Goal: Information Seeking & Learning: Compare options

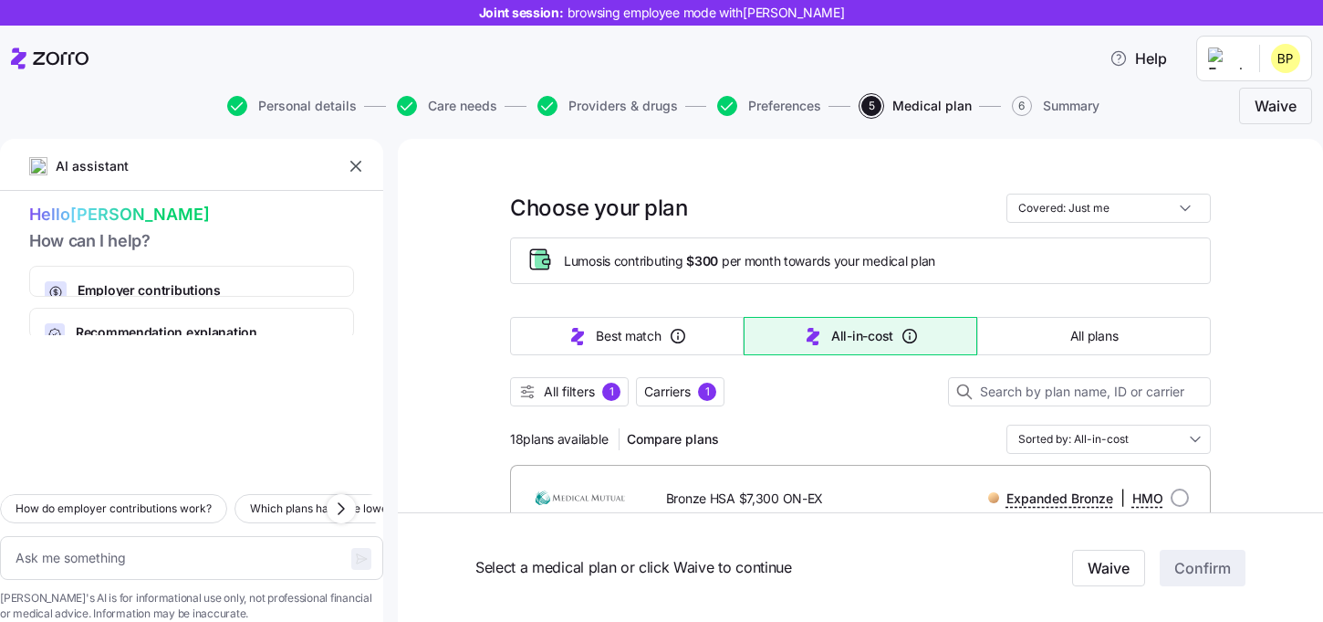
scroll to position [3412, 0]
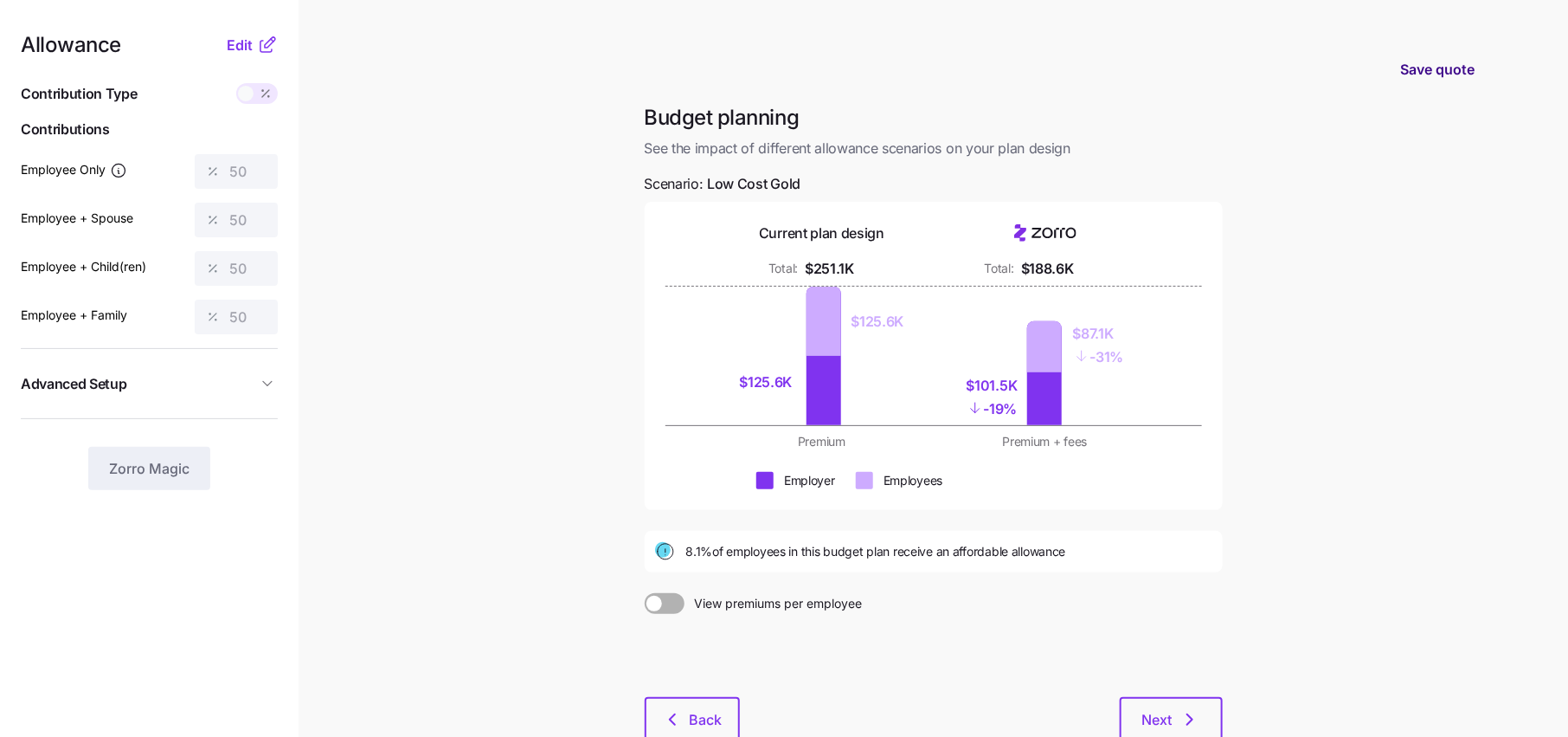
click at [1455, 84] on button "Save quote" at bounding box center [1437, 68] width 102 height 48
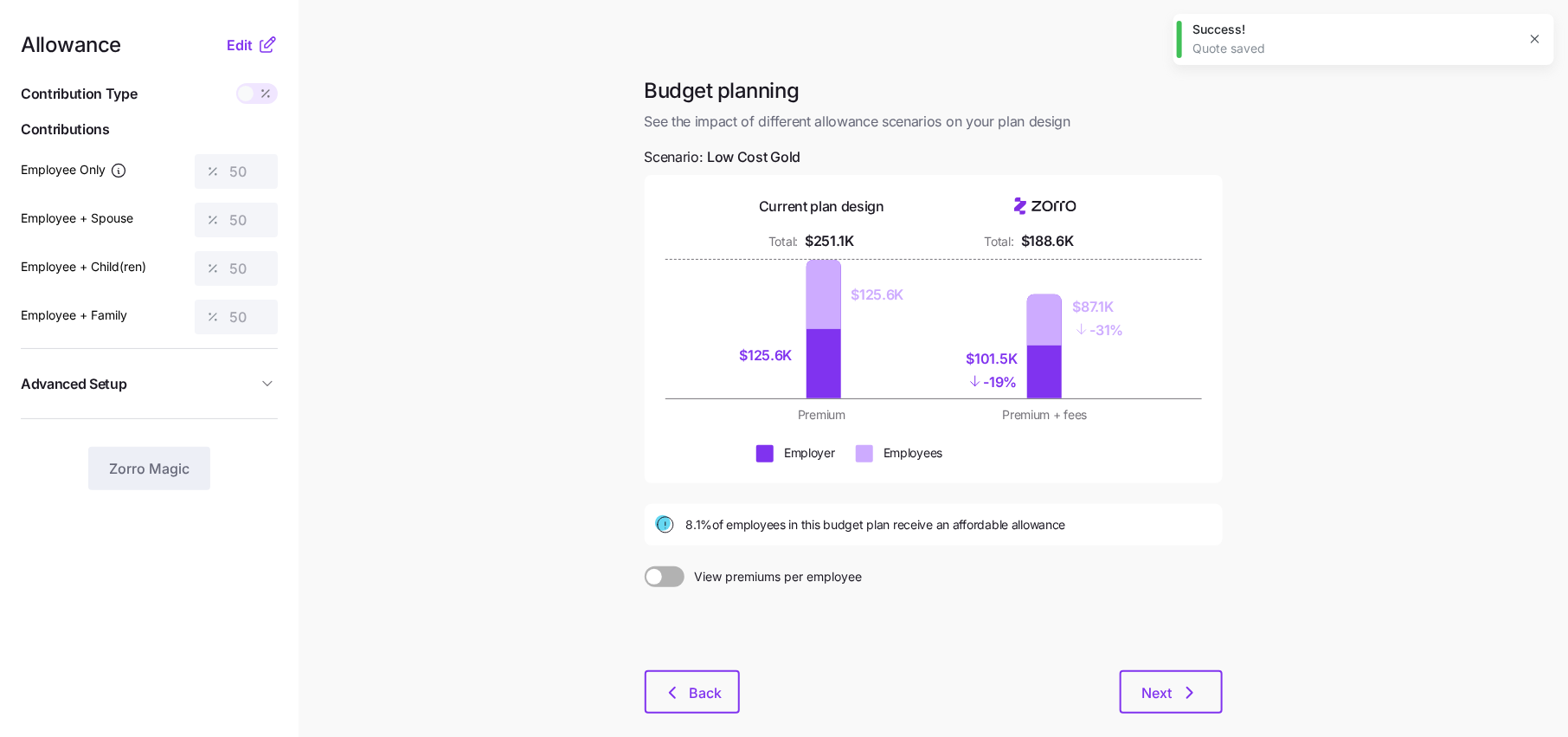
click at [1536, 39] on icon "button" at bounding box center [1535, 39] width 8 height 8
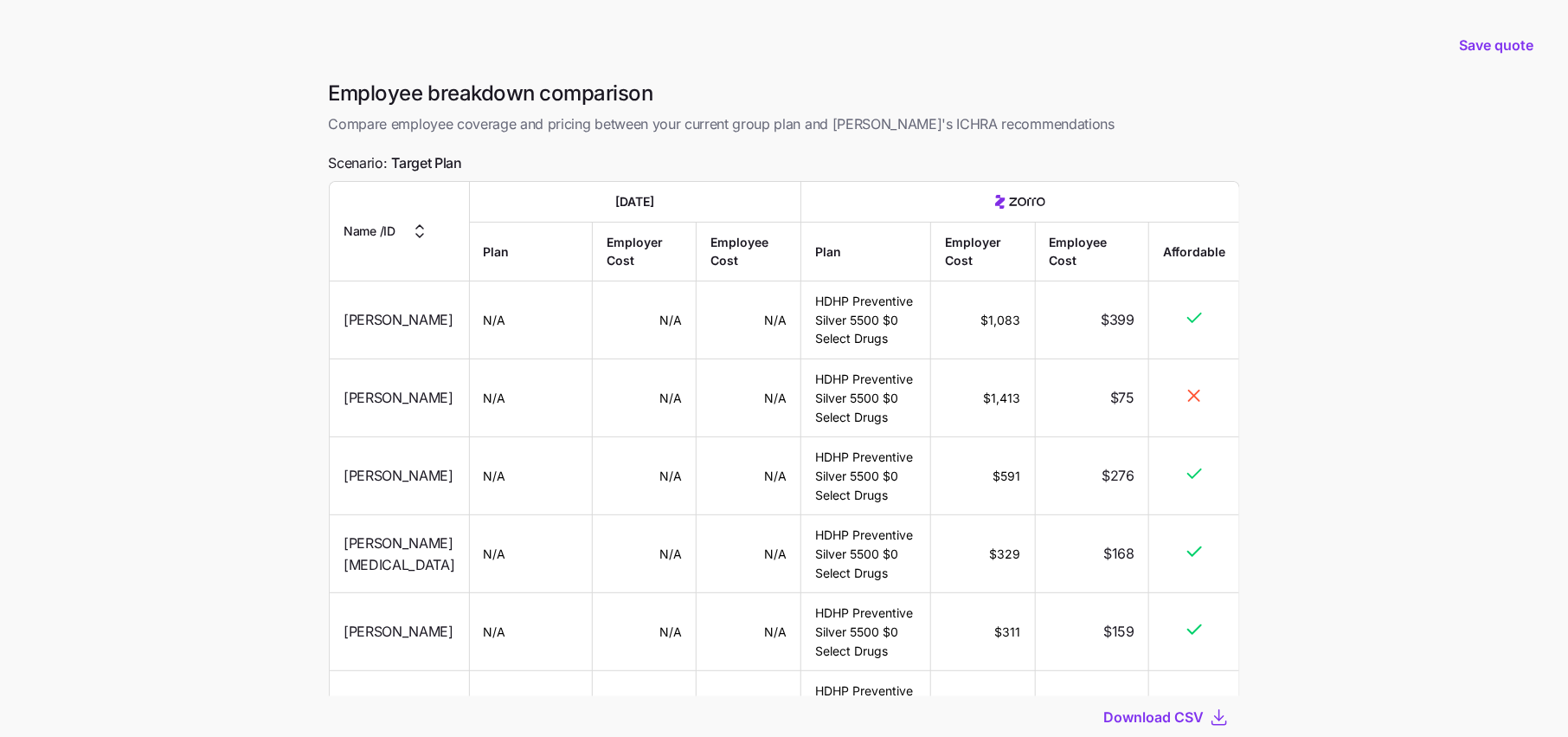
scroll to position [950, 0]
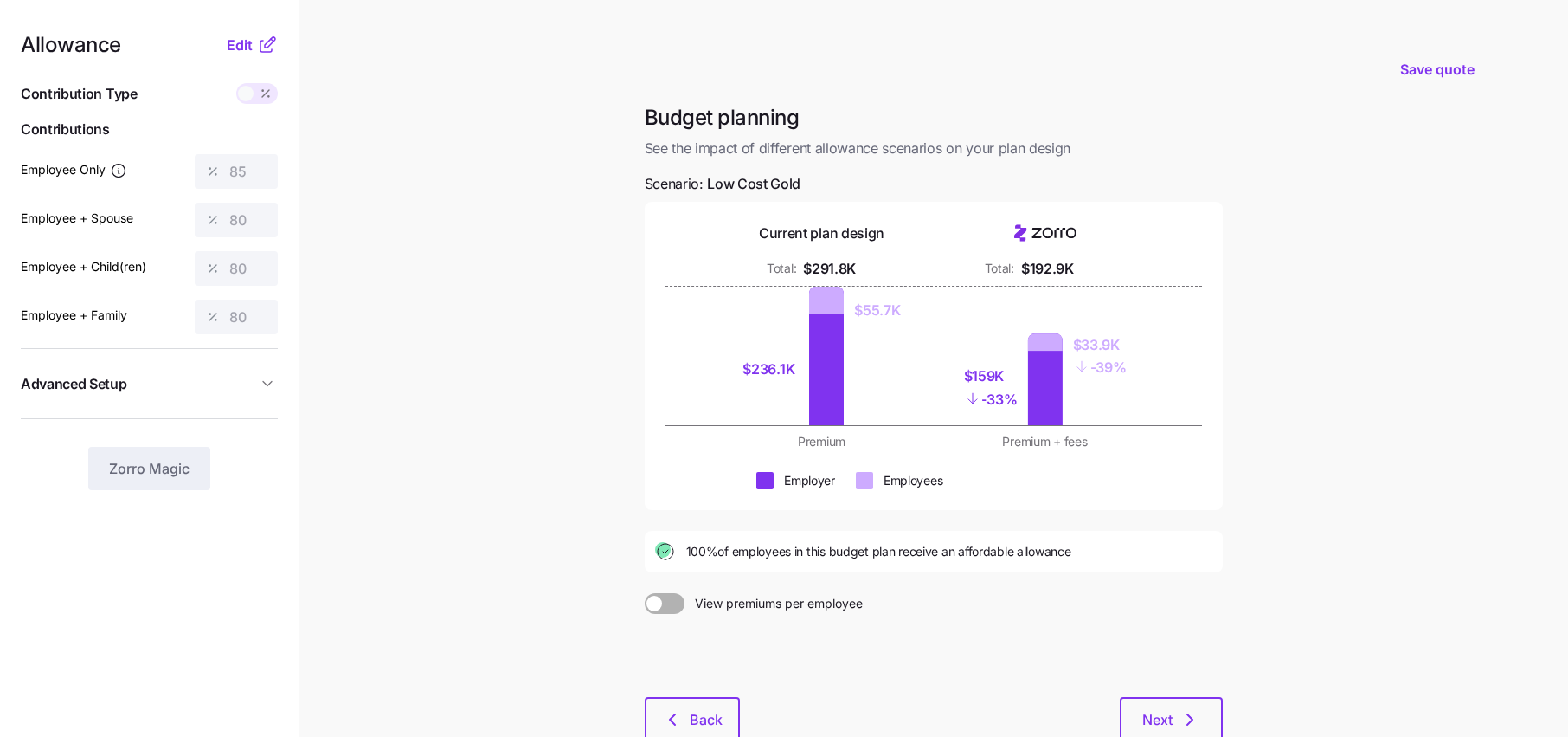
scroll to position [62, 0]
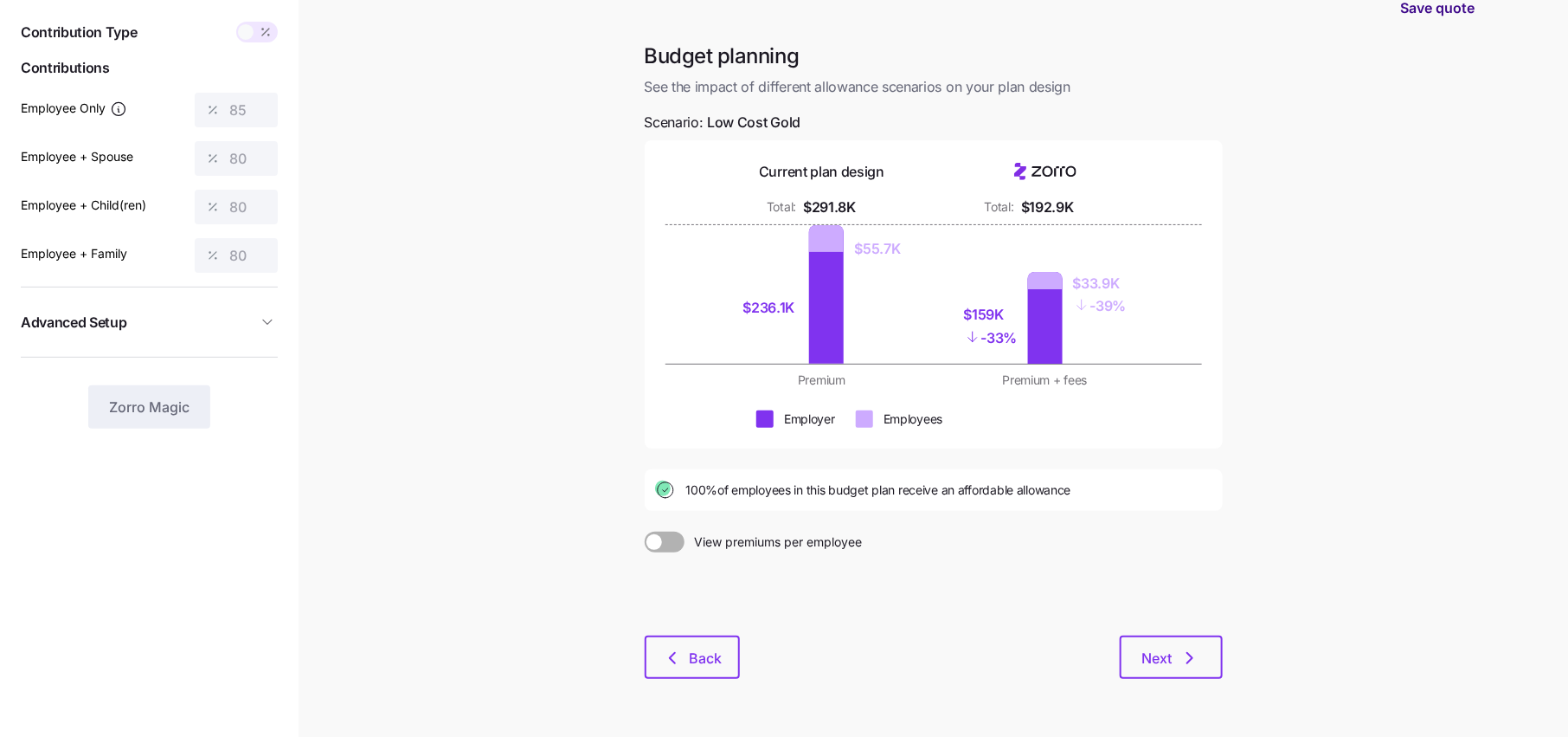
click at [1429, 23] on button "Save quote" at bounding box center [1437, 8] width 102 height 48
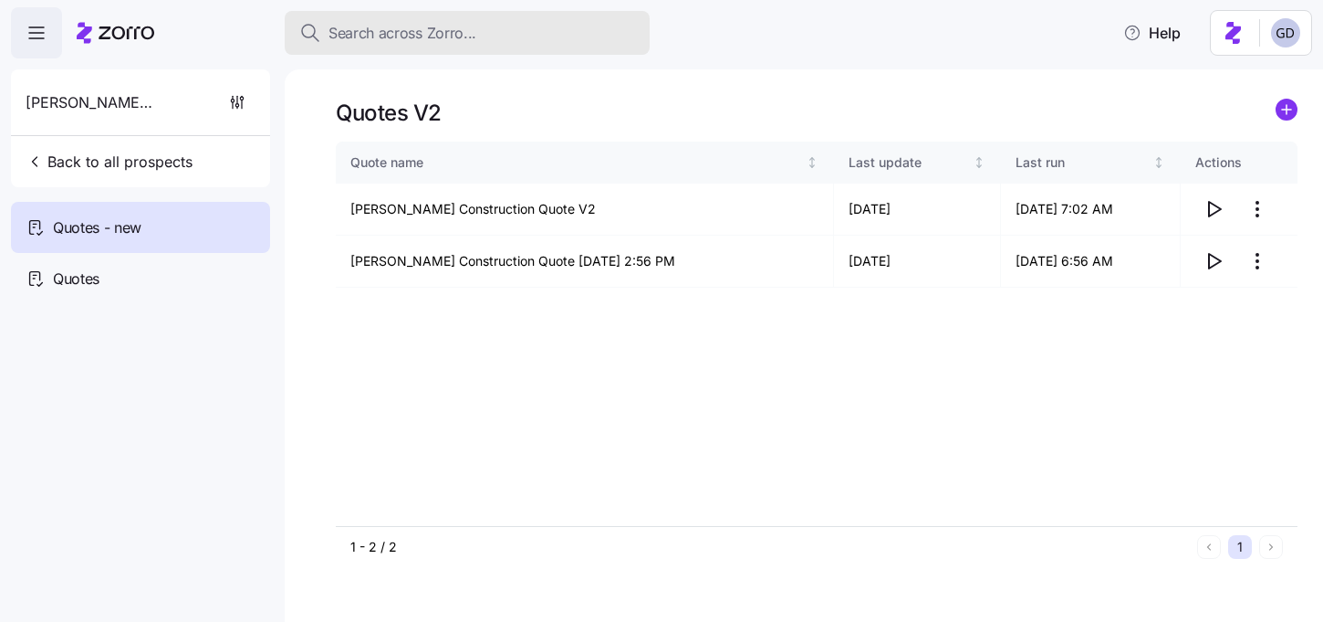
click at [455, 34] on span "Search across Zorro..." at bounding box center [403, 33] width 148 height 23
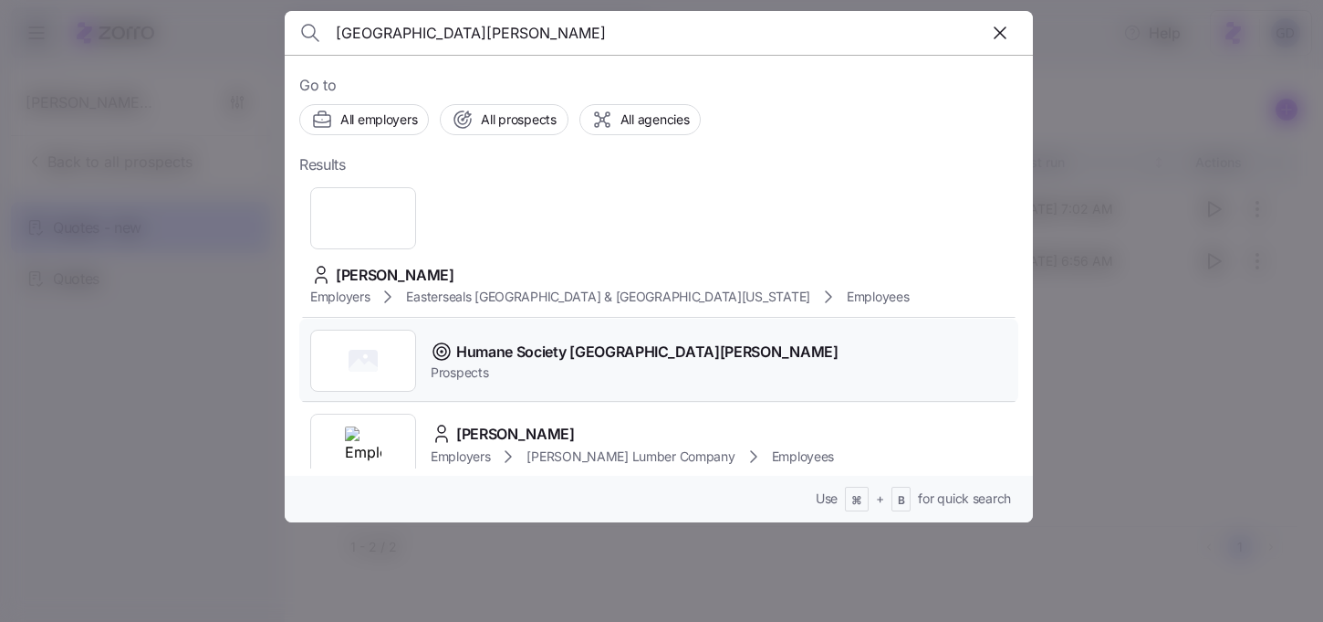
type input "Fort Wayne"
click at [528, 363] on span "Prospects" at bounding box center [635, 372] width 408 height 18
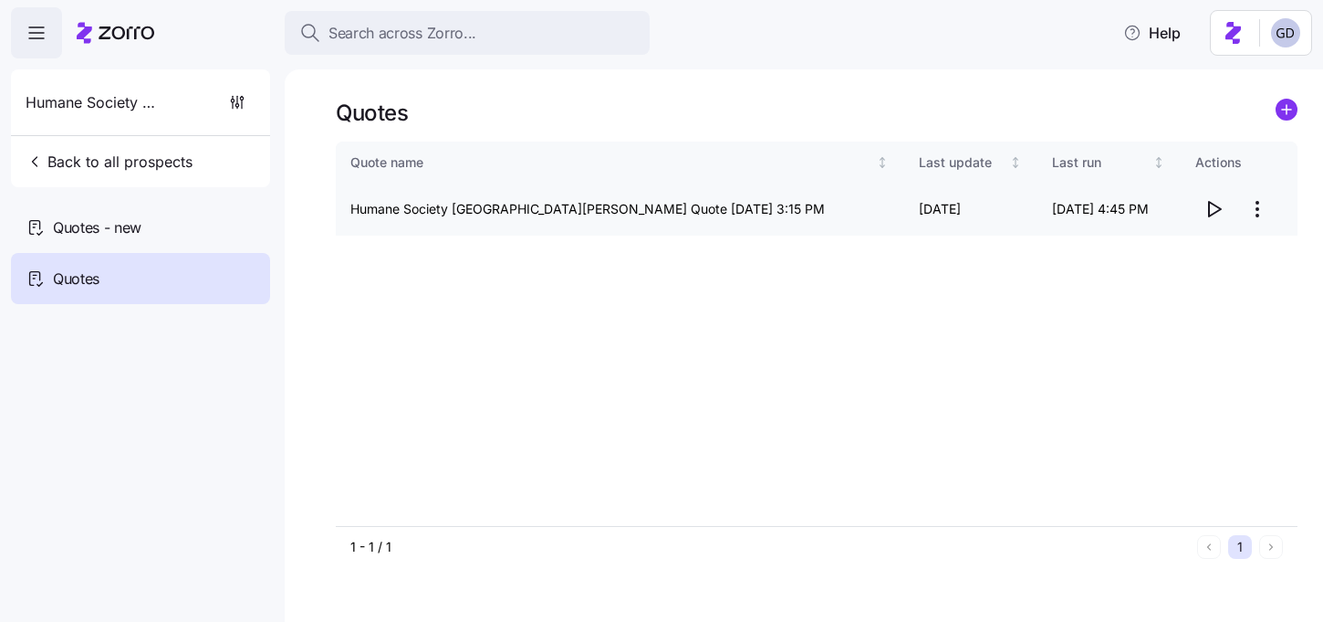
click at [1213, 211] on icon "button" at bounding box center [1214, 209] width 22 height 22
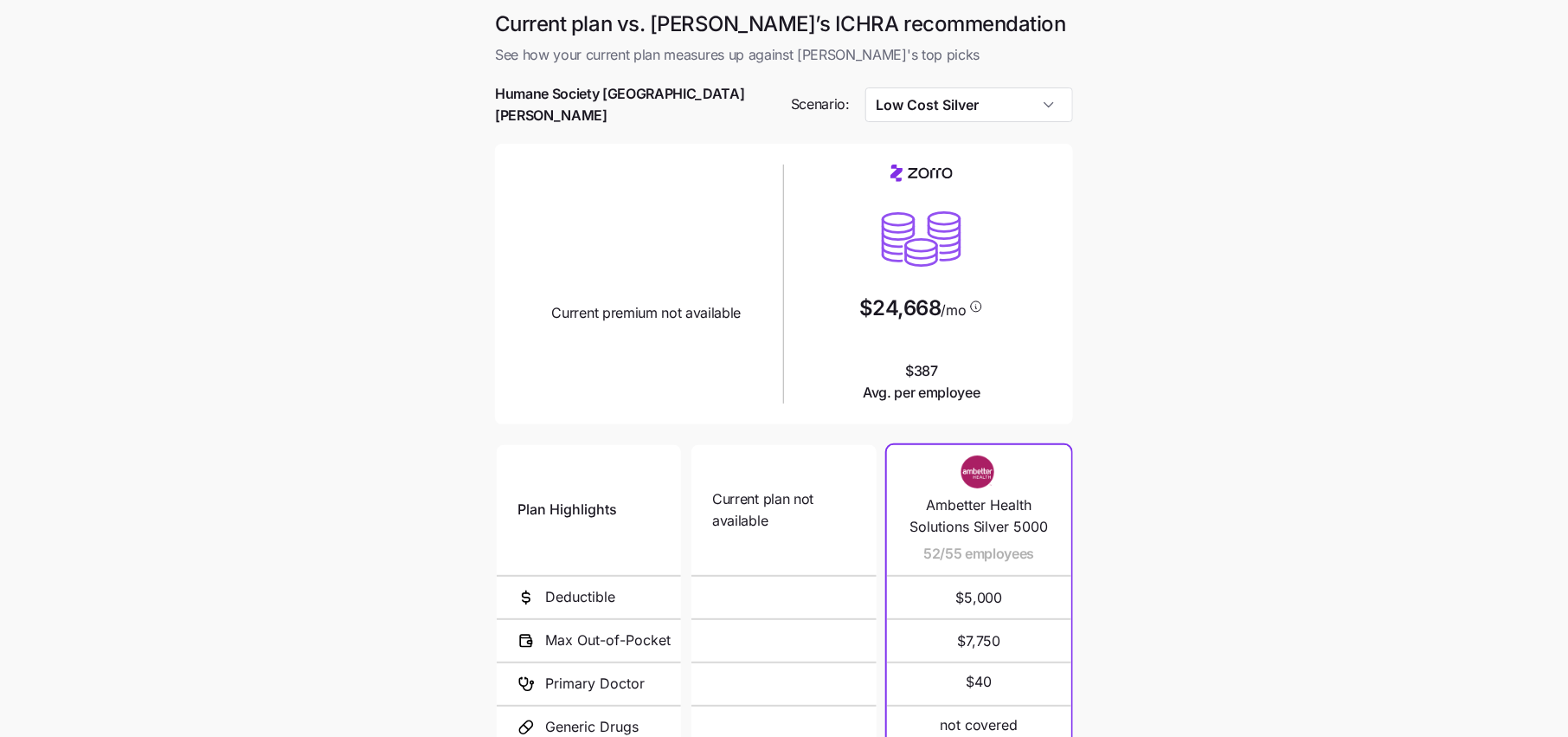
scroll to position [207, 0]
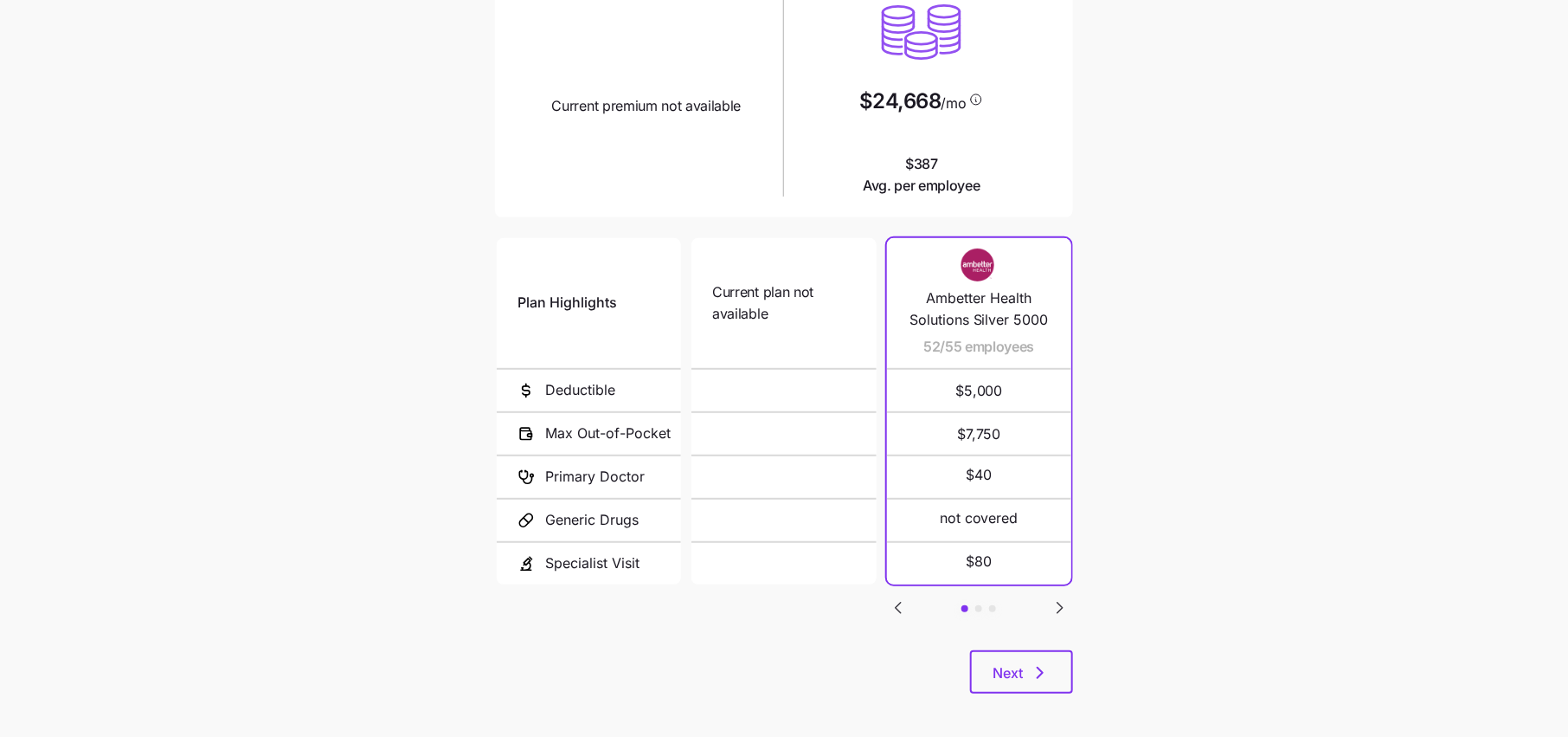
click at [1060, 599] on icon "Go to next slide" at bounding box center [1060, 608] width 21 height 21
click at [906, 598] on icon "Go to previous slide" at bounding box center [898, 608] width 21 height 21
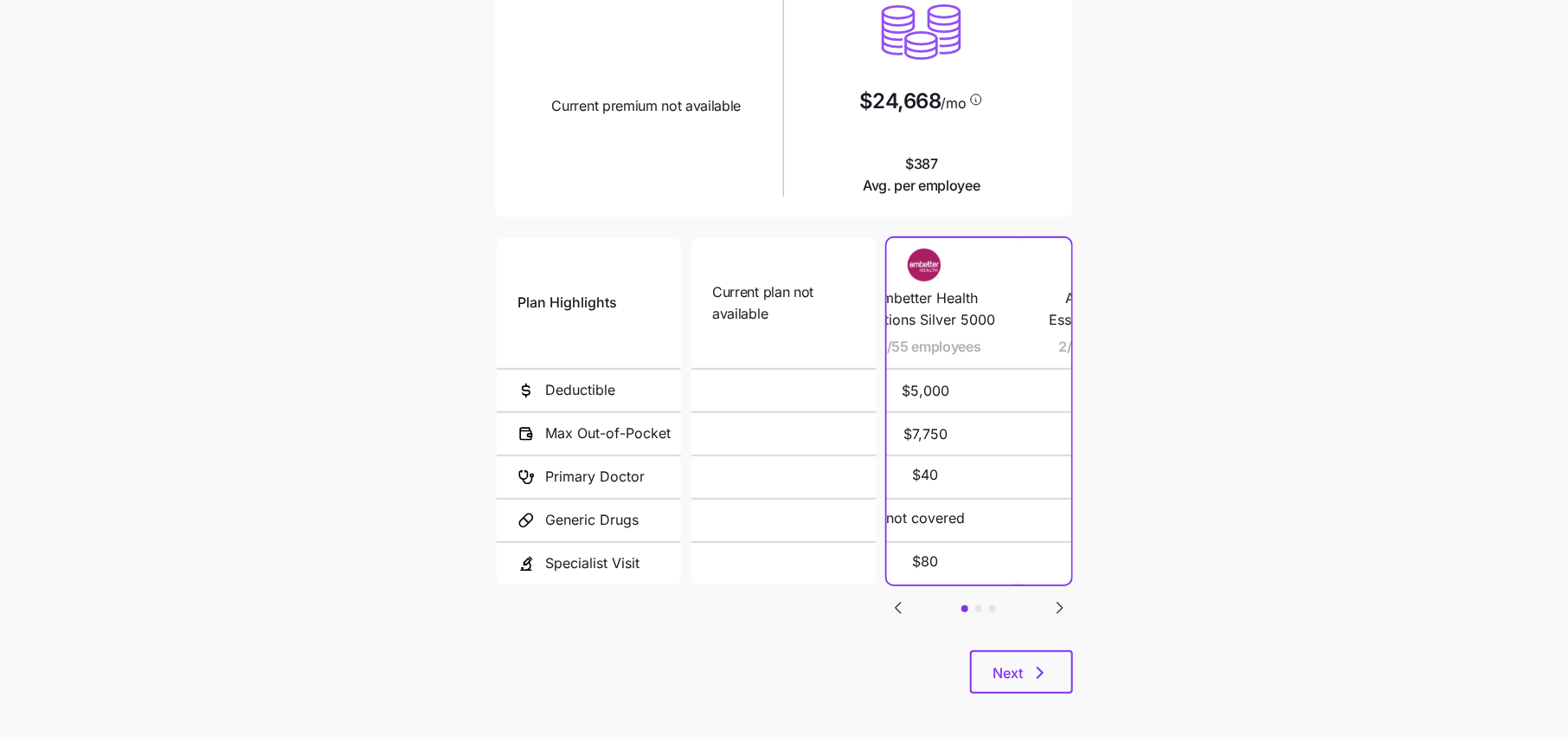
scroll to position [0, 0]
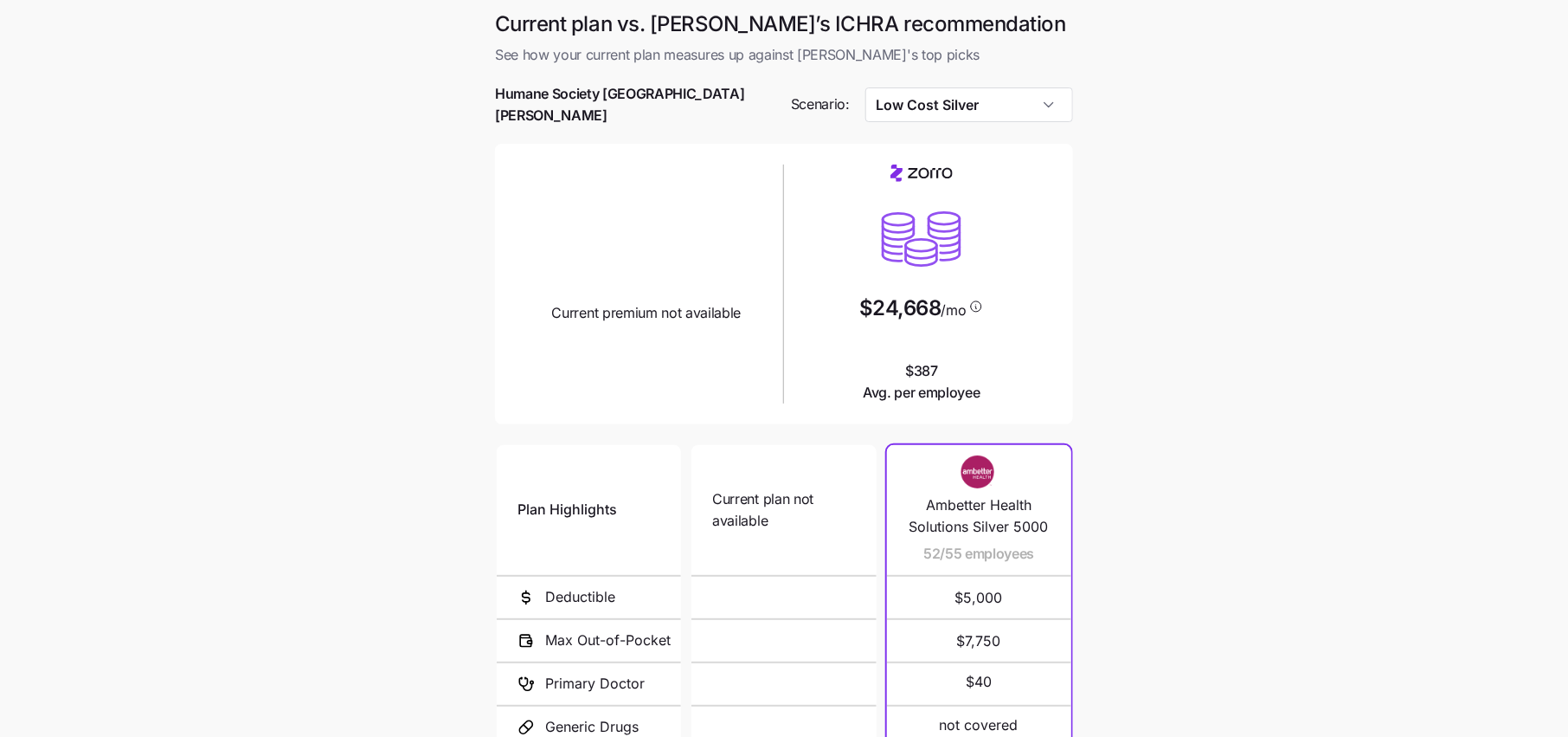
click at [930, 126] on div at bounding box center [784, 135] width 578 height 17
click at [948, 89] on input "Low Cost Silver" at bounding box center [970, 104] width 209 height 35
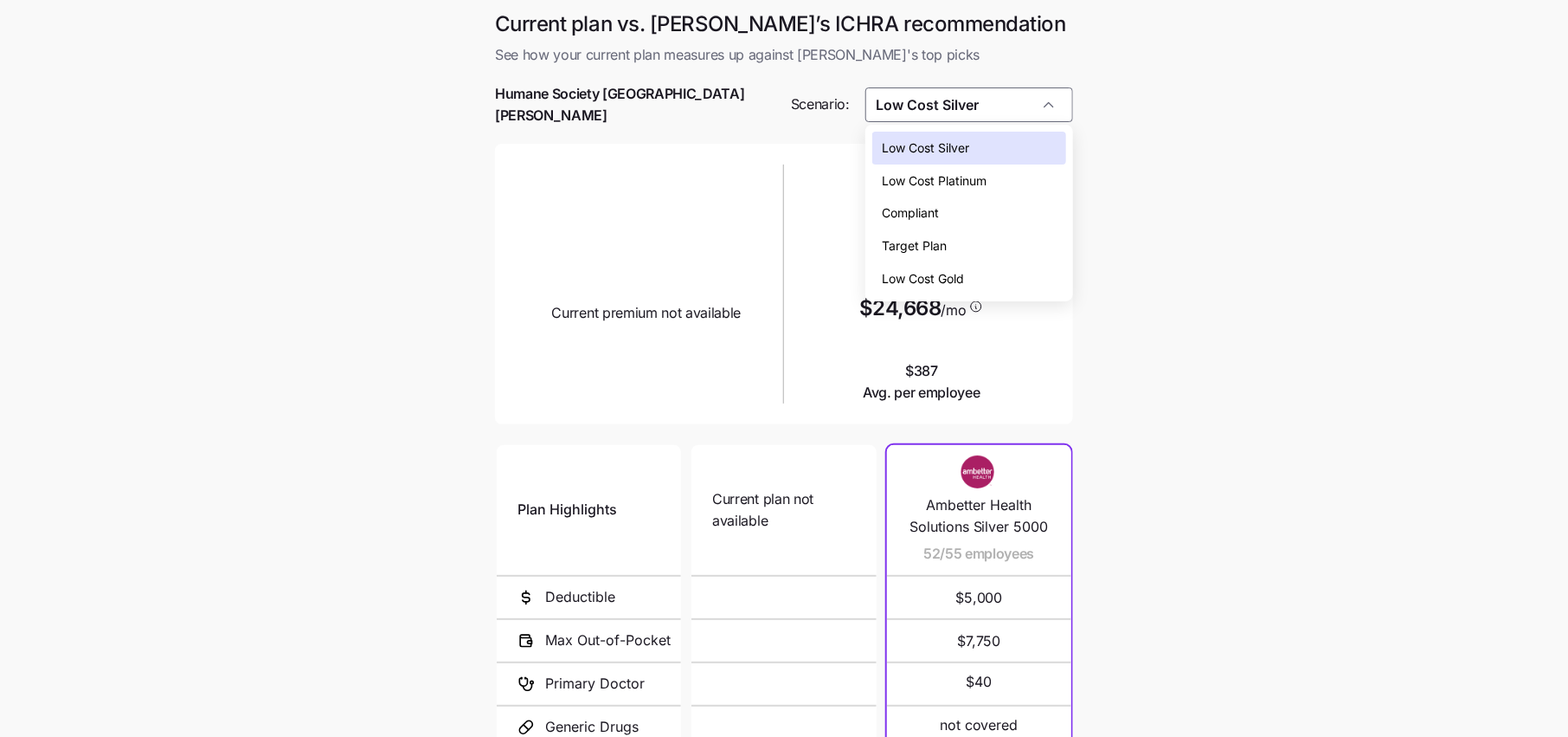
click at [932, 265] on div "Low Cost Gold" at bounding box center [969, 279] width 193 height 33
type input "Low Cost Gold"
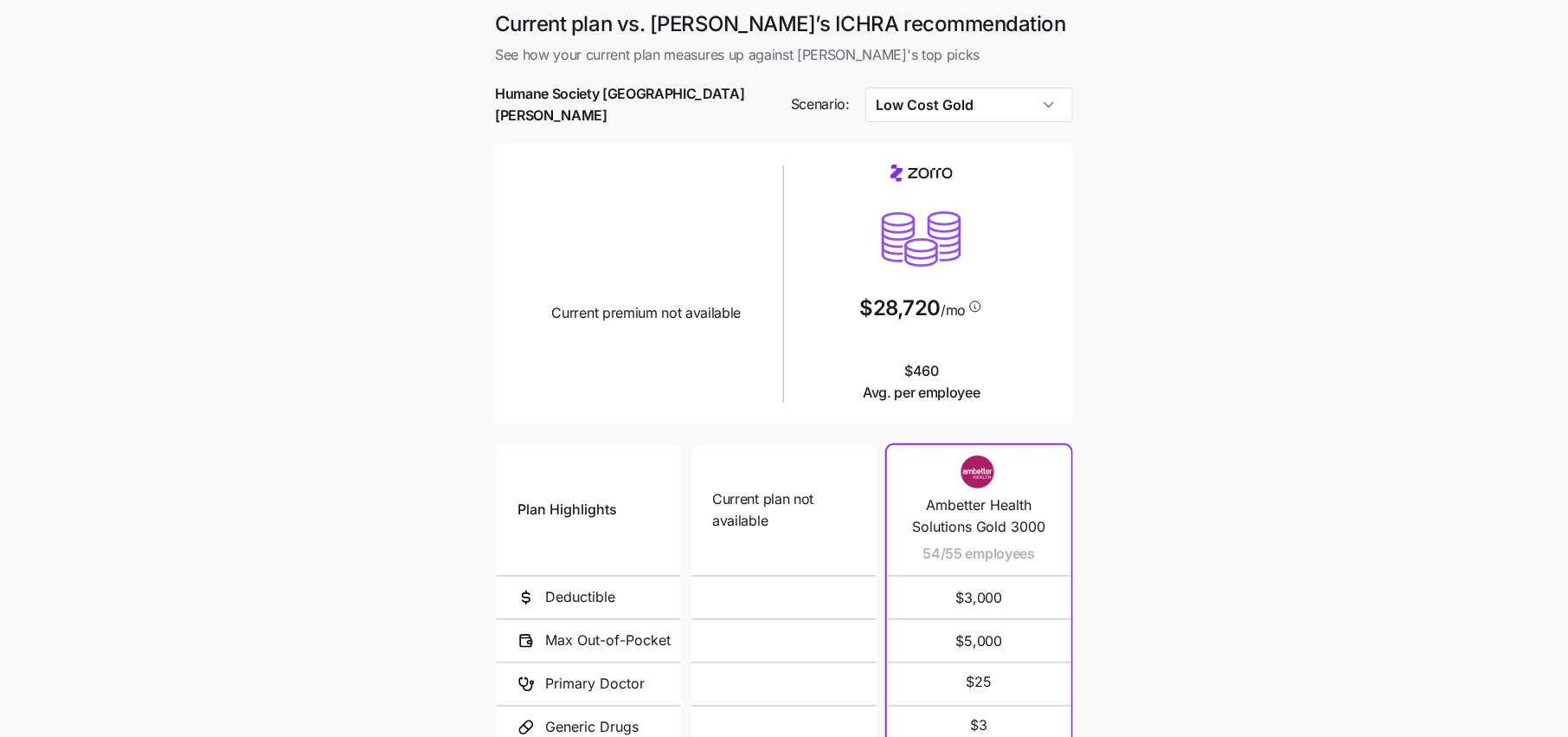
click at [1197, 301] on main "Current plan vs. Zorro’s ICHRA recommendation See how your current plan measure…" at bounding box center [784, 476] width 1568 height 952
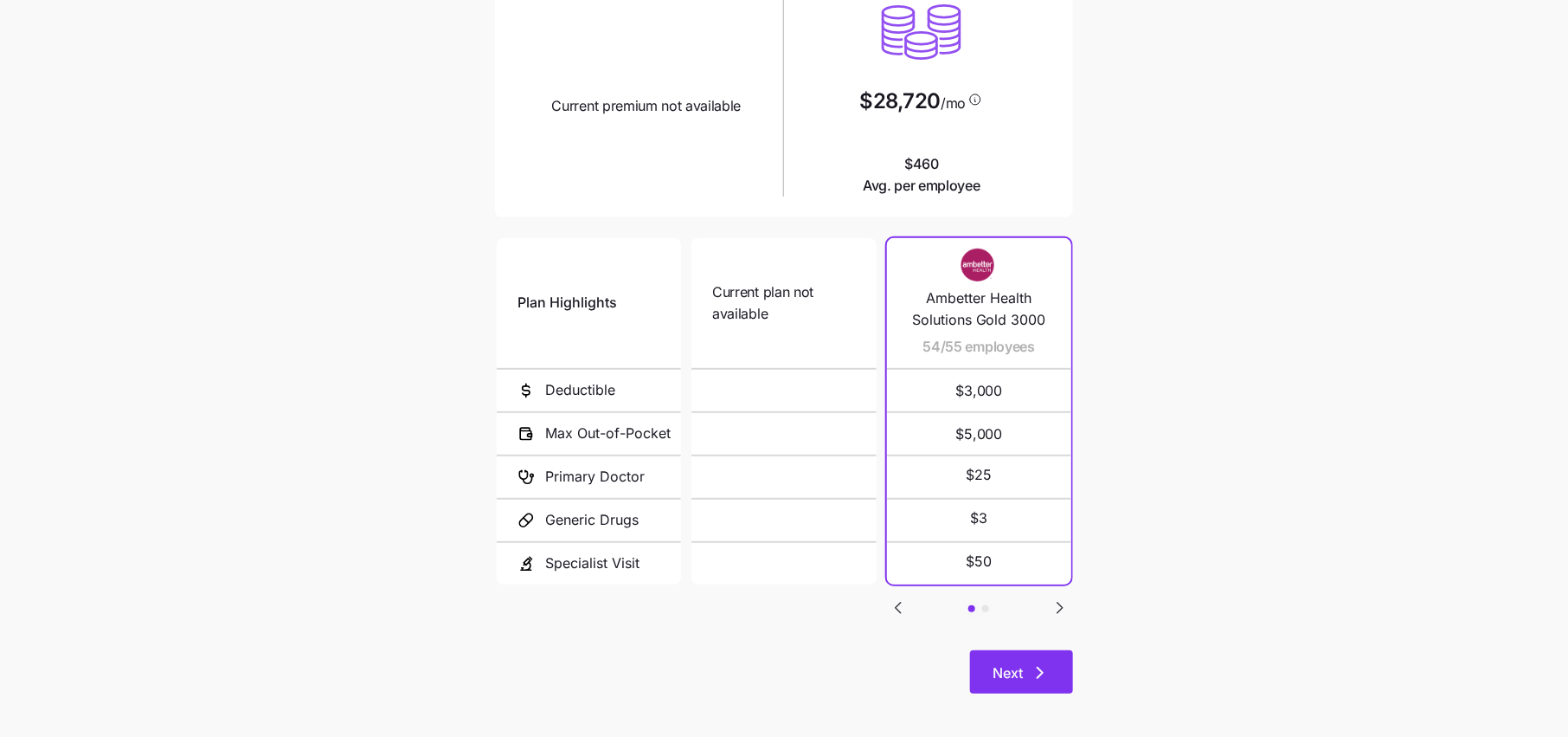
click at [1047, 674] on button "Next" at bounding box center [1021, 672] width 103 height 44
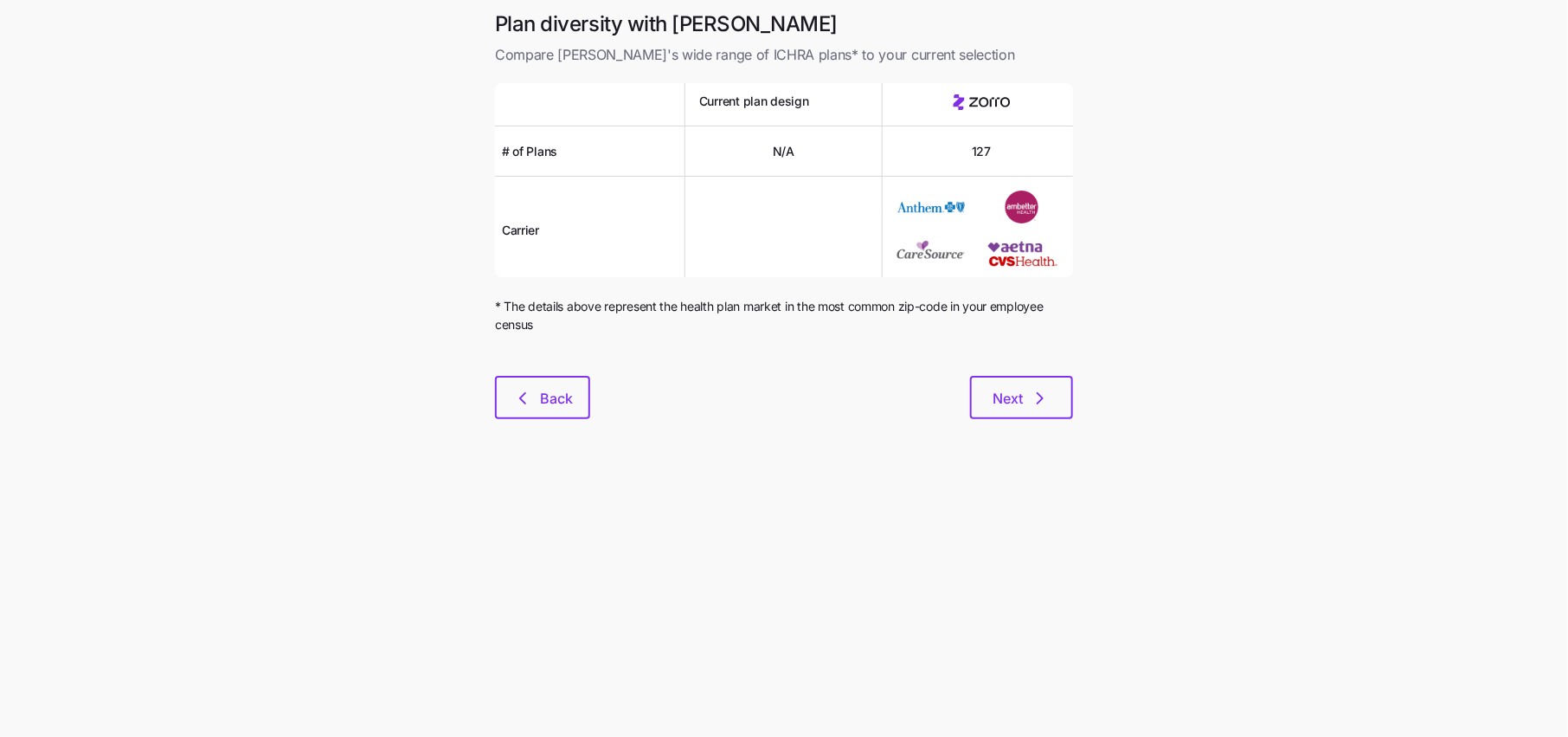
click at [507, 423] on div "Plan diversity with Zorro Compare Zorro's wide range of ICHRA plans* to your cu…" at bounding box center [783, 225] width 606 height 430
click at [529, 396] on icon "button" at bounding box center [522, 398] width 21 height 21
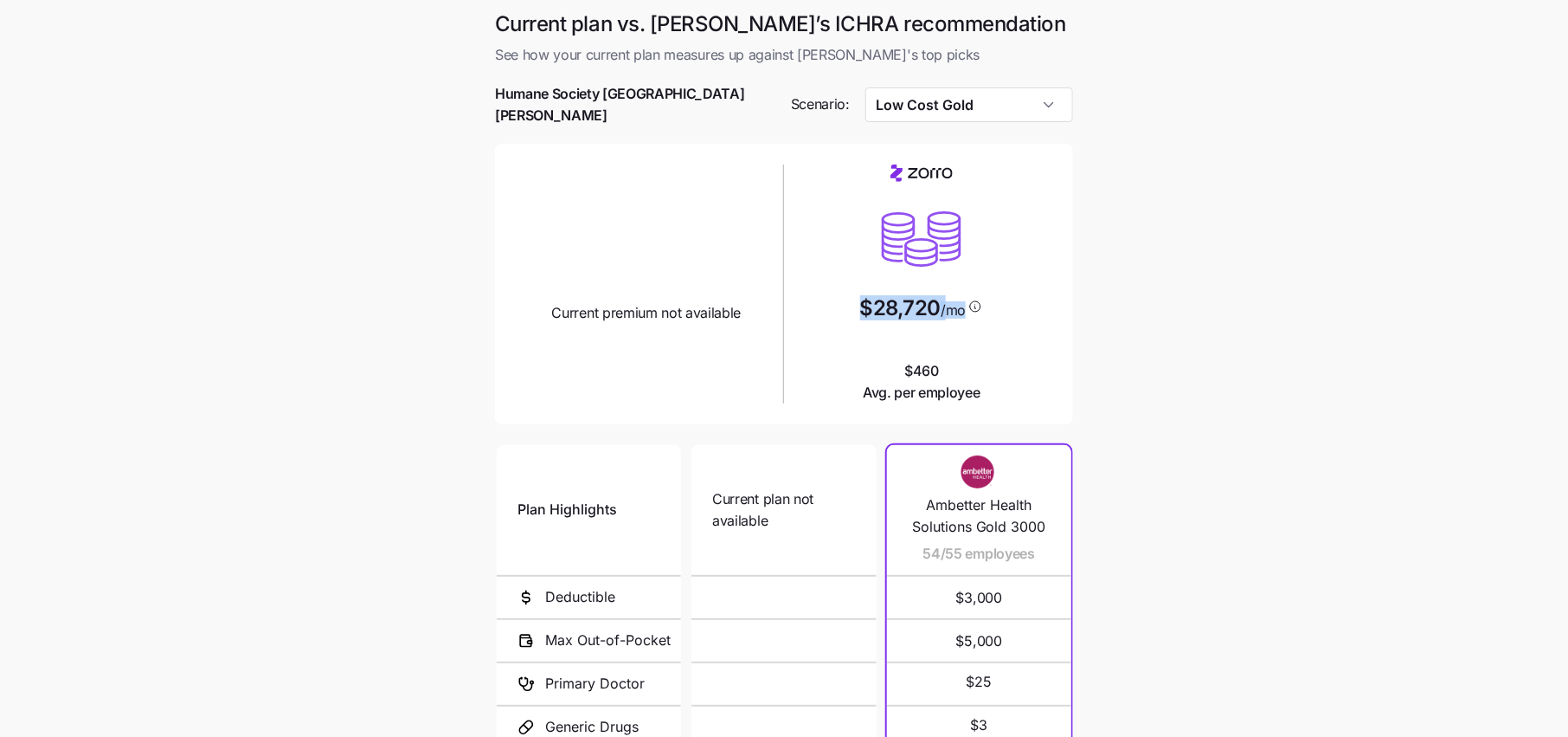
drag, startPoint x: 1011, startPoint y: 302, endPoint x: 797, endPoint y: 288, distance: 214.5
click at [797, 288] on div "$28,720 /mo $460 Avg. per employee" at bounding box center [921, 284] width 262 height 239
click at [1007, 327] on div "$28,720 /mo $460 Avg. per employee" at bounding box center [921, 284] width 262 height 239
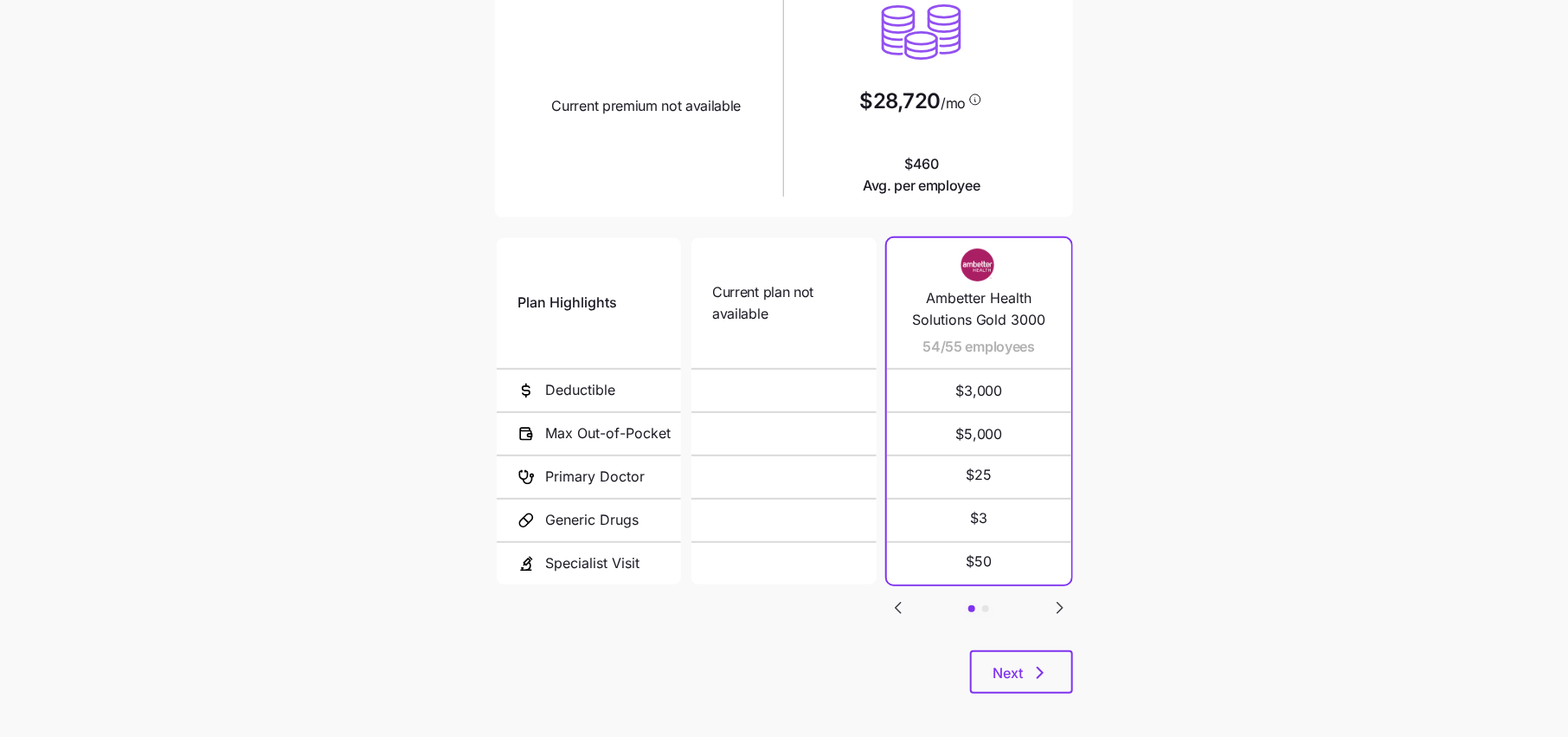
drag, startPoint x: 1033, startPoint y: 670, endPoint x: 1313, endPoint y: 585, distance: 292.6
click at [1313, 585] on main "Current plan vs. Zorro’s ICHRA recommendation See how your current plan measure…" at bounding box center [784, 269] width 1568 height 952
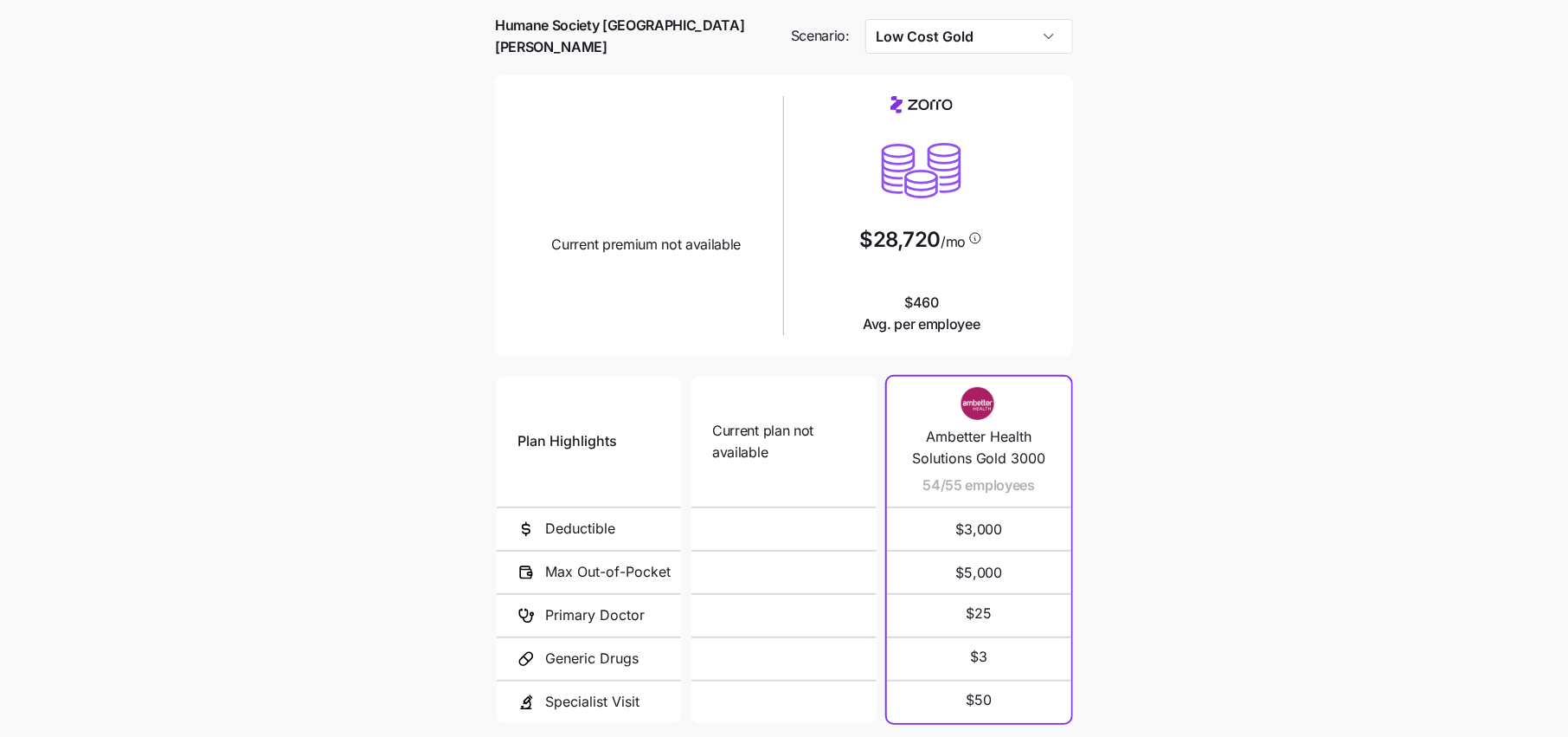
scroll to position [69, 0]
click at [1015, 42] on input "Low Cost Gold" at bounding box center [970, 35] width 209 height 35
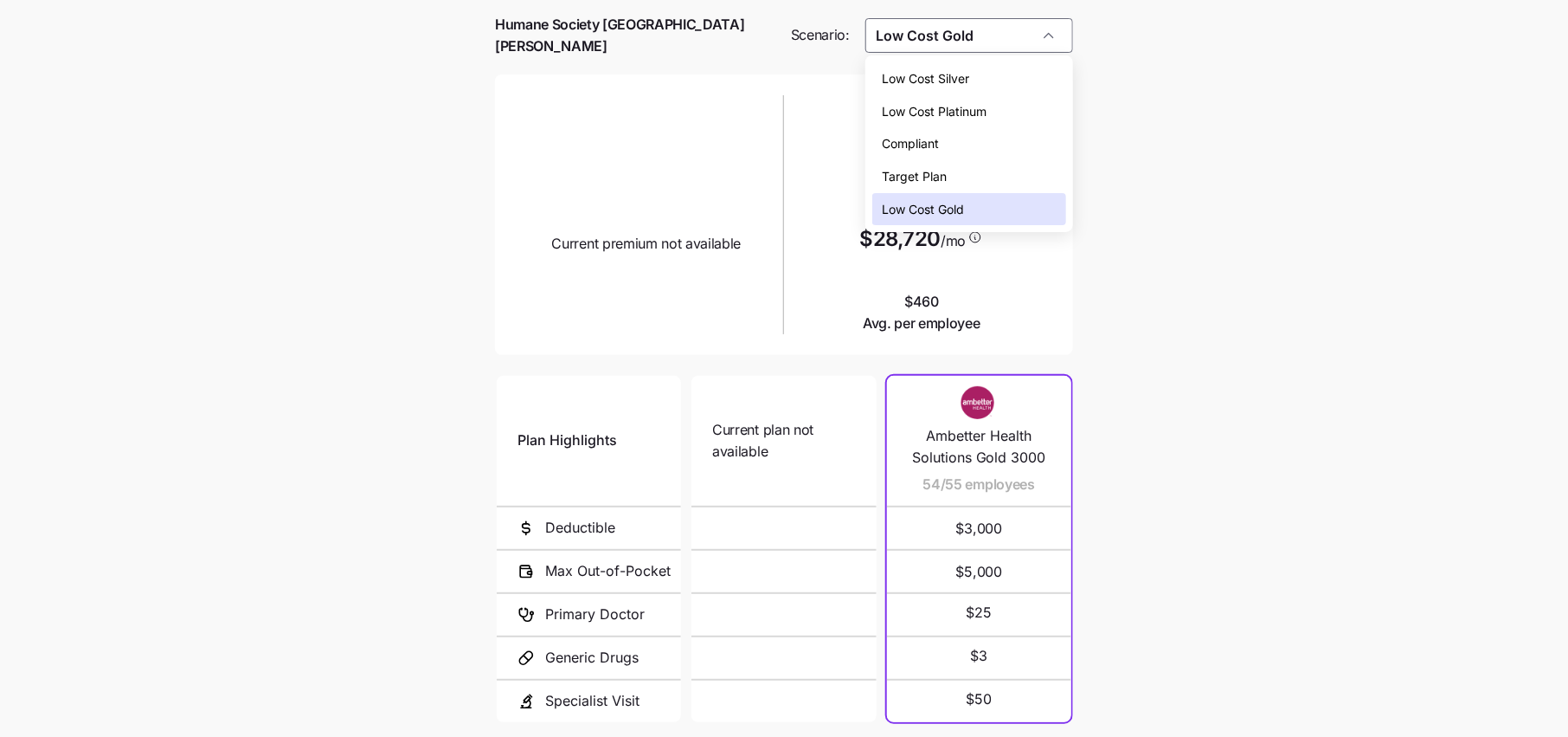
click at [937, 70] on span "Low Cost Silver" at bounding box center [926, 79] width 87 height 19
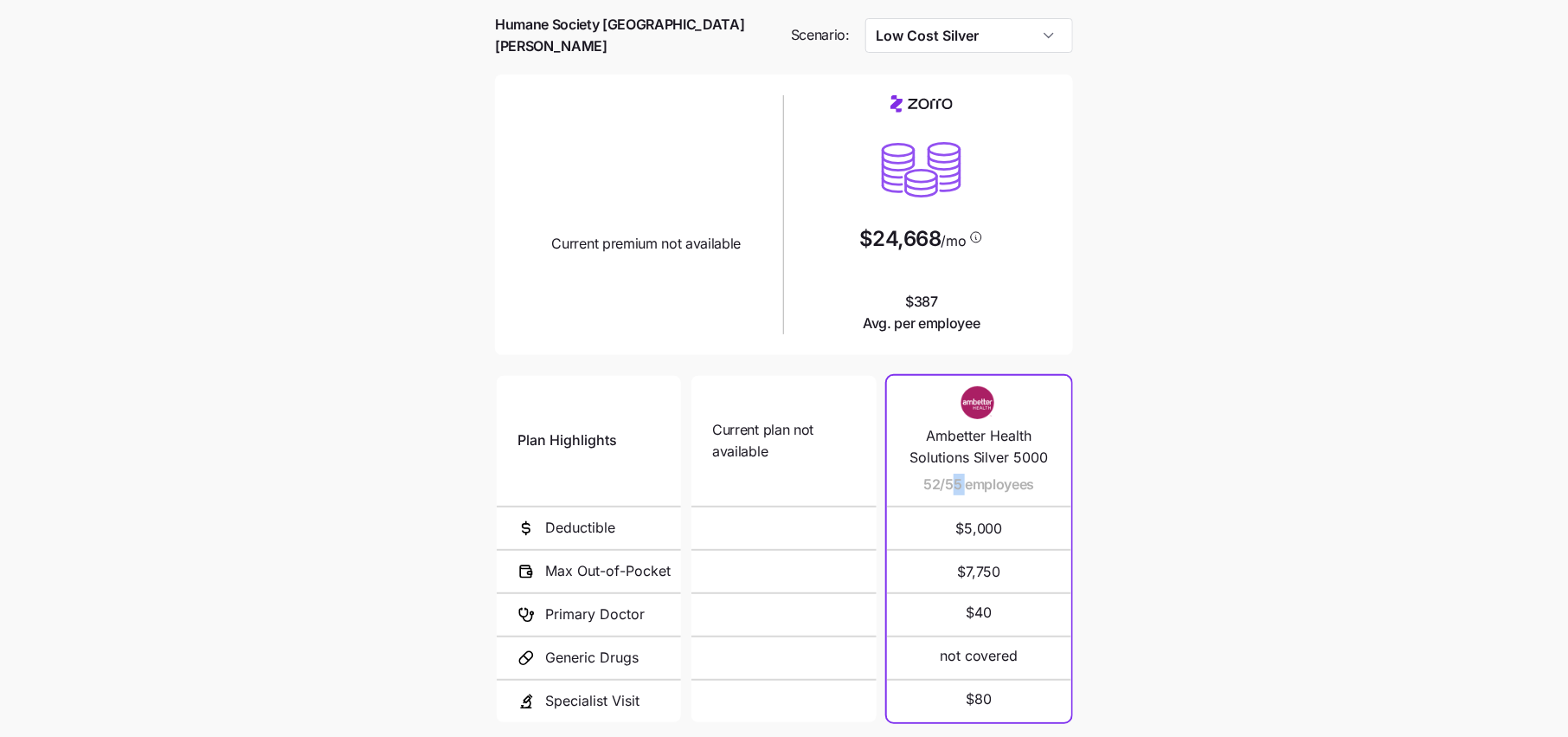
drag, startPoint x: 964, startPoint y: 478, endPoint x: 886, endPoint y: 478, distance: 78.0
click at [923, 478] on span "52/55 employees" at bounding box center [978, 484] width 111 height 22
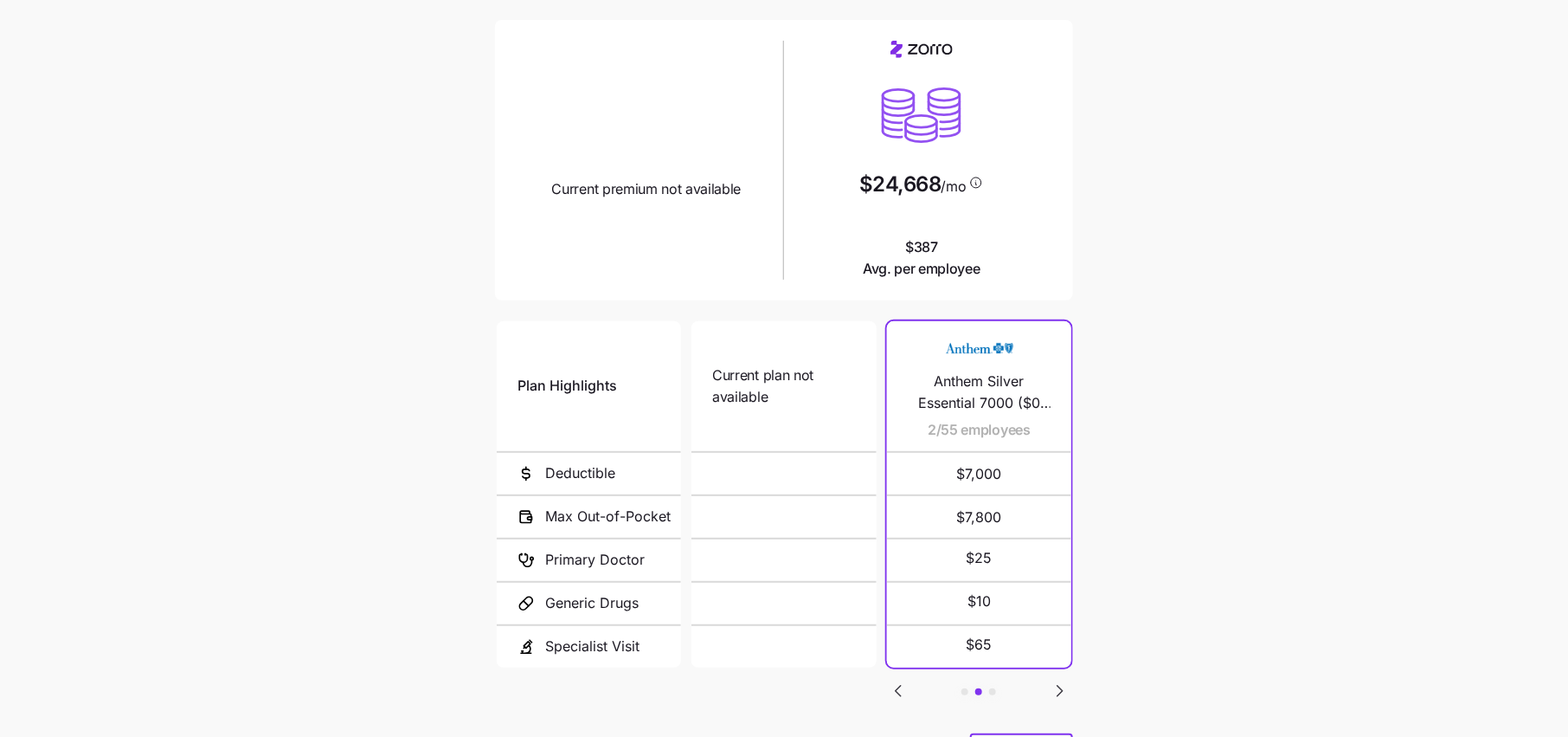
click at [881, 676] on div "Plan Highlights Deductible Max Out-of-Pocket Primary Doctor Generic Drugs Speci…" at bounding box center [784, 525] width 578 height 415
click at [887, 680] on icon "Go to previous slide" at bounding box center [898, 691] width 21 height 21
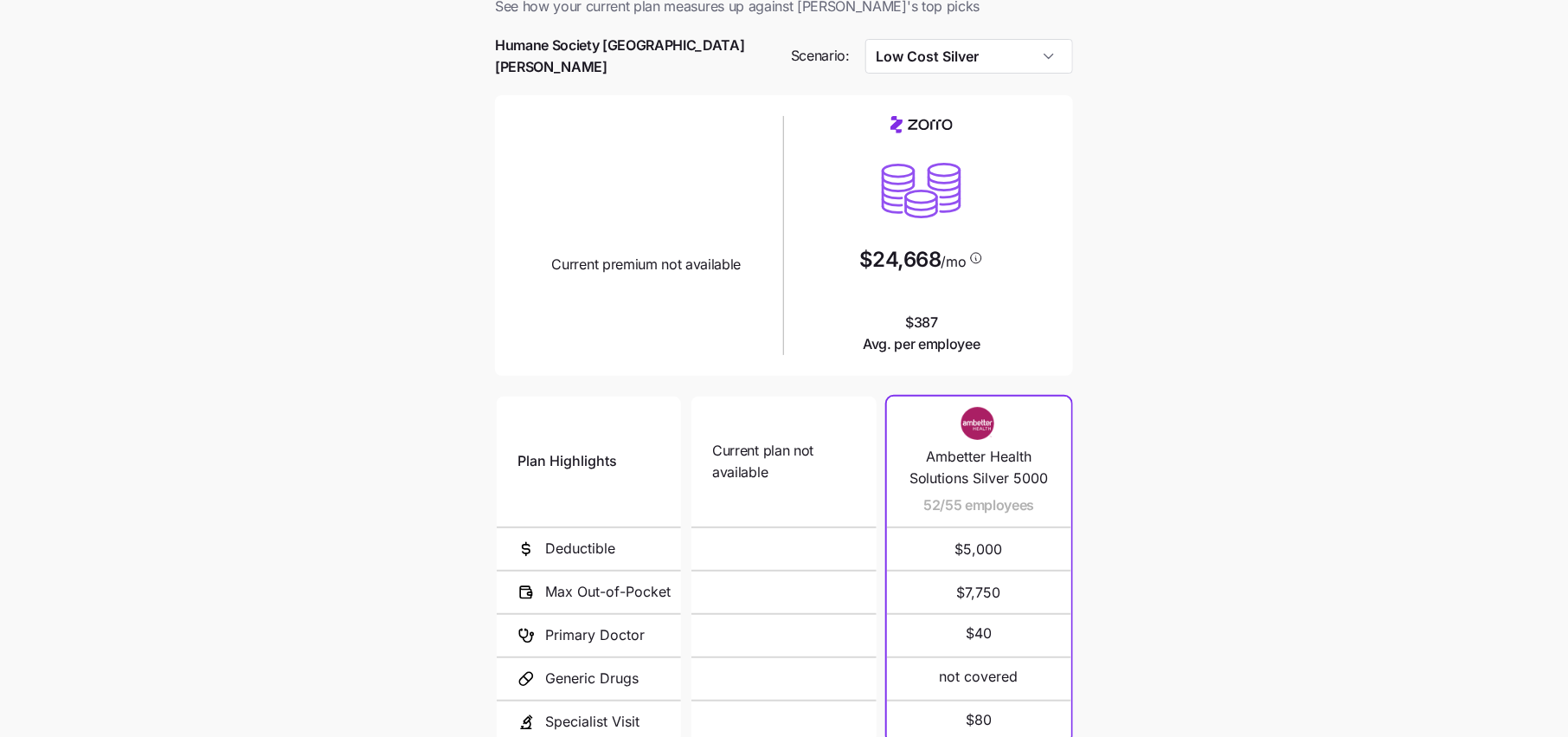
scroll to position [46, 0]
click at [998, 51] on input "Low Cost Silver" at bounding box center [970, 59] width 209 height 35
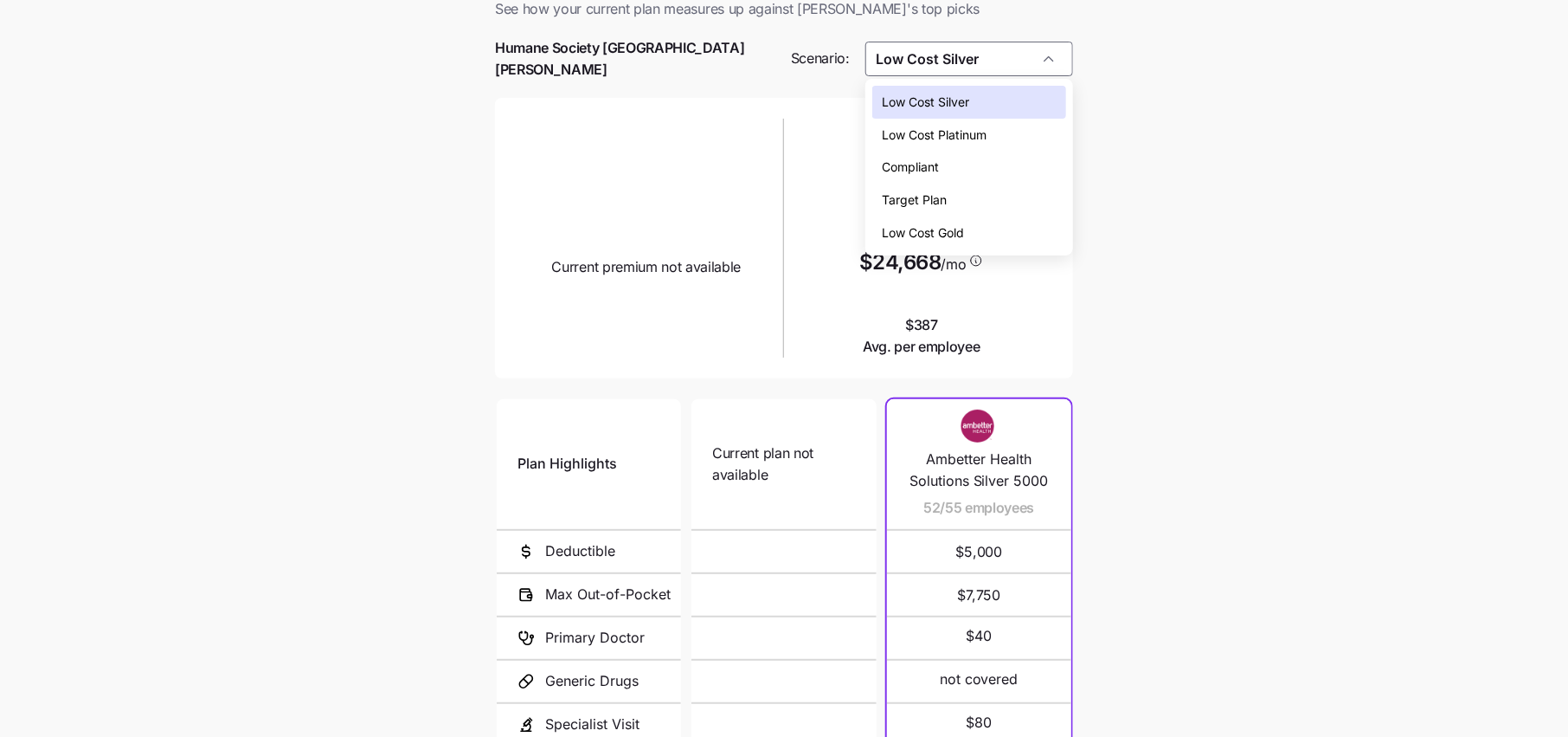
click at [947, 233] on span "Low Cost Gold" at bounding box center [923, 232] width 82 height 19
type input "Low Cost Gold"
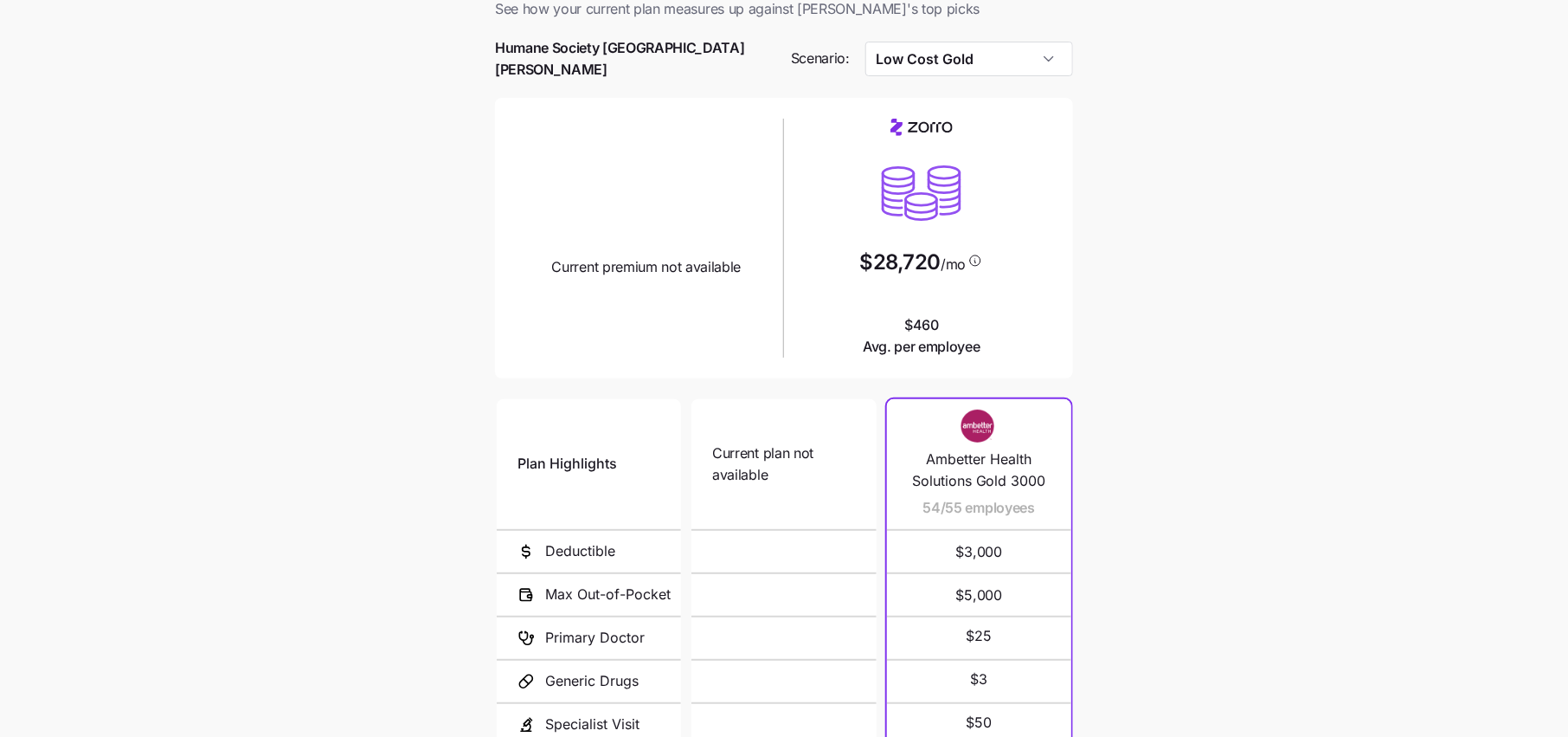
click at [1179, 276] on main "Current plan vs. Zorro’s ICHRA recommendation See how your current plan measure…" at bounding box center [784, 431] width 1568 height 952
drag, startPoint x: 877, startPoint y: 257, endPoint x: 986, endPoint y: 266, distance: 109.4
click at [986, 266] on div "$28,720 /mo $460 Avg. per employee" at bounding box center [921, 238] width 262 height 239
click at [1135, 272] on main "Current plan vs. Zorro’s ICHRA recommendation See how your current plan measure…" at bounding box center [784, 431] width 1568 height 952
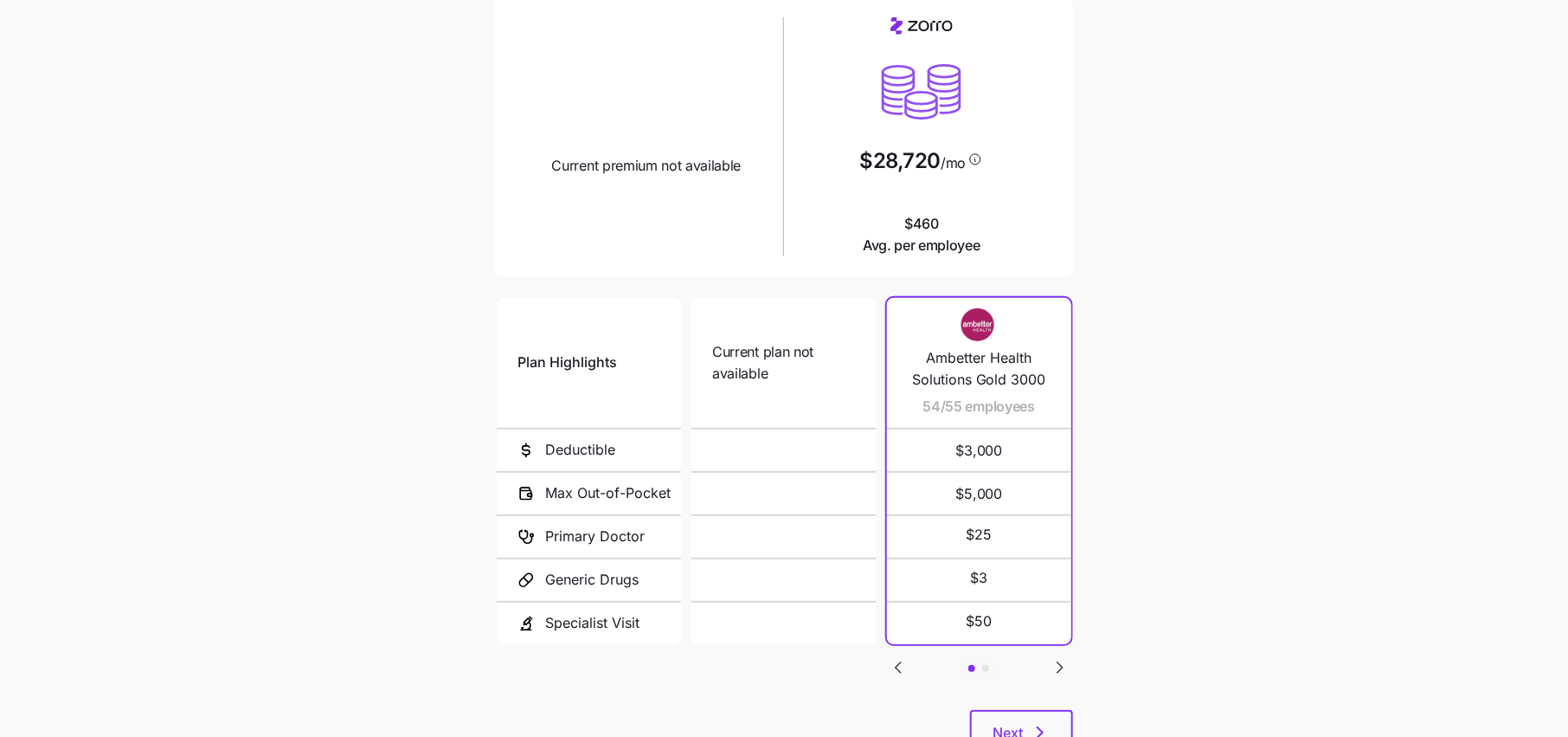
scroll to position [150, 0]
click at [1026, 719] on span "Next" at bounding box center [1021, 729] width 58 height 21
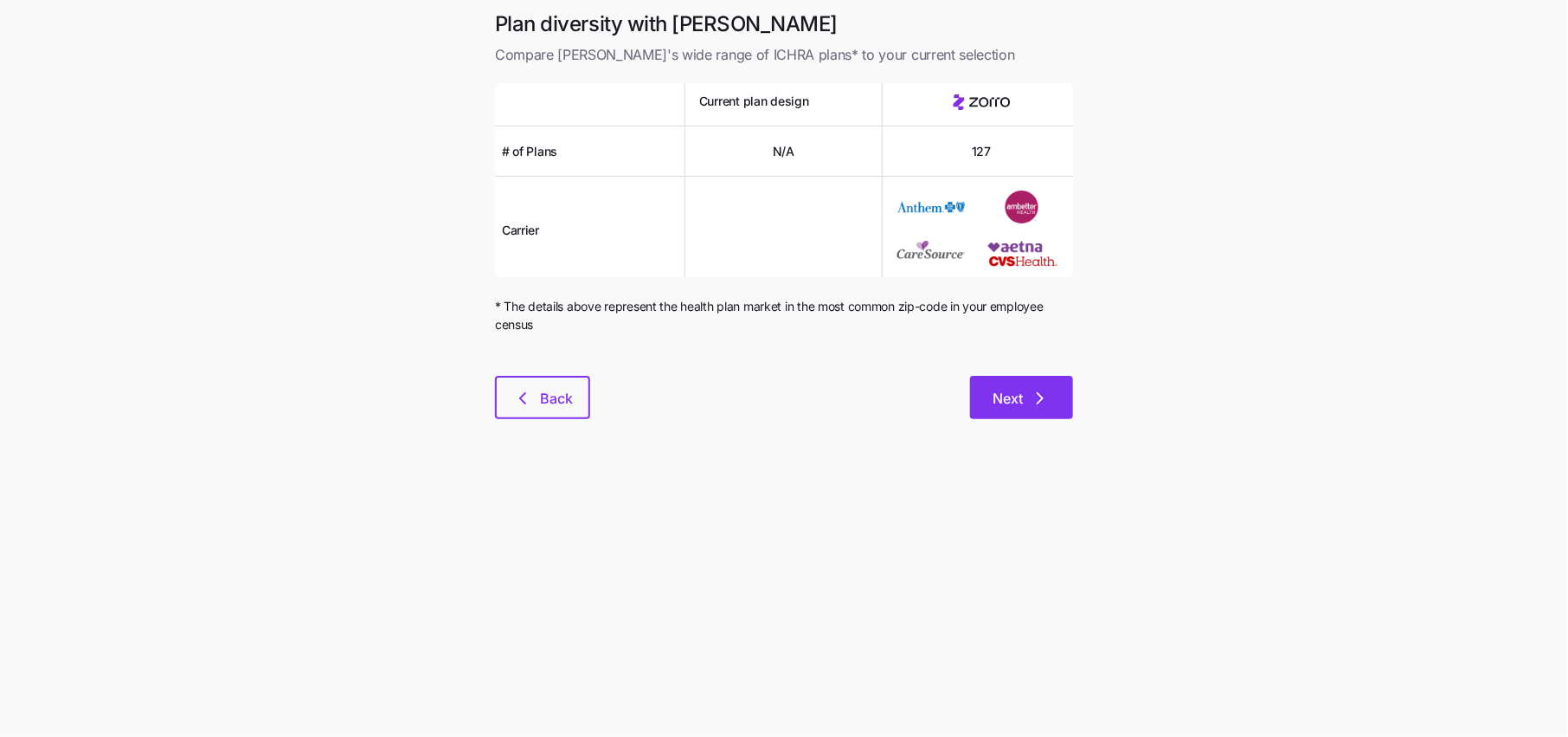
click at [1022, 401] on span "Next" at bounding box center [1008, 398] width 30 height 21
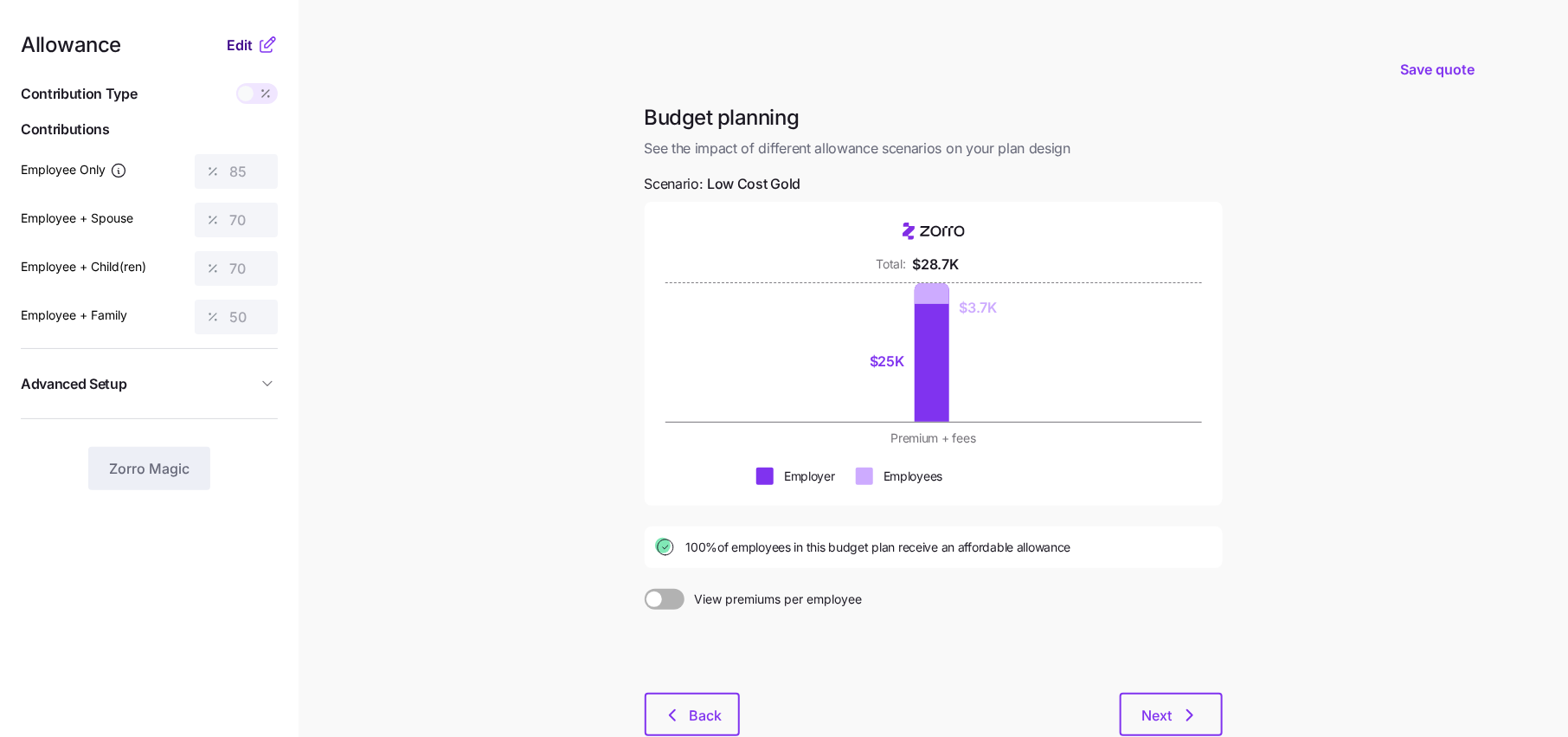
click at [254, 35] on button "Edit" at bounding box center [242, 46] width 30 height 21
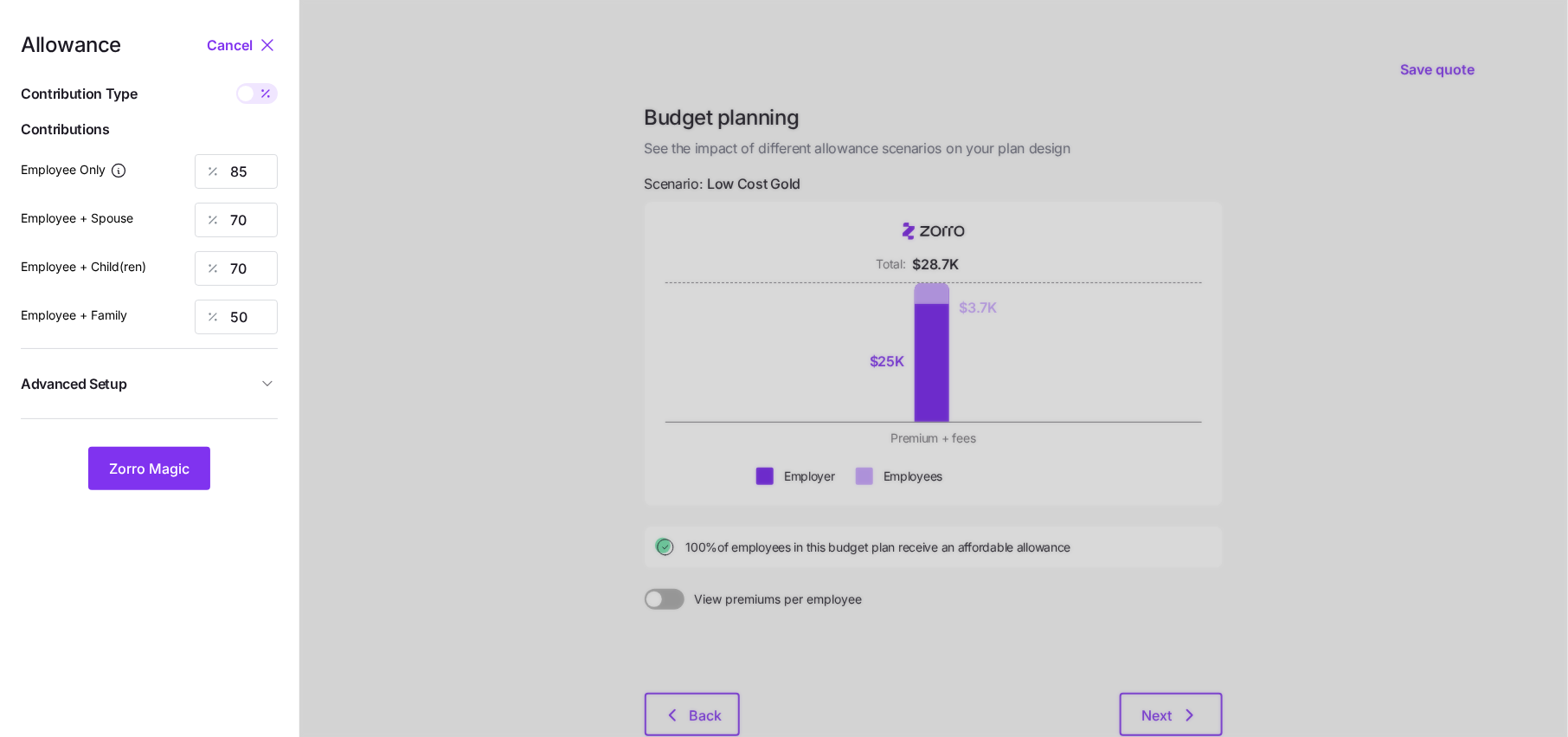
click at [262, 95] on icon at bounding box center [265, 93] width 14 height 14
click at [236, 83] on input "checkbox" at bounding box center [236, 83] width 0 height 0
type input "404"
type input "666"
type input "660"
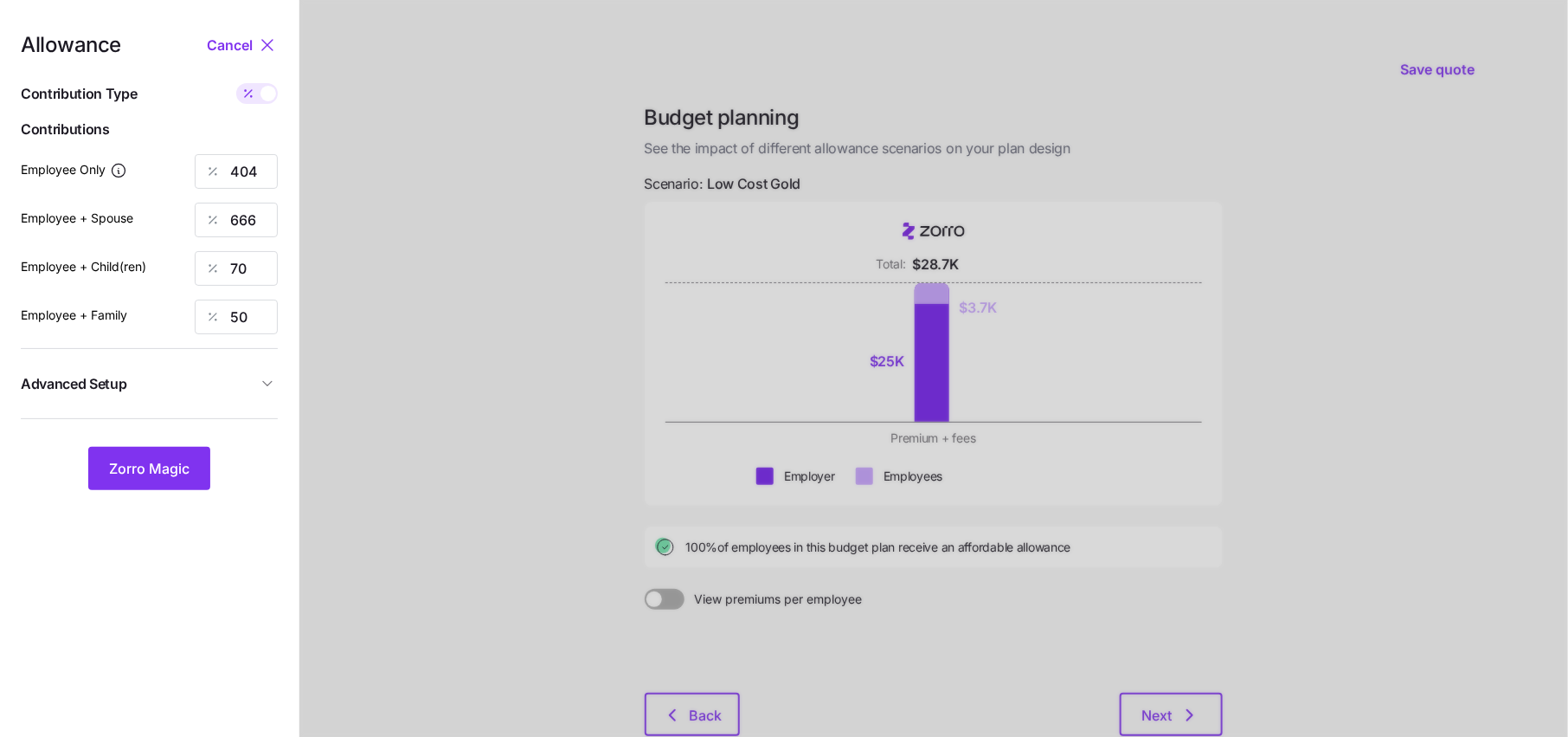
type input "709"
drag, startPoint x: 264, startPoint y: 170, endPoint x: 168, endPoint y: 170, distance: 96.0
click at [168, 170] on div "Employee Only 404" at bounding box center [149, 171] width 257 height 35
type input "350"
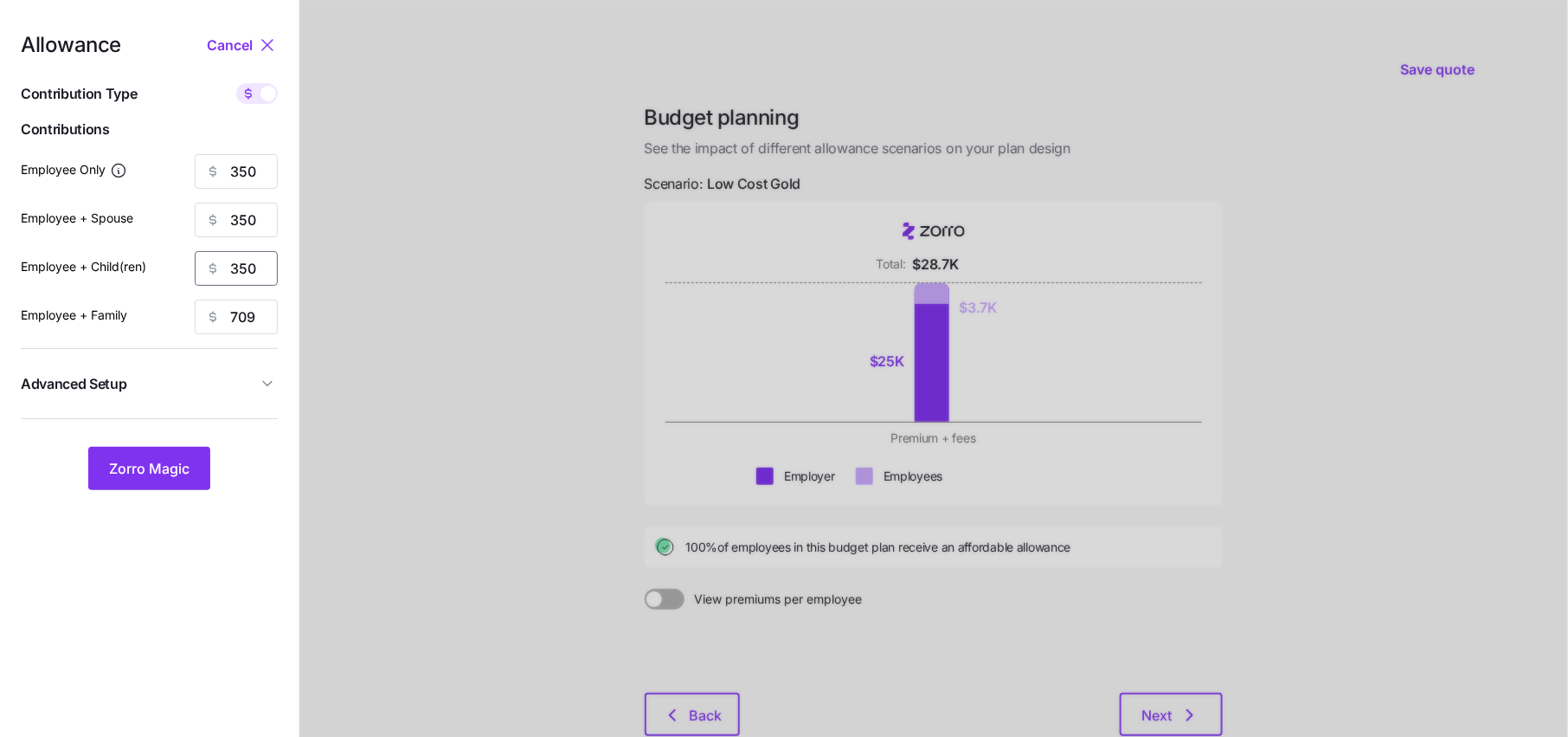
type input "350"
click at [240, 373] on span "Advanced Setup" at bounding box center [138, 383] width 236 height 22
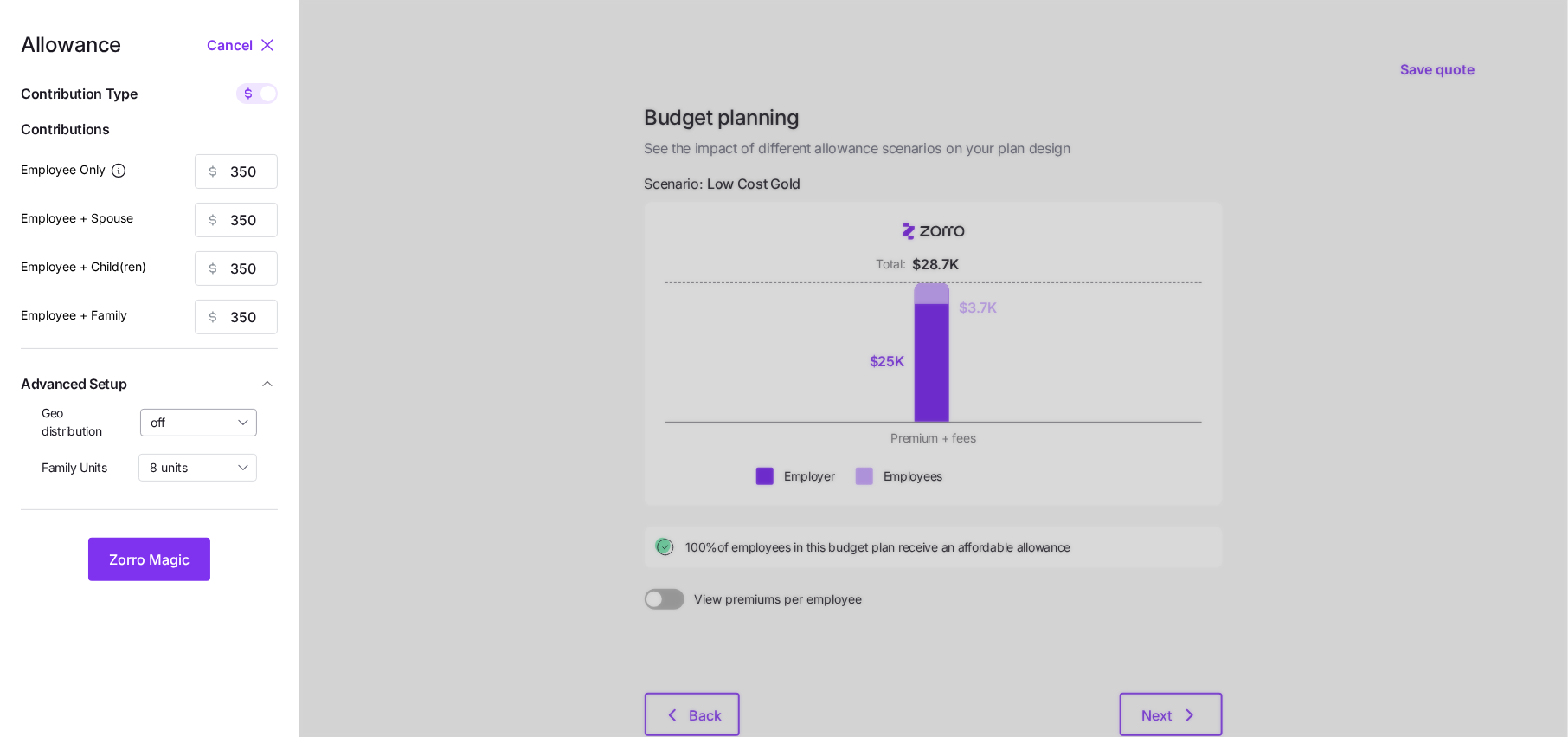
click at [209, 434] on input "off" at bounding box center [199, 422] width 118 height 28
click at [197, 519] on span "By state (2)" at bounding box center [190, 523] width 66 height 19
type input "By state (2)"
click at [156, 545] on button "Zorro Magic" at bounding box center [149, 560] width 122 height 44
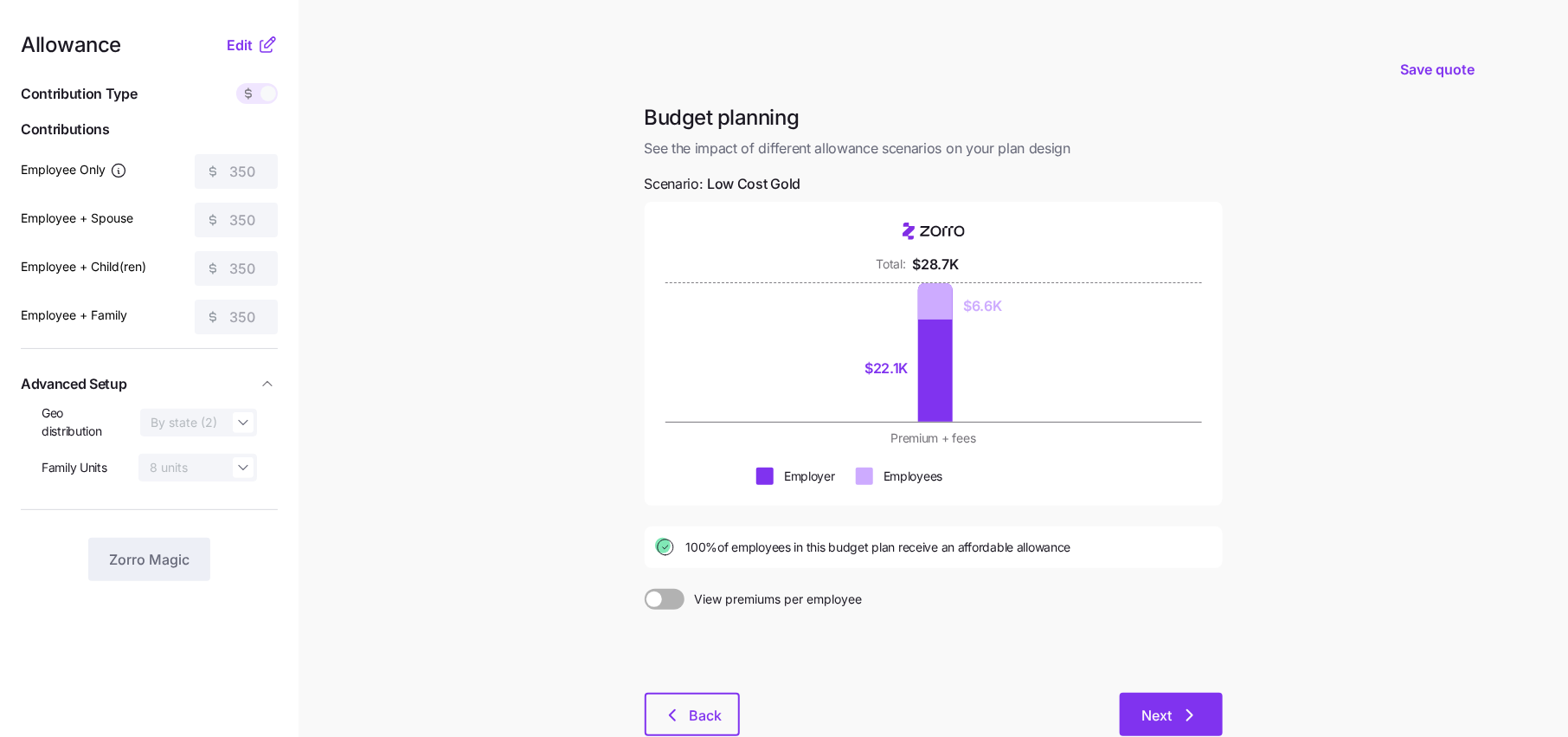
click at [1121, 703] on button "Next" at bounding box center [1171, 714] width 103 height 44
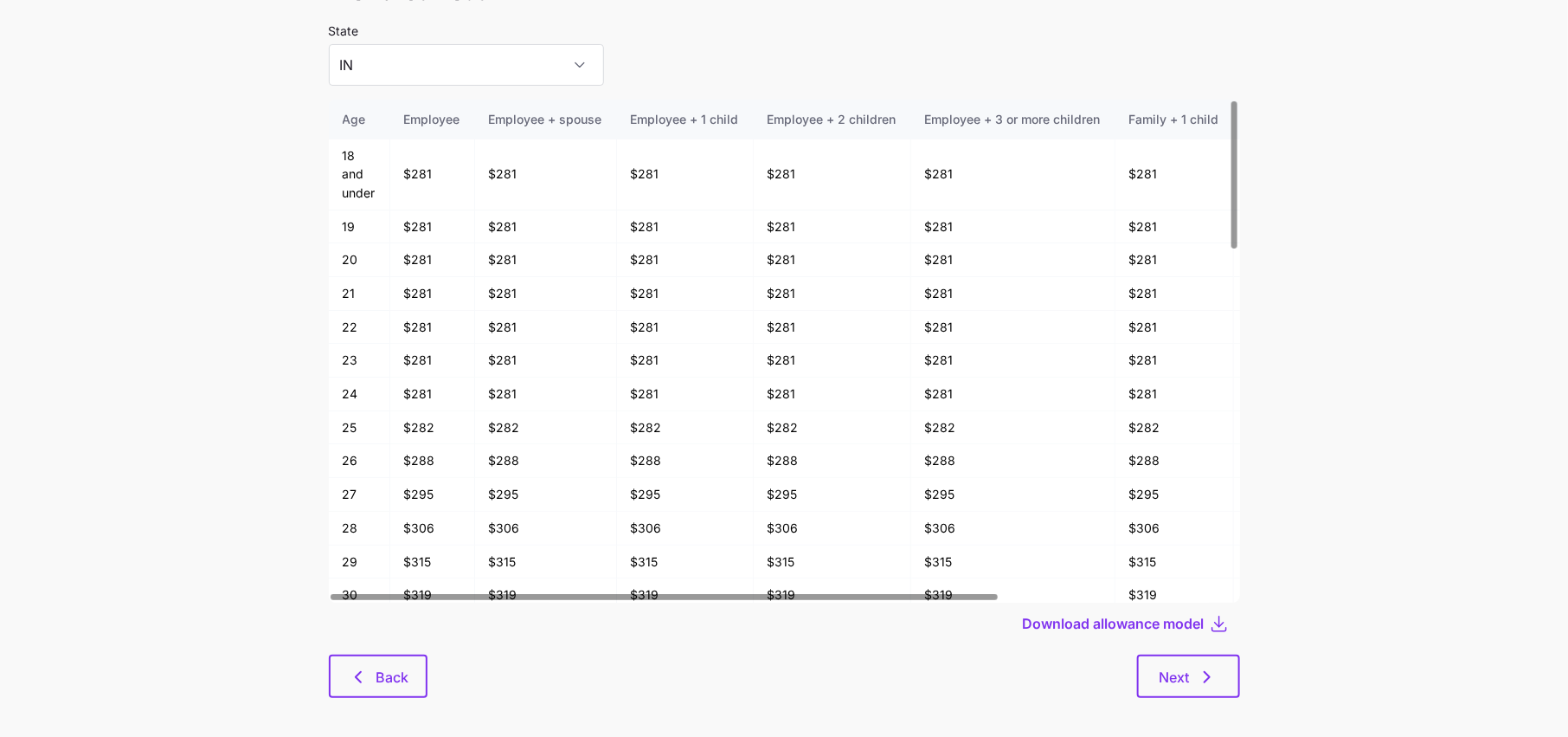
scroll to position [92, 0]
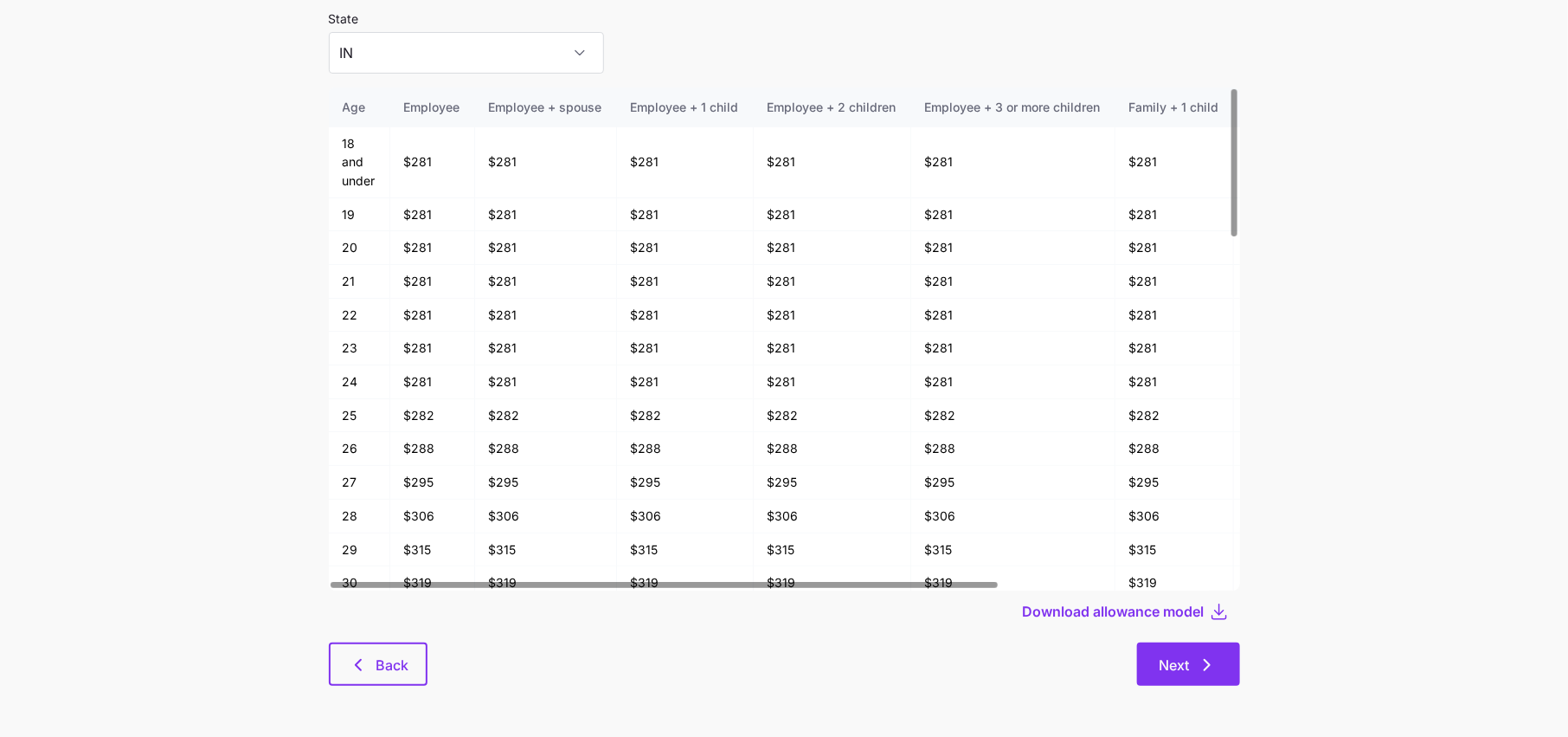
click at [1199, 678] on button "Next" at bounding box center [1188, 664] width 103 height 44
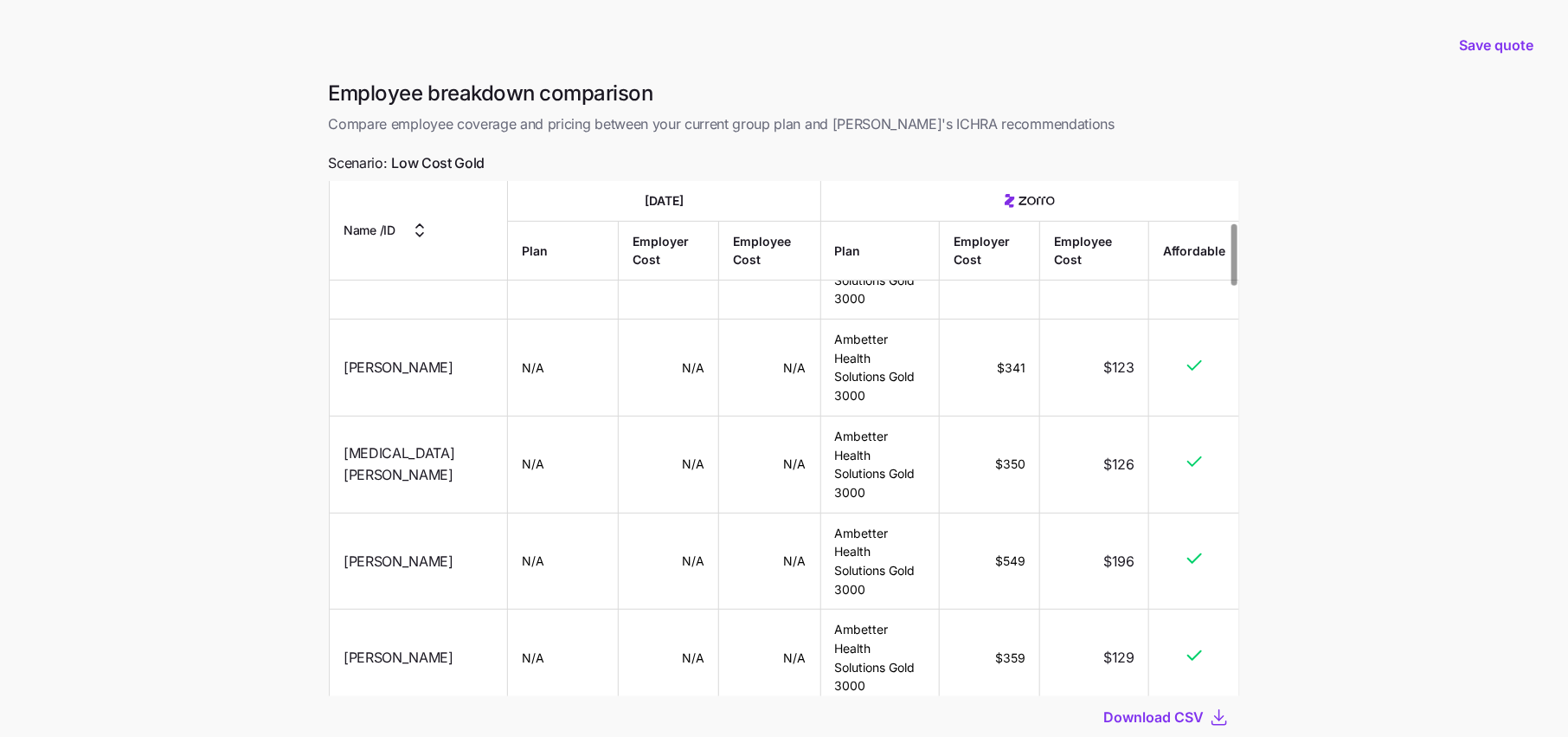
scroll to position [348, 0]
drag, startPoint x: 340, startPoint y: 433, endPoint x: 1147, endPoint y: 450, distance: 807.2
click at [1147, 513] on tr "Jessica Henry N/A N/A N/A Ambetter Health Solutions Gold 3000 $549 $196" at bounding box center [784, 562] width 909 height 97
click at [1330, 459] on main "Save quote Employee breakdown comparison Compare employee coverage and pricing …" at bounding box center [784, 427] width 1568 height 854
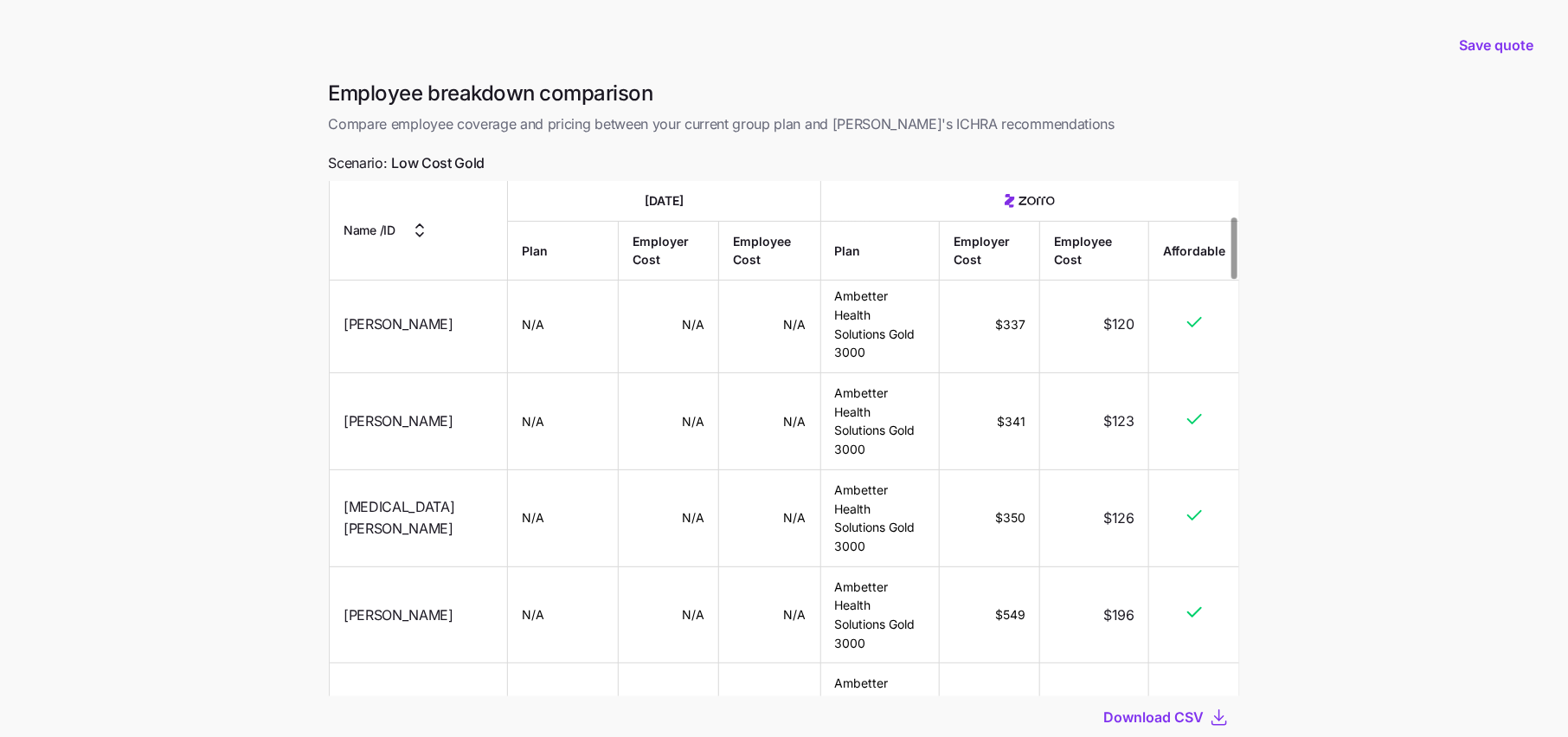
scroll to position [117, 0]
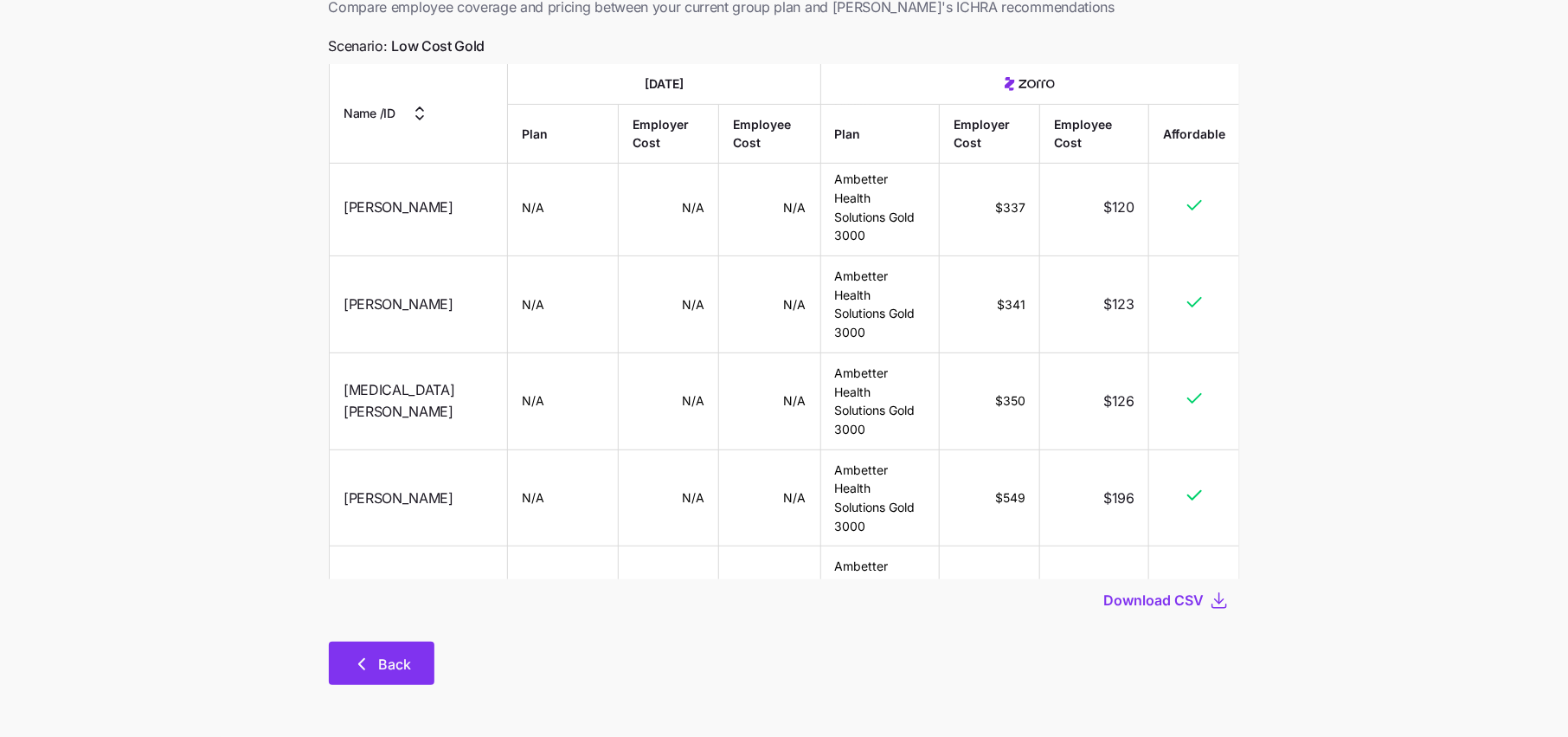
click at [402, 674] on button "Back" at bounding box center [381, 663] width 105 height 44
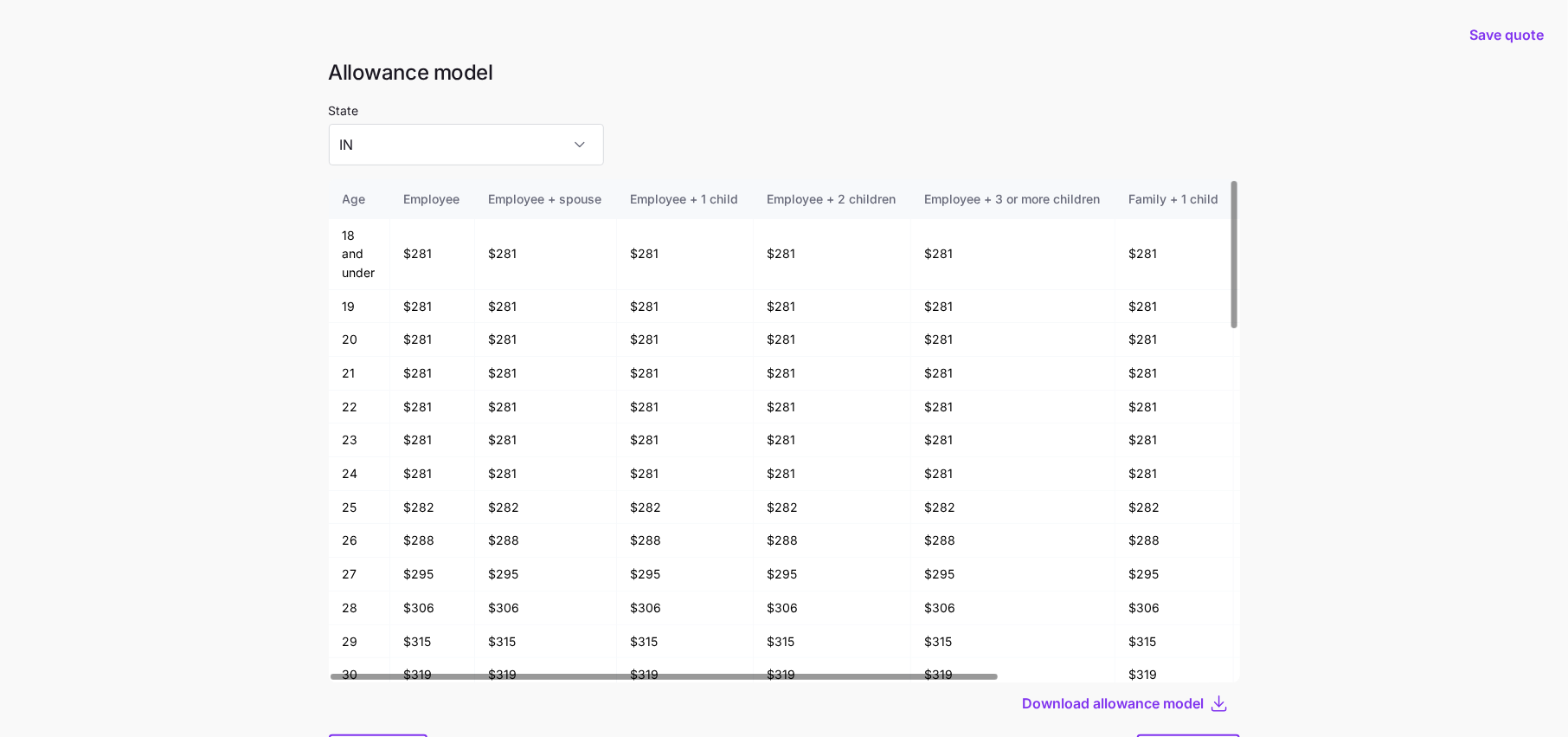
scroll to position [92, 0]
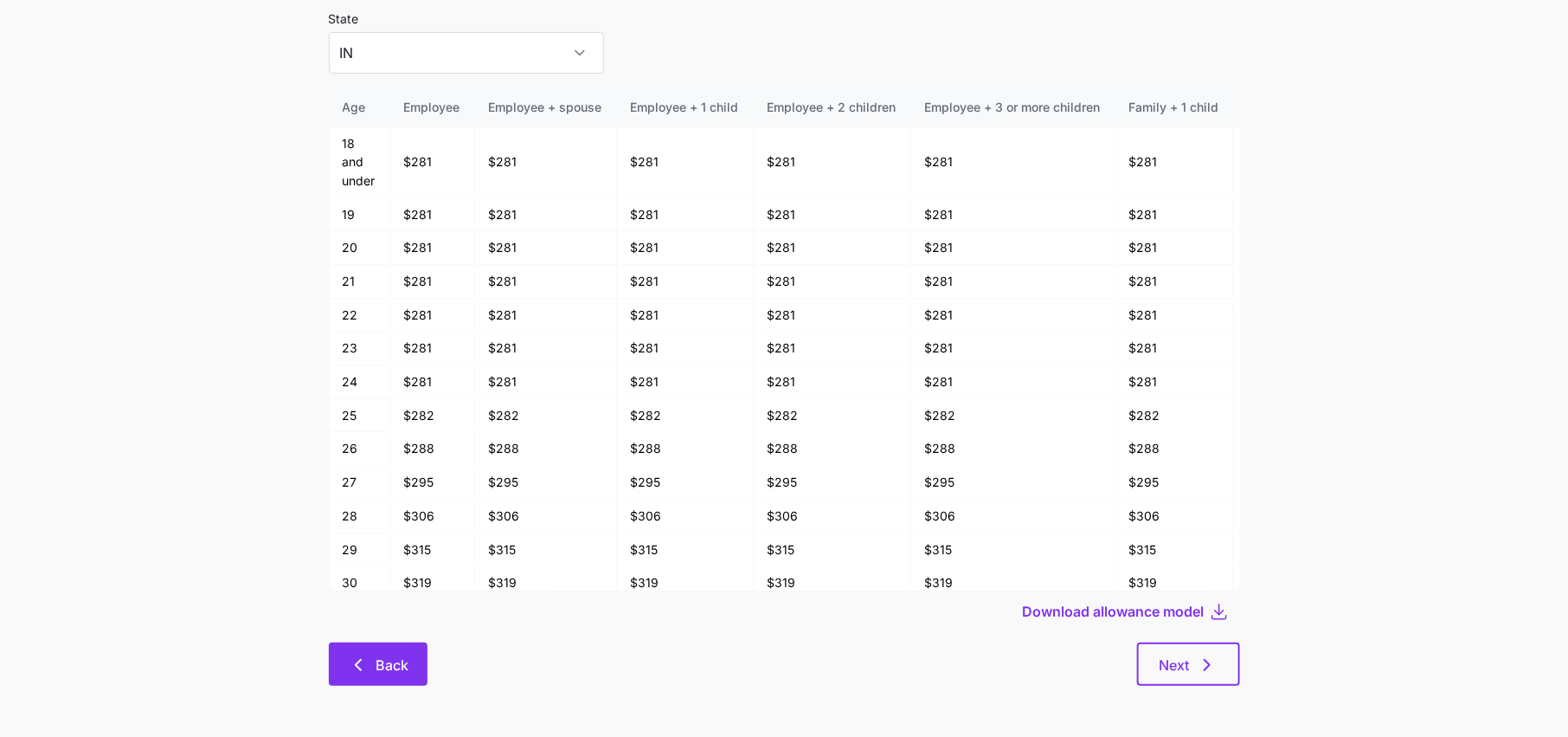
click at [372, 658] on span "Back" at bounding box center [378, 665] width 54 height 21
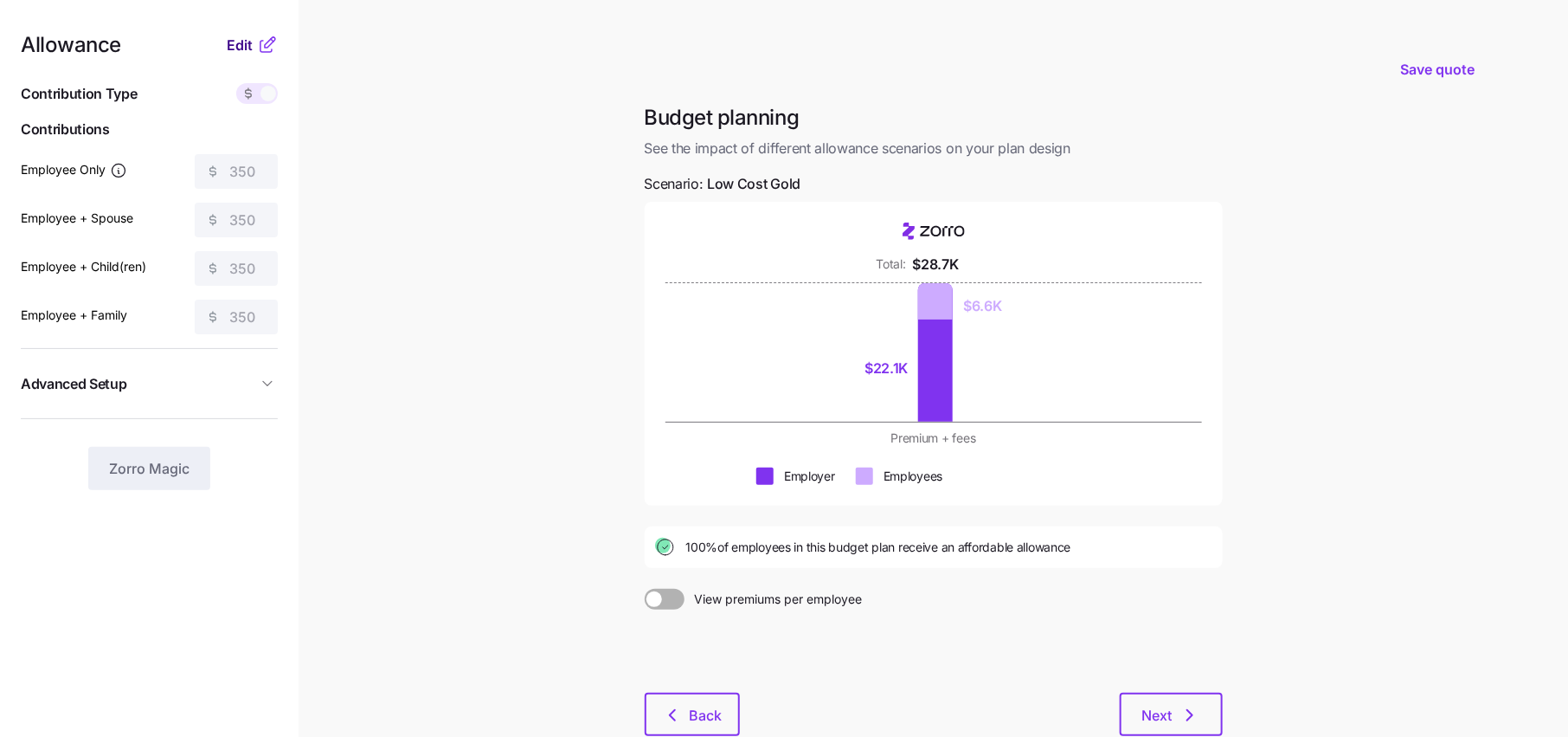
click at [254, 47] on button "Edit" at bounding box center [242, 46] width 30 height 21
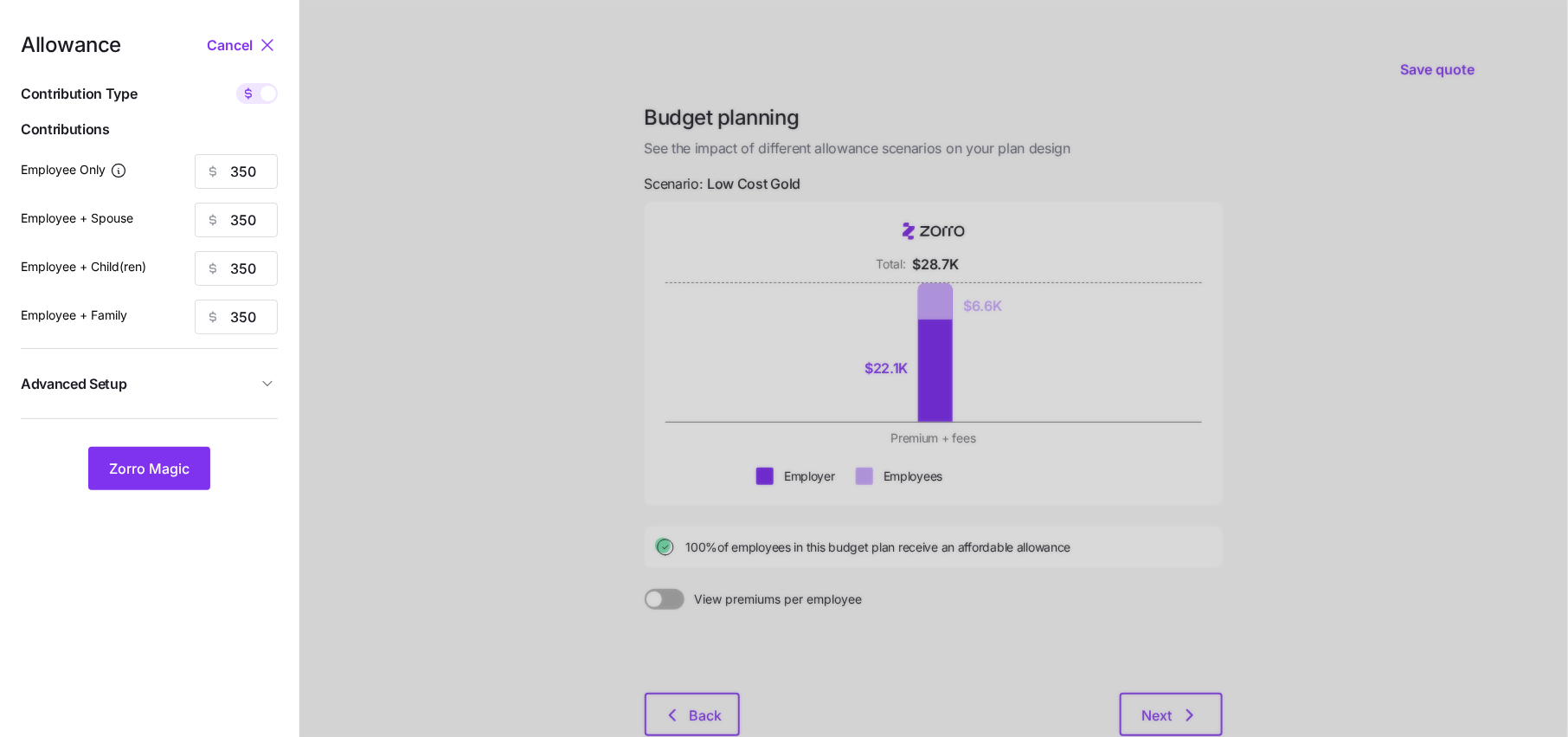
click at [258, 99] on span at bounding box center [248, 94] width 25 height 21
click at [236, 83] on input "checkbox" at bounding box center [236, 83] width 0 height 0
type input "74"
type input "37"
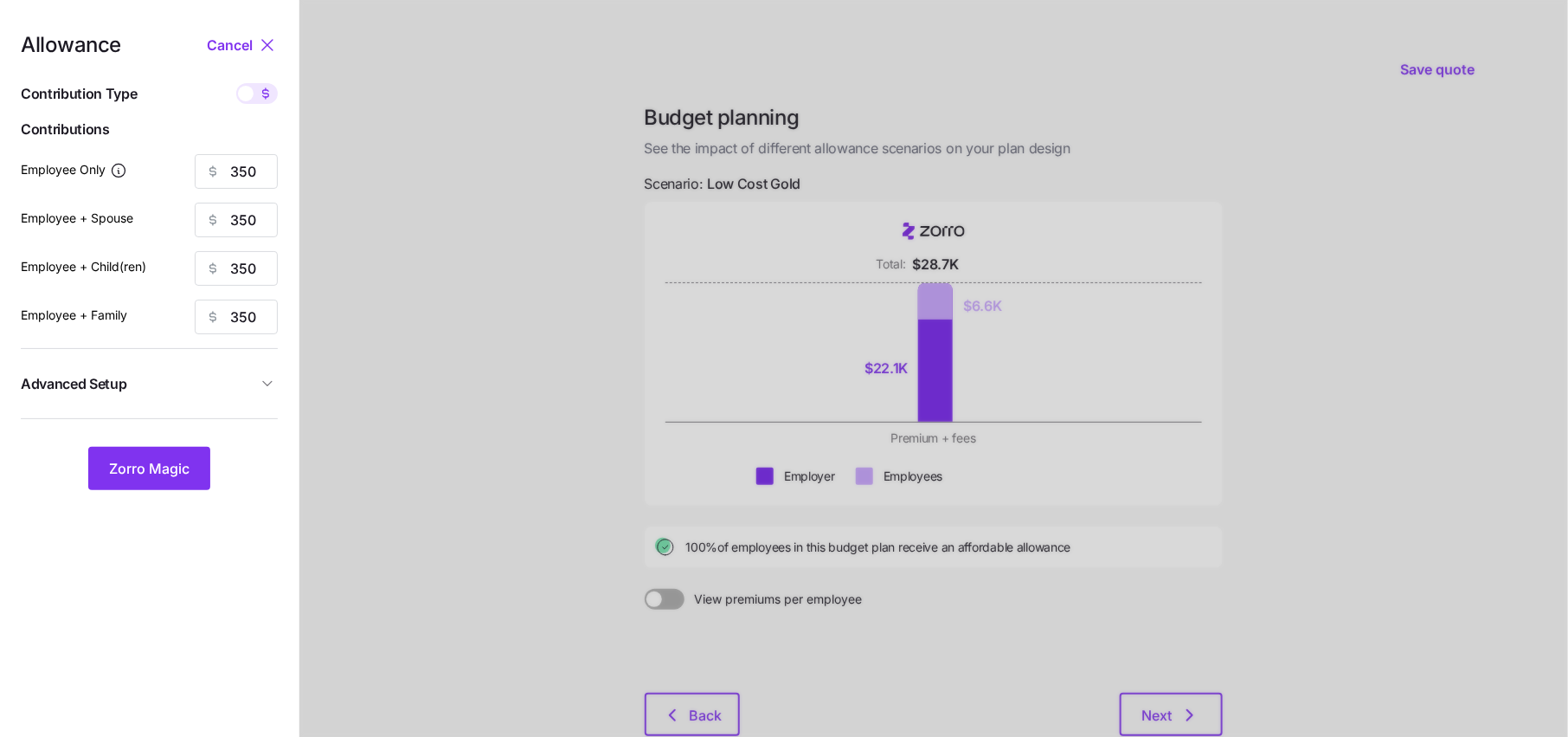
type input "25"
click at [253, 180] on input "74" at bounding box center [236, 171] width 83 height 35
click at [271, 103] on span at bounding box center [265, 94] width 25 height 21
click at [236, 83] on input "checkbox" at bounding box center [236, 83] width 0 height 0
type input "350"
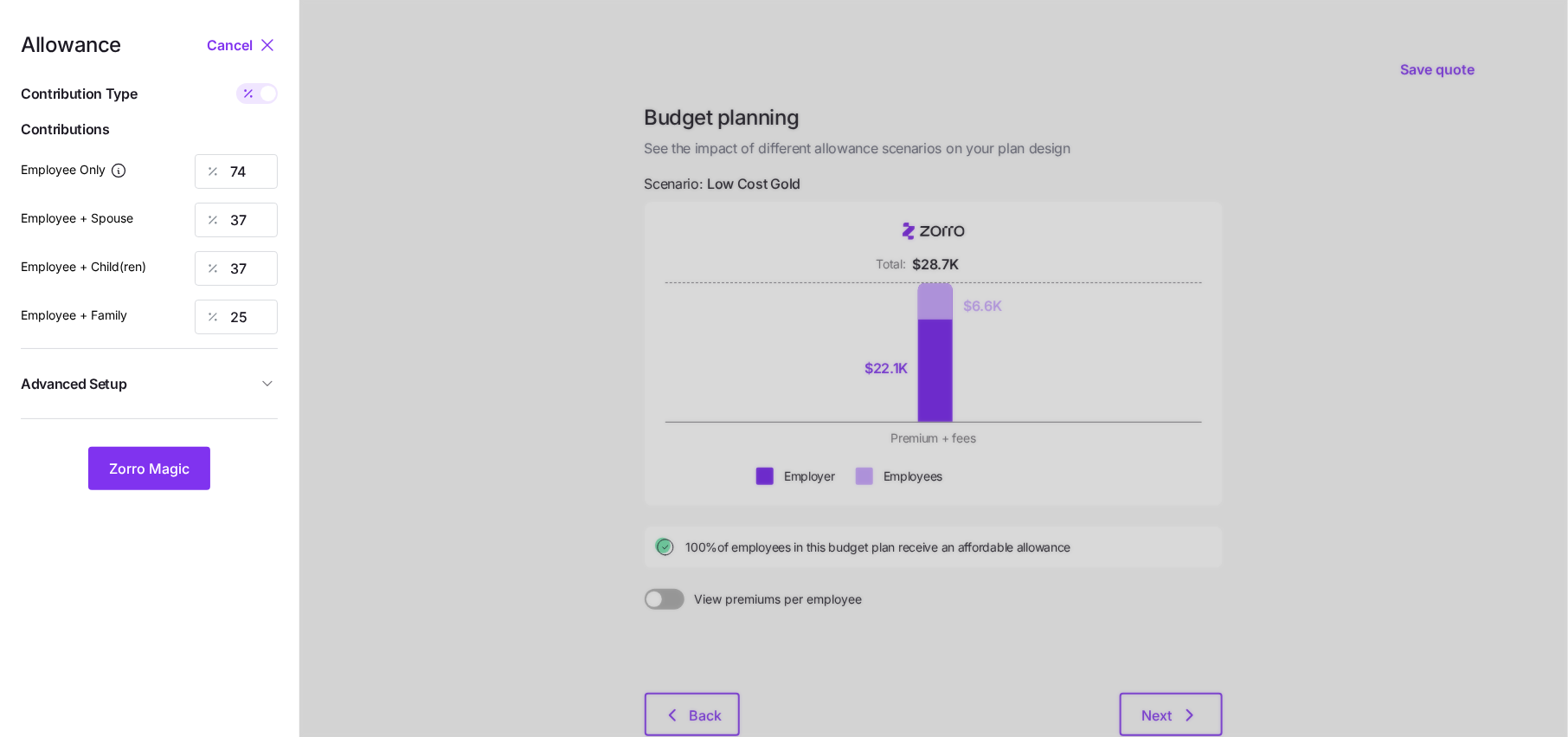
type input "350"
click at [268, 94] on span at bounding box center [268, 93] width 15 height 15
click at [236, 83] on input "checkbox" at bounding box center [236, 83] width 0 height 0
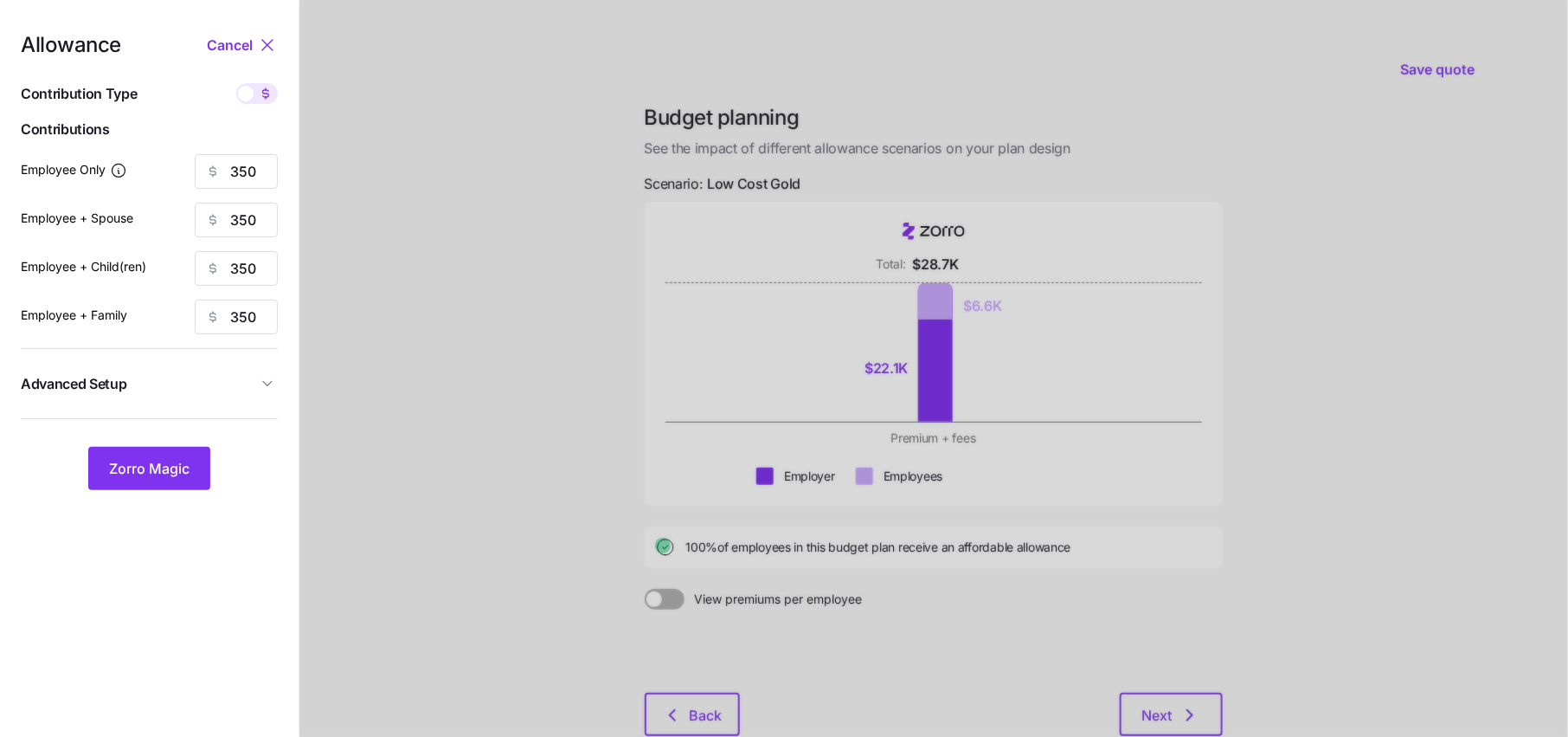
type input "74"
type input "37"
type input "25"
click at [248, 176] on input "74" at bounding box center [236, 171] width 83 height 35
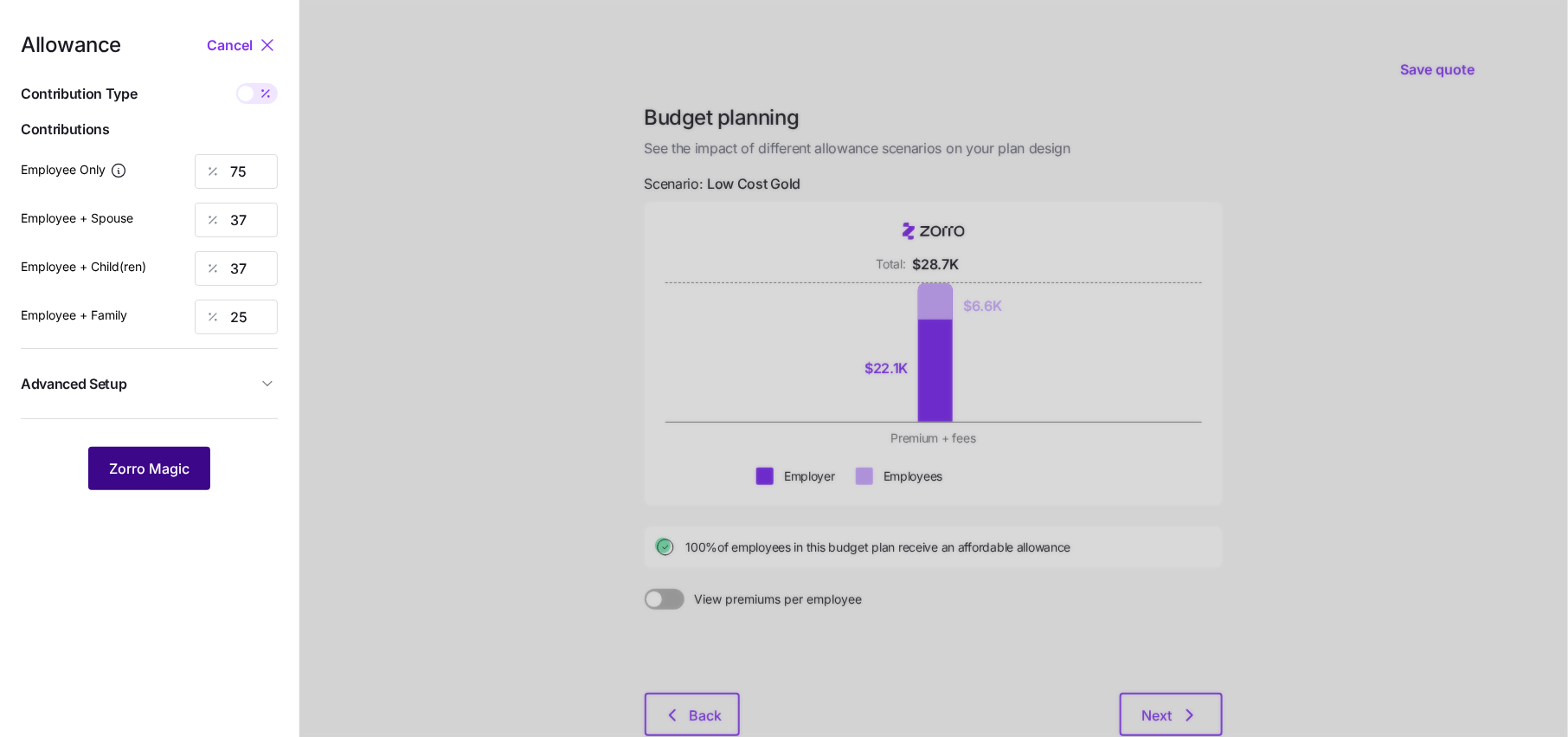
click at [183, 459] on span "Zorro Magic" at bounding box center [149, 469] width 81 height 21
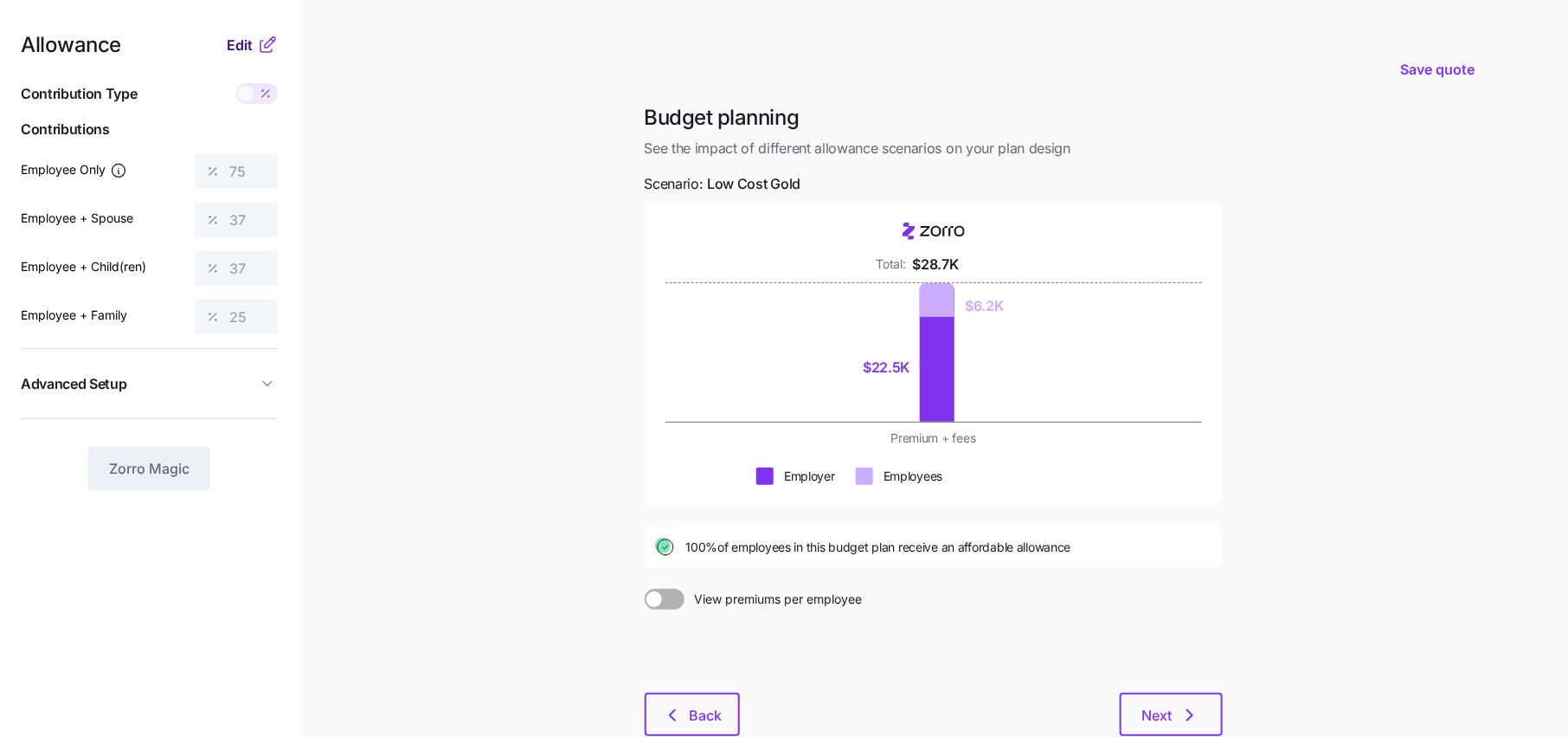
click at [240, 44] on span "Edit" at bounding box center [239, 46] width 26 height 21
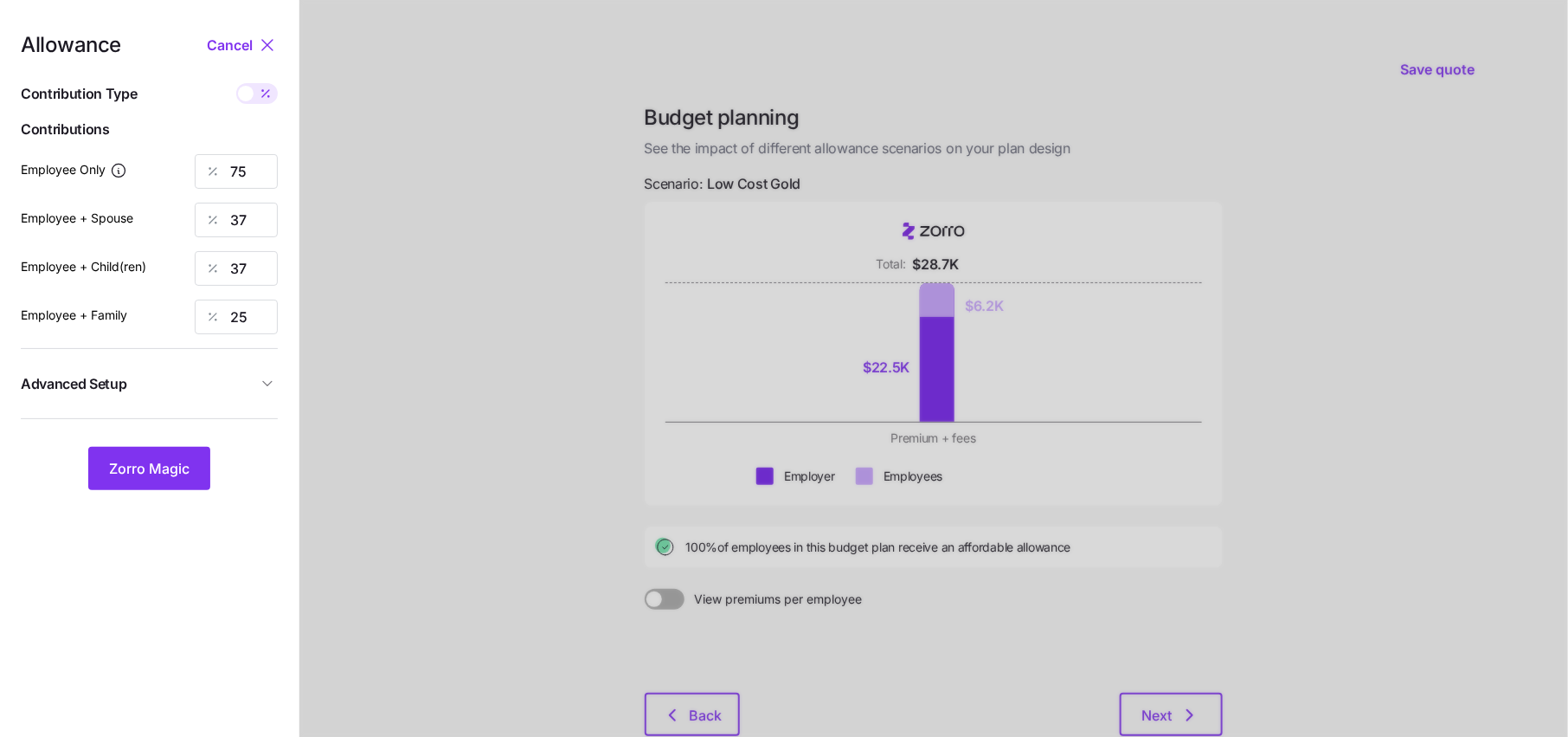
click at [249, 100] on span at bounding box center [246, 93] width 15 height 15
click at [236, 83] on input "checkbox" at bounding box center [236, 83] width 0 height 0
type input "357"
type input "350"
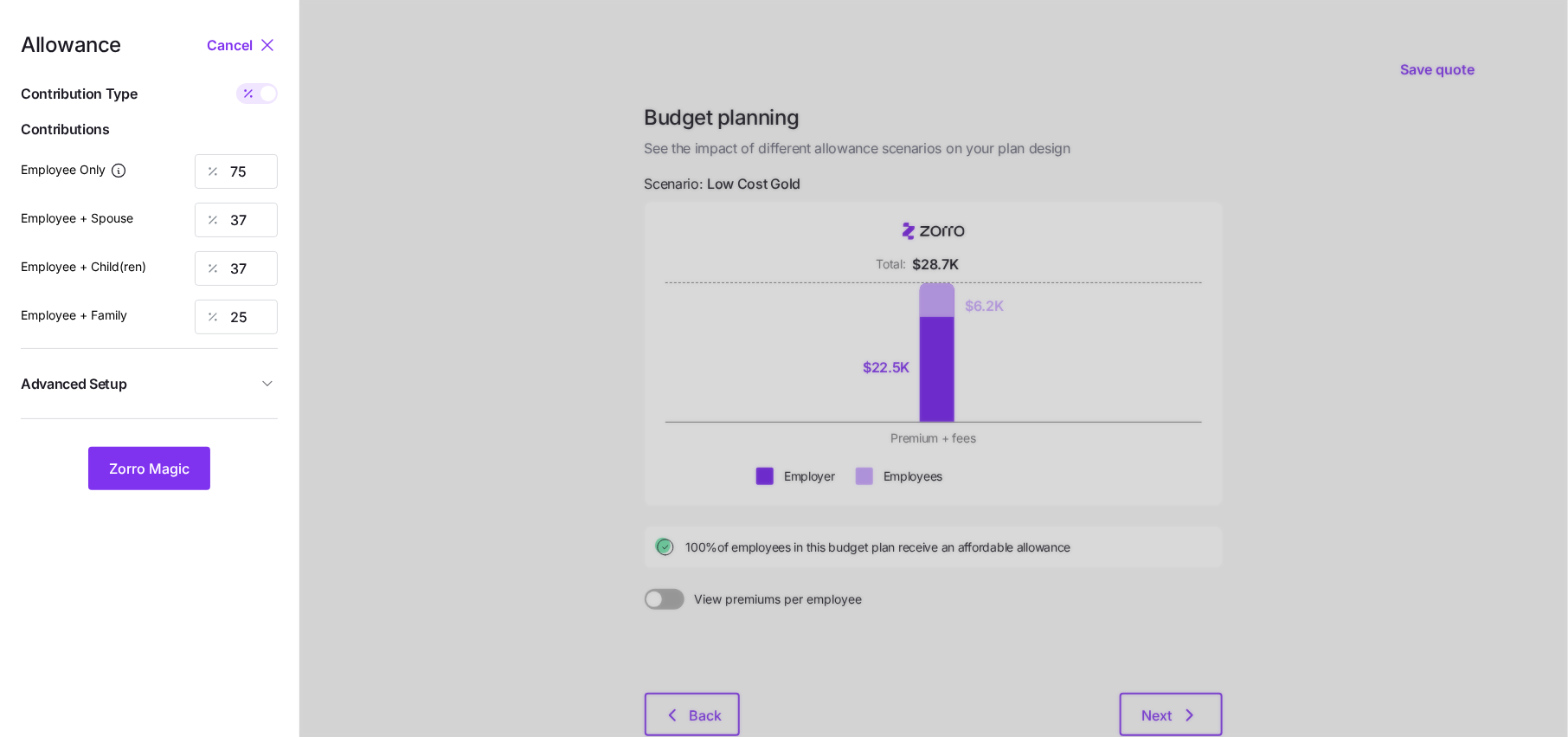
type input "350"
click at [264, 226] on input "350" at bounding box center [236, 220] width 83 height 35
type input "357"
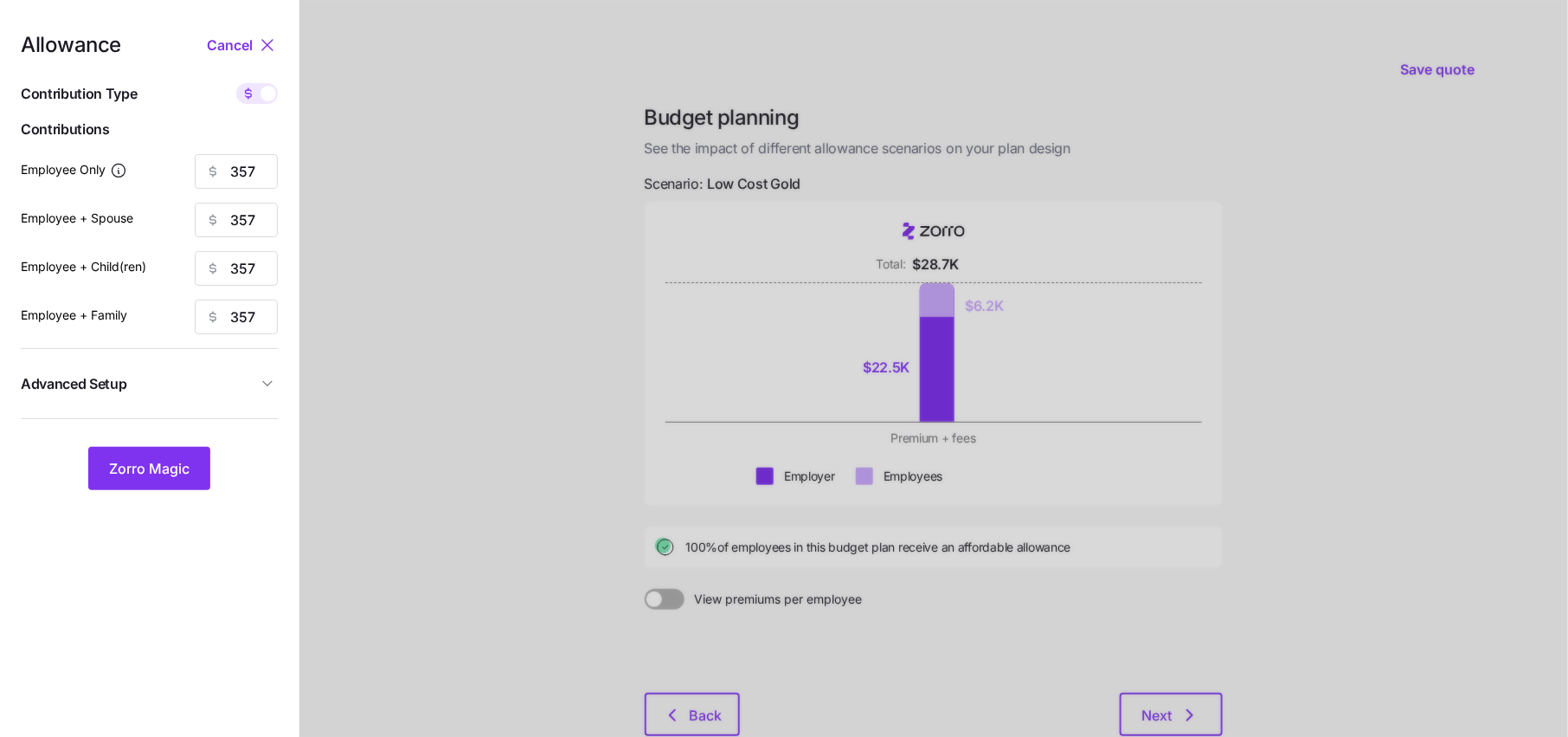
click at [255, 384] on span "Advanced Setup" at bounding box center [138, 383] width 236 height 22
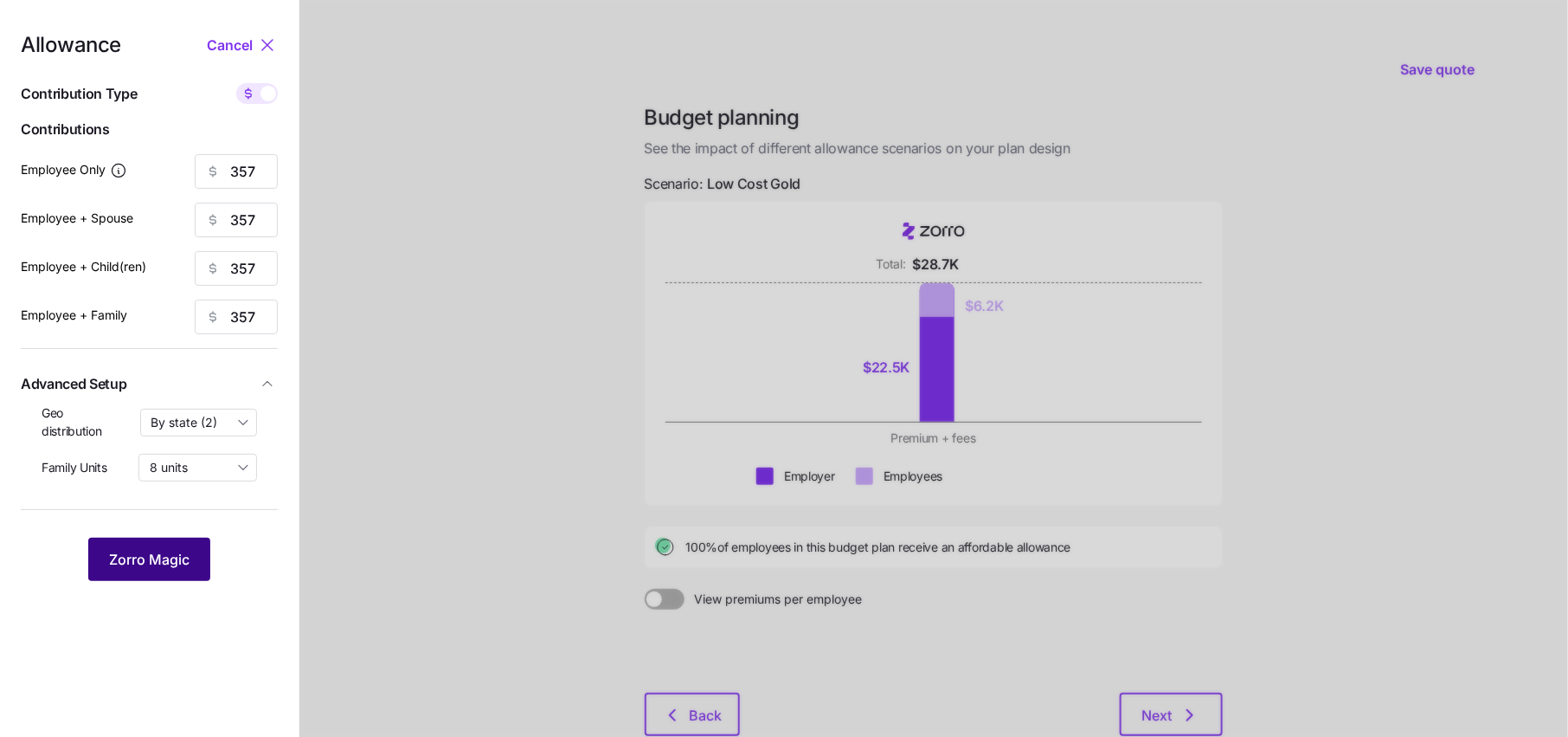
click at [156, 563] on span "Zorro Magic" at bounding box center [149, 560] width 81 height 21
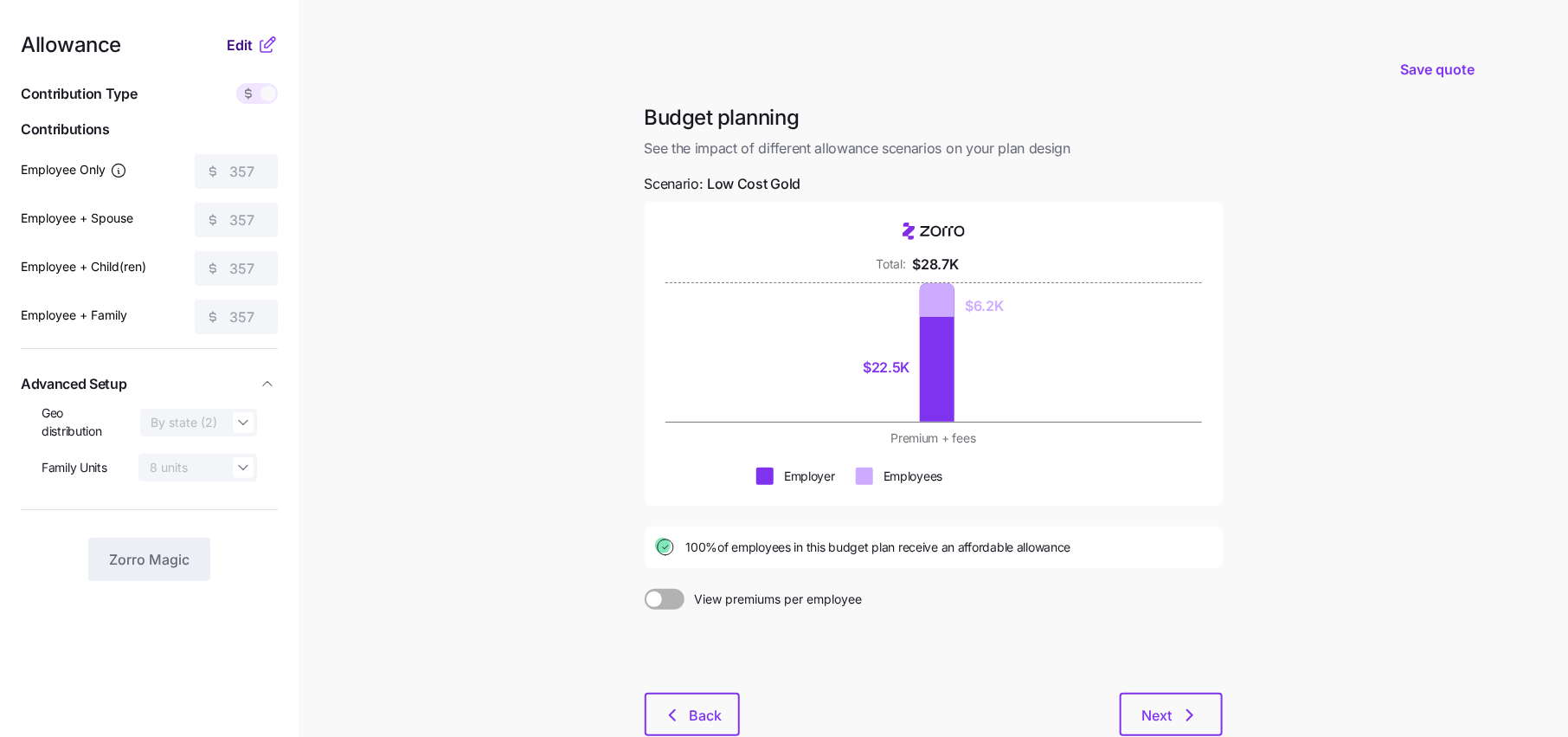
click at [252, 39] on span "Edit" at bounding box center [239, 46] width 26 height 21
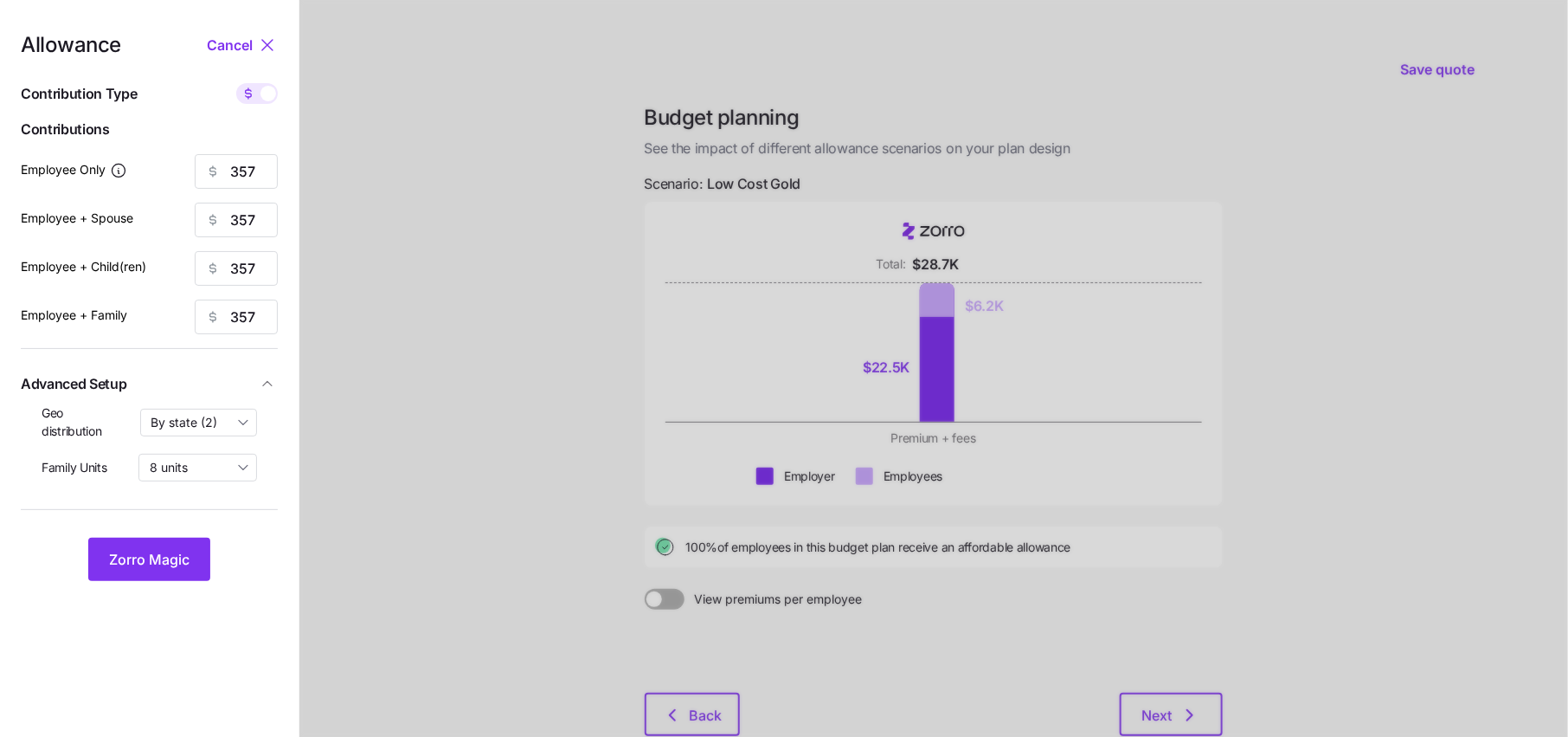
click at [248, 92] on icon at bounding box center [248, 93] width 14 height 14
click at [236, 83] on input "checkbox" at bounding box center [236, 83] width 0 height 0
type input "75"
type input "38"
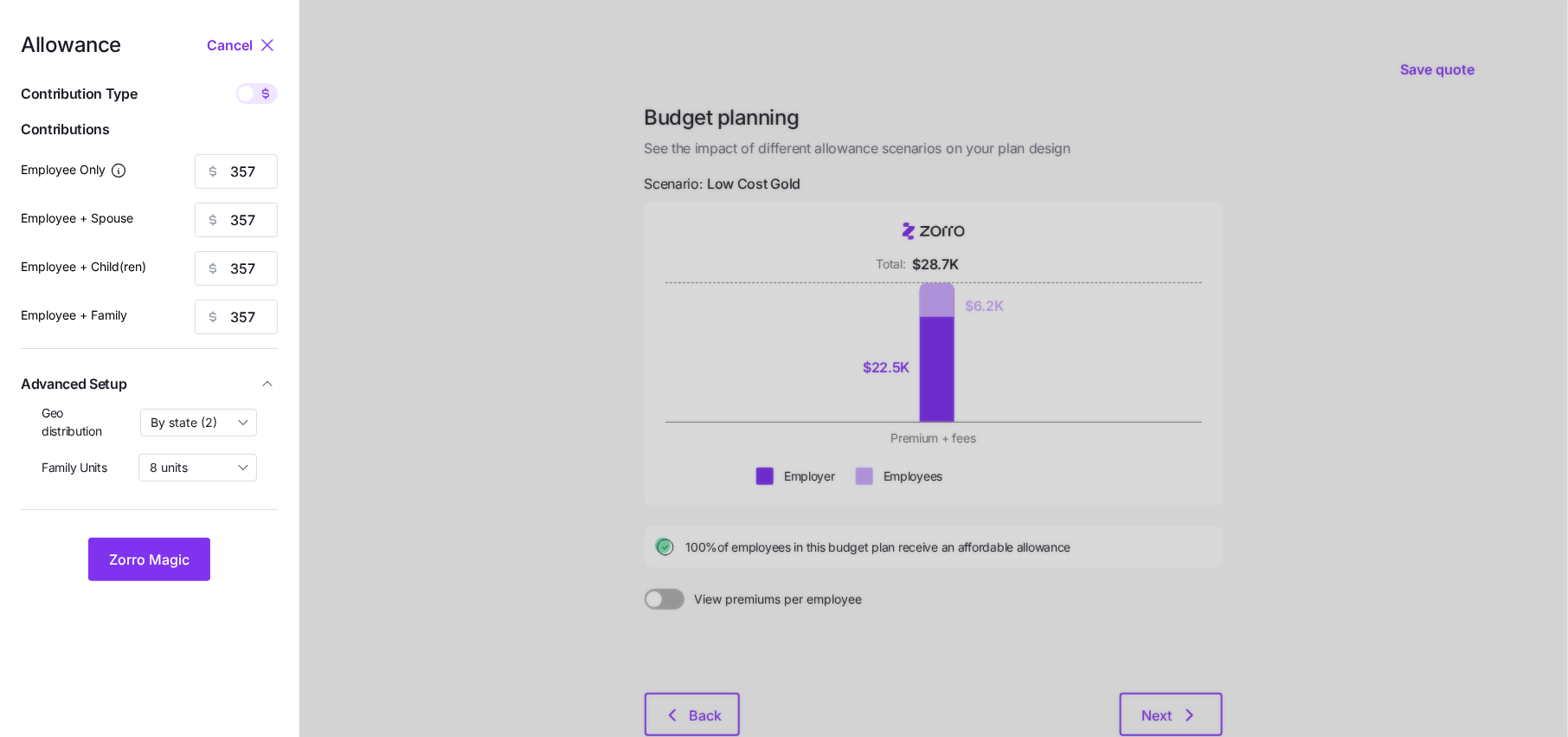
type input "25"
drag, startPoint x: 263, startPoint y: 224, endPoint x: 134, endPoint y: 224, distance: 129.0
click at [144, 224] on div "Employee + Spouse 38" at bounding box center [149, 220] width 257 height 35
type input "50"
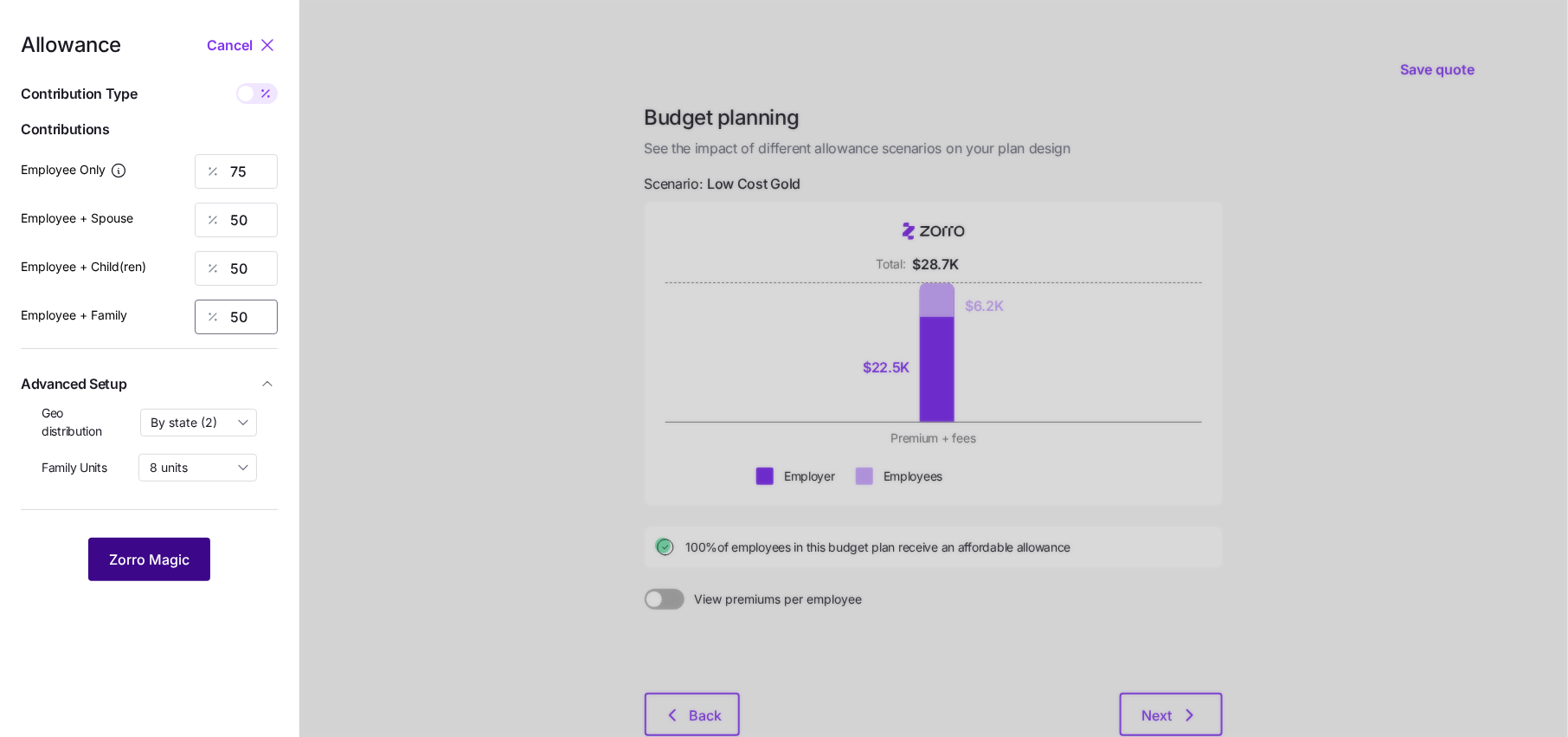
type input "50"
click at [183, 571] on button "Zorro Magic" at bounding box center [149, 560] width 122 height 44
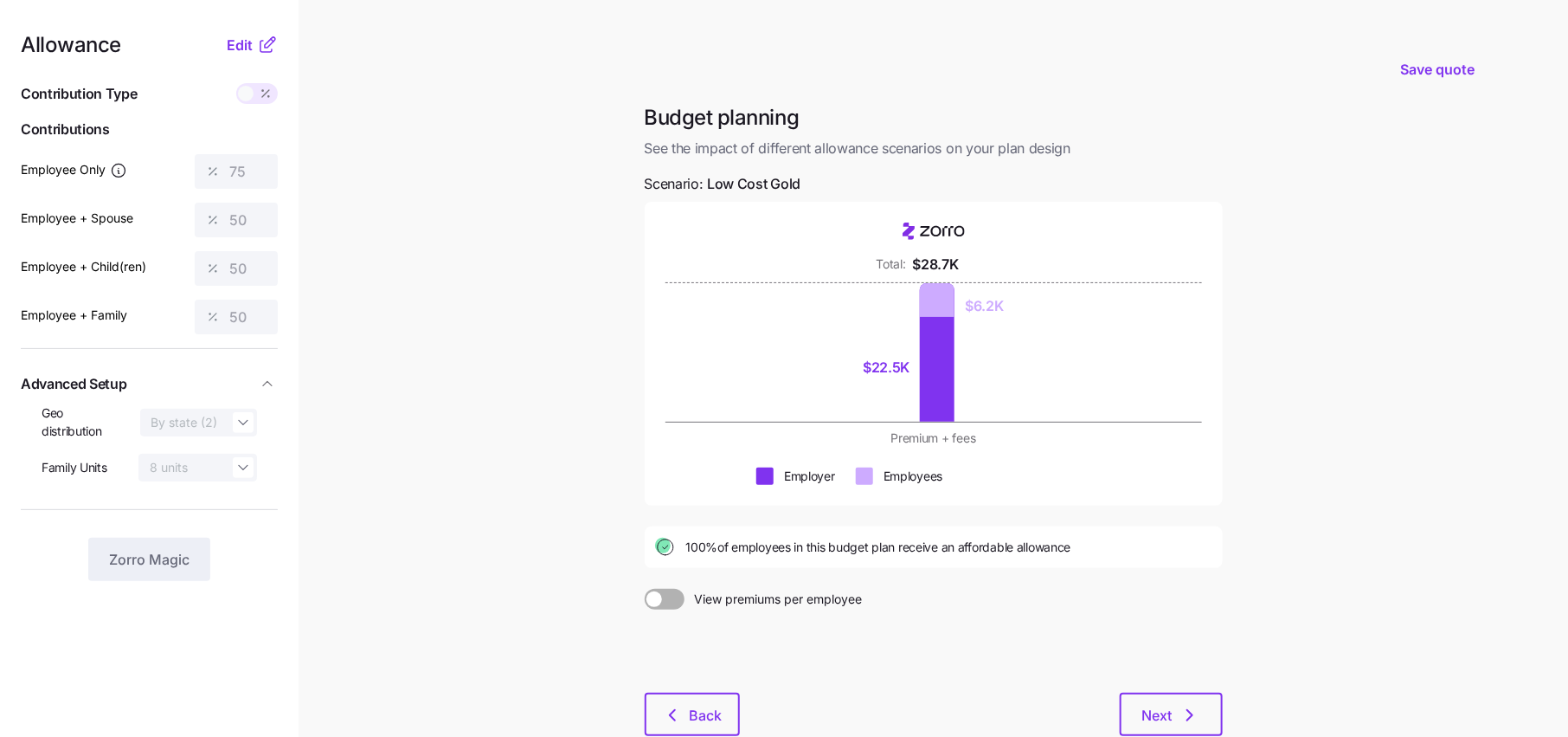
click at [258, 52] on icon at bounding box center [267, 46] width 21 height 21
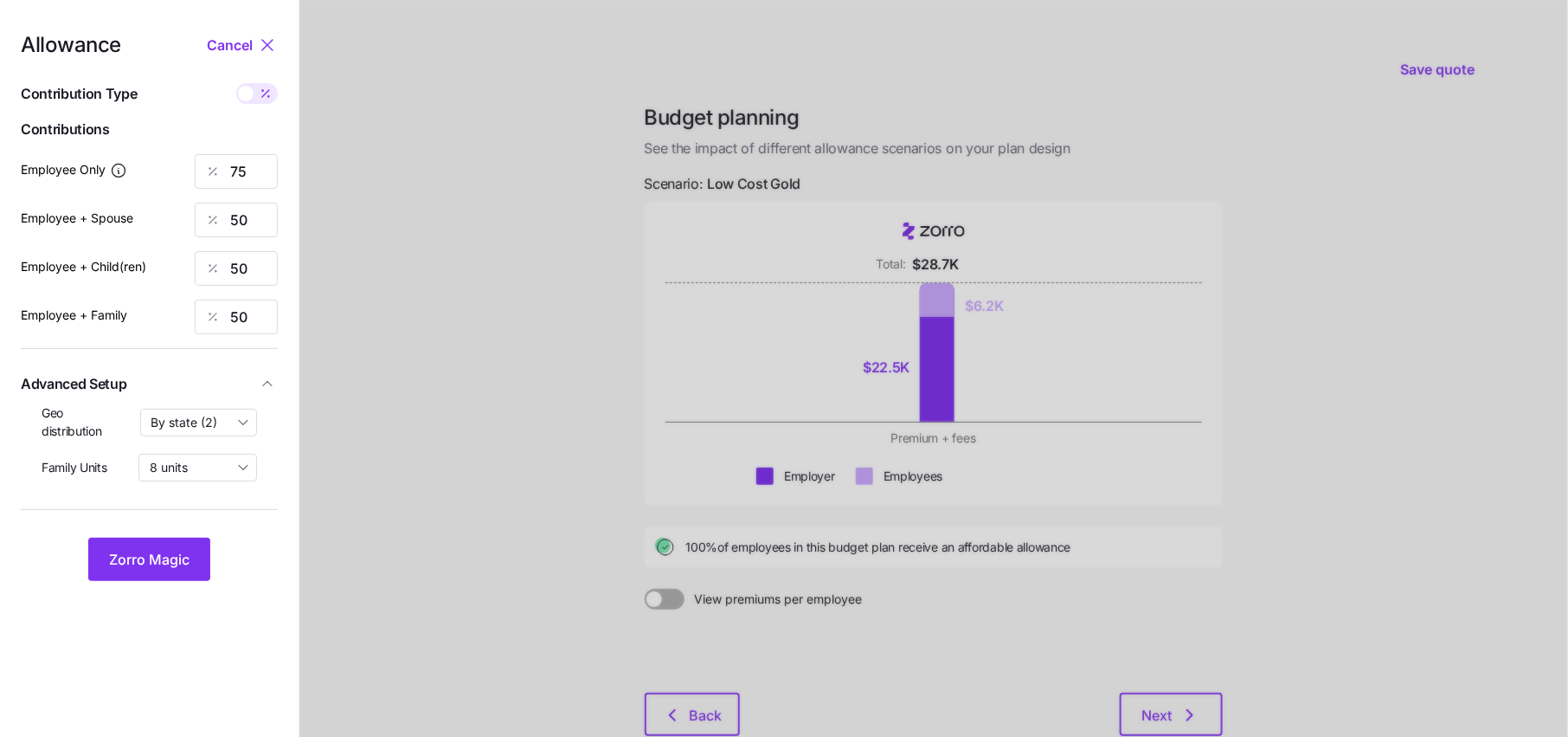
click at [258, 98] on span at bounding box center [265, 94] width 25 height 21
click at [236, 83] on input "checkbox" at bounding box center [236, 83] width 0 height 0
type input "357"
type input "476"
type input "471"
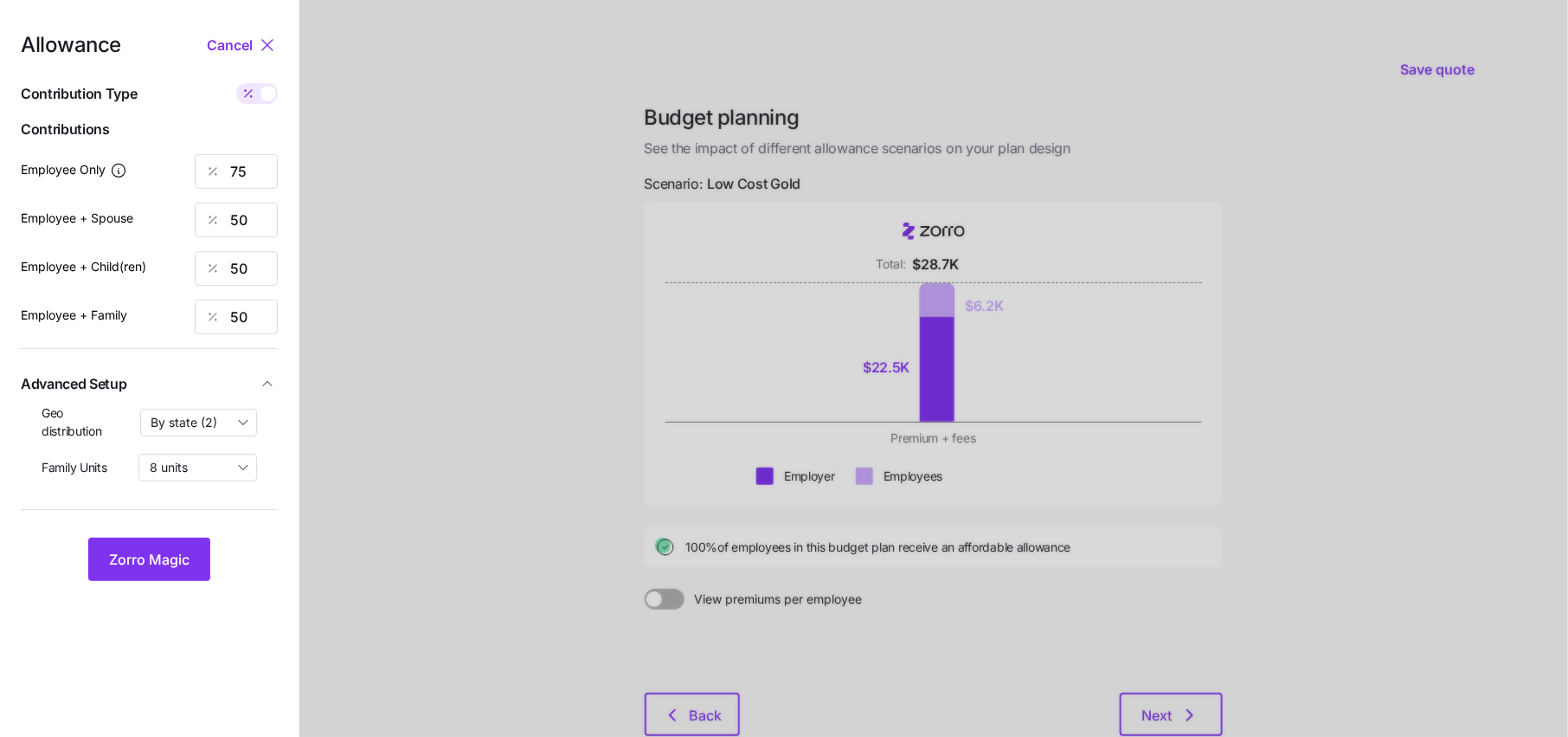
type input "709"
click at [82, 570] on div "Zorro Magic" at bounding box center [149, 560] width 257 height 44
click at [146, 570] on button "Zorro Magic" at bounding box center [149, 560] width 122 height 44
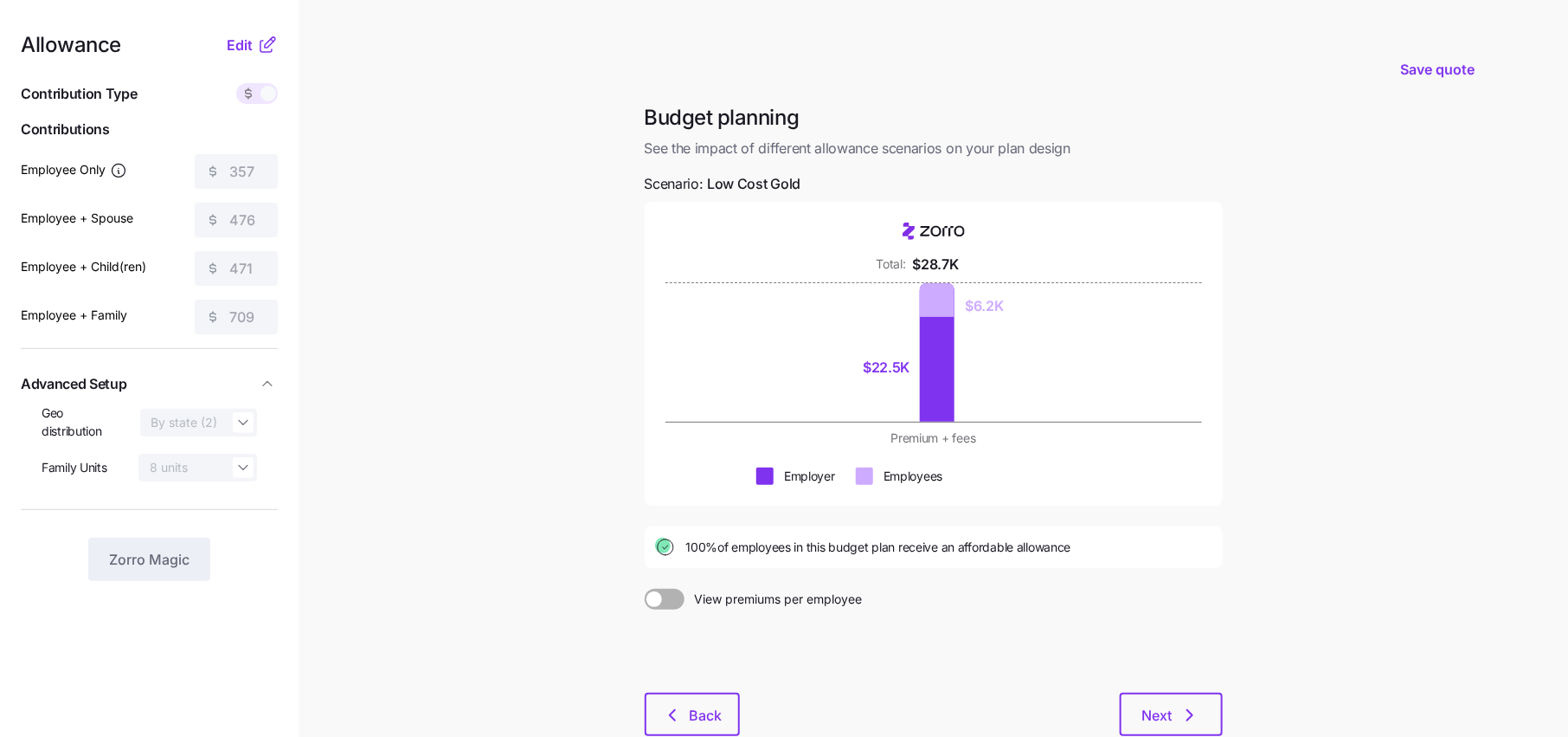
scroll to position [109, 0]
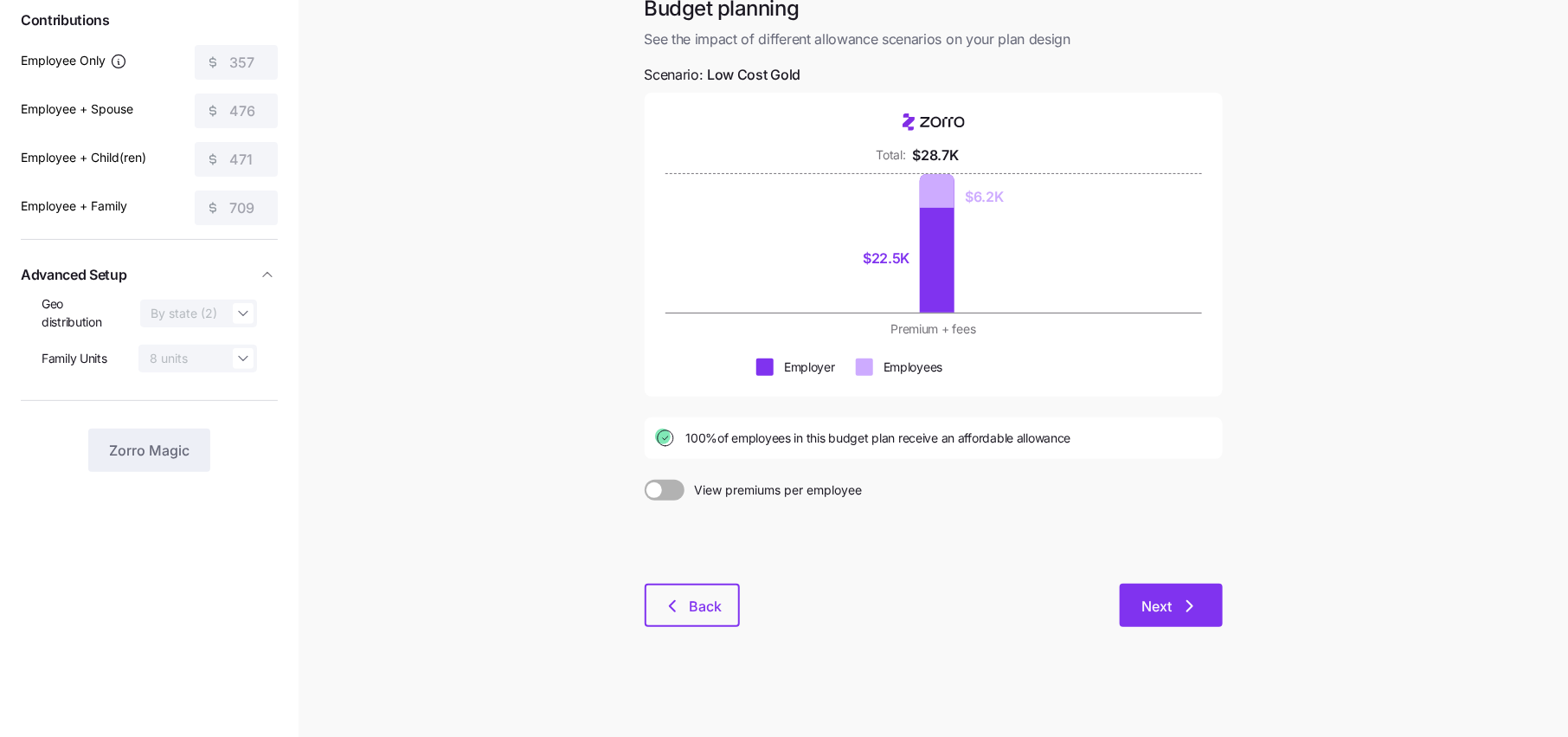
click at [1137, 590] on button "Next" at bounding box center [1171, 605] width 103 height 44
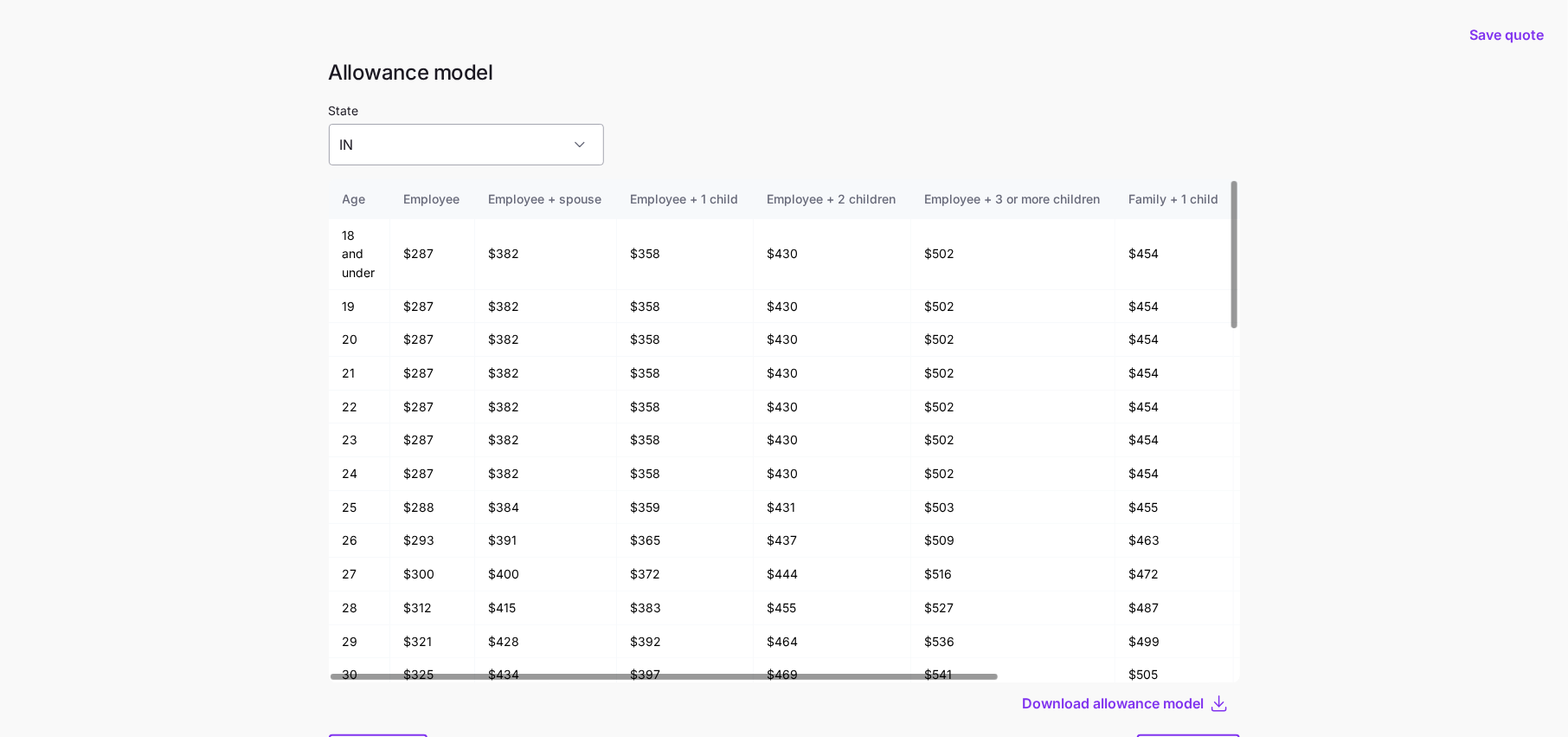
click at [398, 148] on input "IN" at bounding box center [466, 145] width 275 height 42
click at [455, 152] on input "IN" at bounding box center [466, 145] width 275 height 42
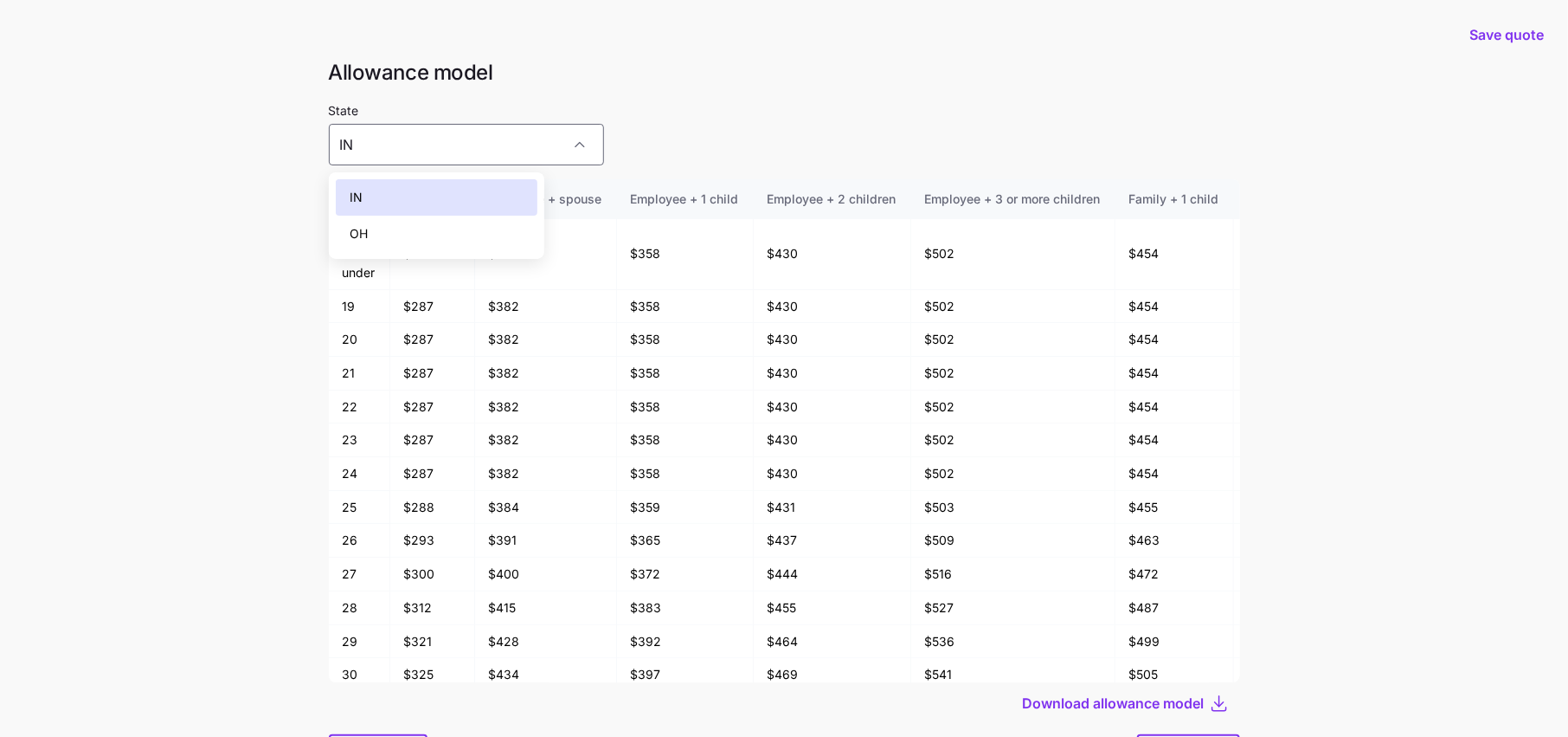
click at [406, 229] on div "OH" at bounding box center [436, 233] width 202 height 36
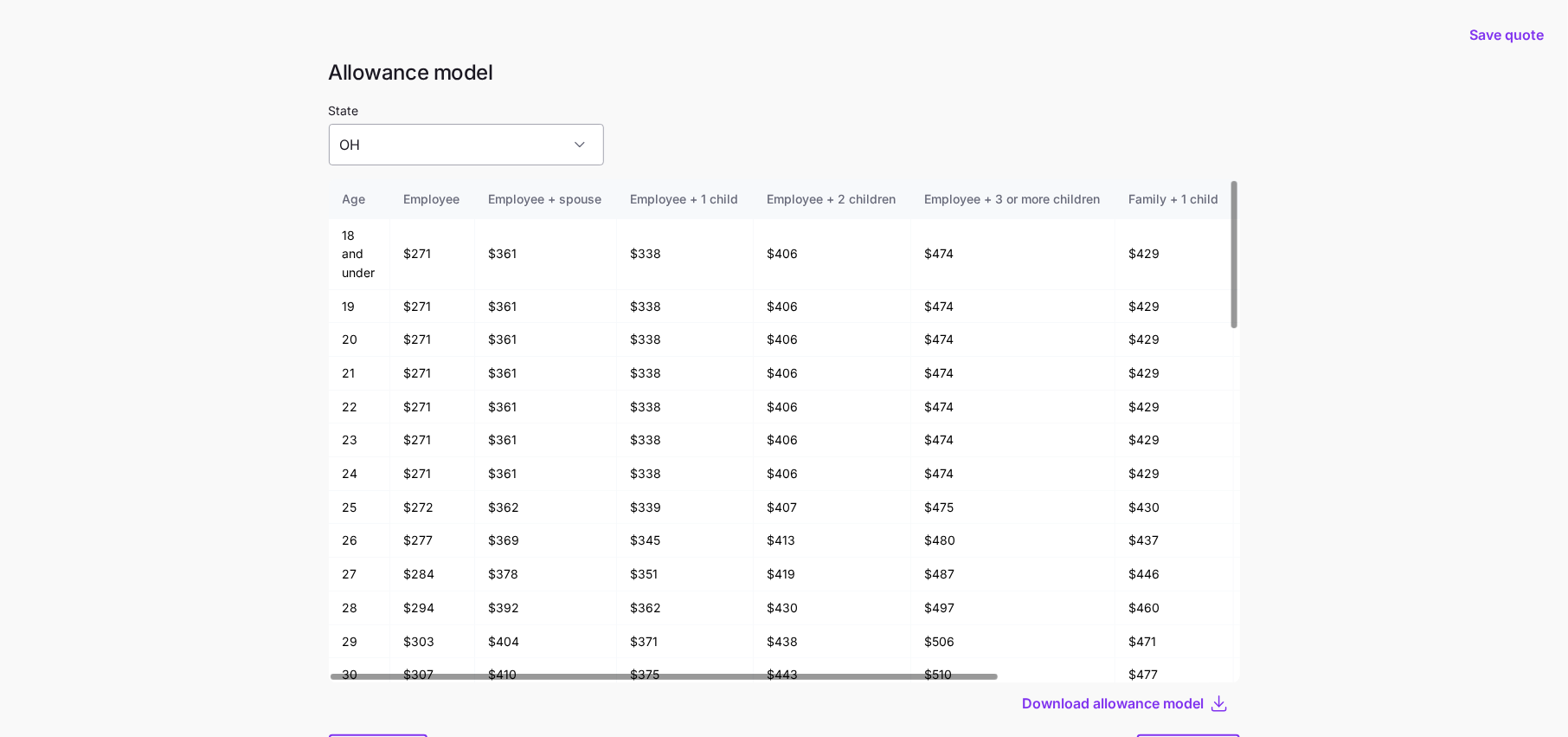
click at [486, 152] on input "OH" at bounding box center [466, 145] width 275 height 42
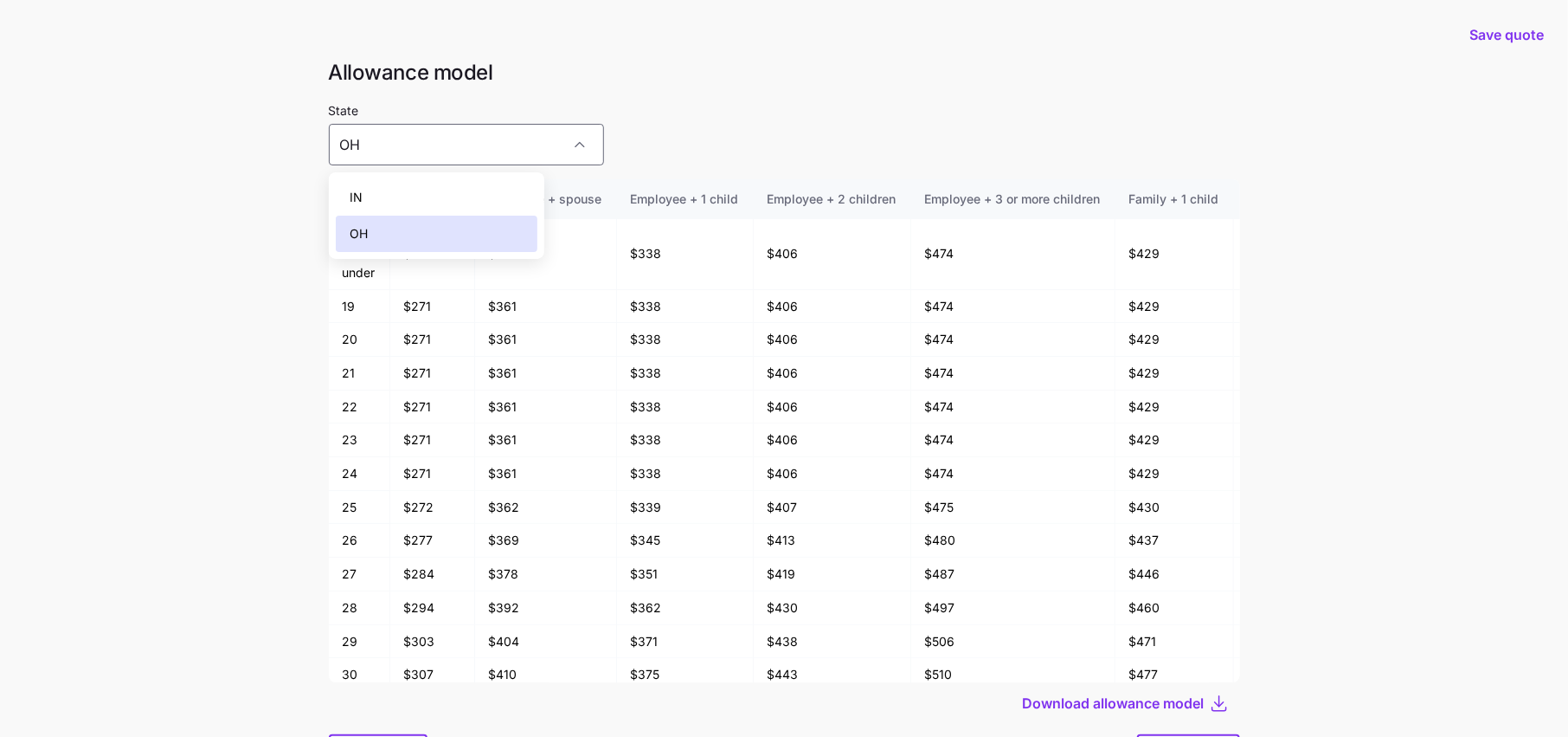
click at [394, 195] on div "IN" at bounding box center [436, 197] width 202 height 36
type input "IN"
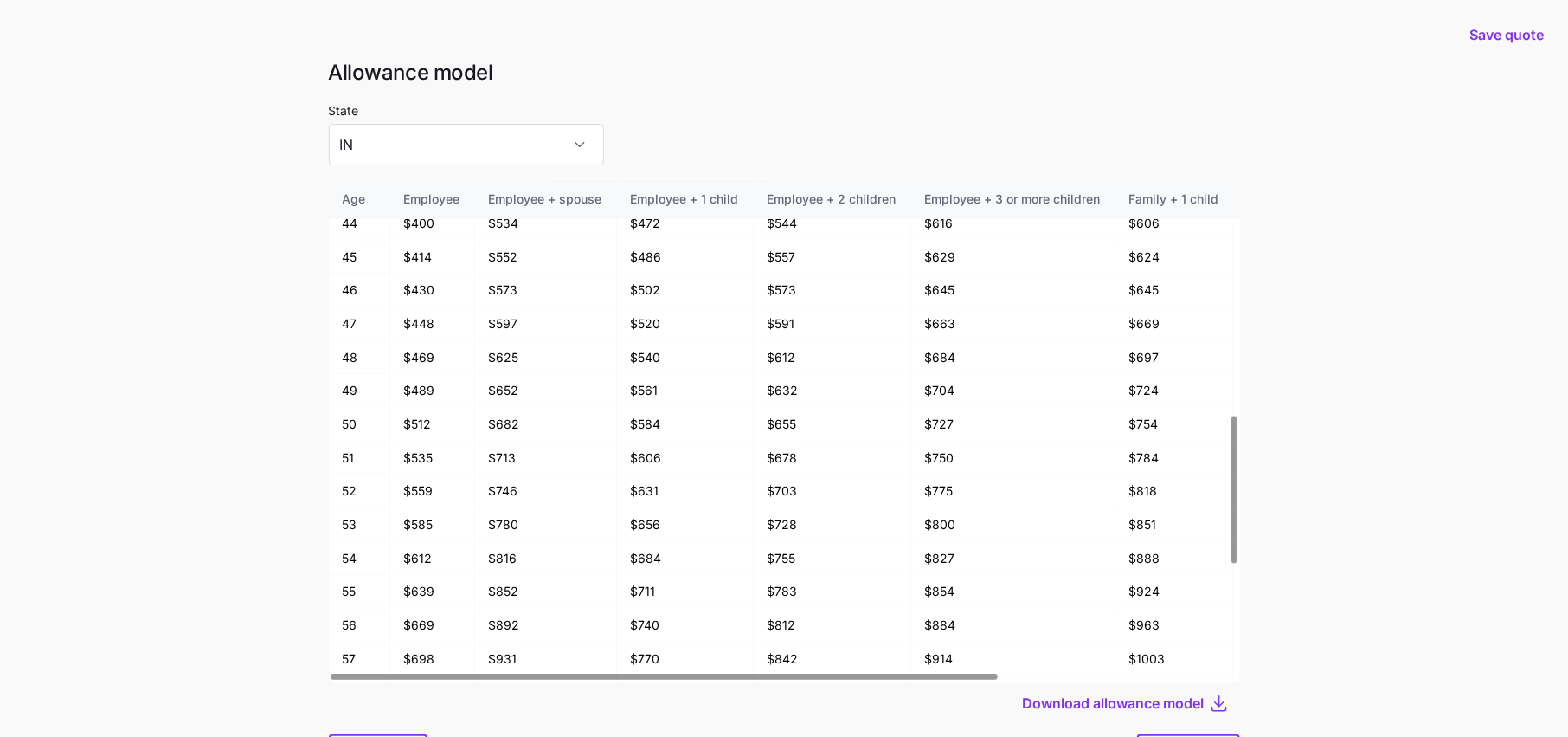
scroll to position [1170, 0]
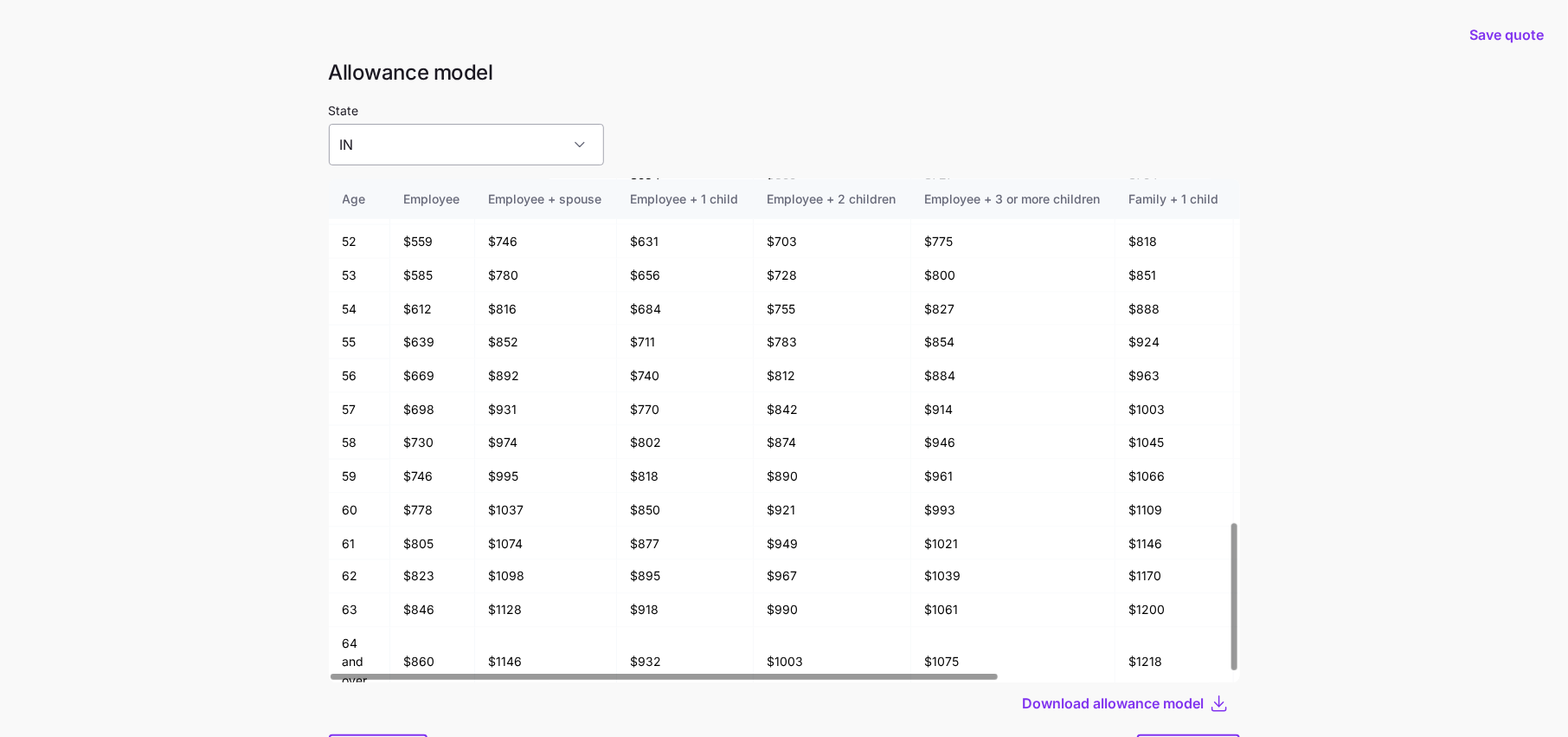
click at [434, 154] on input "IN" at bounding box center [466, 145] width 275 height 42
click at [624, 122] on div "State IN" at bounding box center [784, 132] width 911 height 65
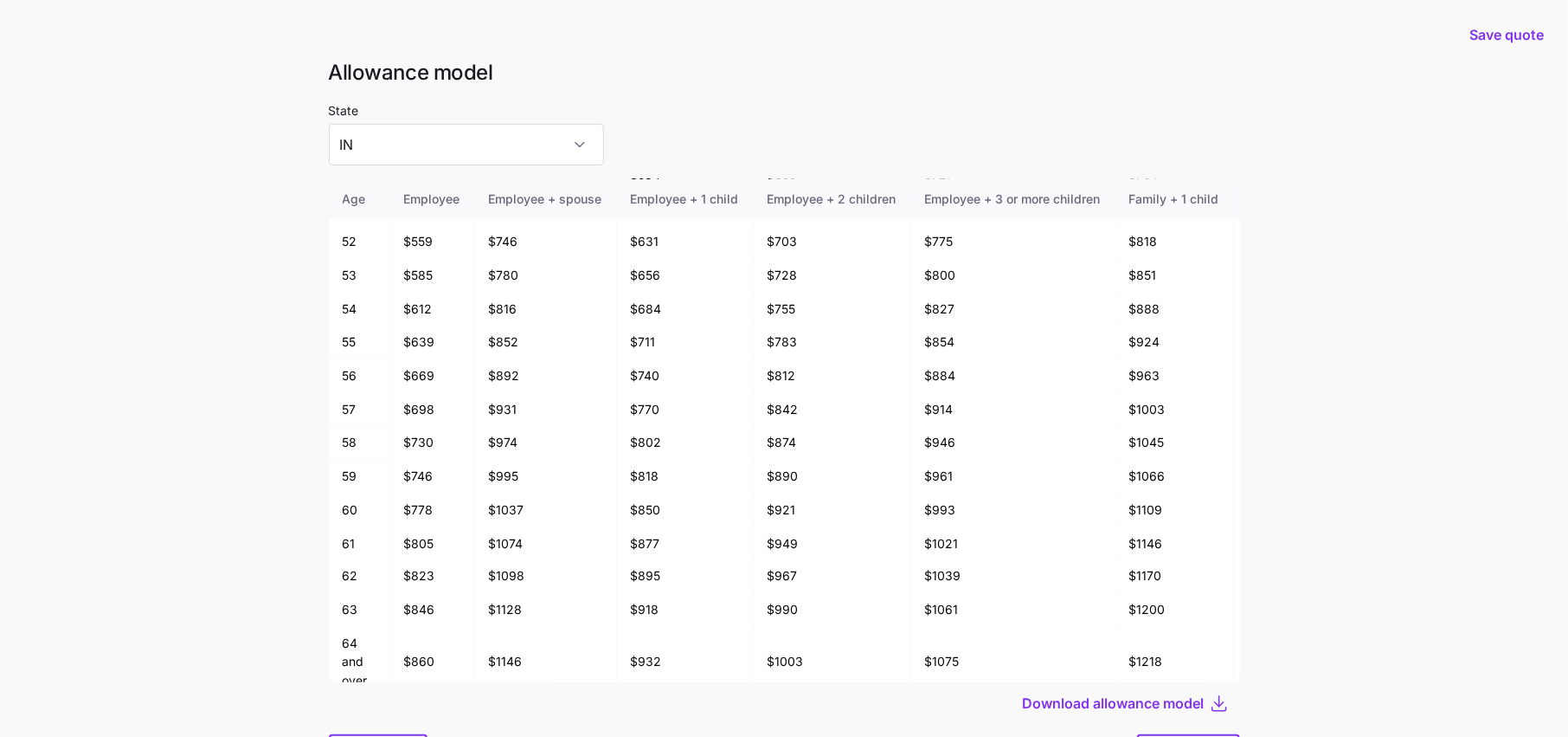
scroll to position [92, 0]
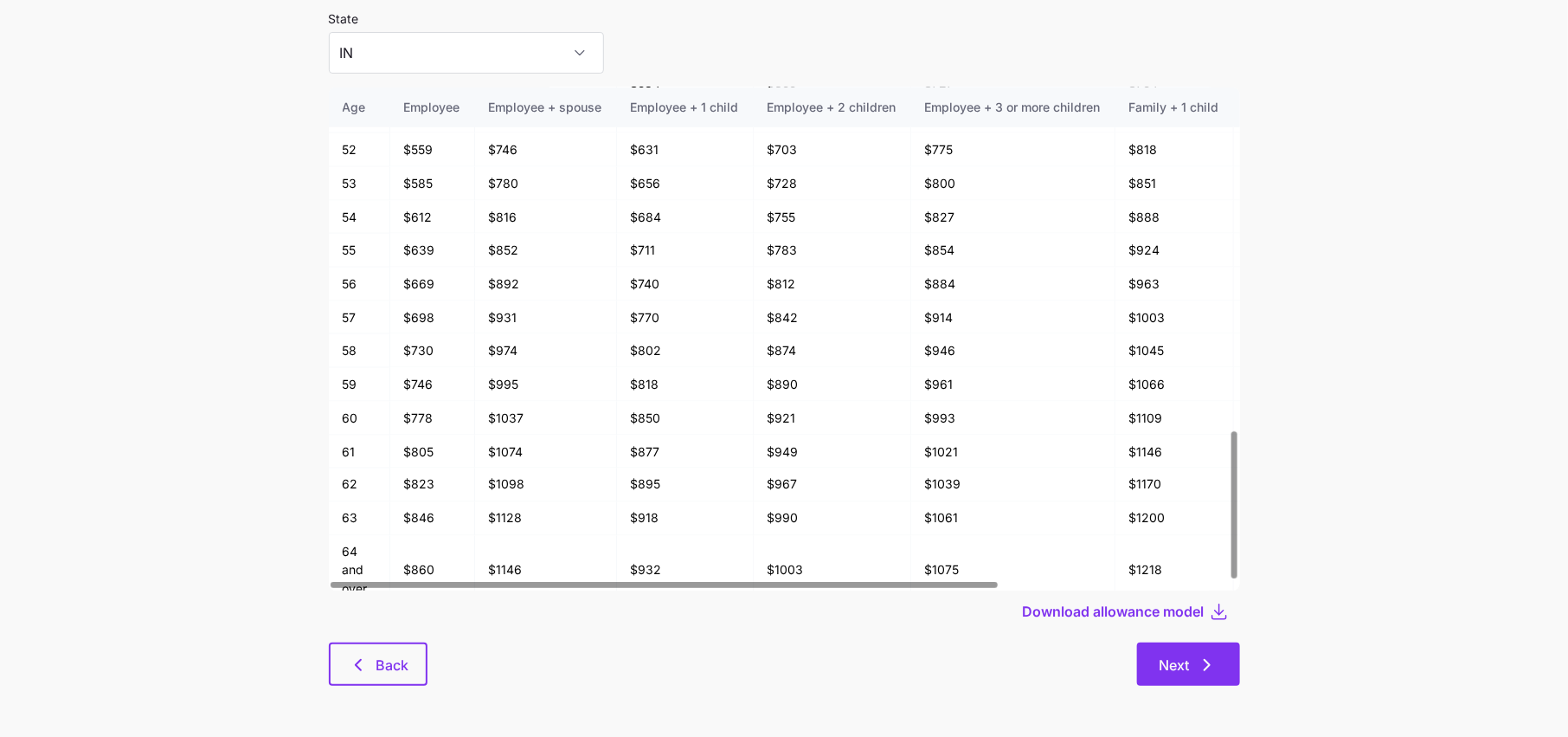
click at [1218, 679] on button "Next" at bounding box center [1188, 664] width 103 height 44
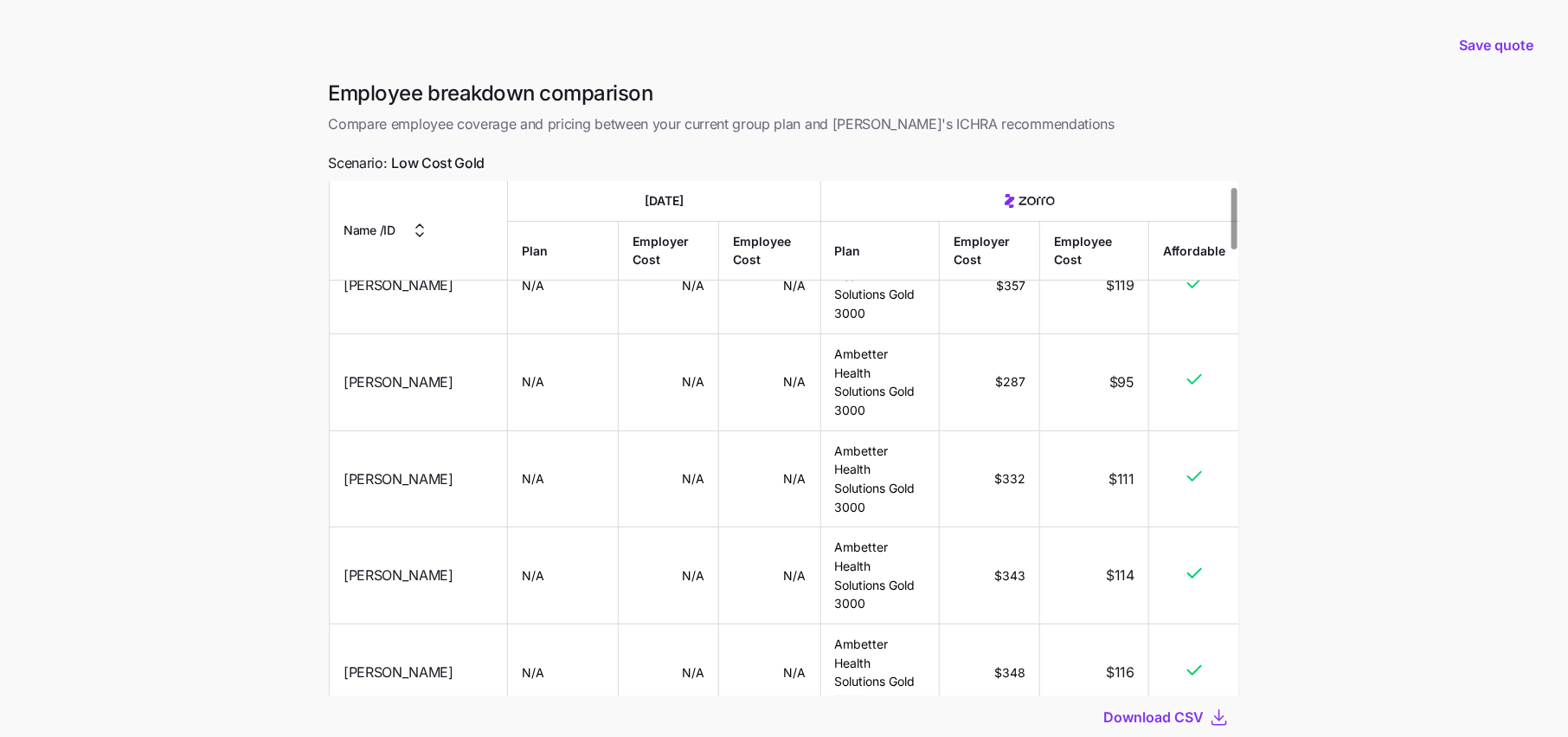
scroll to position [24, 0]
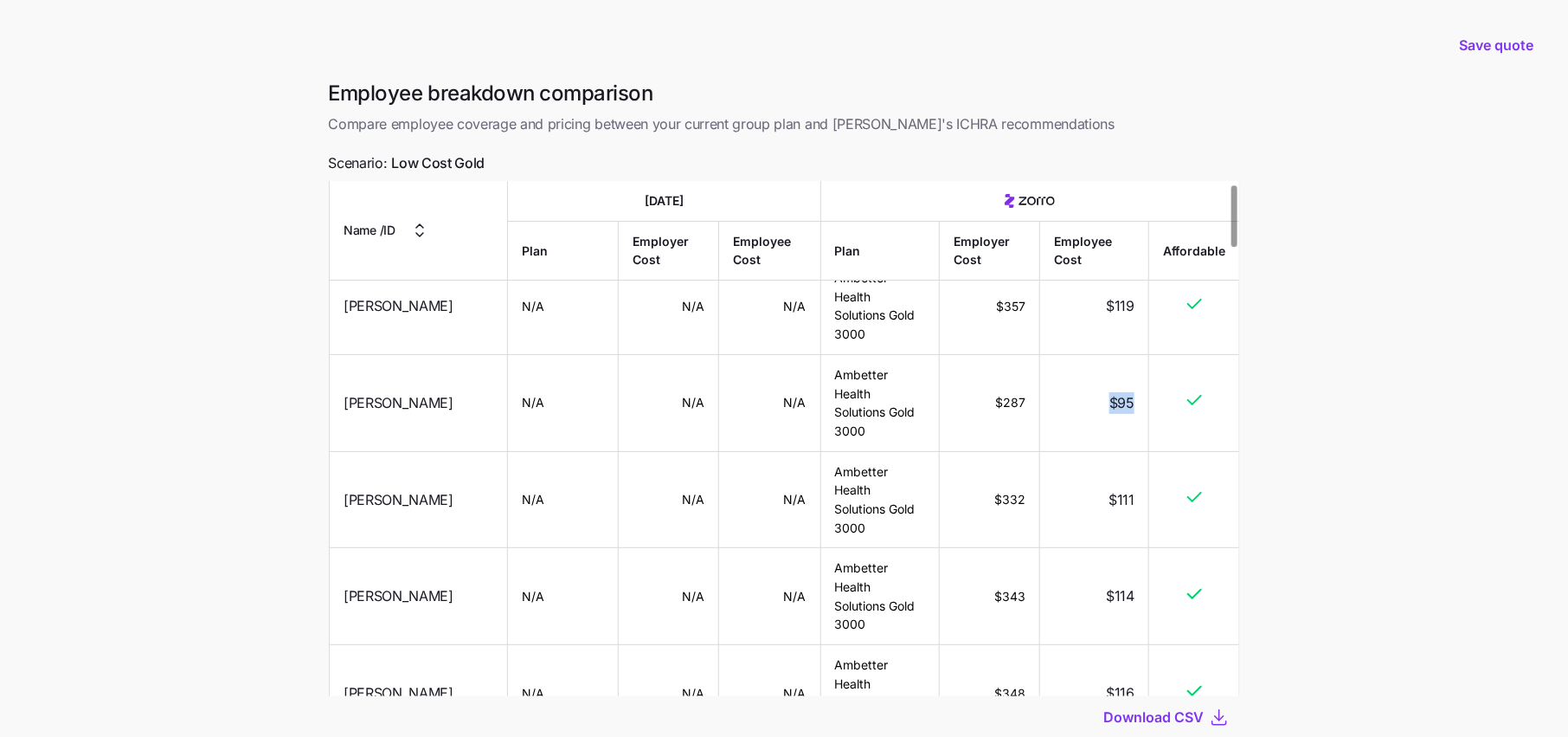
drag, startPoint x: 1136, startPoint y: 373, endPoint x: 1030, endPoint y: 373, distance: 106.0
click at [1032, 373] on tr "Kayla Evans N/A N/A N/A Ambetter Health Solutions Gold 3000 $287 $95" at bounding box center [784, 403] width 909 height 97
click at [1058, 376] on td "$95" at bounding box center [1094, 403] width 109 height 97
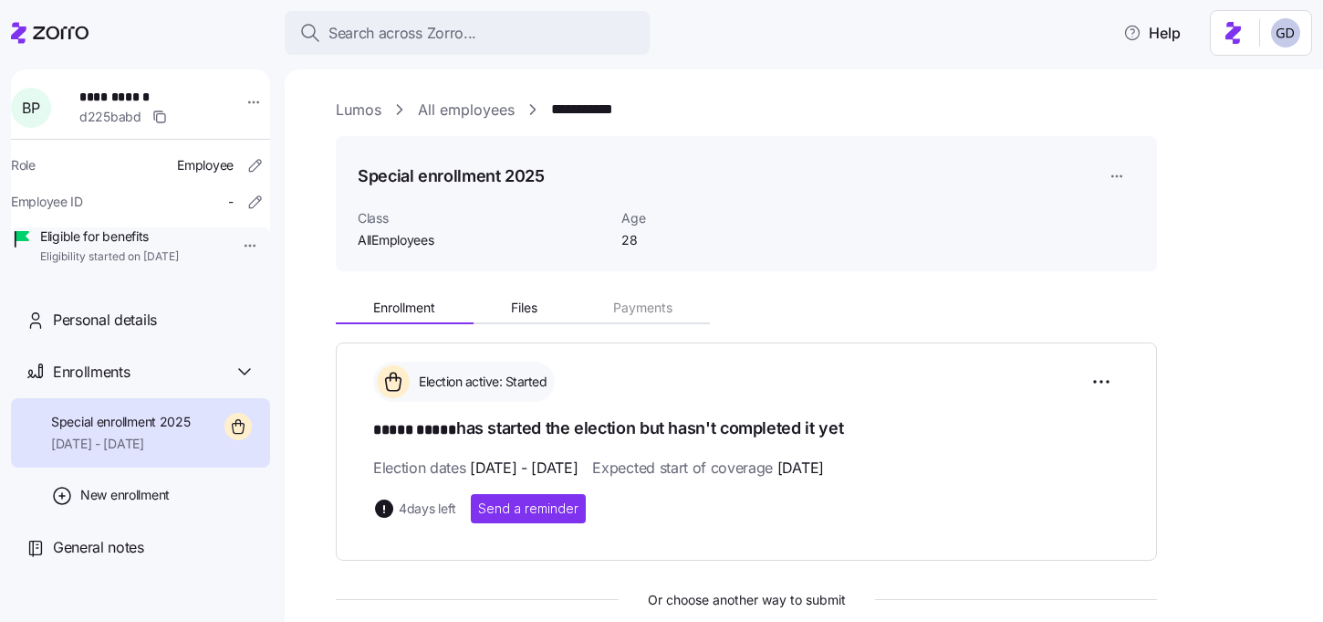
scroll to position [208, 0]
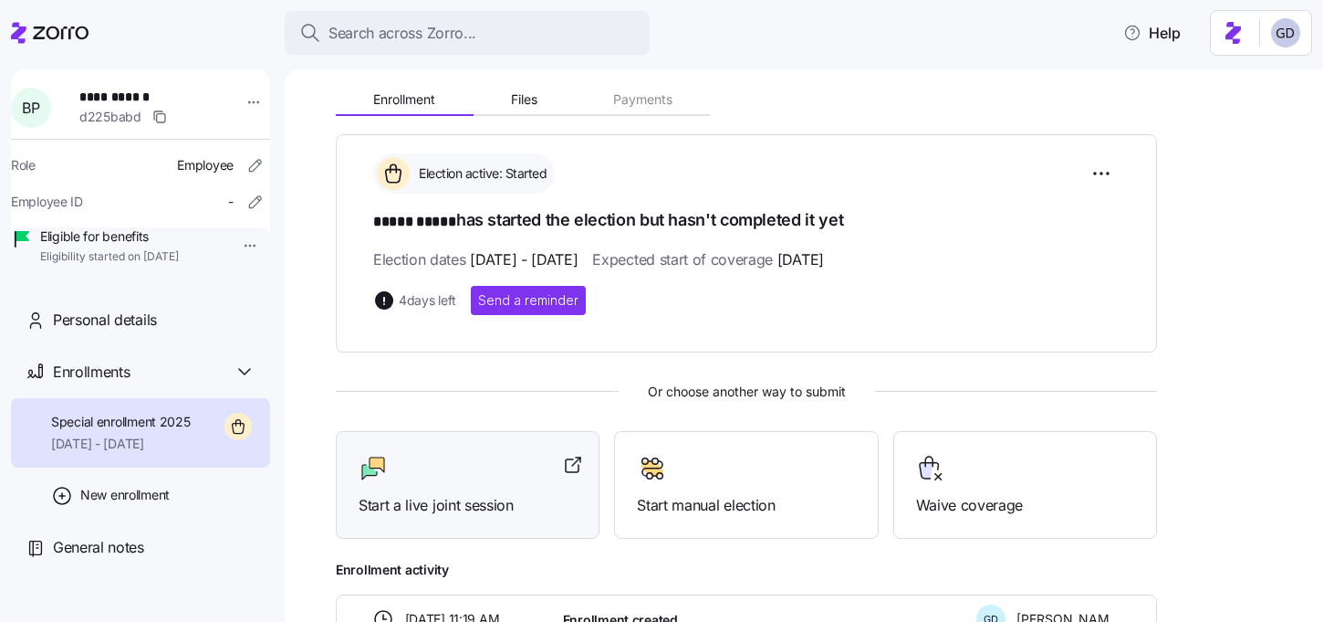
click at [484, 440] on div "Start a live joint session" at bounding box center [468, 485] width 264 height 109
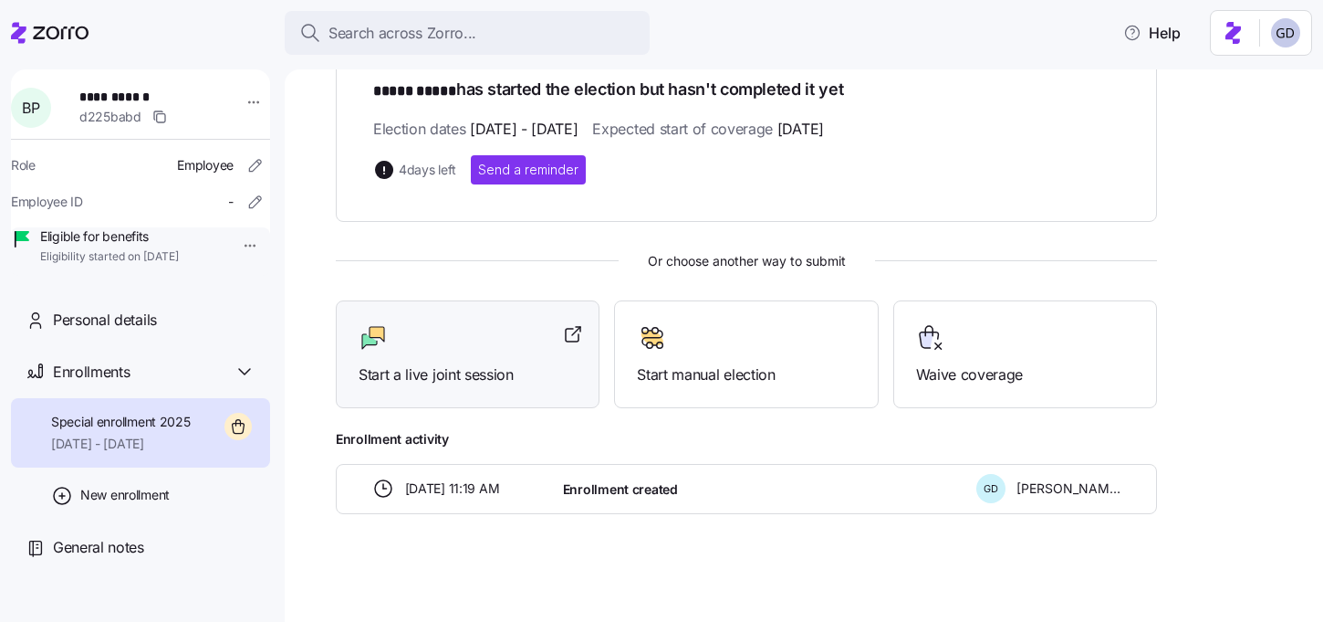
scroll to position [0, 0]
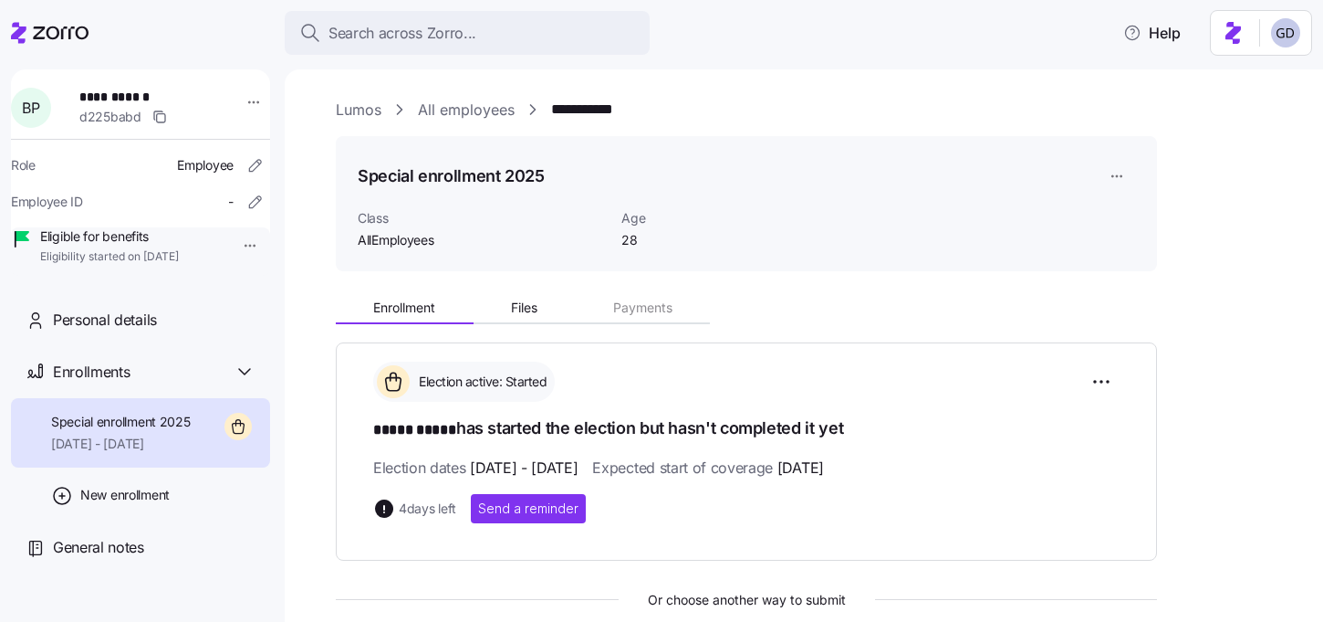
click at [482, 107] on link "All employees" at bounding box center [466, 110] width 97 height 23
click at [465, 110] on link "All employees" at bounding box center [466, 110] width 97 height 23
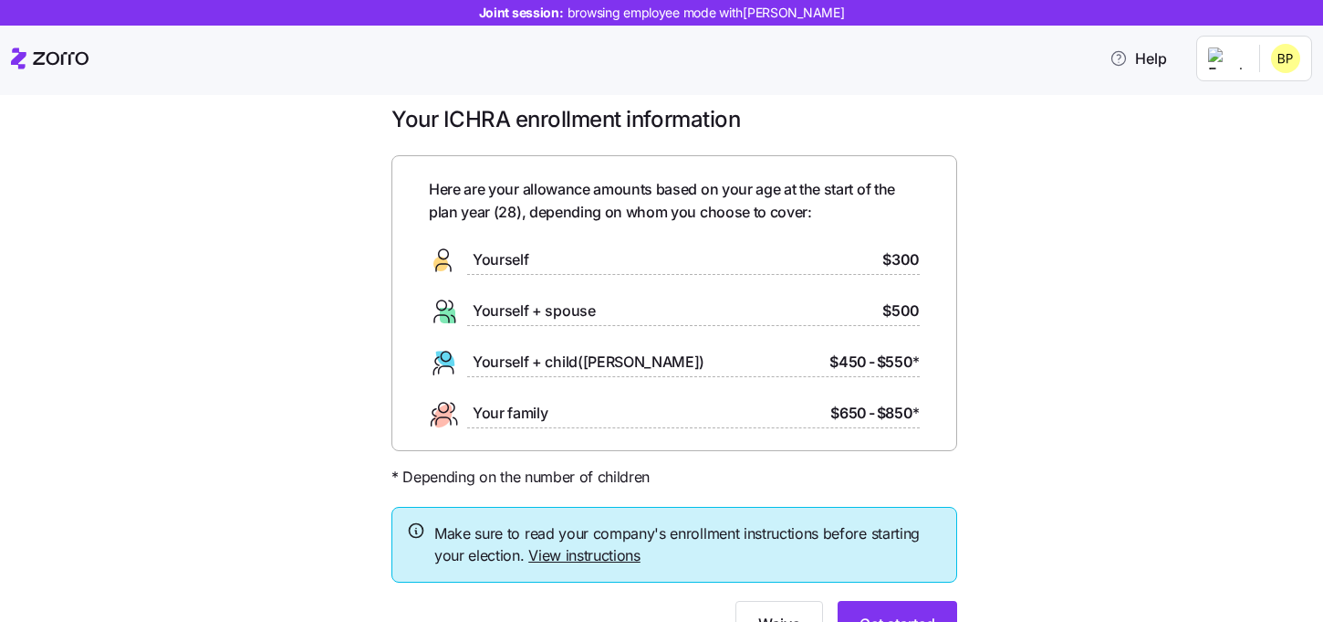
scroll to position [18, 0]
drag, startPoint x: 521, startPoint y: 221, endPoint x: 461, endPoint y: 218, distance: 60.3
click at [461, 218] on span "Here are your allowance amounts based on your age at the start of the plan year…" at bounding box center [674, 202] width 491 height 46
click at [810, 223] on span "Here are your allowance amounts based on your age at the start of the plan year…" at bounding box center [674, 202] width 491 height 46
drag, startPoint x: 518, startPoint y: 213, endPoint x: 477, endPoint y: 213, distance: 41.1
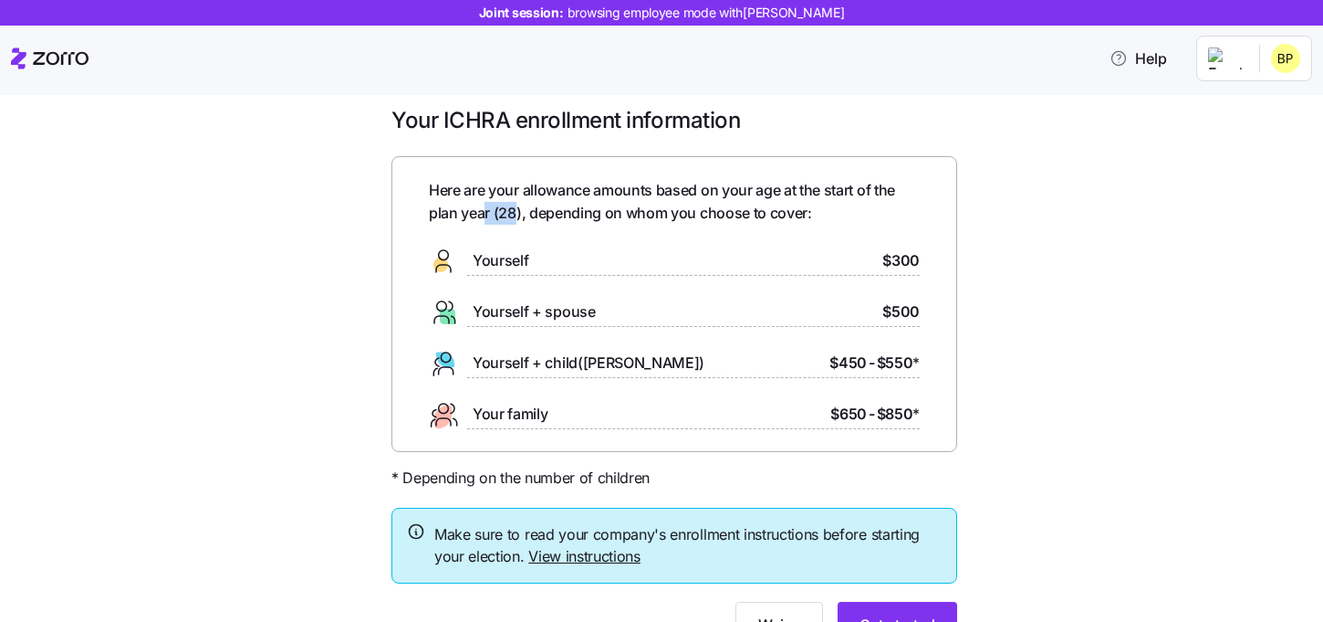
click at [478, 213] on span "Here are your allowance amounts based on your age at the start of the plan year…" at bounding box center [674, 202] width 491 height 46
click at [860, 225] on div "Here are your allowance amounts based on your age at the start of the plan year…" at bounding box center [674, 304] width 491 height 250
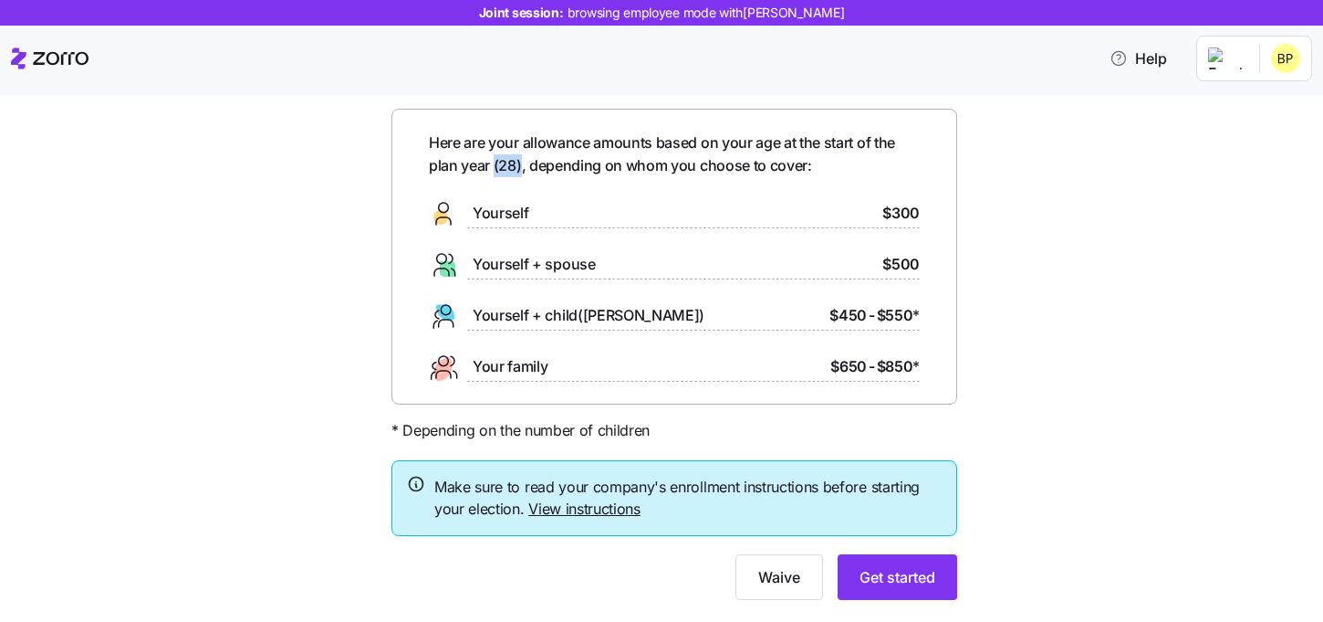
drag, startPoint x: 523, startPoint y: 163, endPoint x: 494, endPoint y: 163, distance: 29.2
click at [494, 163] on span "Here are your allowance amounts based on your age at the start of the plan year…" at bounding box center [674, 154] width 491 height 46
click at [536, 191] on div "Here are your allowance amounts based on your age at the start of the plan year…" at bounding box center [674, 256] width 491 height 250
click at [888, 578] on span "Get started" at bounding box center [898, 577] width 76 height 22
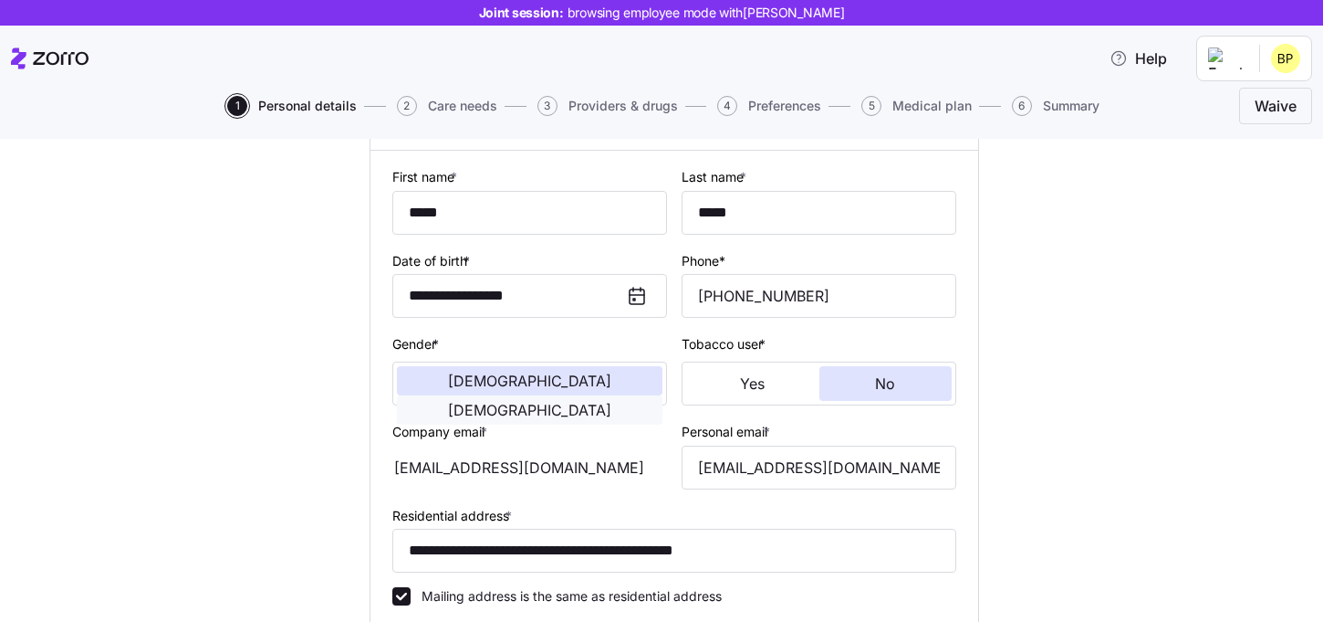
scroll to position [273, 0]
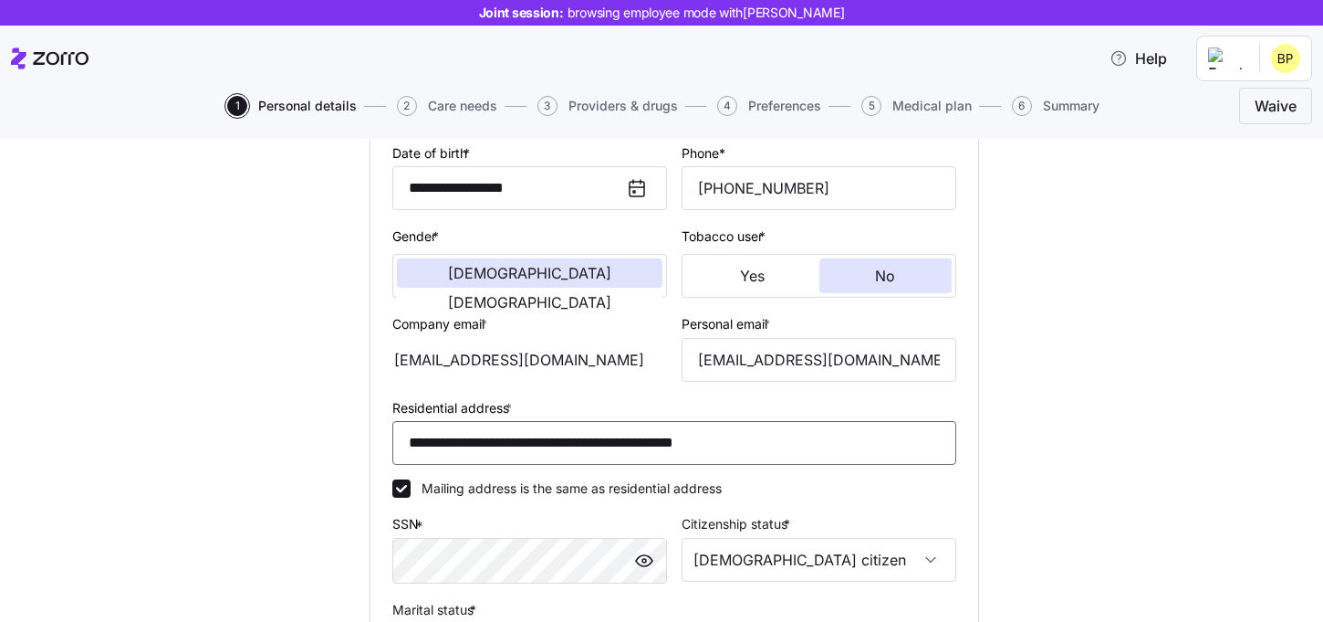
click at [584, 443] on input "**********" at bounding box center [674, 443] width 564 height 44
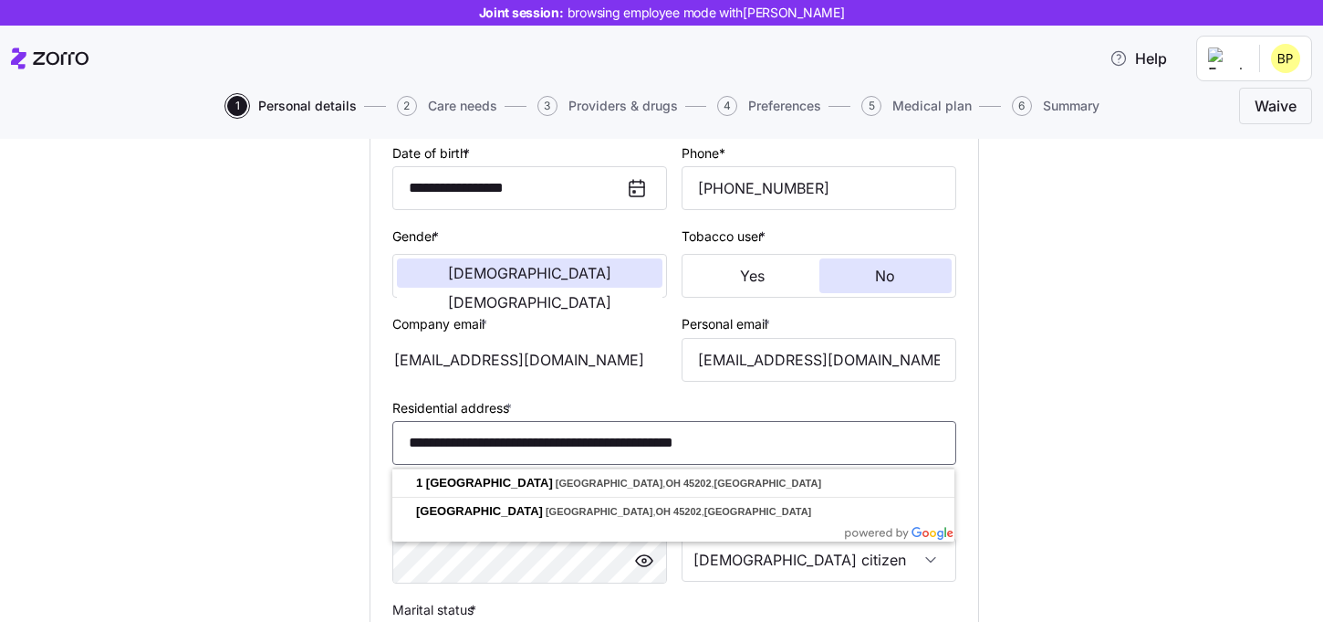
paste input
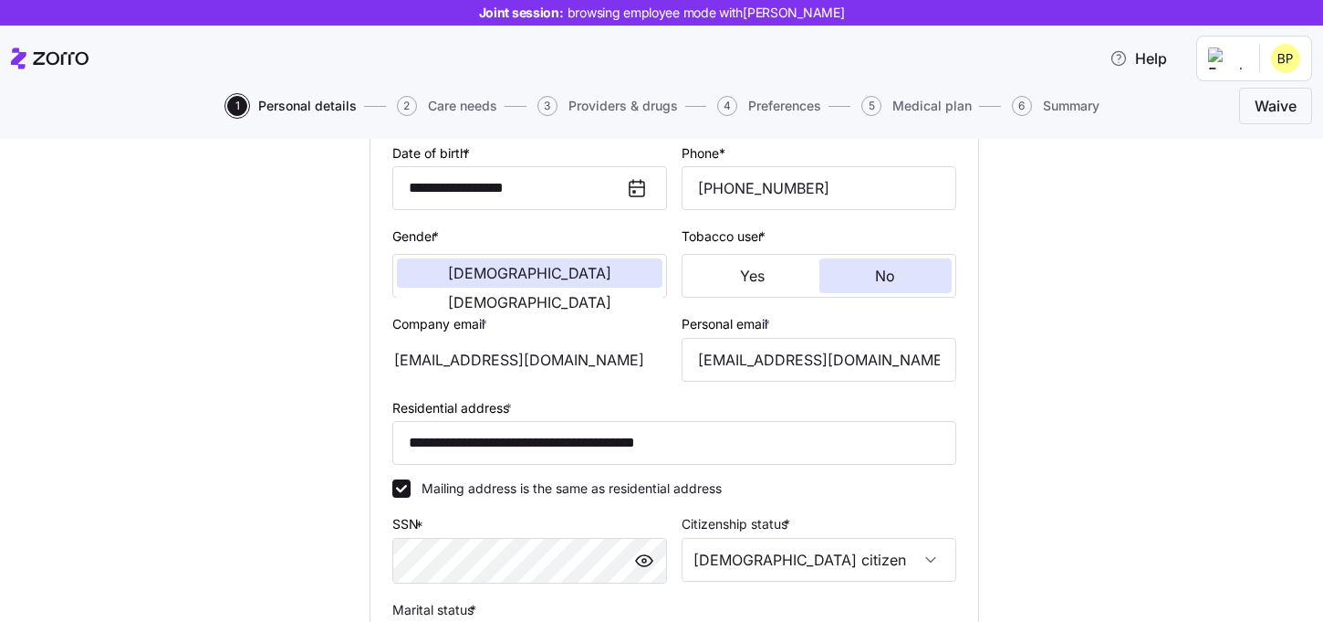
type input "**********"
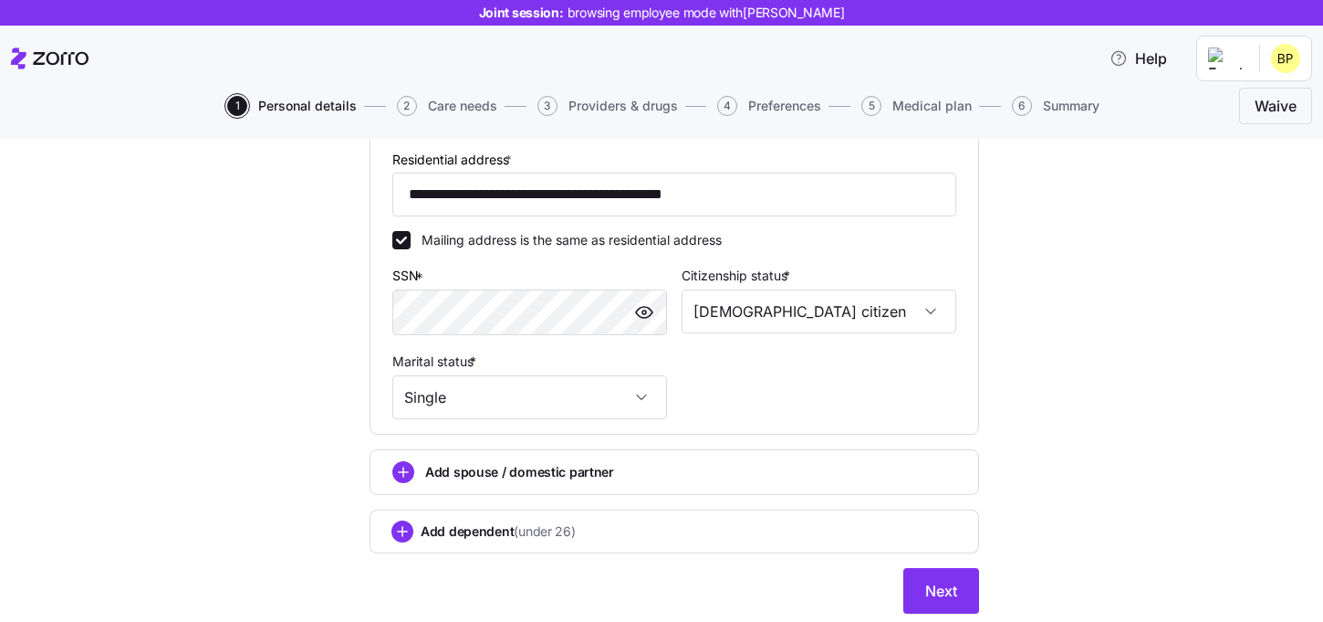
scroll to position [524, 0]
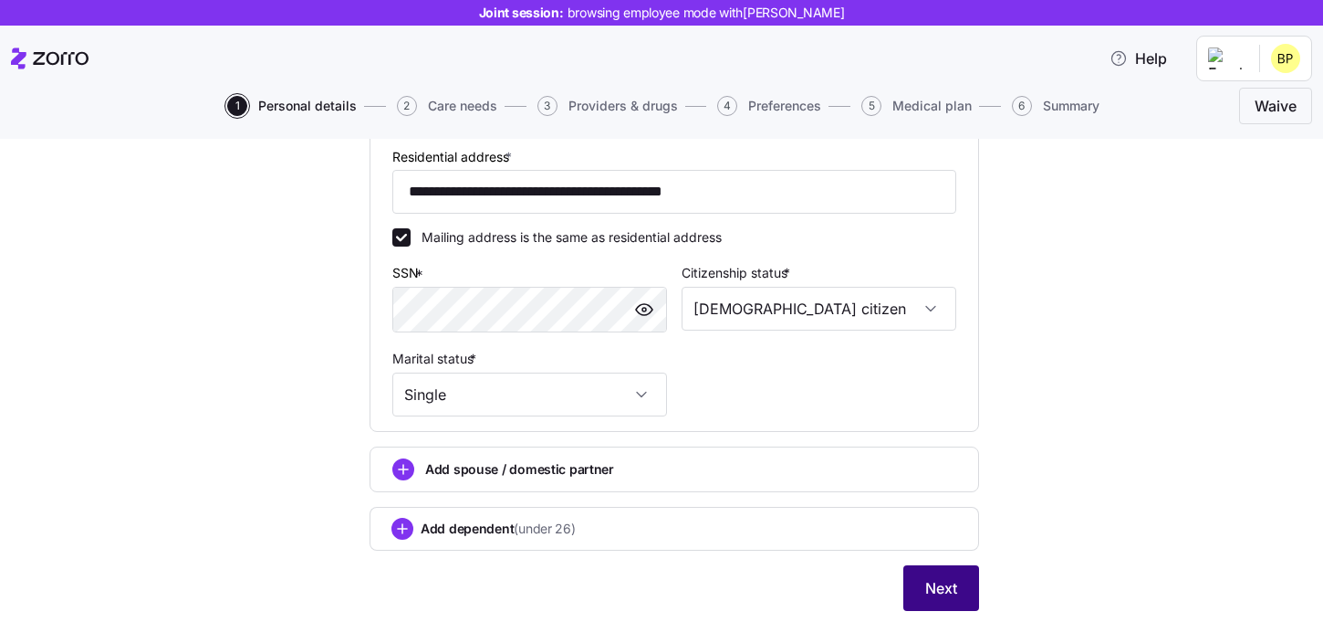
click at [940, 601] on button "Next" at bounding box center [942, 588] width 76 height 46
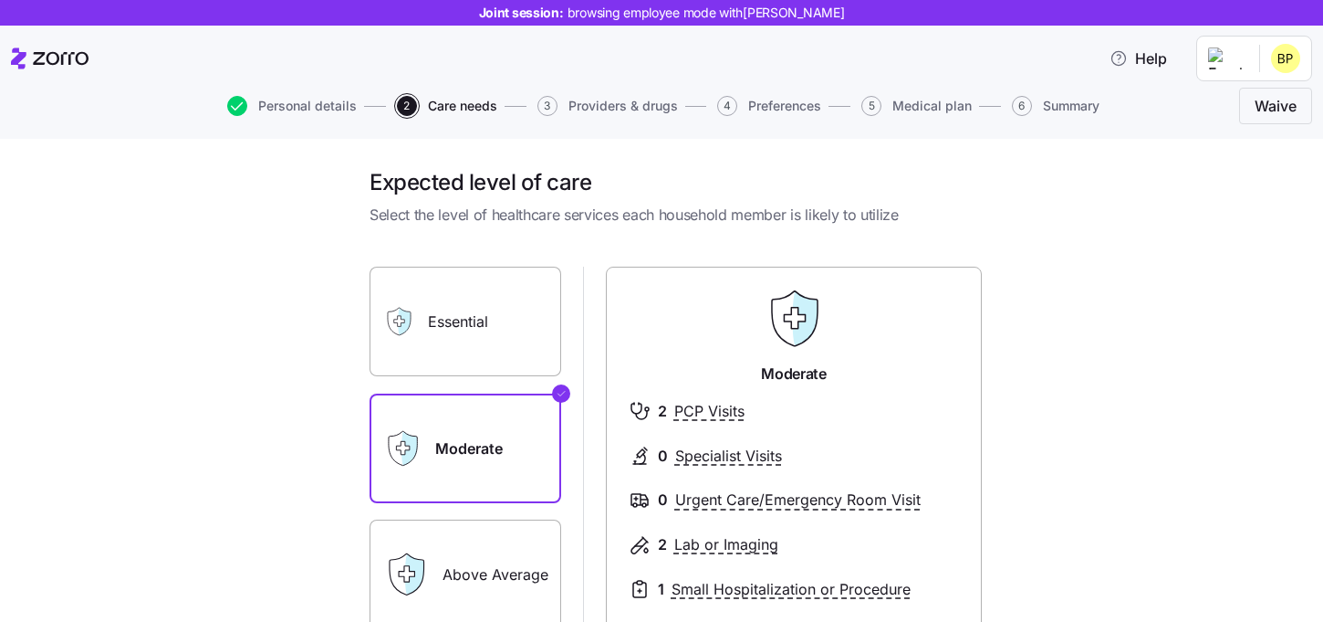
click at [464, 307] on label "Essential" at bounding box center [466, 322] width 192 height 110
click at [0, 0] on input "Essential" at bounding box center [0, 0] width 0 height 0
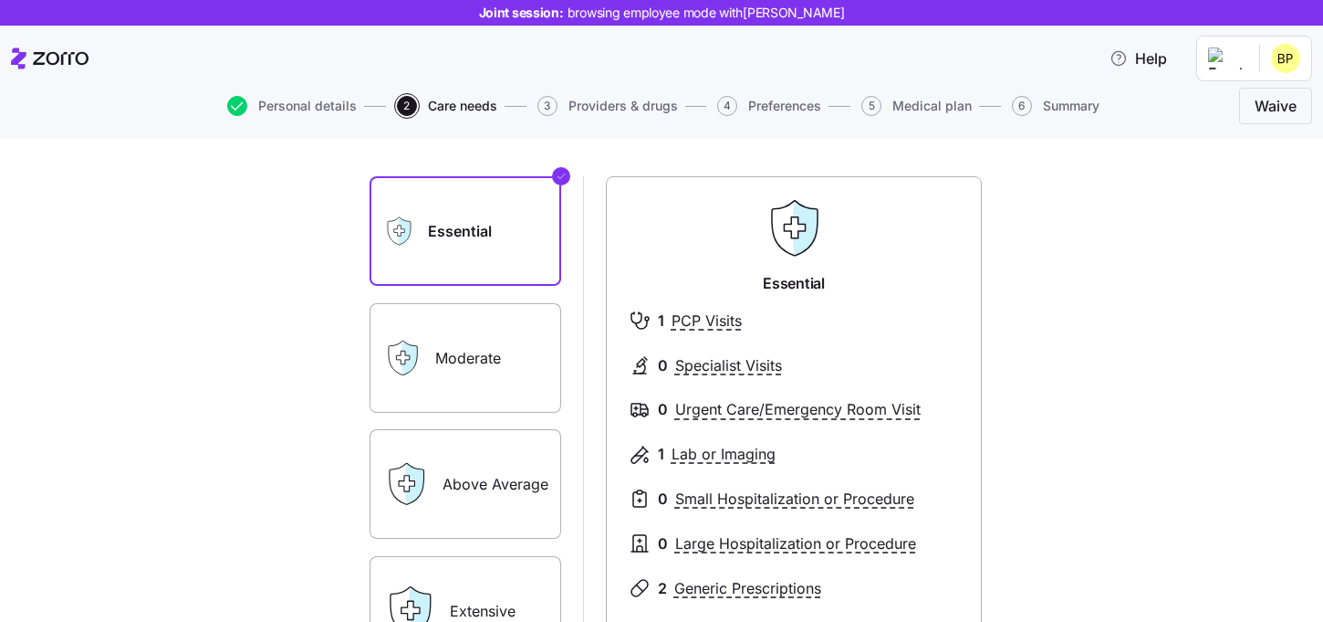
scroll to position [132, 0]
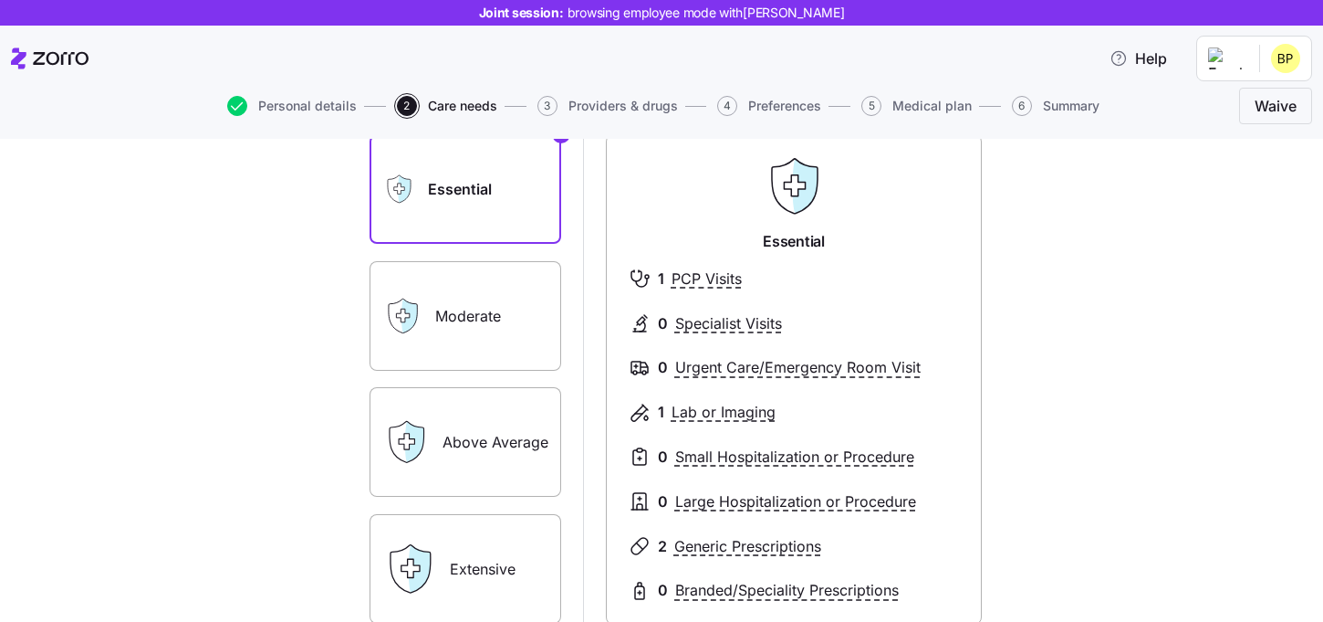
click at [518, 455] on label "Above Average" at bounding box center [466, 442] width 192 height 110
click at [0, 0] on input "Above Average" at bounding box center [0, 0] width 0 height 0
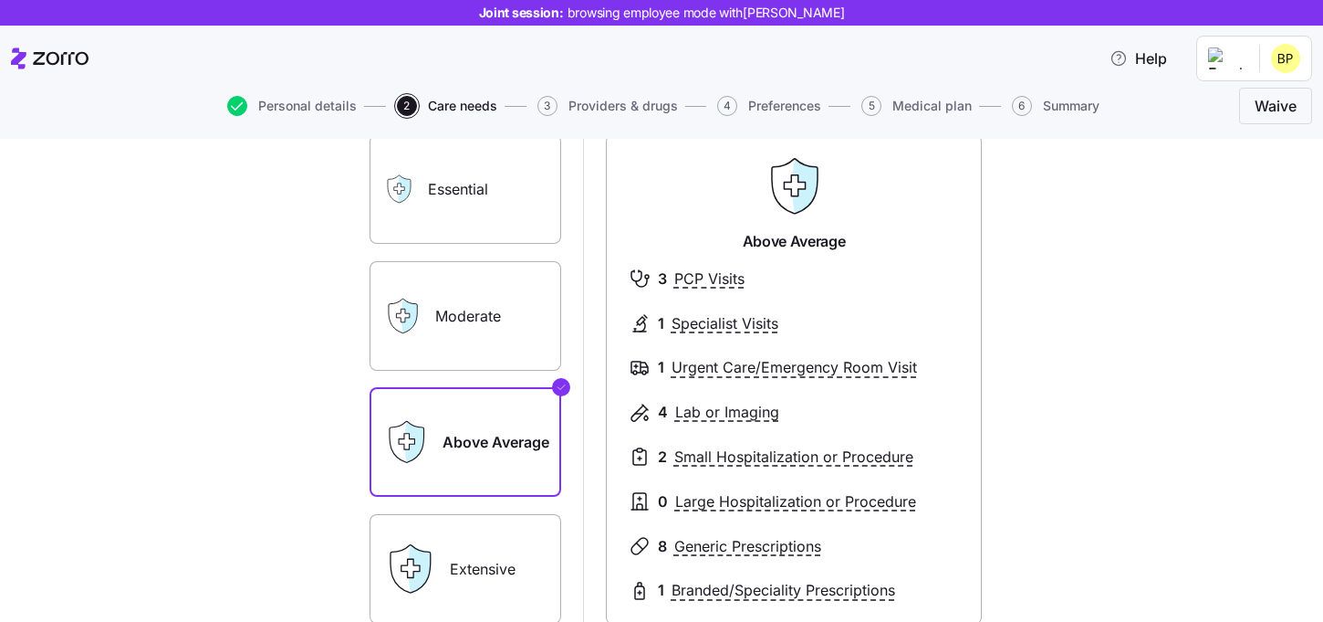
scroll to position [183, 0]
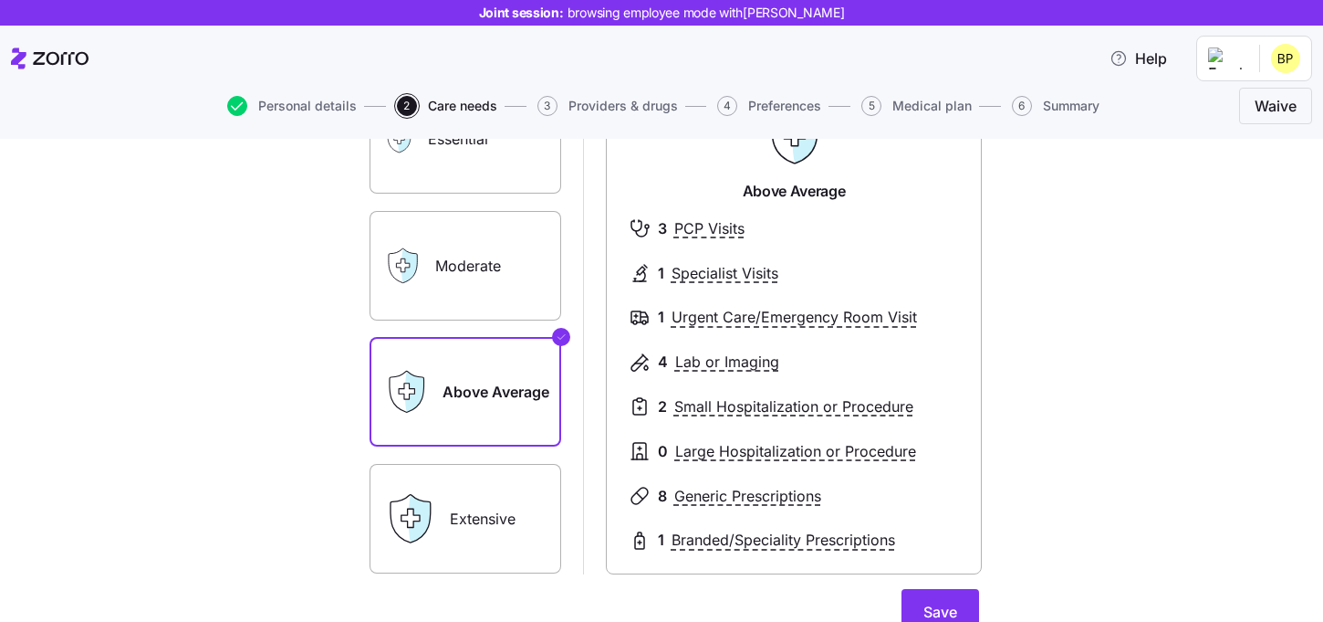
click at [432, 559] on div "Extensive" at bounding box center [466, 519] width 192 height 110
click at [419, 514] on icon at bounding box center [420, 518] width 22 height 47
click at [503, 526] on label "Extensive" at bounding box center [466, 519] width 192 height 110
click at [0, 0] on input "Extensive" at bounding box center [0, 0] width 0 height 0
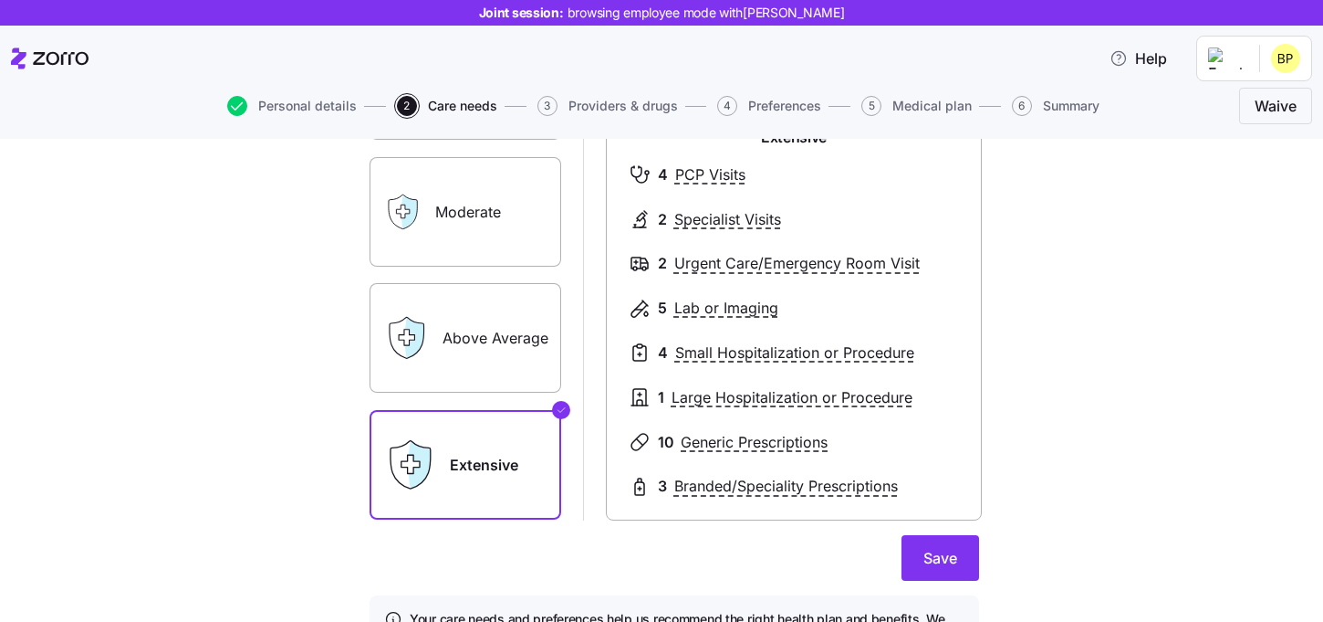
scroll to position [262, 0]
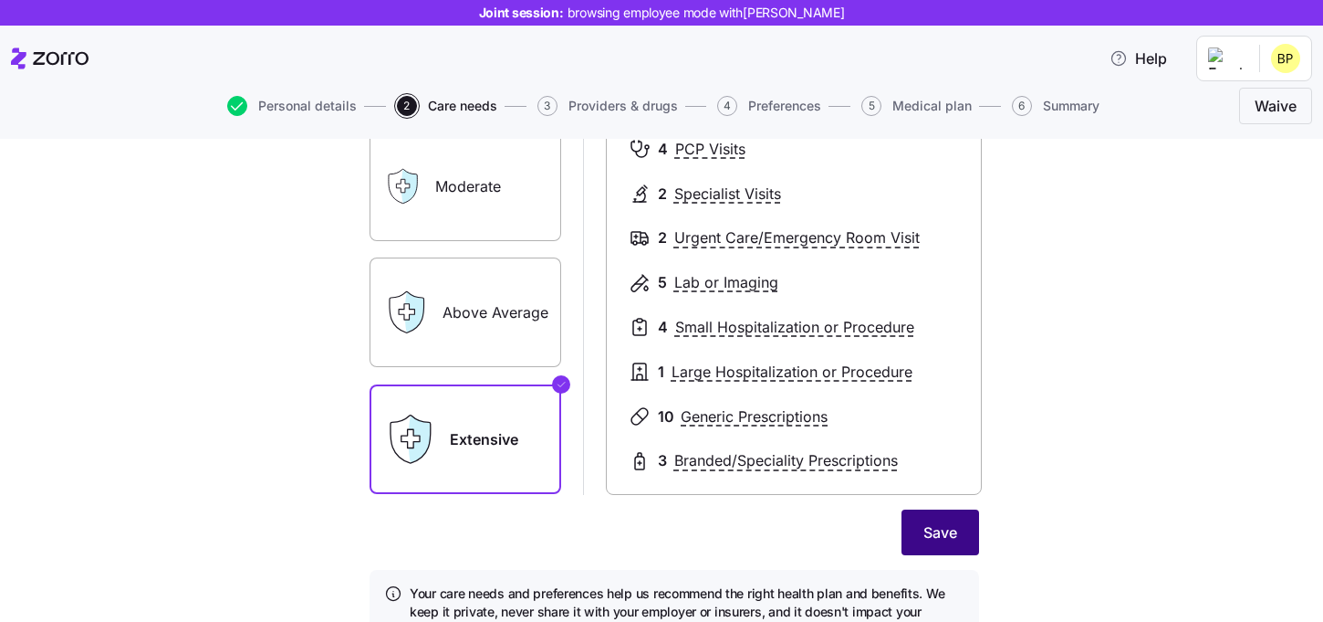
click at [922, 540] on button "Save" at bounding box center [941, 532] width 78 height 46
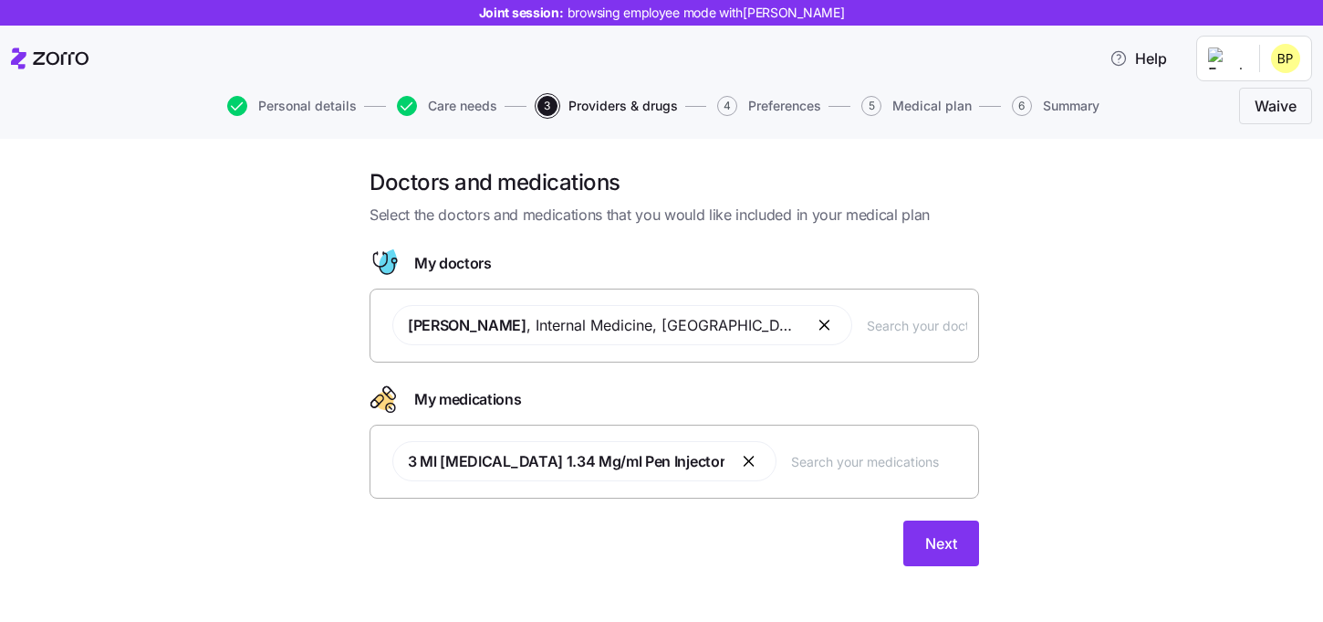
click at [815, 324] on button "button" at bounding box center [826, 325] width 22 height 22
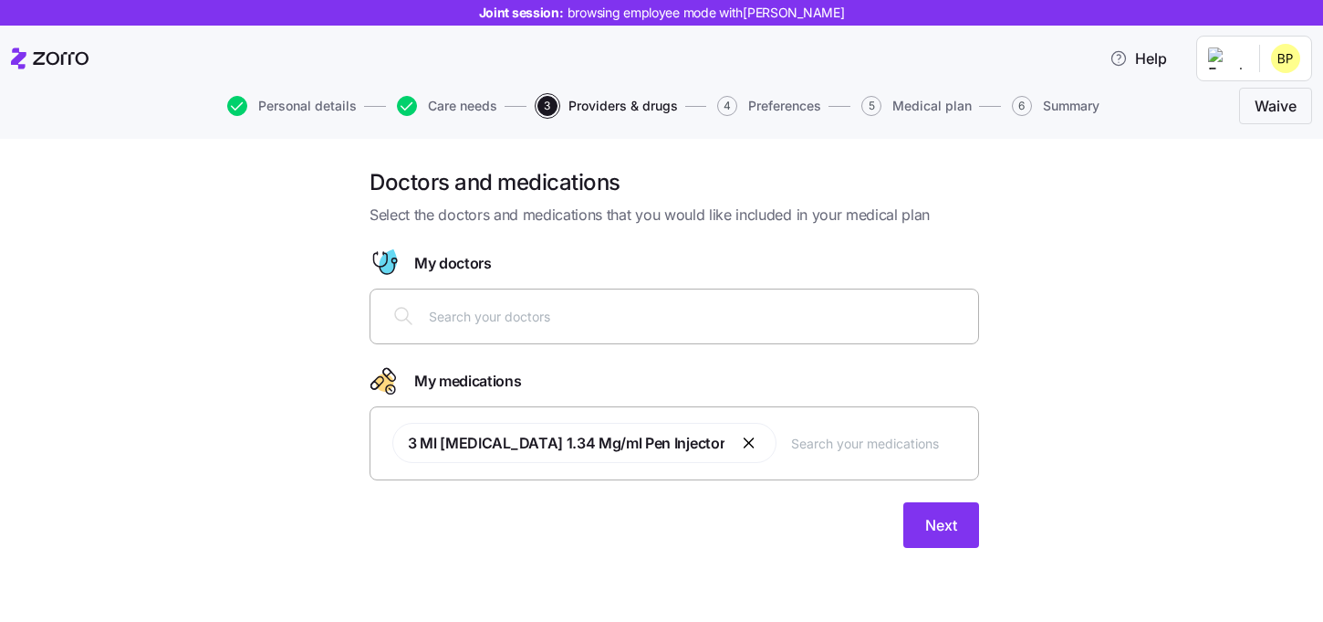
click at [606, 322] on input "text" at bounding box center [698, 316] width 538 height 20
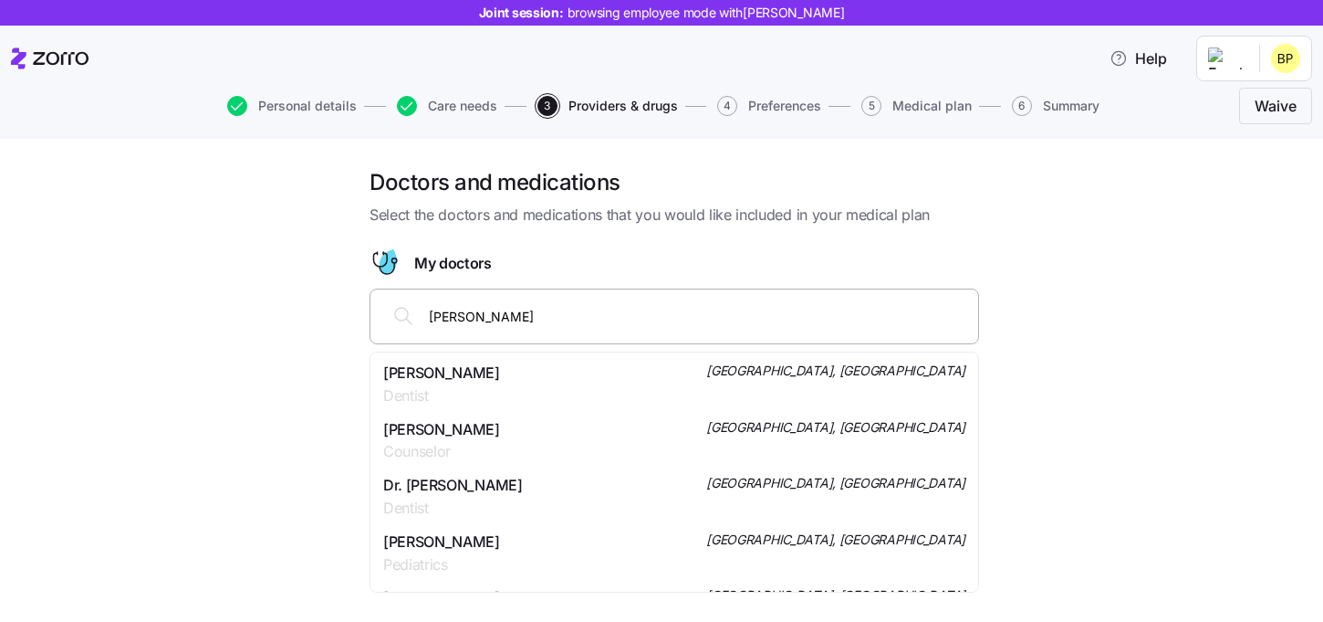
click at [451, 319] on input "John Addo" at bounding box center [698, 316] width 538 height 20
click at [596, 322] on input "John Addo" at bounding box center [698, 316] width 538 height 20
type input "J"
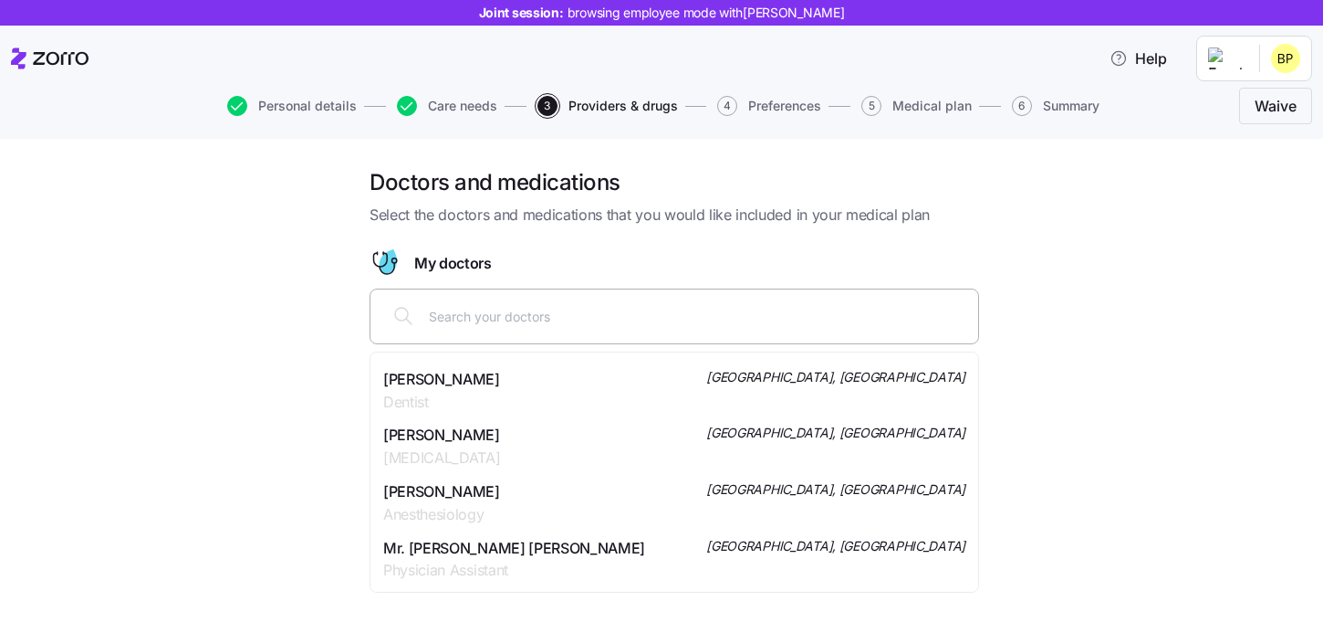
scroll to position [444, 0]
click at [524, 310] on input "text" at bounding box center [698, 316] width 538 height 20
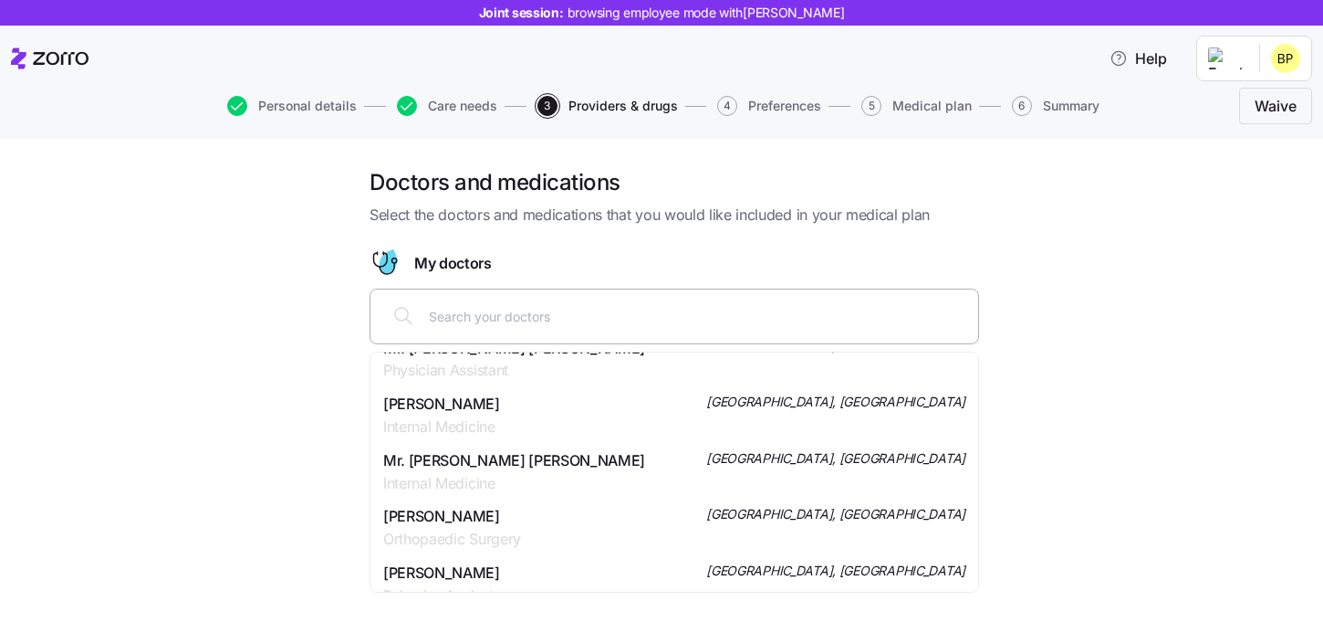
scroll to position [644, 0]
click at [464, 416] on span "Internal Medicine" at bounding box center [441, 425] width 117 height 23
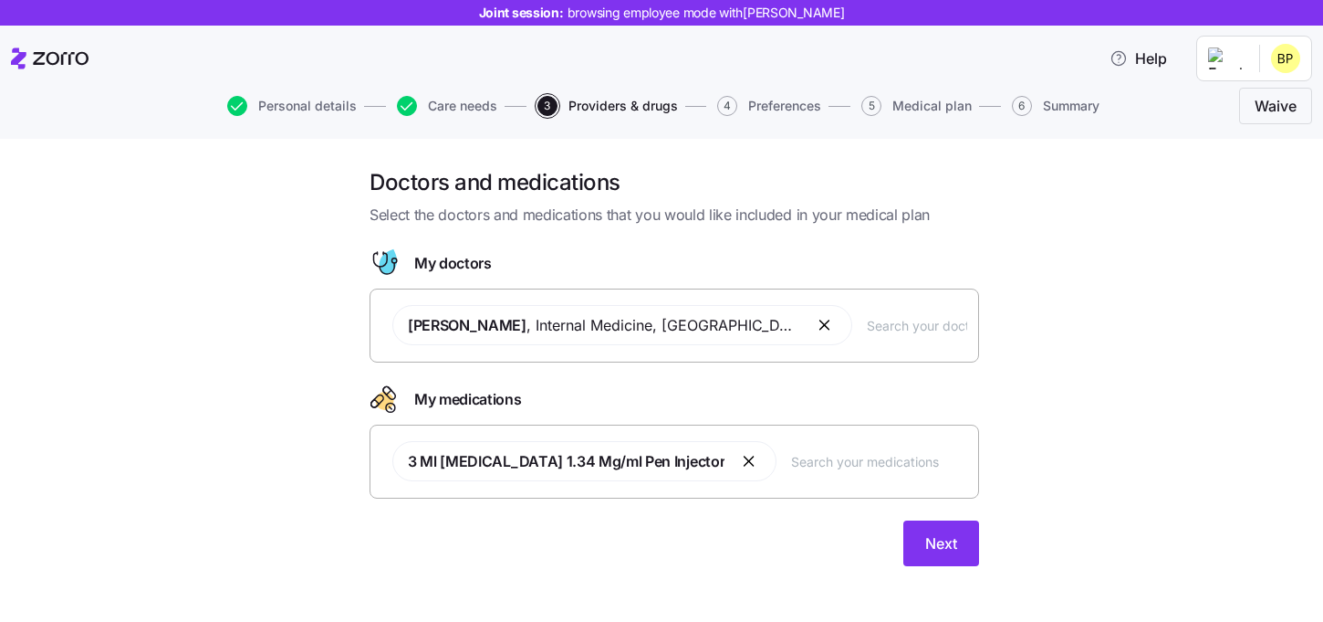
scroll to position [10, 0]
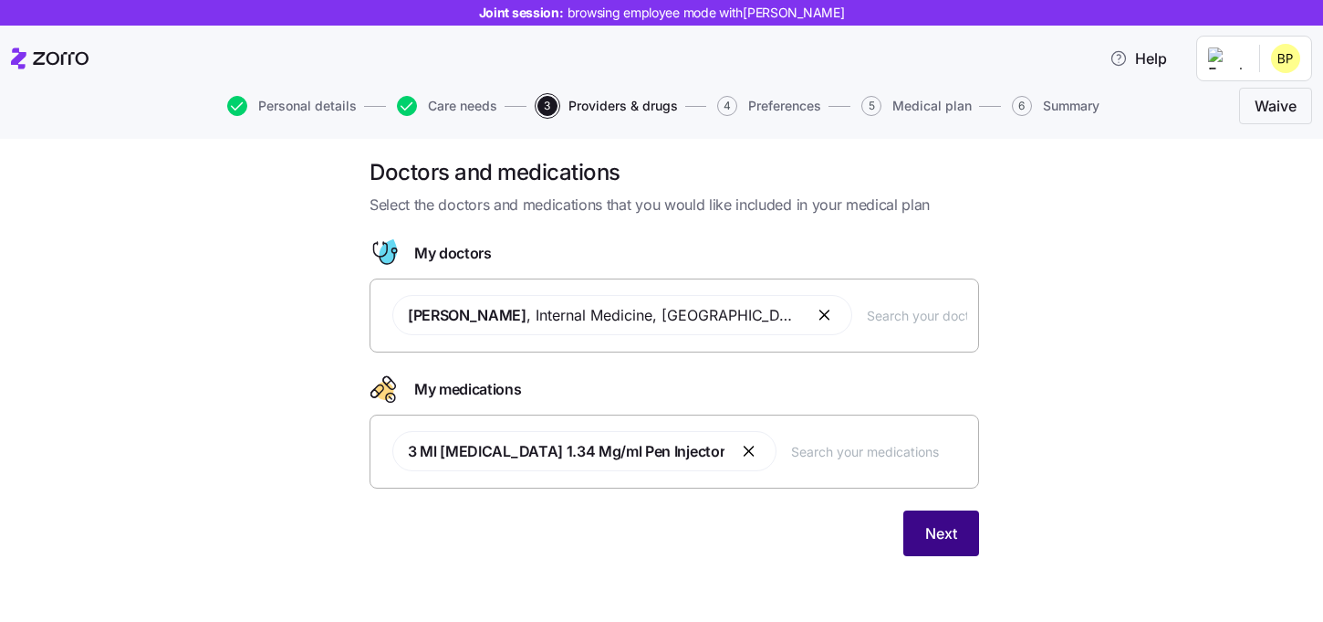
click at [961, 540] on button "Next" at bounding box center [942, 533] width 76 height 46
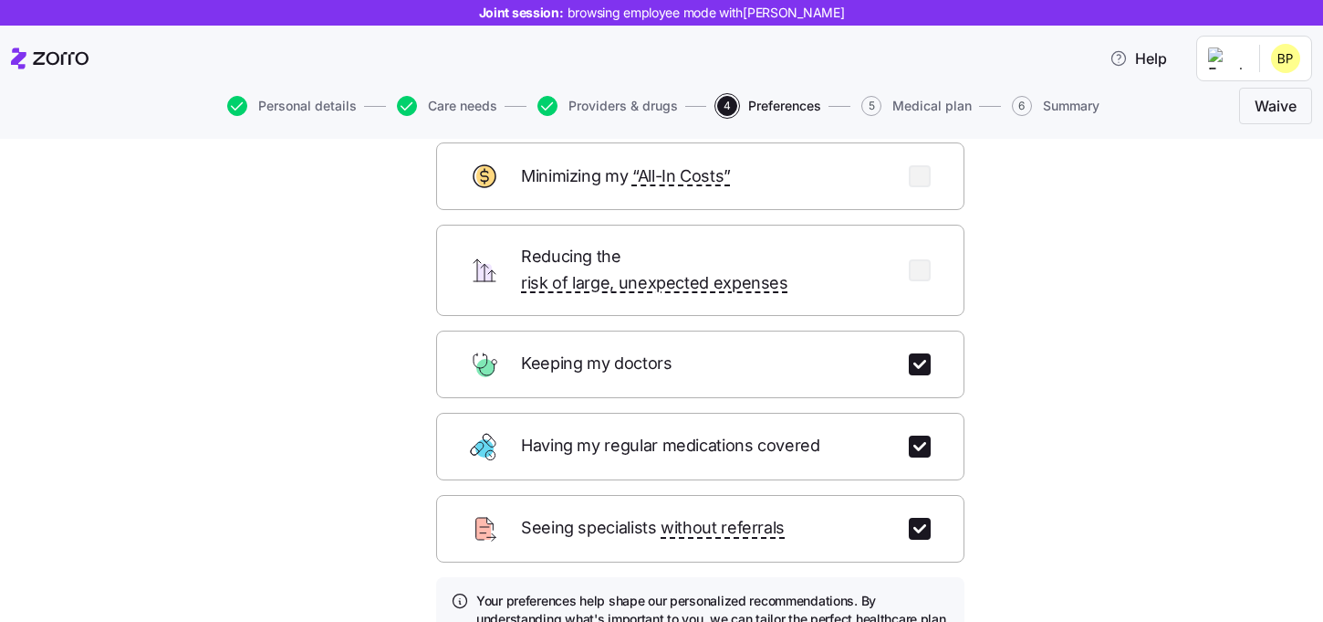
scroll to position [105, 0]
click at [922, 496] on div "Seeing specialists without referrals" at bounding box center [700, 530] width 528 height 68
click at [922, 518] on input "checkbox" at bounding box center [920, 529] width 22 height 22
checkbox input "false"
click at [922, 436] on input "checkbox" at bounding box center [920, 447] width 22 height 22
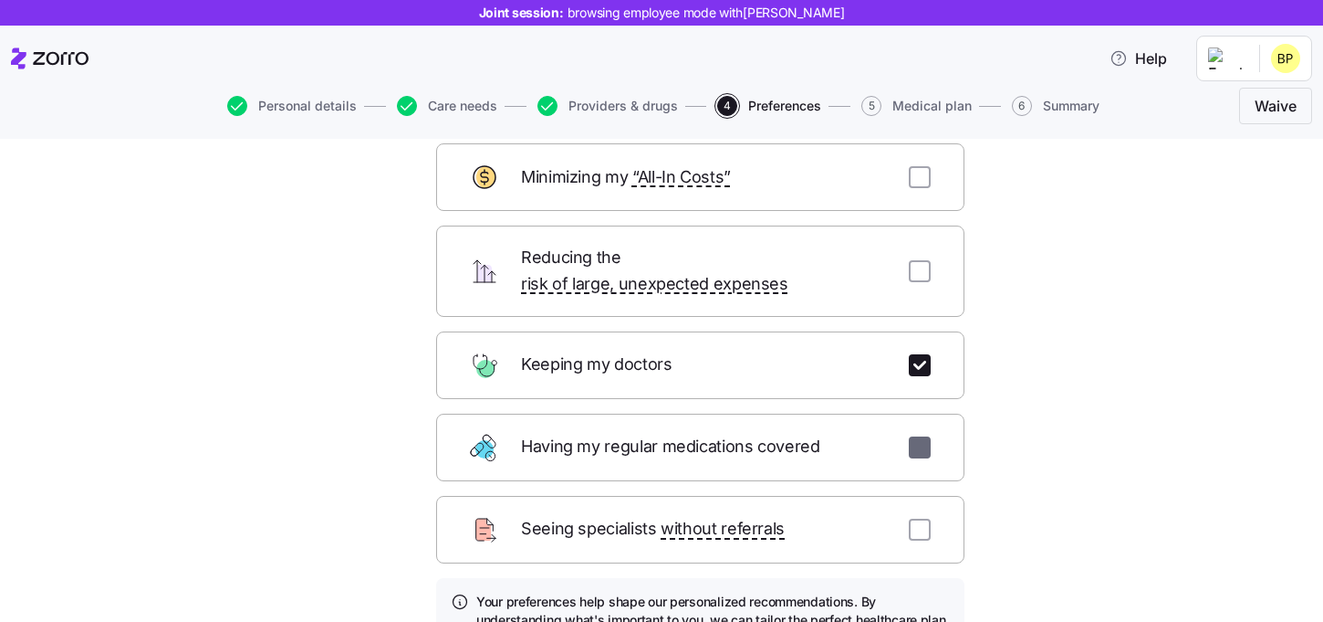
checkbox input "false"
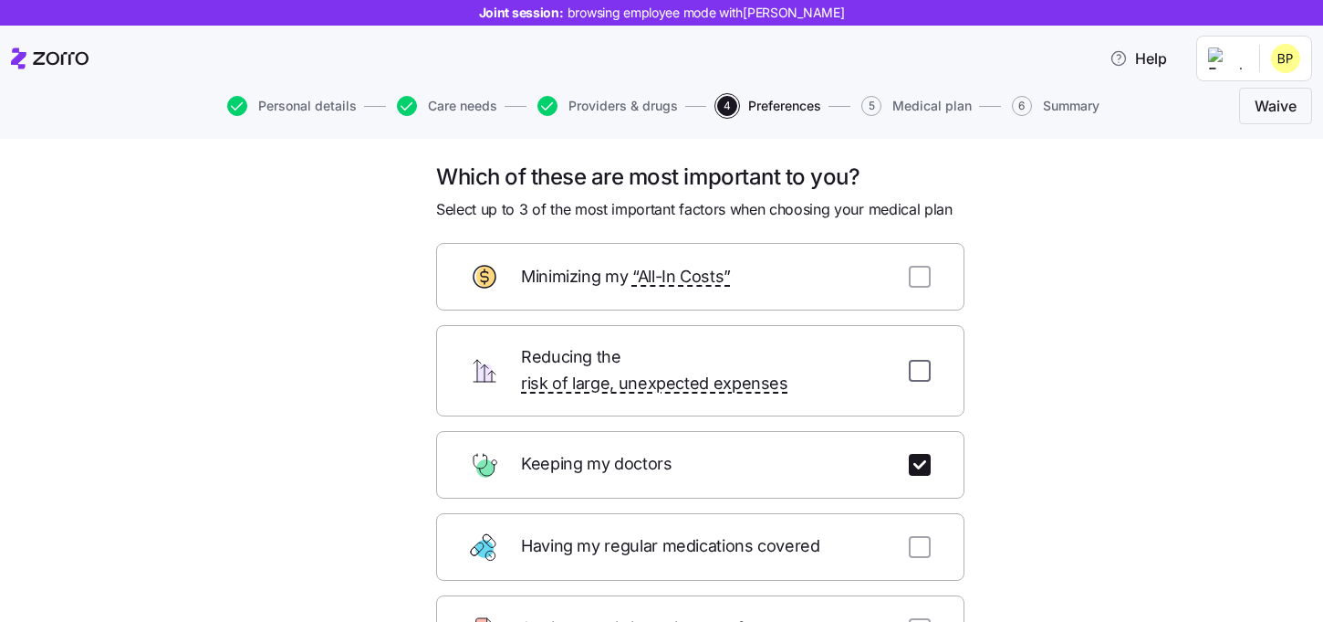
click at [921, 360] on input "checkbox" at bounding box center [920, 371] width 22 height 22
checkbox input "true"
click at [921, 284] on input "checkbox" at bounding box center [920, 277] width 22 height 22
checkbox input "true"
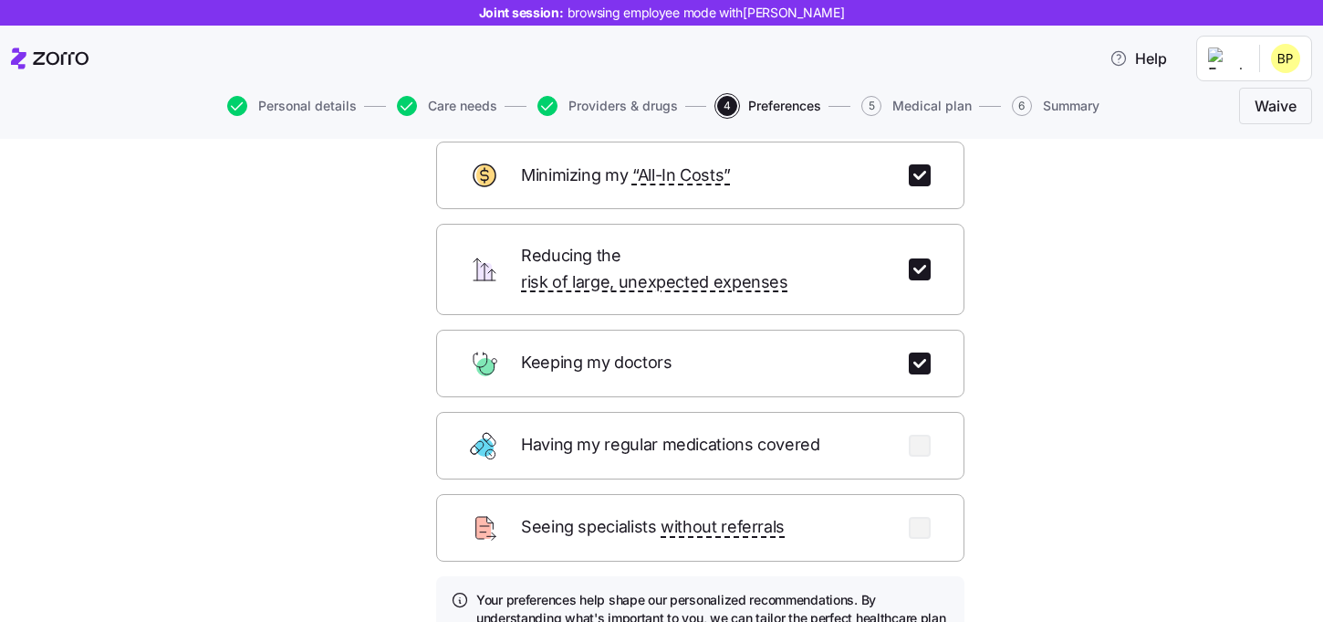
scroll to position [103, 0]
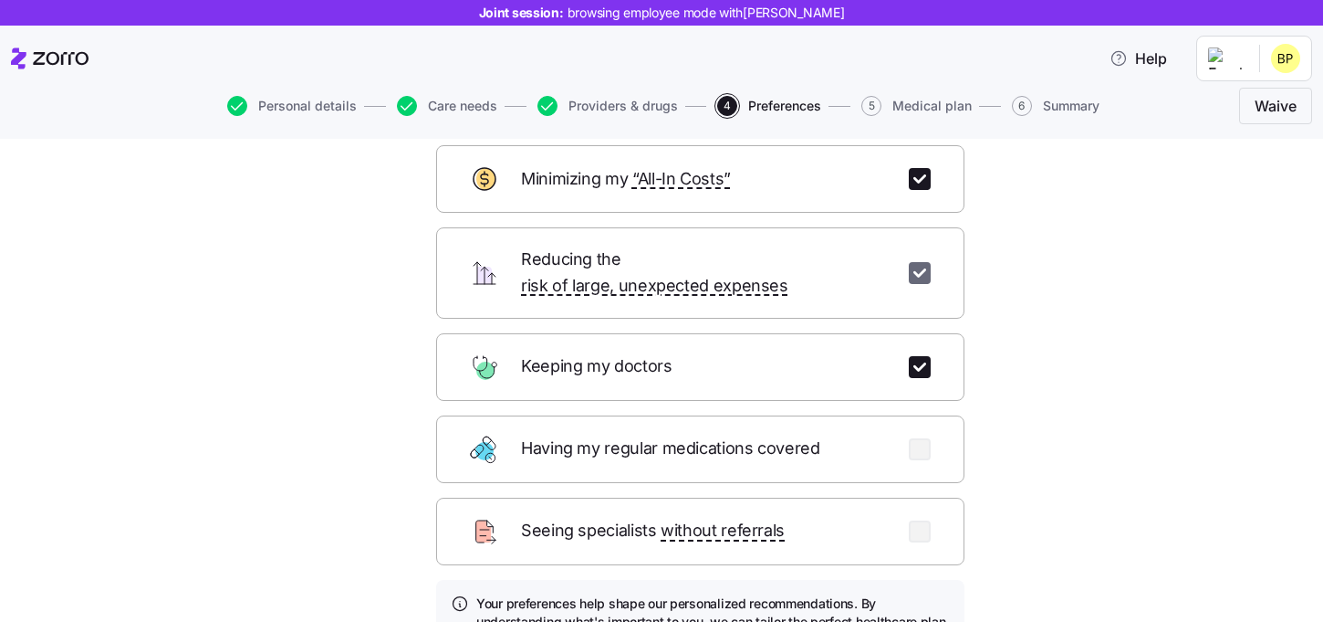
click at [921, 271] on input "checkbox" at bounding box center [920, 273] width 22 height 22
checkbox input "false"
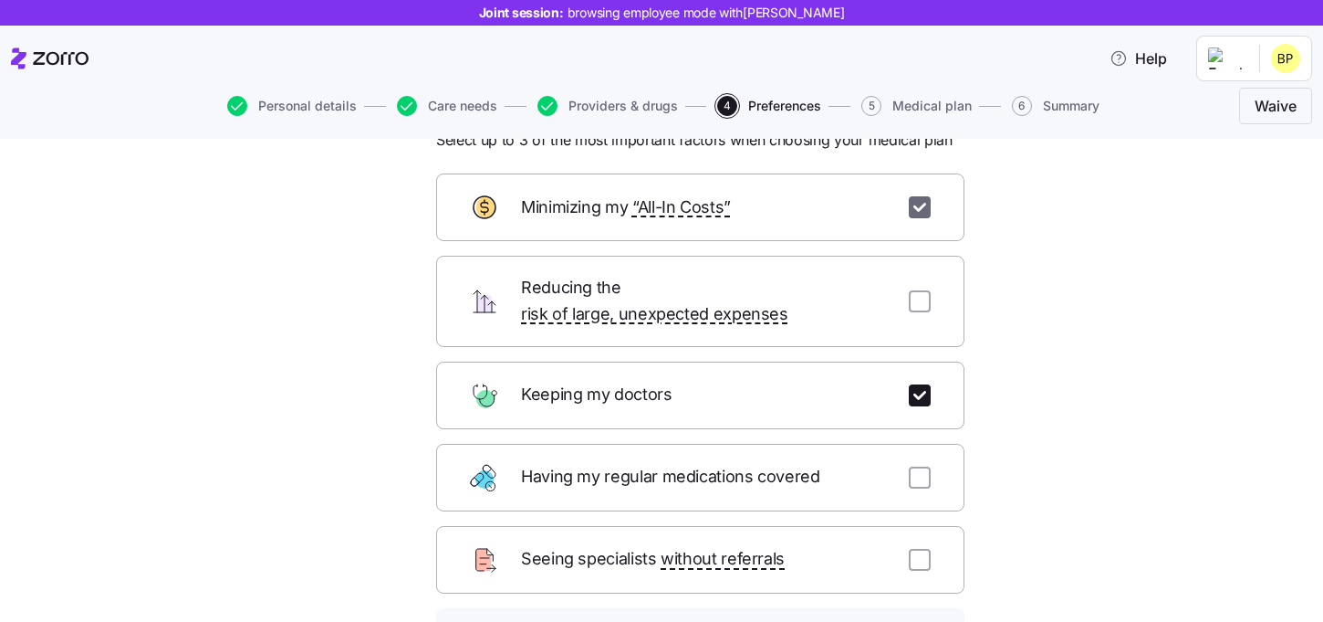
click at [921, 206] on input "checkbox" at bounding box center [920, 207] width 22 height 22
checkbox input "false"
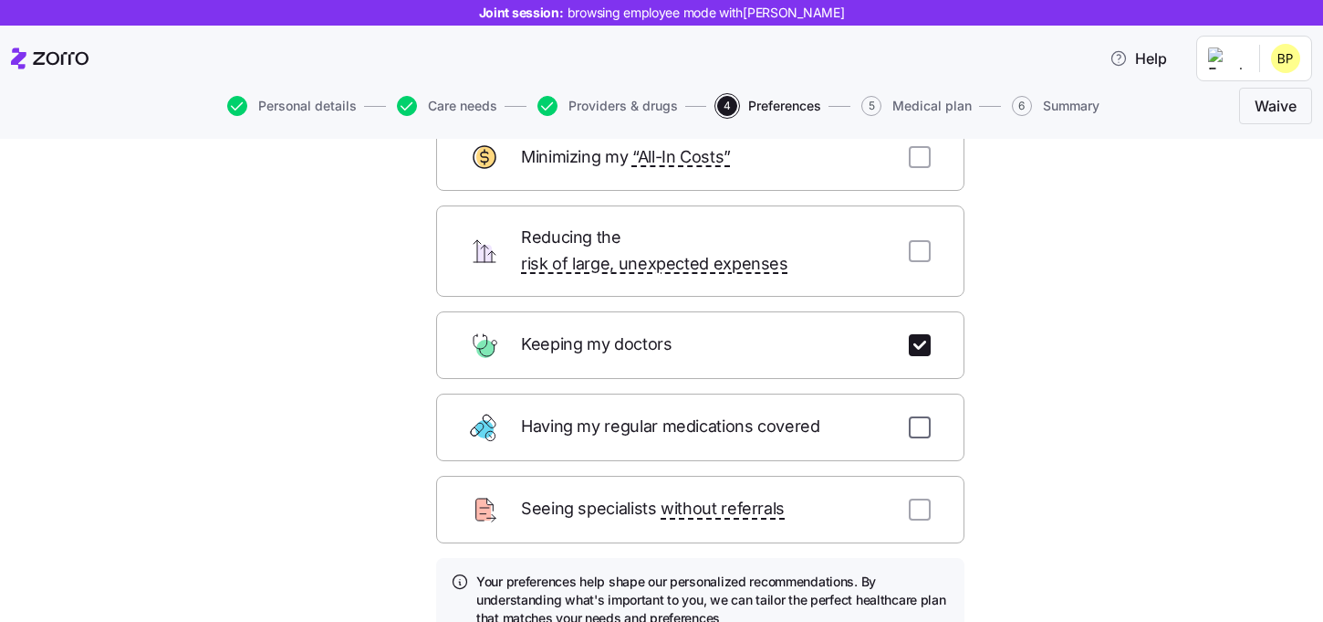
click at [923, 416] on input "checkbox" at bounding box center [920, 427] width 22 height 22
checkbox input "true"
click at [918, 498] on input "checkbox" at bounding box center [920, 509] width 22 height 22
checkbox input "true"
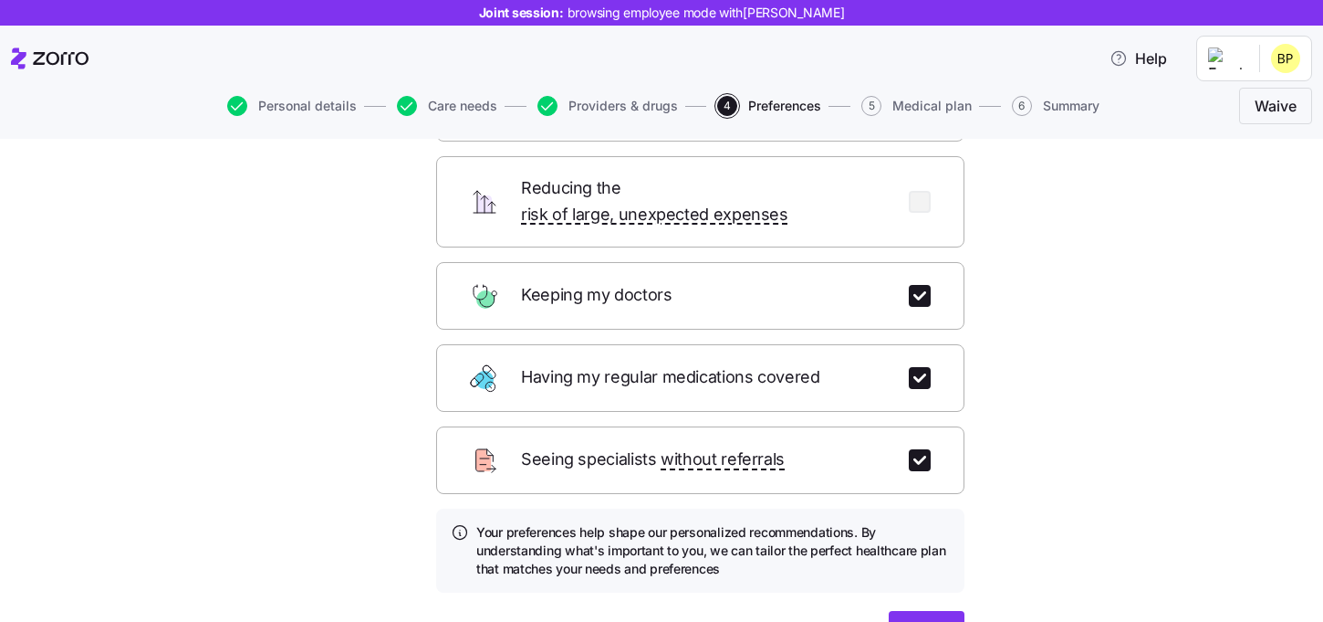
scroll to position [176, 0]
click at [926, 609] on button "Next" at bounding box center [927, 632] width 76 height 46
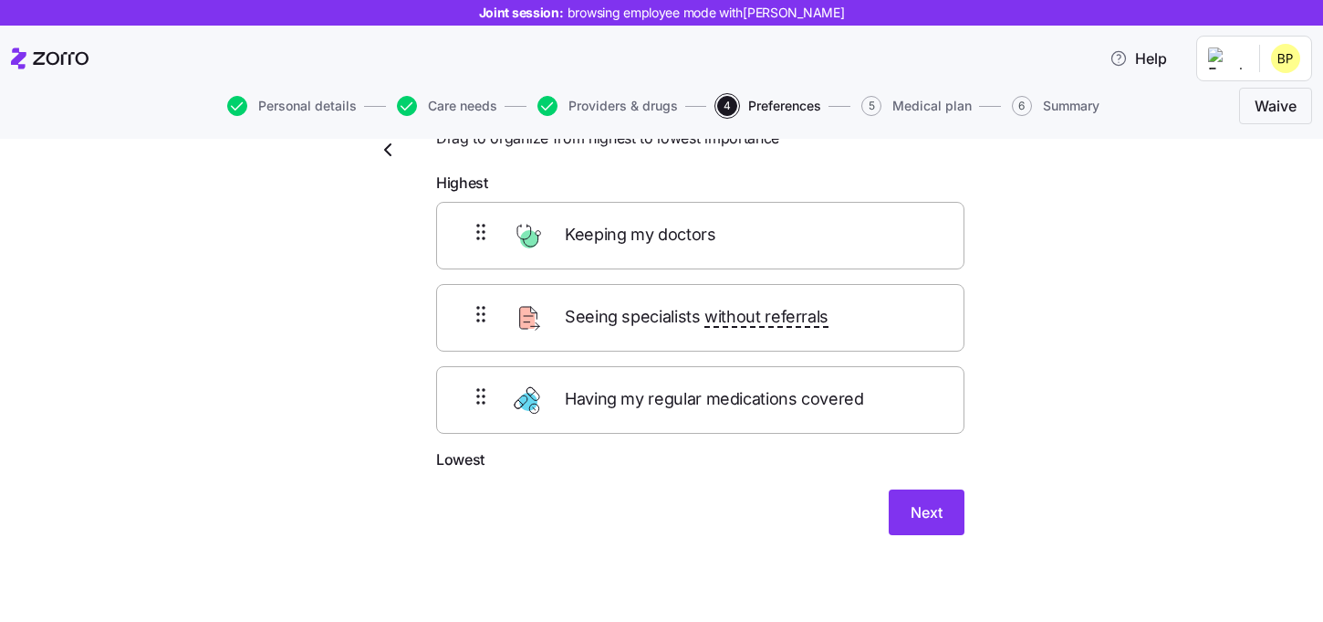
scroll to position [62, 0]
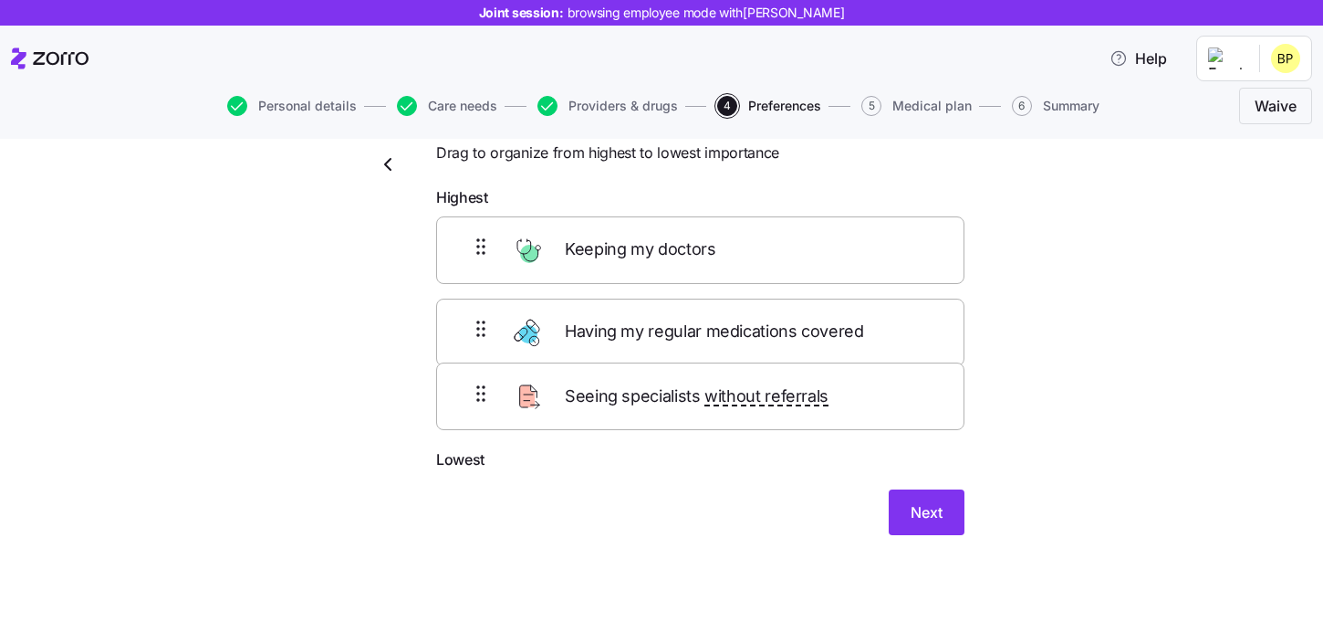
drag, startPoint x: 694, startPoint y: 335, endPoint x: 694, endPoint y: 422, distance: 86.7
click at [694, 422] on div "Keeping my doctors Seeing specialists without referrals Having my regular medic…" at bounding box center [700, 332] width 528 height 232
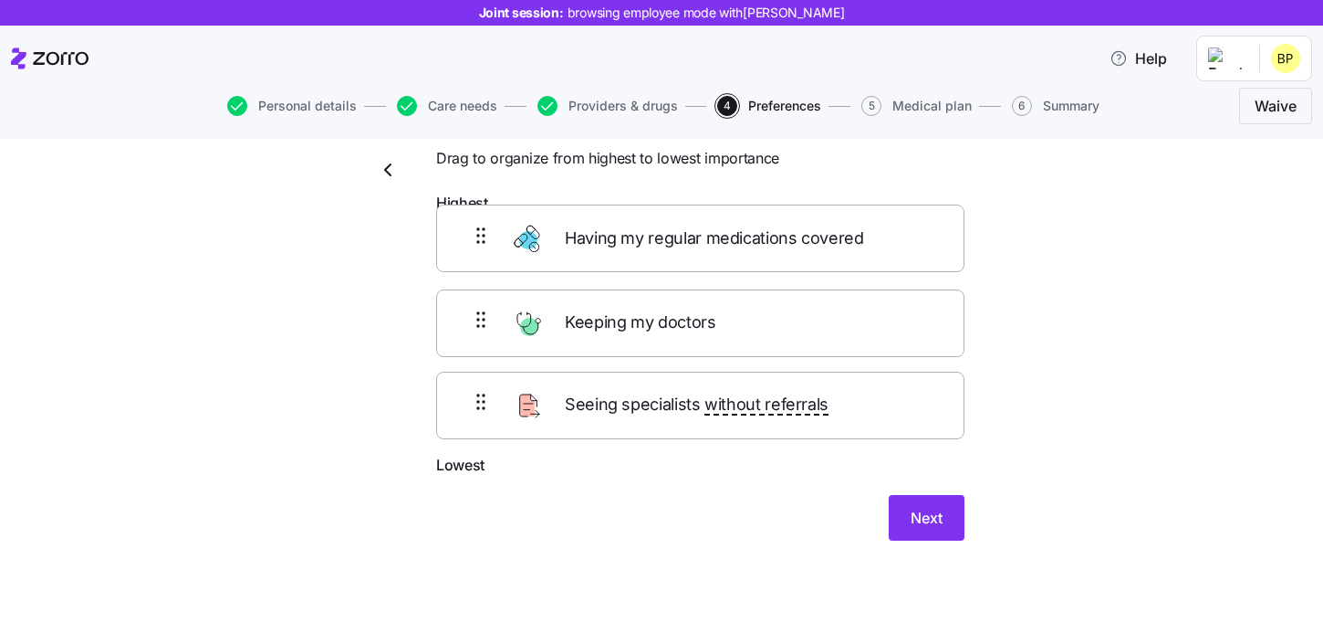
drag, startPoint x: 714, startPoint y: 335, endPoint x: 714, endPoint y: 236, distance: 98.6
click at [714, 235] on div "Keeping my doctors Having my regular medications covered Seeing specialists wit…" at bounding box center [700, 338] width 528 height 232
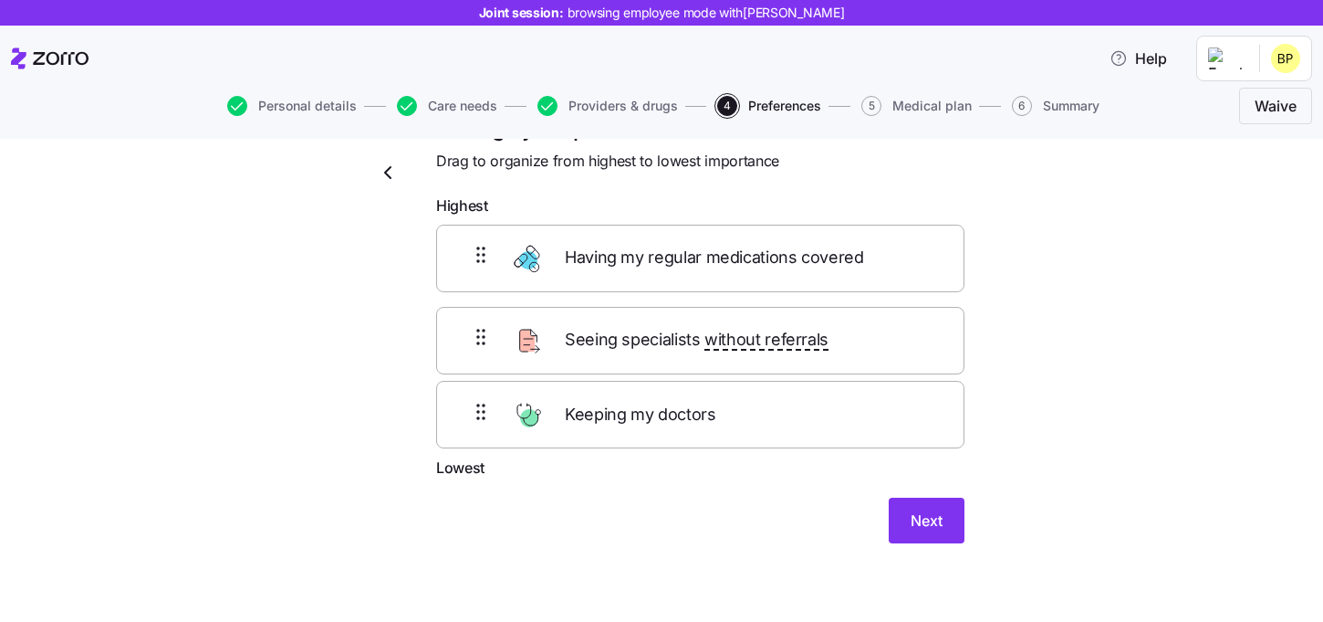
drag, startPoint x: 692, startPoint y: 353, endPoint x: 692, endPoint y: 428, distance: 74.8
click at [692, 428] on div "Having my regular medications covered Keeping my doctors Seeing specialists wit…" at bounding box center [700, 341] width 528 height 232
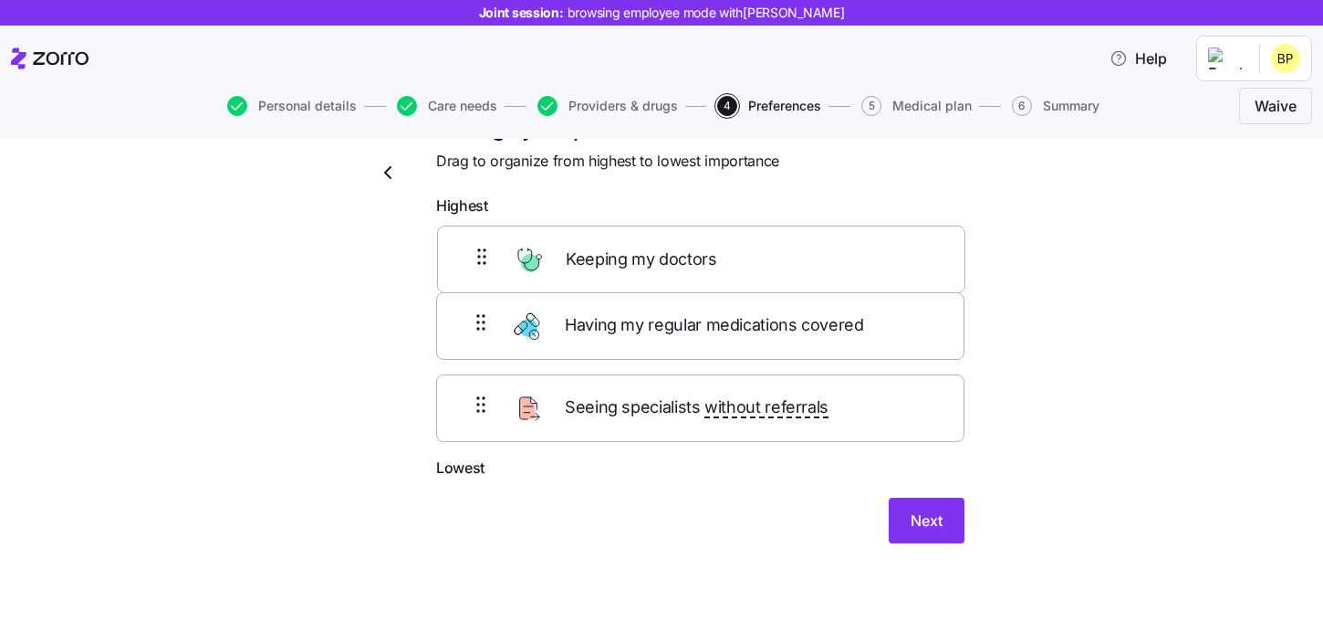
drag, startPoint x: 697, startPoint y: 419, endPoint x: 701, endPoint y: 228, distance: 190.8
click at [701, 228] on form "Highest Having my regular medications covered Seeing specialists without referr…" at bounding box center [700, 368] width 528 height 349
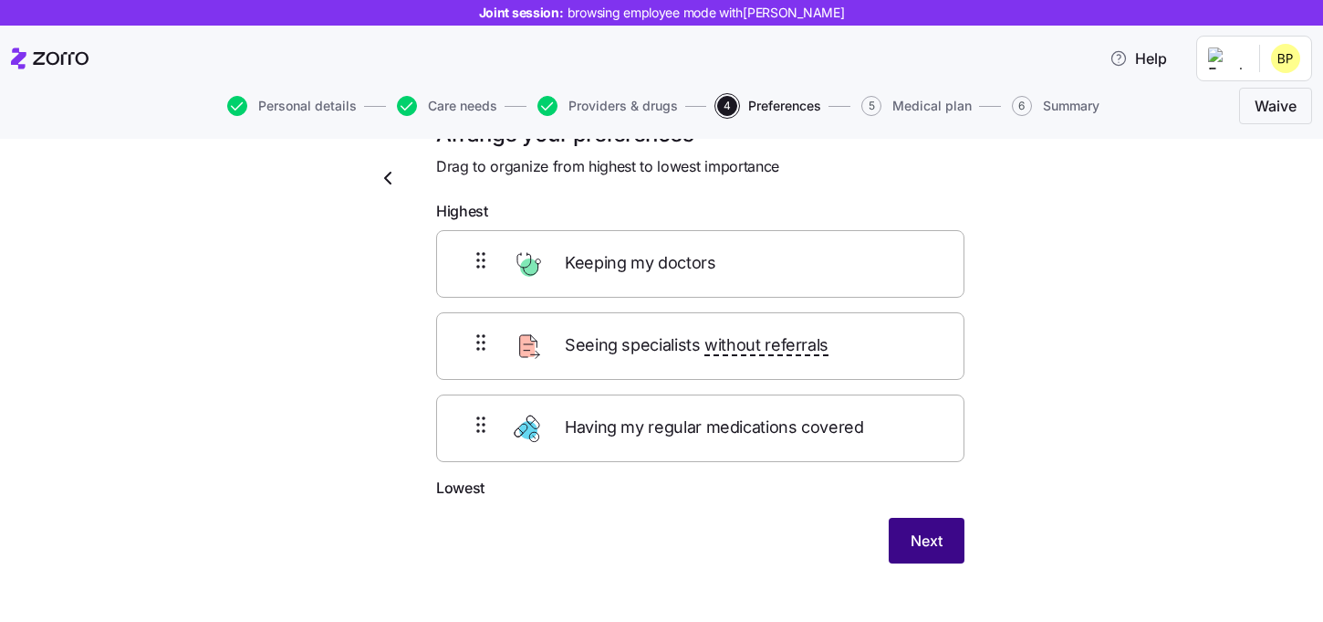
click at [917, 549] on span "Next" at bounding box center [927, 540] width 32 height 22
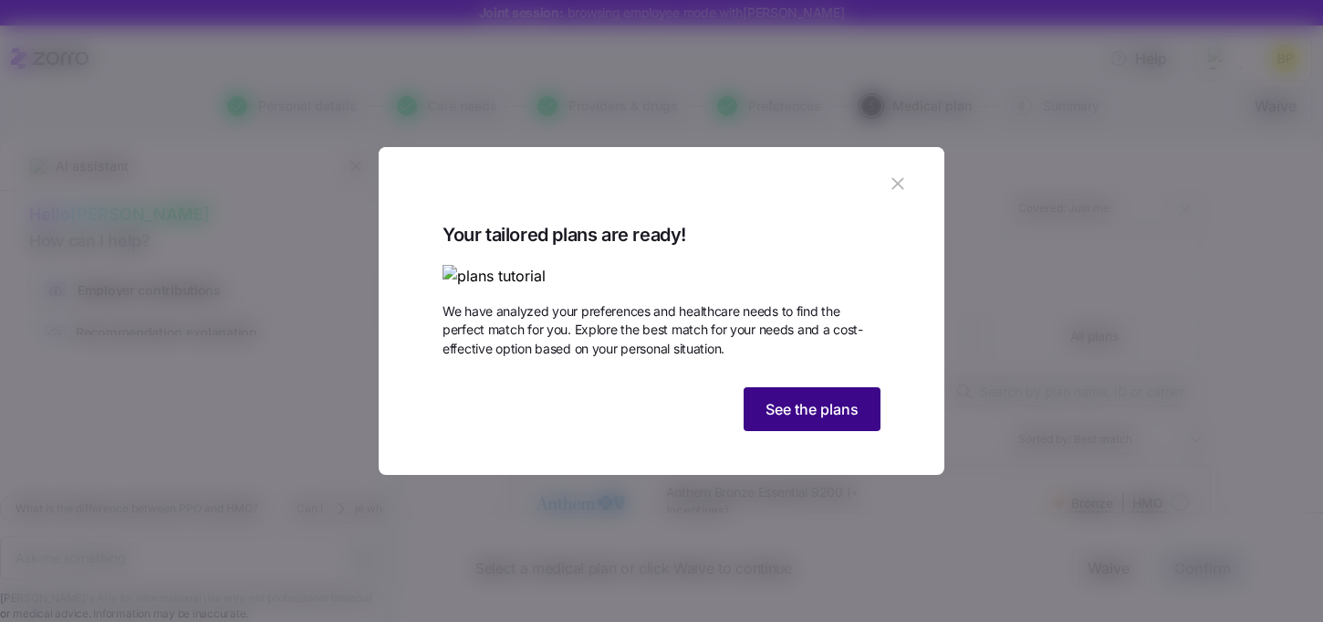
click at [801, 420] on span "See the plans" at bounding box center [812, 409] width 93 height 22
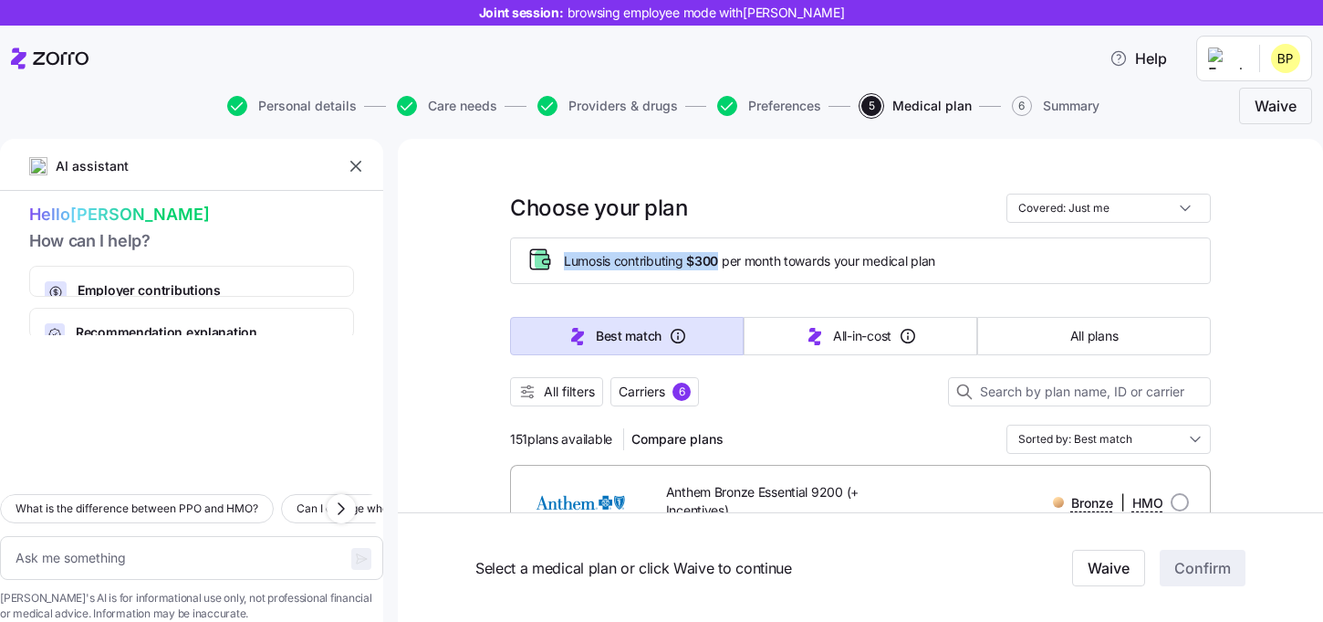
drag, startPoint x: 562, startPoint y: 260, endPoint x: 725, endPoint y: 252, distance: 162.7
click at [725, 252] on div "Lumos is contributing $300 per month towards your medical plan" at bounding box center [861, 261] width 670 height 30
click at [744, 274] on div "Lumos is contributing $300 per month towards your medical plan" at bounding box center [861, 261] width 670 height 30
drag, startPoint x: 510, startPoint y: 444, endPoint x: 615, endPoint y: 444, distance: 105.0
click at [612, 444] on span "151 plans available" at bounding box center [561, 439] width 102 height 18
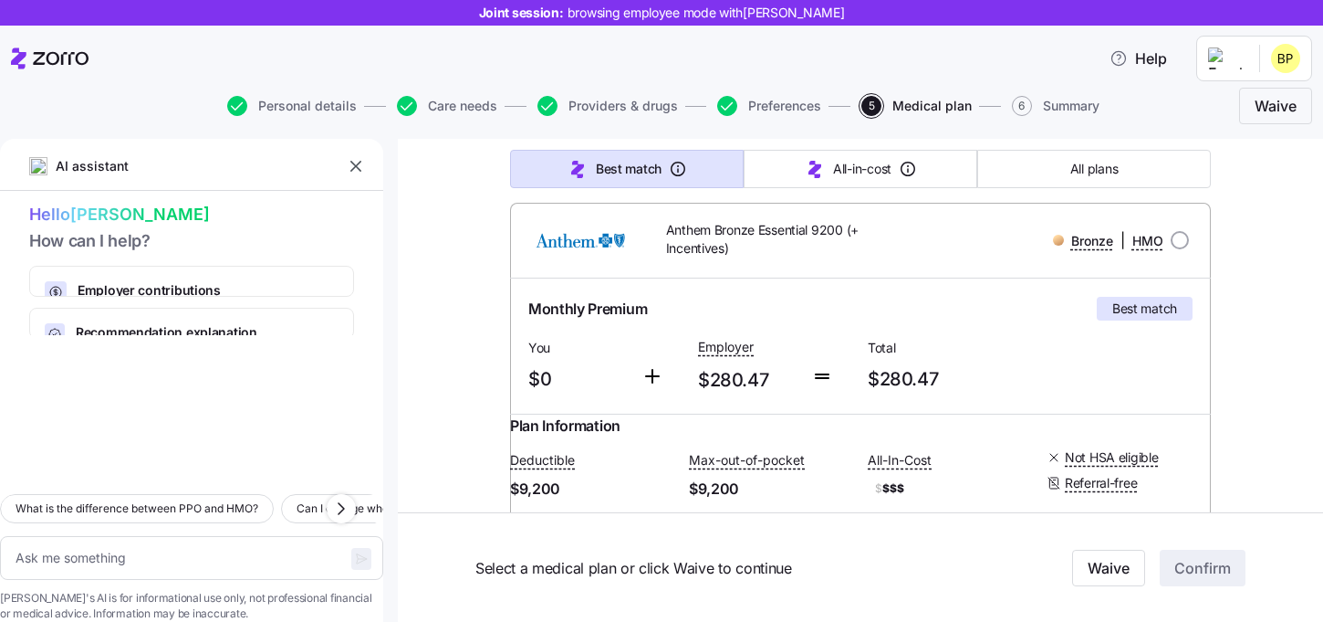
scroll to position [116, 0]
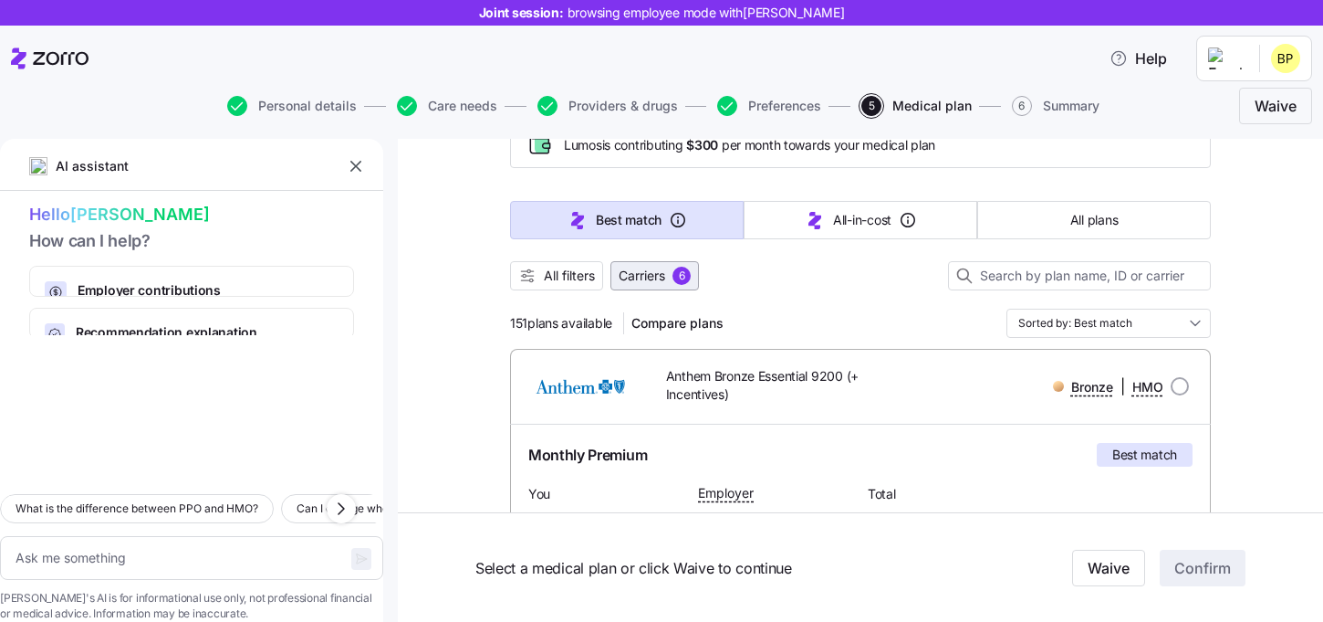
click at [676, 285] on button "Carriers 6" at bounding box center [655, 275] width 89 height 29
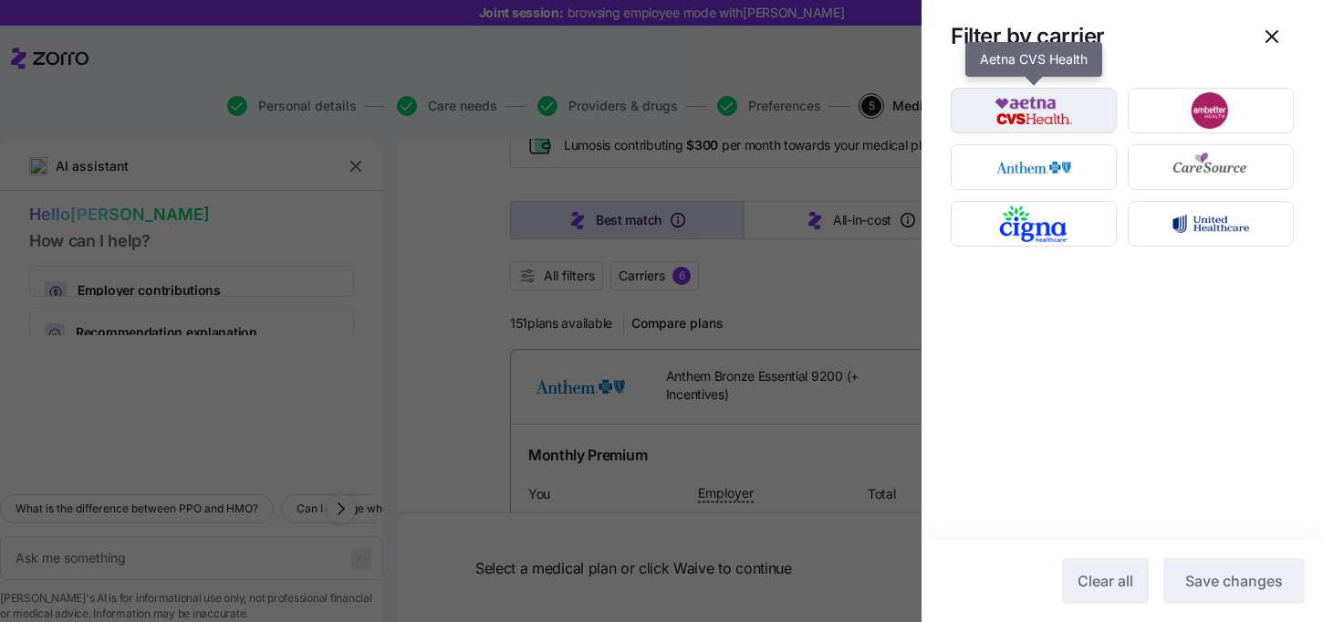
click at [1058, 109] on img "button" at bounding box center [1034, 110] width 134 height 37
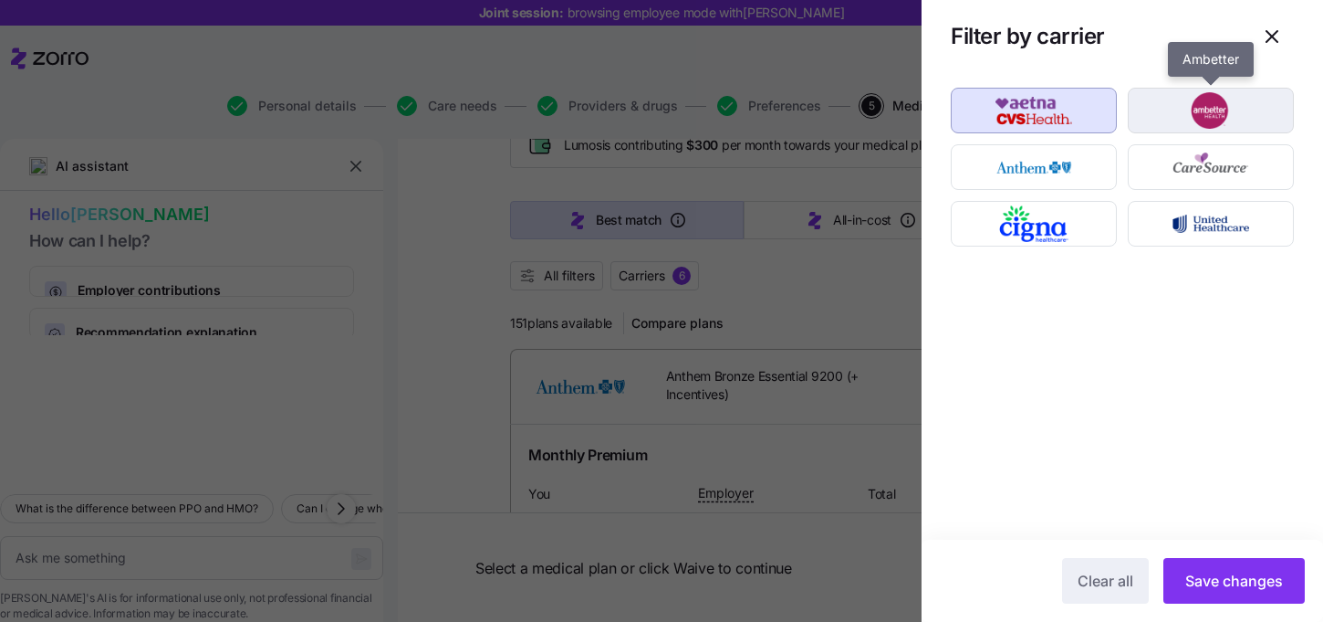
click at [1193, 109] on img "button" at bounding box center [1211, 110] width 134 height 37
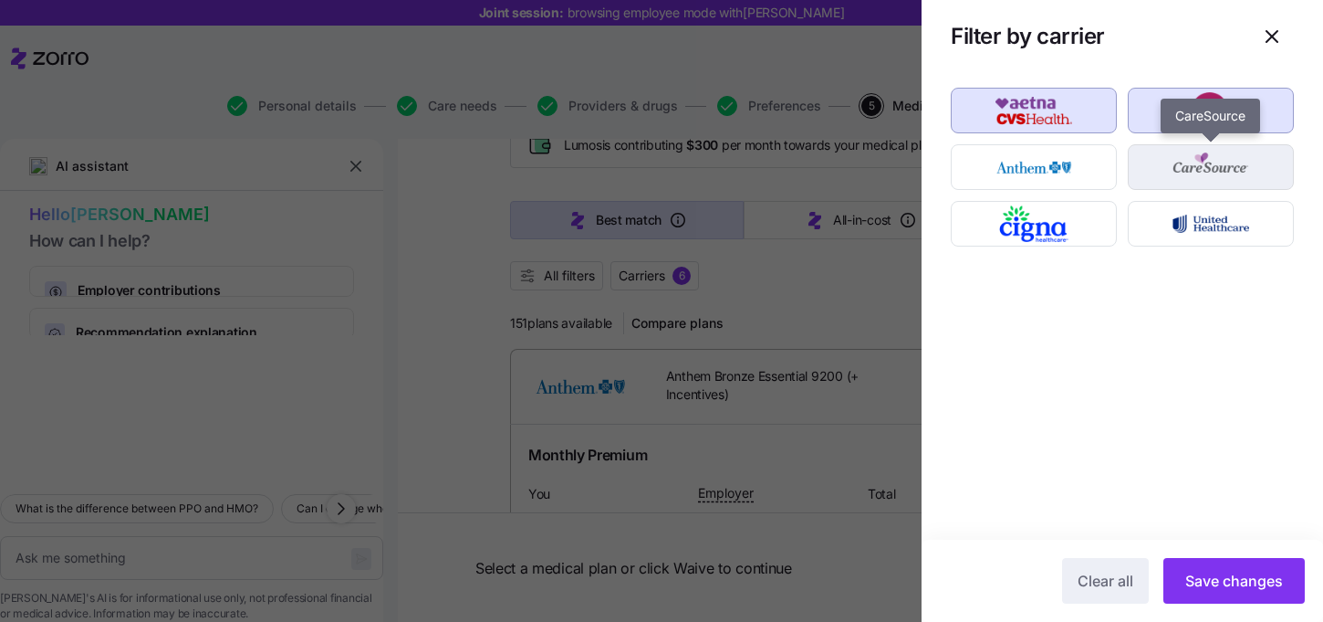
click at [1193, 168] on img "button" at bounding box center [1211, 167] width 134 height 37
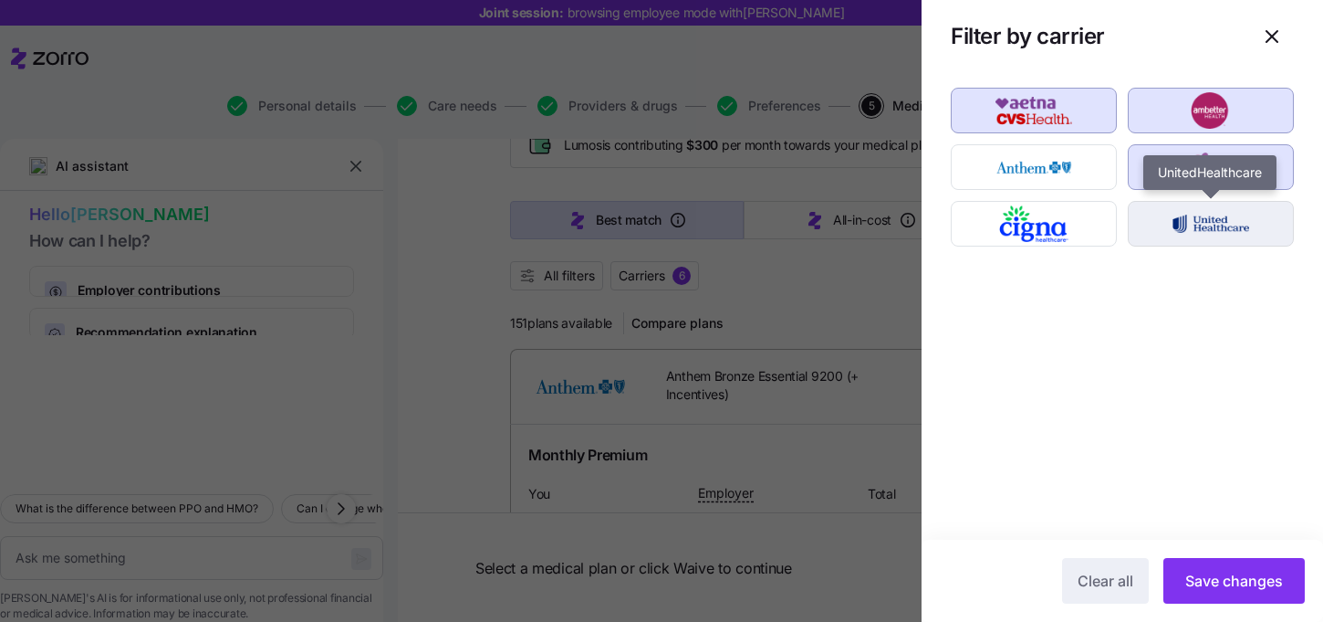
click at [1193, 236] on img "button" at bounding box center [1211, 223] width 134 height 37
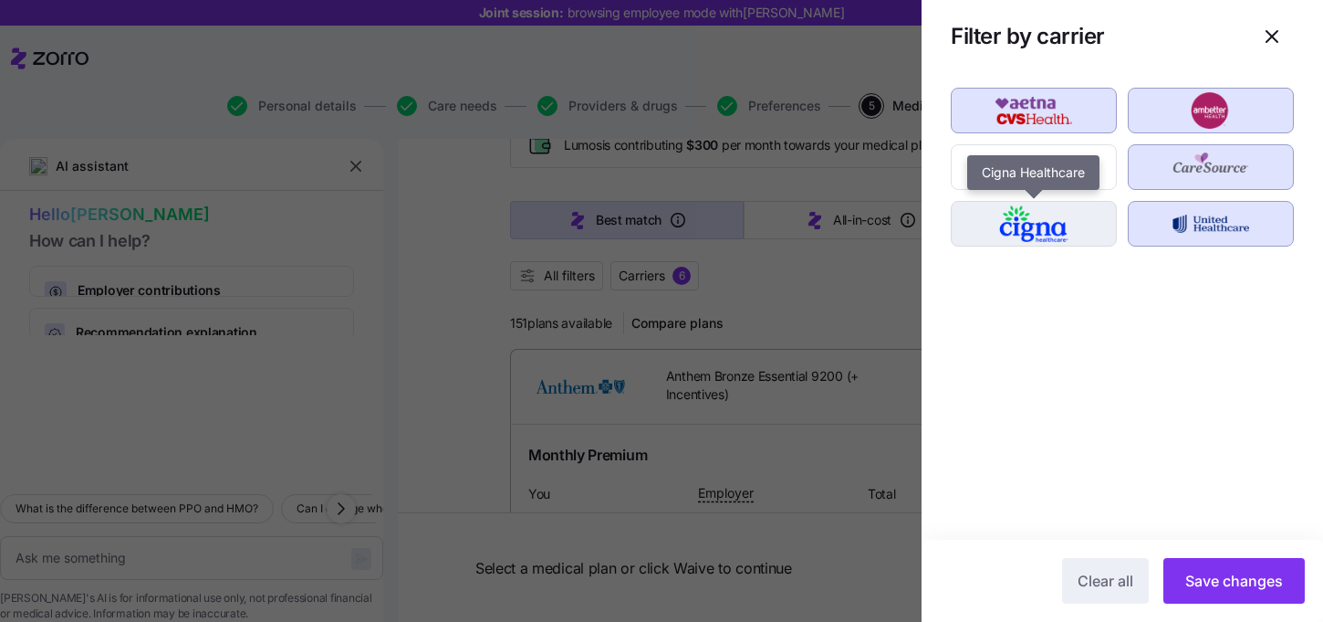
click at [1104, 236] on div "button" at bounding box center [1034, 224] width 164 height 44
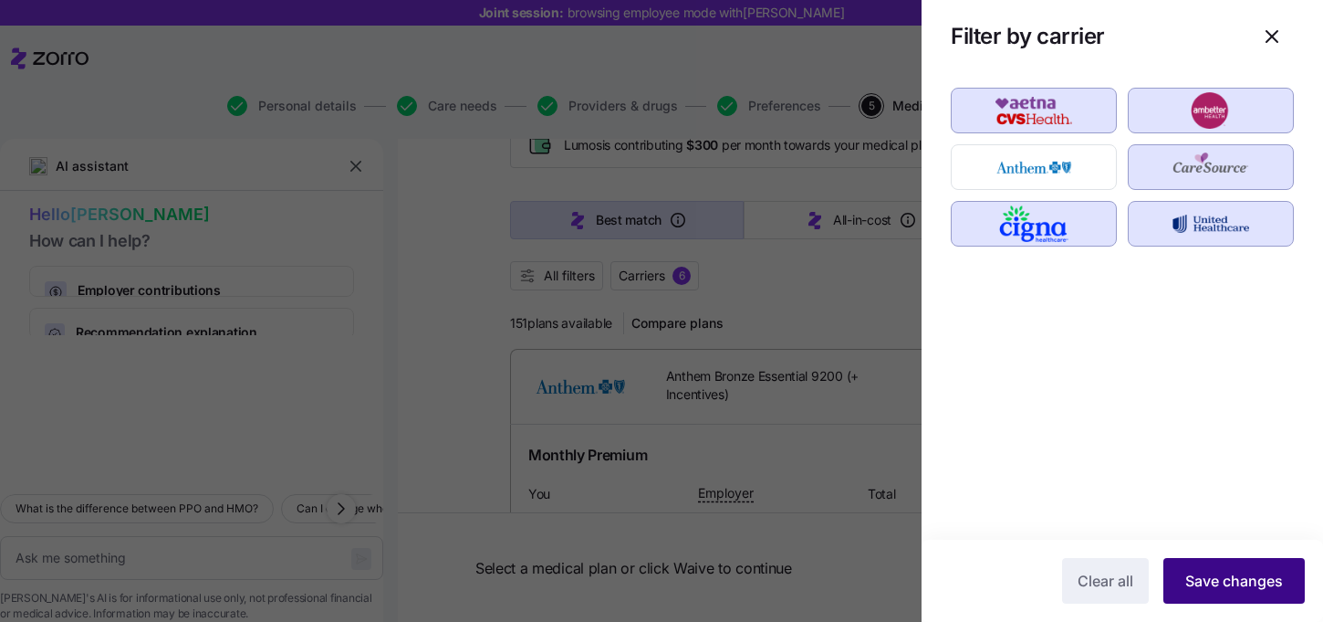
click at [1228, 582] on span "Save changes" at bounding box center [1235, 581] width 98 height 22
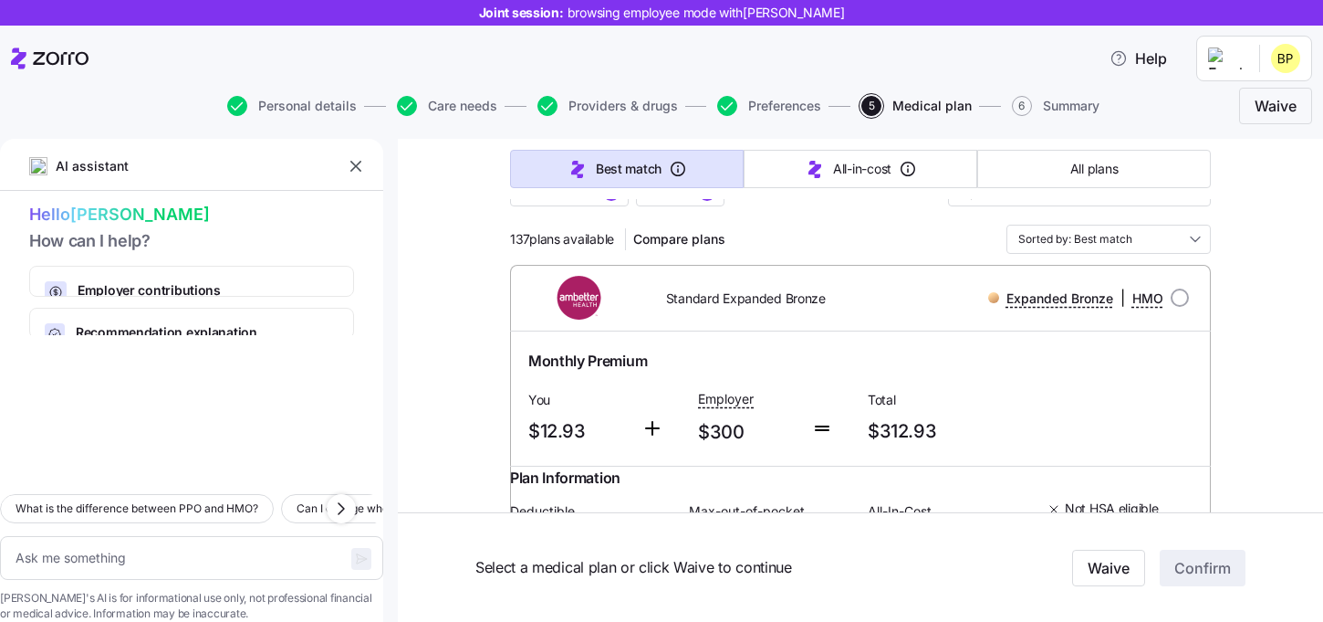
scroll to position [198, 0]
drag, startPoint x: 512, startPoint y: 243, endPoint x: 529, endPoint y: 242, distance: 17.4
click at [529, 242] on span "137 plans available" at bounding box center [562, 241] width 104 height 18
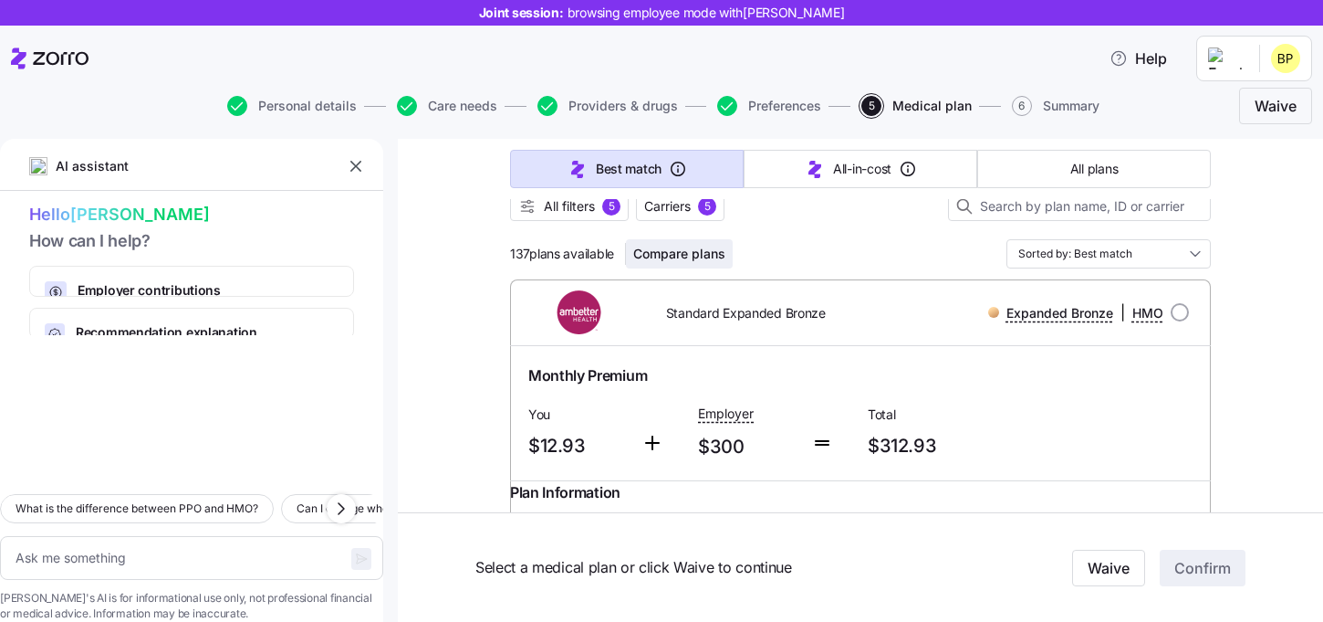
scroll to position [134, 0]
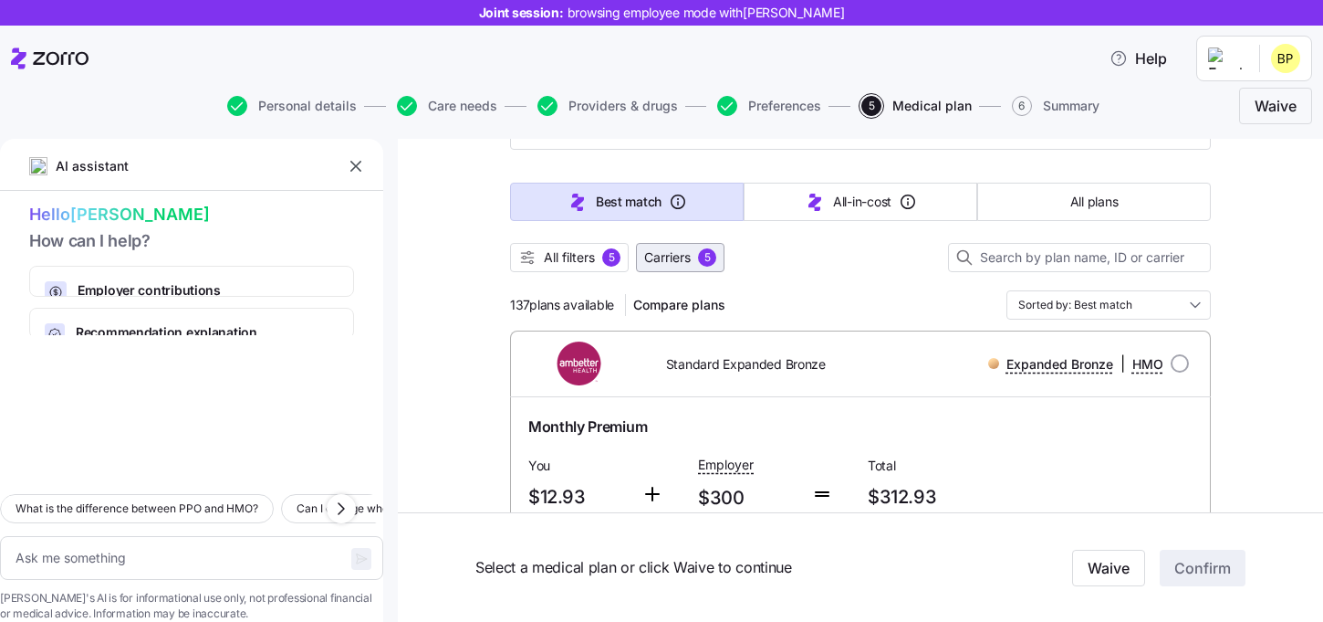
click at [664, 262] on span "Carriers" at bounding box center [667, 257] width 47 height 18
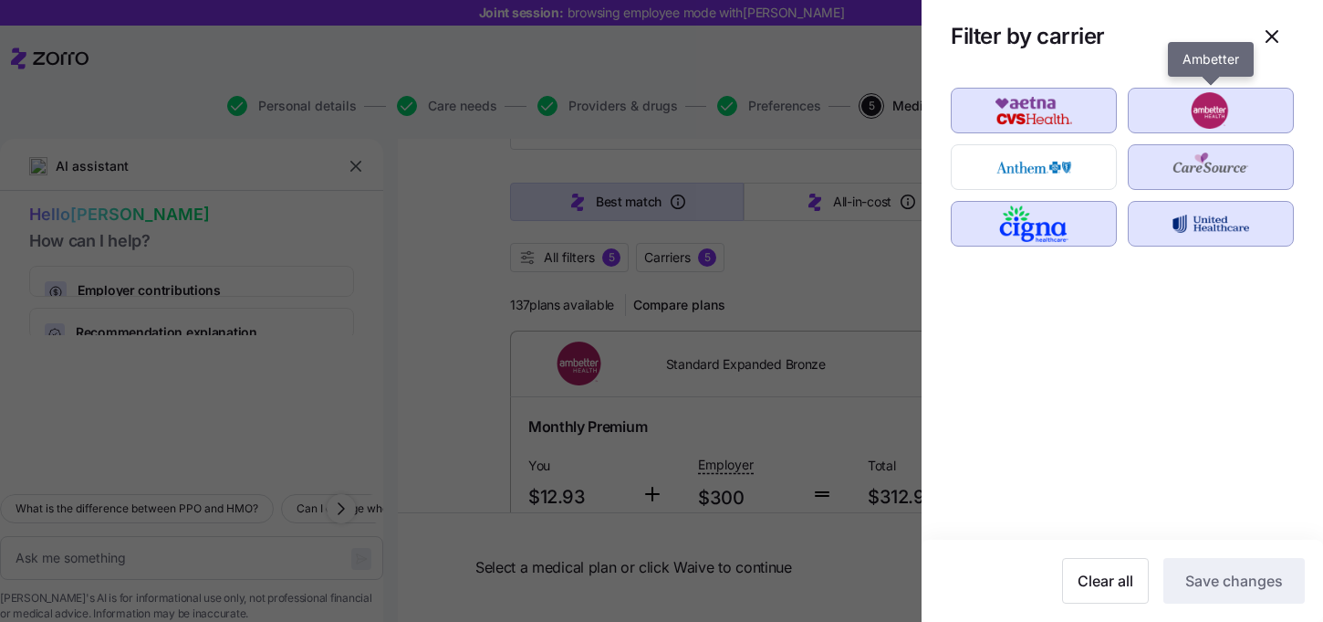
click at [1177, 130] on div "button" at bounding box center [1211, 111] width 164 height 44
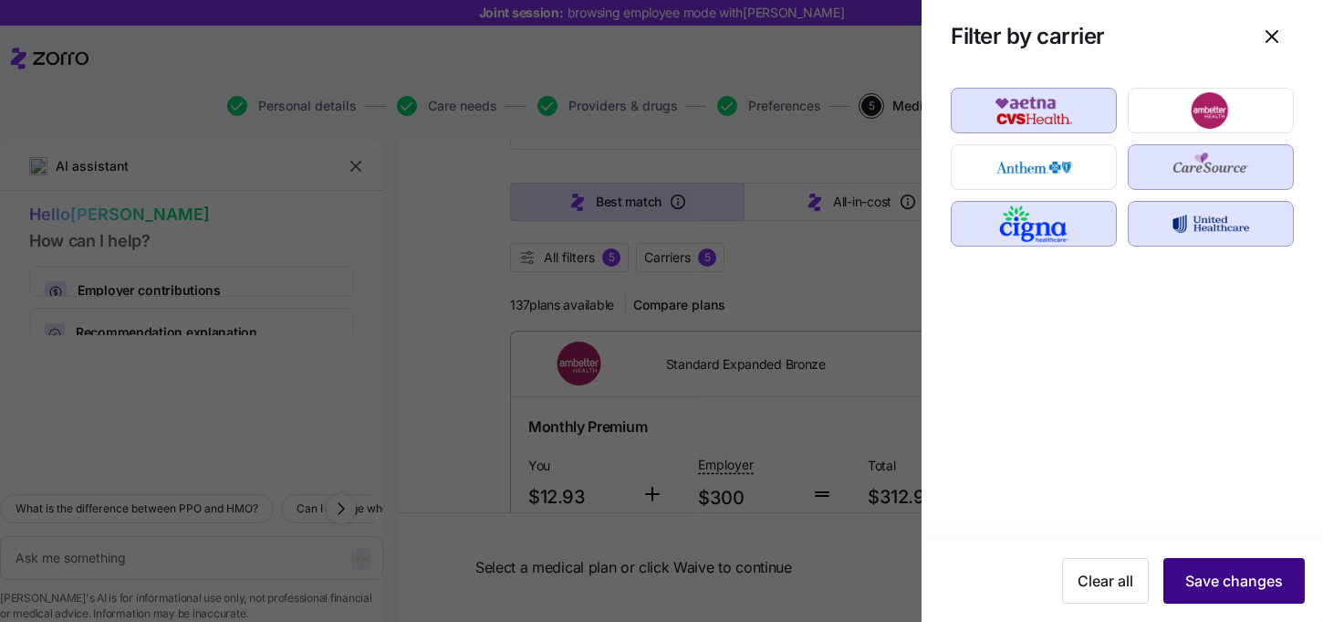
click at [1219, 578] on span "Save changes" at bounding box center [1235, 581] width 98 height 22
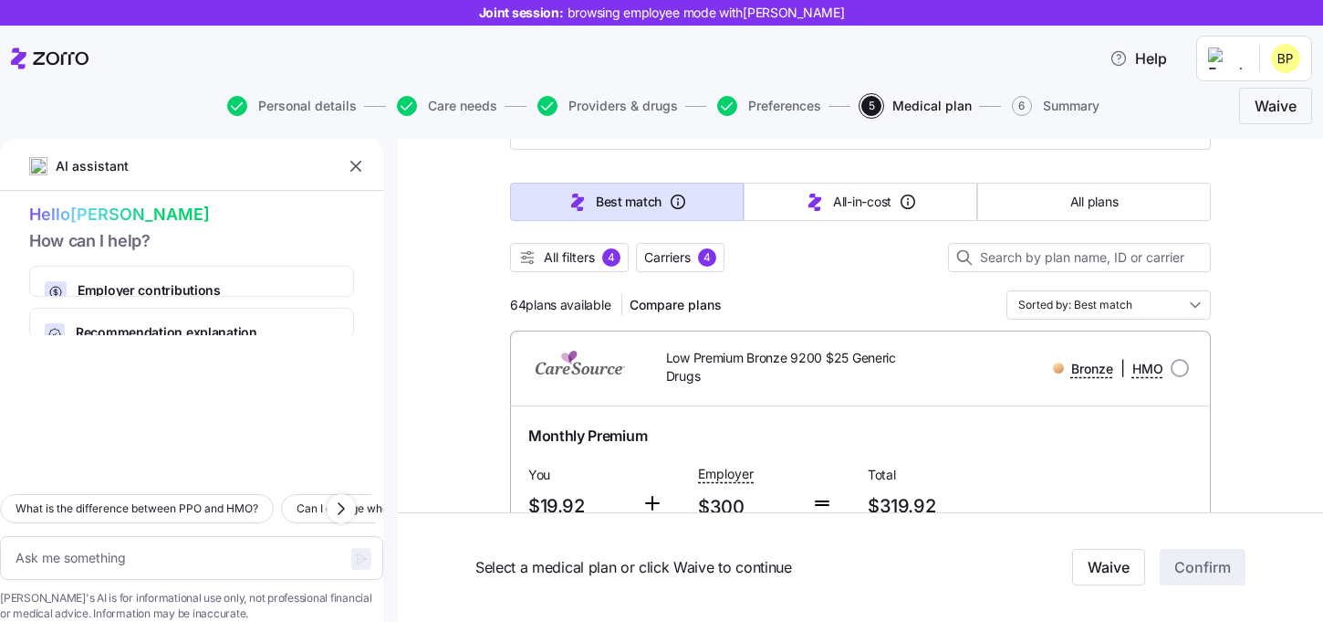
drag, startPoint x: 525, startPoint y: 307, endPoint x: 473, endPoint y: 307, distance: 52.0
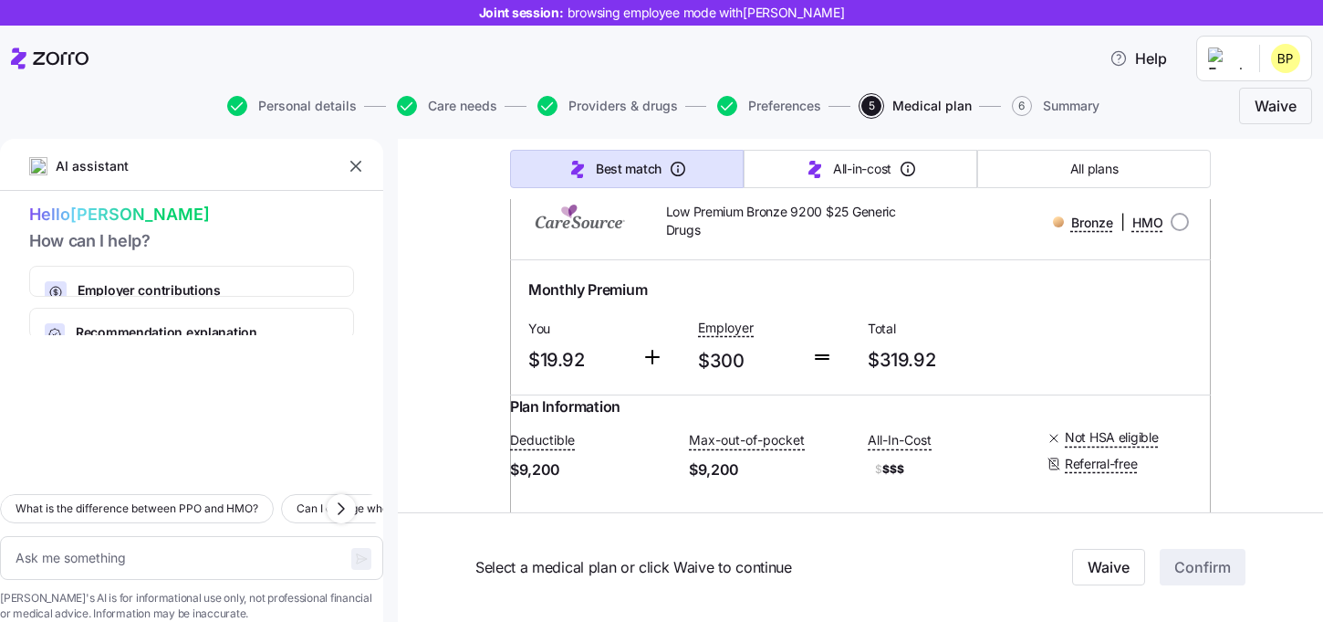
scroll to position [0, 0]
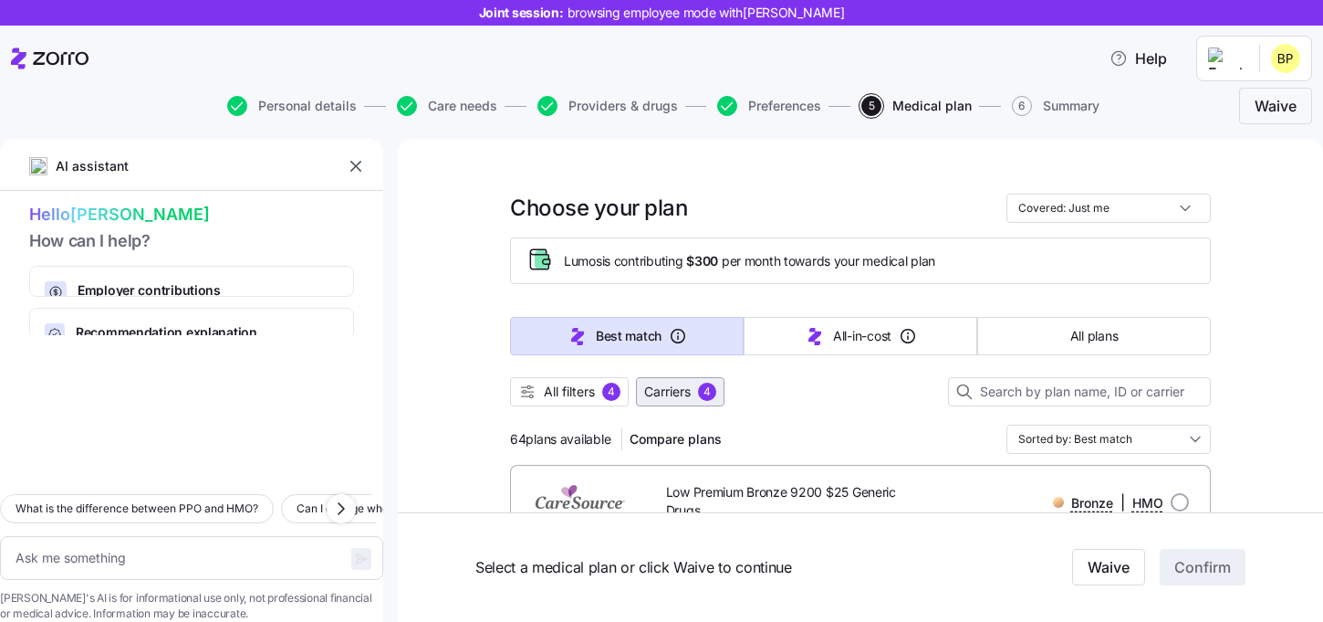
click at [684, 401] on button "Carriers 4" at bounding box center [680, 391] width 89 height 29
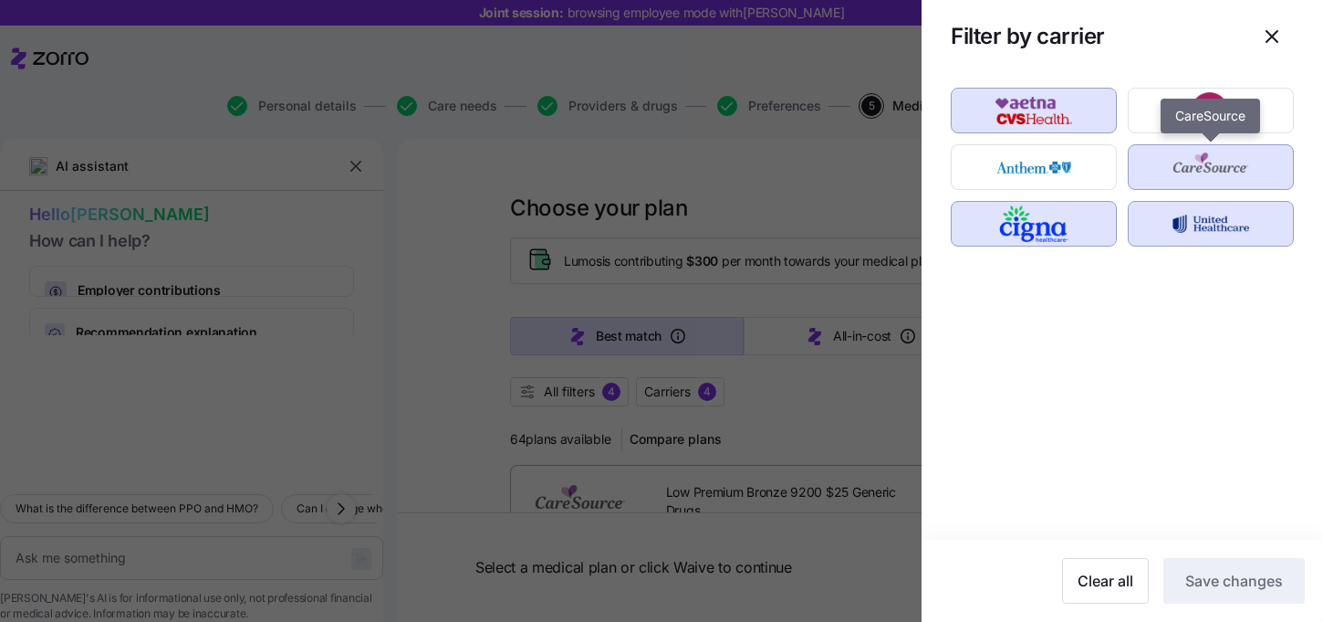
click at [1206, 169] on img "button" at bounding box center [1211, 167] width 134 height 37
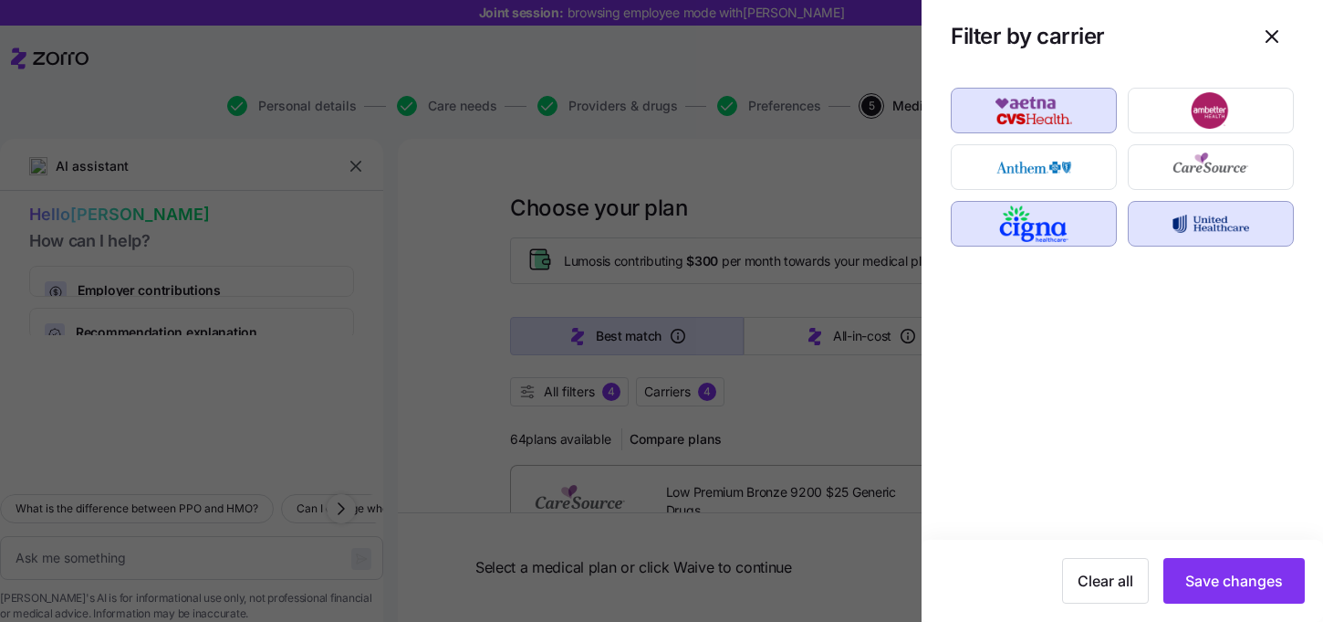
click at [1230, 588] on span "Save changes" at bounding box center [1235, 581] width 98 height 22
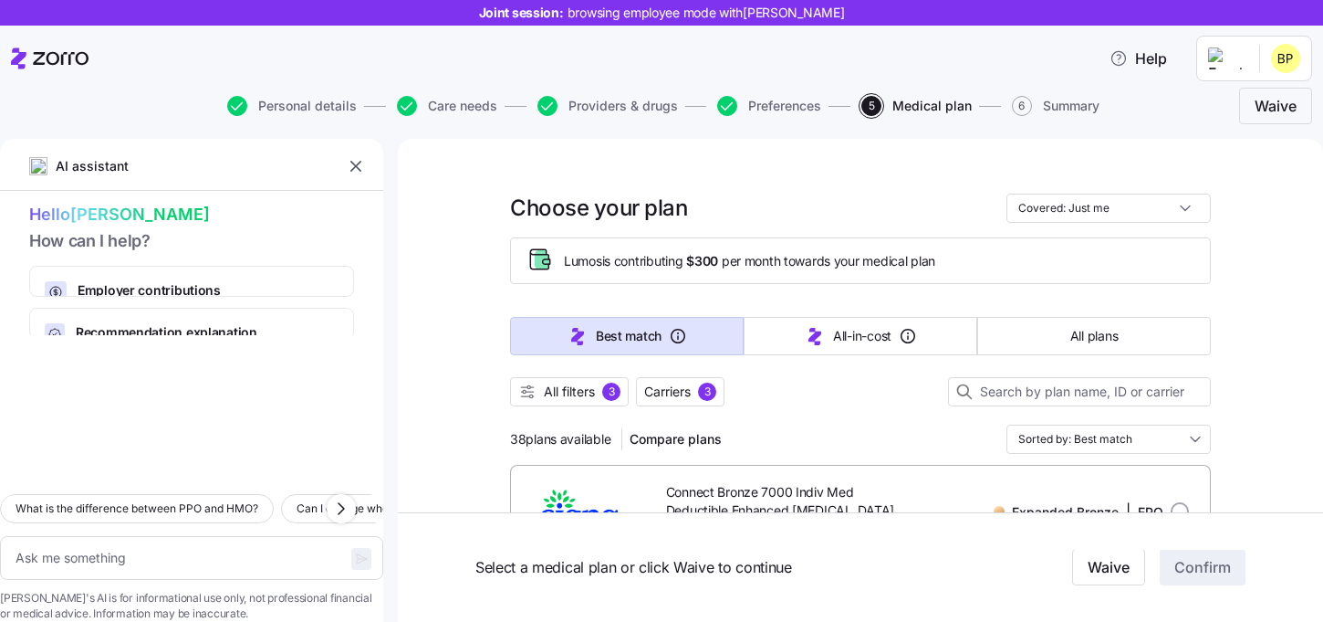
scroll to position [77, 0]
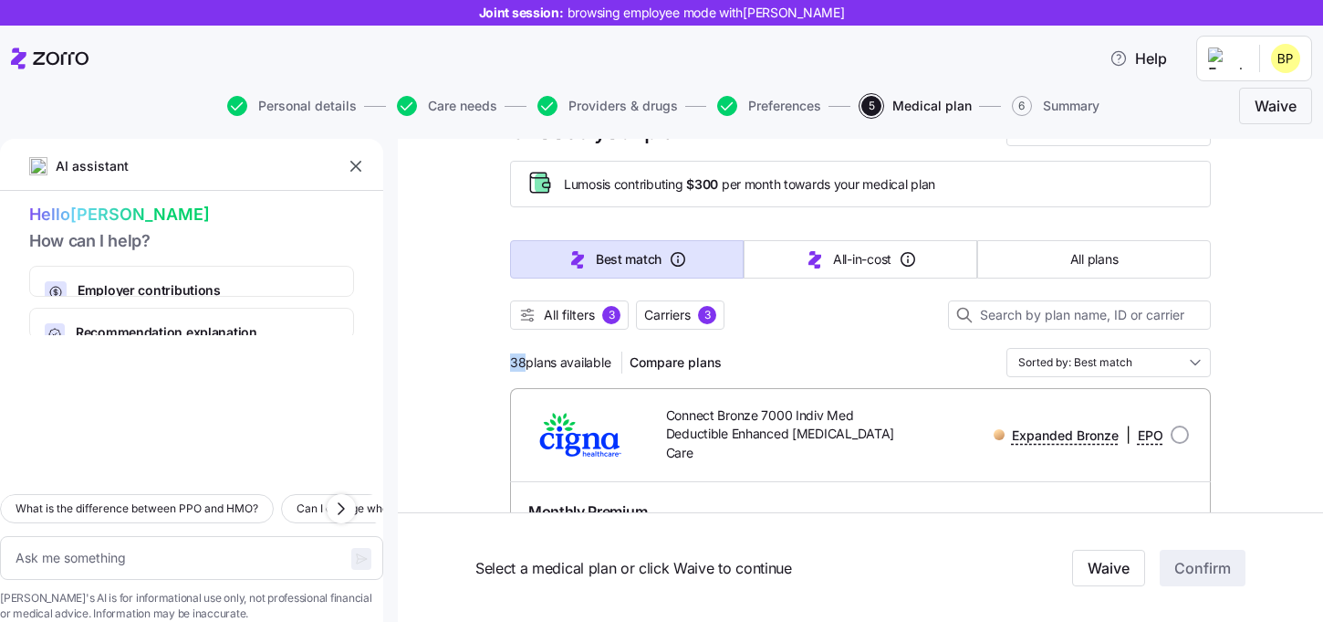
drag, startPoint x: 522, startPoint y: 359, endPoint x: 501, endPoint y: 359, distance: 21.0
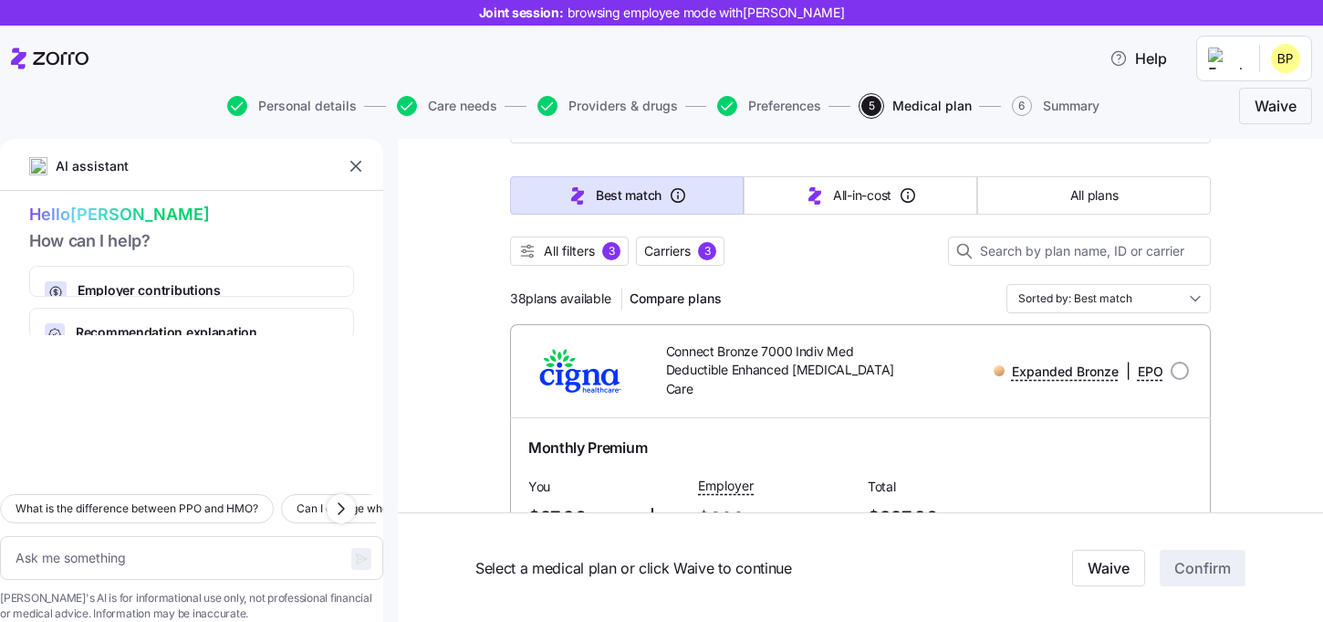
scroll to position [140, 0]
click at [677, 258] on span "Carriers" at bounding box center [667, 252] width 47 height 18
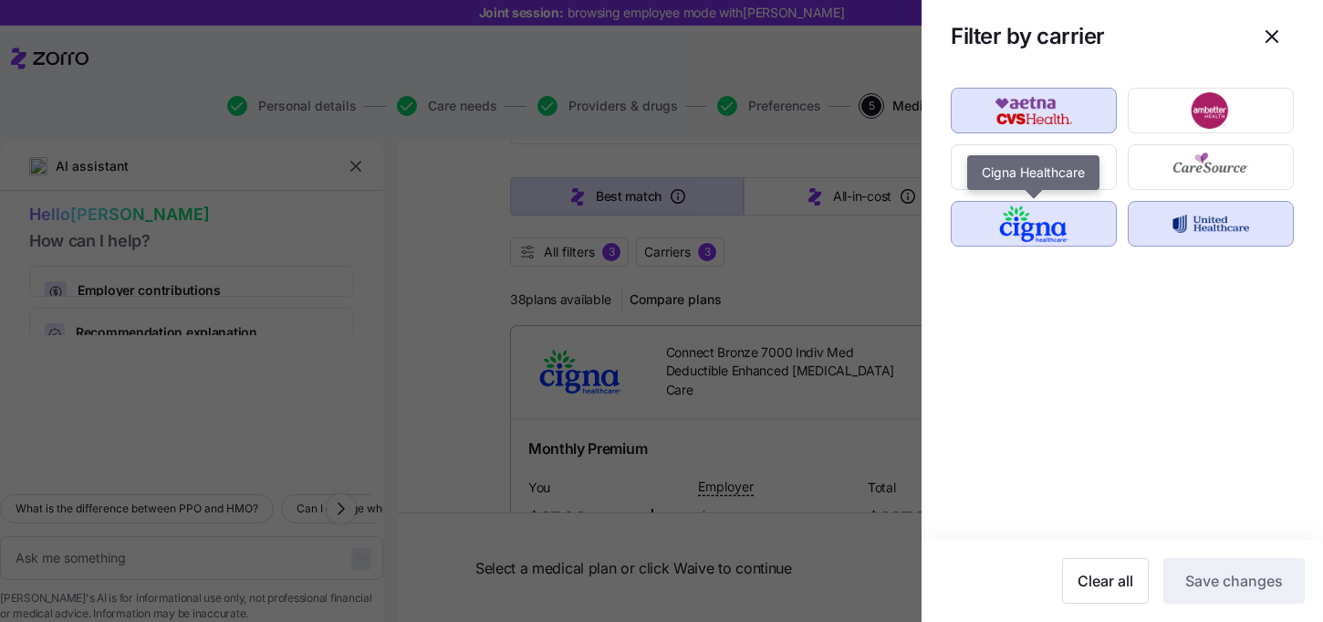
click at [1045, 234] on img "button" at bounding box center [1034, 223] width 134 height 37
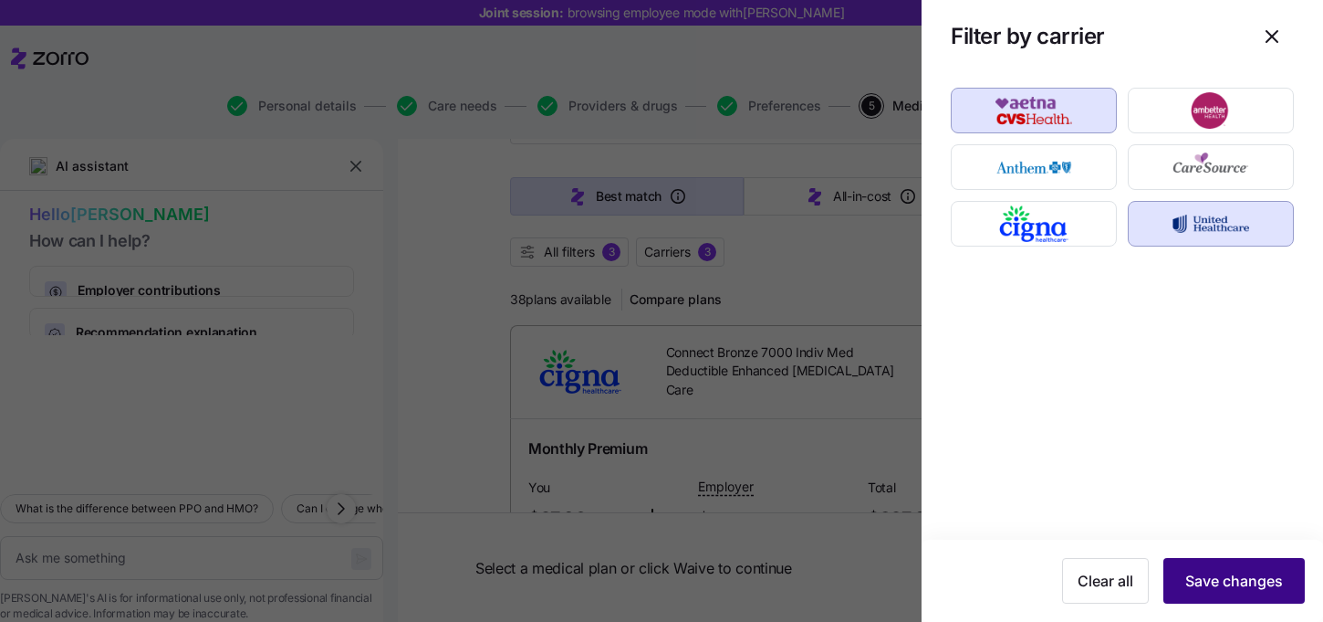
click at [1222, 570] on button "Save changes" at bounding box center [1234, 581] width 141 height 46
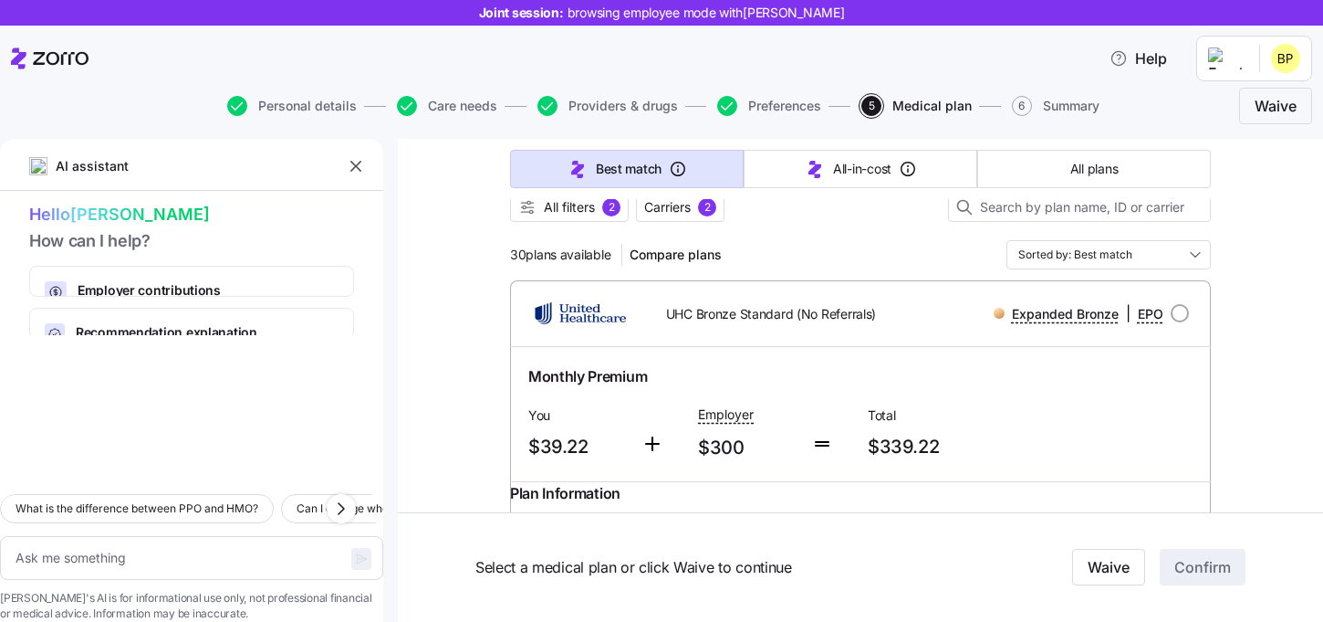
scroll to position [177, 0]
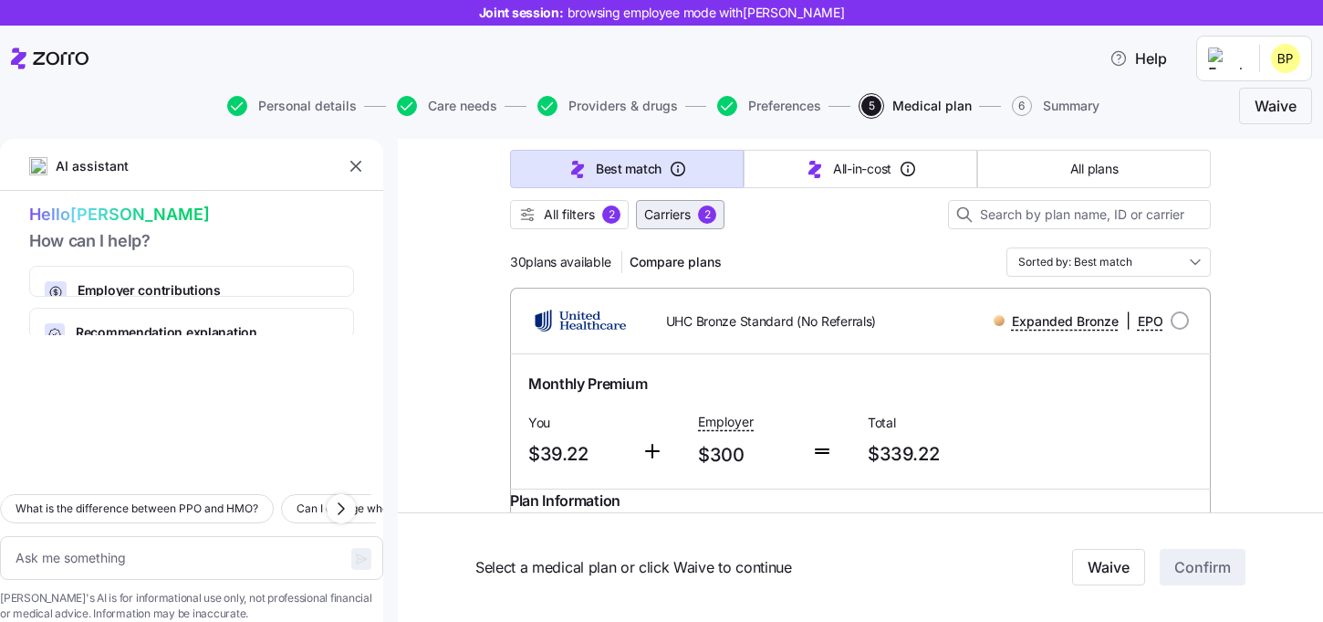
click at [672, 221] on span "Carriers" at bounding box center [667, 214] width 47 height 18
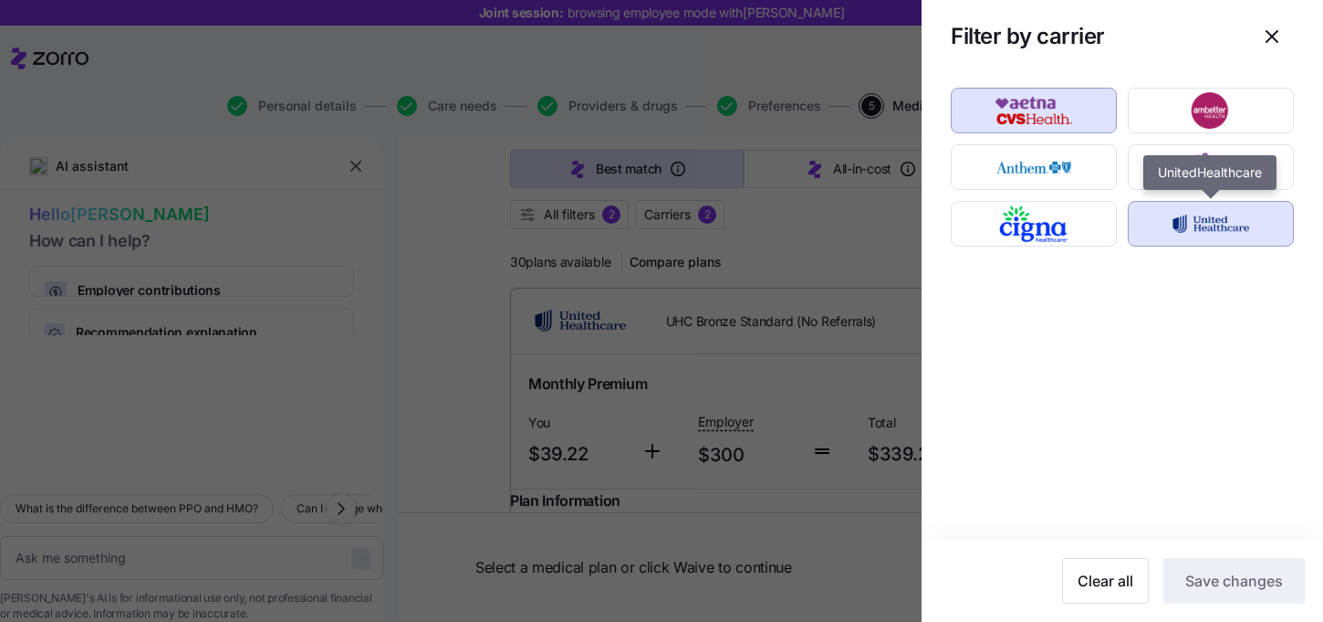
click at [1200, 234] on img "button" at bounding box center [1211, 223] width 134 height 37
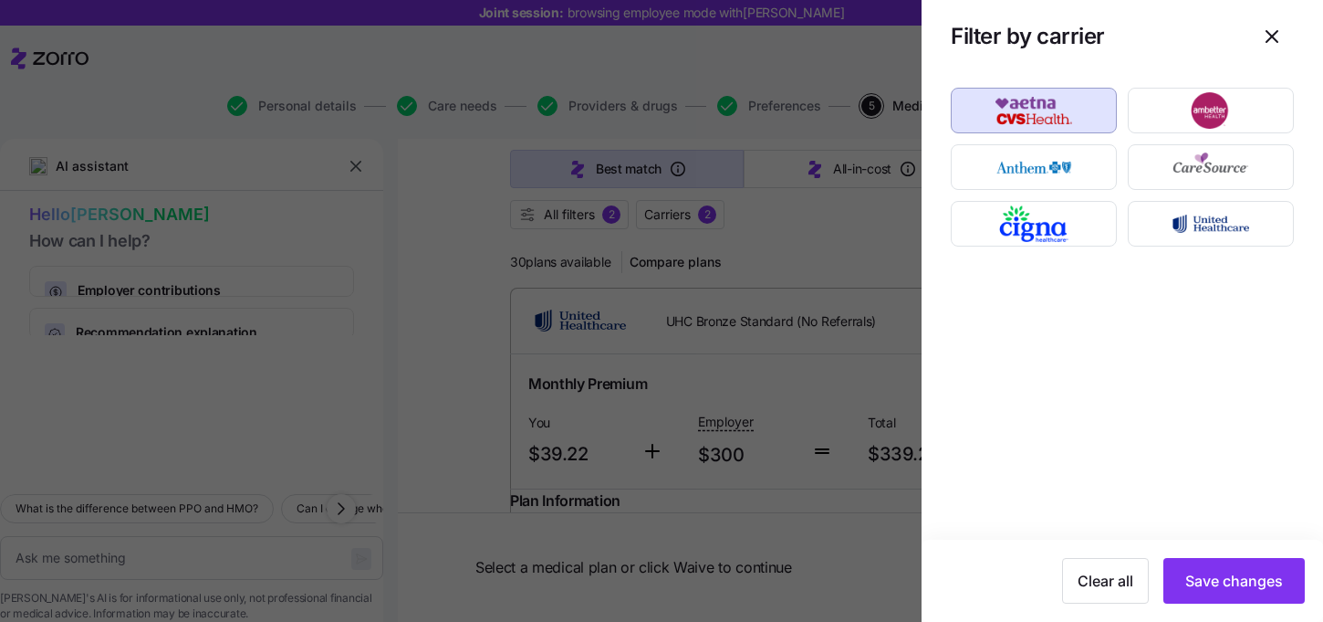
click at [1218, 554] on div "Clear all Save changes" at bounding box center [1123, 580] width 402 height 82
click at [1218, 576] on span "Save changes" at bounding box center [1235, 581] width 98 height 22
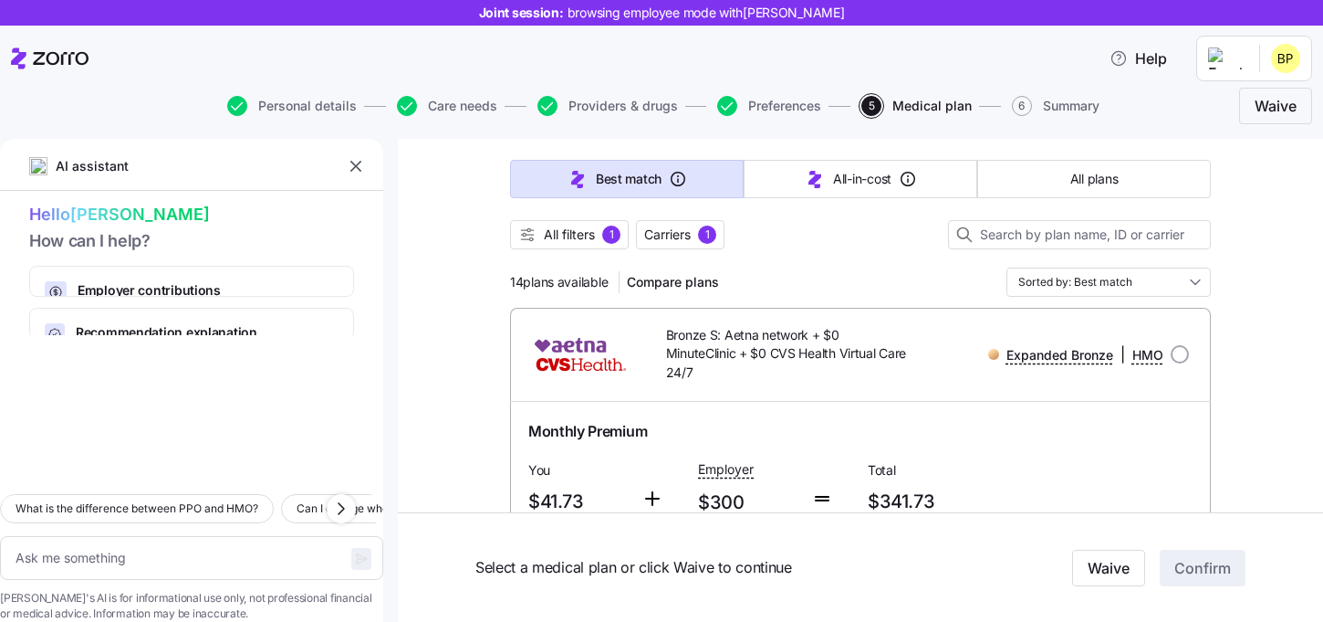
scroll to position [132, 0]
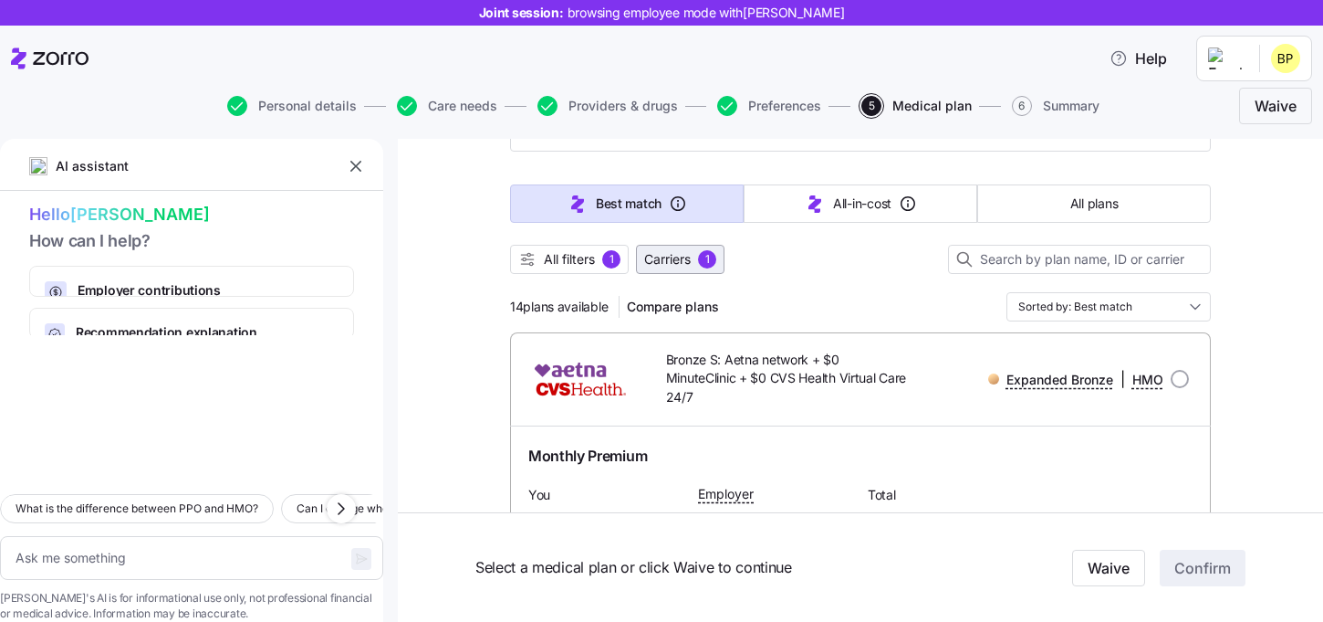
click at [660, 262] on span "Carriers" at bounding box center [667, 259] width 47 height 18
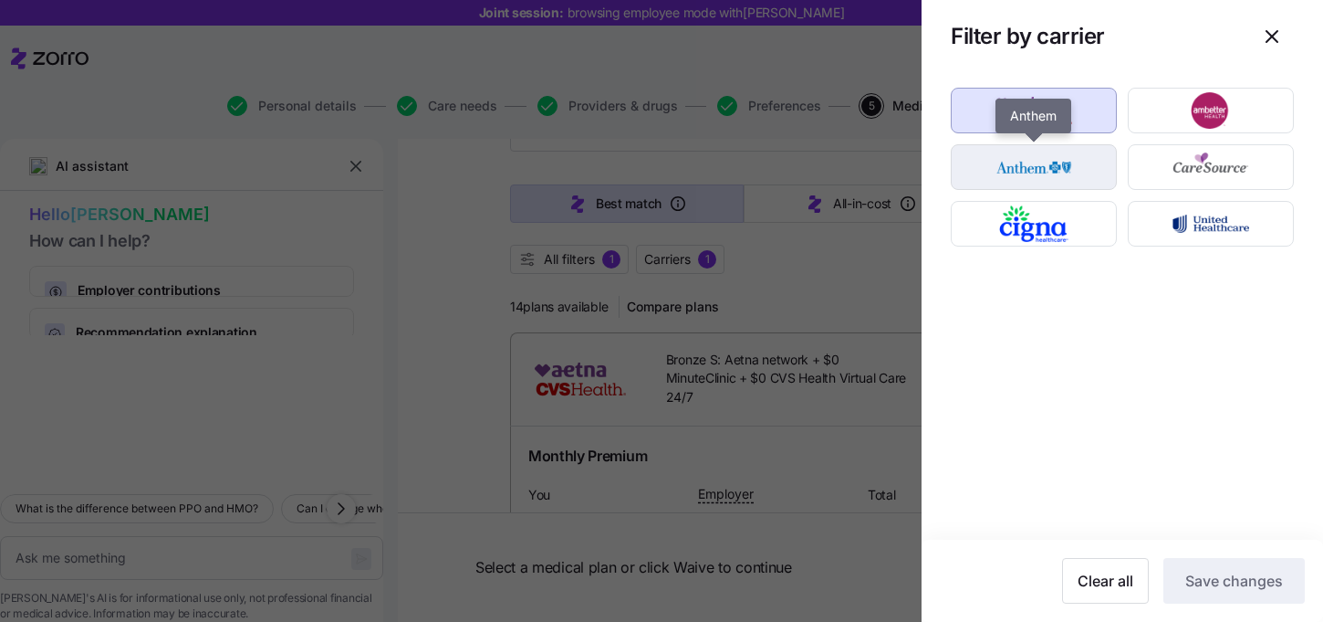
click at [1018, 180] on img "button" at bounding box center [1034, 167] width 134 height 37
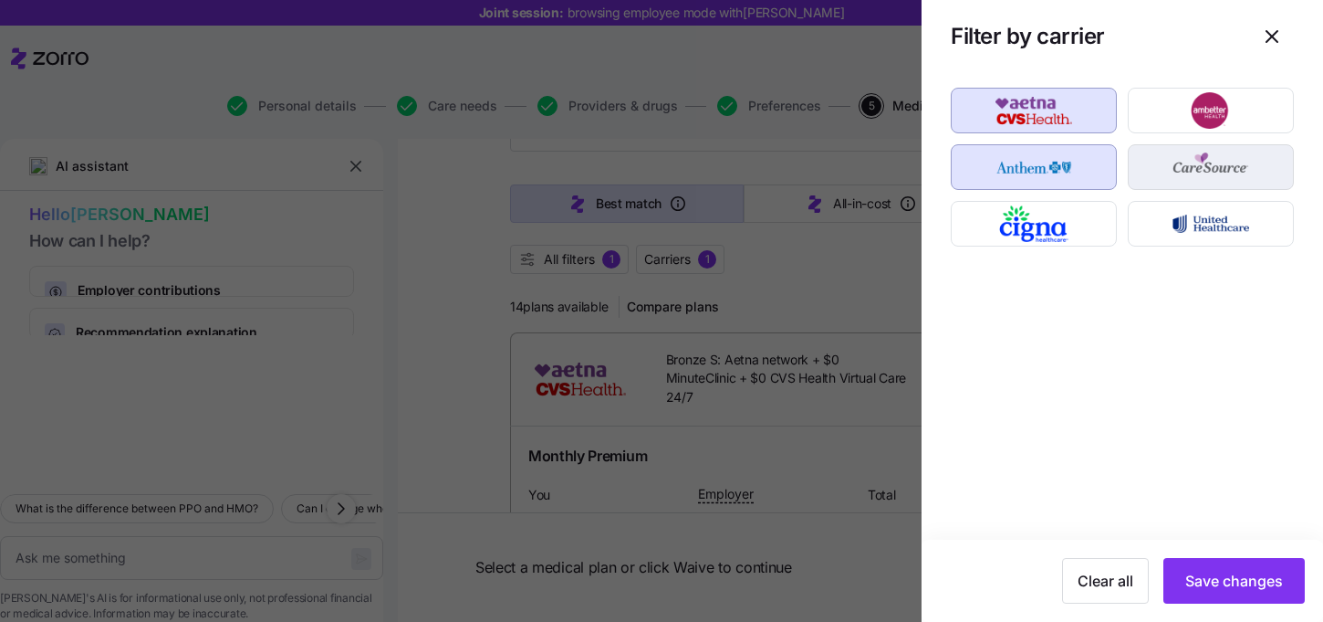
click at [1187, 162] on img "button" at bounding box center [1211, 167] width 134 height 37
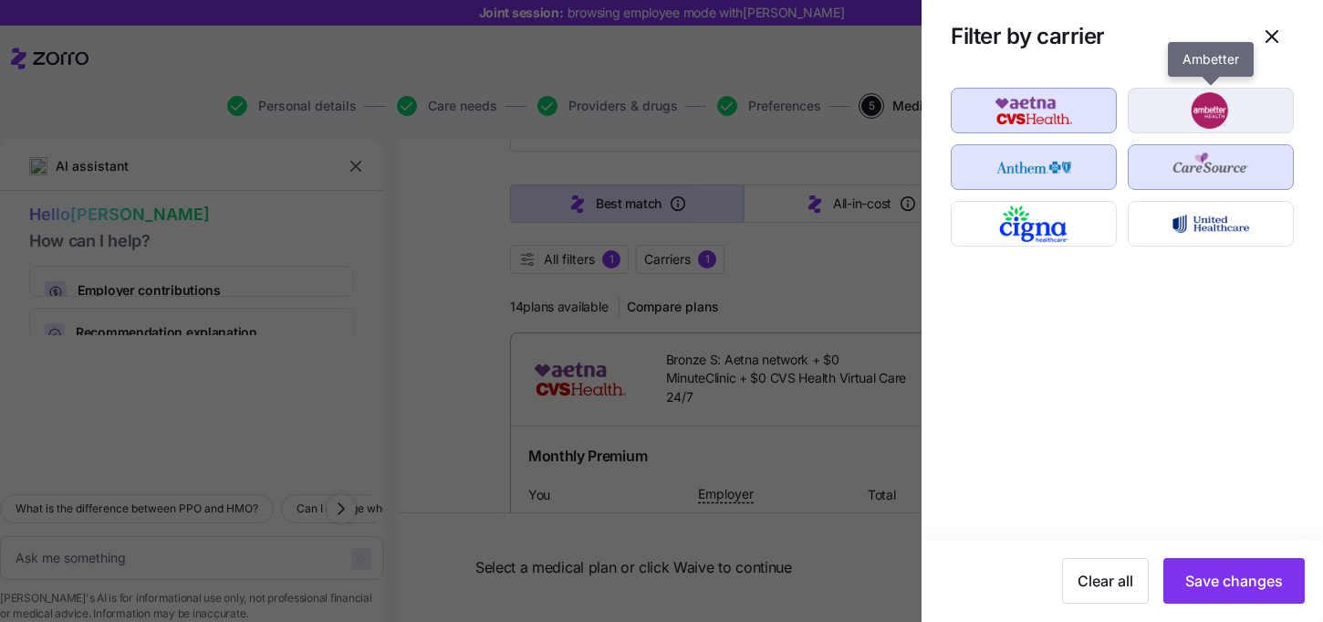
click at [1187, 113] on img "button" at bounding box center [1211, 110] width 134 height 37
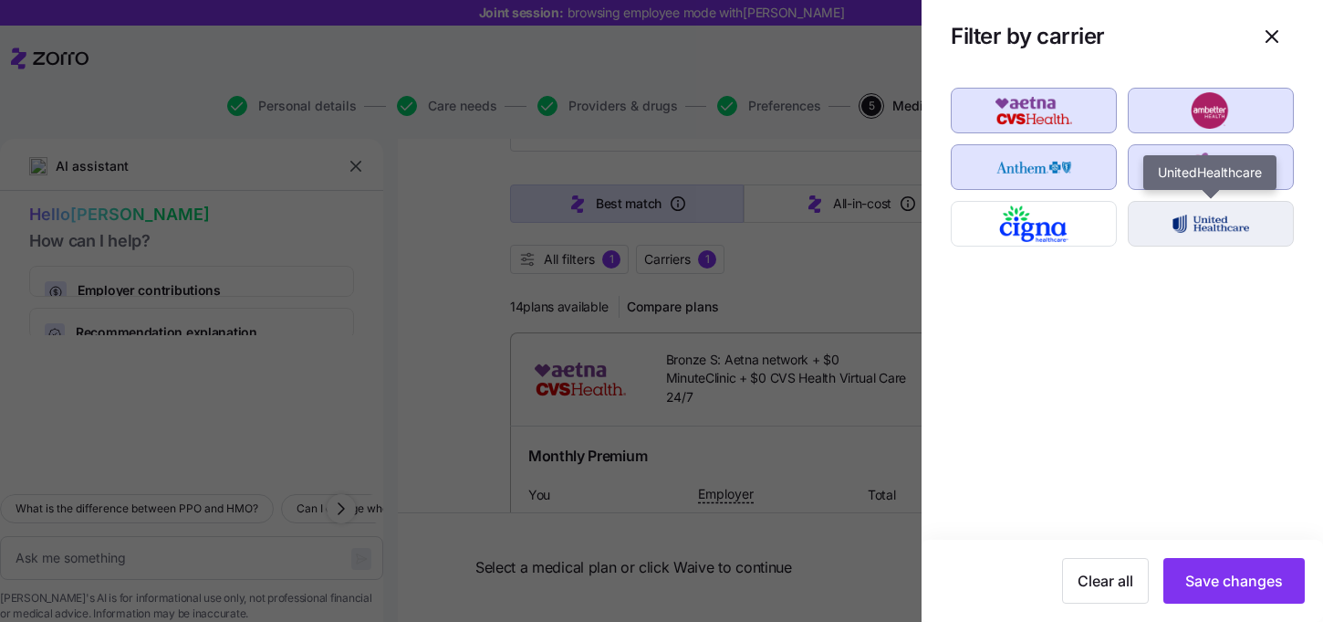
click at [1187, 235] on img "button" at bounding box center [1211, 223] width 134 height 37
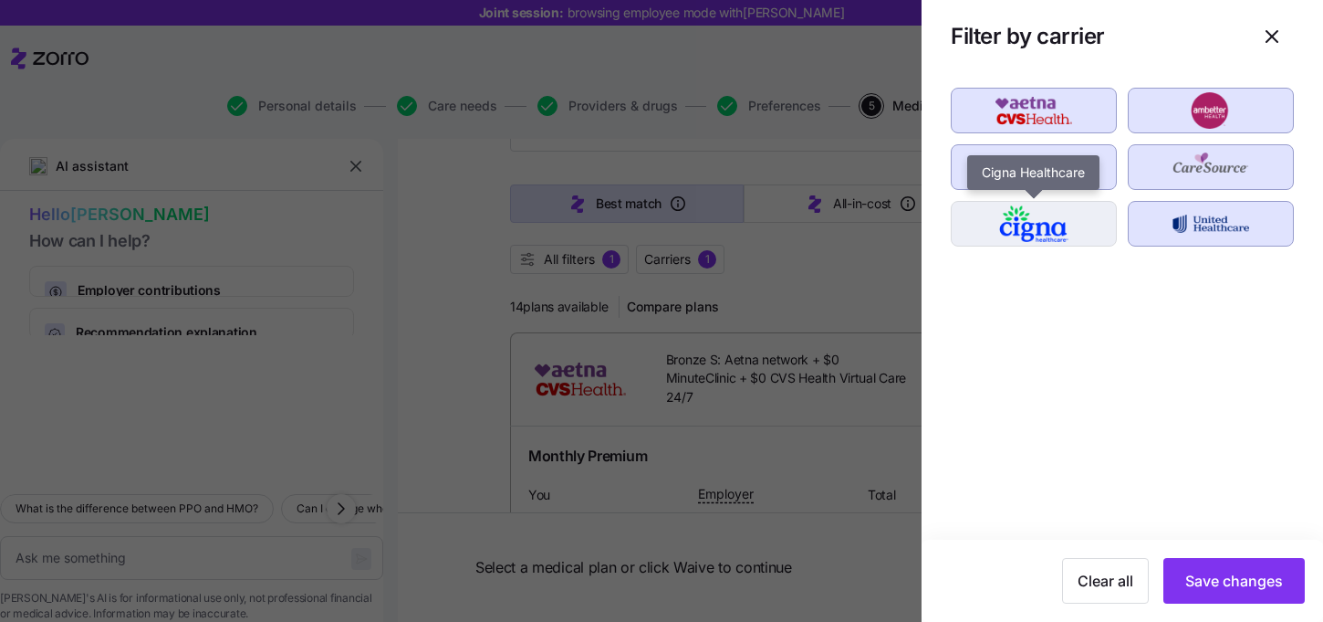
click at [1053, 240] on img "button" at bounding box center [1034, 223] width 134 height 37
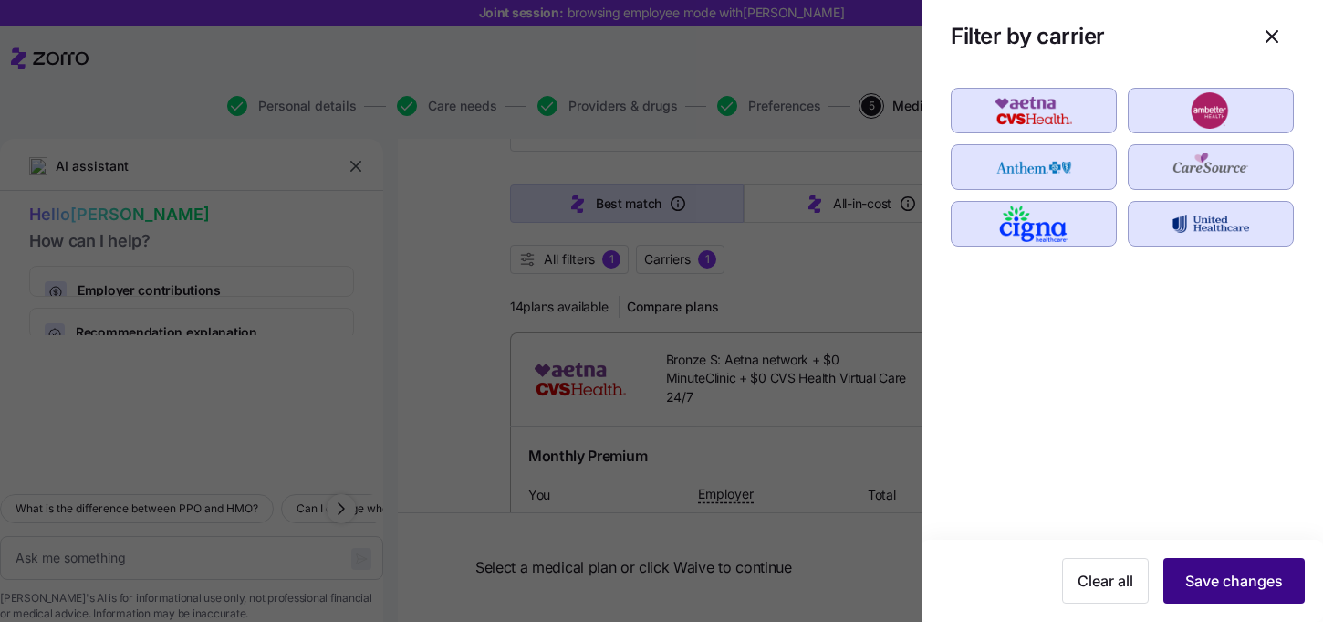
click at [1237, 592] on button "Save changes" at bounding box center [1234, 581] width 141 height 46
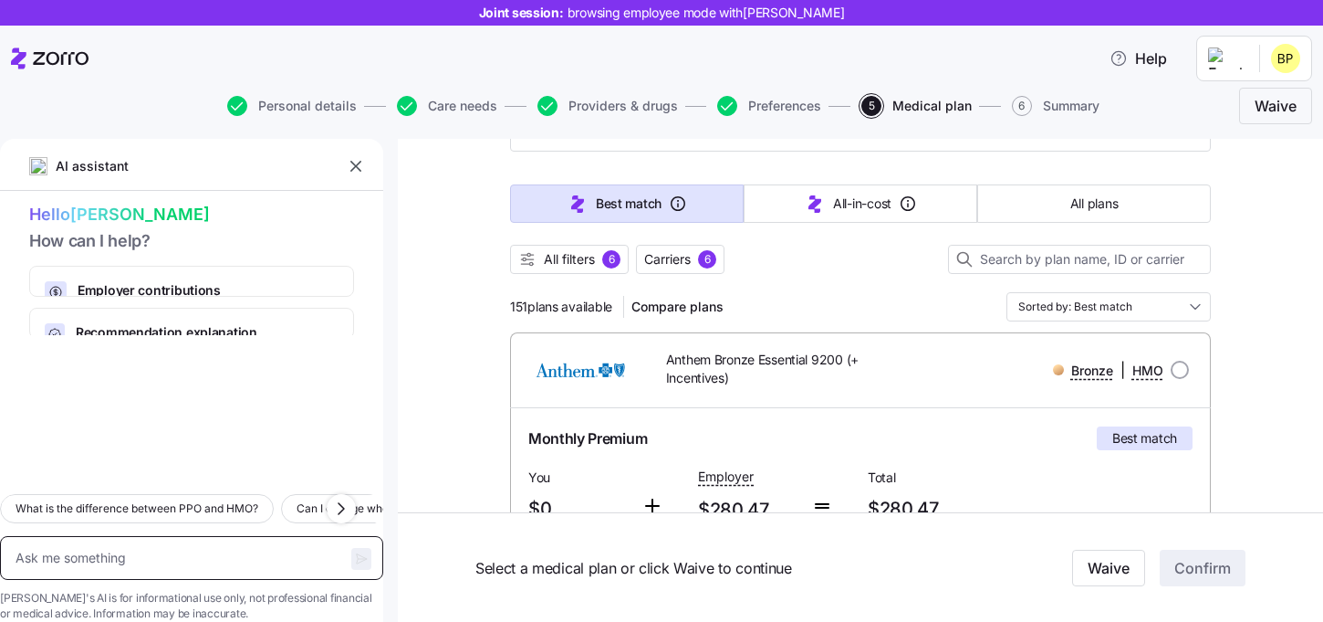
click at [128, 536] on textarea at bounding box center [191, 558] width 383 height 44
type textarea "x"
type textarea "W"
type textarea "x"
type textarea "Wh"
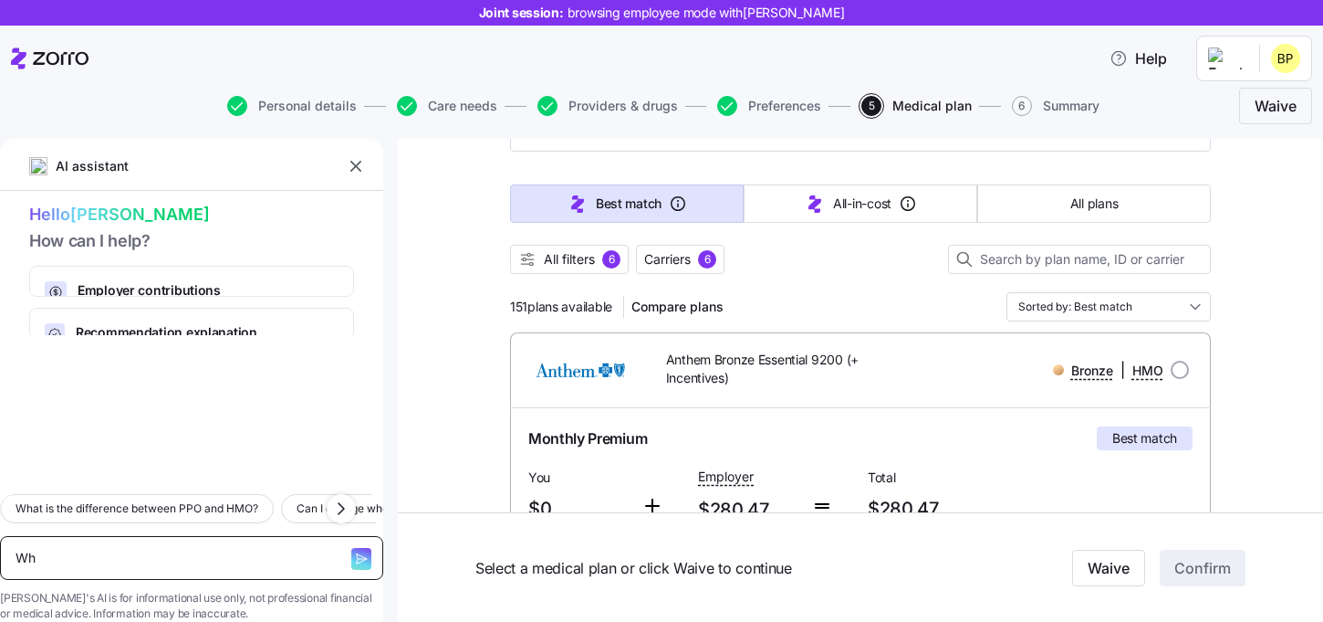
type textarea "x"
type textarea "Wha"
type textarea "x"
type textarea "What"
type textarea "x"
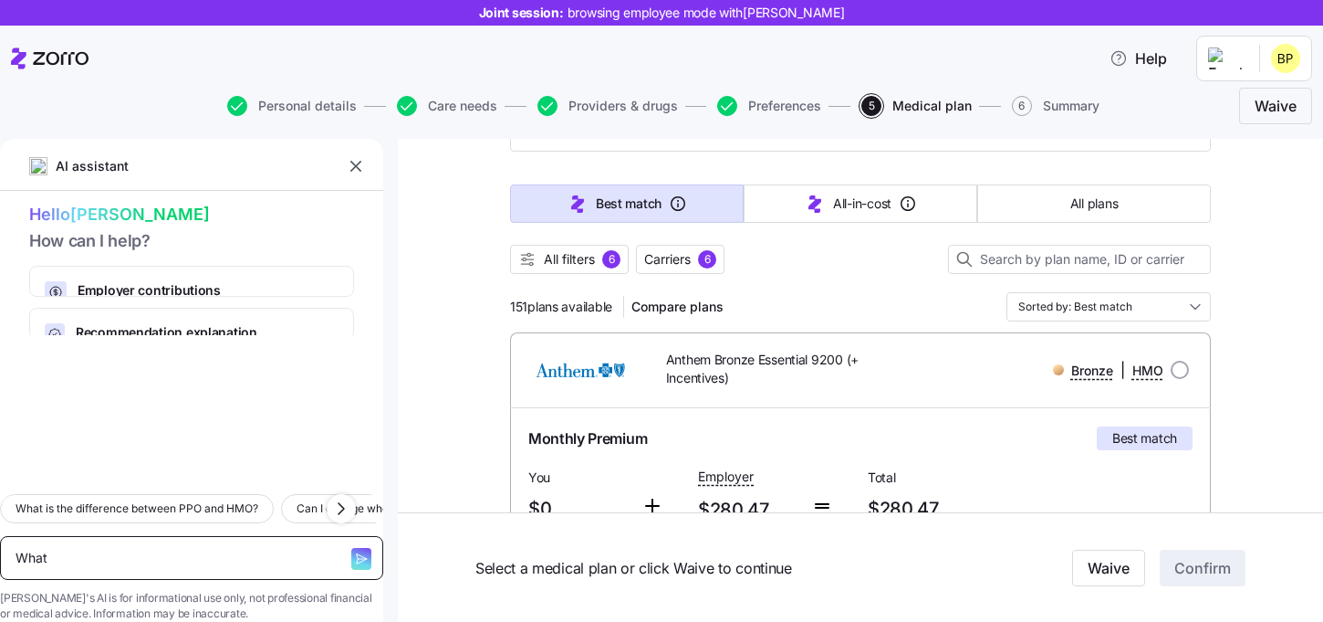
type textarea "What"
type textarea "x"
type textarea "What i"
type textarea "x"
type textarea "What is"
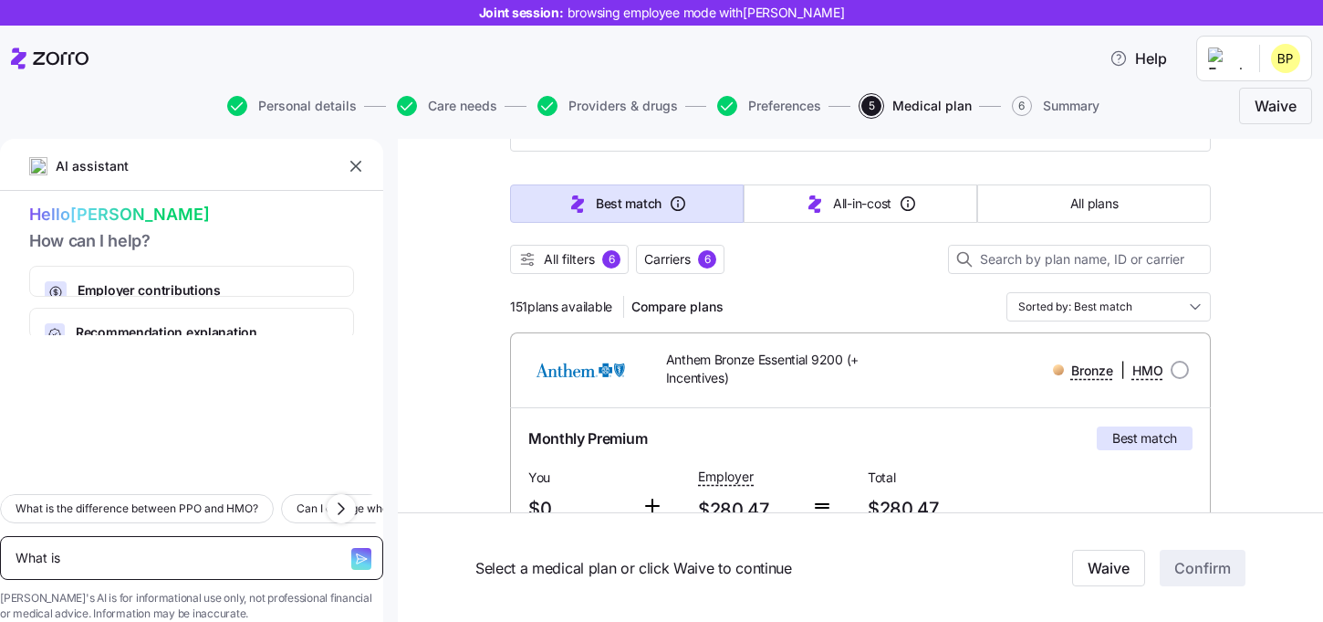
type textarea "x"
type textarea "What is"
type textarea "x"
type textarea "What is t"
type textarea "x"
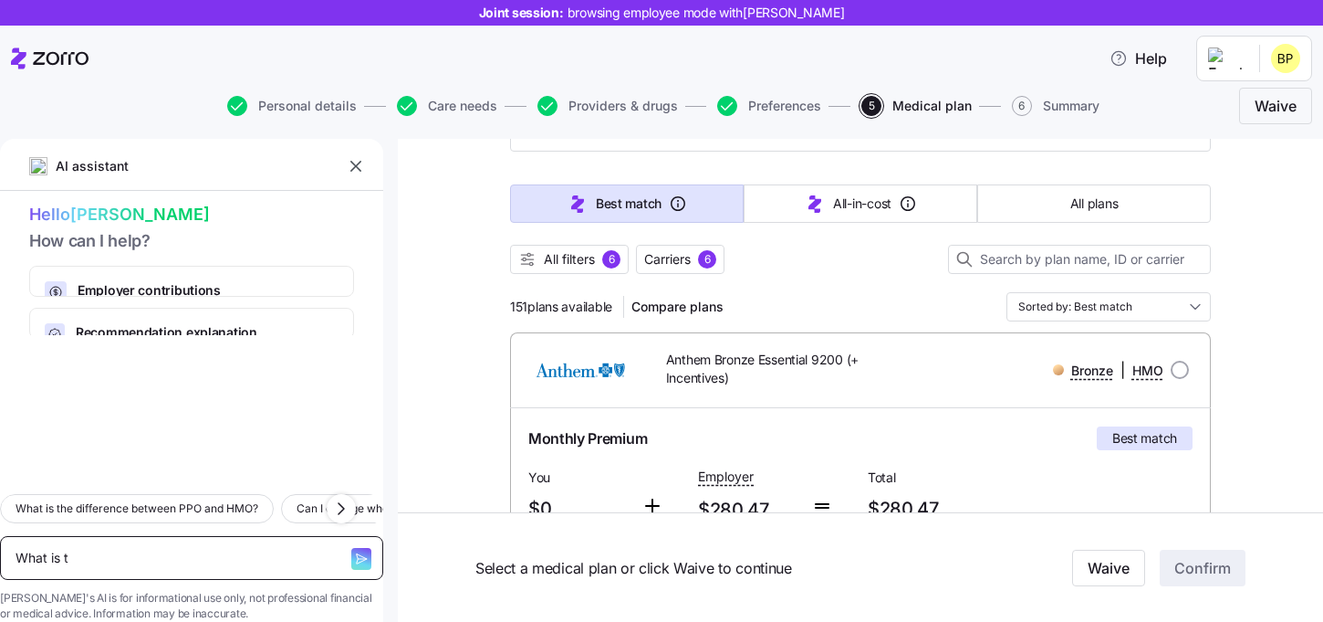
type textarea "What is th"
type textarea "x"
type textarea "What is the"
type textarea "x"
type textarea "What is the d"
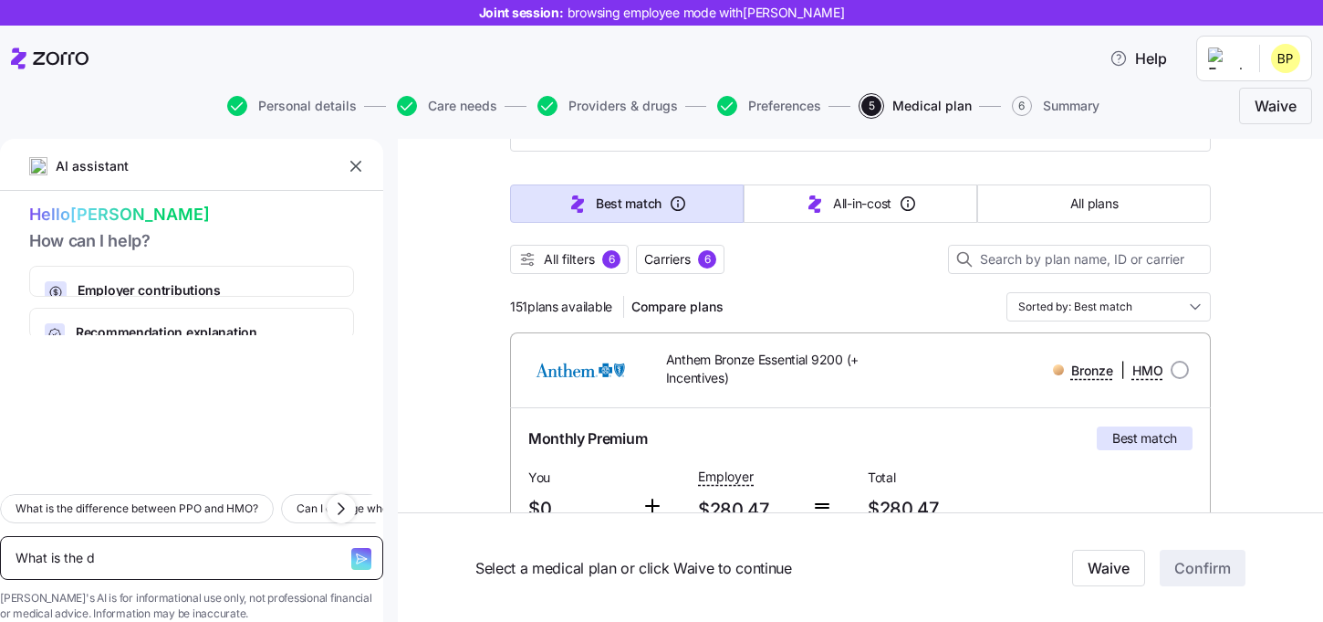
type textarea "x"
type textarea "What is the di"
type textarea "x"
type textarea "What is the dif"
type textarea "x"
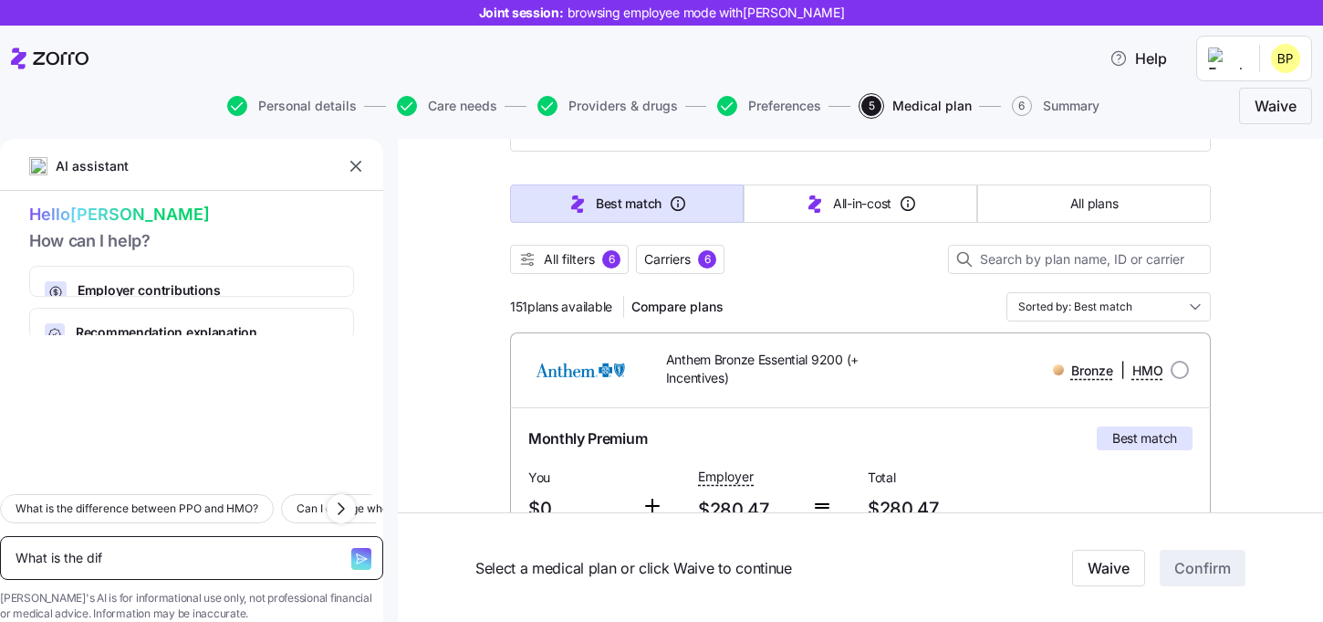
type textarea "What is the difr"
type textarea "x"
type textarea "What is the difre"
type textarea "x"
type textarea "What is the difr"
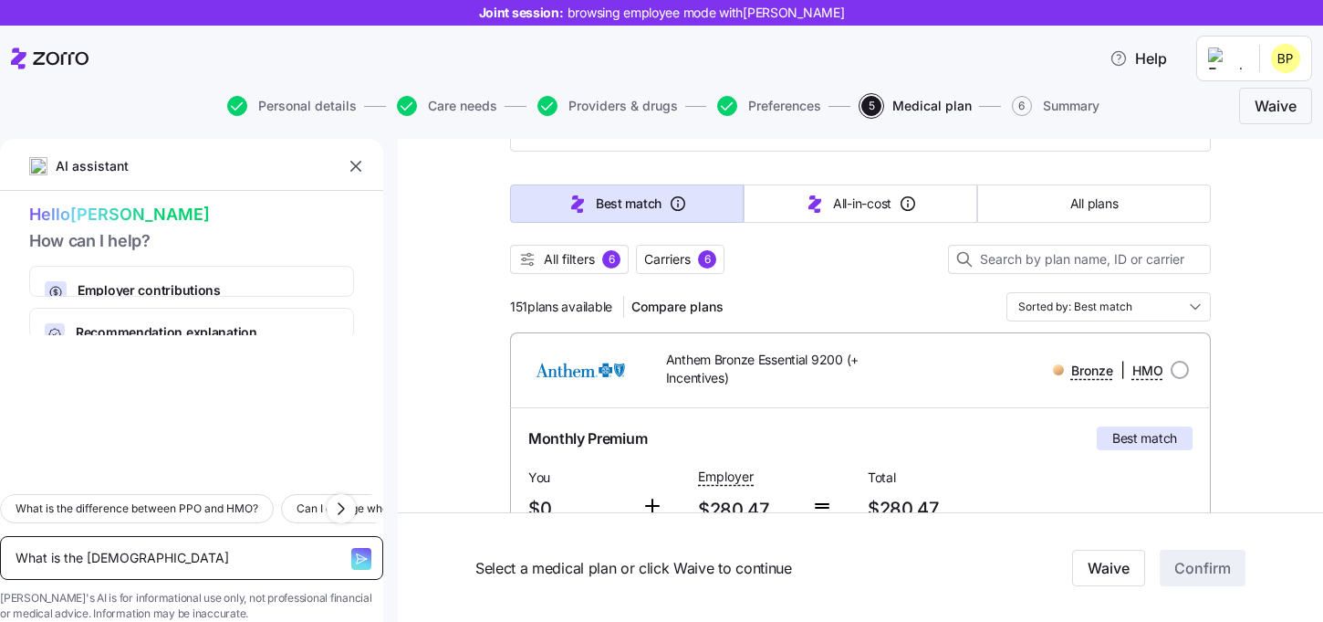
type textarea "x"
type textarea "What is the dif"
type textarea "x"
type textarea "What is the diffe"
type textarea "x"
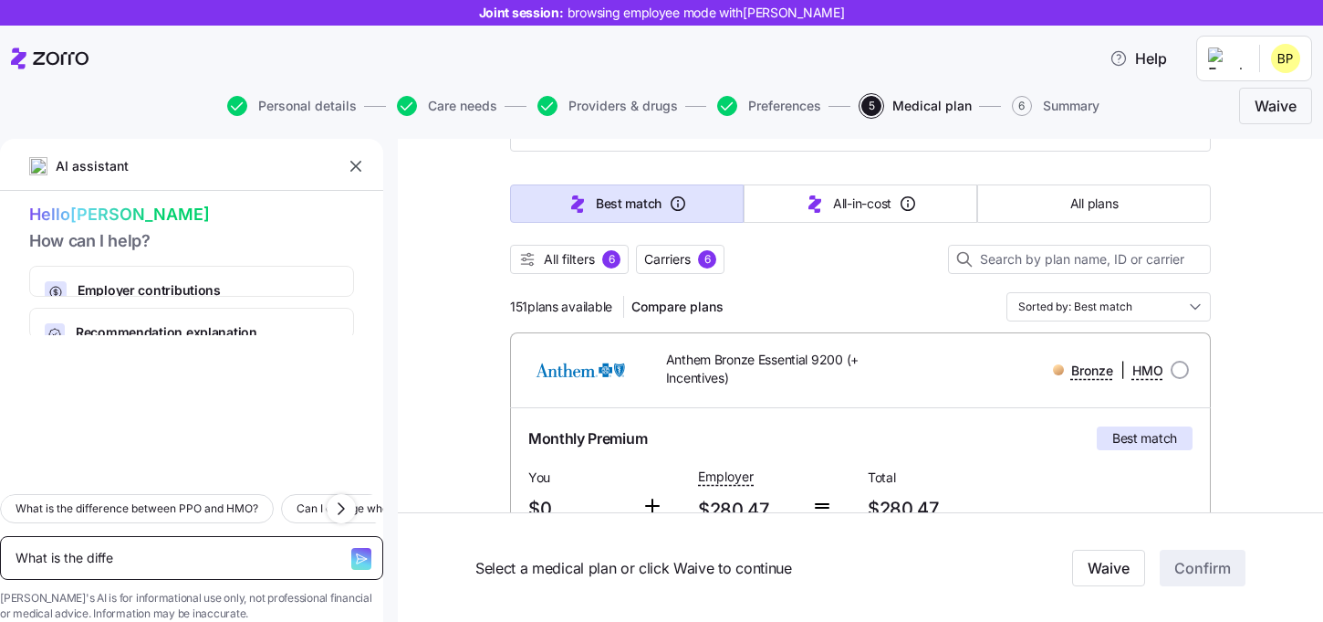
type textarea "What is the differ"
type textarea "x"
type textarea "What is the differe"
type textarea "x"
type textarea "What is the differen"
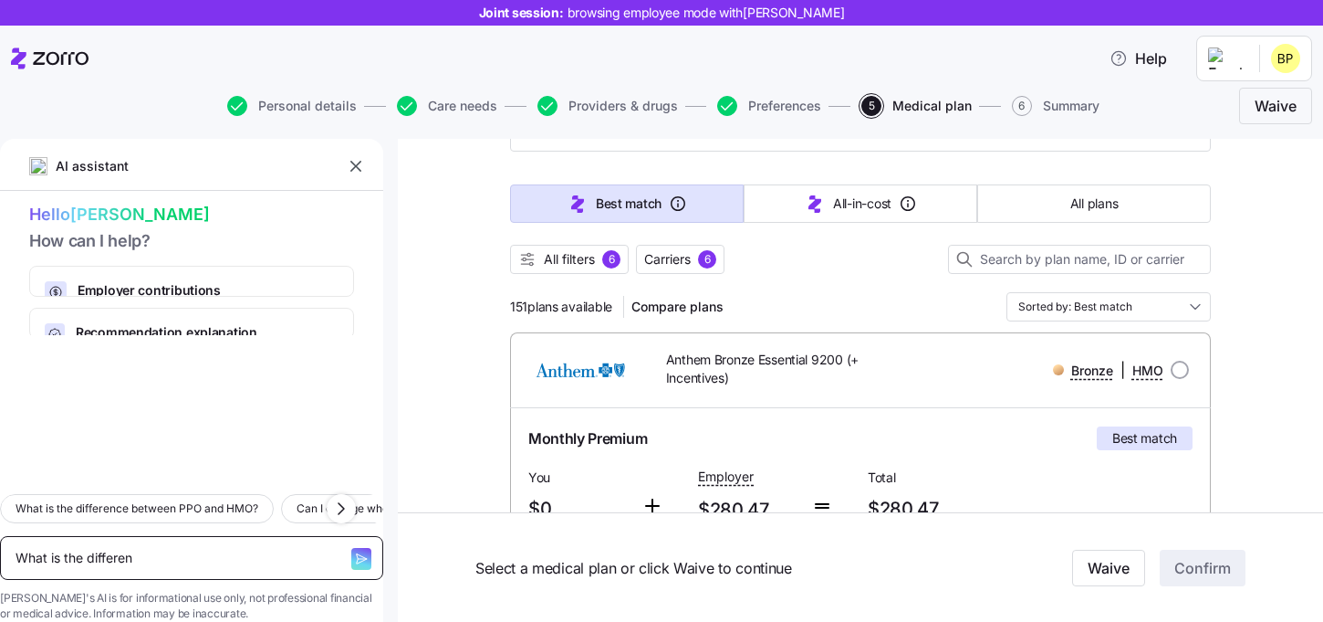
type textarea "x"
type textarea "What is the differenc"
type textarea "x"
type textarea "What is the difference"
type textarea "x"
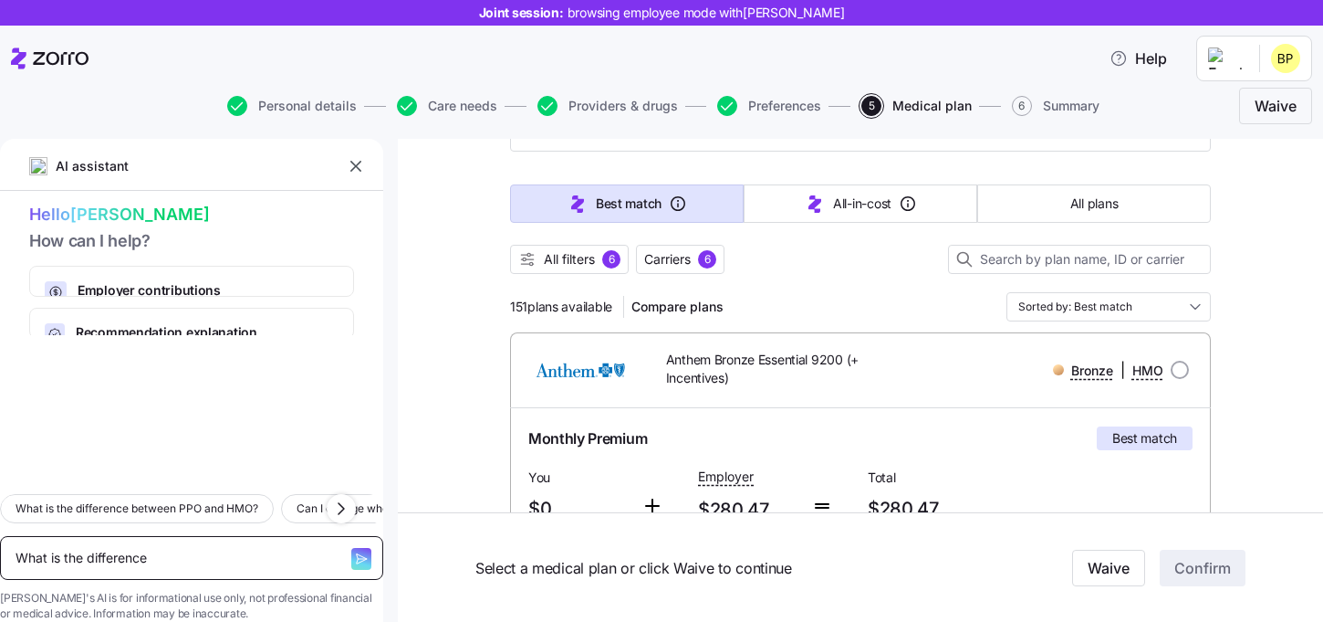
type textarea "What is the difference"
type textarea "x"
type textarea "What is the difference b"
type textarea "x"
type textarea "What is the difference be"
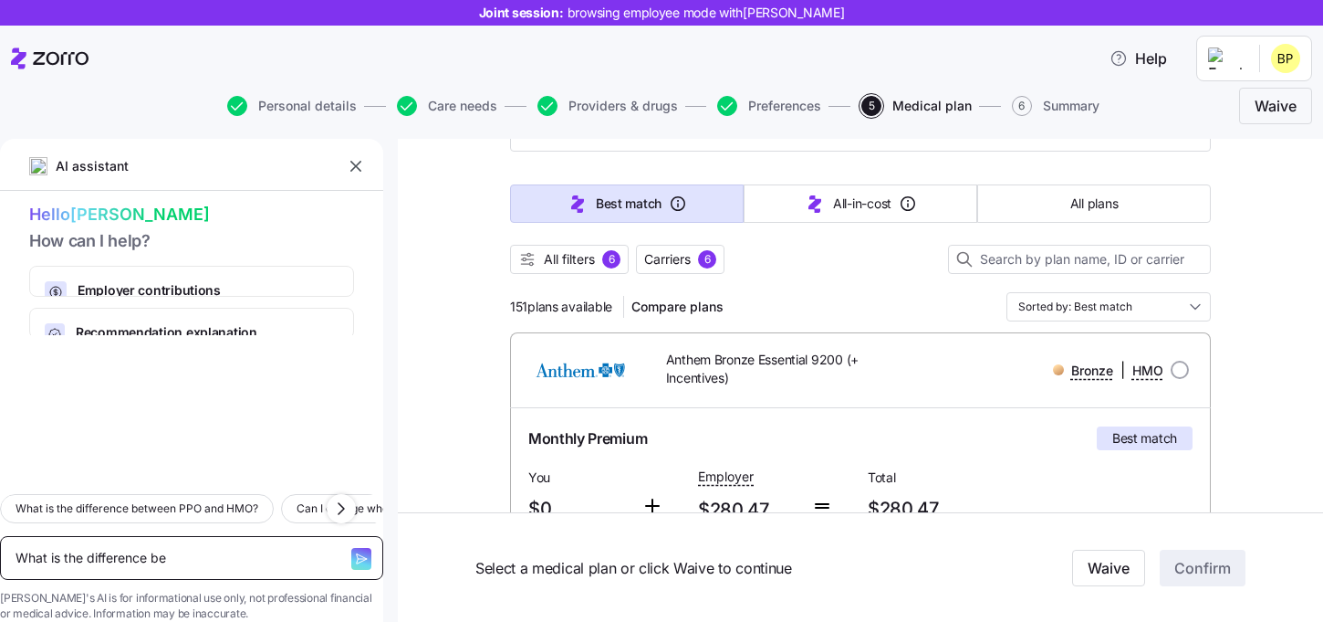
type textarea "x"
type textarea "What is the difference bet"
type textarea "x"
type textarea "What is the difference betw"
type textarea "x"
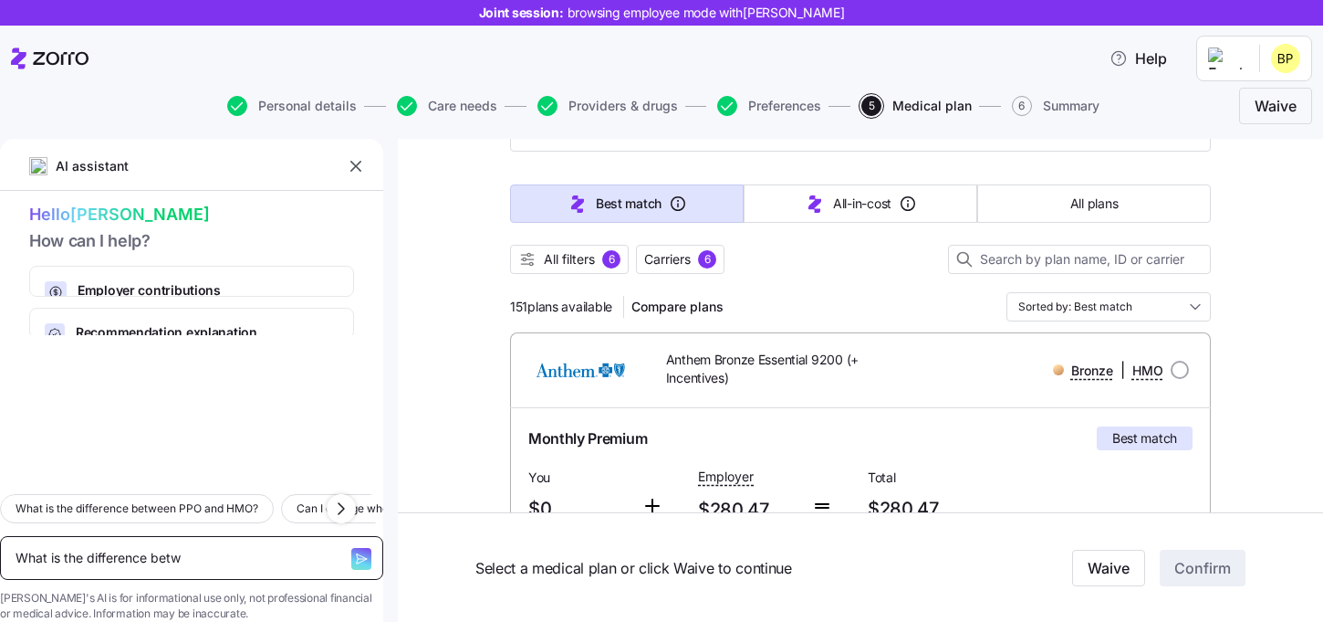
type textarea "What is the difference betwe"
type textarea "x"
type textarea "What is the difference betwee"
type textarea "x"
type textarea "What is the difference between"
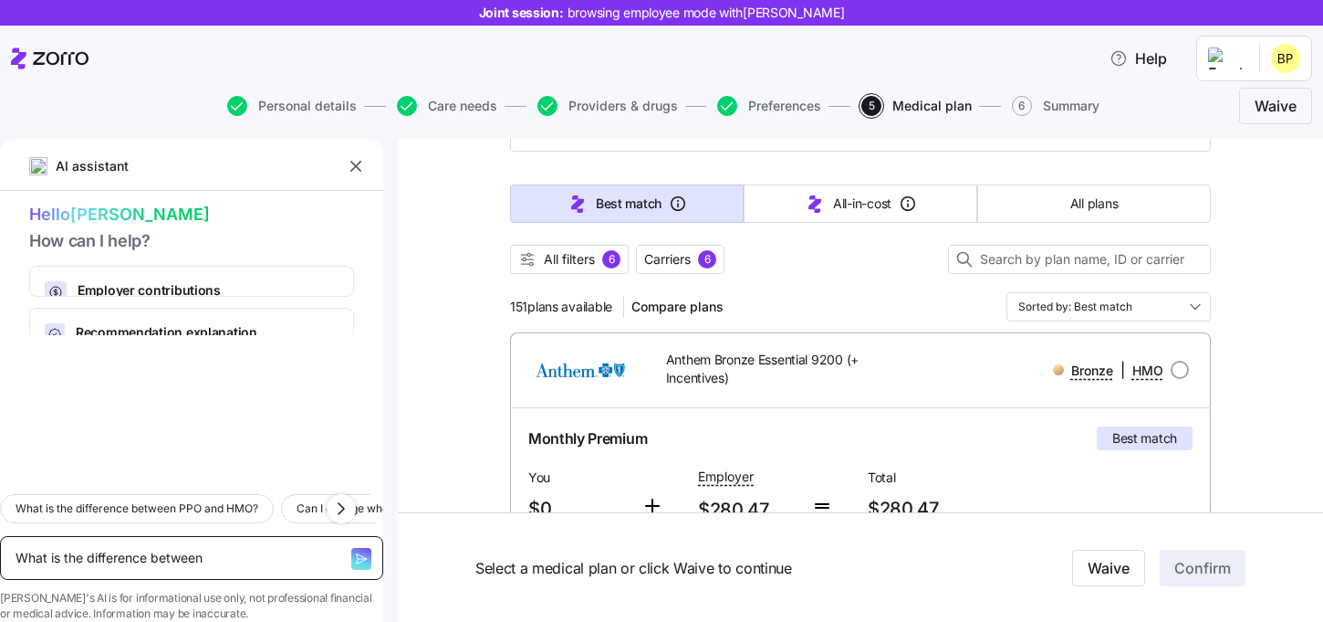
type textarea "x"
type textarea "What is the difference between a"
type textarea "x"
type textarea "What is the difference between a"
type textarea "x"
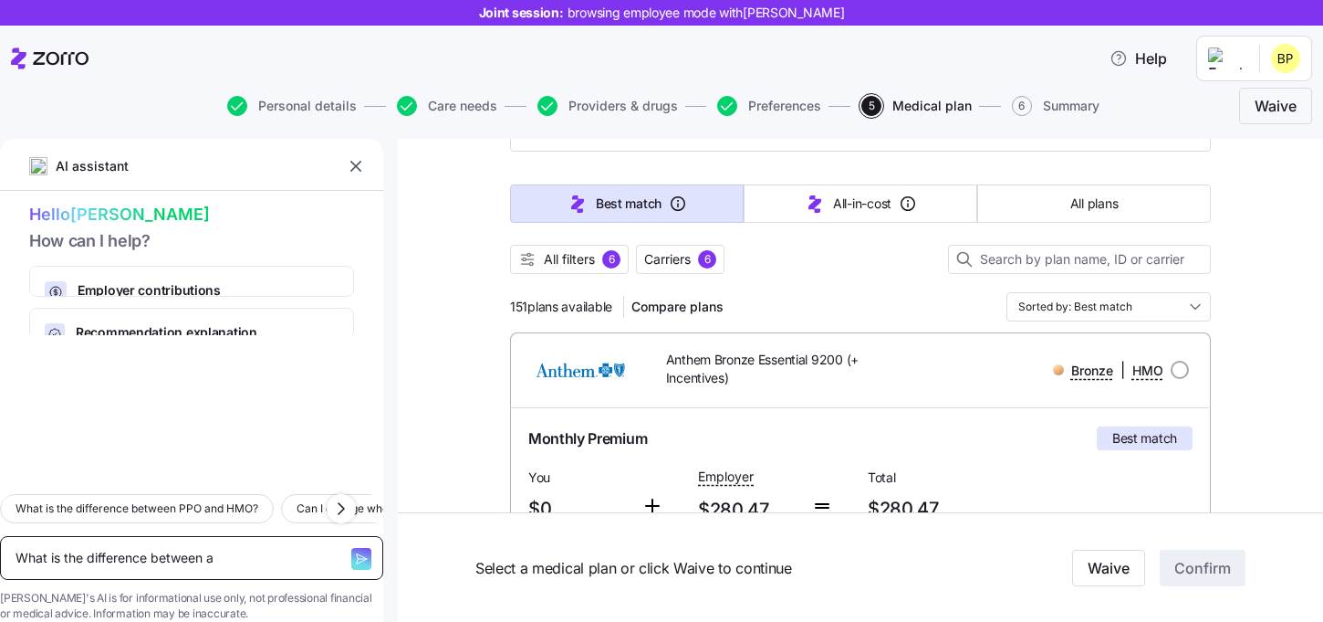
type textarea "What is the difference between a d"
type textarea "x"
type textarea "What is the difference between a de"
type textarea "x"
type textarea "What is the difference between a ded"
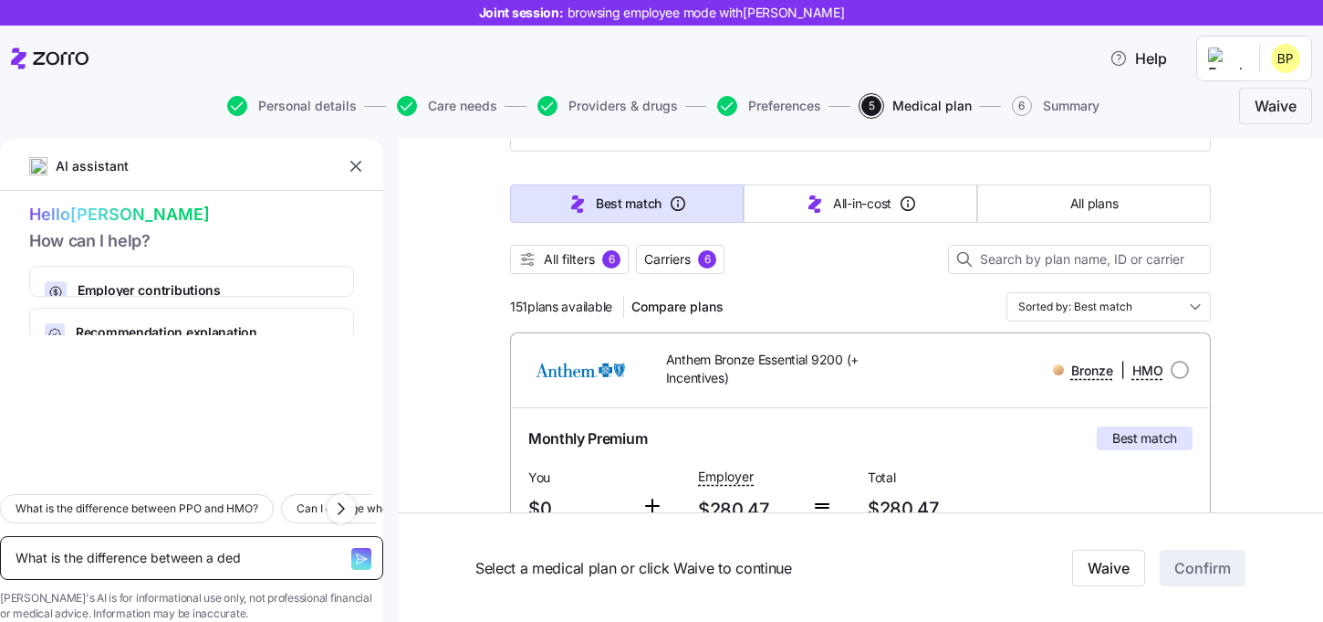
type textarea "x"
type textarea "What is the difference between a dedu"
type textarea "x"
type textarea "What is the difference between a deduc"
type textarea "x"
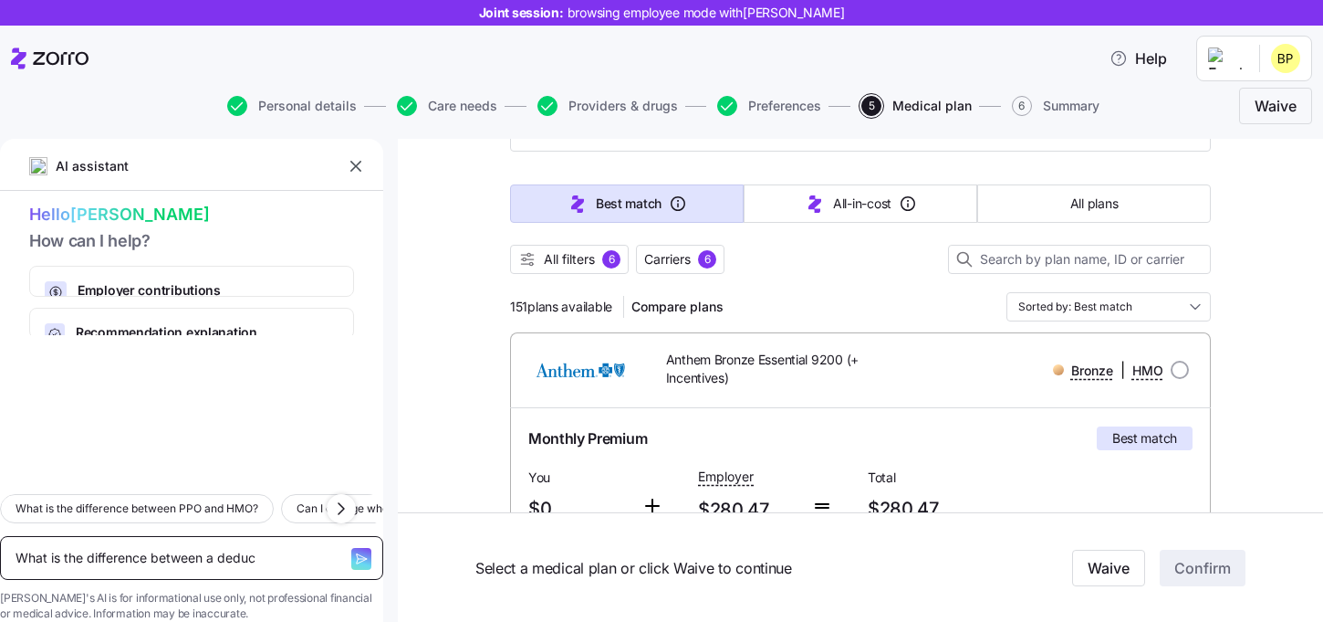
type textarea "What is the difference between a deduct"
type textarea "x"
type textarea "What is the difference between a deducti"
type textarea "x"
type textarea "What is the difference between a deductib"
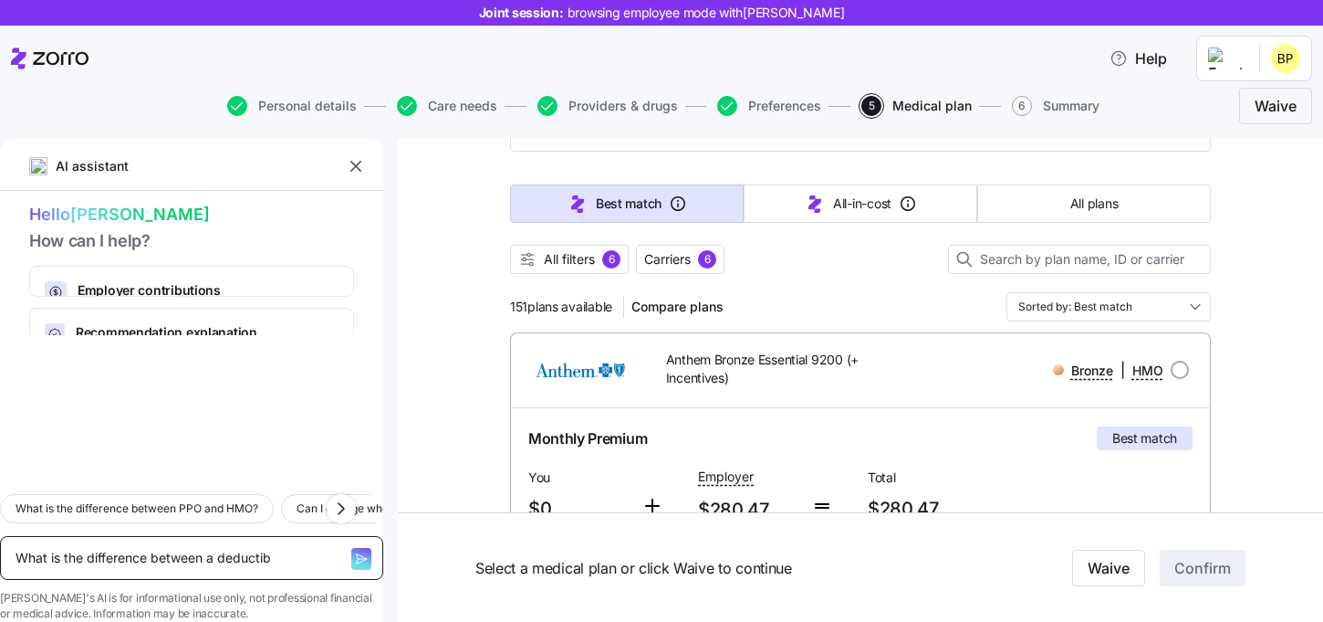
type textarea "x"
type textarea "What is the difference between a deductibl"
type textarea "x"
type textarea "What is the difference between a deductible"
type textarea "x"
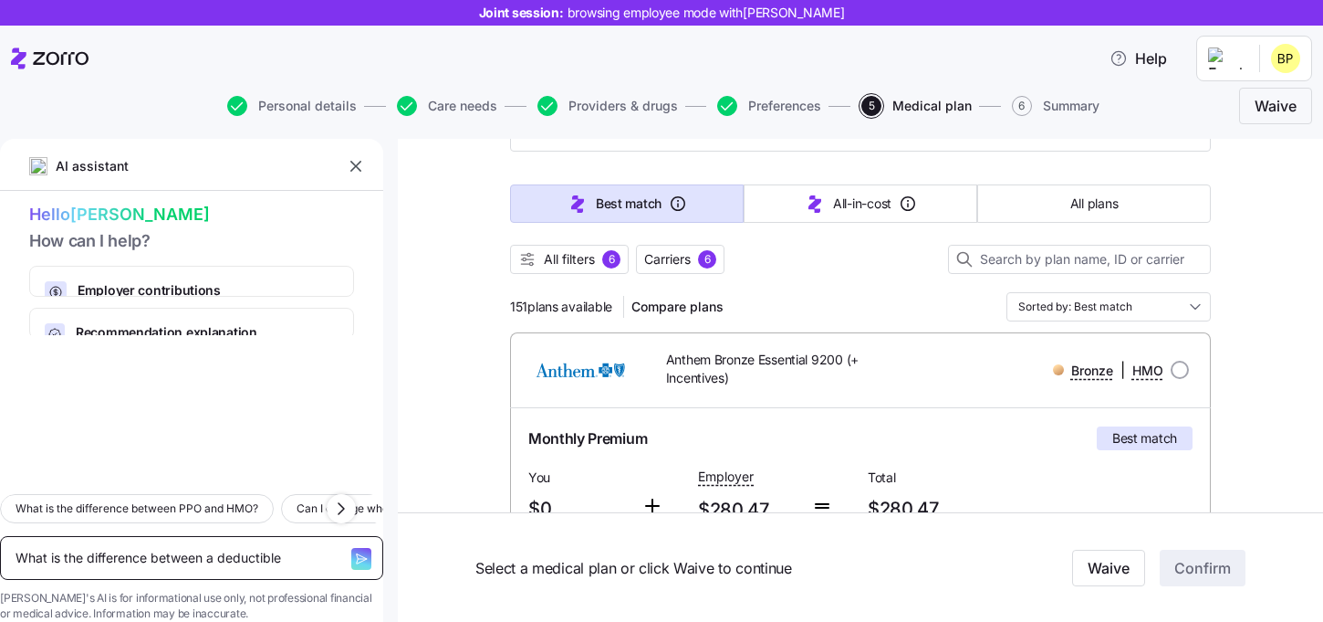
type textarea "What is the difference between a deductible"
type textarea "x"
type textarea "What is the difference between a deductible a"
type textarea "x"
type textarea "What is the difference between a deductible an"
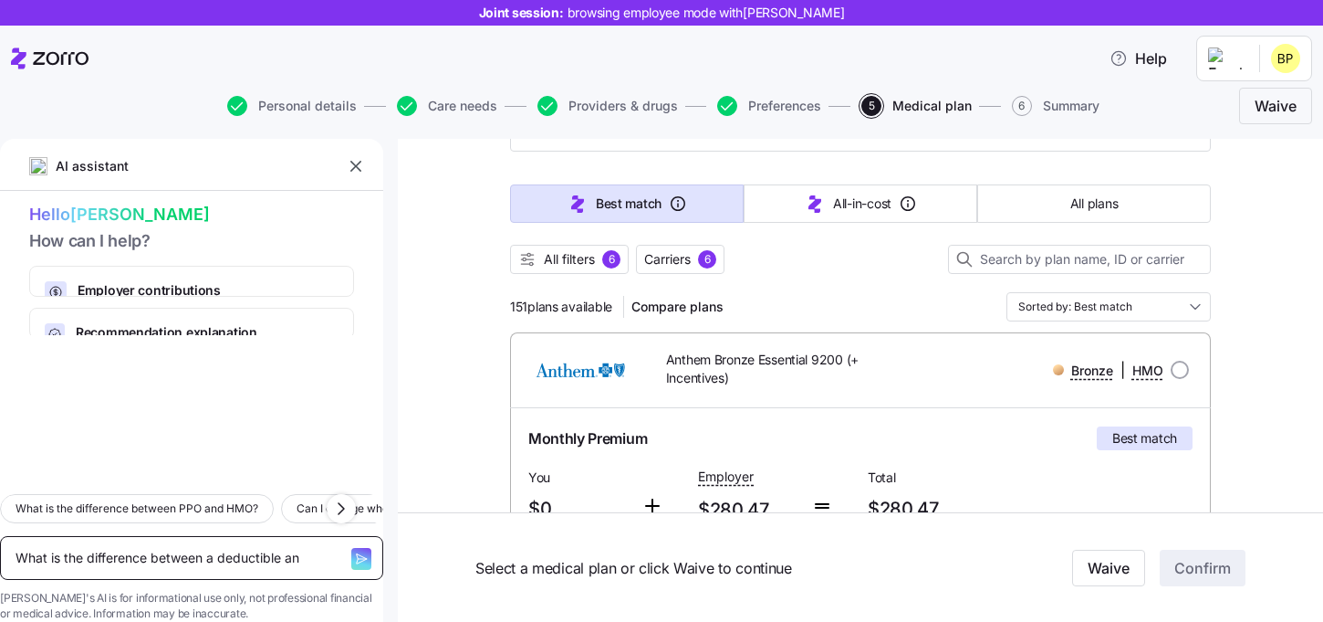
type textarea "x"
type textarea "What is the difference between a deductible and"
type textarea "x"
type textarea "What is the difference between a deductible and"
type textarea "x"
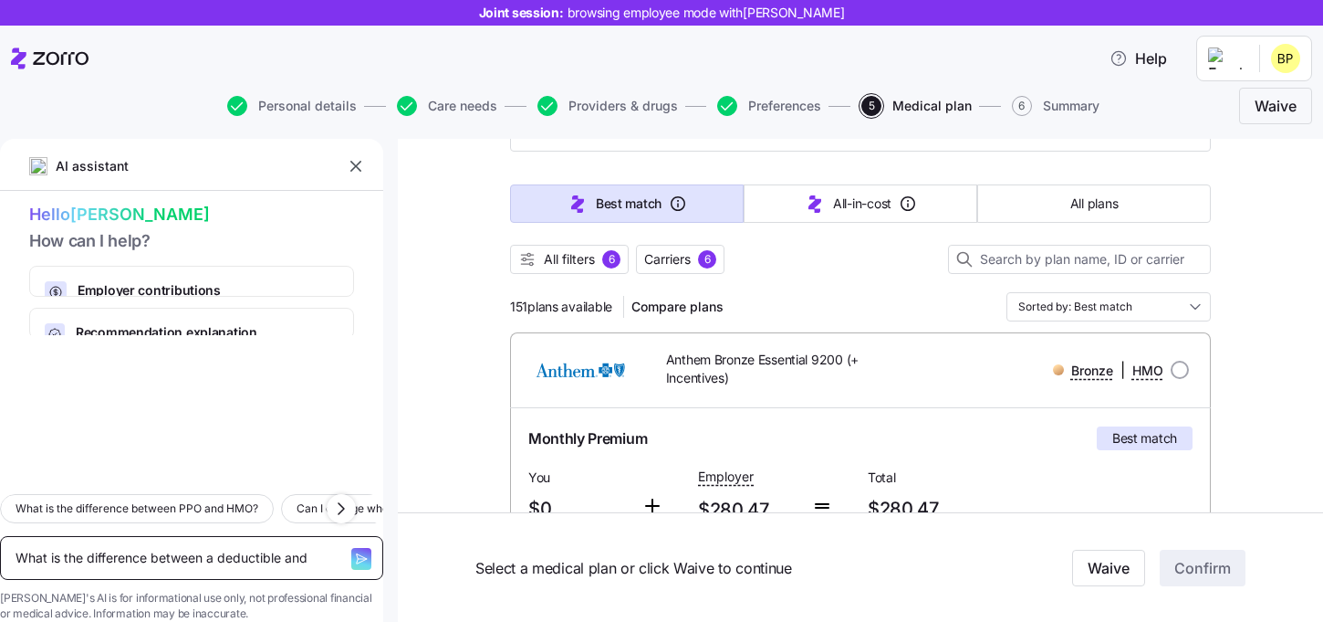
type textarea "What is the difference between a deductible and a"
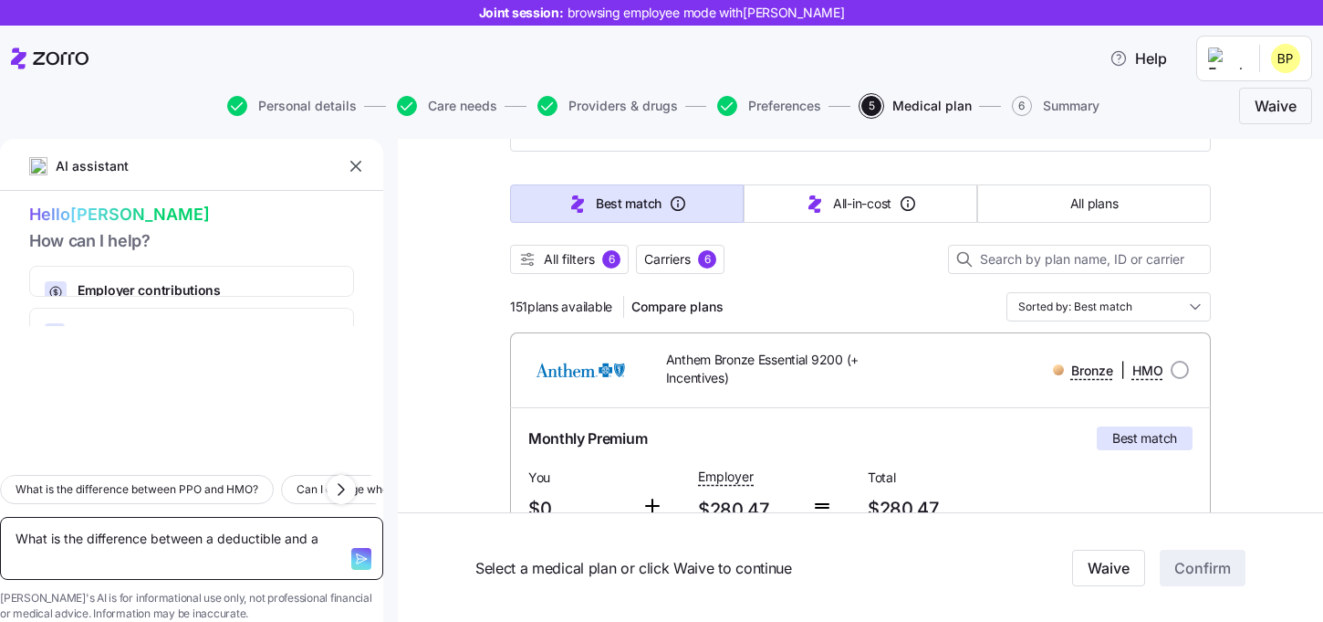
type textarea "x"
type textarea "What is the difference between a deductible and a"
type textarea "x"
type textarea "What is the difference between a deductible and a p"
type textarea "x"
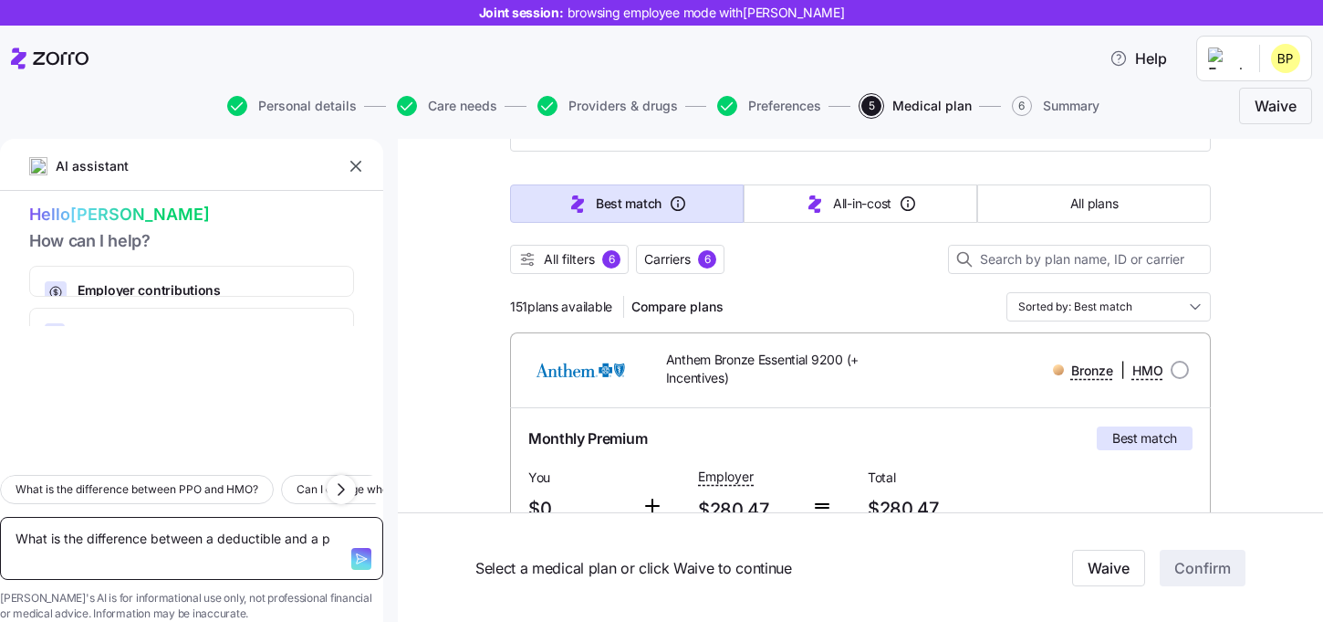
type textarea "What is the difference between a deductible and a pr"
type textarea "x"
type textarea "What is the difference between a deductible and a pre"
type textarea "x"
type textarea "What is the difference between a deductible and a prem"
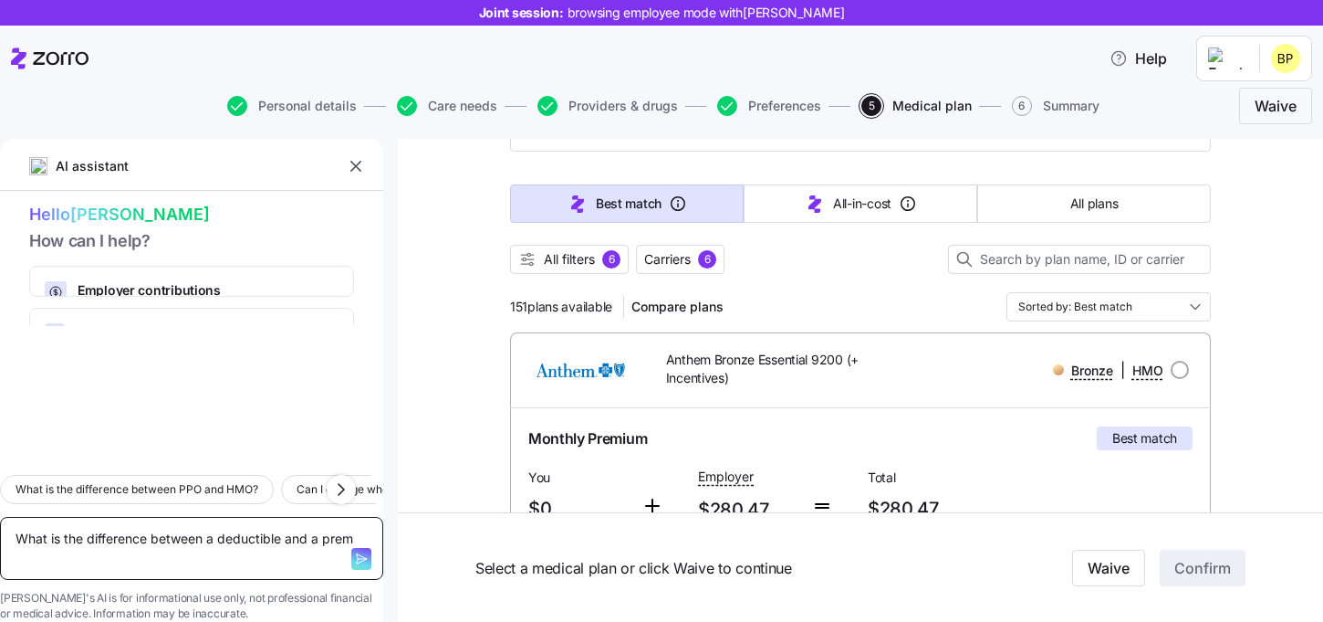
type textarea "x"
type textarea "What is the difference between a deductible and a premi"
type textarea "x"
type textarea "What is the difference between a deductible and a premij"
type textarea "x"
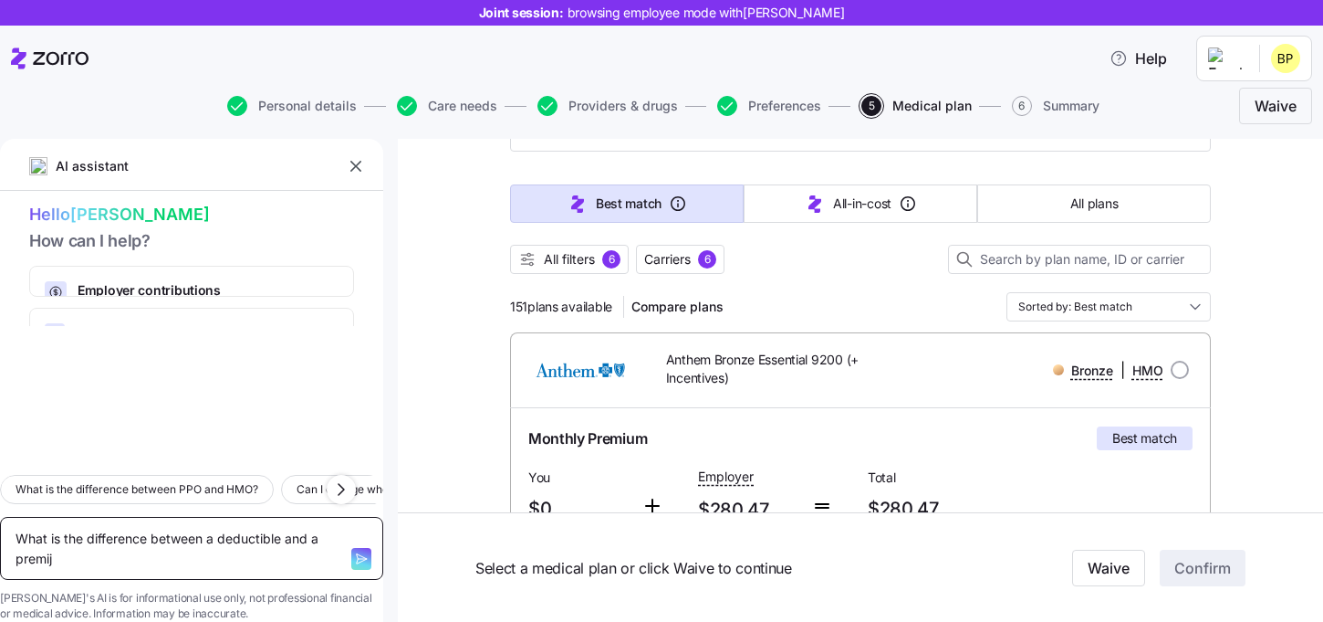
type textarea "What is the difference between a deductible and a premijm"
type textarea "x"
type textarea "What is the difference between a deductible and a premij"
type textarea "x"
type textarea "What is the difference between a deductible and a premi"
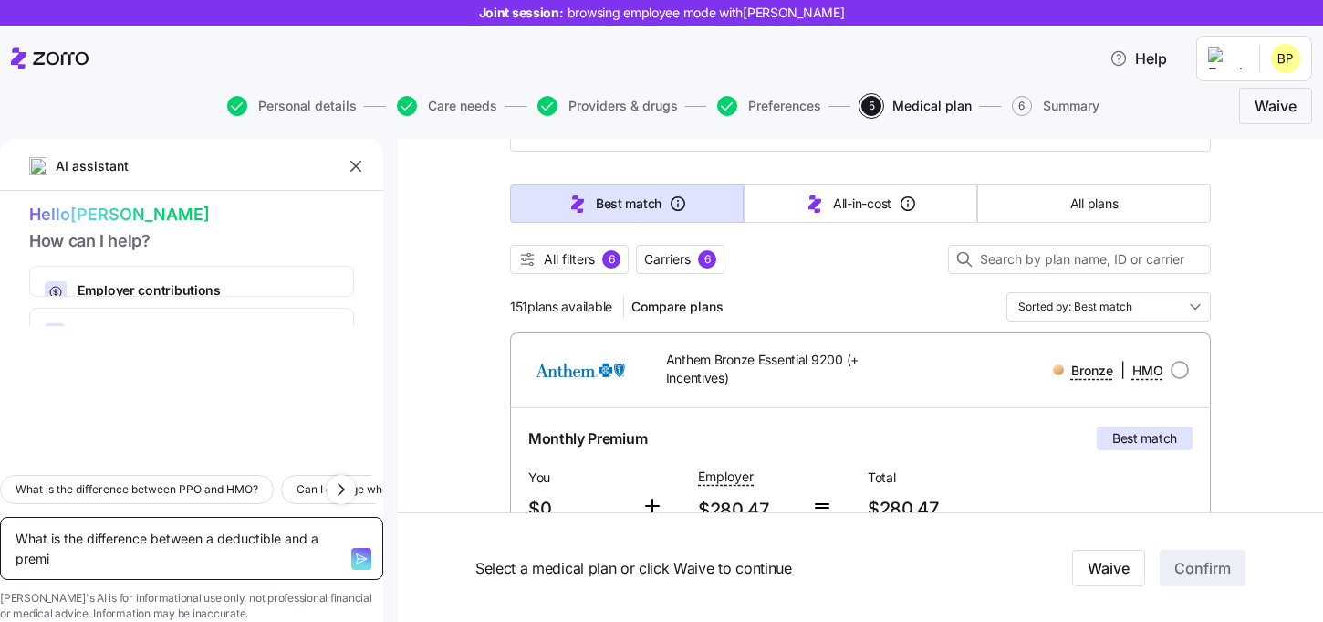
type textarea "x"
type textarea "What is the difference between a deductible and a premiu"
type textarea "x"
type textarea "What is the difference between a deductible and a premium"
type textarea "x"
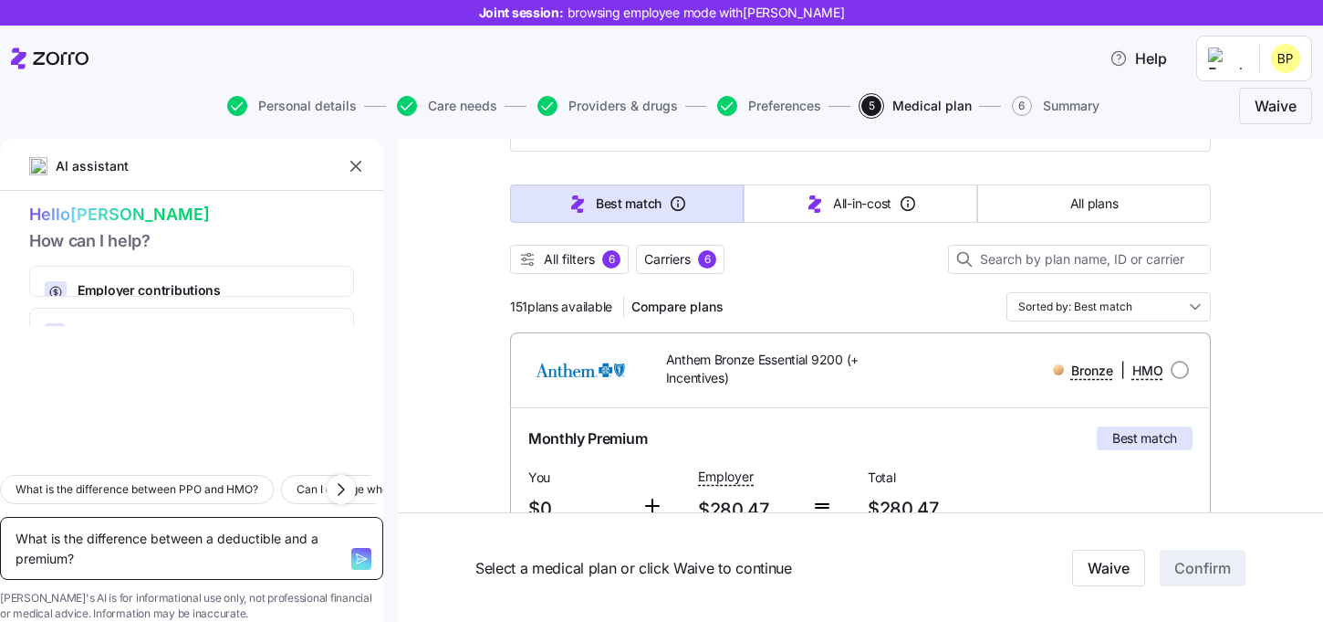
type textarea "What is the difference between a deductible and a premium?"
type textarea "x"
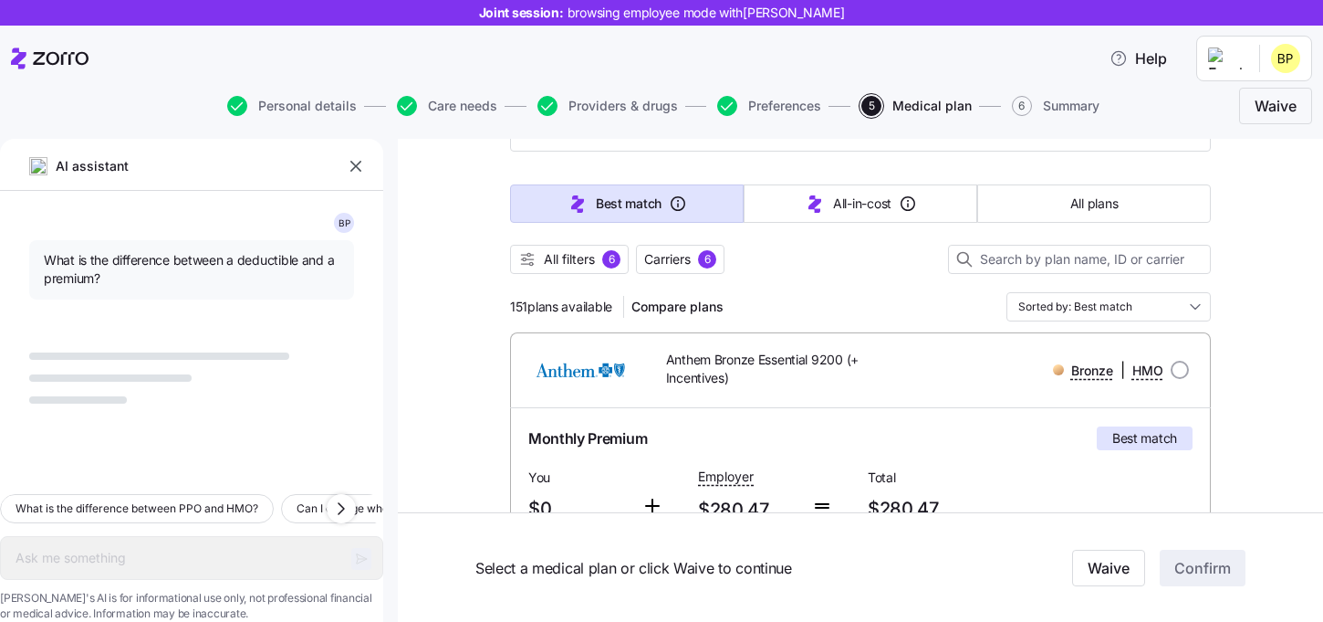
type textarea "x"
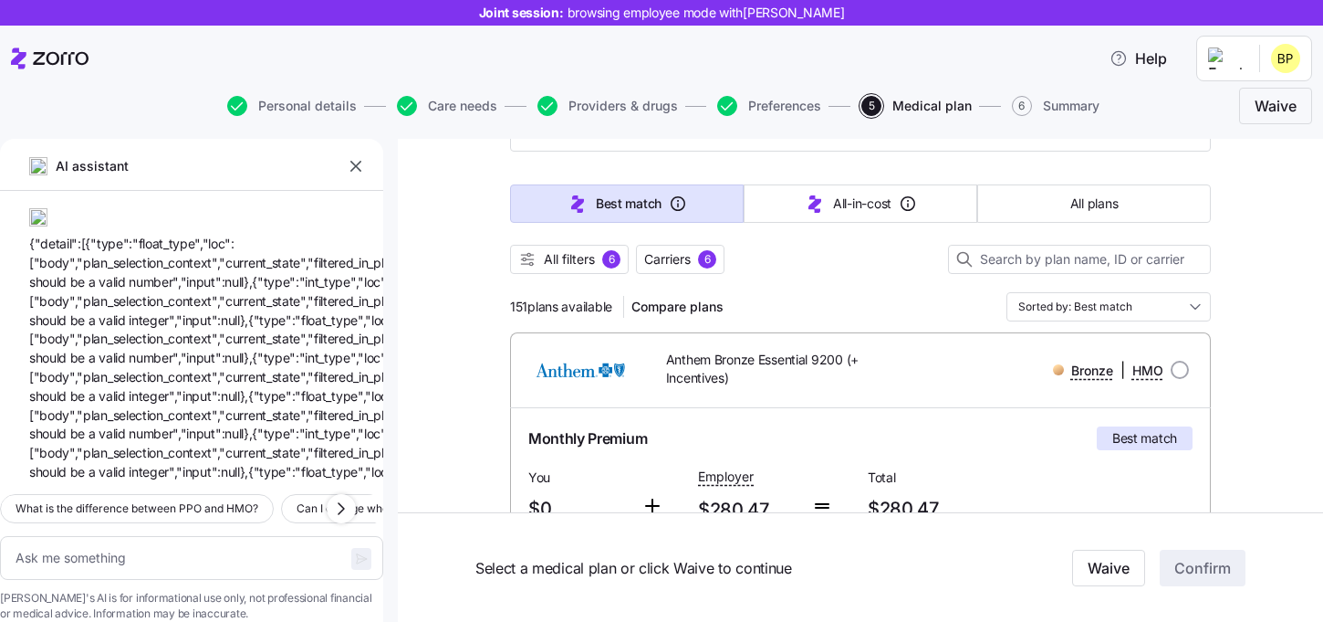
scroll to position [0, 0]
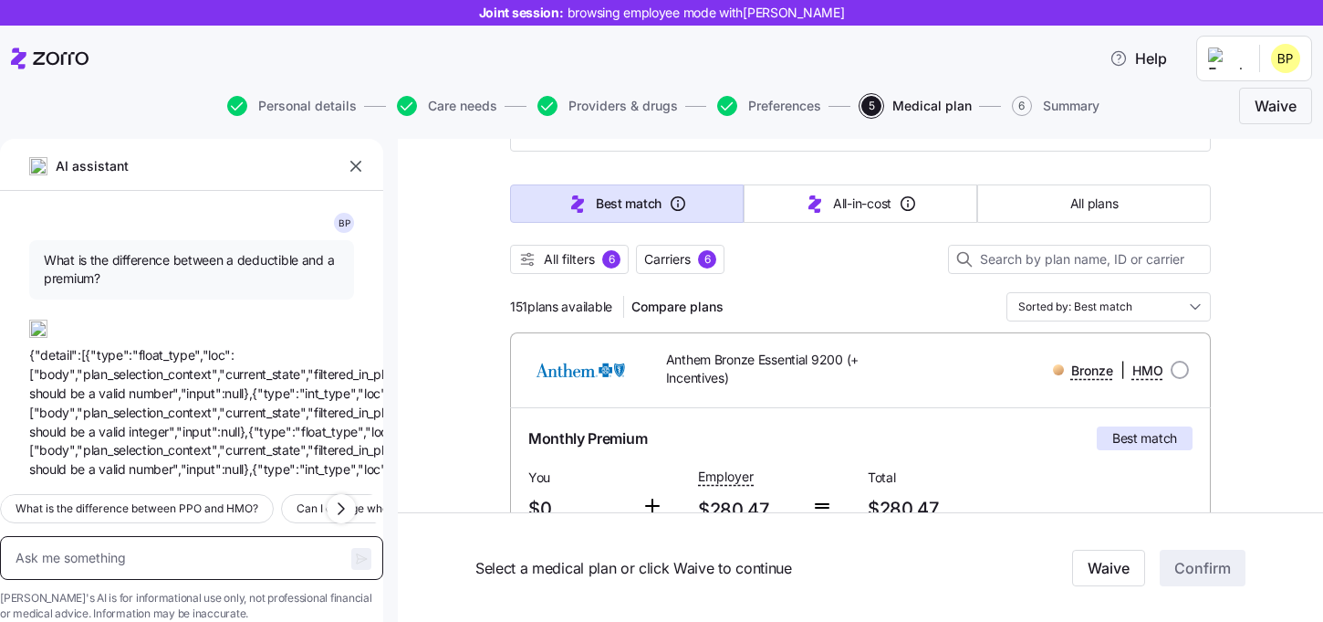
click at [194, 536] on textarea at bounding box center [191, 558] width 383 height 44
type textarea "H"
type textarea "x"
type textarea "Wah"
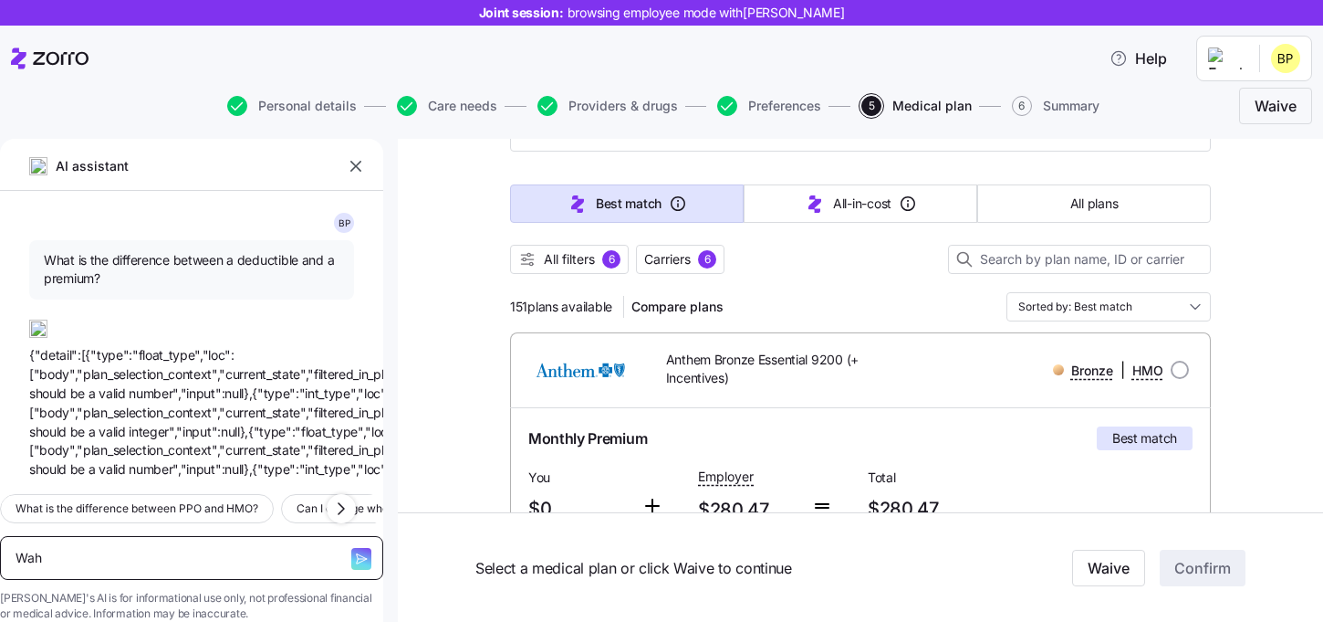
type textarea "x"
type textarea "Waht"
type textarea "x"
type textarea "Waht"
type textarea "x"
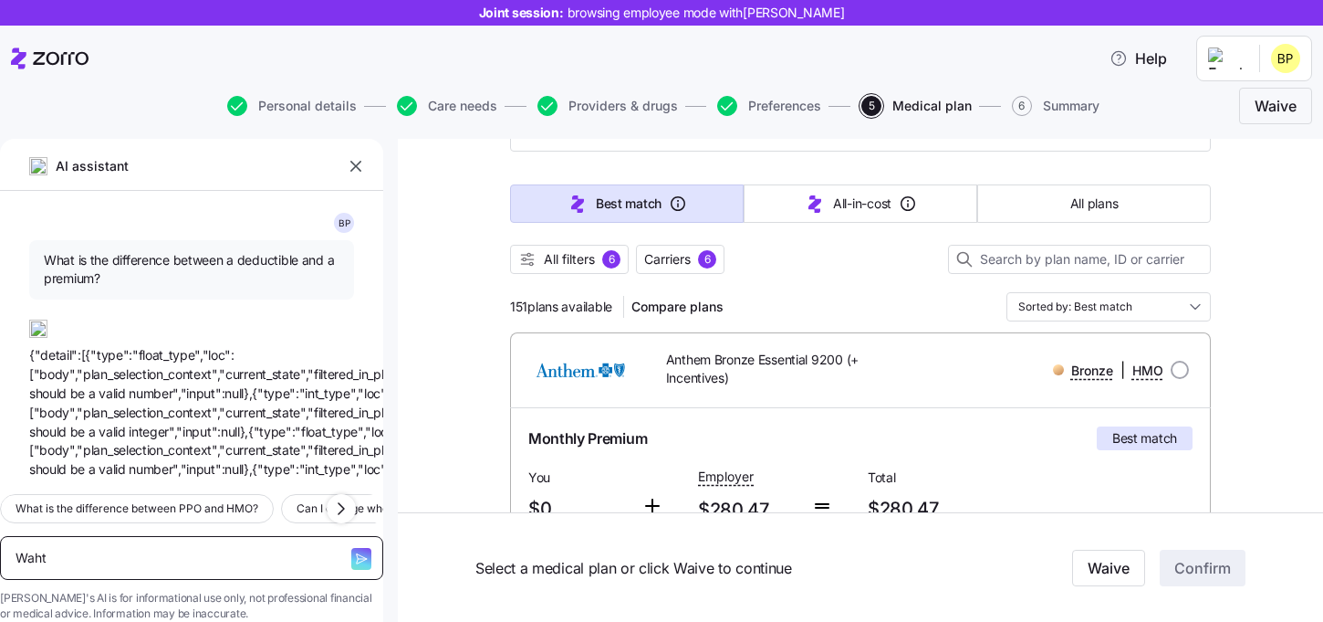
type textarea "Waht i"
type textarea "x"
type textarea "Waht is"
type textarea "x"
type textarea "Waht is"
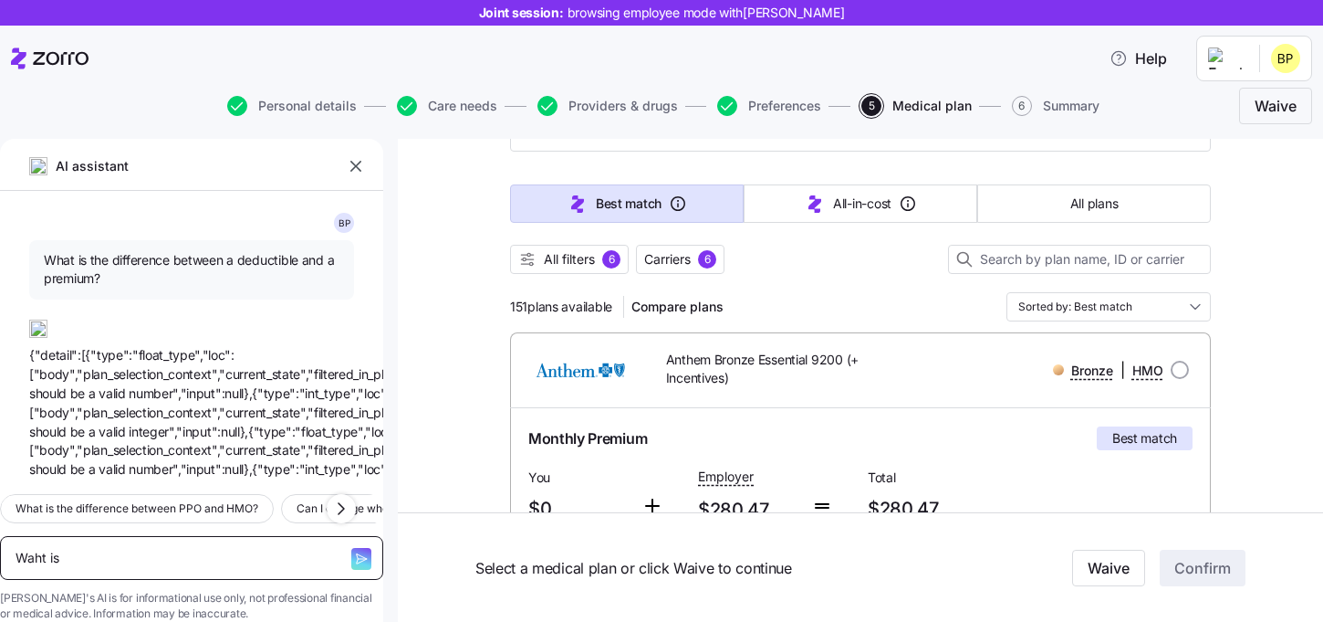
type textarea "x"
type textarea "Waht is a"
type textarea "x"
type textarea "Waht is a"
type textarea "x"
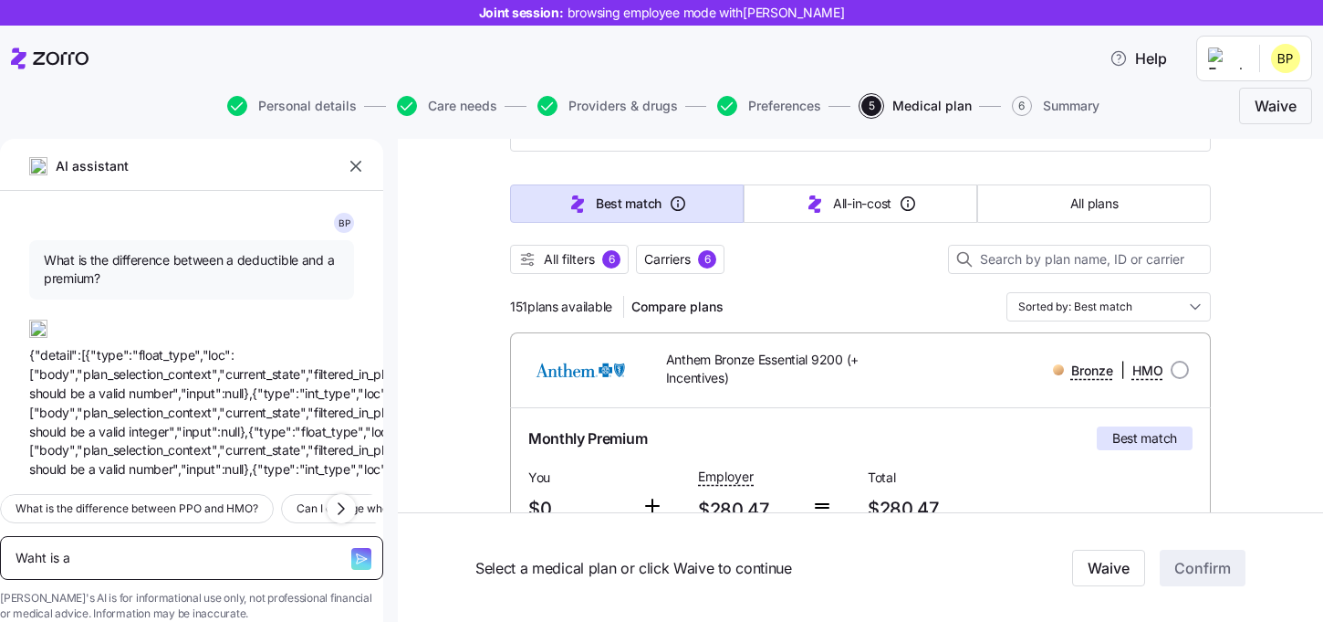
type textarea "Waht is"
type textarea "x"
type textarea "Waht is"
type textarea "x"
type textarea "Waht i"
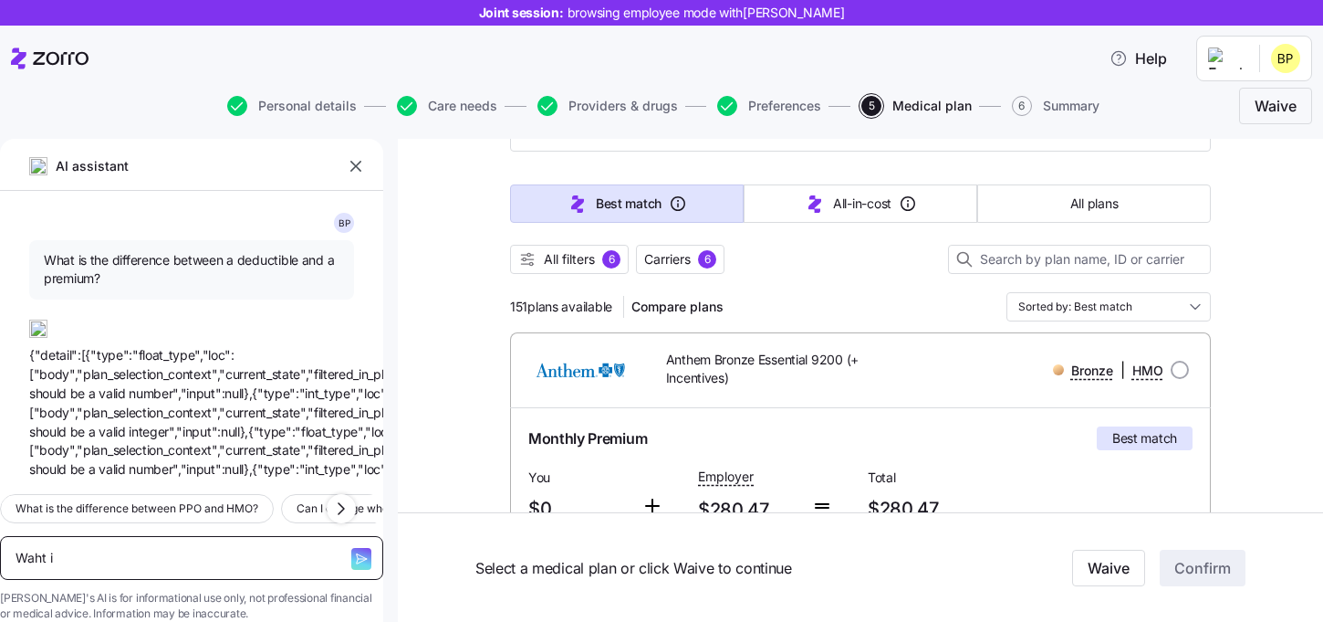
type textarea "x"
type textarea "Waht"
type textarea "x"
type textarea "Waht"
type textarea "x"
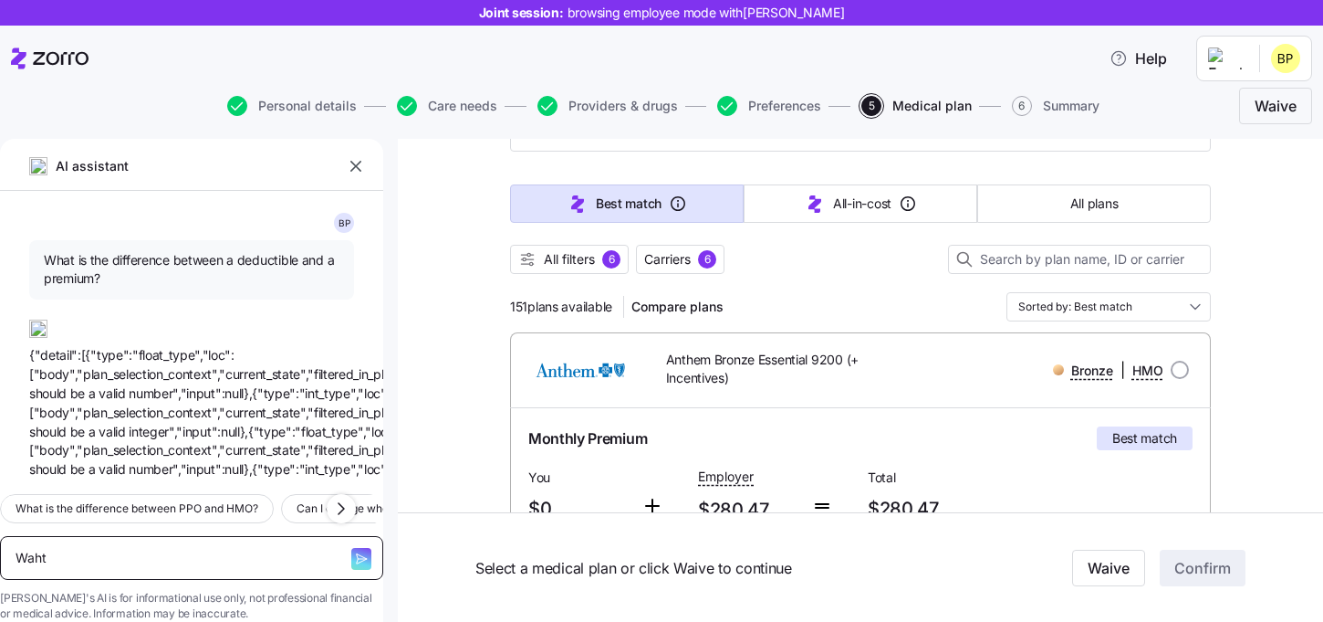
type textarea "Wah"
type textarea "x"
type textarea "Wa"
type textarea "x"
type textarea "W"
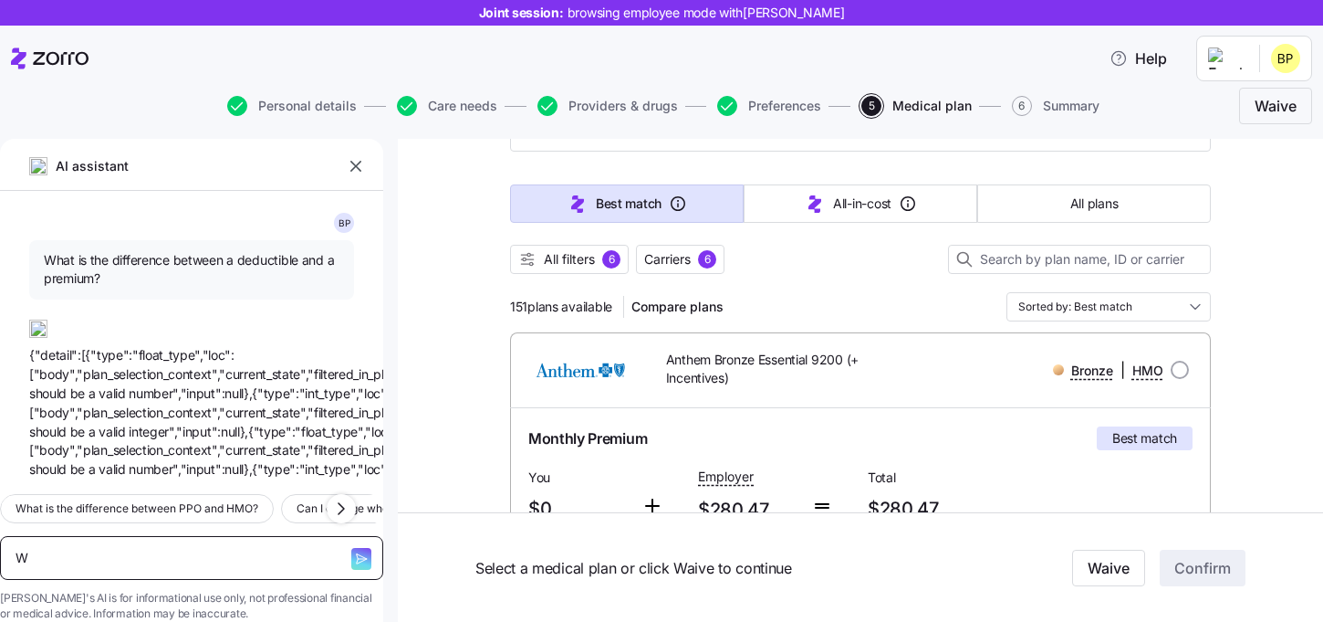
type textarea "x"
type textarea "Wh"
type textarea "x"
type textarea "What"
type textarea "x"
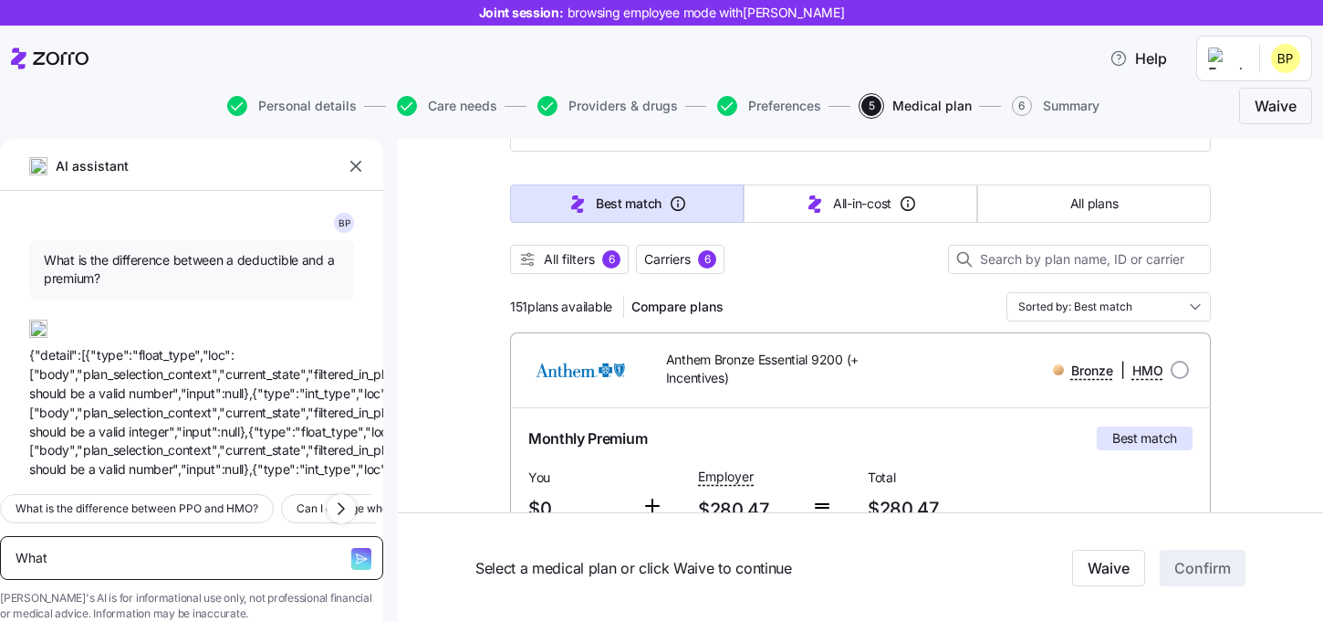
type textarea "What"
type textarea "x"
type textarea "What i"
type textarea "x"
type textarea "What is a"
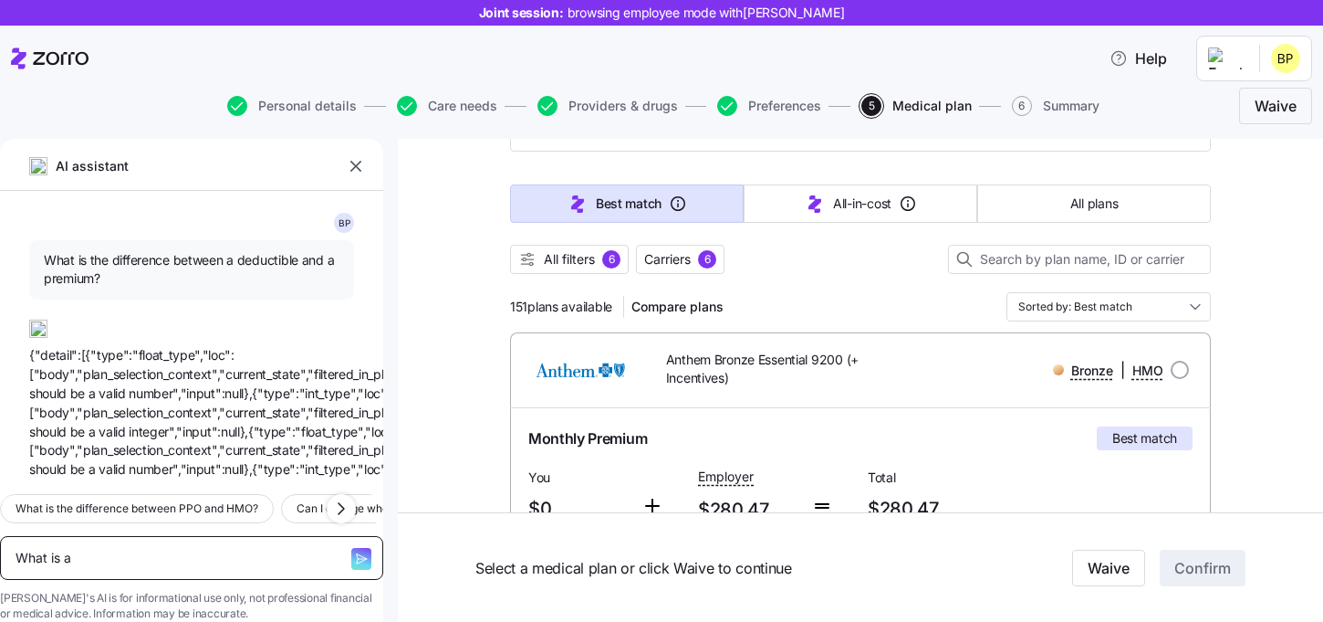
type textarea "x"
type textarea "What is a"
type textarea "x"
type textarea "What is a d"
type textarea "x"
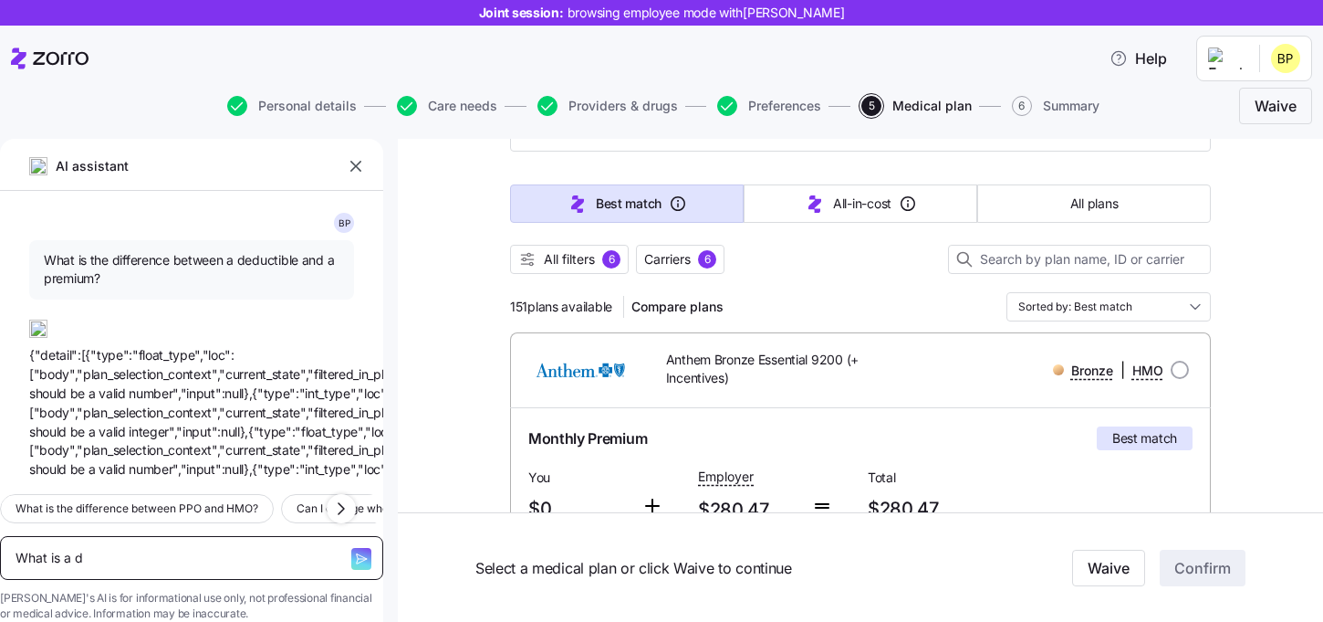
type textarea "What is a de"
type textarea "x"
type textarea "What is a ded"
type textarea "x"
type textarea "What is a dedu"
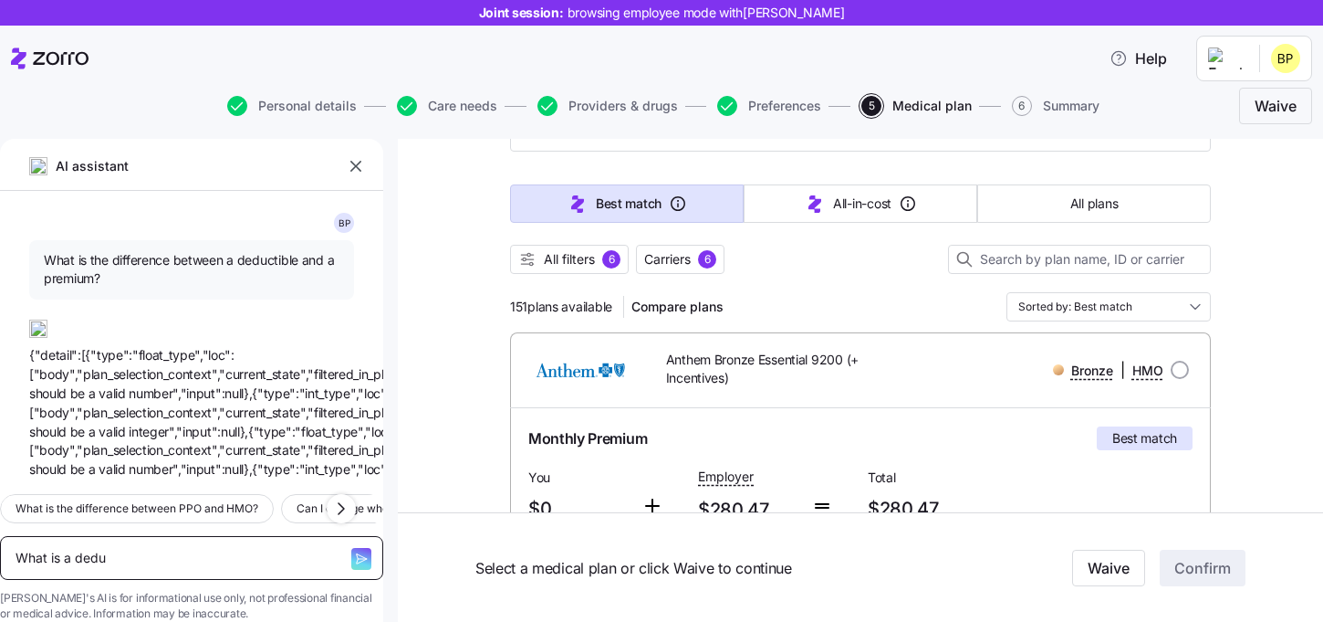
type textarea "x"
type textarea "What is a deduc"
type textarea "x"
type textarea "What is a deduct"
type textarea "x"
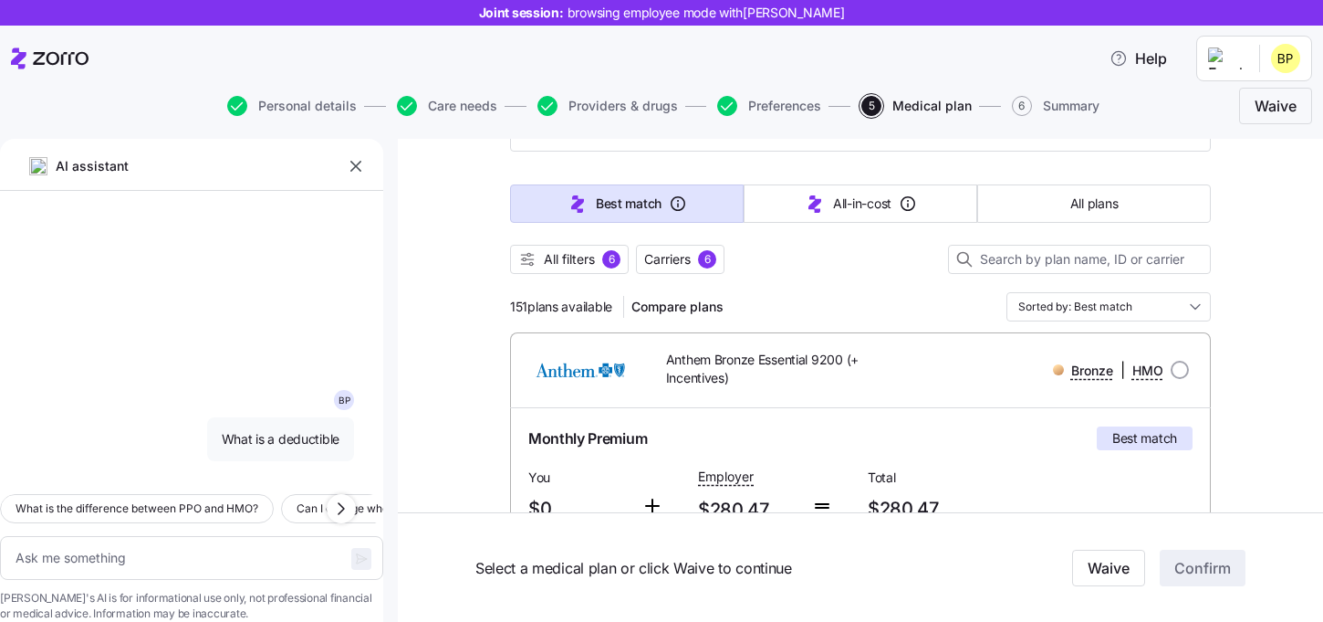
scroll to position [23104, 0]
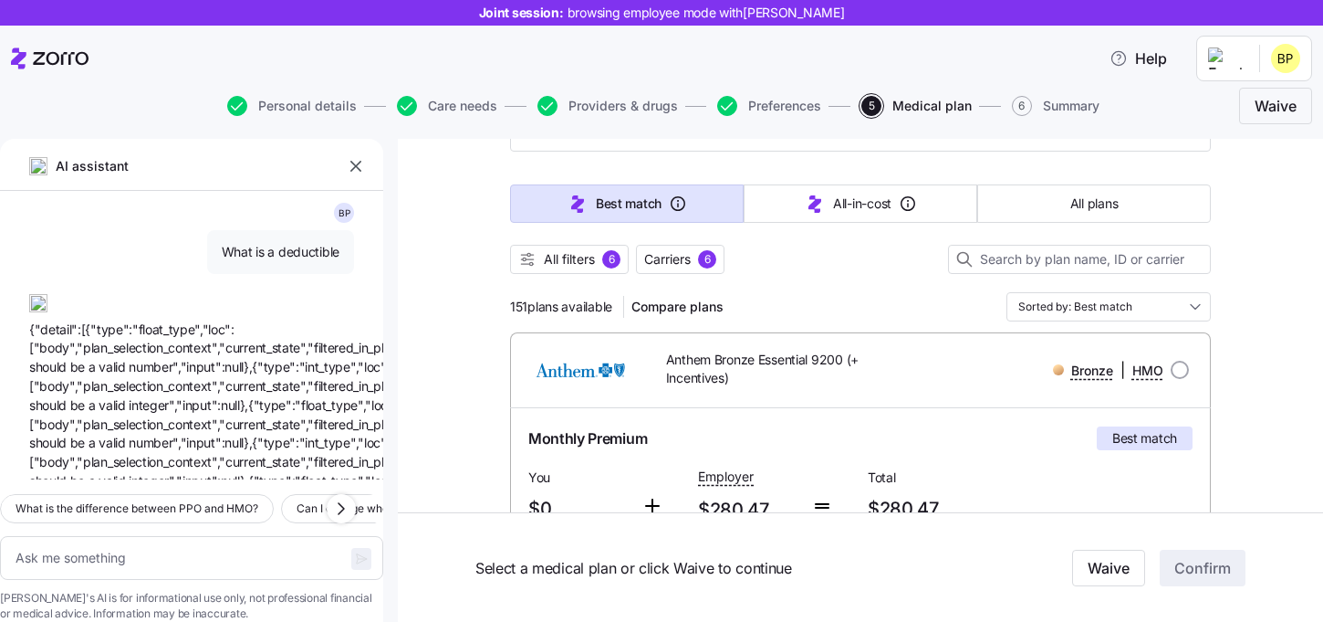
click at [888, 299] on div "151 plans available Compare plans Sorted by: Best match" at bounding box center [860, 306] width 701 height 29
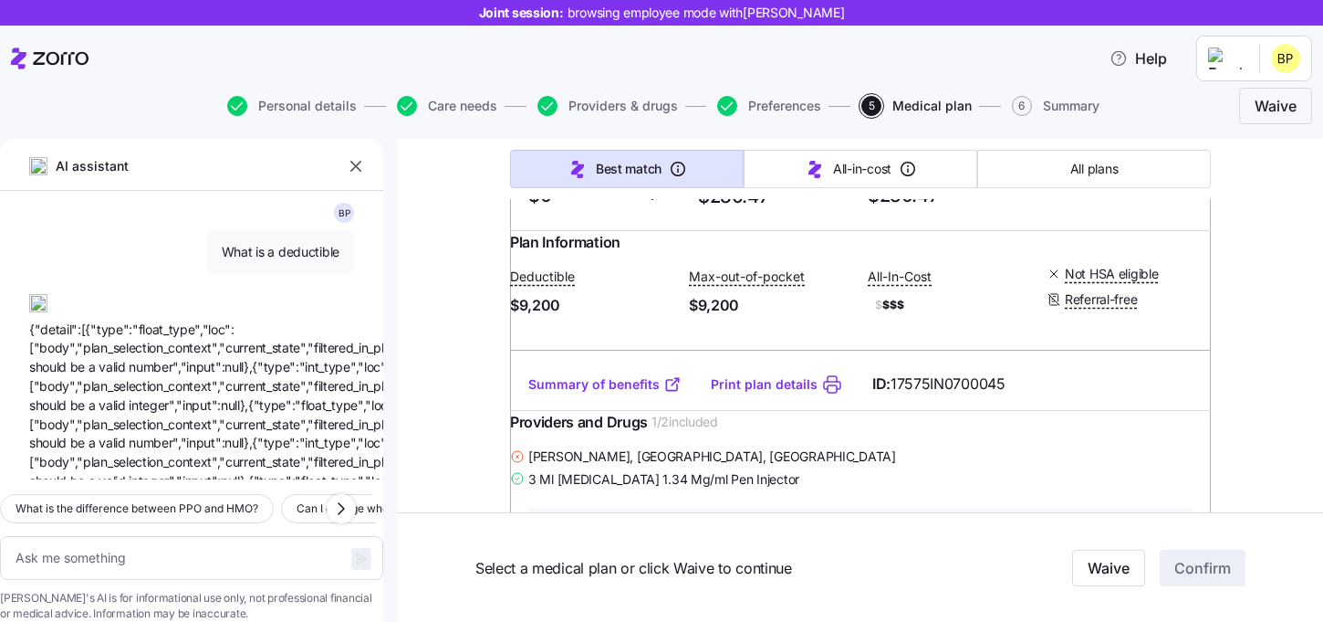
scroll to position [439, 0]
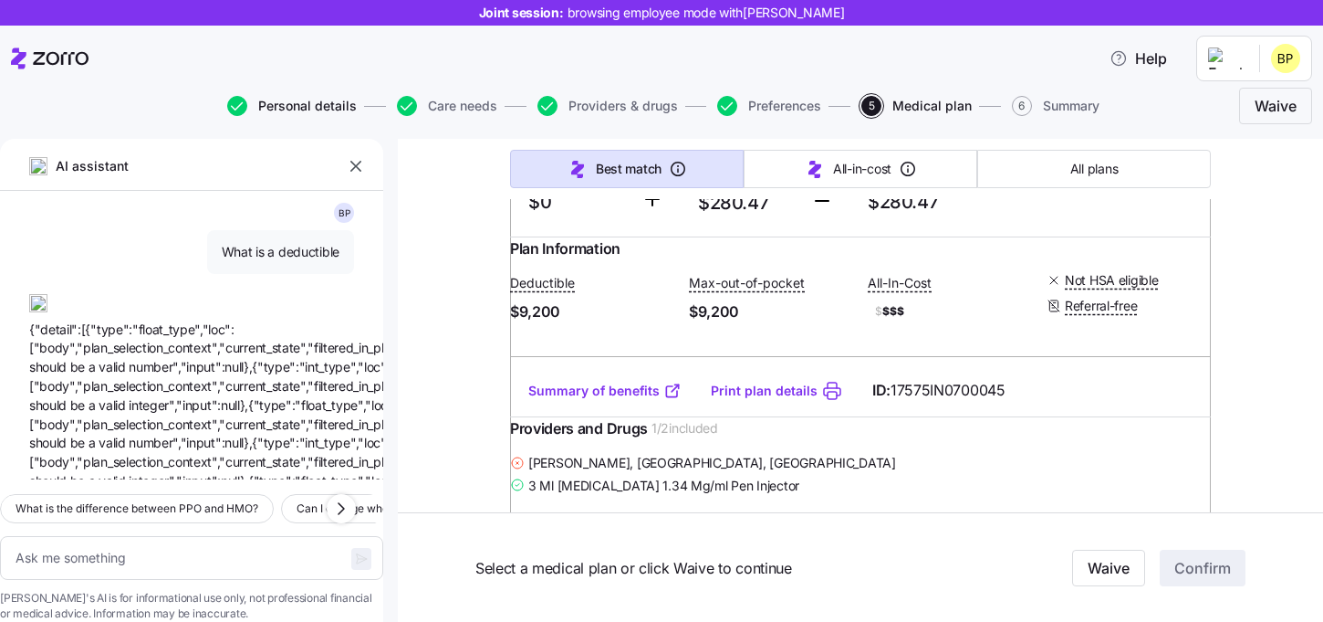
click at [315, 110] on span "Personal details" at bounding box center [307, 105] width 99 height 13
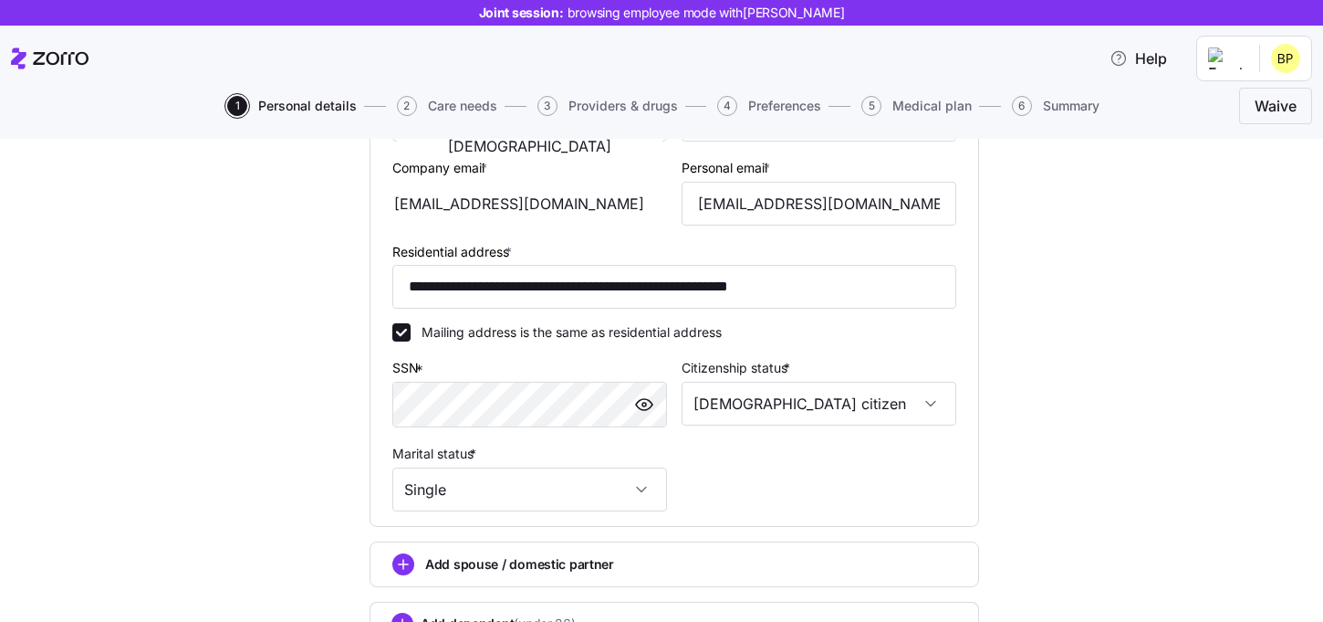
scroll to position [431, 0]
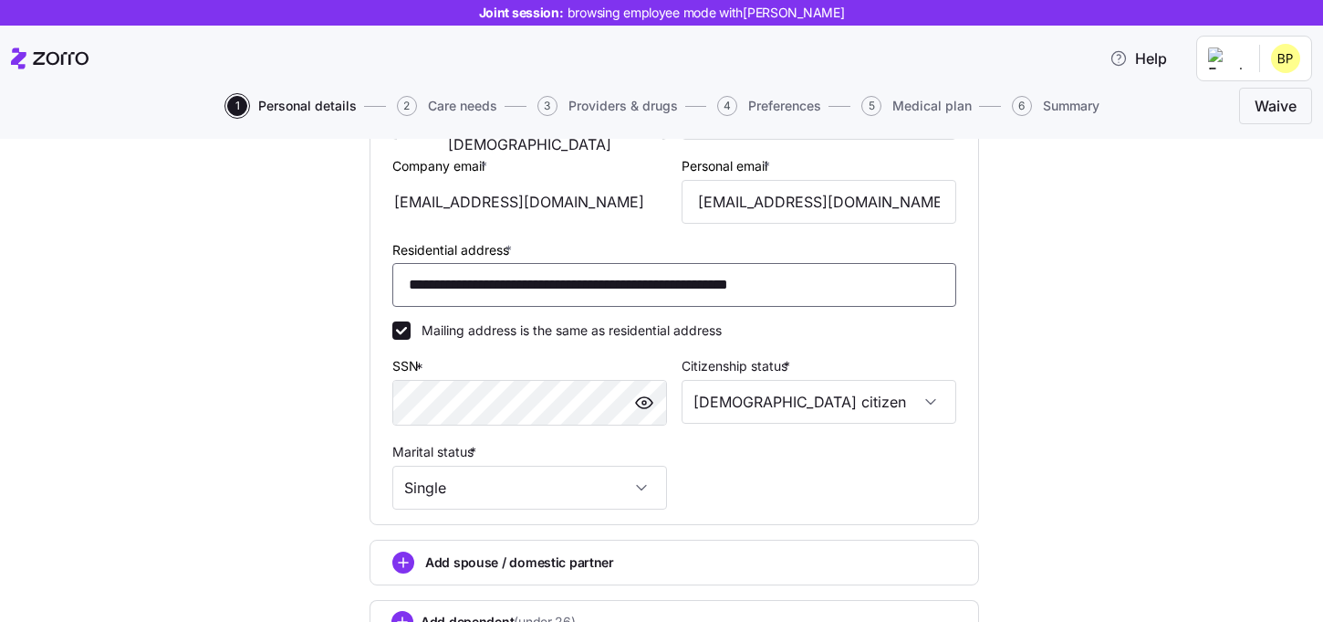
click at [647, 288] on input "**********" at bounding box center [674, 285] width 564 height 44
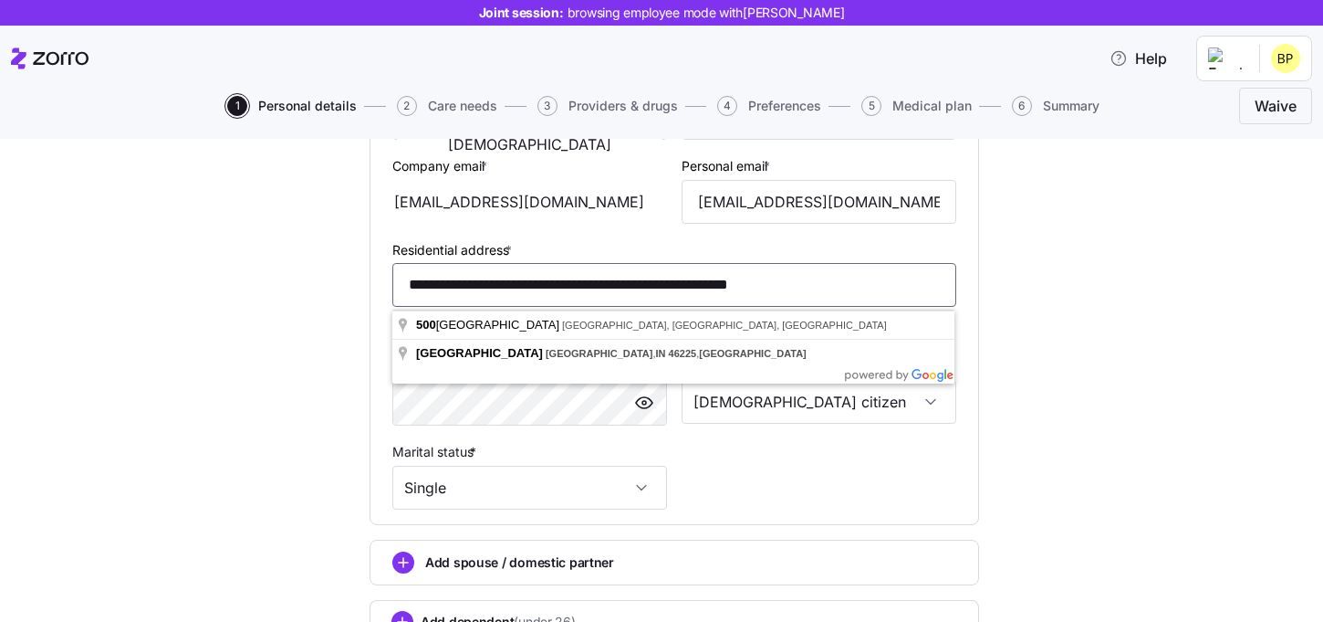
click at [647, 288] on input "**********" at bounding box center [674, 285] width 564 height 44
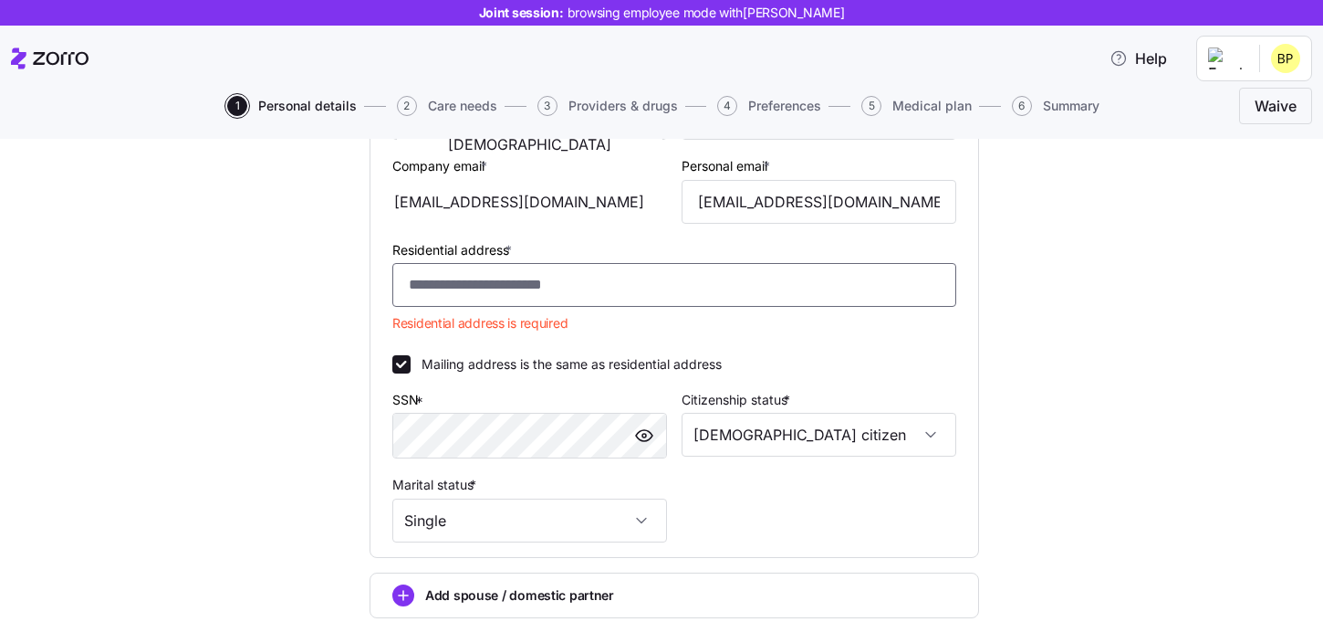
click at [435, 289] on input "Residential address *" at bounding box center [674, 285] width 564 height 44
click at [585, 293] on input "Residential address *" at bounding box center [674, 285] width 564 height 44
click at [516, 286] on input "Residential address *" at bounding box center [674, 285] width 564 height 44
paste input "**********"
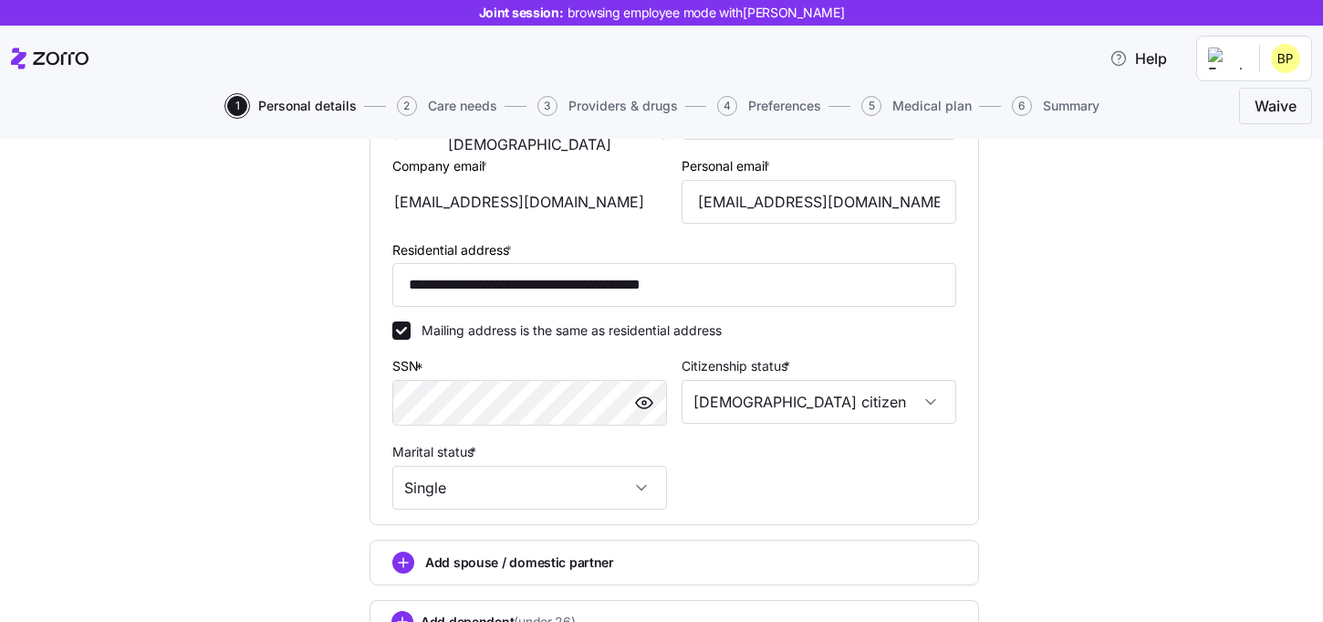
scroll to position [581, 0]
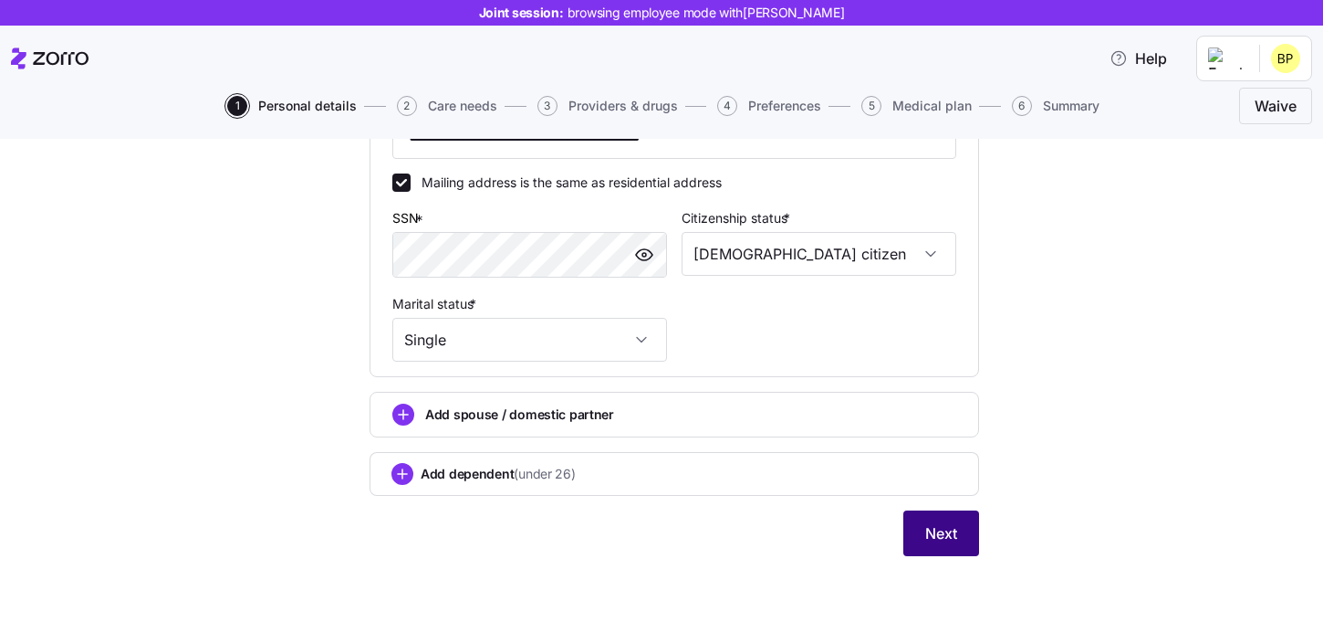
click at [918, 529] on button "Next" at bounding box center [942, 533] width 76 height 46
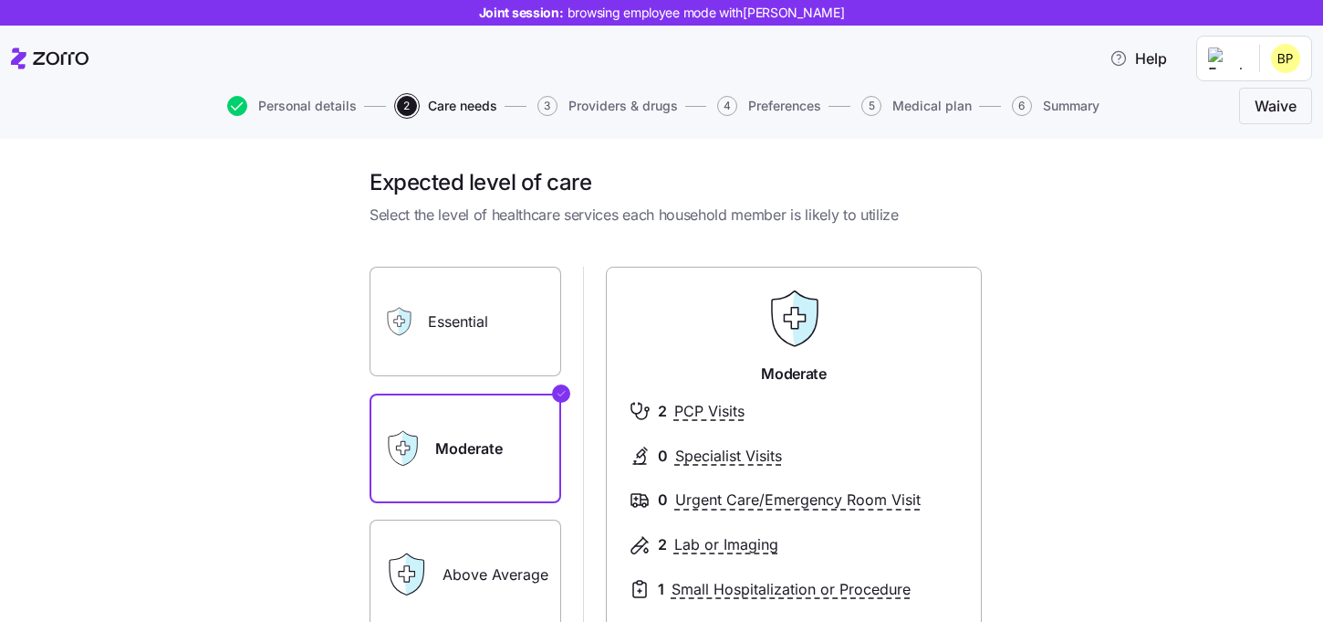
click at [497, 340] on label "Essential" at bounding box center [466, 322] width 192 height 110
click at [0, 0] on input "Essential" at bounding box center [0, 0] width 0 height 0
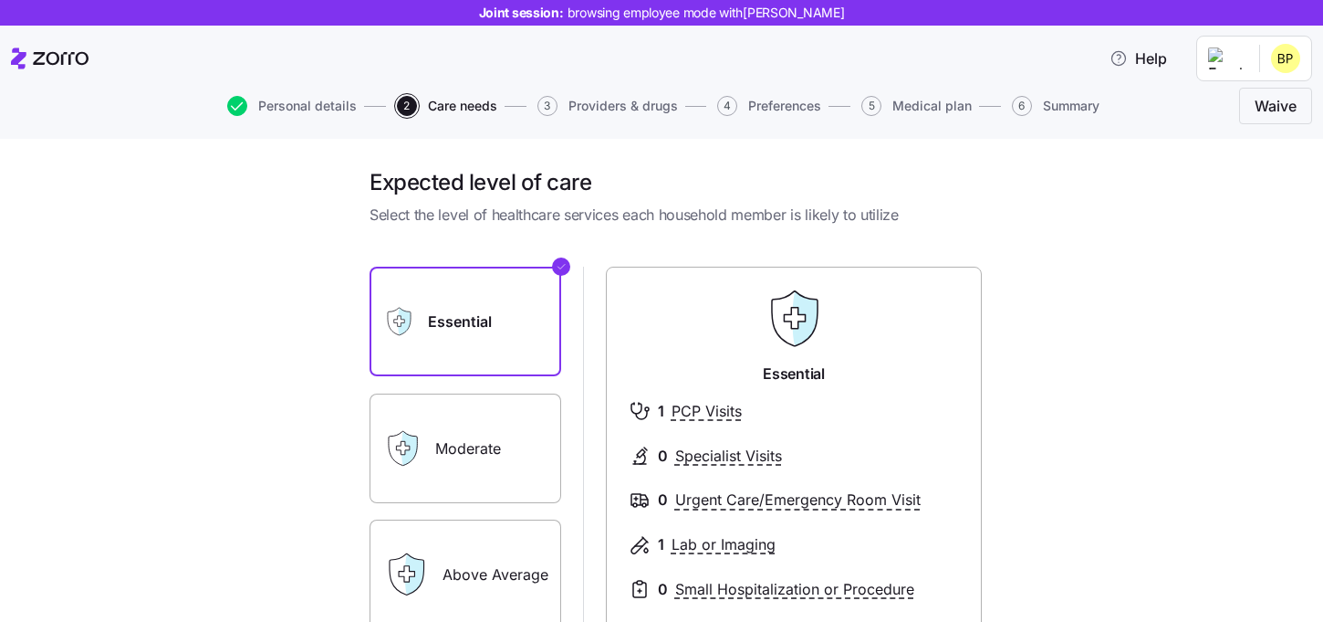
scroll to position [361, 0]
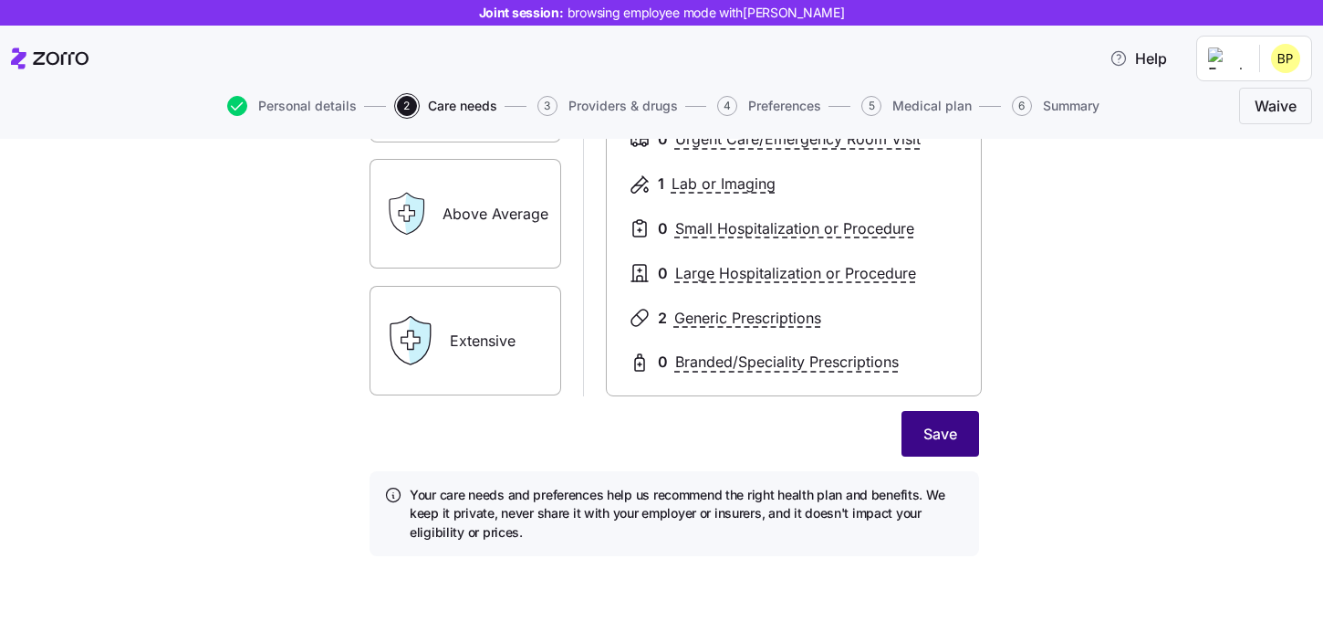
click at [915, 441] on button "Save" at bounding box center [941, 434] width 78 height 46
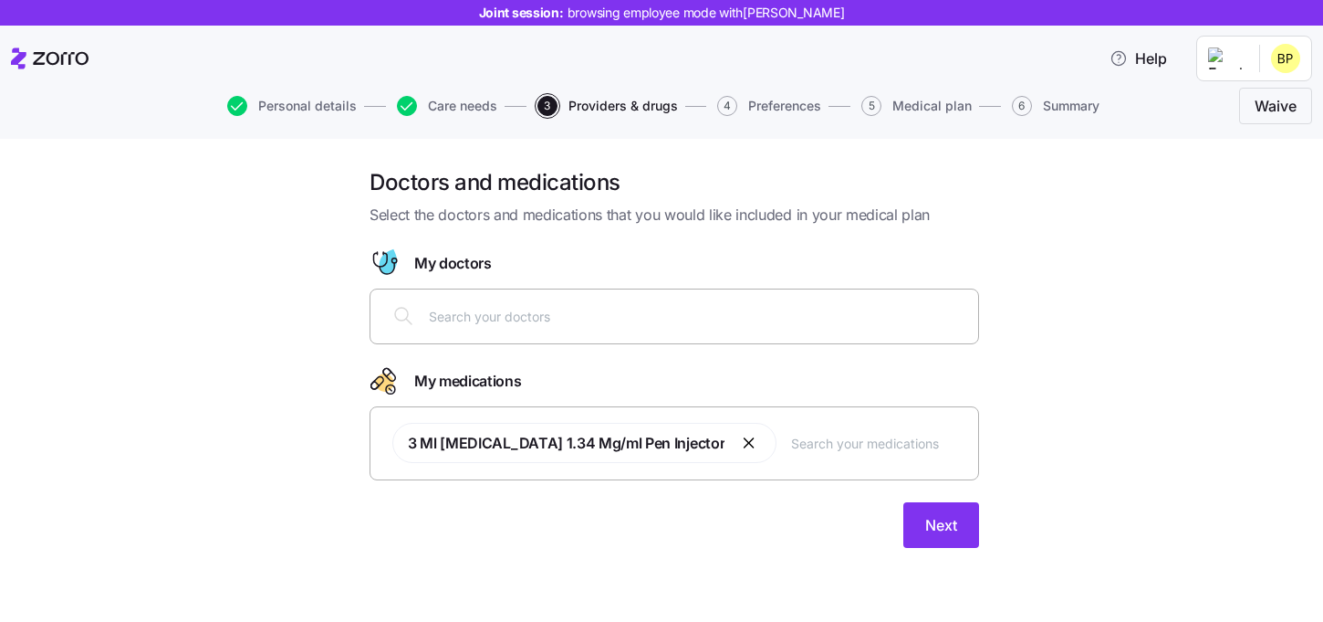
click at [564, 318] on input "text" at bounding box center [698, 316] width 538 height 20
click at [455, 300] on div at bounding box center [674, 316] width 586 height 44
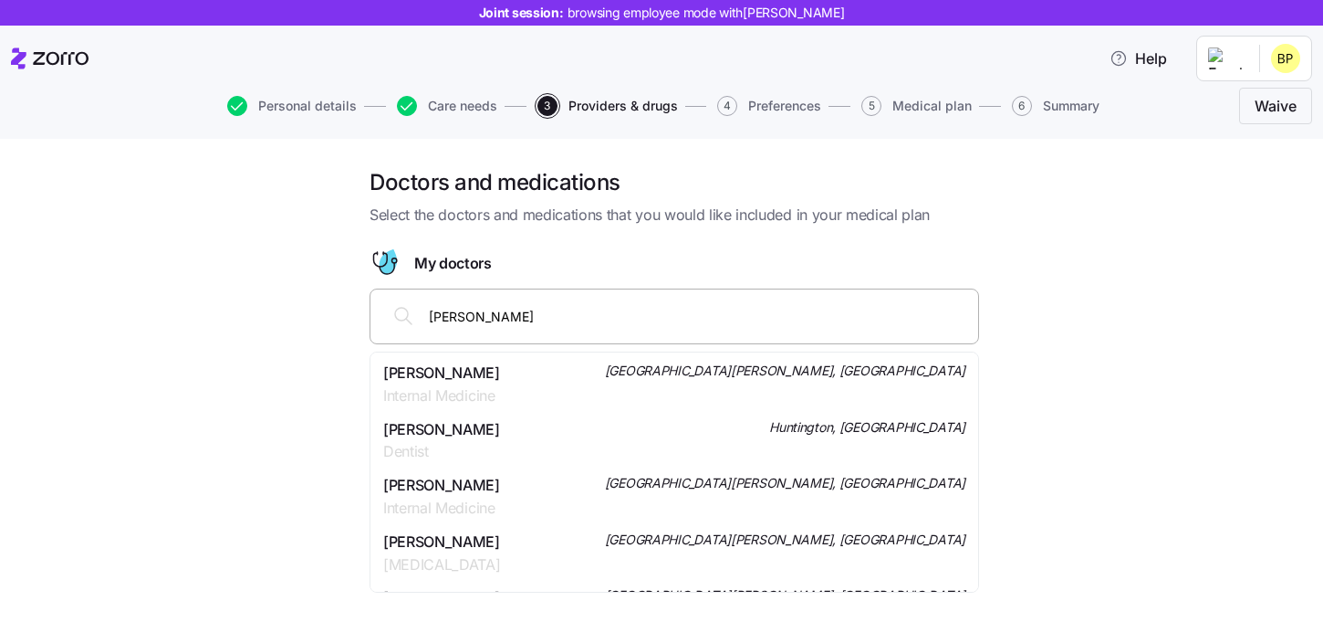
click at [430, 381] on span "John Addo" at bounding box center [441, 372] width 117 height 23
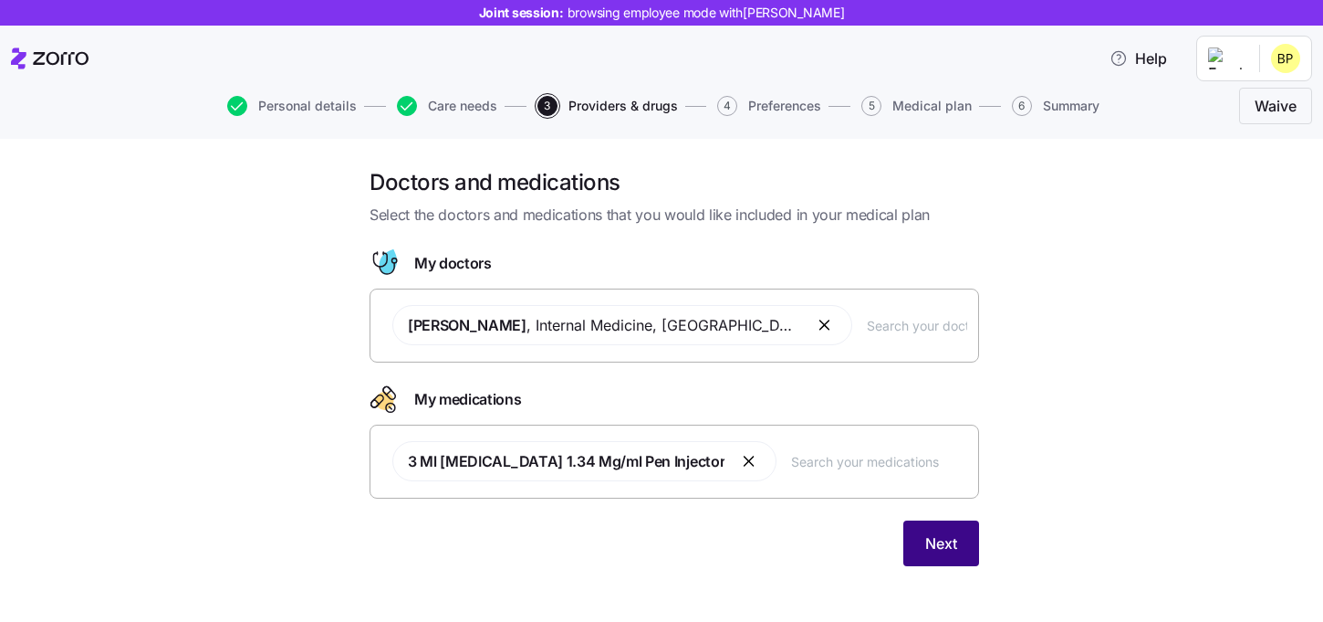
click at [933, 531] on button "Next" at bounding box center [942, 543] width 76 height 46
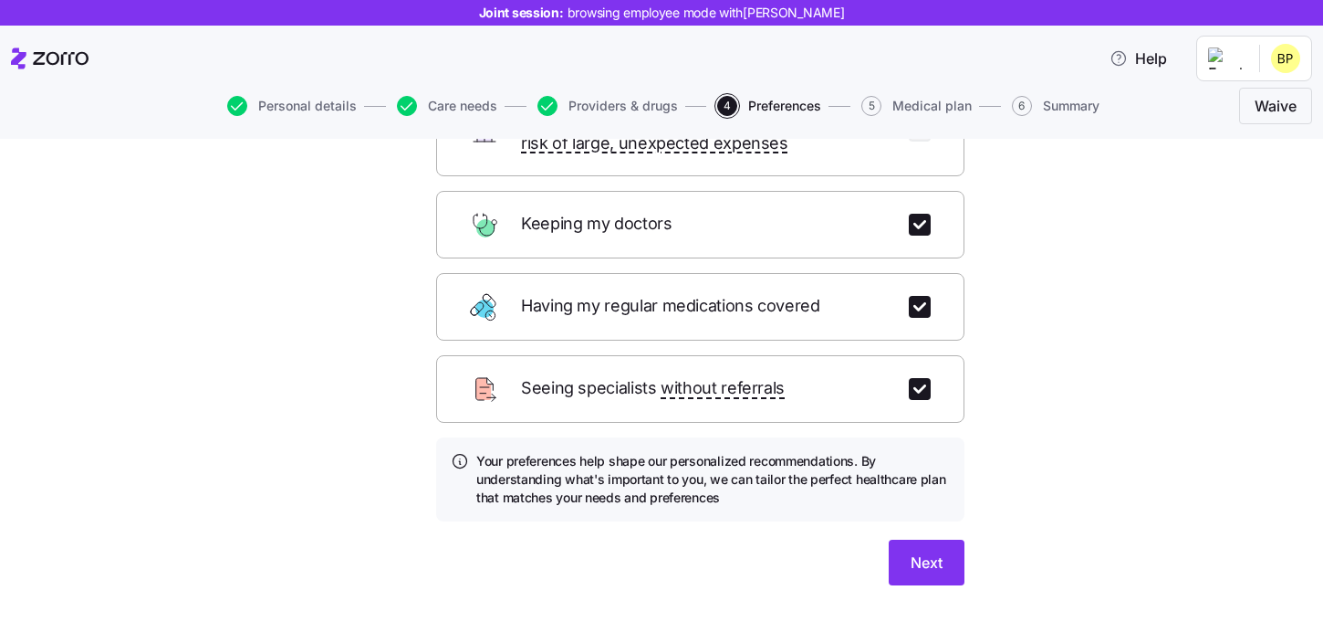
scroll to position [262, 0]
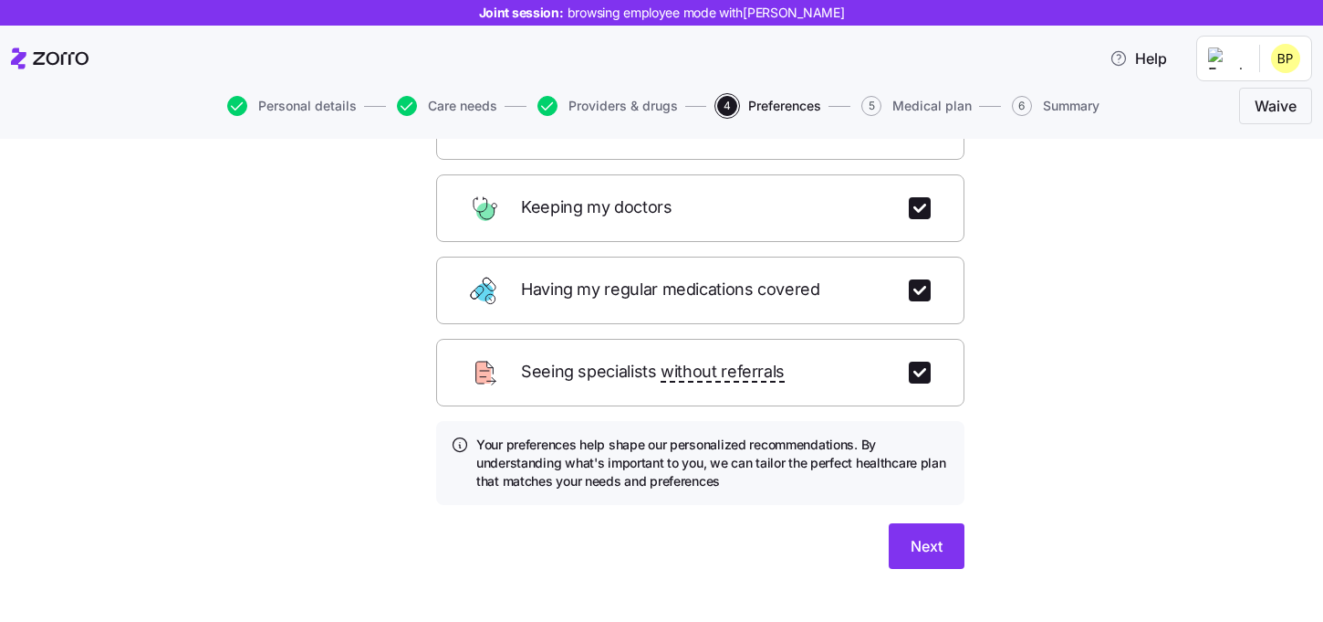
click at [944, 546] on div "Which of these are most important to you? Select up to 3 of the most important …" at bounding box center [701, 248] width 558 height 685
click at [942, 535] on span "Next" at bounding box center [927, 546] width 32 height 22
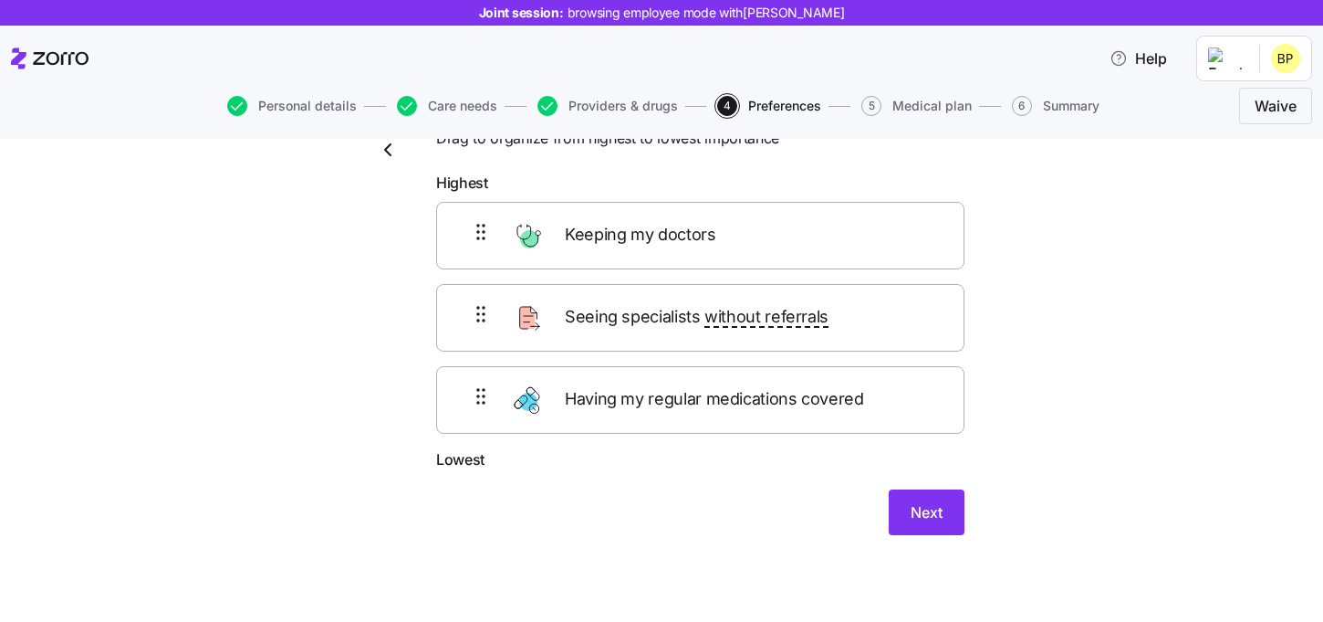
scroll to position [62, 0]
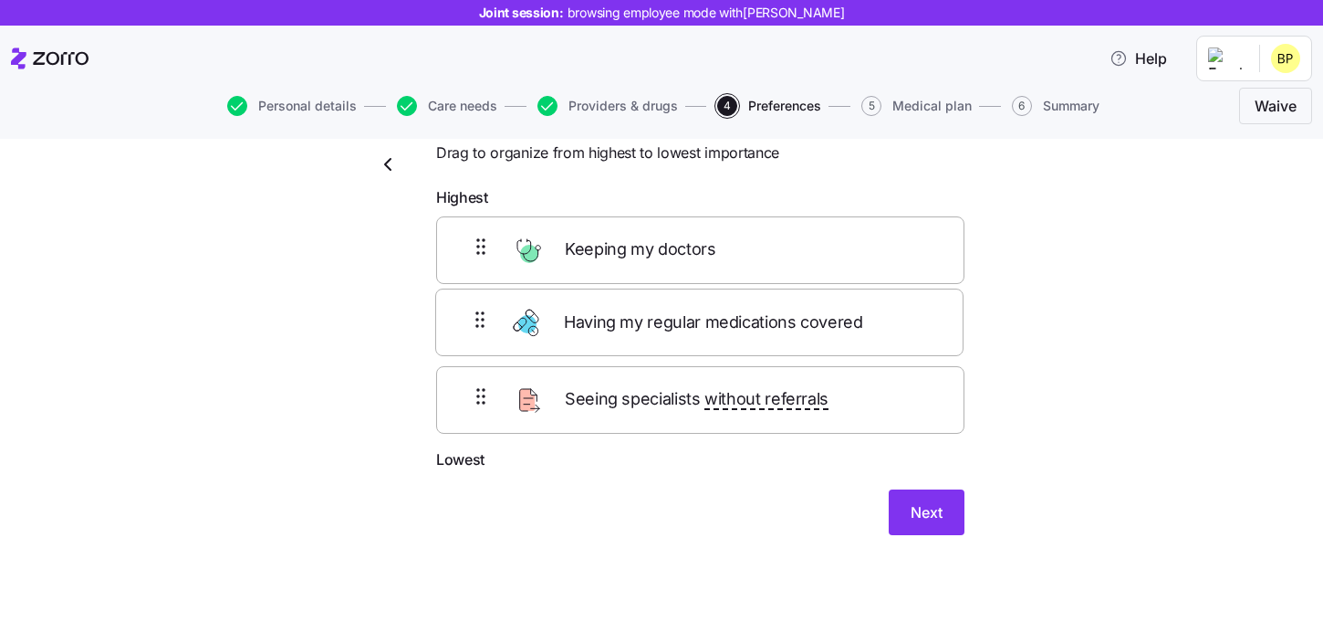
drag, startPoint x: 822, startPoint y: 384, endPoint x: 821, endPoint y: 297, distance: 87.6
click at [821, 297] on div "Keeping my doctors Seeing specialists without referrals Having my regular medic…" at bounding box center [700, 332] width 528 height 232
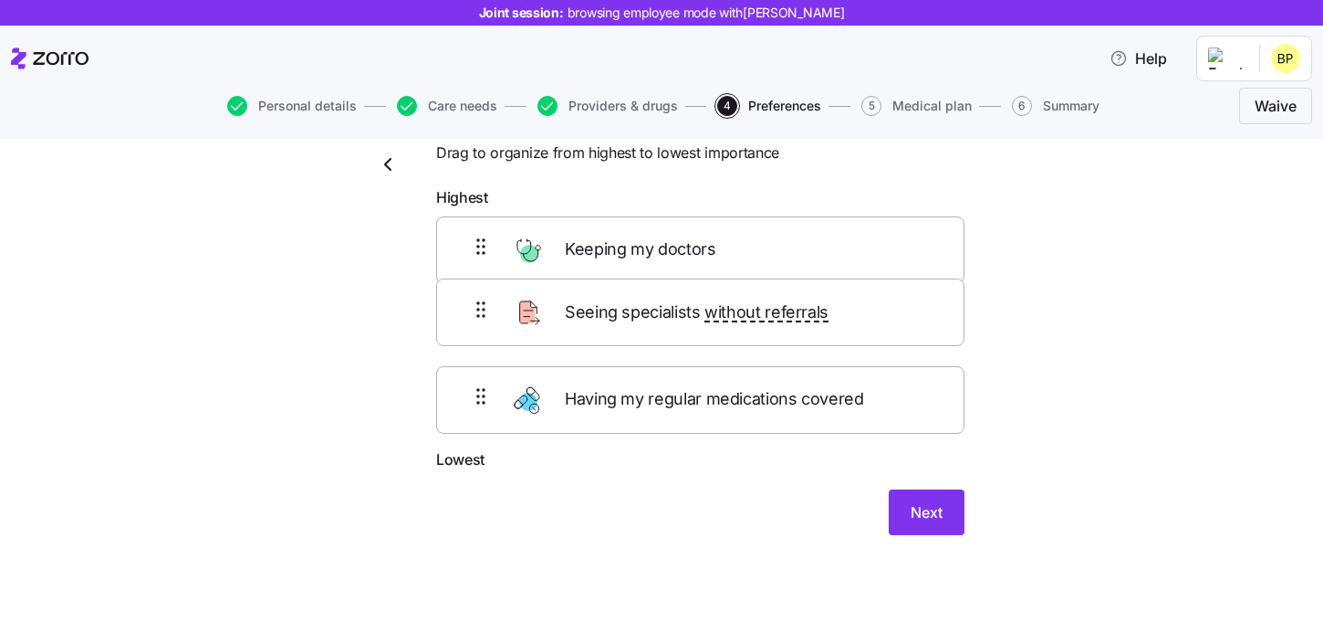
drag, startPoint x: 855, startPoint y: 434, endPoint x: 855, endPoint y: 324, distance: 110.4
click at [855, 324] on div "Keeping my doctors Having my regular medications covered Seeing specialists wit…" at bounding box center [700, 332] width 528 height 232
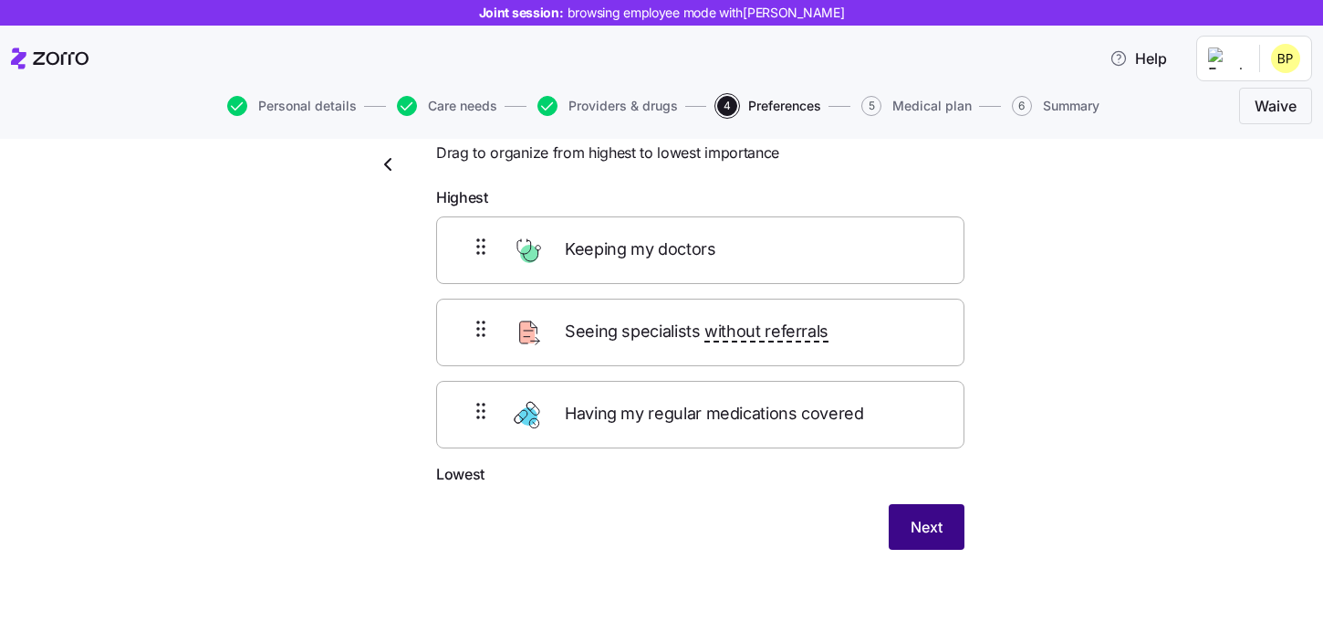
click at [912, 518] on span "Next" at bounding box center [927, 527] width 32 height 22
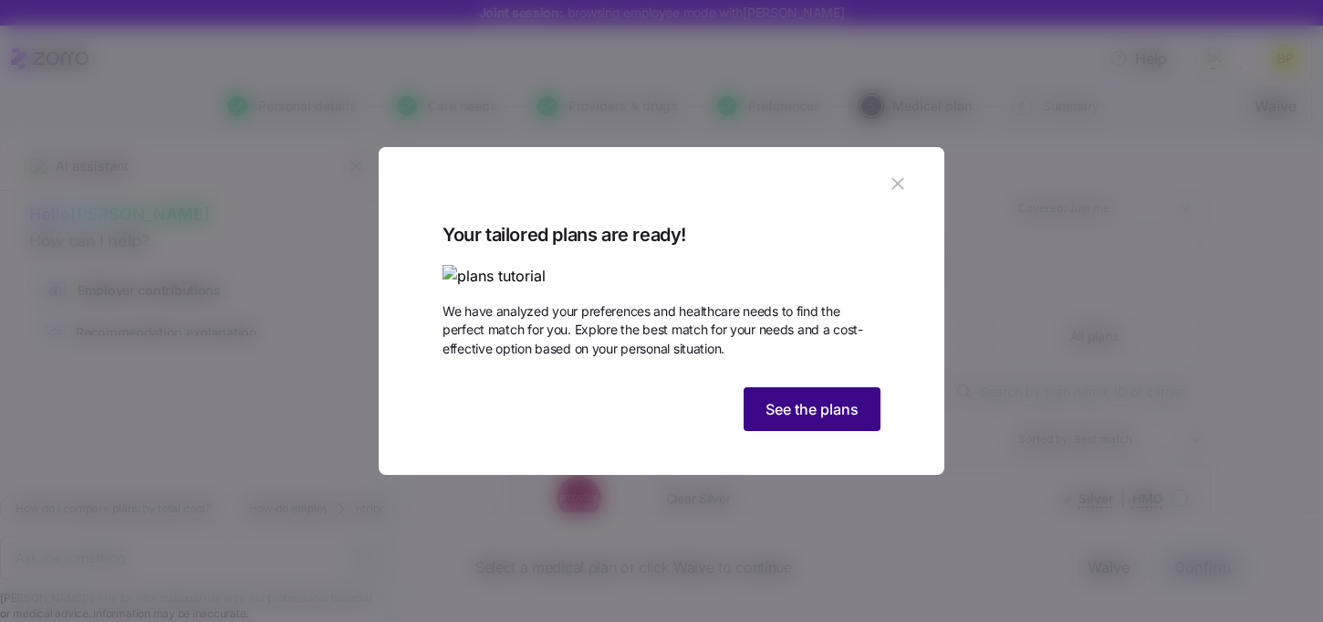
click at [831, 420] on span "See the plans" at bounding box center [812, 409] width 93 height 22
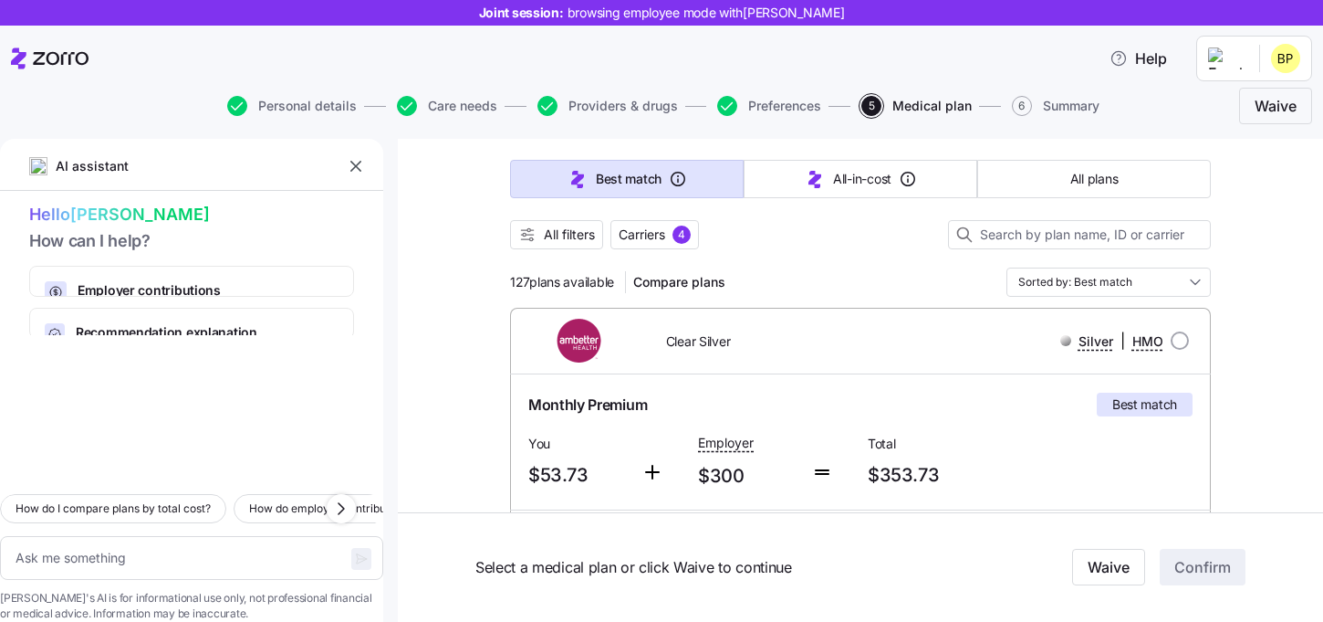
scroll to position [71, 0]
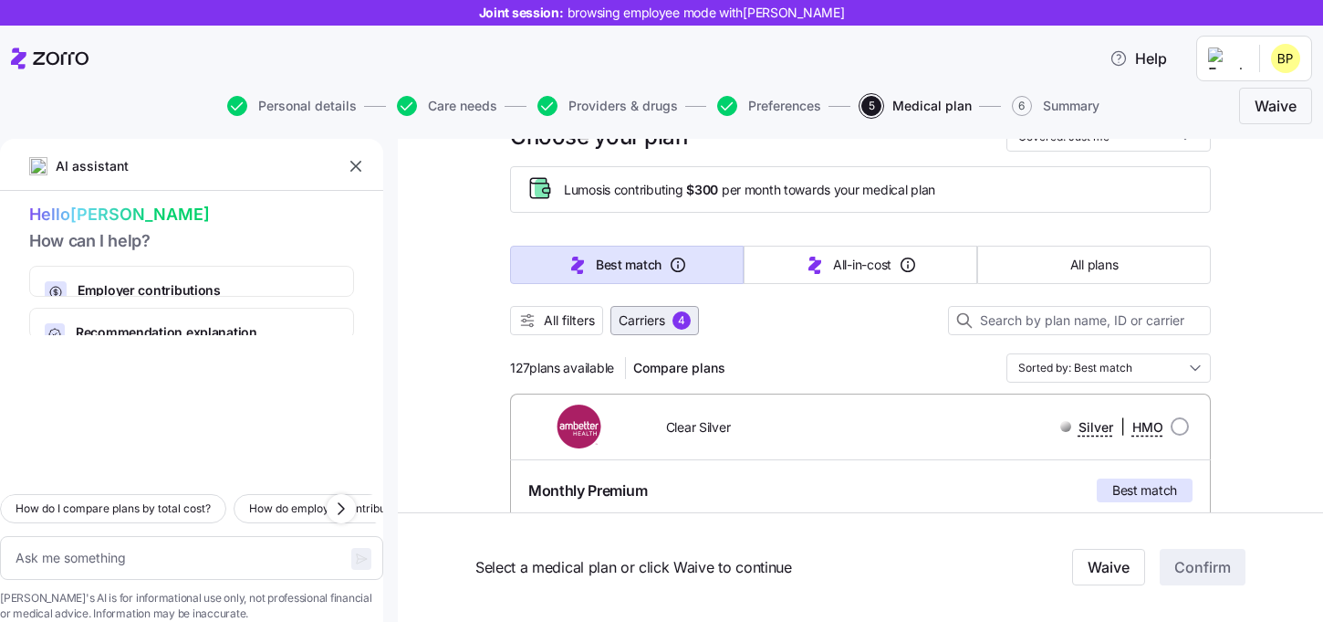
click at [657, 324] on span "Carriers" at bounding box center [642, 320] width 47 height 18
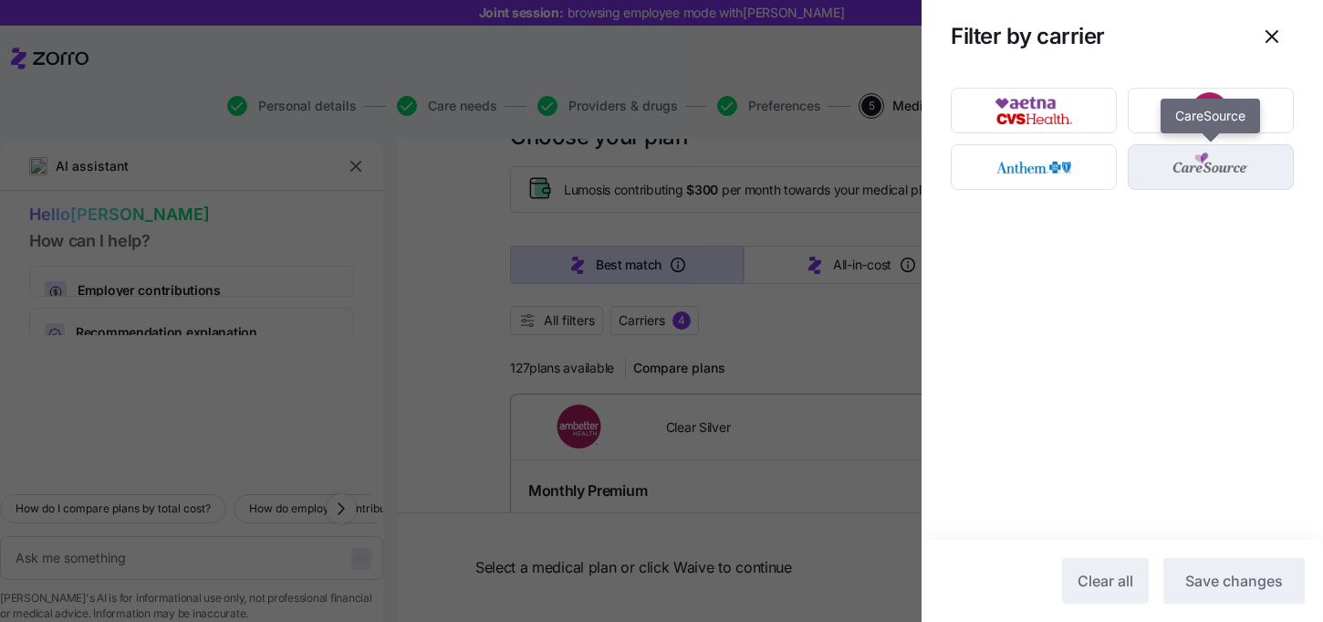
click at [1182, 165] on img "button" at bounding box center [1211, 167] width 134 height 37
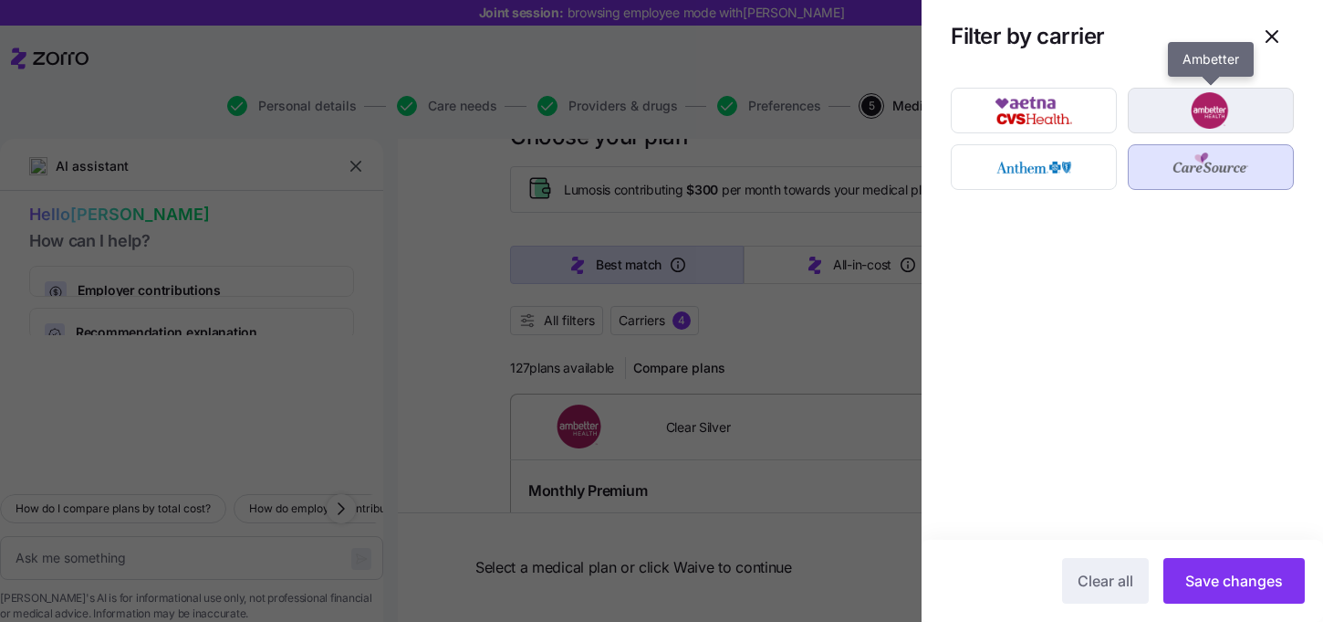
click at [1186, 115] on img "button" at bounding box center [1211, 110] width 134 height 37
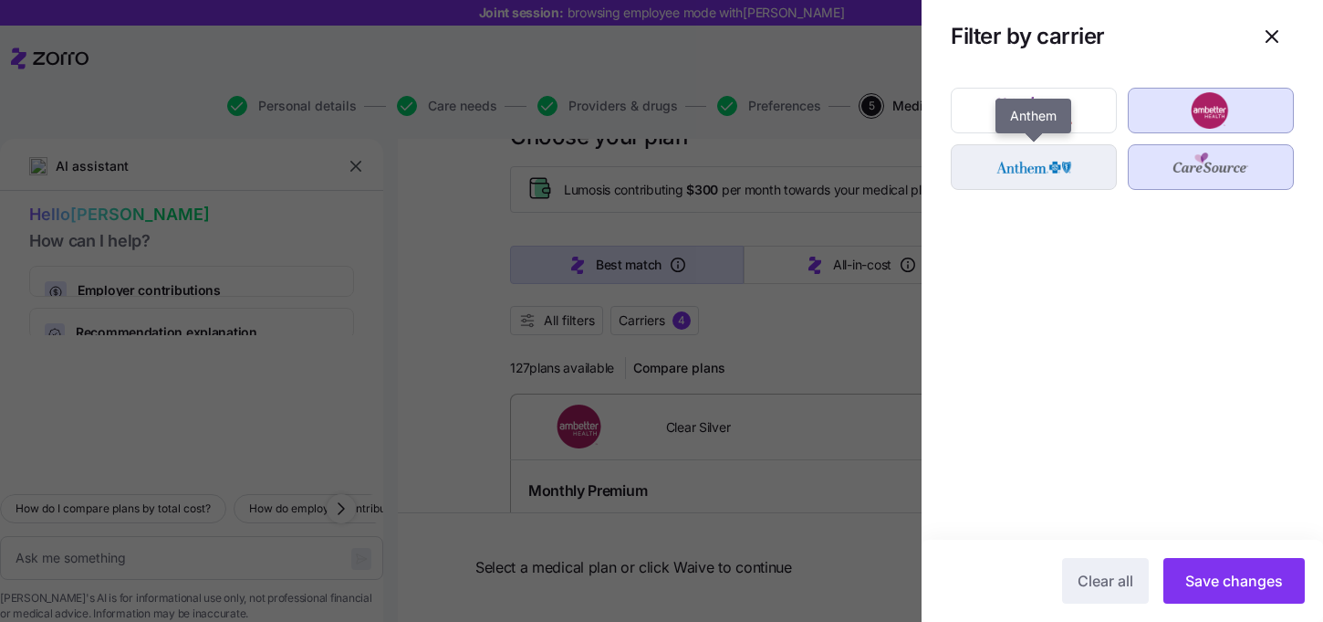
click at [1047, 174] on img "button" at bounding box center [1034, 167] width 134 height 37
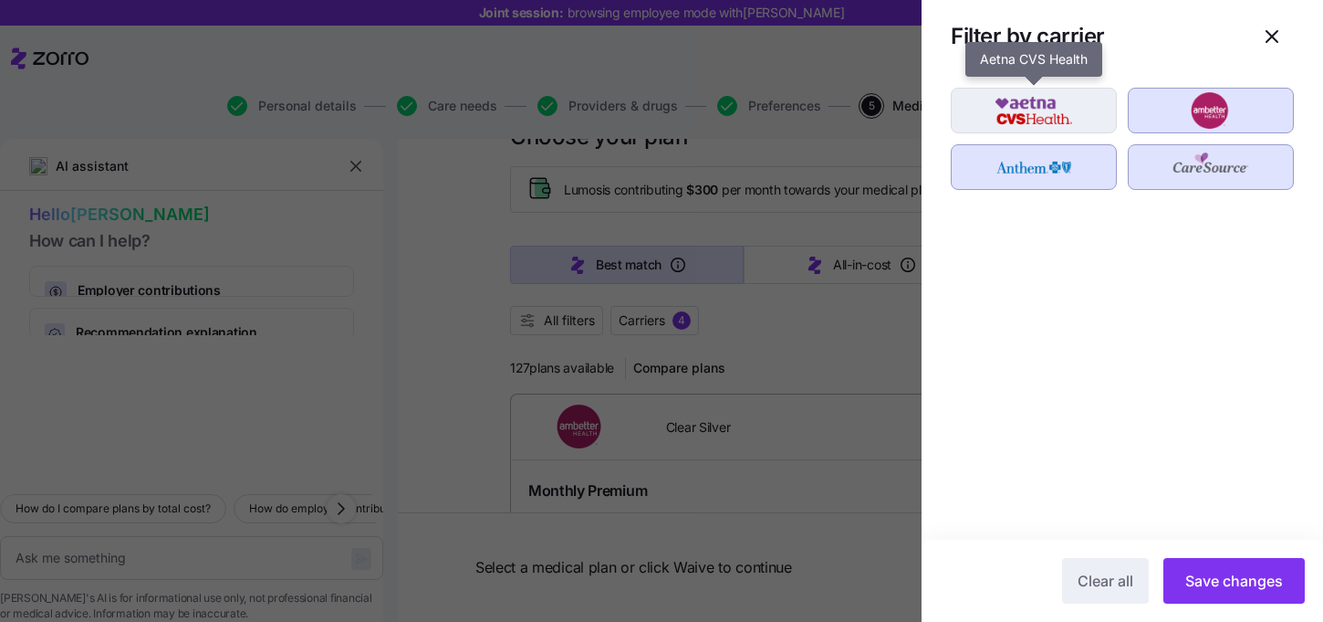
click at [1047, 104] on img "button" at bounding box center [1034, 110] width 134 height 37
click at [1036, 112] on img "button" at bounding box center [1034, 110] width 134 height 37
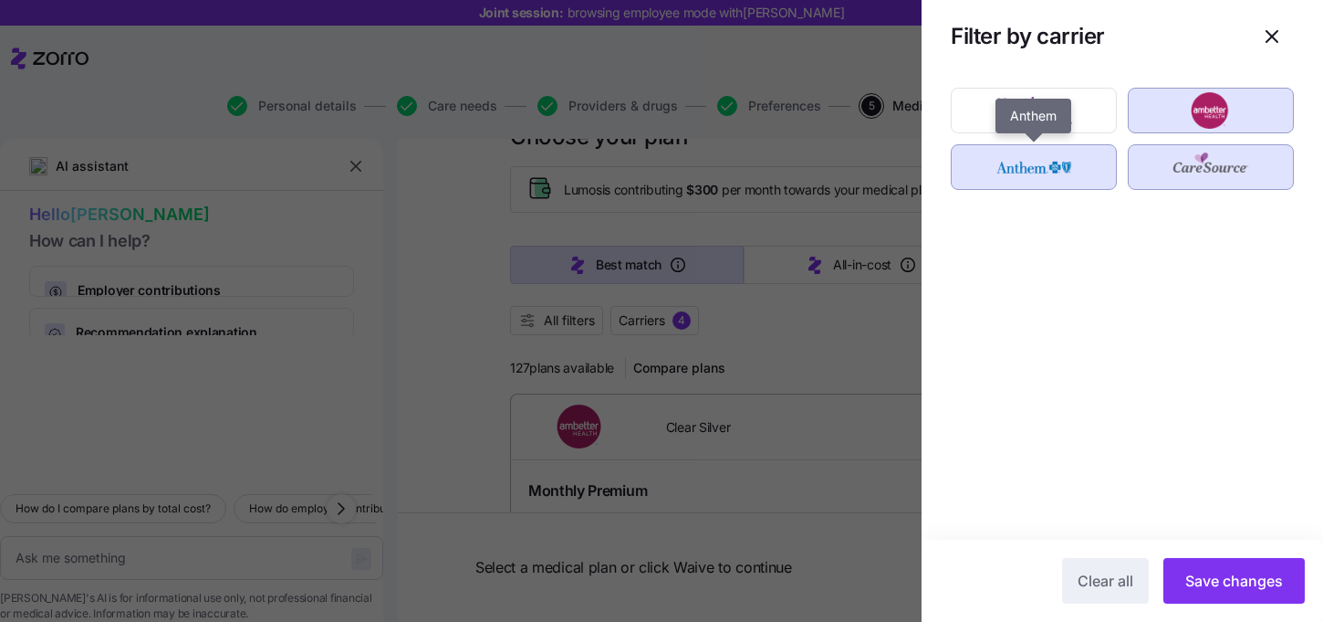
click at [1036, 173] on img "button" at bounding box center [1034, 167] width 134 height 37
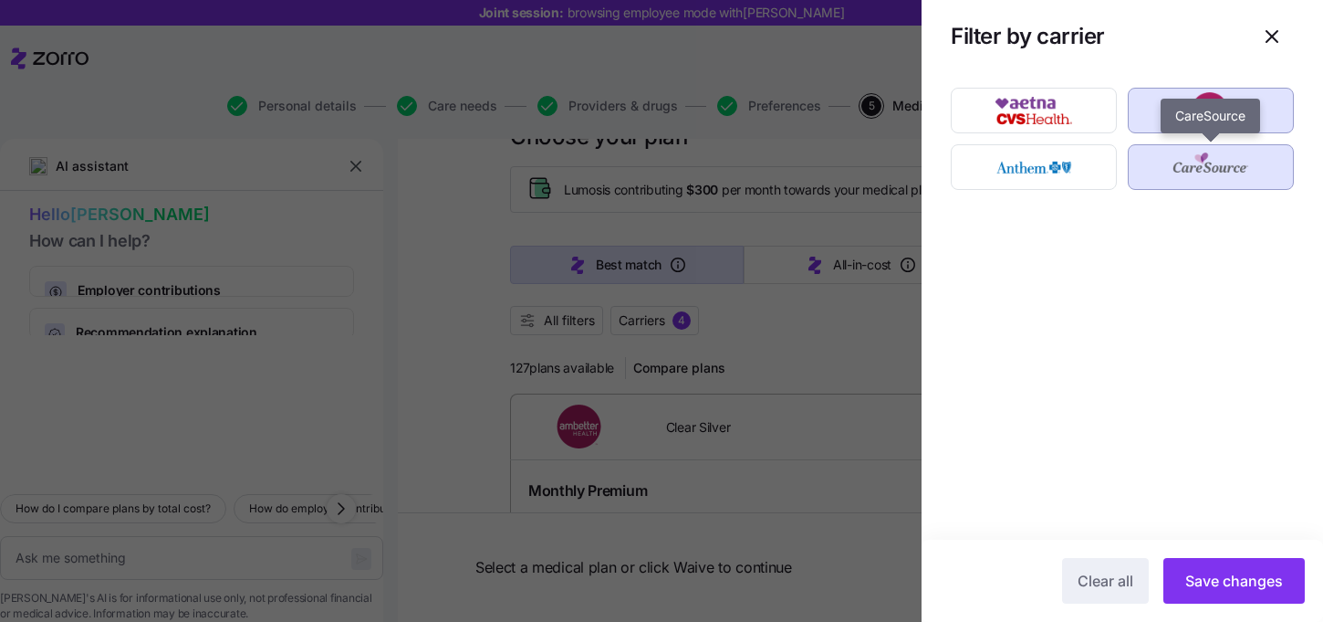
click at [1197, 173] on img "button" at bounding box center [1211, 167] width 134 height 37
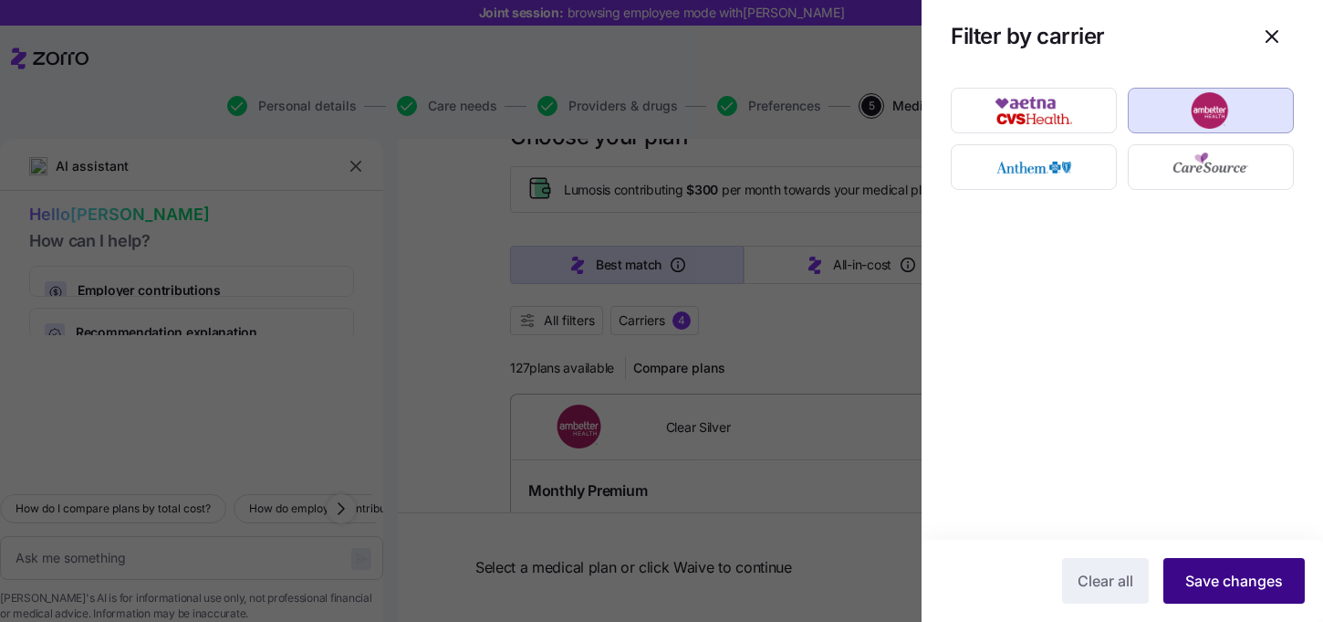
click at [1228, 570] on span "Save changes" at bounding box center [1235, 581] width 98 height 22
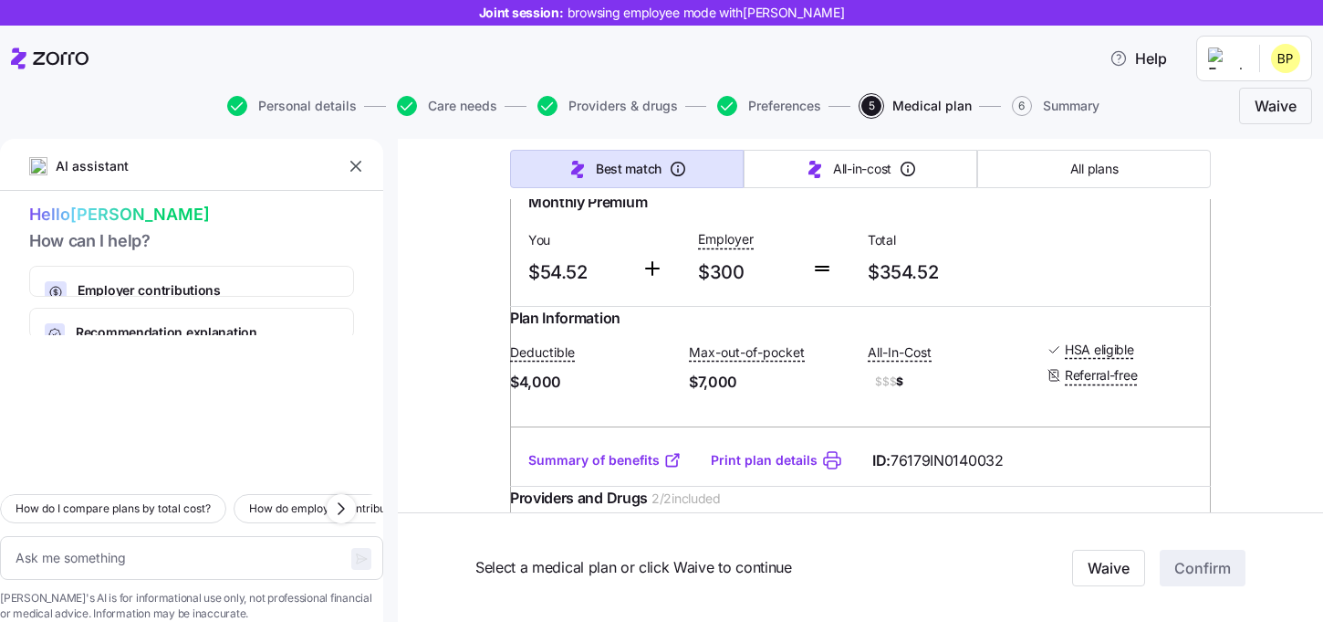
scroll to position [1499, 0]
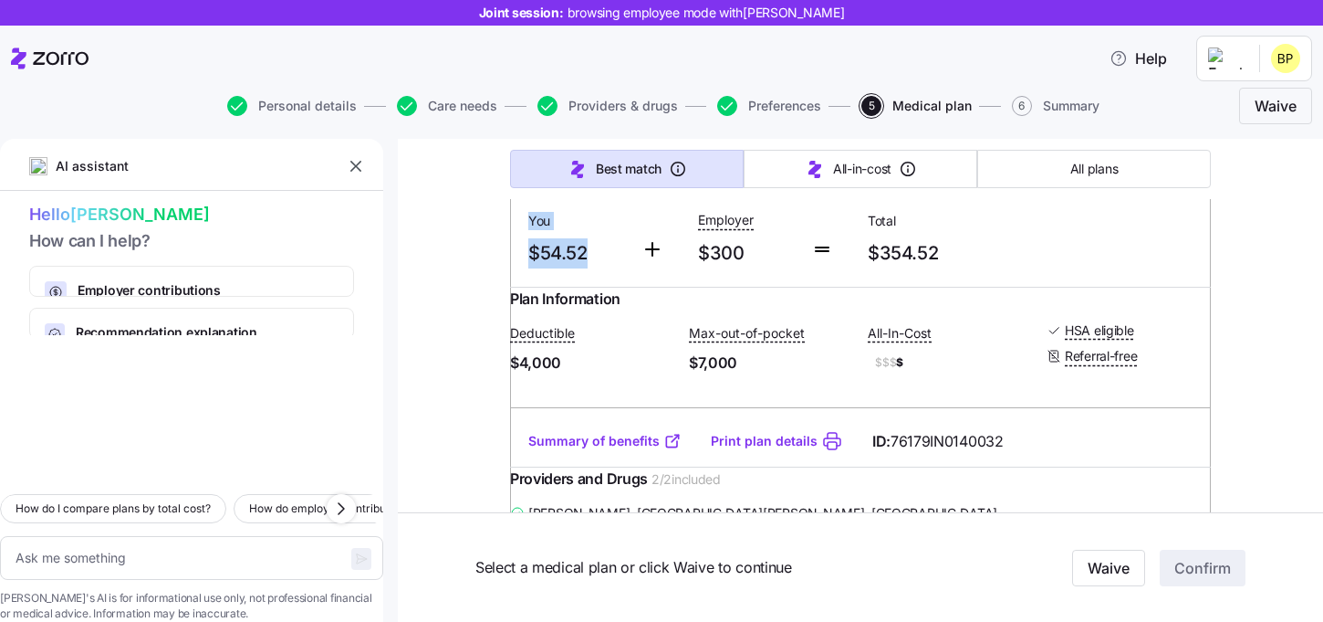
drag, startPoint x: 596, startPoint y: 366, endPoint x: 512, endPoint y: 321, distance: 95.1
click at [512, 287] on div "Monthly Premium You $54.52 Employer $300 Total $354.52" at bounding box center [860, 220] width 701 height 134
click at [646, 287] on div "Monthly Premium You $54.52 Employer $300 Total $354.52" at bounding box center [860, 220] width 701 height 134
drag, startPoint x: 958, startPoint y: 381, endPoint x: 833, endPoint y: 315, distance: 141.3
click at [833, 277] on div "Monthly Premium You $54.52 Employer $300 Total $354.52" at bounding box center [860, 220] width 679 height 112
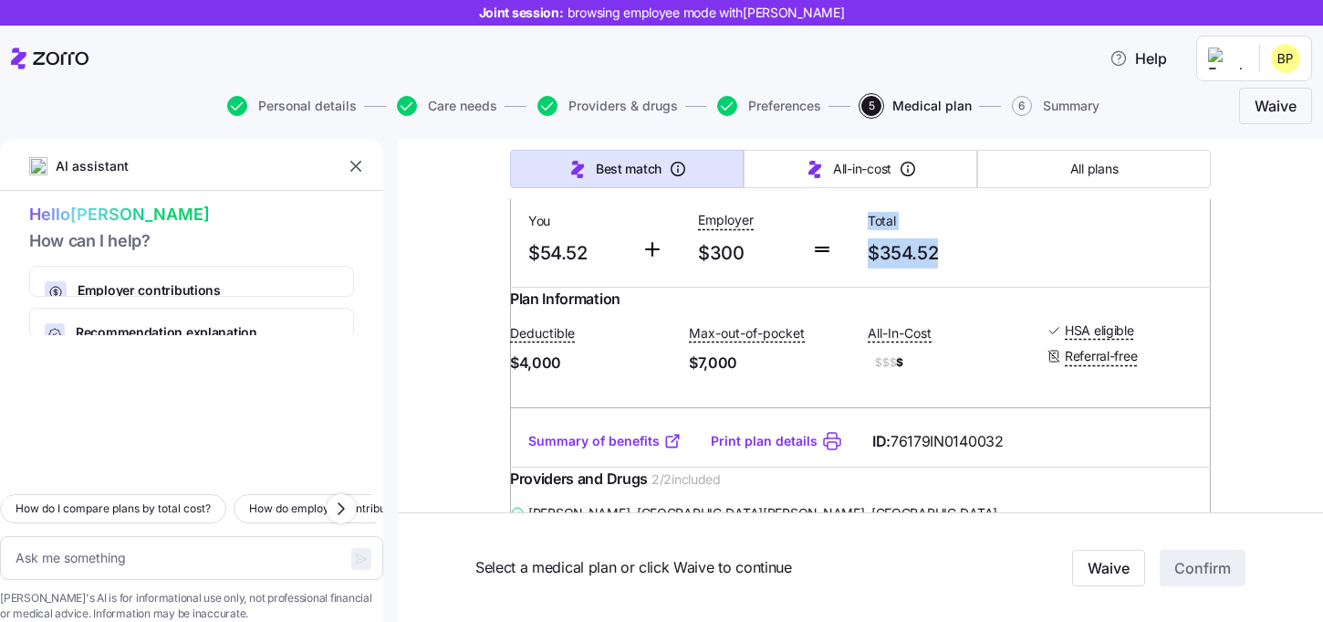
click at [1003, 268] on span "$354.52" at bounding box center [945, 253] width 155 height 30
click at [1176, 124] on input "radio" at bounding box center [1180, 115] width 18 height 18
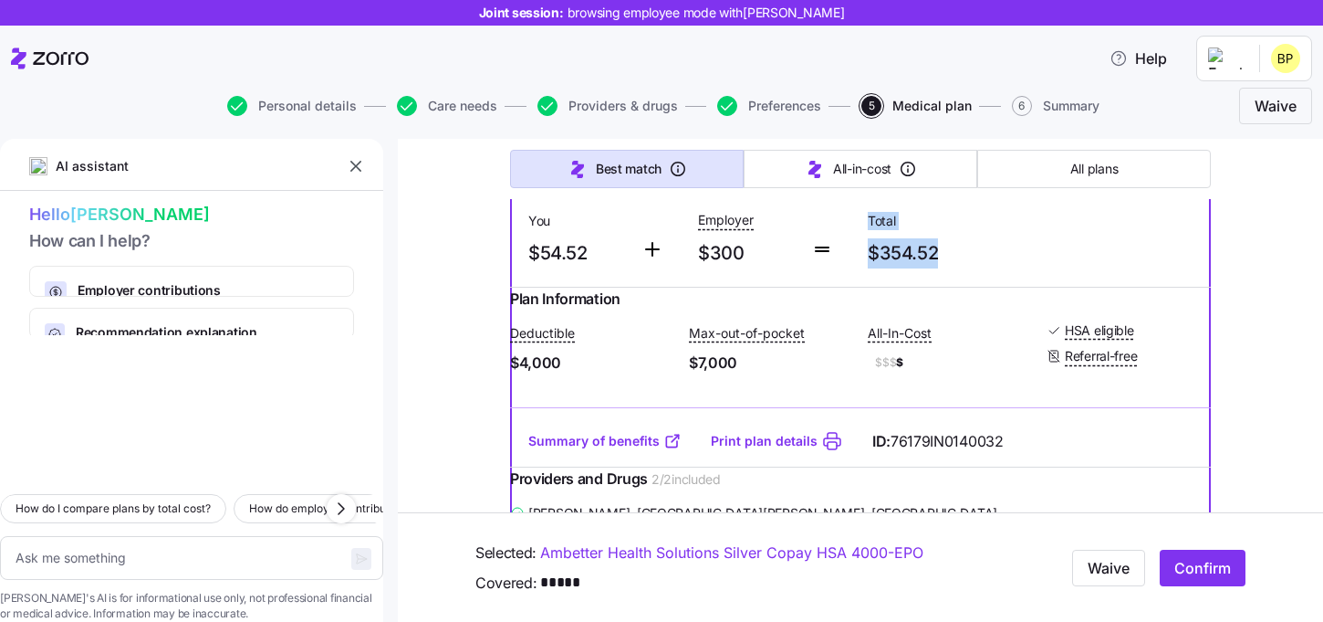
drag, startPoint x: 946, startPoint y: 361, endPoint x: 832, endPoint y: 361, distance: 113.2
click at [832, 277] on div "Monthly Premium You $54.52 Employer $300 Total $354.52" at bounding box center [860, 220] width 679 height 112
click at [997, 268] on span "$354.52" at bounding box center [945, 253] width 155 height 30
drag, startPoint x: 946, startPoint y: 364, endPoint x: 832, endPoint y: 364, distance: 114.1
click at [832, 277] on div "Monthly Premium You $54.52 Employer $300 Total $354.52" at bounding box center [860, 220] width 679 height 112
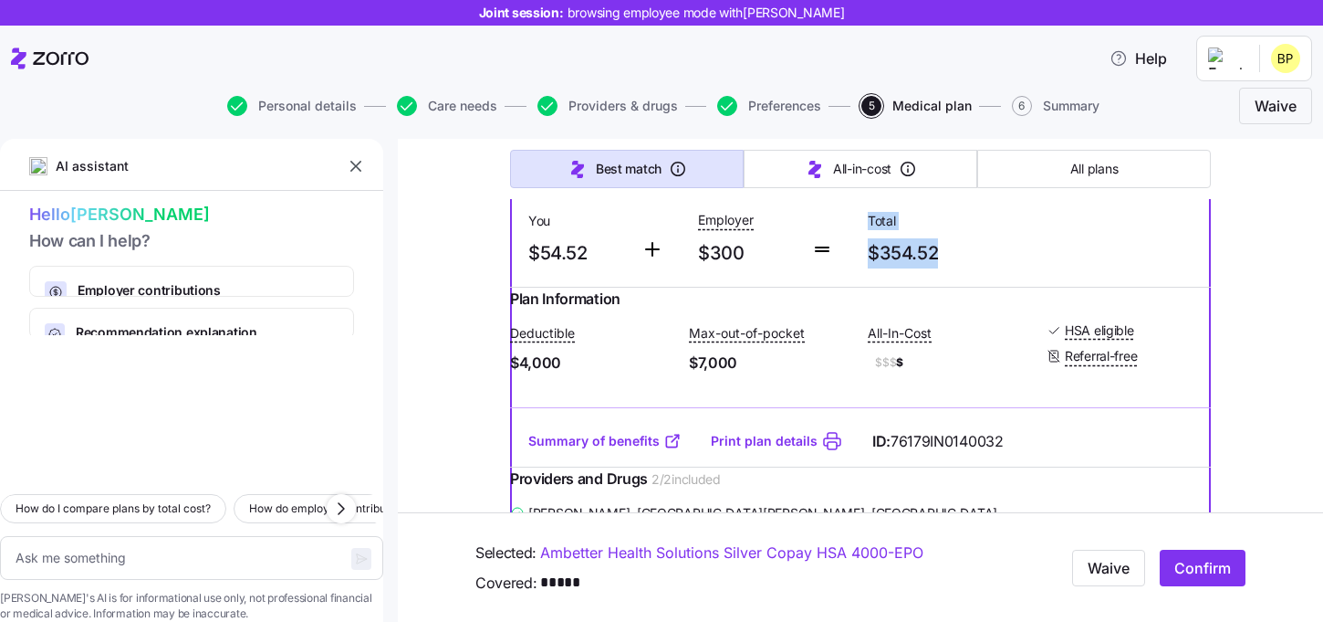
click at [965, 268] on span "$354.52" at bounding box center [945, 253] width 155 height 30
drag, startPoint x: 945, startPoint y: 365, endPoint x: 852, endPoint y: 364, distance: 93.1
click at [852, 277] on div "Monthly Premium You $54.52 Employer $300 Total $354.52" at bounding box center [860, 220] width 679 height 112
click at [960, 268] on span "$354.52" at bounding box center [945, 253] width 155 height 30
drag, startPoint x: 743, startPoint y: 361, endPoint x: 691, endPoint y: 361, distance: 52.0
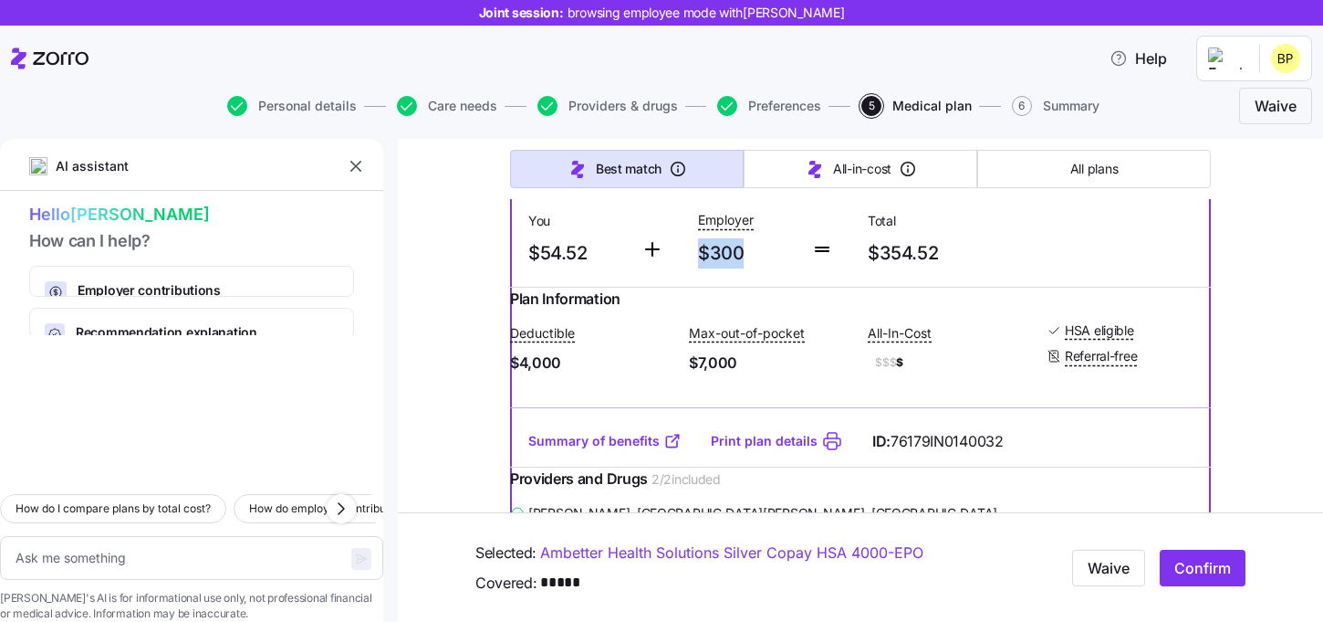
click at [691, 276] on div "Employer $300" at bounding box center [747, 238] width 113 height 75
click at [745, 268] on span "$300" at bounding box center [747, 253] width 99 height 30
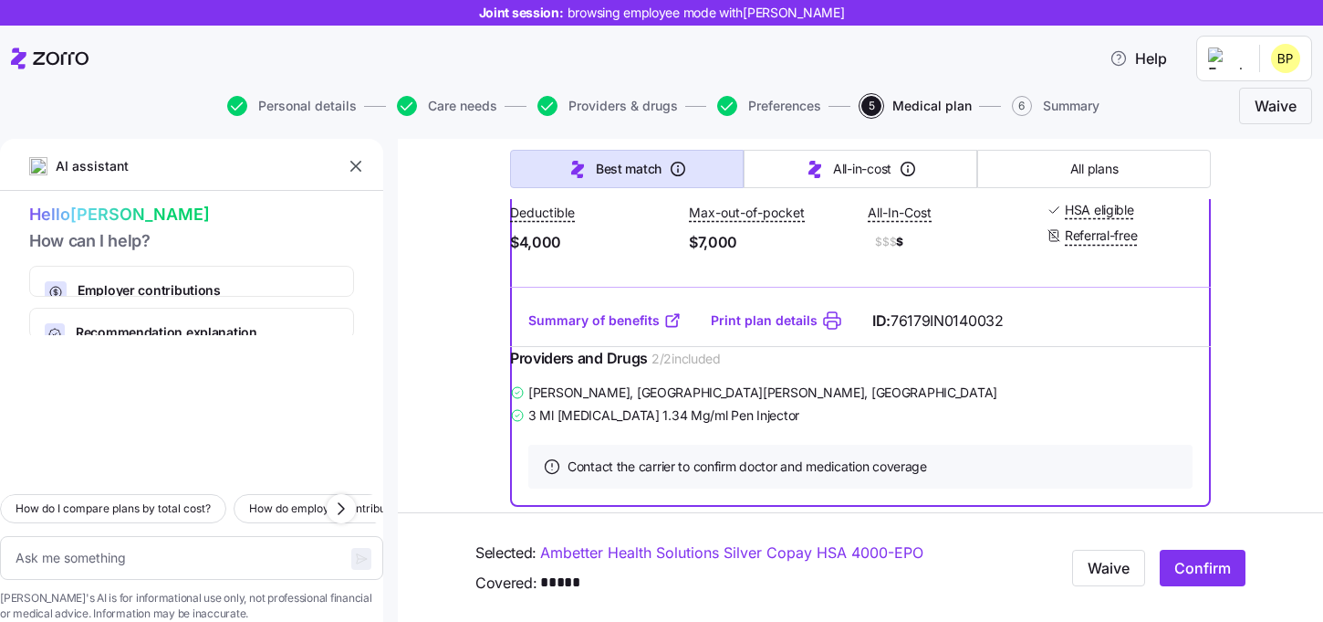
scroll to position [1621, 0]
click at [617, 328] on link "Summary of benefits" at bounding box center [604, 318] width 153 height 18
drag, startPoint x: 755, startPoint y: 367, endPoint x: 672, endPoint y: 329, distance: 91.5
click at [672, 263] on div "Deductible $4,000 Max-out-of-pocket $7,000 All-In-Cost $$$ $ HSA eligible Refer…" at bounding box center [860, 225] width 701 height 75
click at [800, 263] on div "Deductible $4,000 Max-out-of-pocket $7,000 All-In-Cost $$$ $ HSA eligible Refer…" at bounding box center [860, 225] width 701 height 75
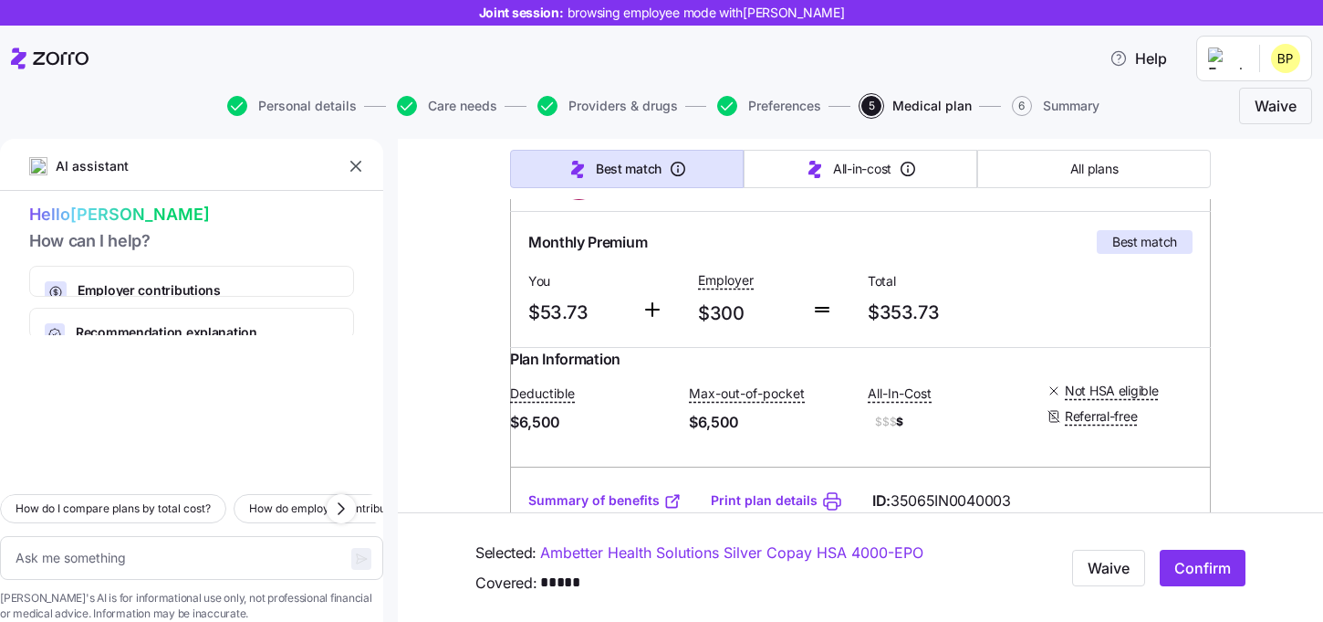
scroll to position [153, 0]
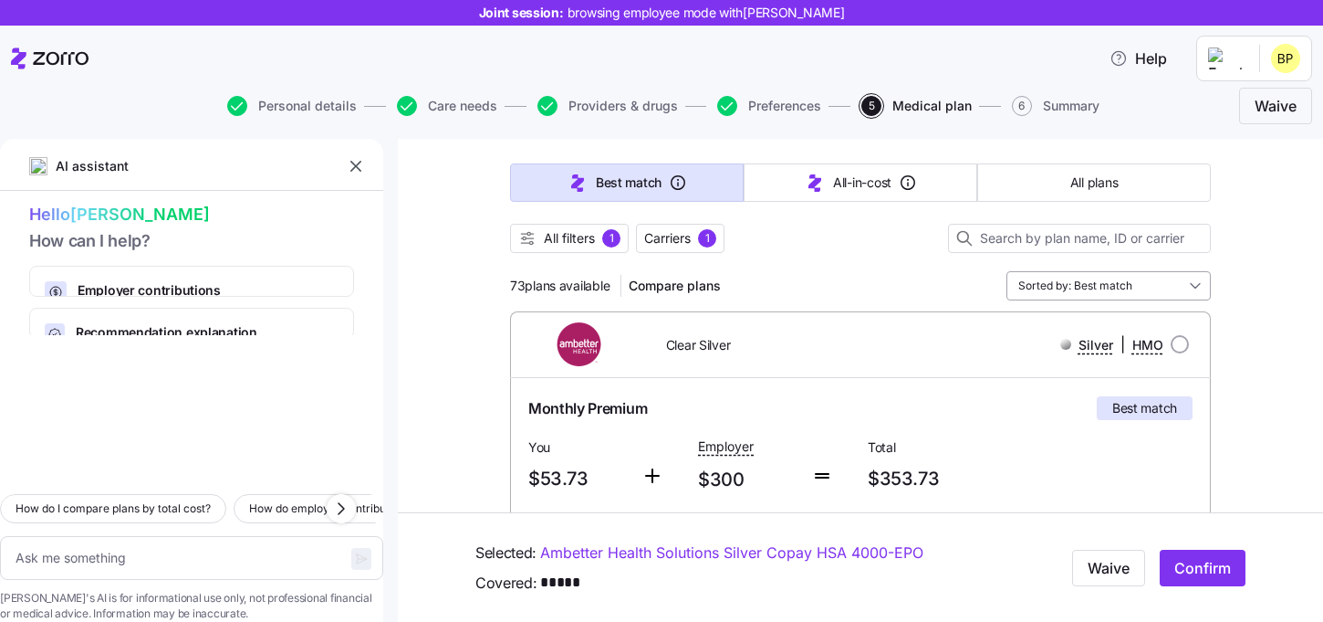
click at [1118, 284] on input "Sorted by: Best match" at bounding box center [1109, 285] width 204 height 29
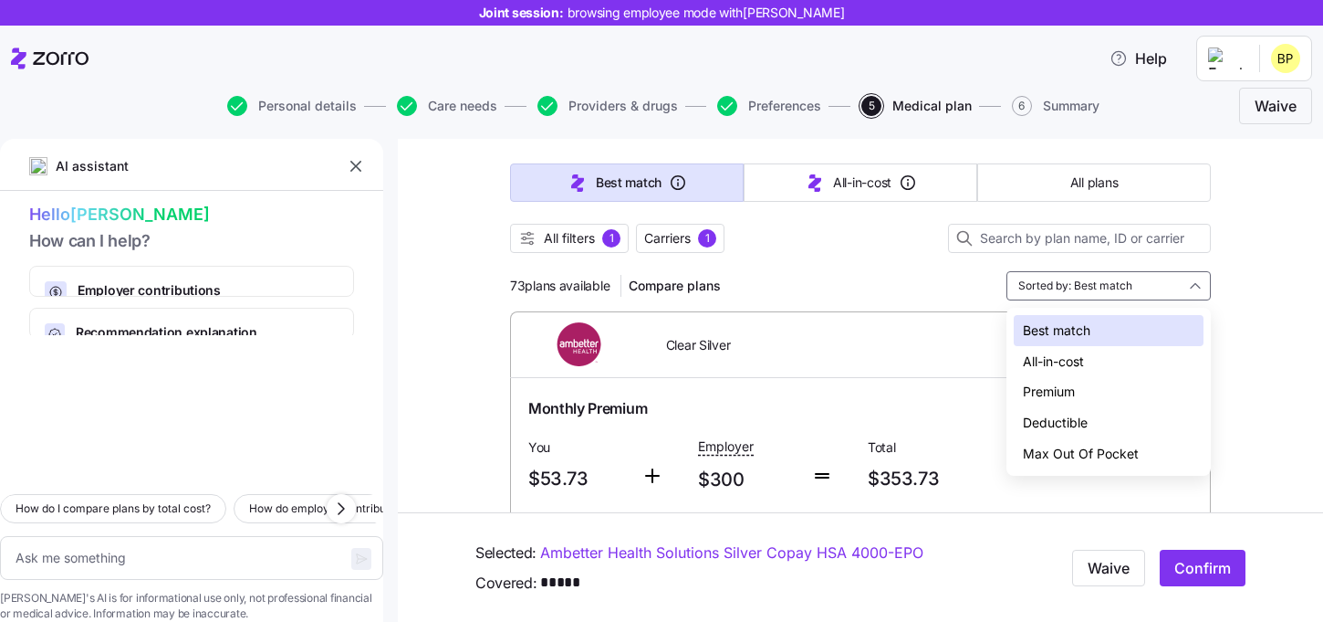
click at [1059, 418] on div "Deductible" at bounding box center [1109, 422] width 190 height 31
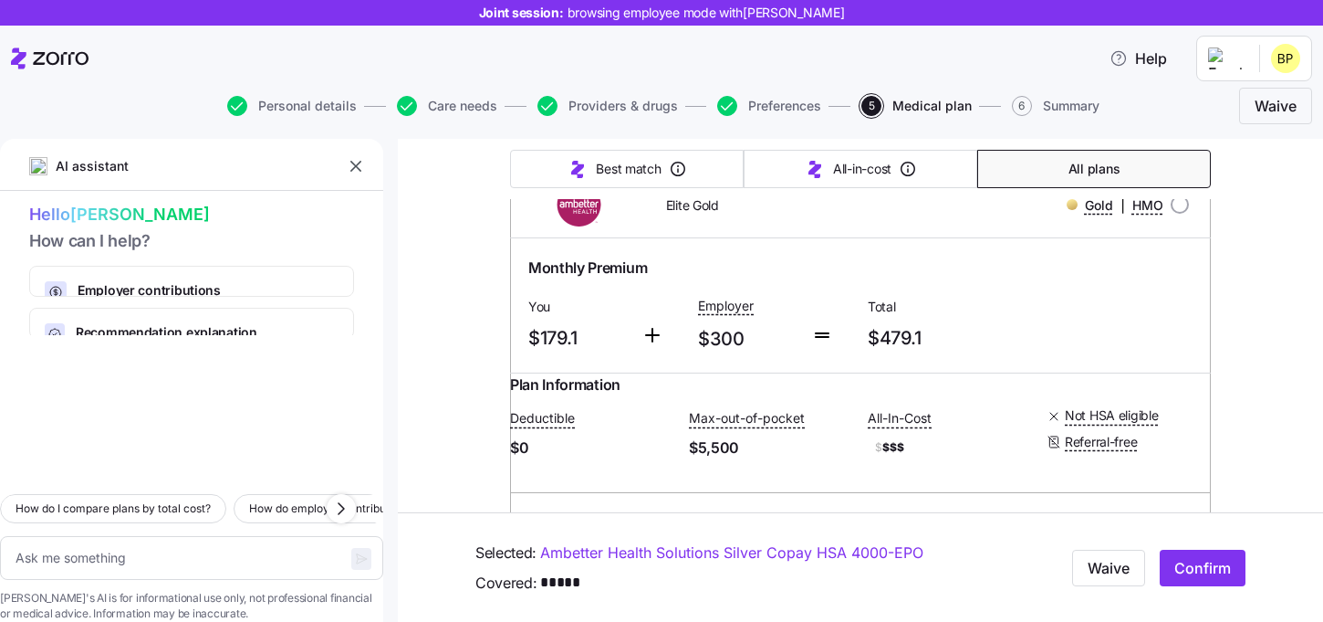
scroll to position [289, 0]
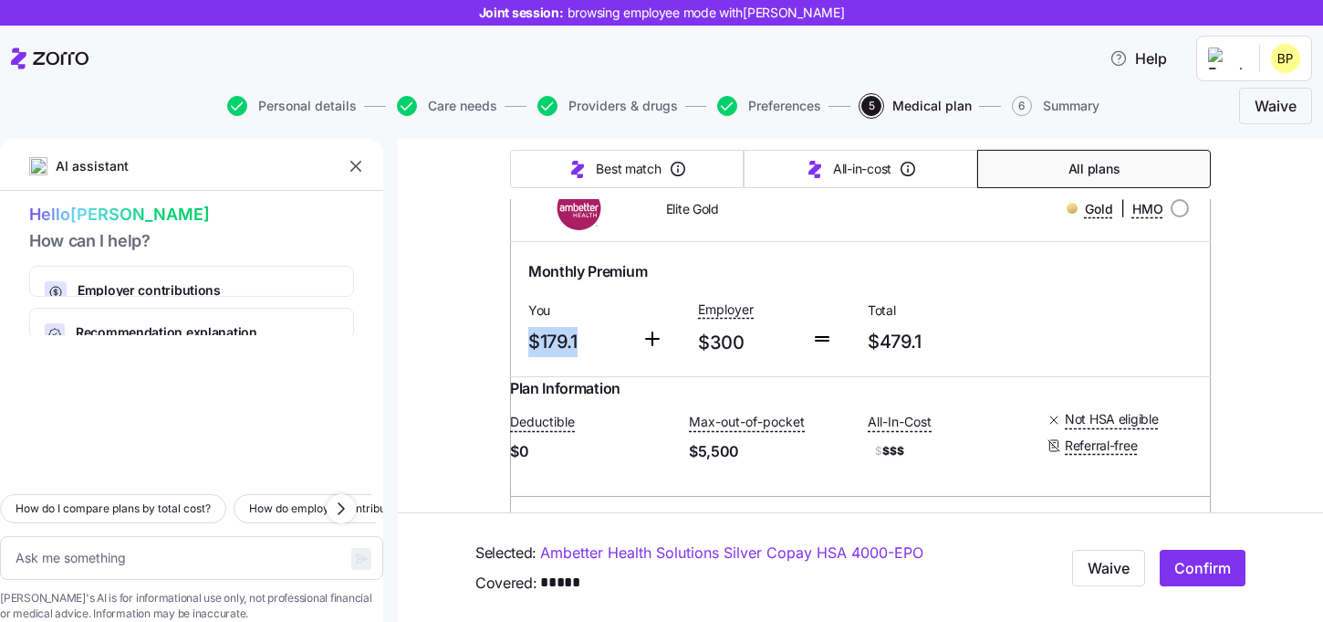
drag, startPoint x: 585, startPoint y: 342, endPoint x: 507, endPoint y: 342, distance: 77.6
drag, startPoint x: 586, startPoint y: 463, endPoint x: 514, endPoint y: 425, distance: 81.2
click at [514, 425] on div "Plan Information Deductible $0 Max-out-of-pocket $5,500 All-In-Cost $ $$$ Not H…" at bounding box center [860, 440] width 701 height 127
click at [622, 463] on span "$0" at bounding box center [592, 451] width 164 height 23
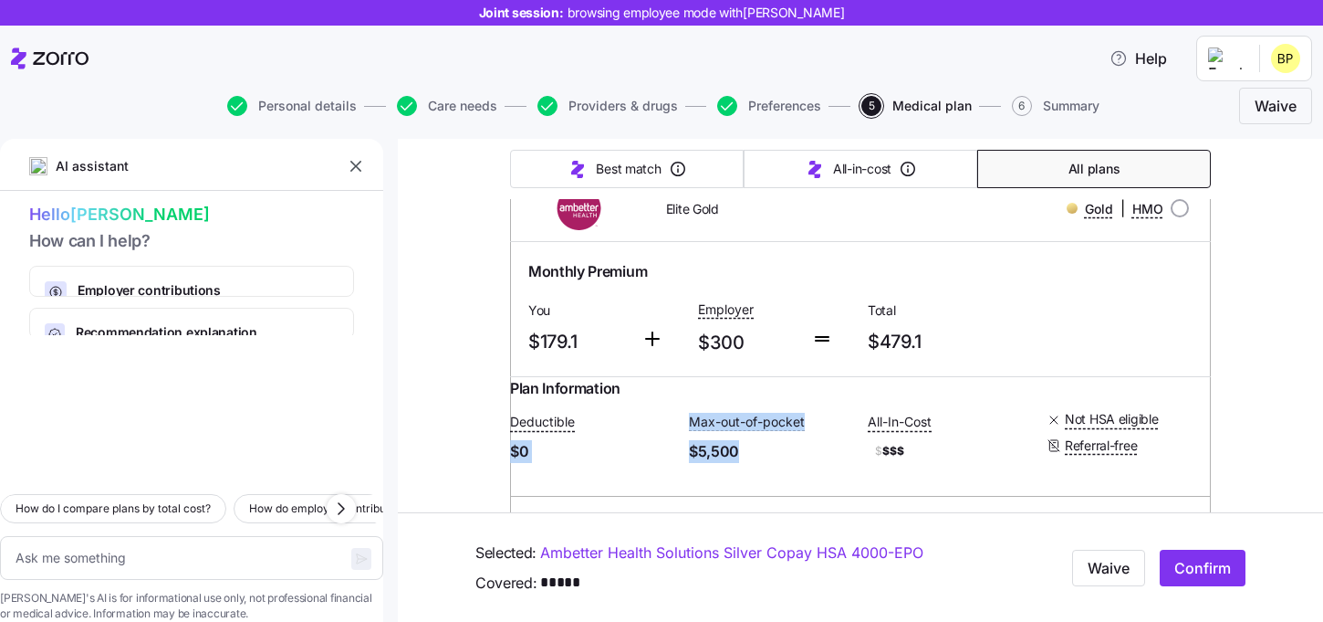
drag, startPoint x: 792, startPoint y: 484, endPoint x: 684, endPoint y: 434, distance: 119.6
click at [684, 434] on div "Deductible $0 Max-out-of-pocket $5,500 All-In-Cost $ $$$ Not HSA eligible Refer…" at bounding box center [860, 436] width 701 height 75
click at [765, 463] on span "$5,500" at bounding box center [771, 451] width 164 height 23
drag, startPoint x: 591, startPoint y: 347, endPoint x: 496, endPoint y: 308, distance: 102.4
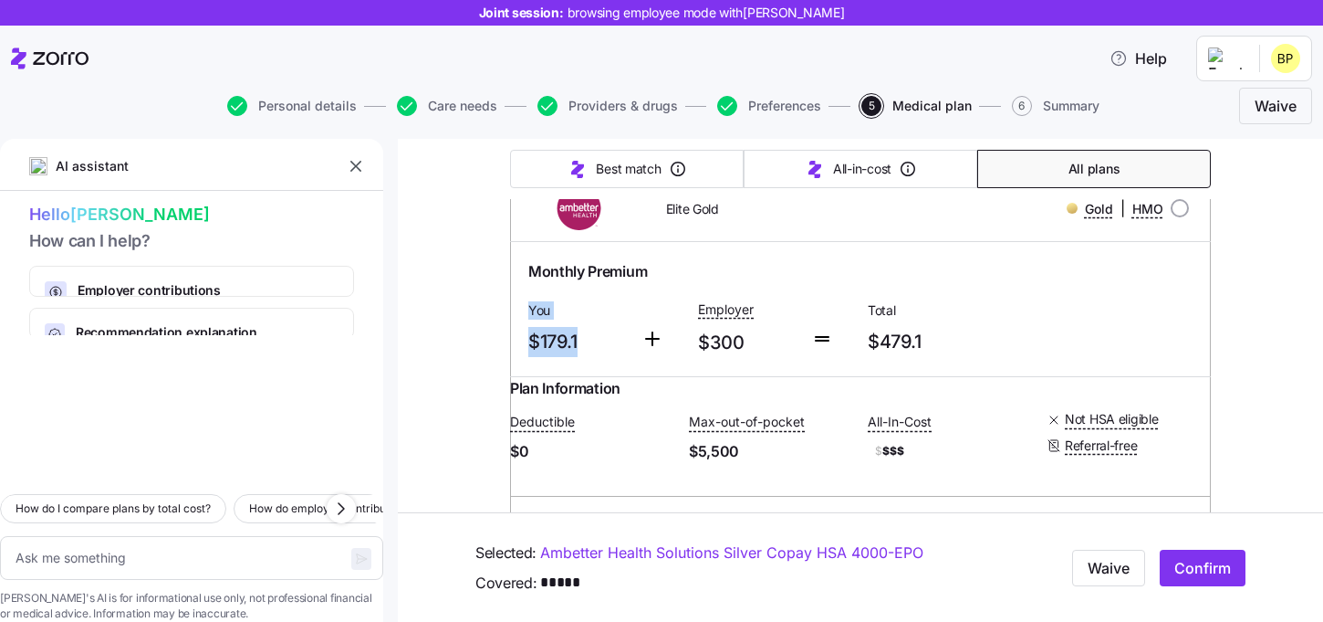
click at [608, 344] on span "$179.1" at bounding box center [577, 342] width 99 height 30
drag, startPoint x: 596, startPoint y: 346, endPoint x: 513, endPoint y: 304, distance: 93.1
click at [513, 304] on div "Monthly Premium You $179.1 Employer $300 Total $479.1" at bounding box center [860, 309] width 701 height 134
click at [602, 356] on span "$179.1" at bounding box center [577, 342] width 99 height 30
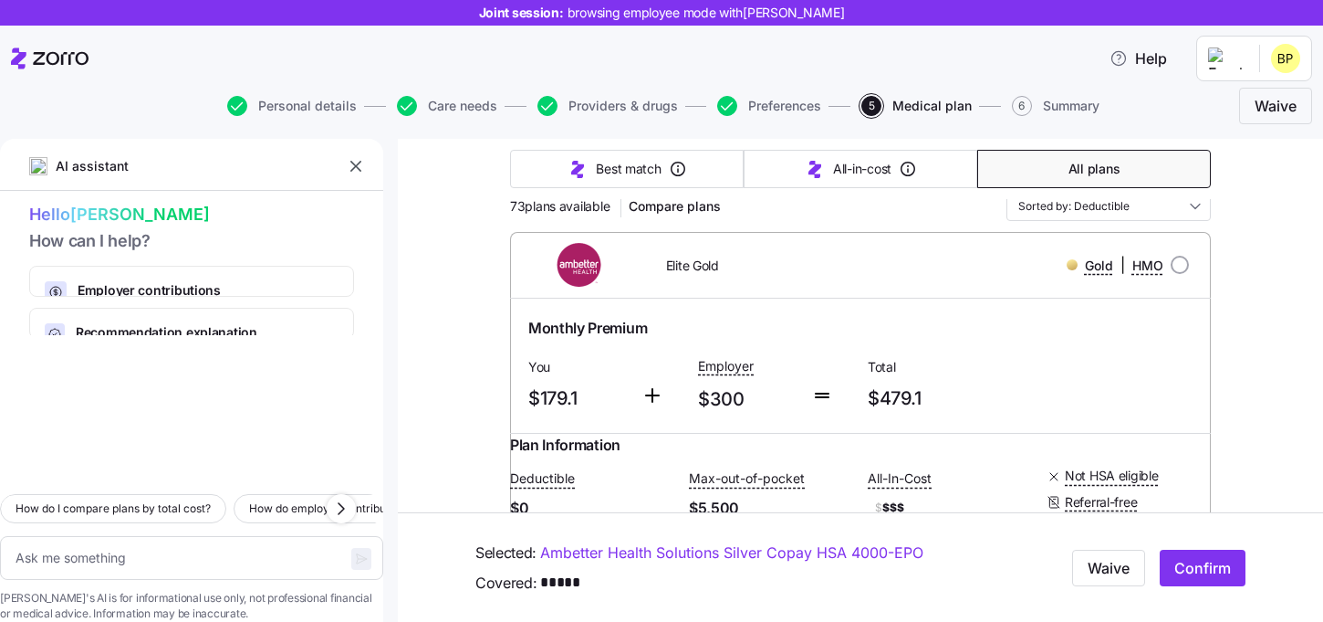
scroll to position [221, 0]
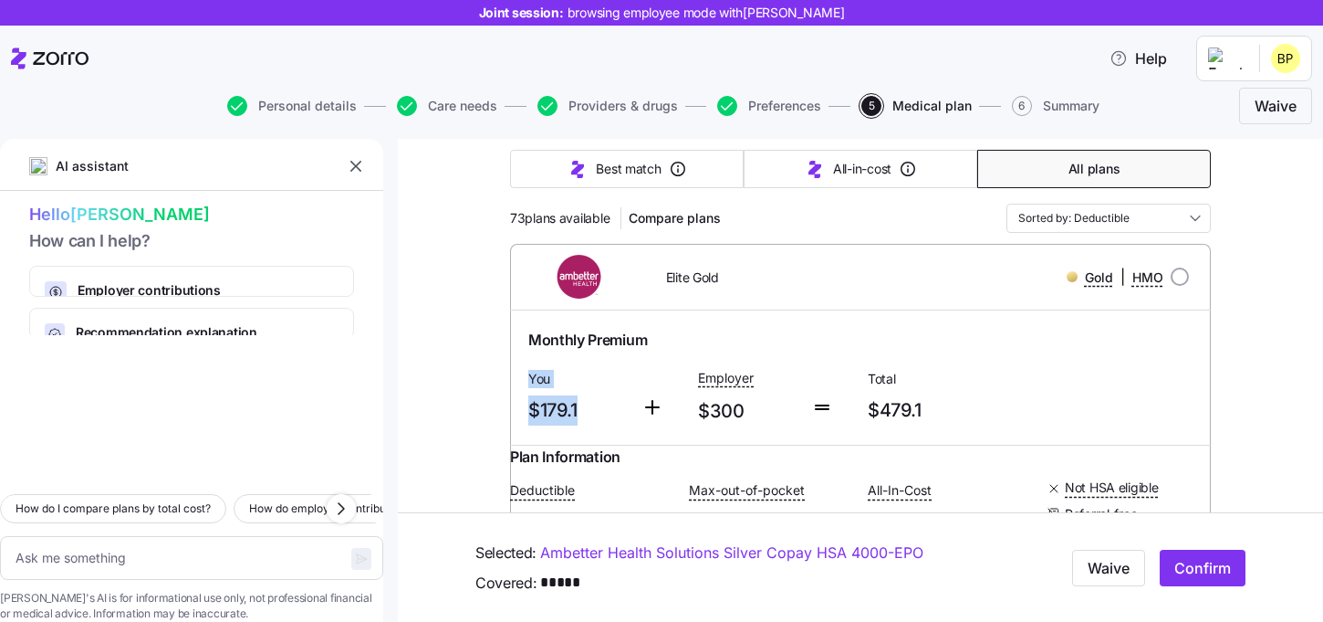
drag, startPoint x: 612, startPoint y: 420, endPoint x: 510, endPoint y: 360, distance: 118.6
click at [510, 360] on div "Monthly Premium You $179.1 Employer $300 Total $479.1" at bounding box center [860, 377] width 701 height 134
click at [624, 400] on span "$179.1" at bounding box center [577, 410] width 99 height 30
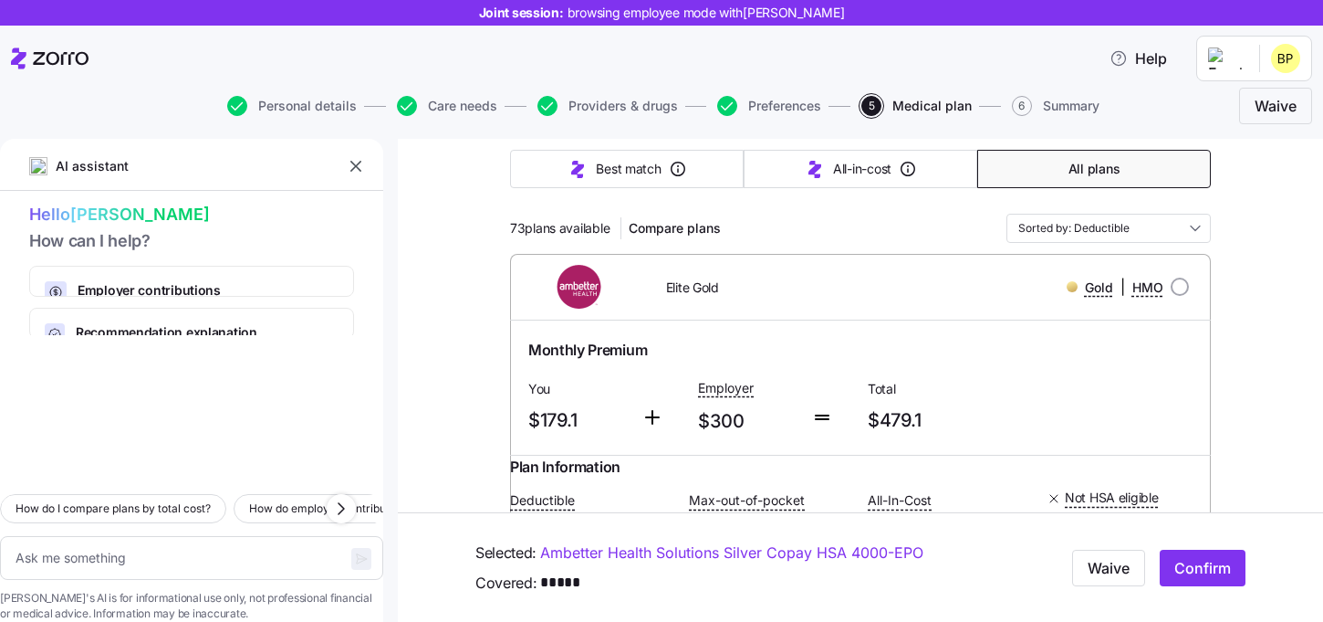
scroll to position [209, 0]
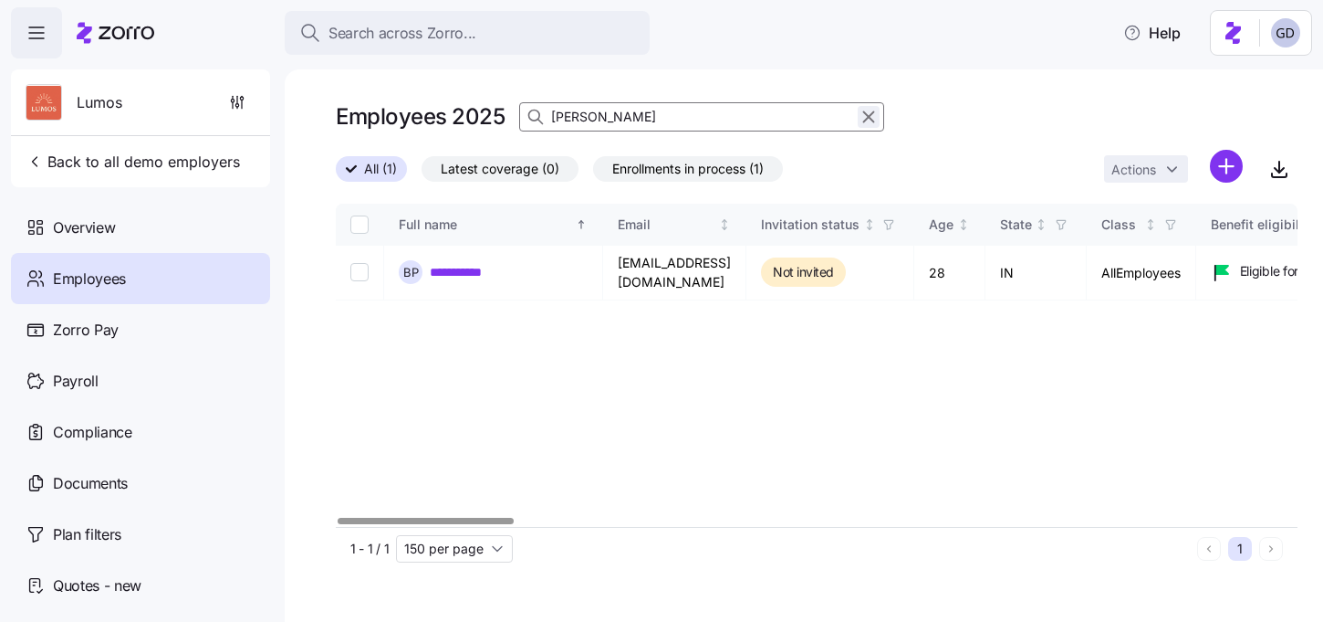
click at [858, 113] on button "button" at bounding box center [869, 117] width 22 height 22
click at [865, 113] on icon "button" at bounding box center [869, 117] width 20 height 22
click at [872, 120] on div "Employees 2025 Brock" at bounding box center [817, 117] width 962 height 37
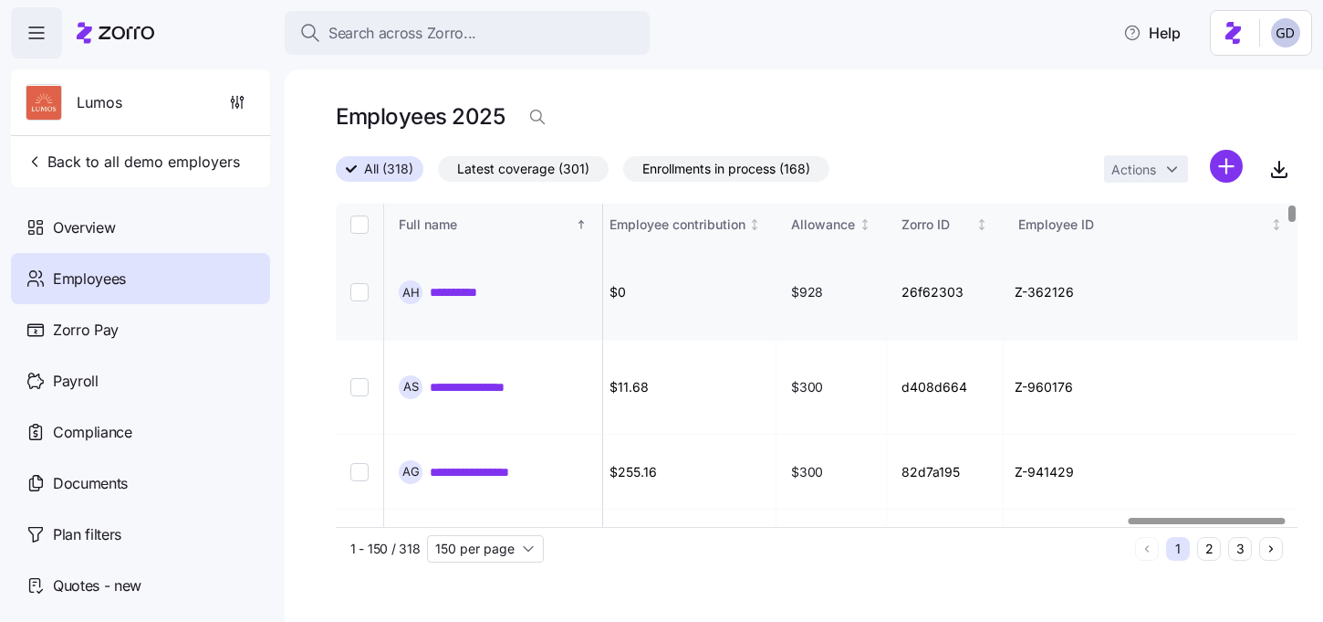
scroll to position [0, 4860]
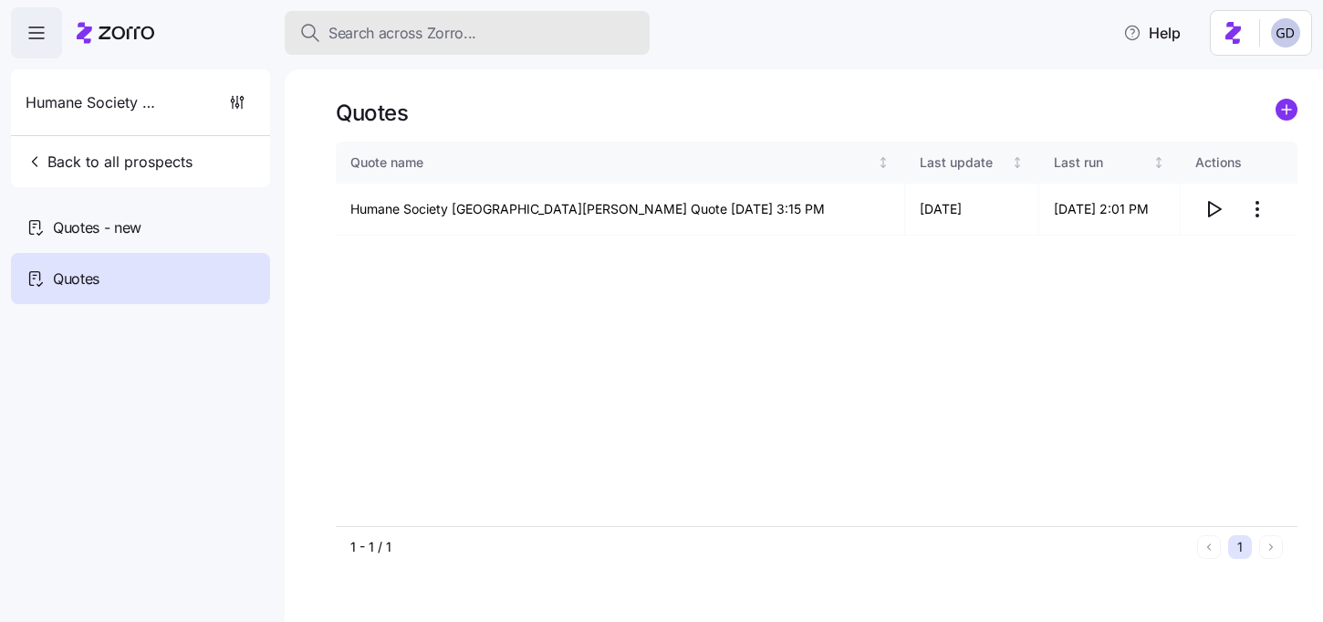
click at [498, 31] on div "Search across Zorro..." at bounding box center [467, 33] width 336 height 23
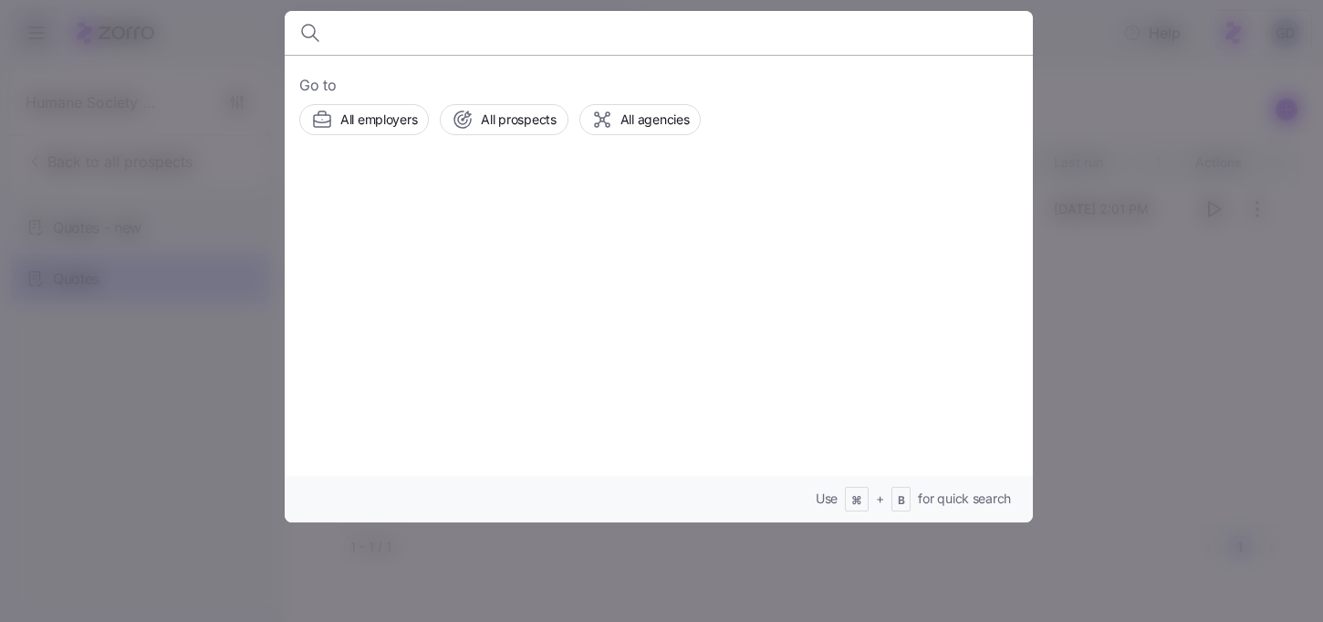
click at [1103, 95] on div at bounding box center [661, 311] width 1323 height 622
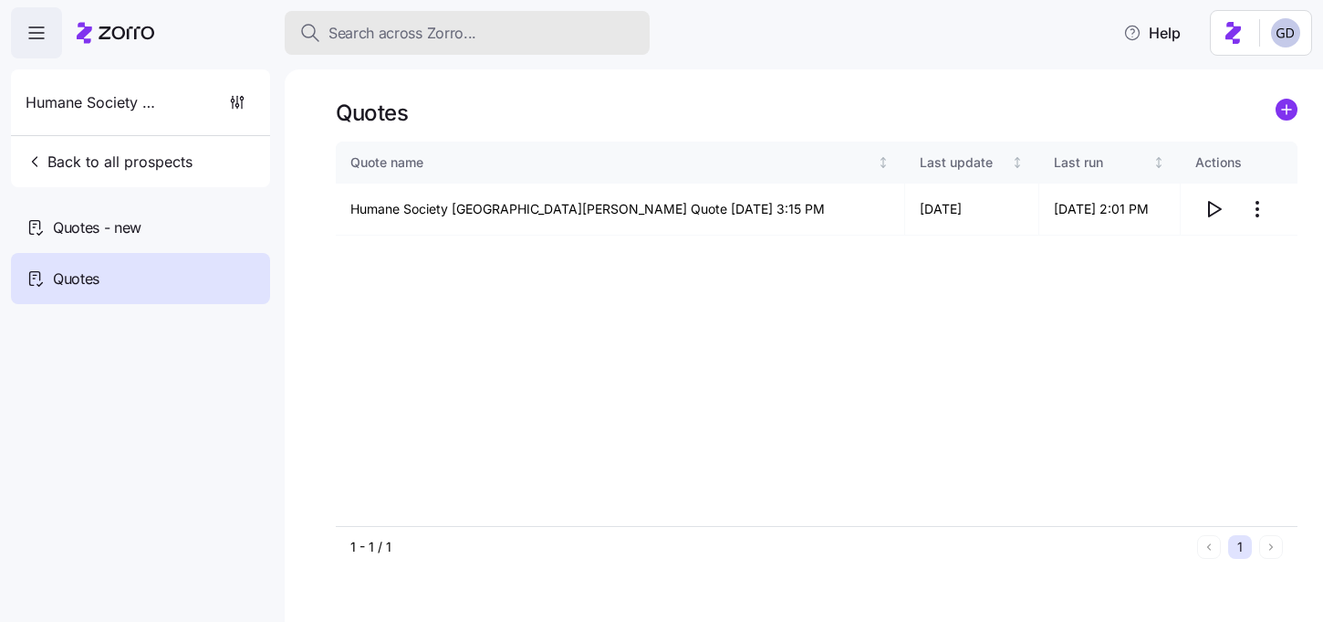
click at [491, 39] on div "Search across Zorro..." at bounding box center [467, 33] width 336 height 23
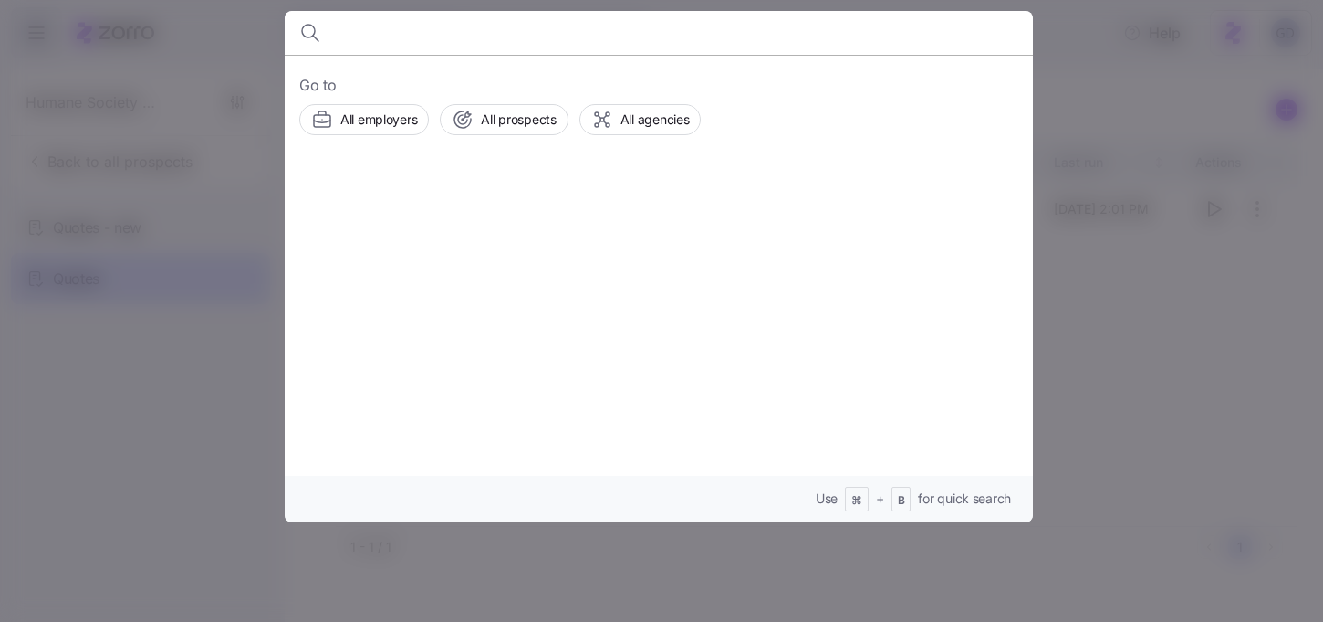
click at [375, 40] on input at bounding box center [569, 33] width 467 height 44
type input "Kite Realty"
click at [487, 204] on span "Kite Realty" at bounding box center [491, 208] width 70 height 23
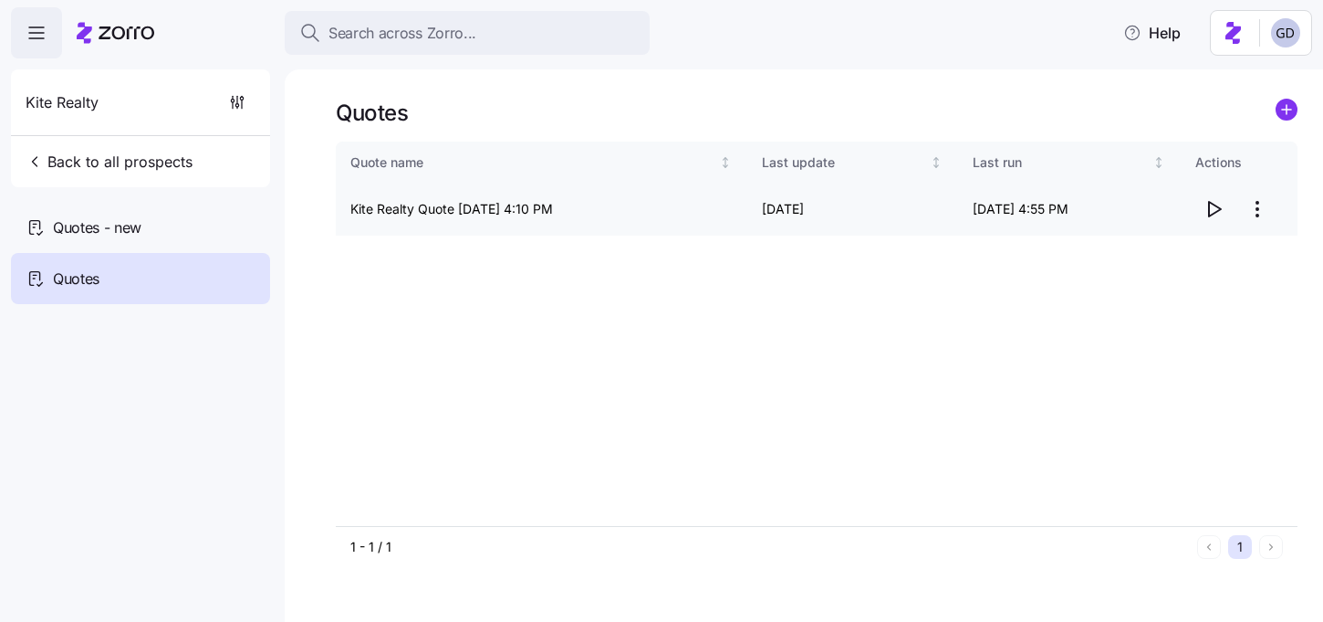
click at [1214, 210] on icon "button" at bounding box center [1214, 209] width 22 height 22
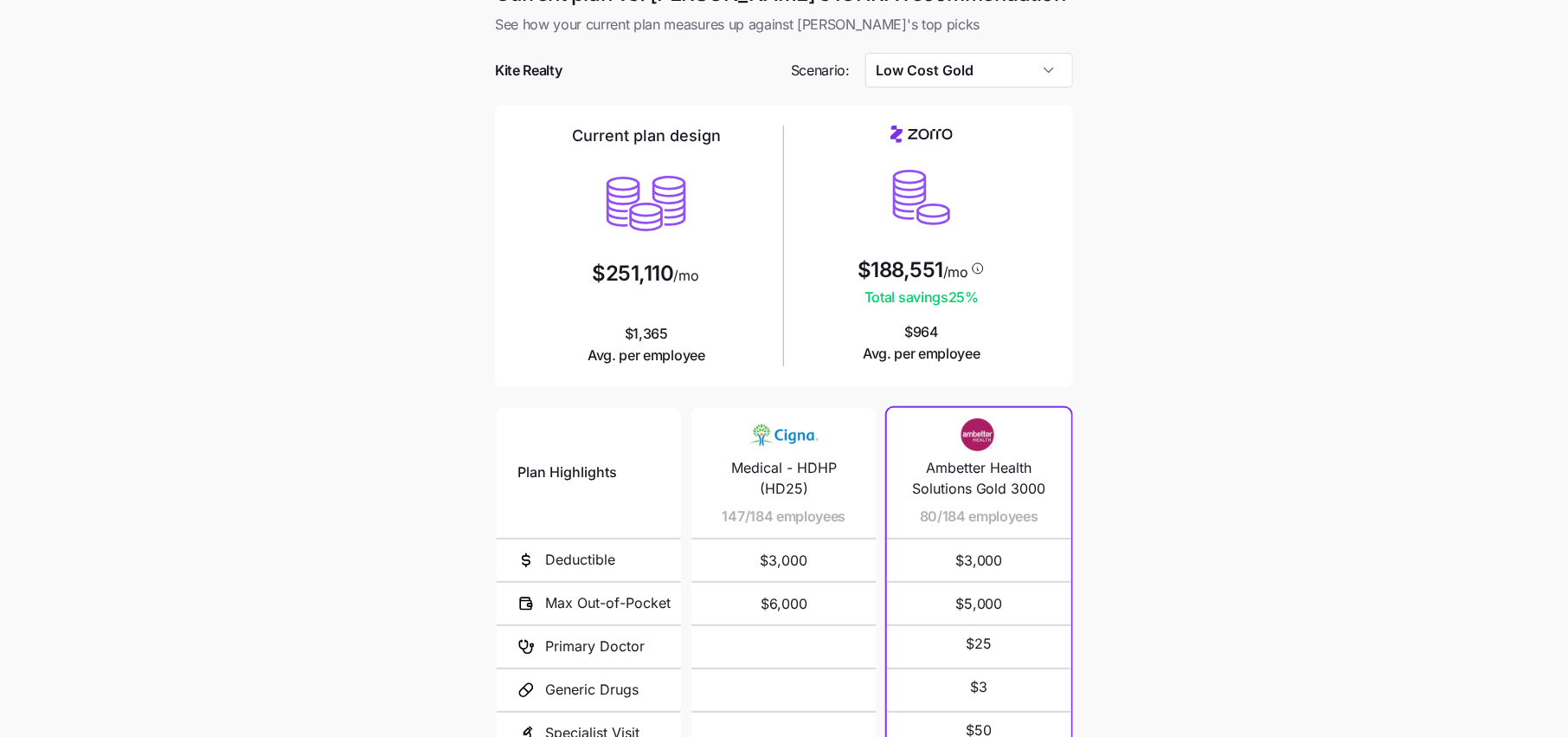
scroll to position [33, 0]
drag, startPoint x: 982, startPoint y: 299, endPoint x: 793, endPoint y: 297, distance: 189.0
click at [793, 297] on div "$188,551 /mo Total savings 25 % $964 Avg. per employee" at bounding box center [921, 243] width 262 height 239
click at [1069, 297] on div "Current plan design $251,110 /mo $1,365 Avg. per employee $188,551 /mo Total sa…" at bounding box center [784, 244] width 578 height 283
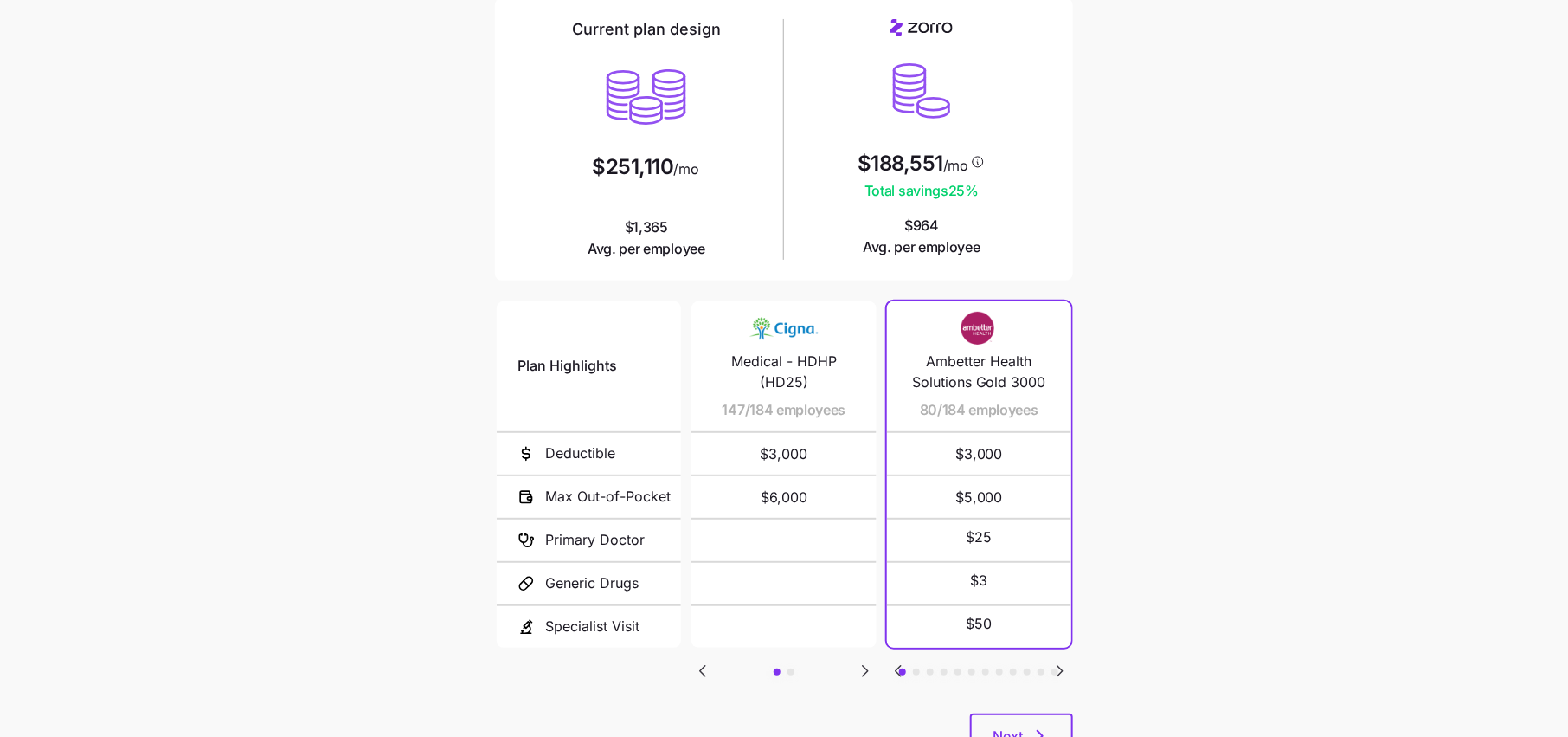
scroll to position [0, 0]
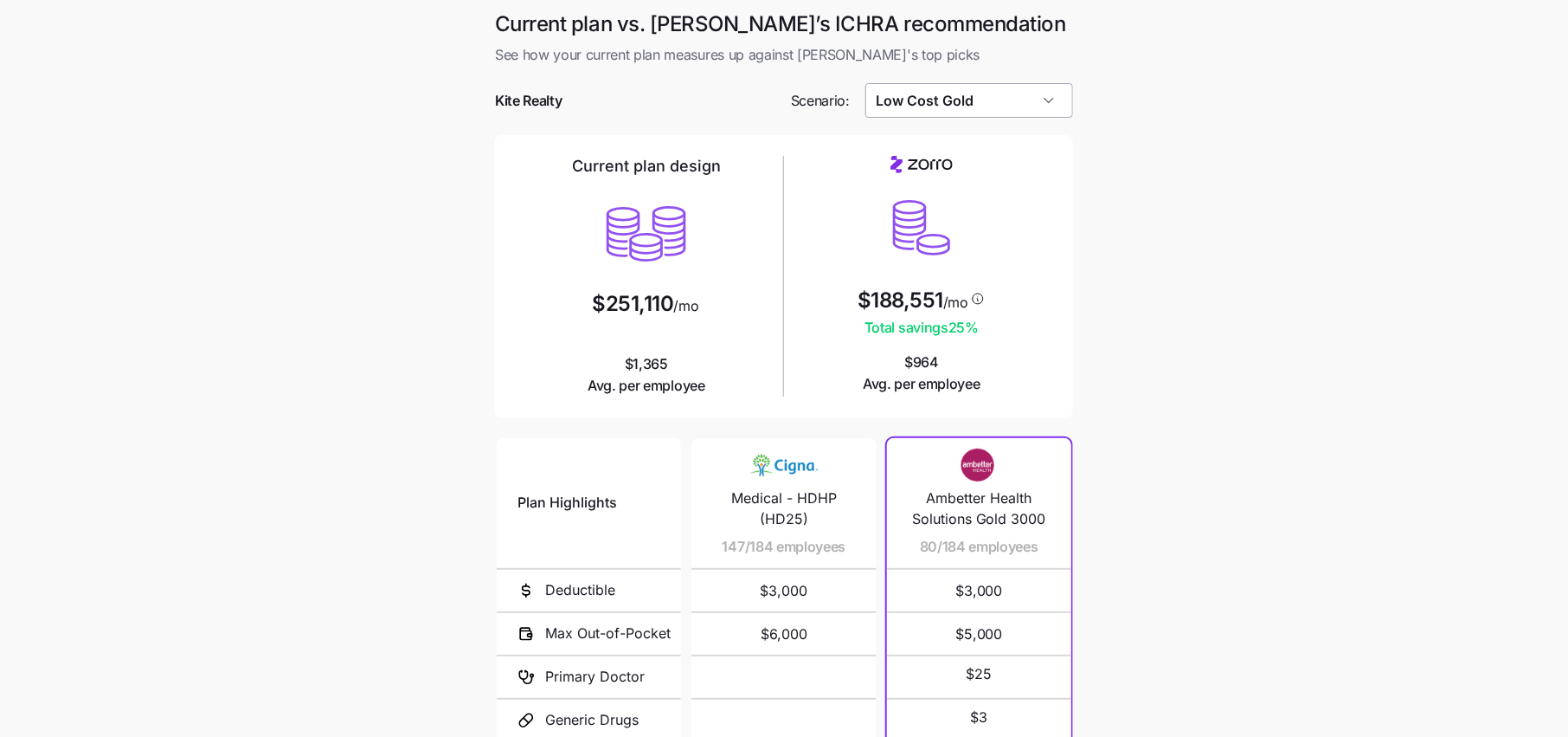
click at [934, 98] on input "Low Cost Gold" at bounding box center [970, 101] width 209 height 35
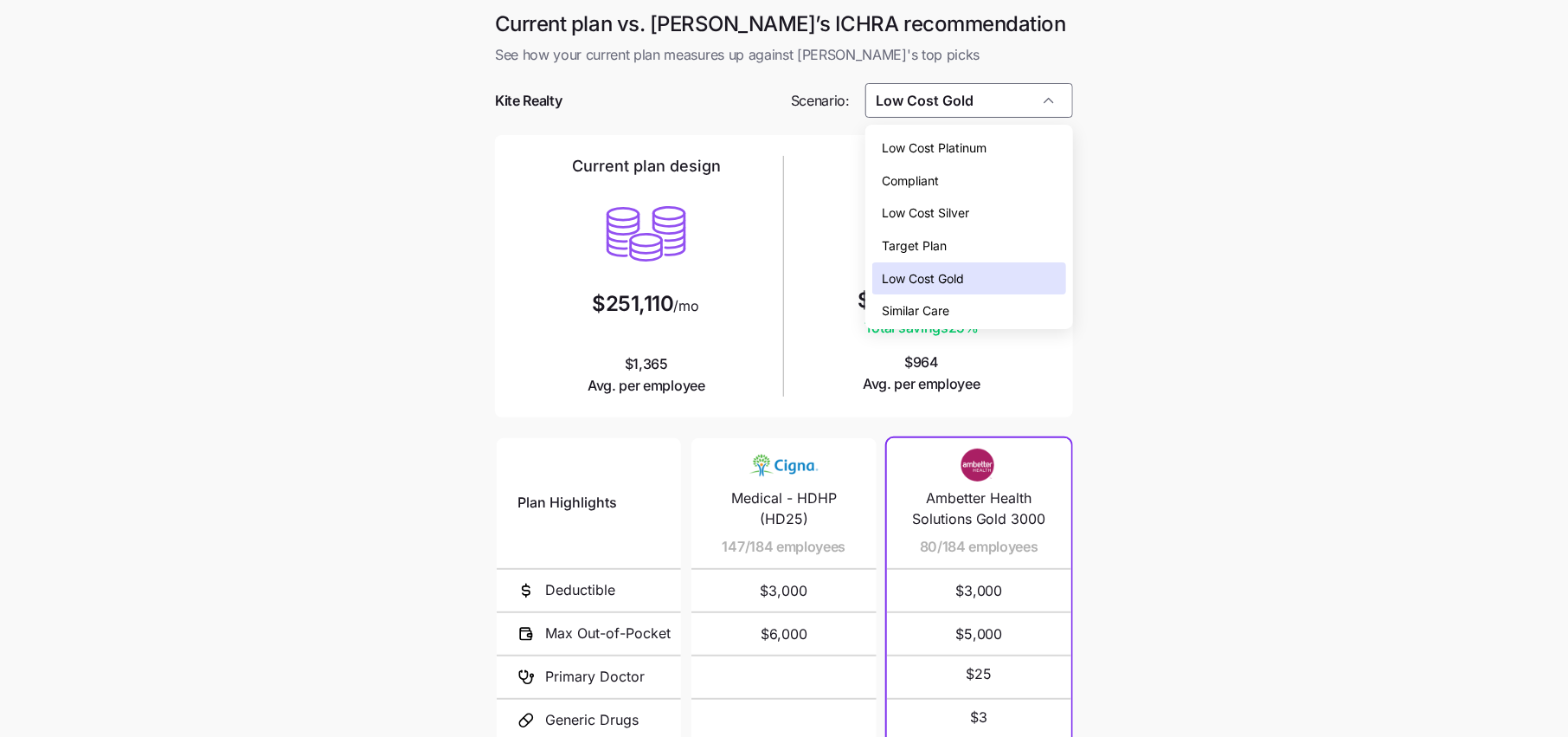
click at [966, 217] on span "Low Cost Silver" at bounding box center [926, 212] width 87 height 19
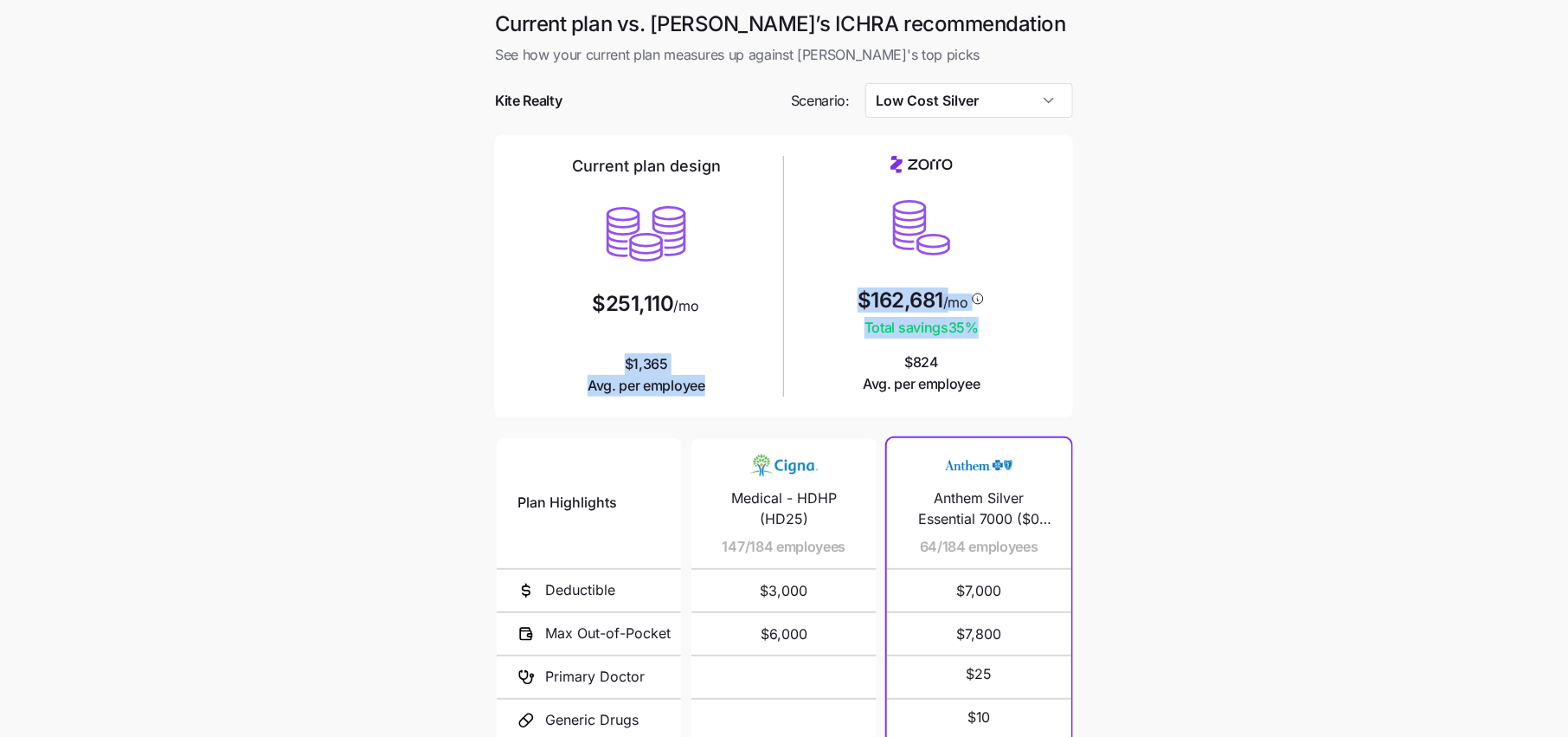
drag, startPoint x: 993, startPoint y: 328, endPoint x: 753, endPoint y: 328, distance: 240.0
click at [753, 328] on div "Current plan design $251,110 /mo $1,365 Avg. per employee $162,681 /mo Total sa…" at bounding box center [784, 276] width 550 height 254
click at [1115, 368] on main "Current plan vs. Zorro’s ICHRA recommendation See how your current plan measure…" at bounding box center [784, 472] width 1568 height 946
drag, startPoint x: 992, startPoint y: 310, endPoint x: 844, endPoint y: 313, distance: 148.0
click at [844, 313] on div "$162,681 /mo Total savings 35 % $824 Avg. per employee" at bounding box center [921, 275] width 262 height 239
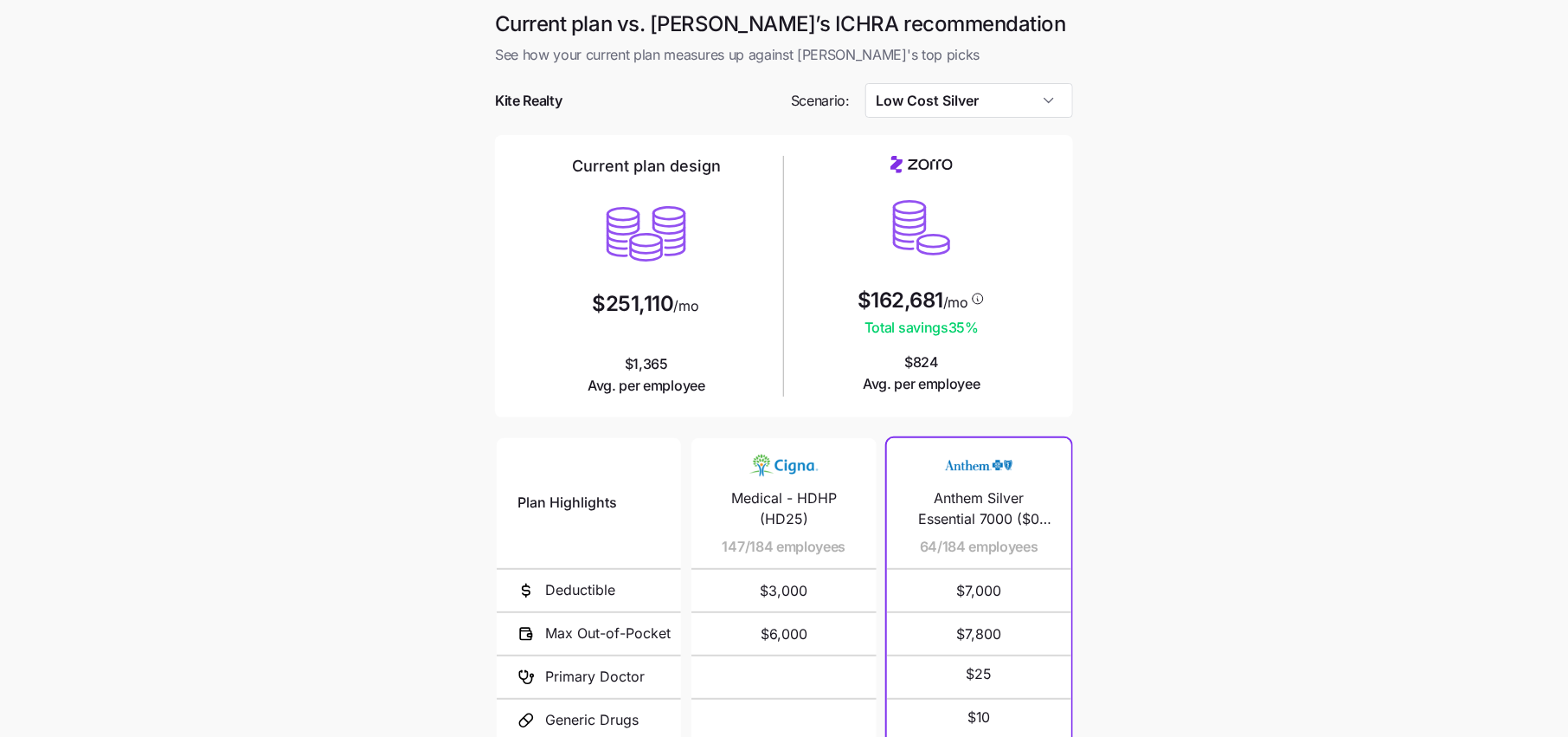
click at [1061, 322] on div "Current plan design $251,110 /mo $1,365 Avg. per employee $162,681 /mo Total sa…" at bounding box center [784, 276] width 578 height 283
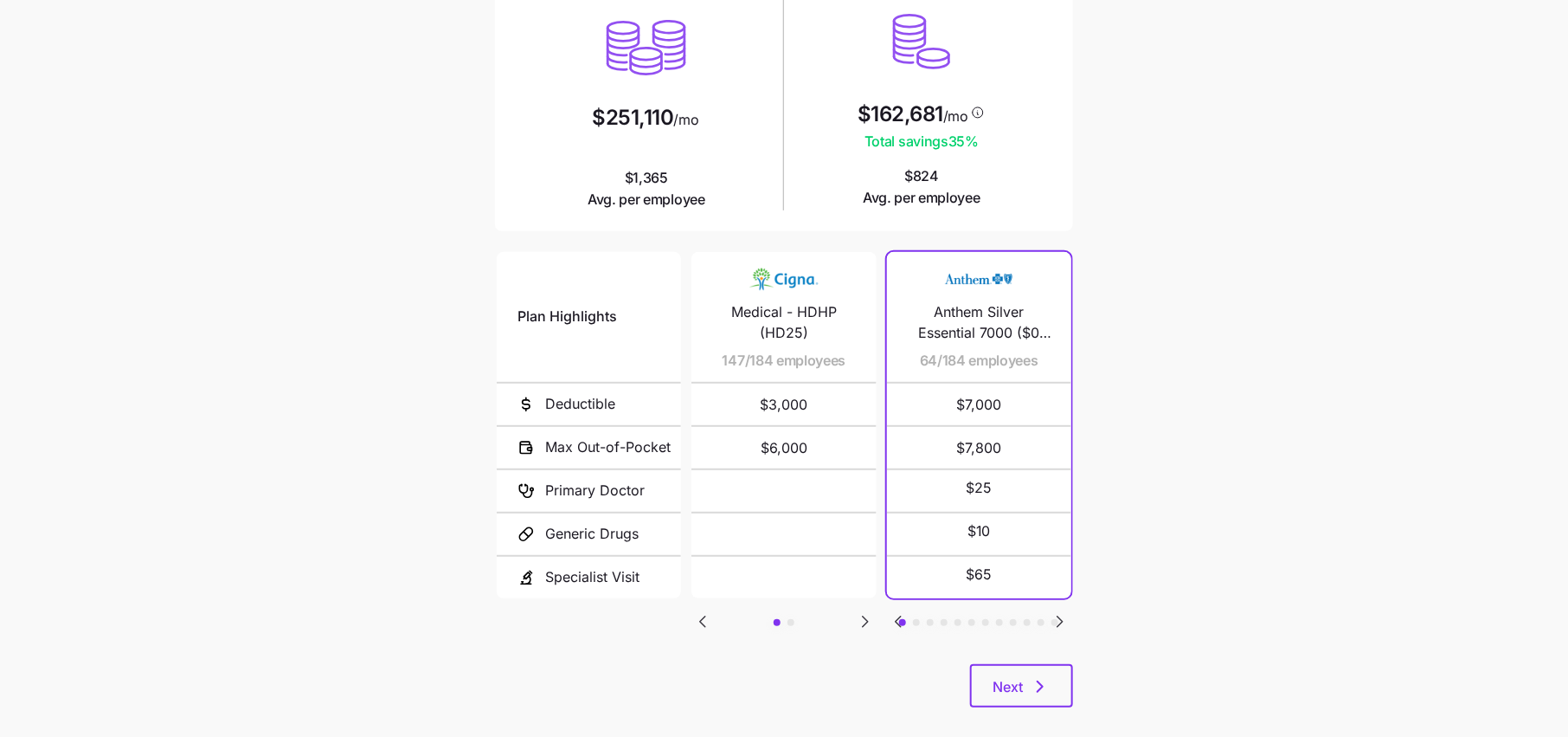
scroll to position [187, 0]
click at [866, 625] on icon "Go to next slide" at bounding box center [866, 620] width 21 height 21
click at [708, 624] on icon "Go to previous slide" at bounding box center [702, 620] width 21 height 21
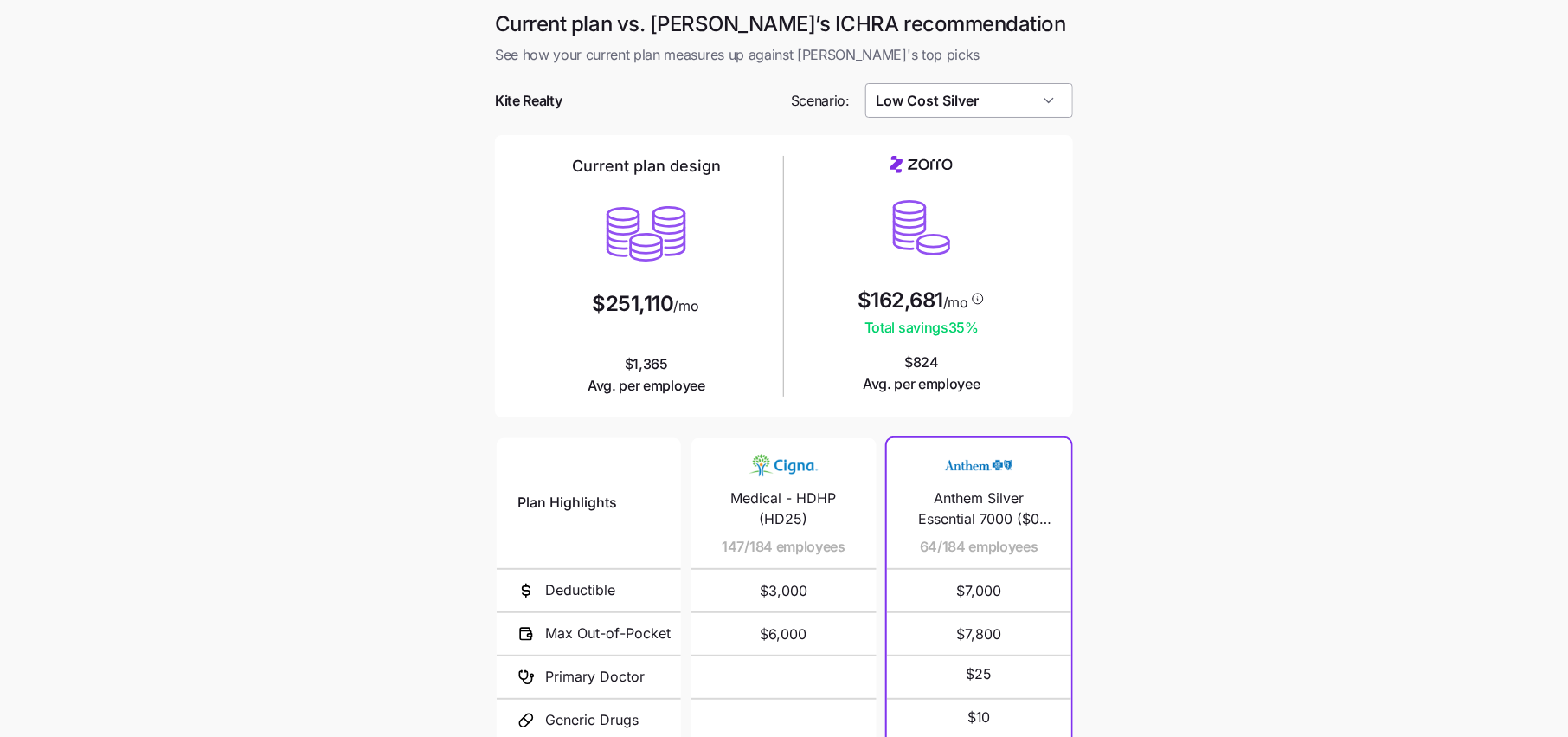
click at [942, 96] on input "Low Cost Silver" at bounding box center [970, 101] width 209 height 35
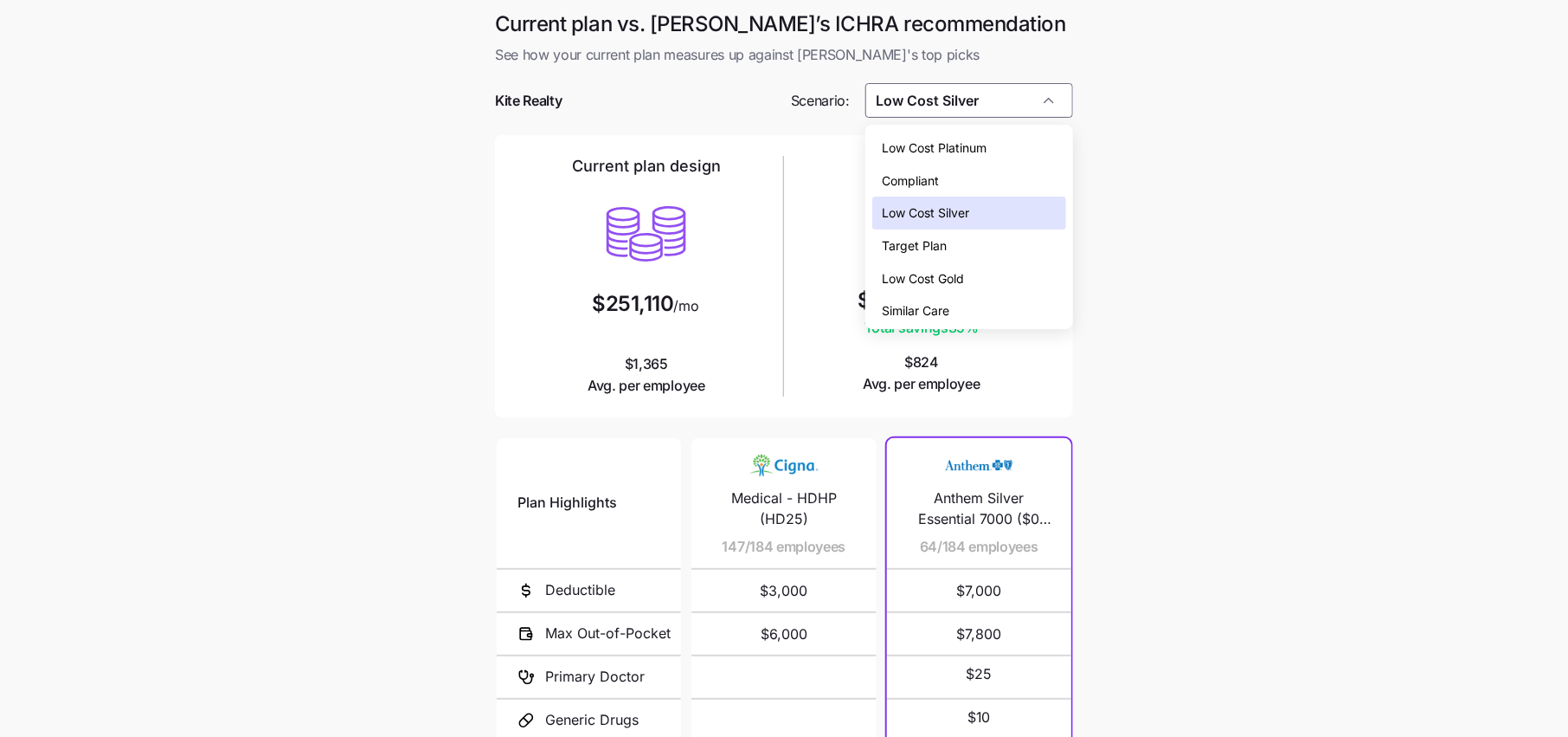
click at [949, 278] on span "Low Cost Gold" at bounding box center [923, 279] width 82 height 19
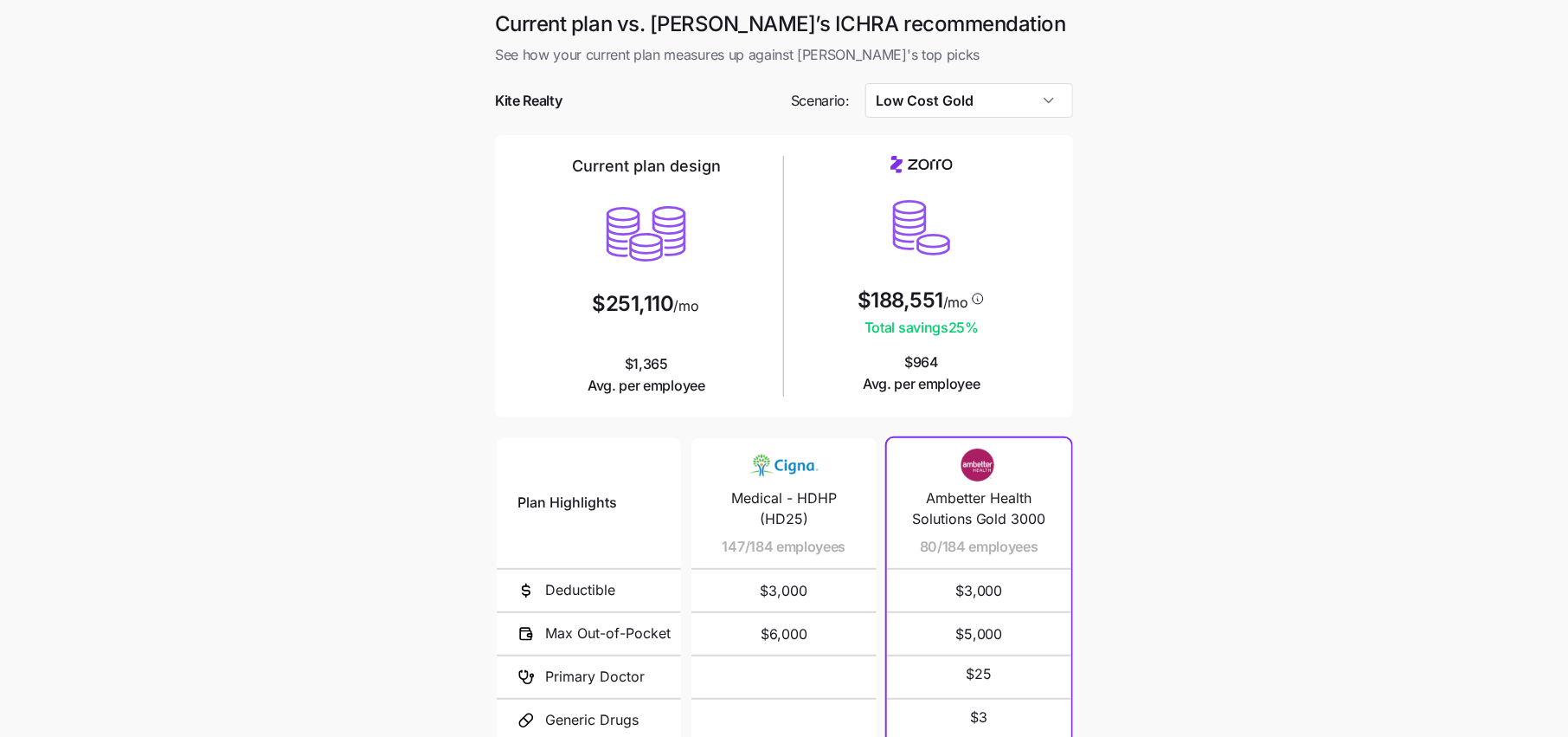
scroll to position [208, 0]
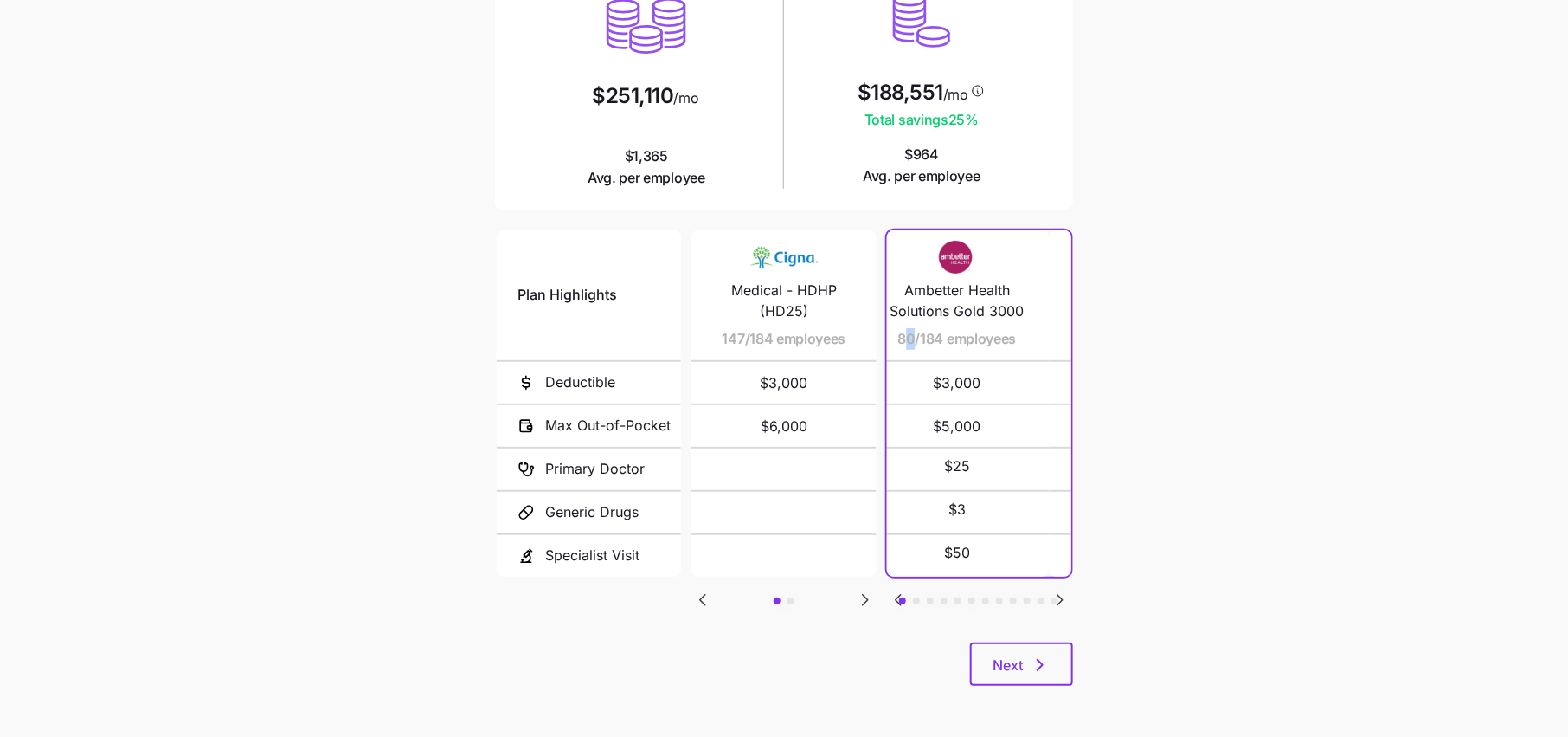
drag, startPoint x: 936, startPoint y: 336, endPoint x: 914, endPoint y: 336, distance: 22.0
click at [914, 336] on span "80/184 employees" at bounding box center [956, 339] width 119 height 22
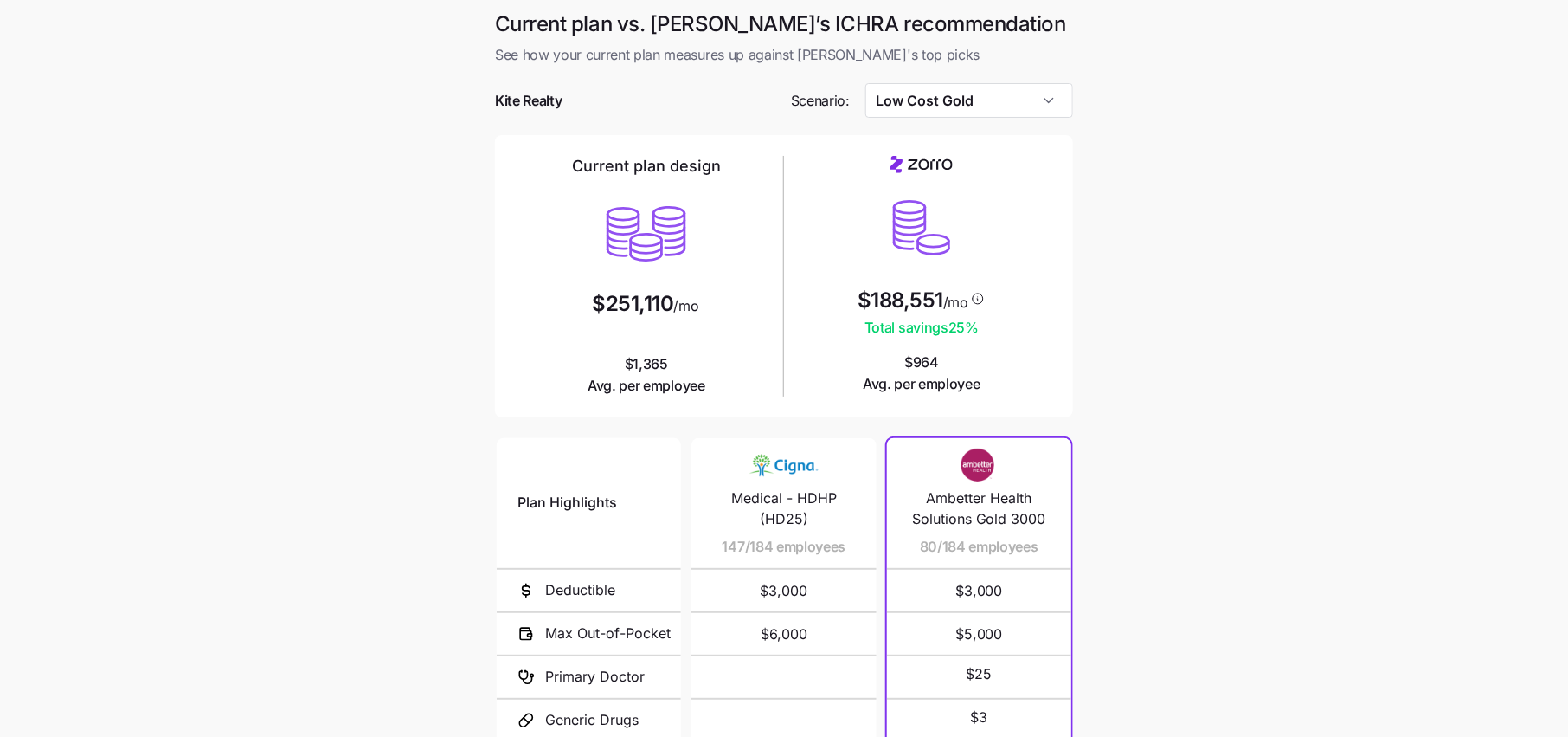
click at [985, 77] on div at bounding box center [784, 74] width 578 height 17
click at [975, 103] on input "Low Cost Gold" at bounding box center [970, 101] width 209 height 35
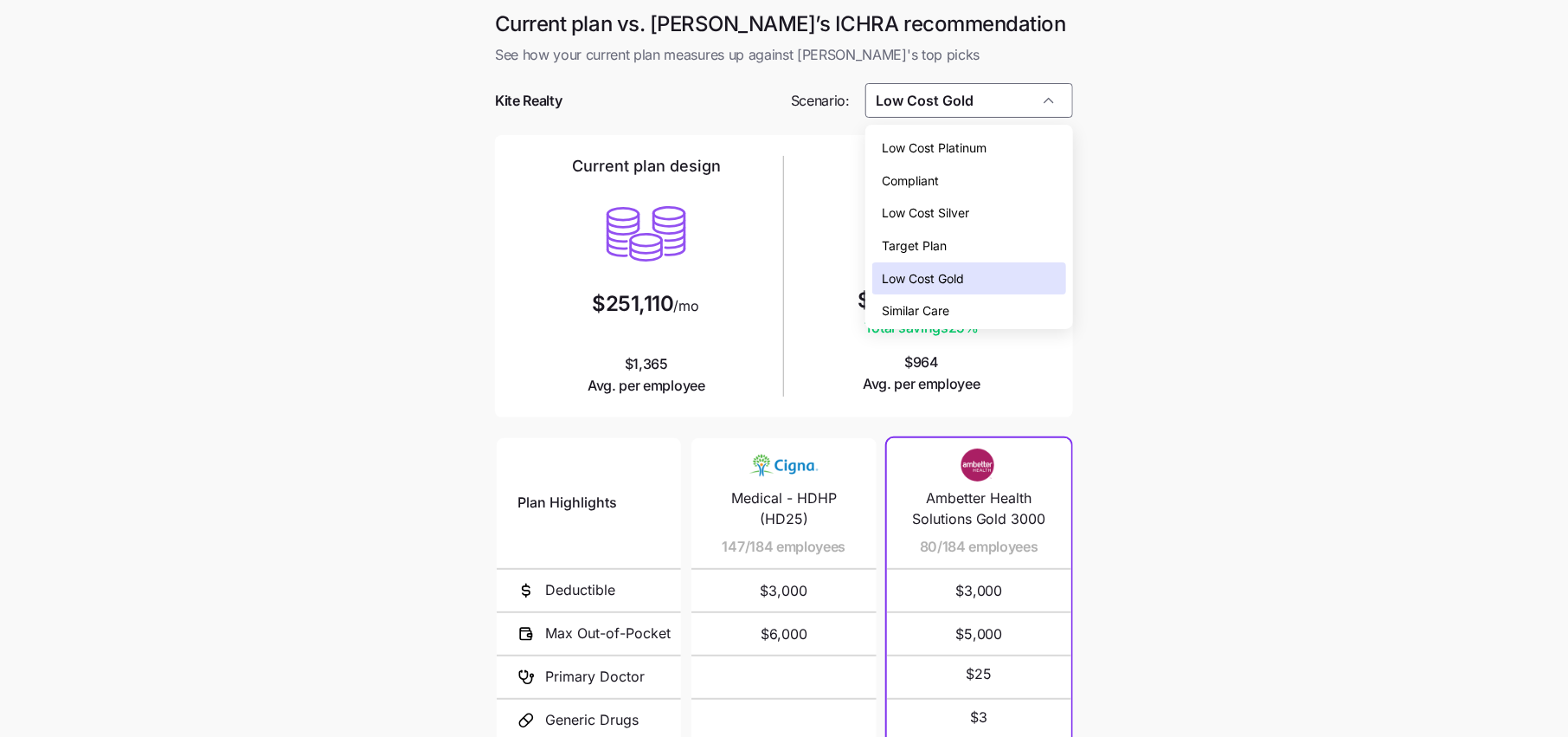
click at [955, 154] on span "Low Cost Platinum" at bounding box center [935, 148] width 104 height 19
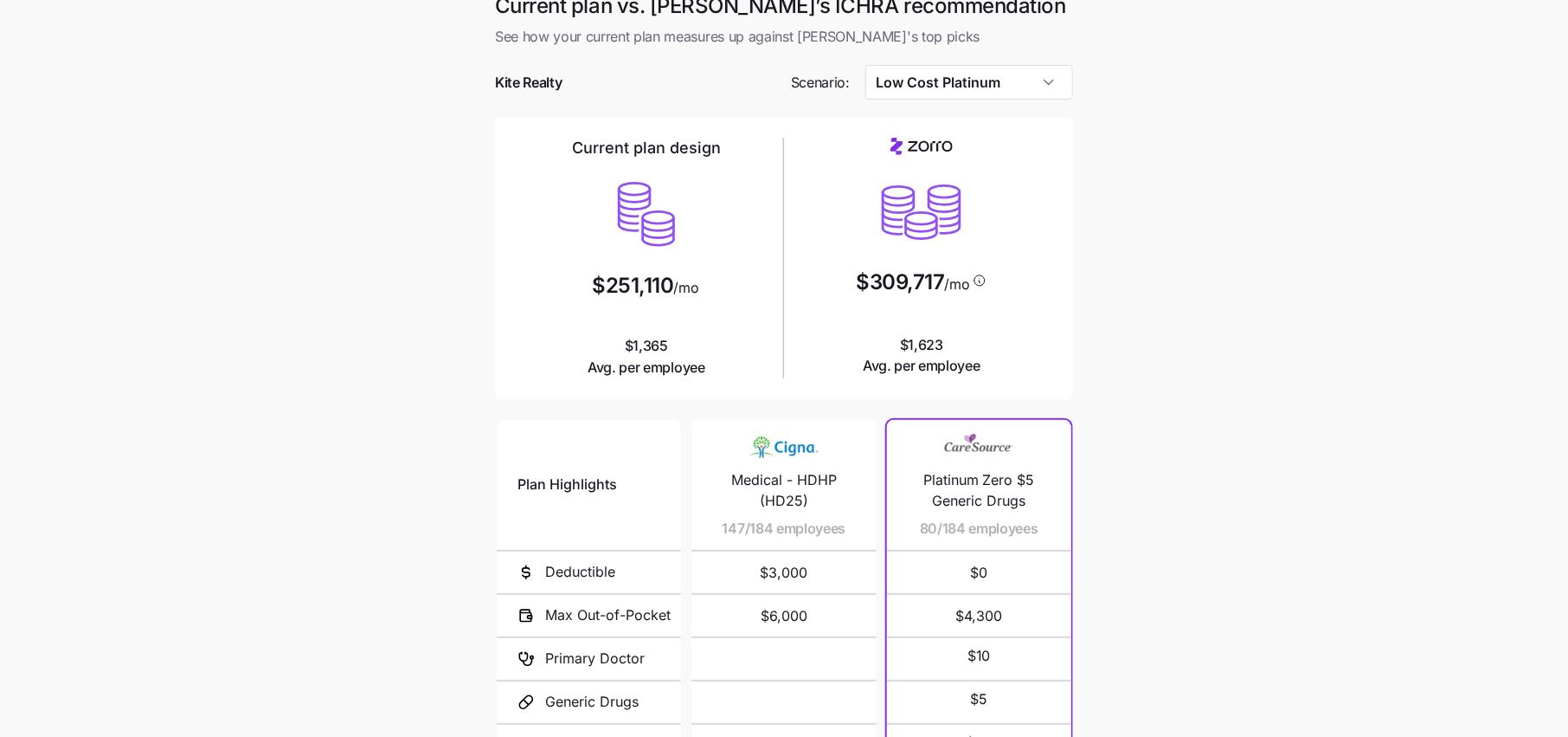
scroll to position [92, 0]
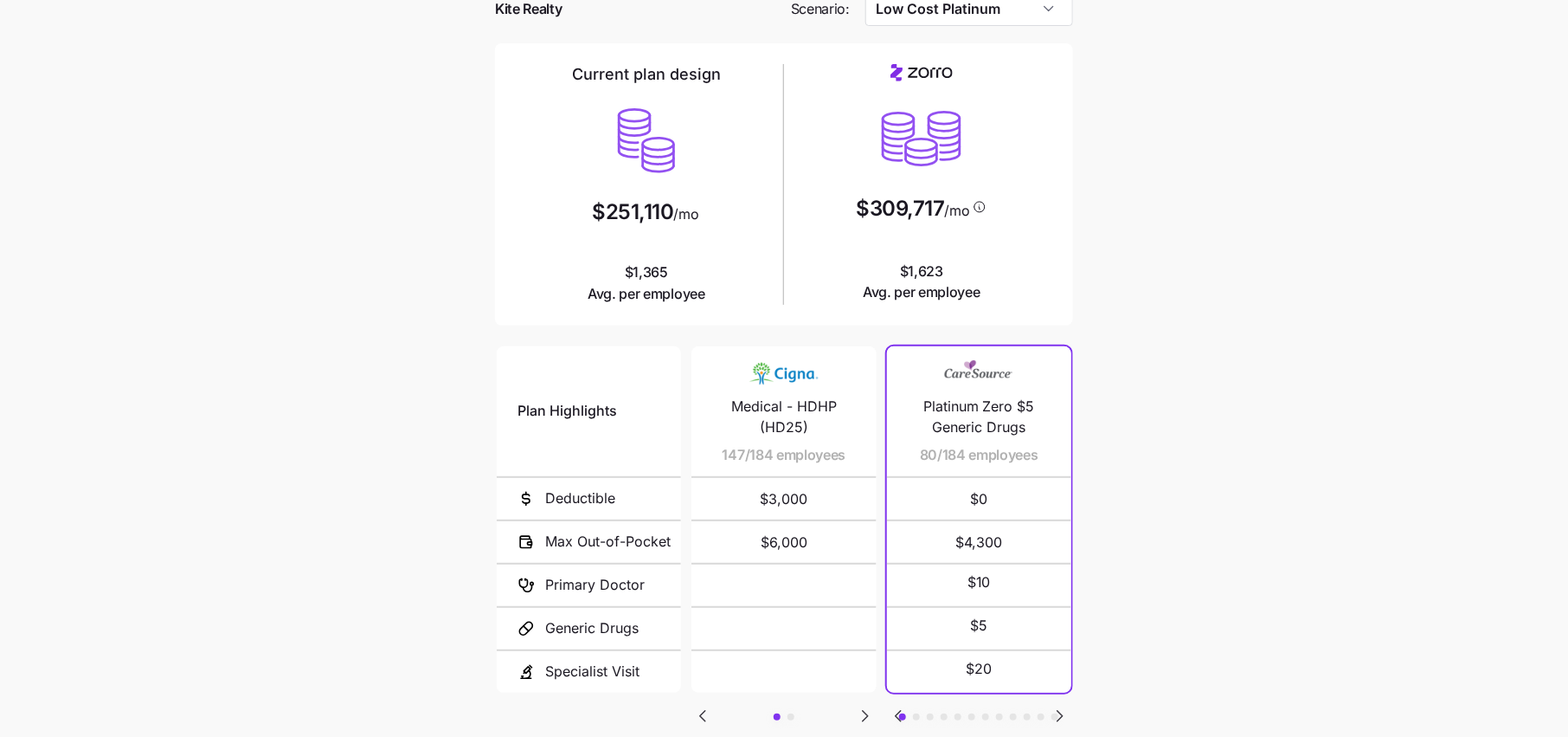
click at [1063, 717] on icon "Go to next slide" at bounding box center [1060, 716] width 21 height 21
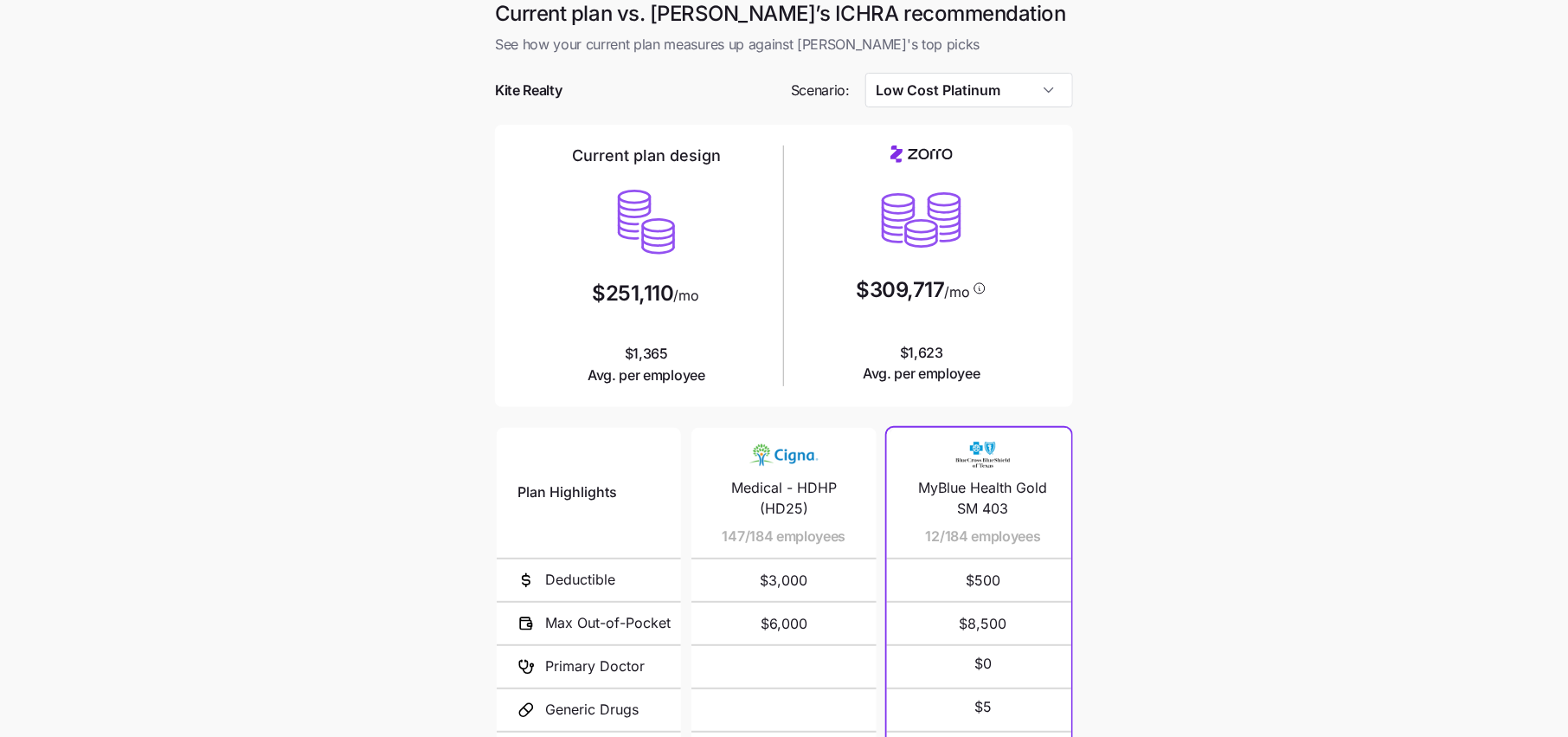
scroll to position [0, 0]
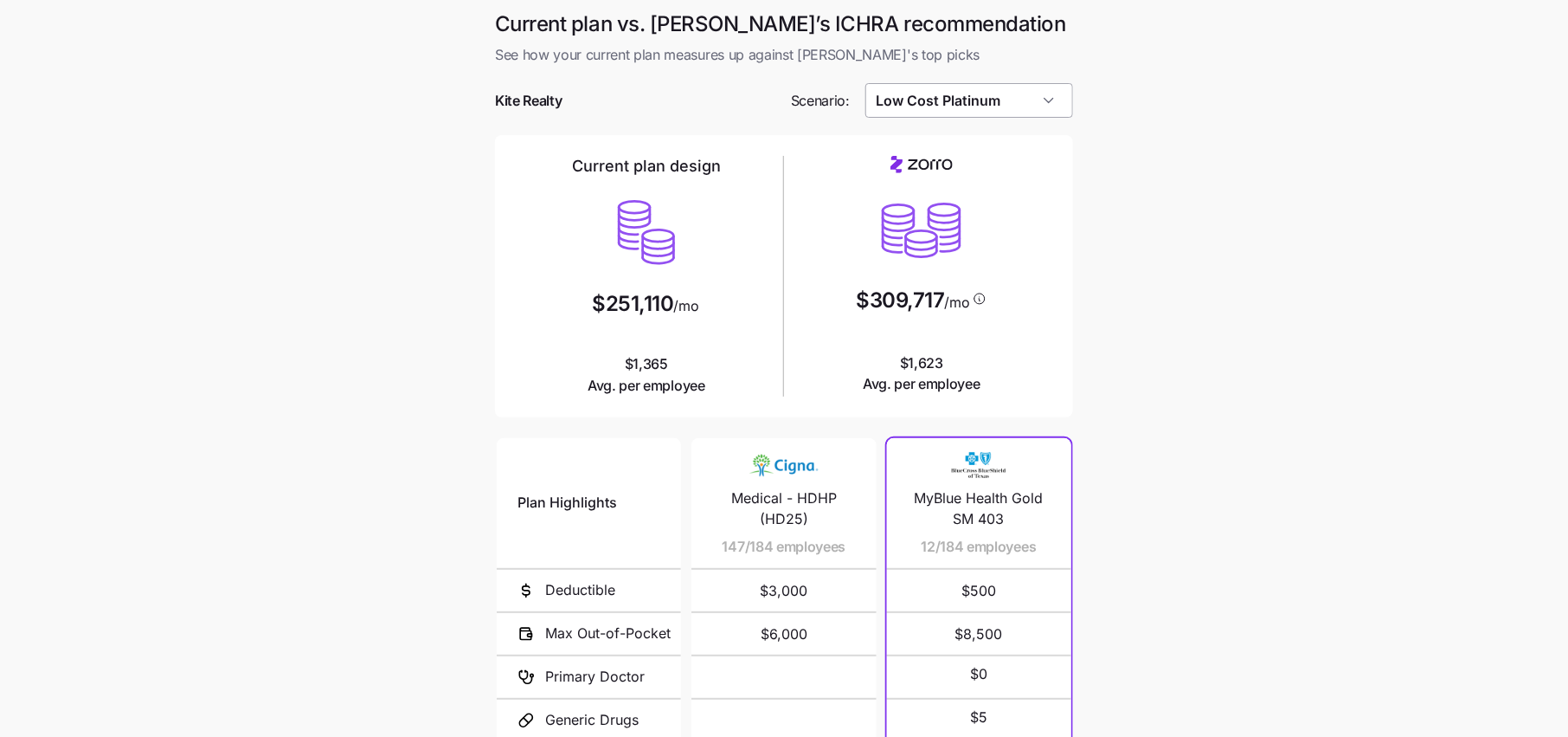
click at [975, 109] on input "Low Cost Platinum" at bounding box center [970, 101] width 209 height 35
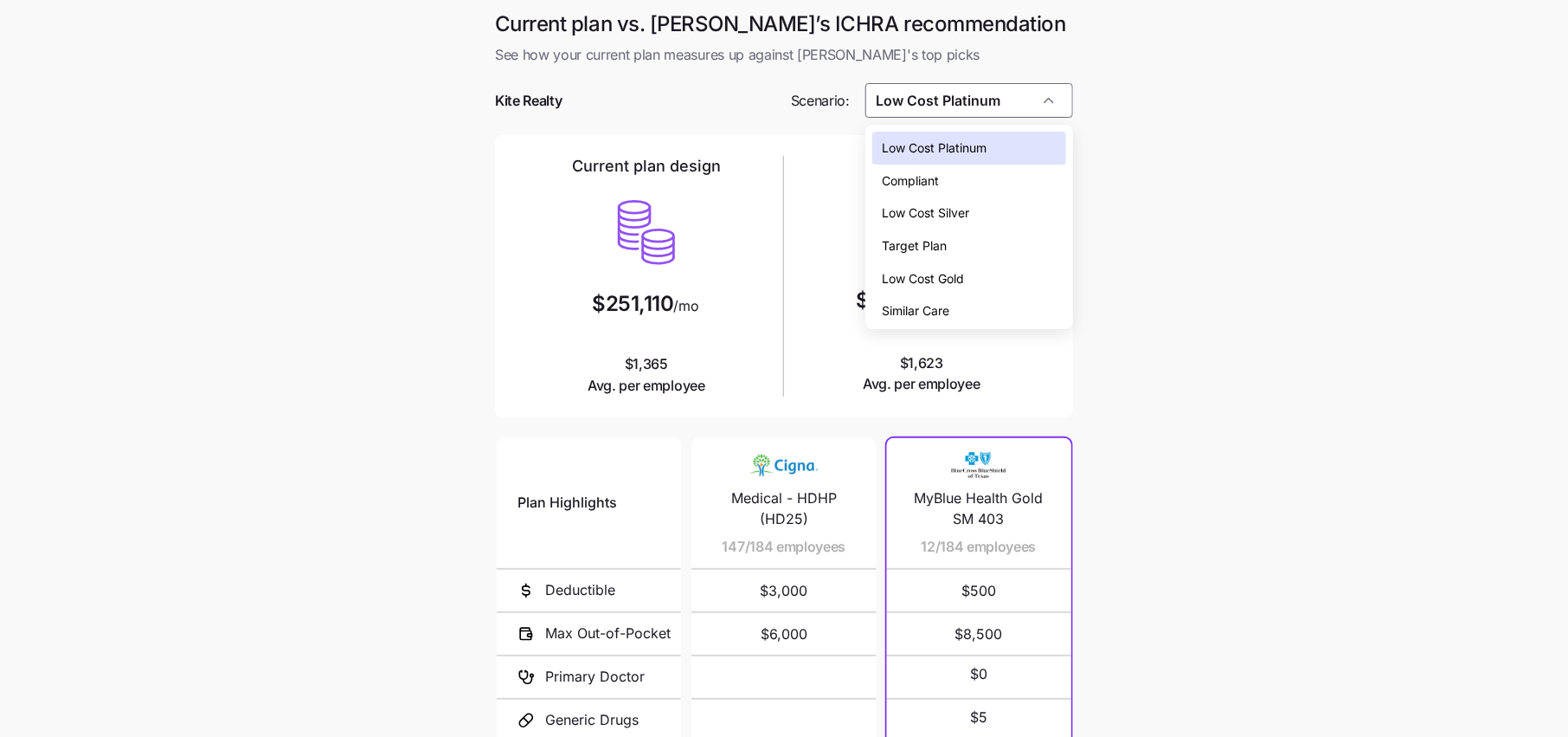
click at [915, 281] on span "Low Cost Gold" at bounding box center [923, 279] width 82 height 19
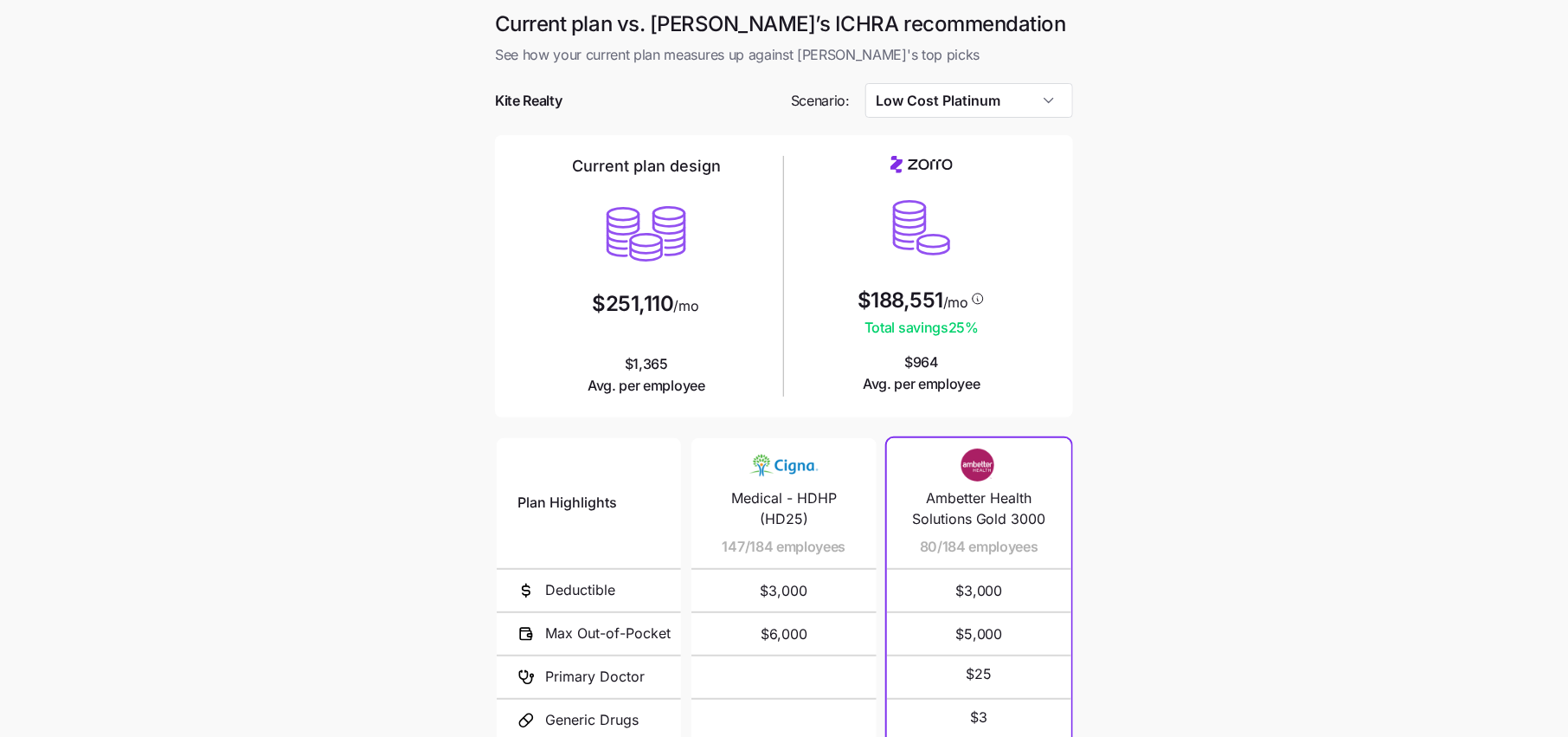
type input "Low Cost Gold"
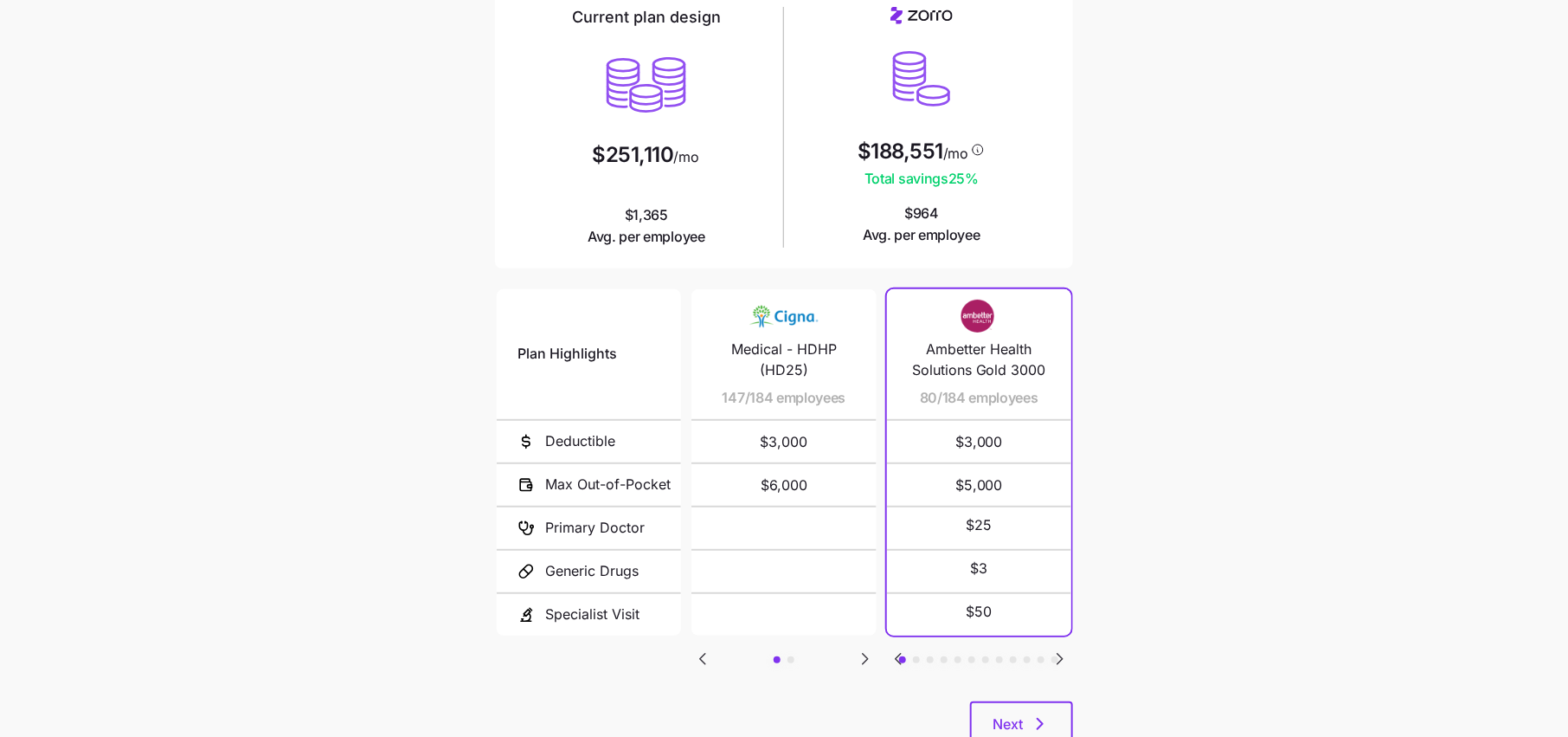
click at [1055, 651] on icon "Go to next slide" at bounding box center [1060, 659] width 21 height 21
click at [1051, 658] on icon "Go to next slide" at bounding box center [1060, 659] width 21 height 21
click at [1063, 654] on icon "Go to next slide" at bounding box center [1059, 658] width 5 height 10
drag, startPoint x: 934, startPoint y: 392, endPoint x: 910, endPoint y: 400, distance: 25.3
click at [910, 400] on span "10/184 employees" at bounding box center [956, 397] width 116 height 22
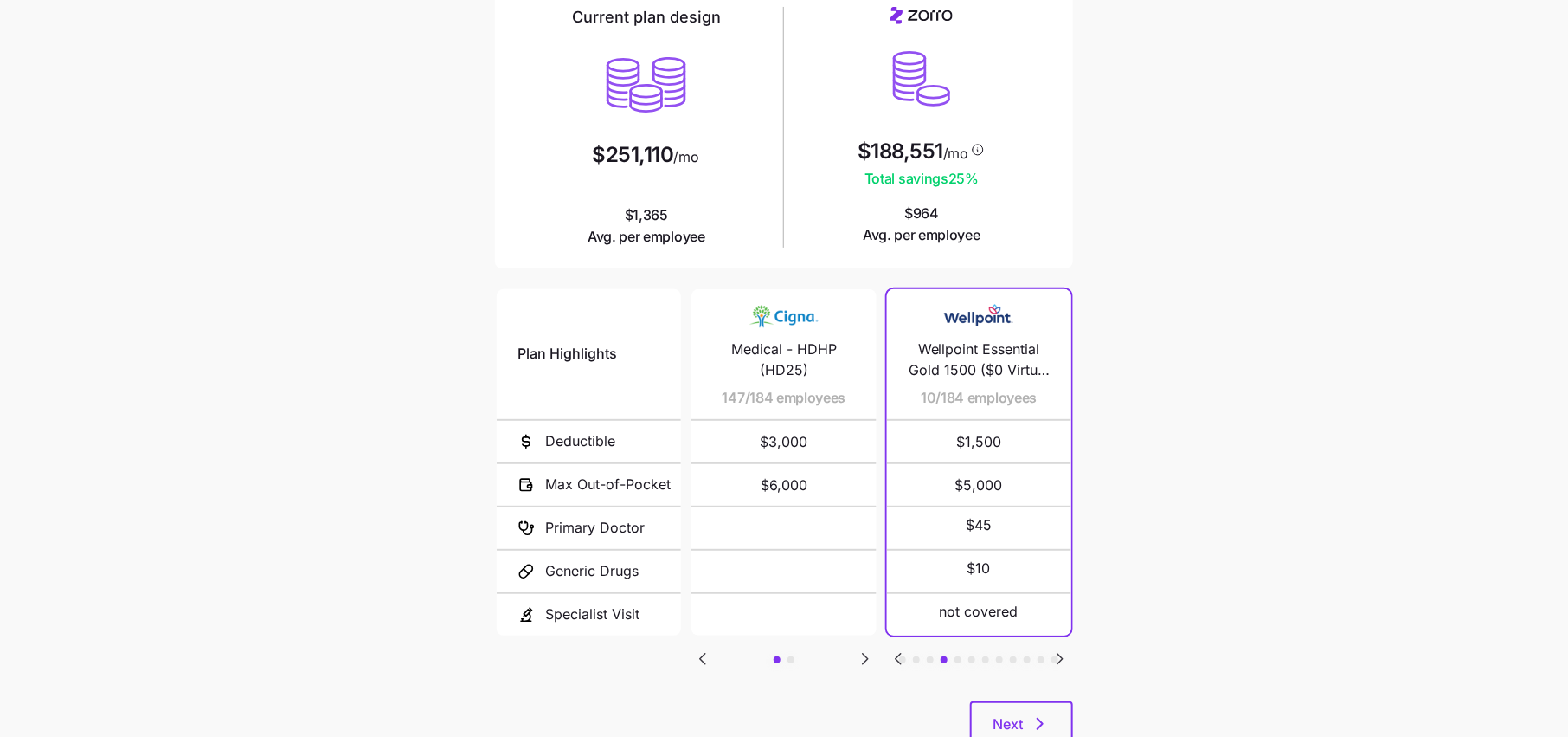
click at [1069, 654] on icon "Go to next slide" at bounding box center [1060, 659] width 21 height 21
click at [895, 656] on icon "Go to previous slide" at bounding box center [898, 659] width 21 height 21
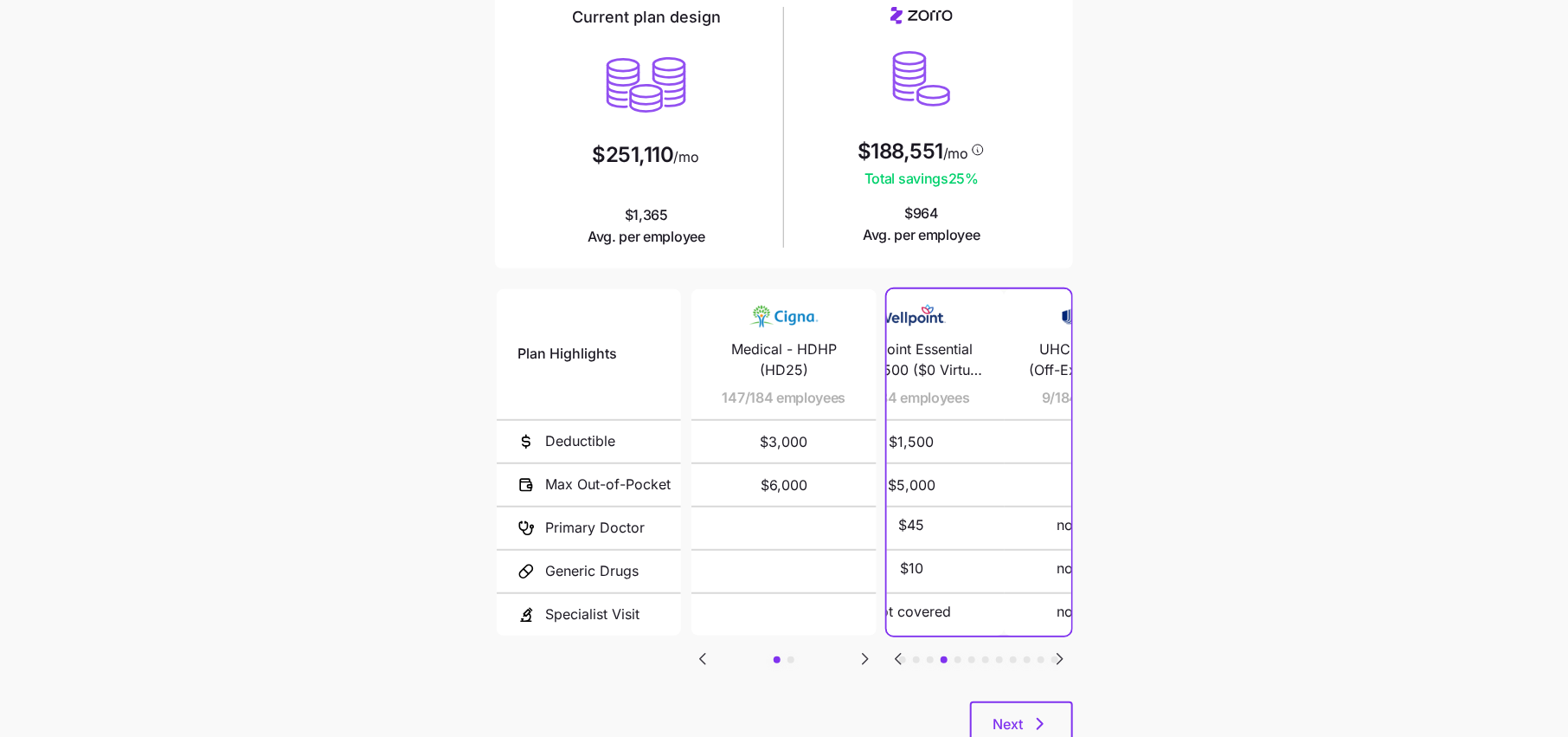
click at [895, 656] on icon "Go to previous slide" at bounding box center [898, 659] width 21 height 21
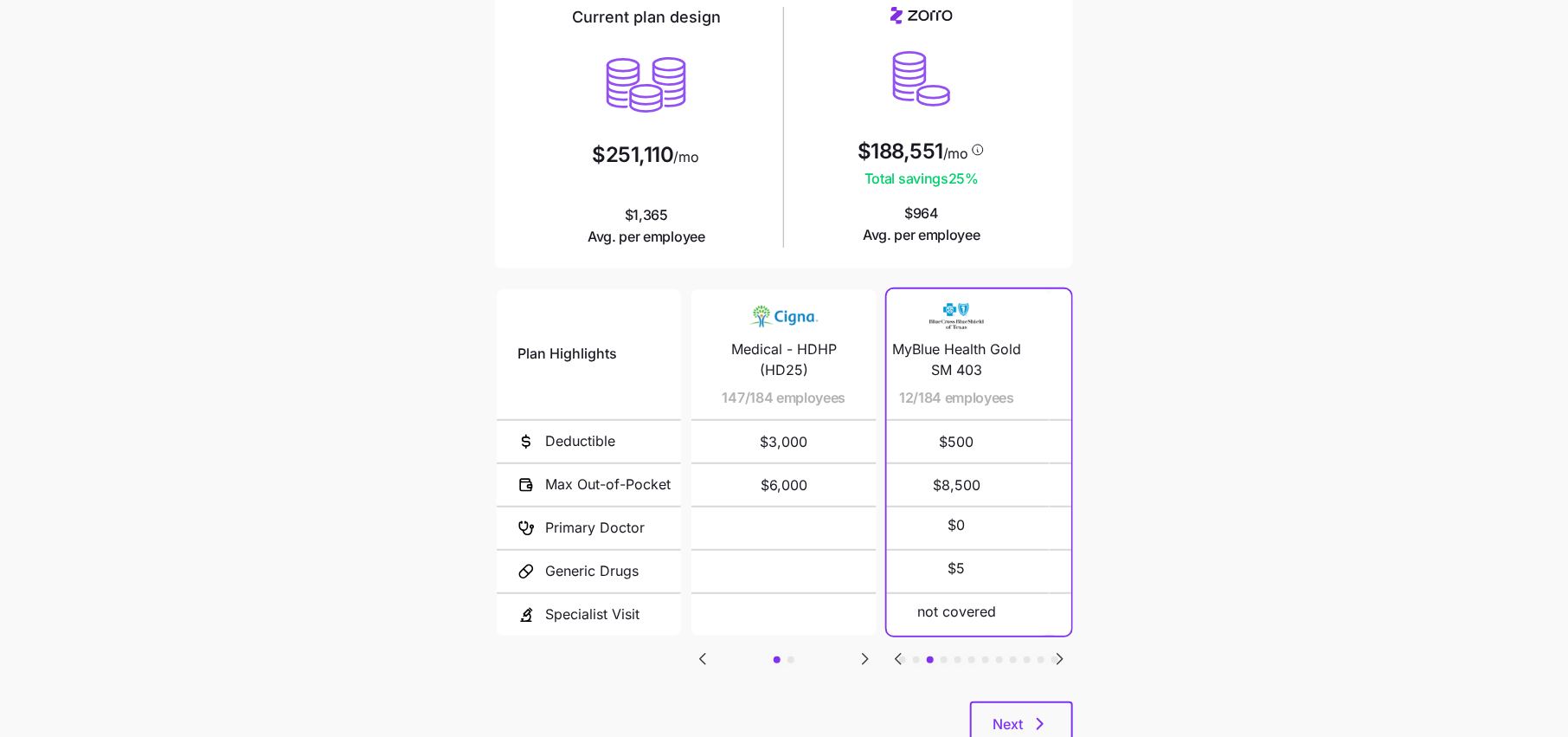
click at [895, 656] on icon "Go to previous slide" at bounding box center [898, 659] width 21 height 21
click at [866, 654] on icon "Go to next slide" at bounding box center [865, 658] width 5 height 10
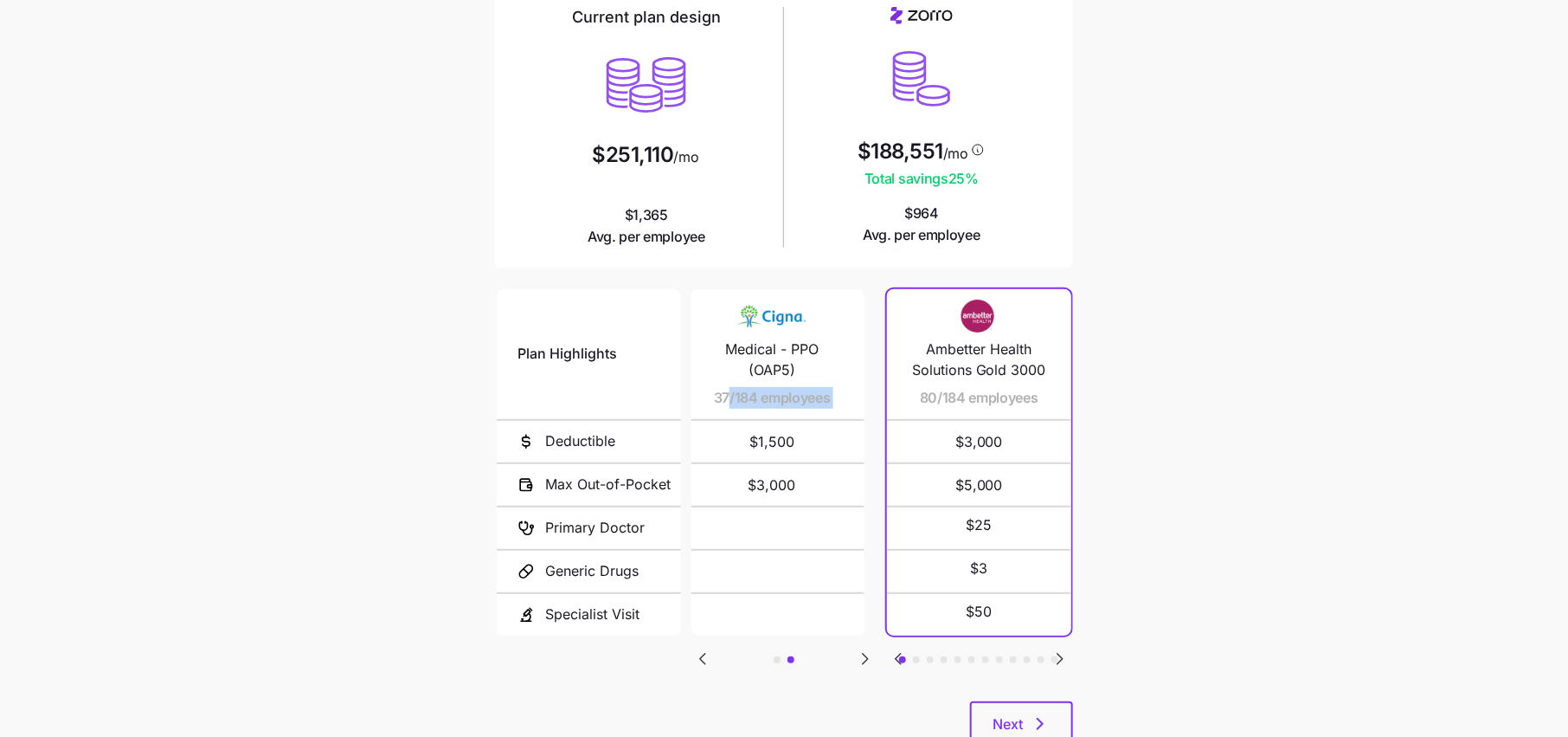
drag, startPoint x: 741, startPoint y: 392, endPoint x: 726, endPoint y: 421, distance: 32.6
click at [726, 421] on div "Medical - PPO (OAP5) 37/184 employees $1,500 $3,000" at bounding box center [772, 462] width 184 height 346
click at [780, 443] on span "$1,500" at bounding box center [782, 442] width 143 height 42
click at [1052, 658] on icon "Go to next slide" at bounding box center [1060, 659] width 21 height 21
click at [1056, 657] on icon "Go to next slide" at bounding box center [1060, 659] width 21 height 21
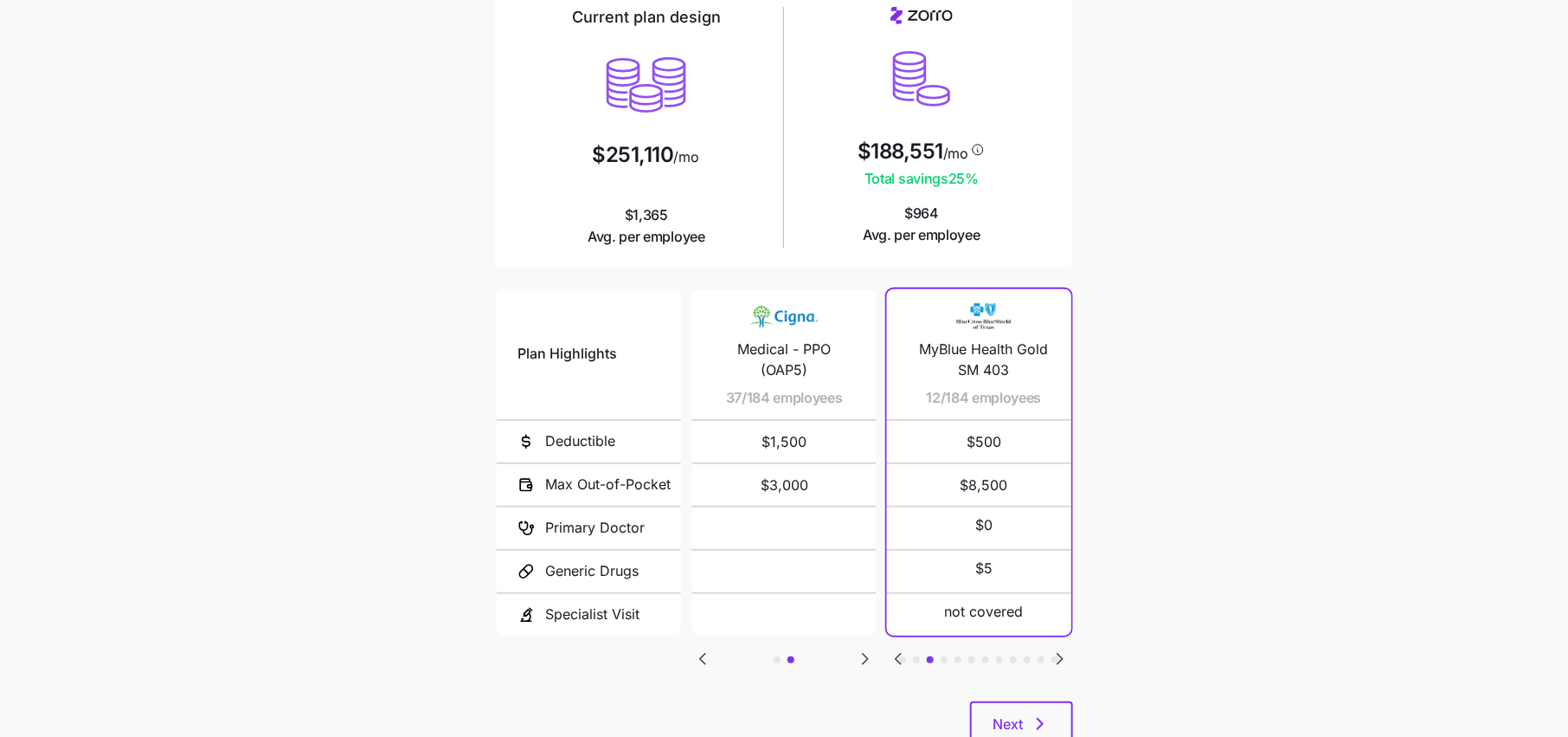
click at [1056, 657] on icon "Go to next slide" at bounding box center [1060, 659] width 21 height 21
click at [896, 654] on icon "Go to previous slide" at bounding box center [898, 658] width 5 height 10
click at [894, 653] on icon "Go to previous slide" at bounding box center [898, 659] width 21 height 21
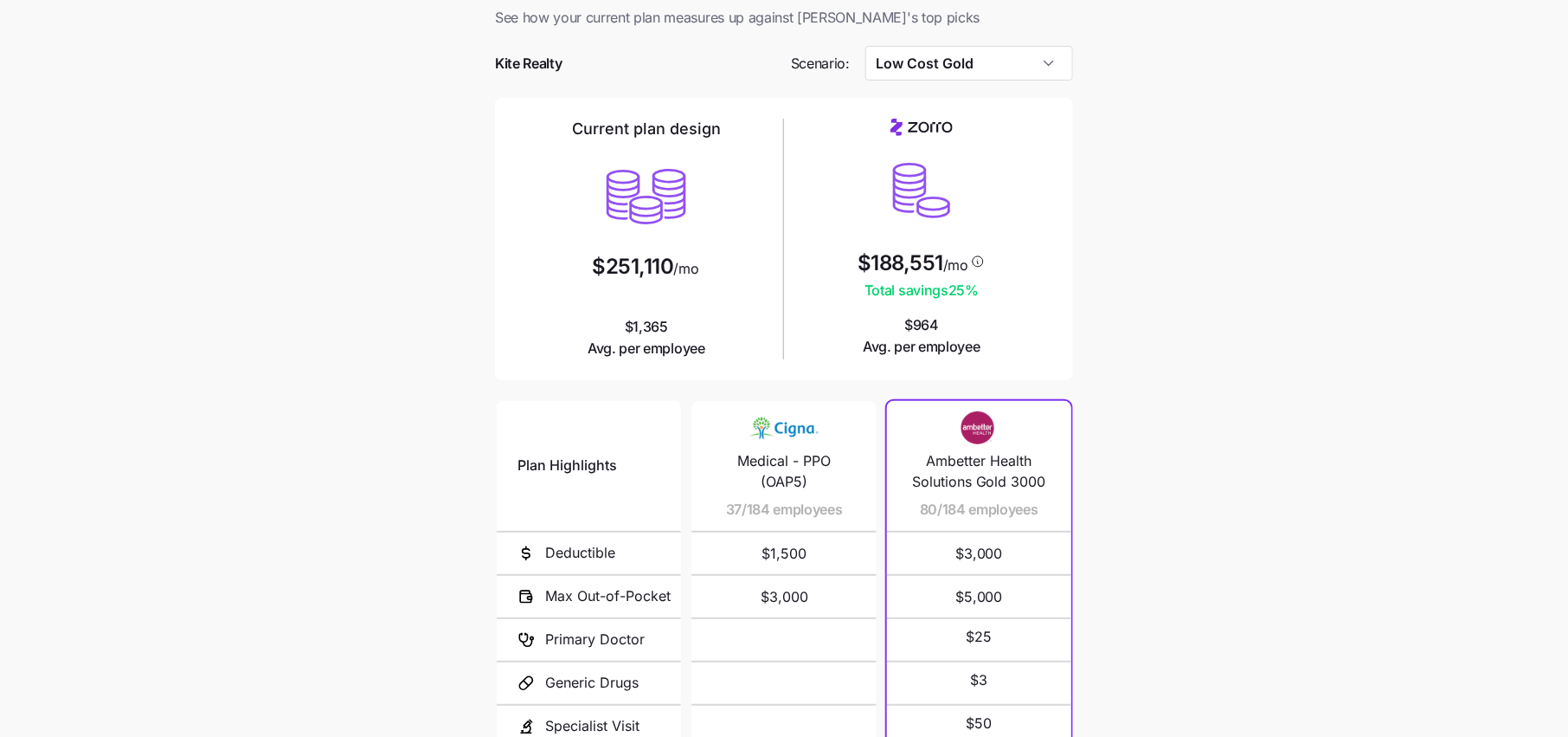
scroll to position [0, 0]
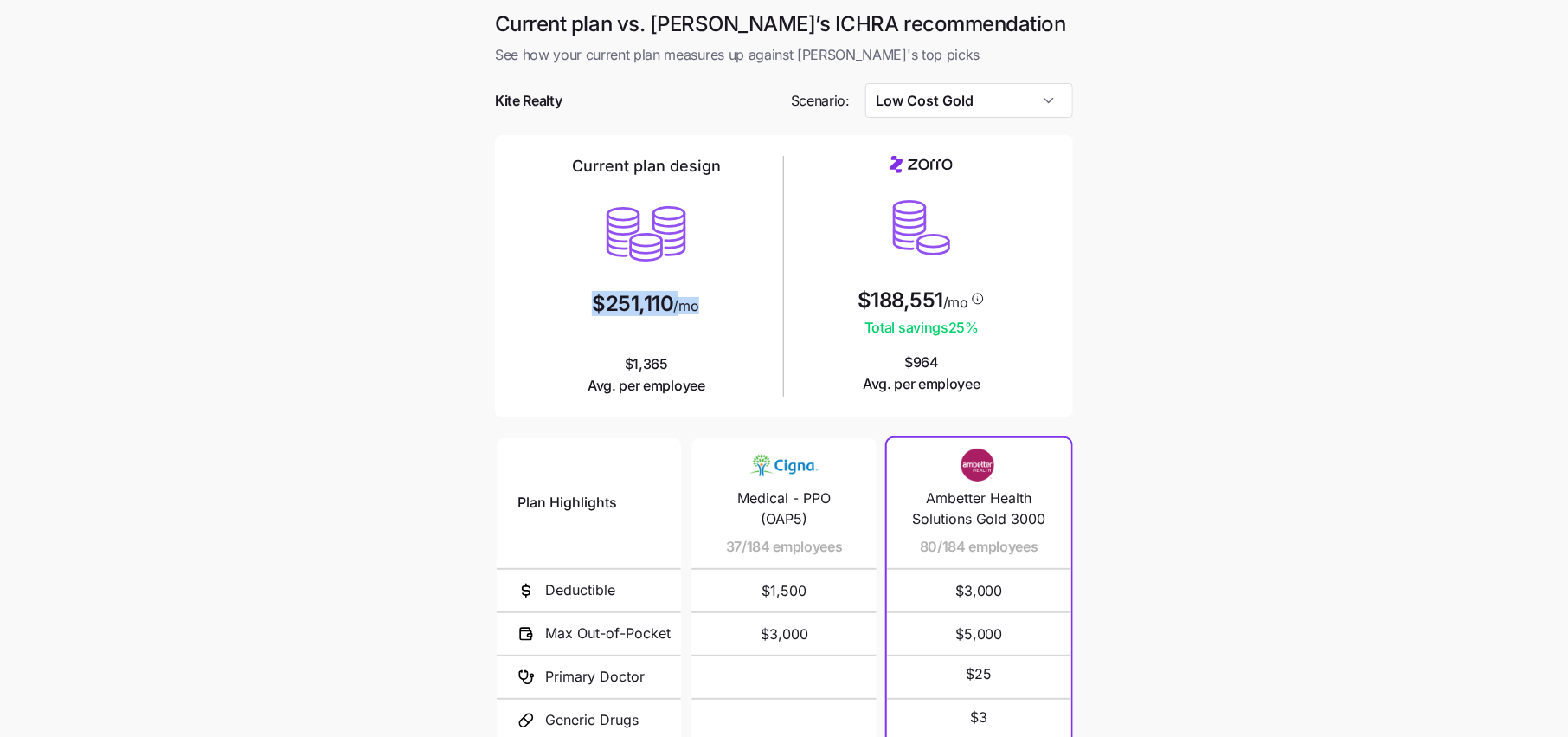
drag, startPoint x: 696, startPoint y: 304, endPoint x: 520, endPoint y: 304, distance: 176.0
click at [520, 304] on div "Current plan design $251,110 /mo $1,365 Avg. per employee" at bounding box center [647, 276] width 262 height 241
drag, startPoint x: 1004, startPoint y: 289, endPoint x: 660, endPoint y: 288, distance: 344.0
click at [660, 288] on div "Current plan design $251,110 /mo $1,365 Avg. per employee $188,551 /mo Total sa…" at bounding box center [784, 276] width 550 height 254
click at [754, 289] on div "Current plan design $251,110 /mo $1,365 Avg. per employee" at bounding box center [647, 276] width 262 height 241
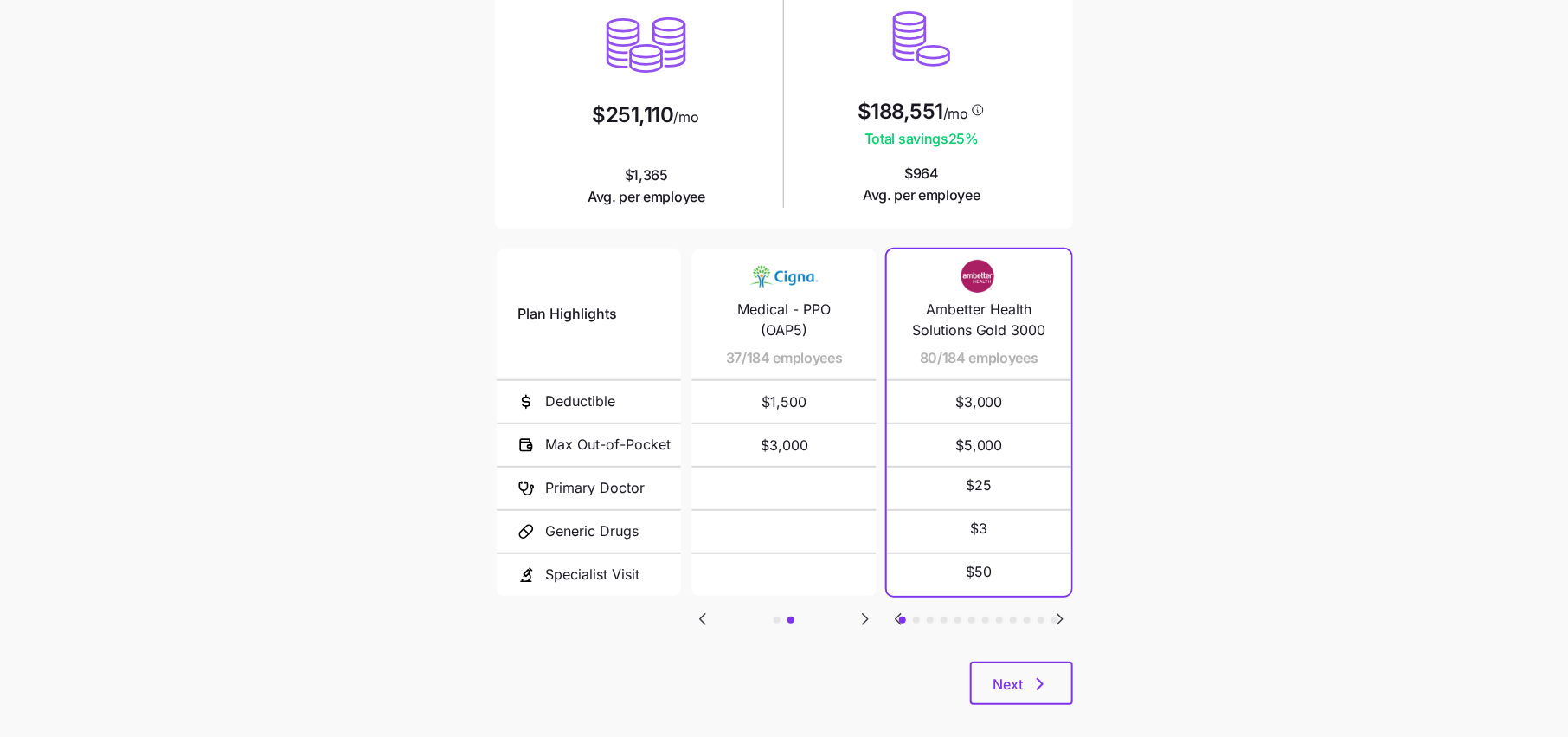
scroll to position [208, 0]
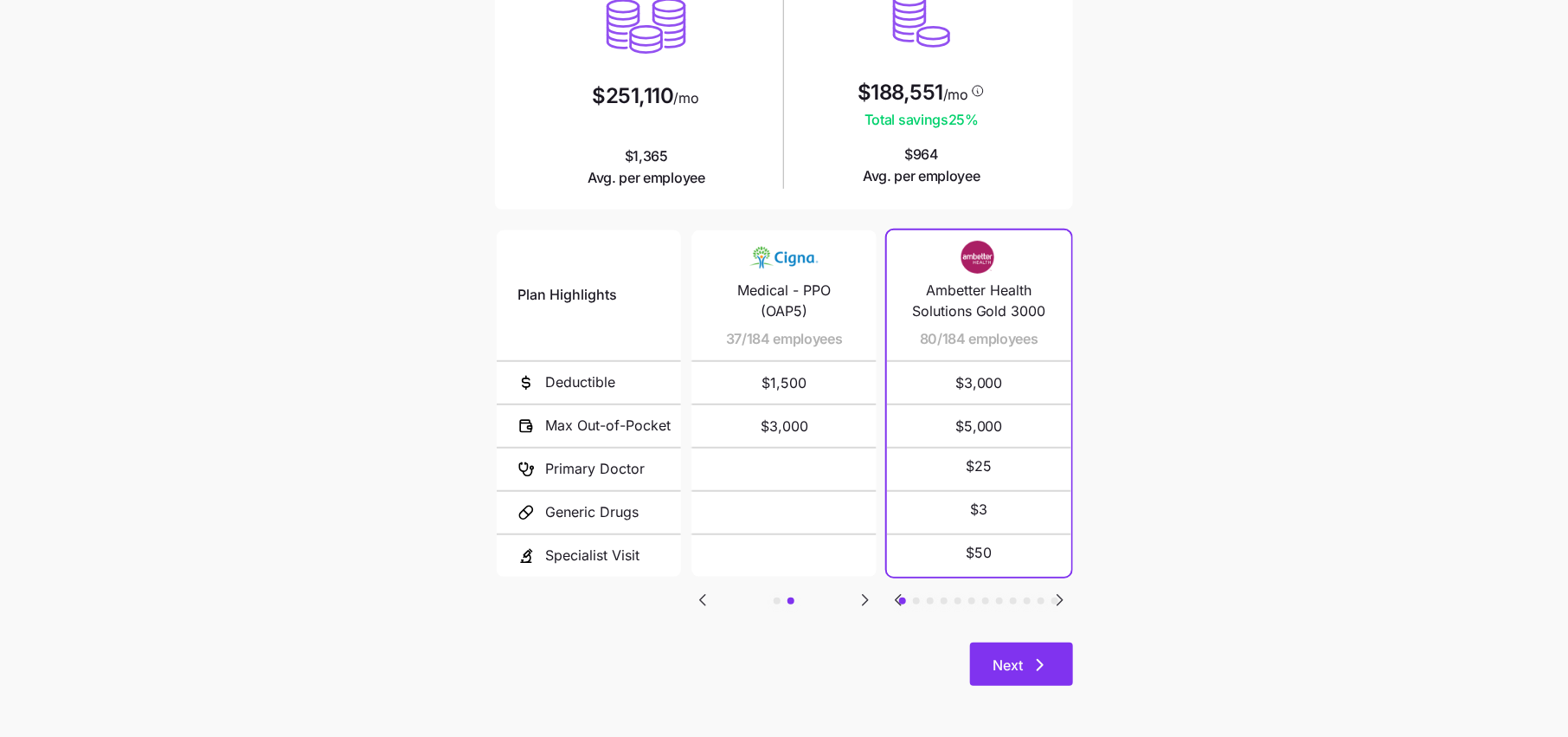
click at [1032, 670] on icon "button" at bounding box center [1040, 665] width 21 height 21
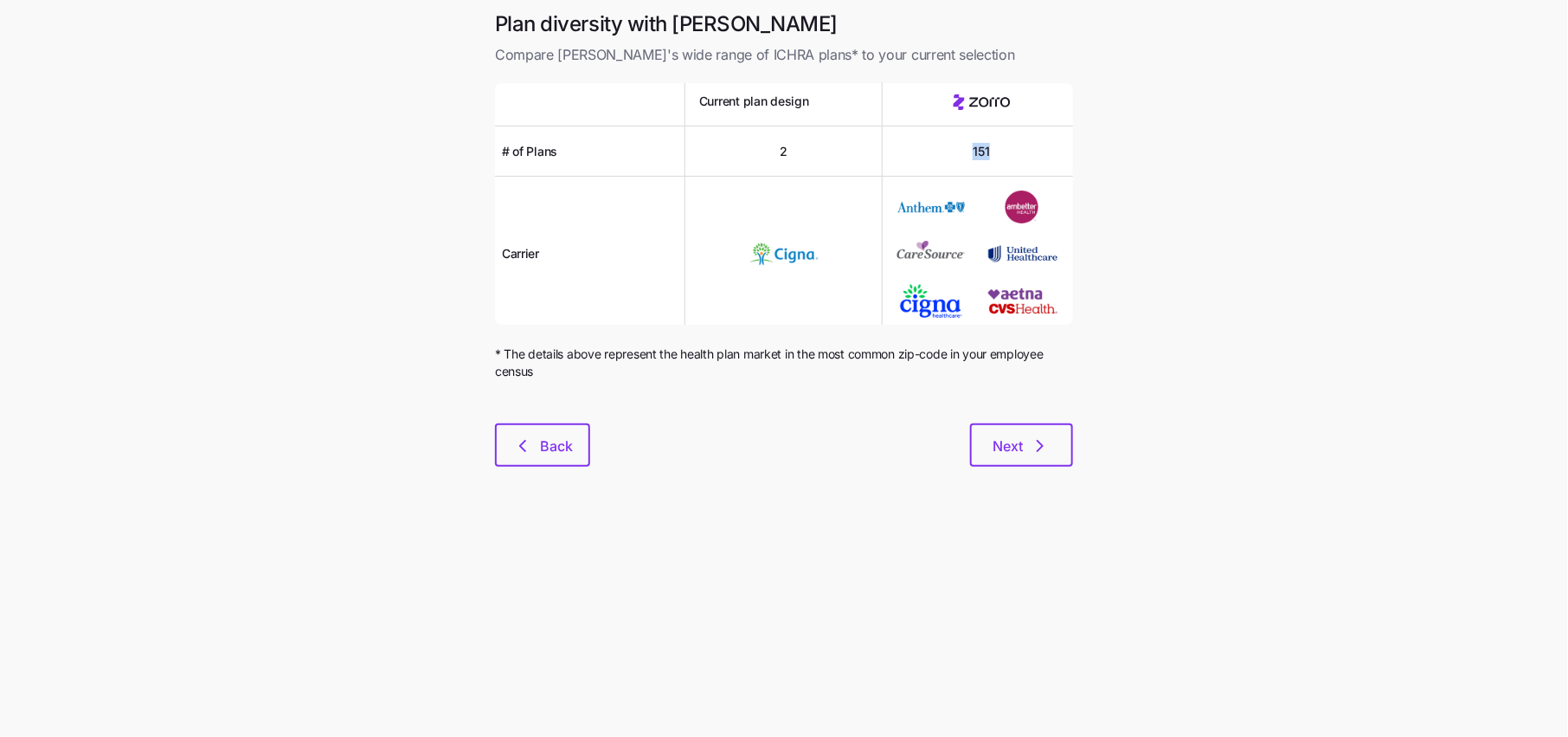
drag, startPoint x: 958, startPoint y: 146, endPoint x: 1022, endPoint y: 146, distance: 64.0
click at [1022, 146] on div "151" at bounding box center [981, 151] width 197 height 50
click at [993, 461] on button "Next" at bounding box center [1021, 445] width 103 height 44
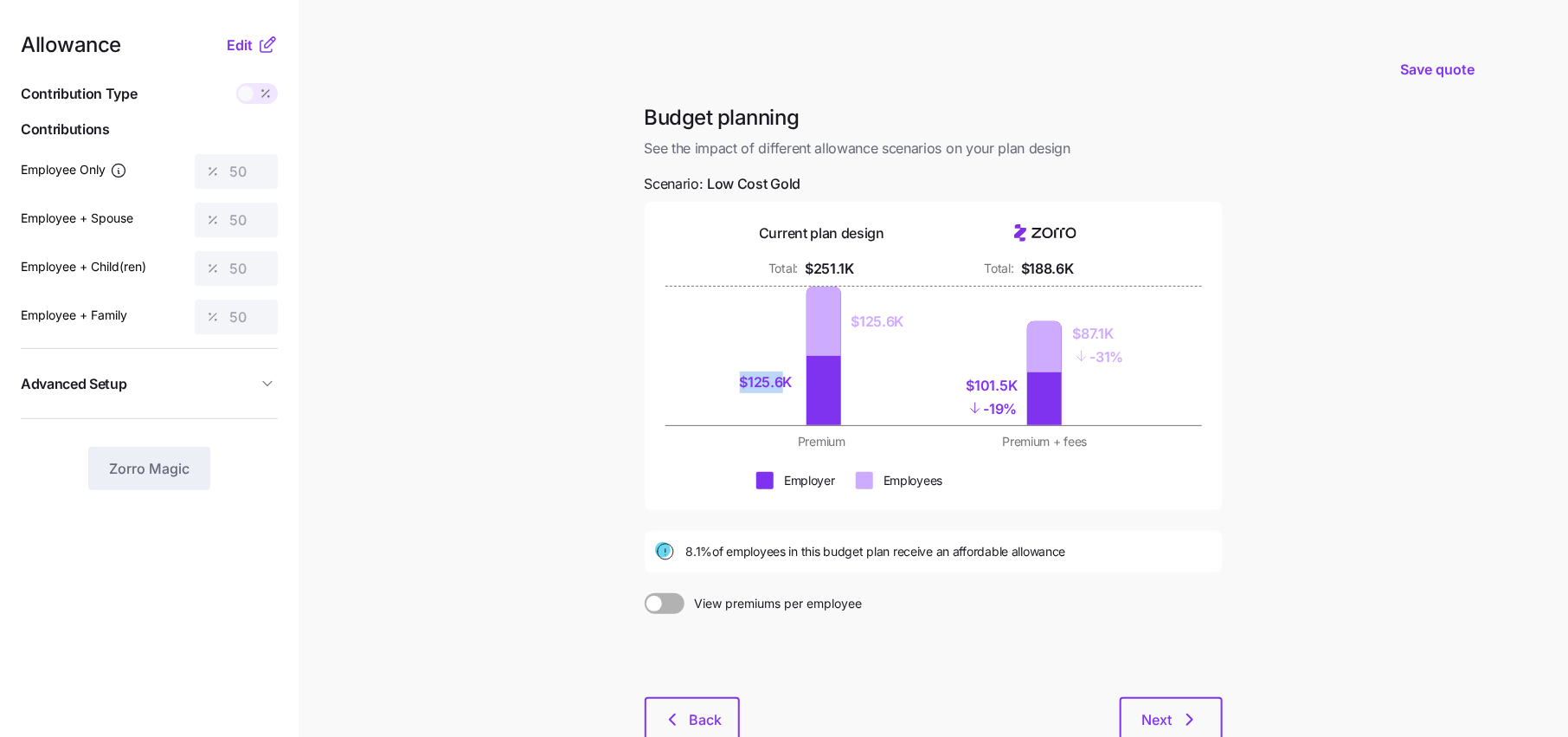
drag, startPoint x: 786, startPoint y: 376, endPoint x: 684, endPoint y: 332, distance: 111.1
click at [684, 332] on div "$125.6K $125.6K $101.5K - 19% $87.1K - 31%" at bounding box center [934, 356] width 537 height 138
click at [931, 348] on div "$125.6K $125.6K $101.5K - 19% $87.1K - 31%" at bounding box center [933, 356] width 426 height 138
click at [866, 378] on div "$125.6K $125.6K" at bounding box center [822, 356] width 203 height 138
click at [947, 410] on div "$101.5K - 19% $87.1K - 31%" at bounding box center [1046, 356] width 203 height 138
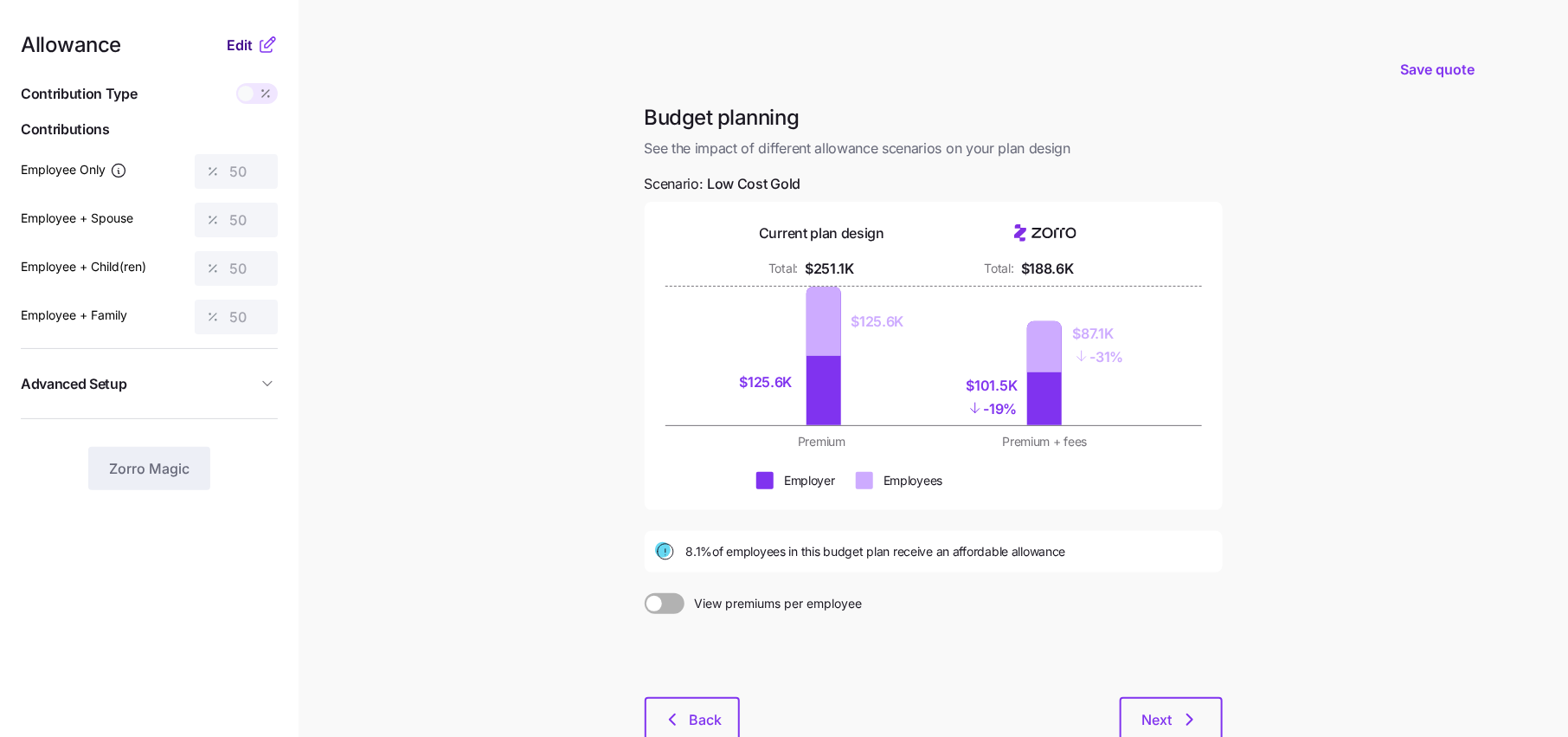
click at [238, 37] on span "Edit" at bounding box center [239, 46] width 26 height 21
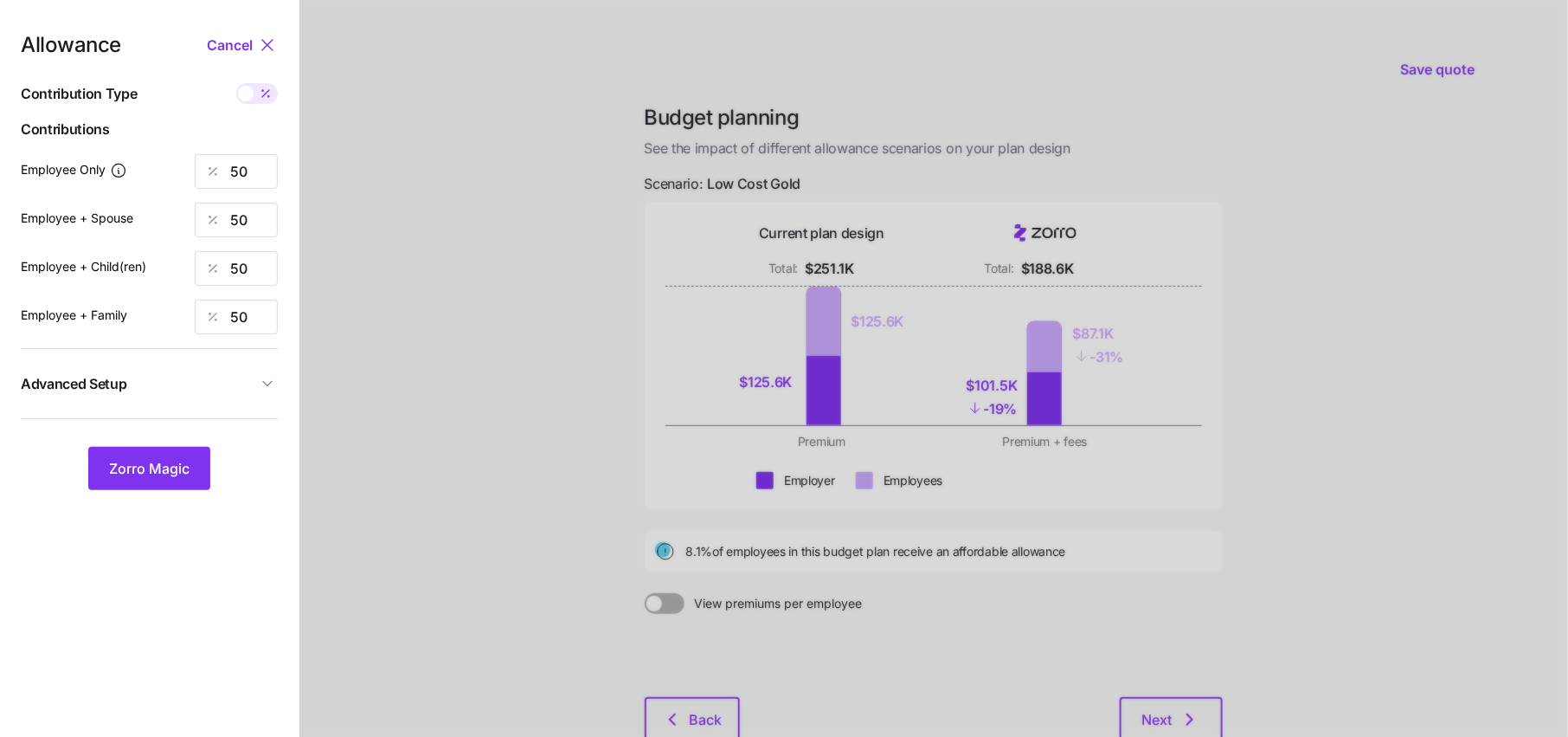
click at [255, 94] on span at bounding box center [265, 94] width 25 height 21
click at [236, 83] on input "checkbox" at bounding box center [236, 83] width 0 height 0
type input "332"
type input "664"
type input "554"
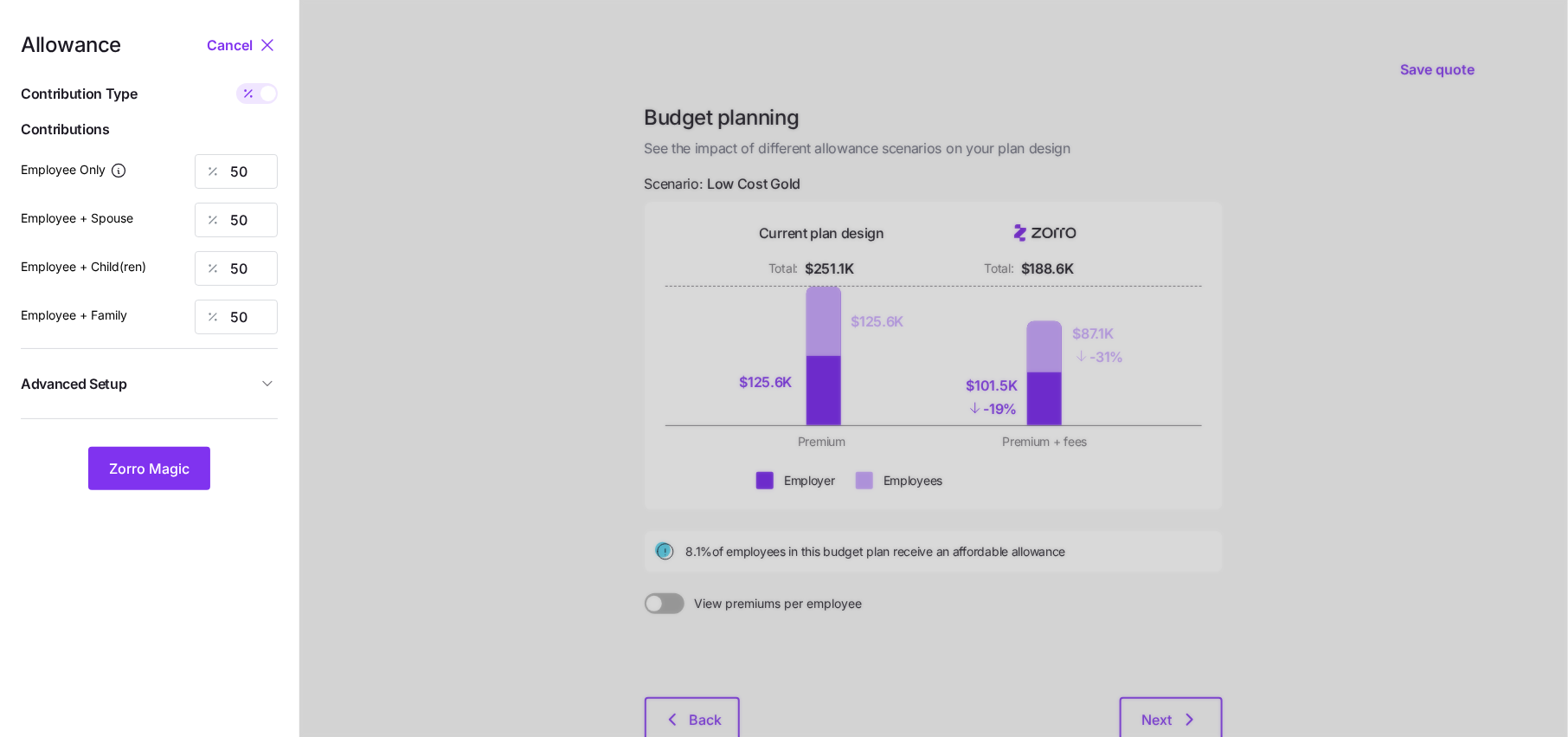
type input "886"
click at [262, 90] on span at bounding box center [268, 93] width 15 height 15
click at [236, 83] on input "checkbox" at bounding box center [236, 83] width 0 height 0
type input "50"
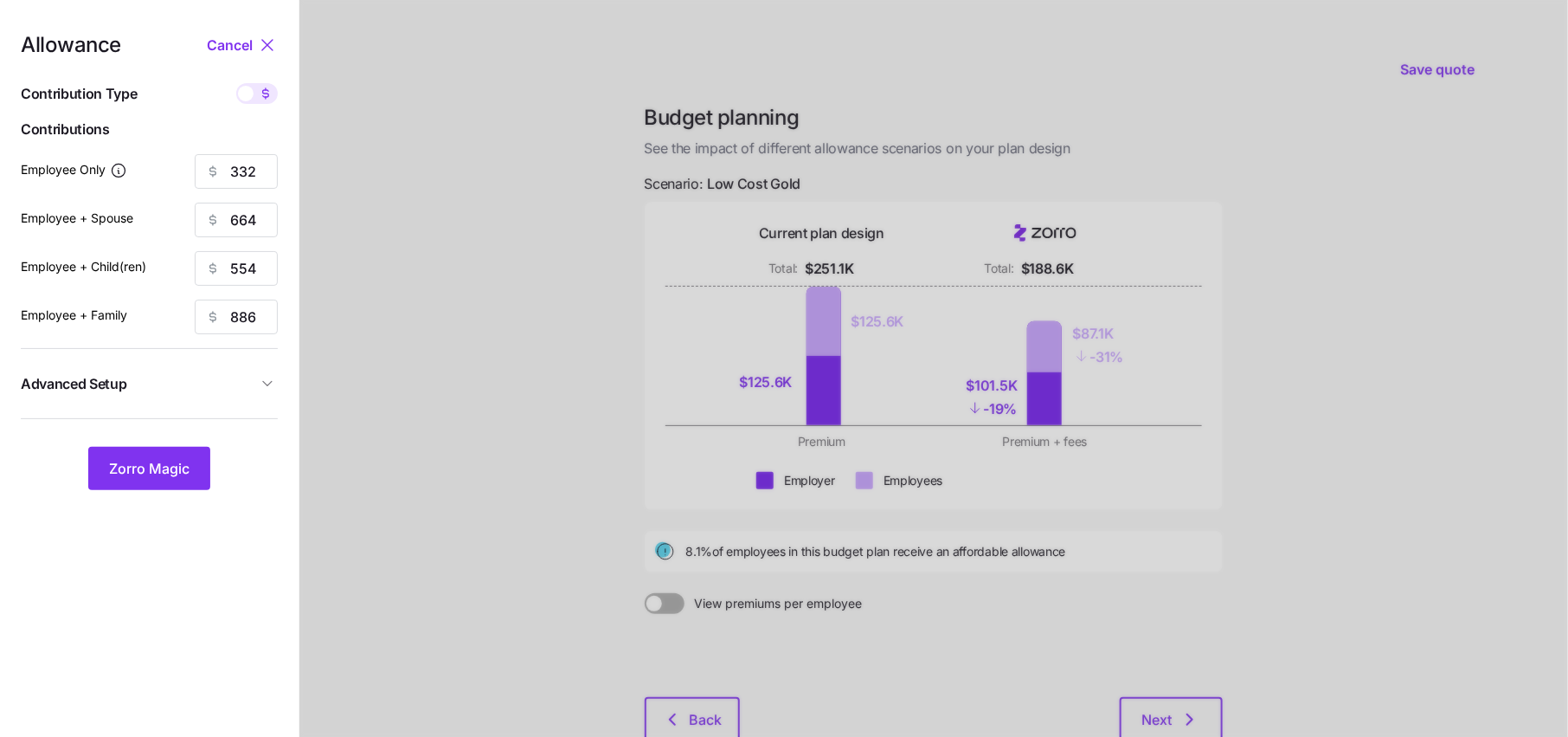
type input "50"
drag, startPoint x: 254, startPoint y: 167, endPoint x: 175, endPoint y: 167, distance: 79.0
click at [183, 167] on div "Employee Only 50" at bounding box center [149, 171] width 257 height 35
type input "80"
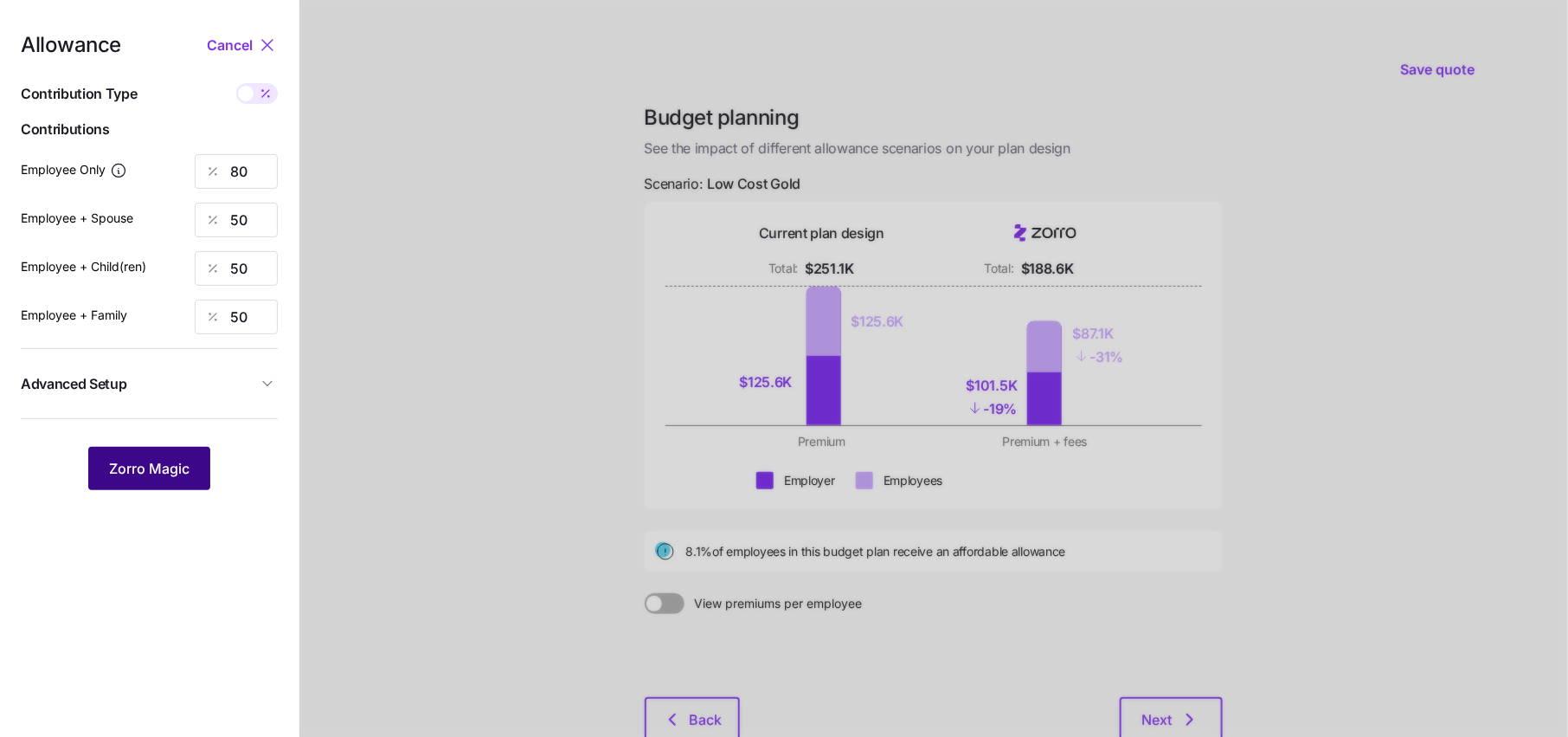
click at [158, 470] on span "Zorro Magic" at bounding box center [149, 469] width 81 height 21
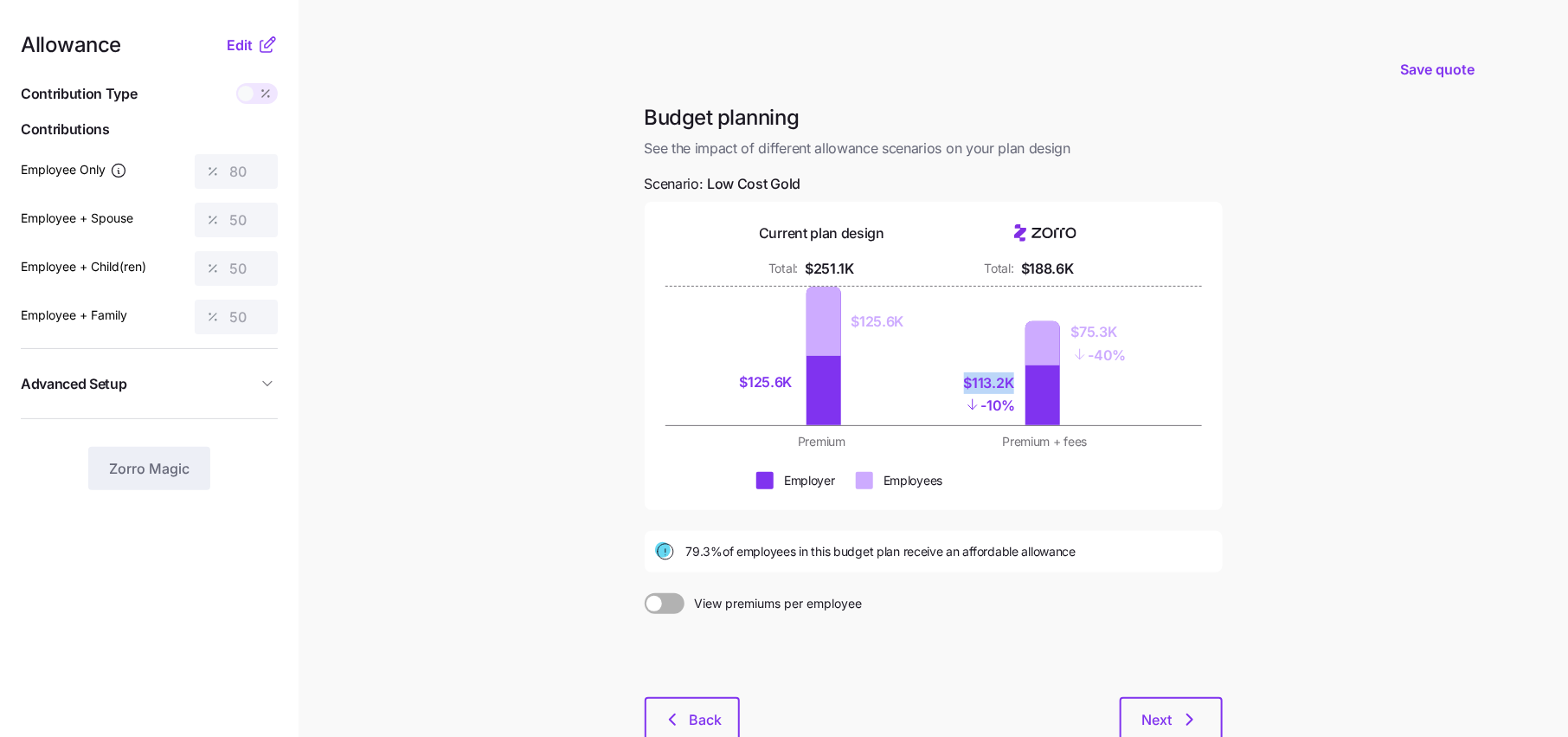
drag, startPoint x: 1016, startPoint y: 386, endPoint x: 958, endPoint y: 386, distance: 58.0
click at [958, 386] on div "$113.2K - 10% $75.3K - 40%" at bounding box center [1046, 356] width 203 height 138
drag, startPoint x: 791, startPoint y: 381, endPoint x: 686, endPoint y: 381, distance: 105.0
click at [684, 381] on div "$125.6K $125.6K $113.2K - 10% $75.3K - 40%" at bounding box center [934, 356] width 537 height 138
click at [888, 371] on div "$125.6K $125.6K" at bounding box center [822, 356] width 203 height 138
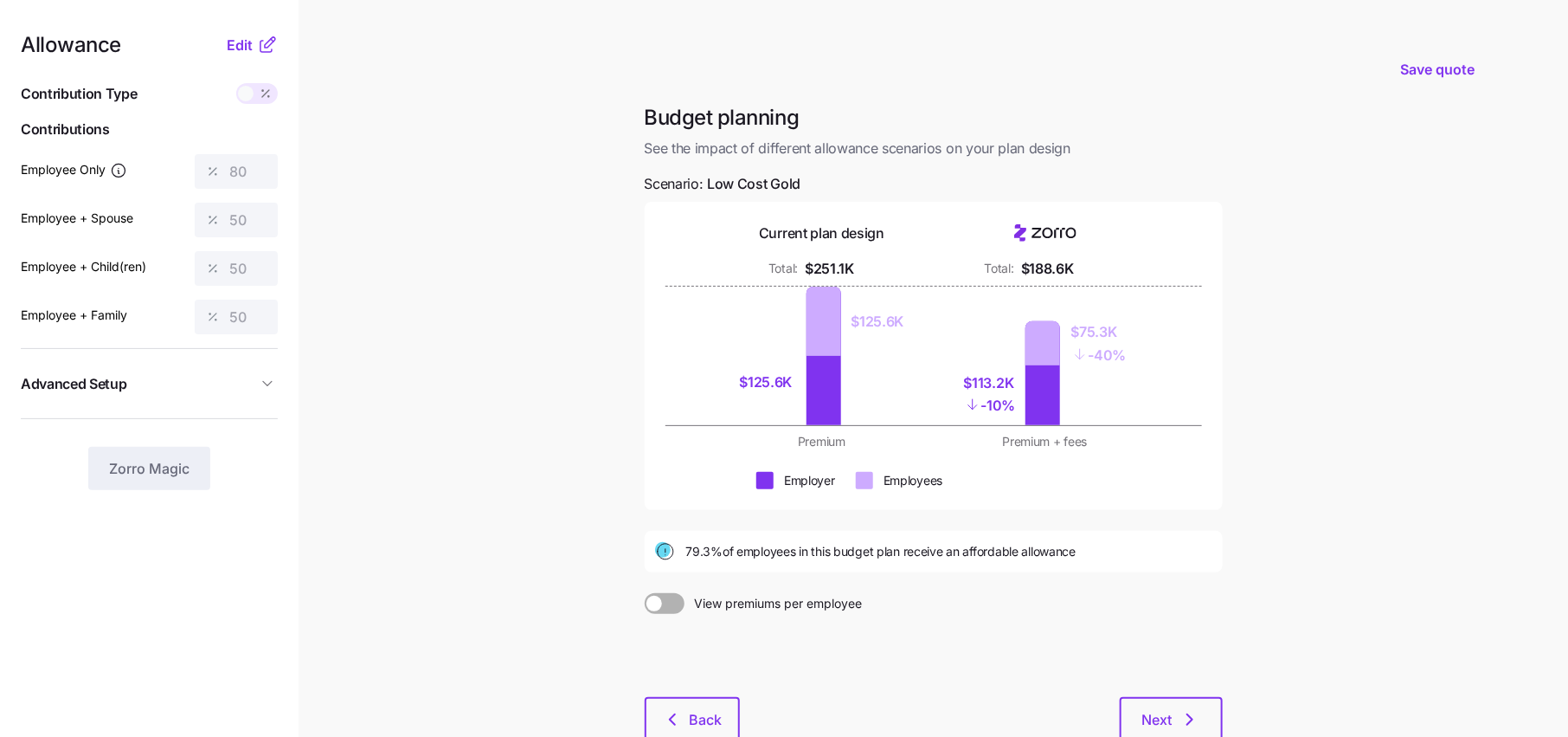
click at [843, 373] on div "$125.6K $125.6K" at bounding box center [822, 356] width 203 height 138
drag, startPoint x: 794, startPoint y: 377, endPoint x: 605, endPoint y: 377, distance: 189.0
click at [605, 377] on main "Save quote Budget planning See the impact of different allowance scenarios on y…" at bounding box center [784, 425] width 1568 height 851
click at [925, 411] on div "$125.6K $125.6K $113.2K - 10% $75.3K - 40%" at bounding box center [933, 356] width 426 height 138
drag, startPoint x: 802, startPoint y: 386, endPoint x: 714, endPoint y: 386, distance: 88.0
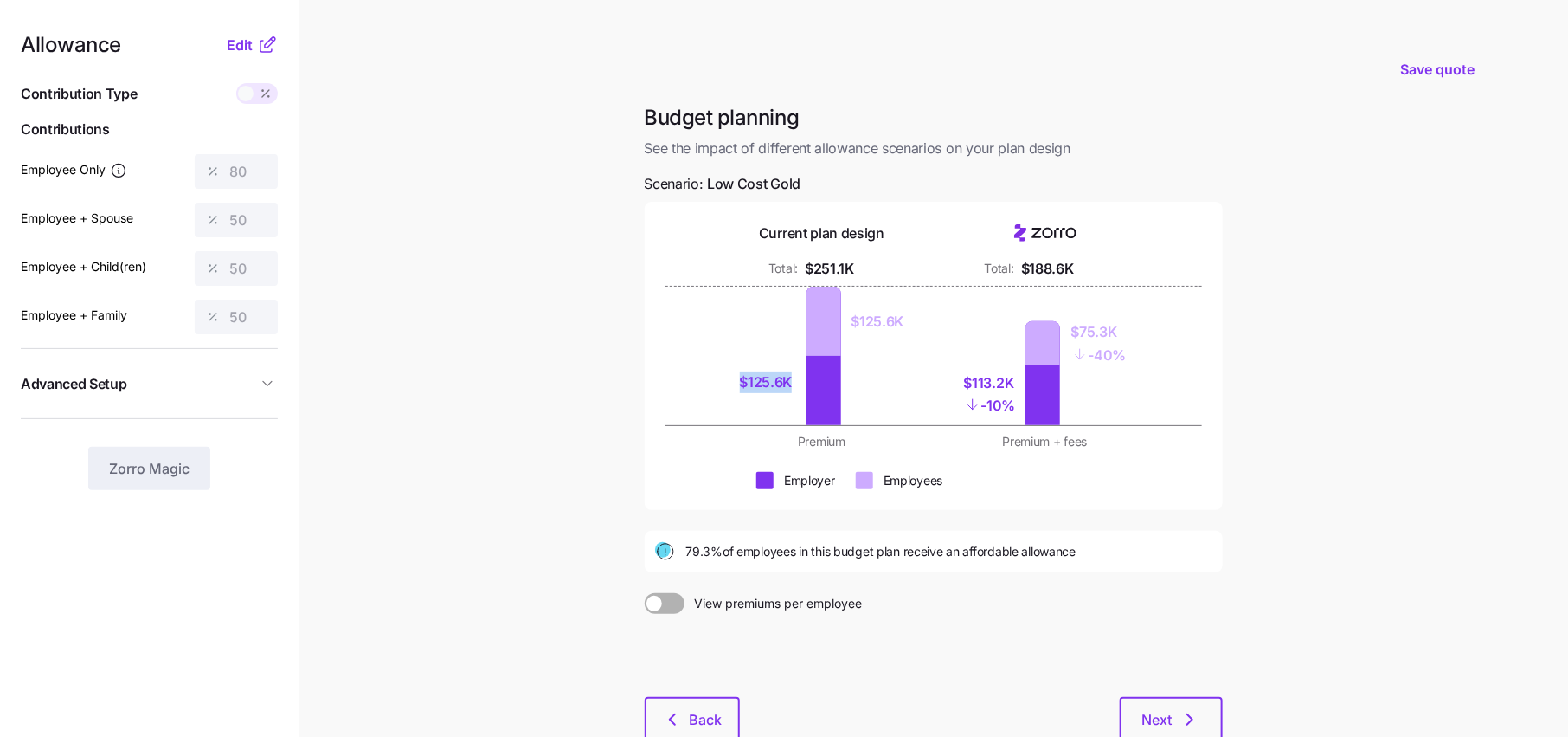
click at [714, 386] on div "$125.6K $125.6K $113.2K - 10% $75.3K - 40%" at bounding box center [934, 356] width 537 height 138
click at [861, 397] on div "$125.6K $125.6K" at bounding box center [822, 356] width 203 height 138
click at [837, 319] on div at bounding box center [824, 321] width 35 height 69
click at [268, 56] on div "Allowance Edit Contribution Type Use classes Contributions Employee Only 80 Emp…" at bounding box center [149, 263] width 257 height 455
click at [245, 42] on span "Edit" at bounding box center [239, 46] width 26 height 21
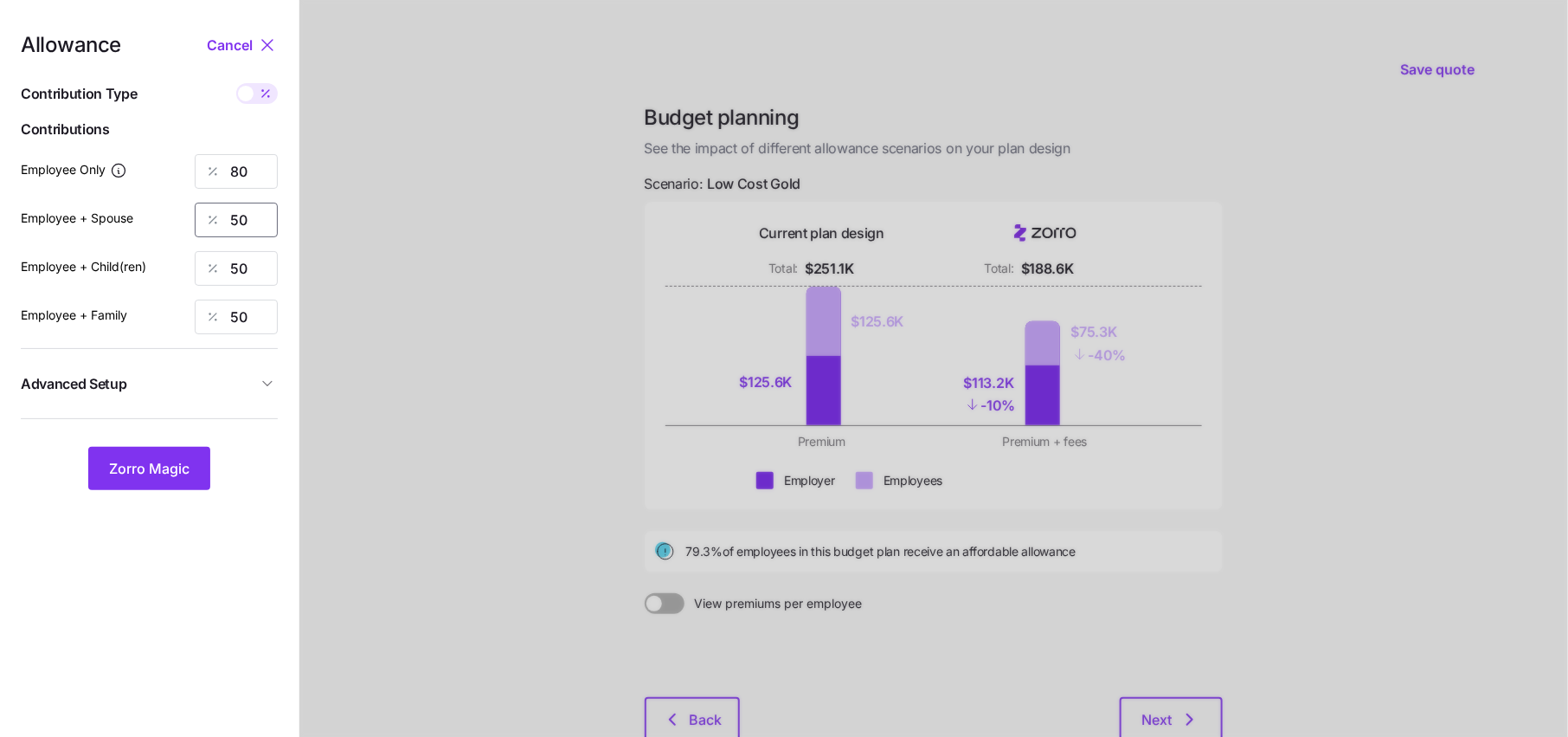
drag, startPoint x: 261, startPoint y: 233, endPoint x: 199, endPoint y: 233, distance: 62.0
click at [199, 233] on div "50" at bounding box center [236, 220] width 83 height 35
type input "80"
drag, startPoint x: 255, startPoint y: 269, endPoint x: 215, endPoint y: 270, distance: 40.0
click at [226, 270] on div "50" at bounding box center [236, 268] width 83 height 35
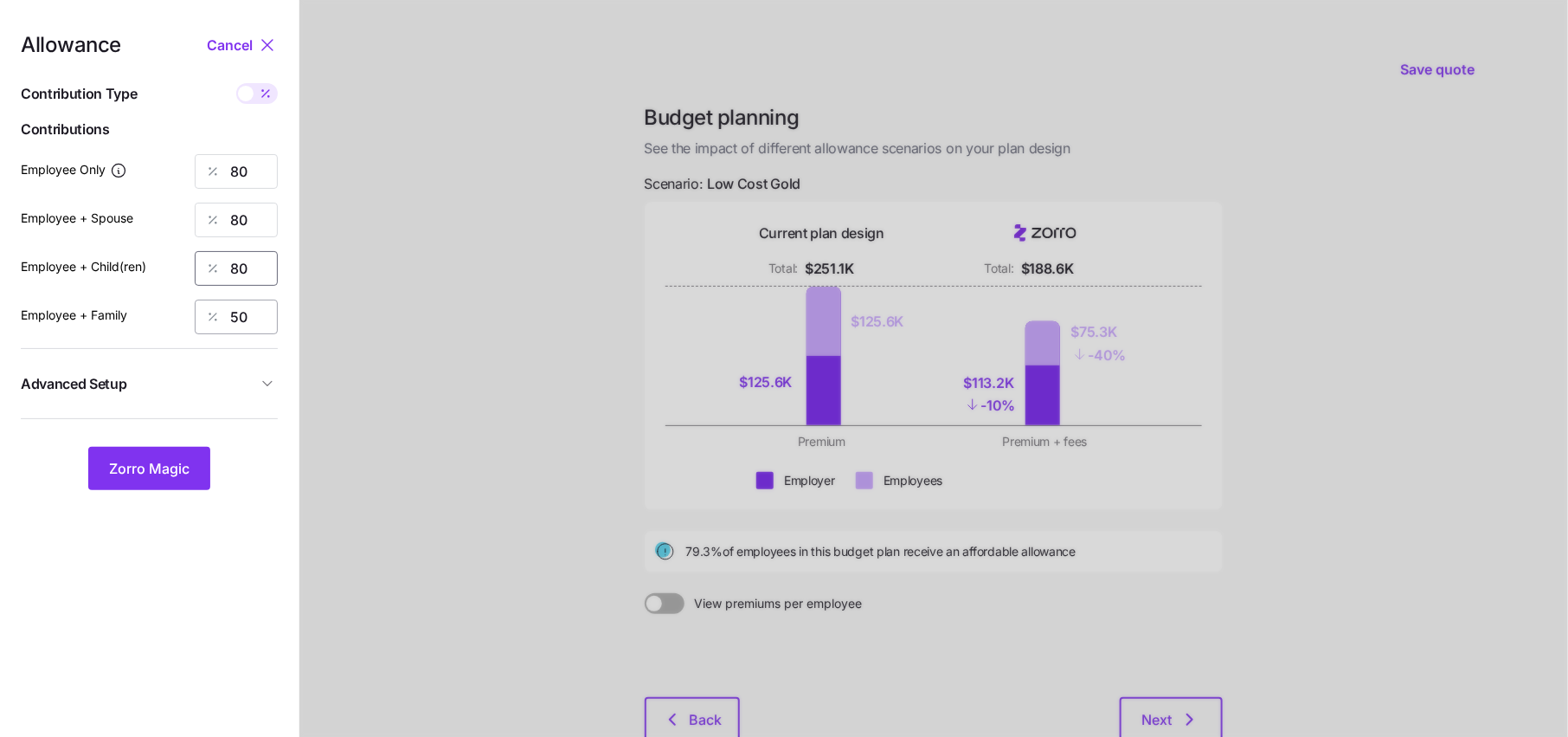
type input "80"
drag, startPoint x: 258, startPoint y: 315, endPoint x: 189, endPoint y: 312, distance: 69.1
click at [196, 314] on div "50" at bounding box center [236, 317] width 83 height 35
type input "80"
click at [179, 464] on span "Zorro Magic" at bounding box center [149, 469] width 81 height 21
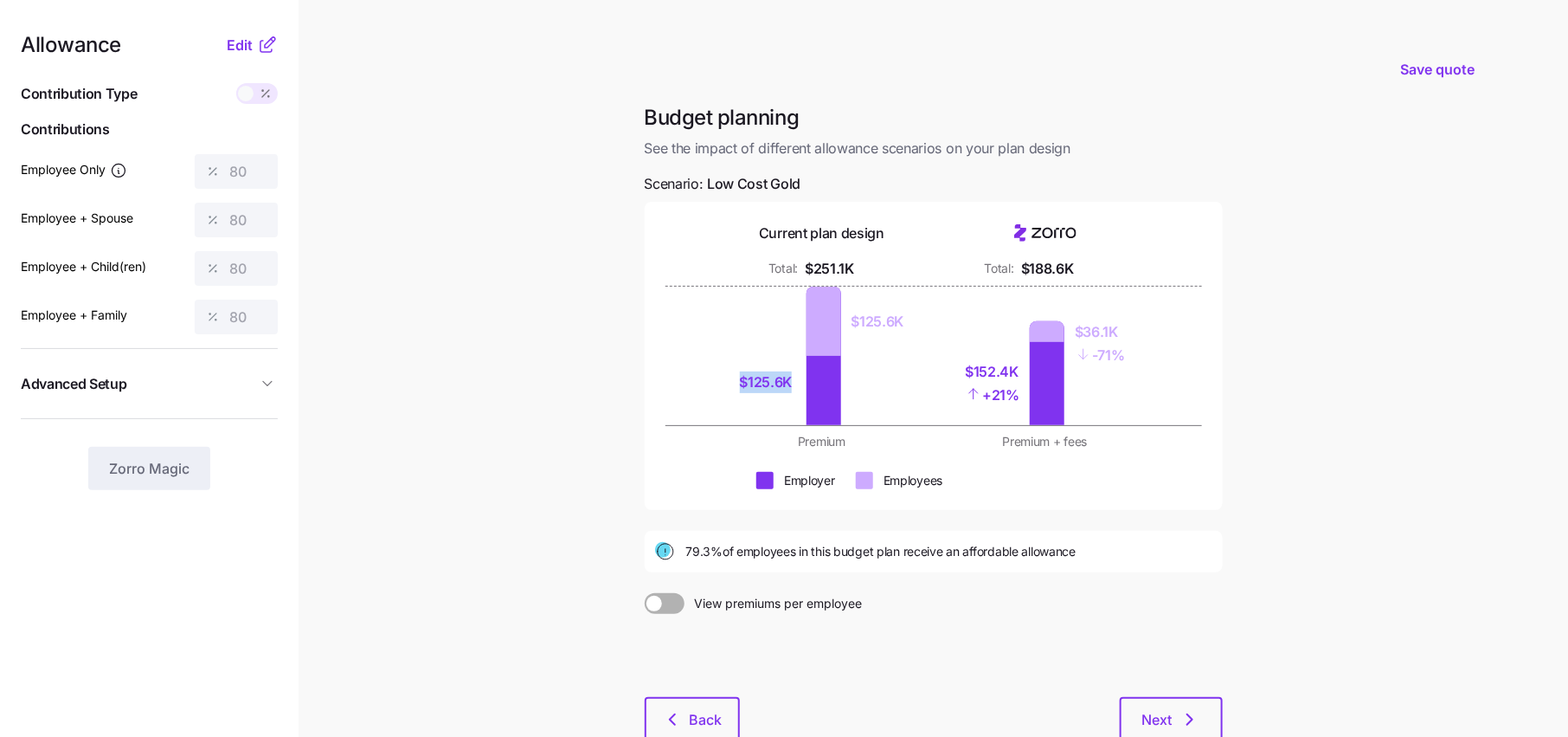
drag, startPoint x: 797, startPoint y: 376, endPoint x: 682, endPoint y: 376, distance: 115.0
click at [682, 376] on div "$125.6K $125.6K $152.4K + 21% $36.1K - 71%" at bounding box center [934, 356] width 537 height 138
drag, startPoint x: 926, startPoint y: 316, endPoint x: 838, endPoint y: 316, distance: 88.0
click at [838, 316] on div "$125.6K $125.6K $152.4K + 21% $36.1K - 71%" at bounding box center [933, 356] width 426 height 138
click at [919, 339] on div "$125.6K $125.6K" at bounding box center [822, 356] width 203 height 138
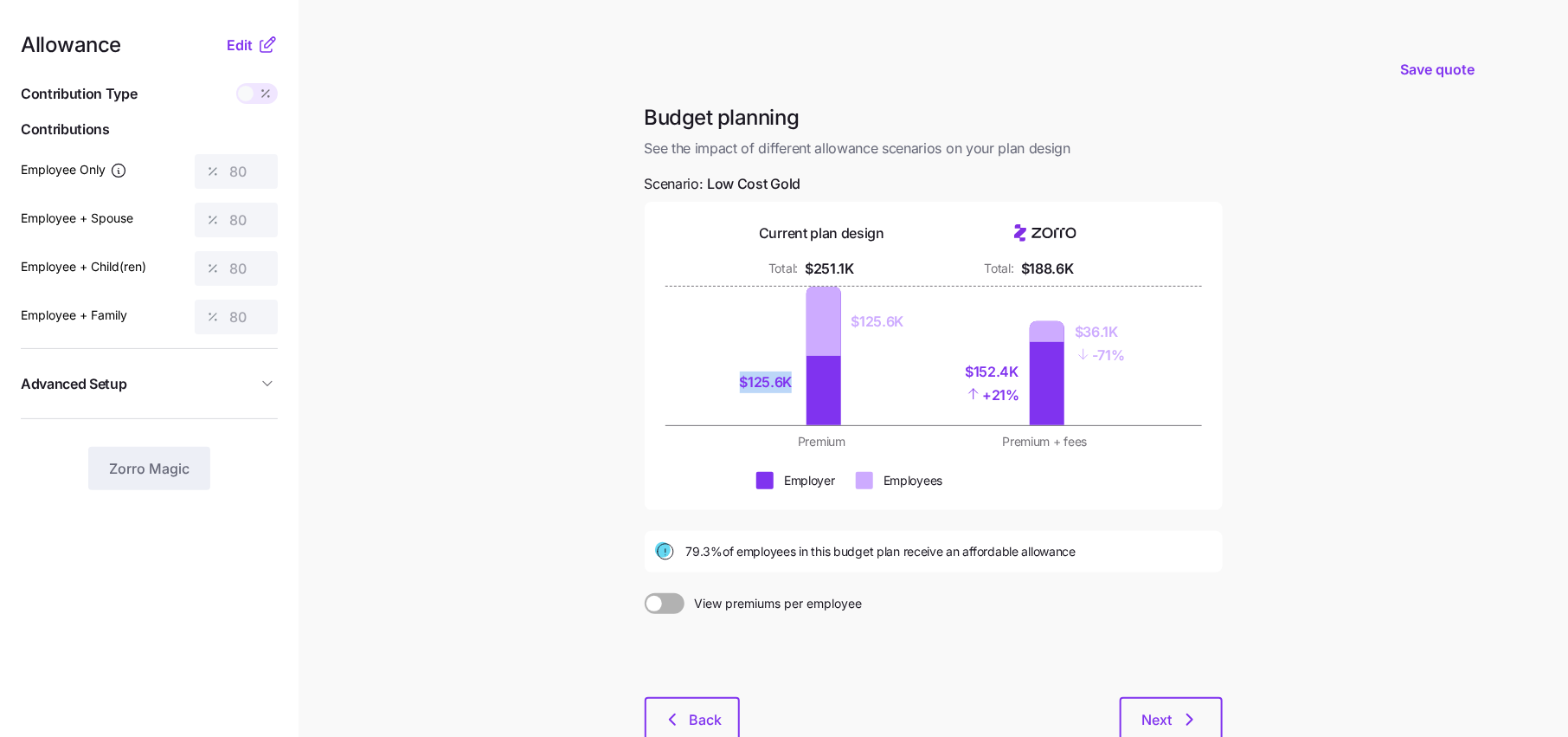
drag, startPoint x: 791, startPoint y: 381, endPoint x: 726, endPoint y: 381, distance: 65.0
click at [725, 381] on div "$125.6K $125.6K" at bounding box center [822, 356] width 203 height 138
click at [726, 381] on div "$125.6K $125.6K" at bounding box center [822, 356] width 203 height 138
drag, startPoint x: 806, startPoint y: 322, endPoint x: 822, endPoint y: 321, distance: 16.0
click at [823, 321] on div "$125.6K $125.6K" at bounding box center [822, 356] width 203 height 138
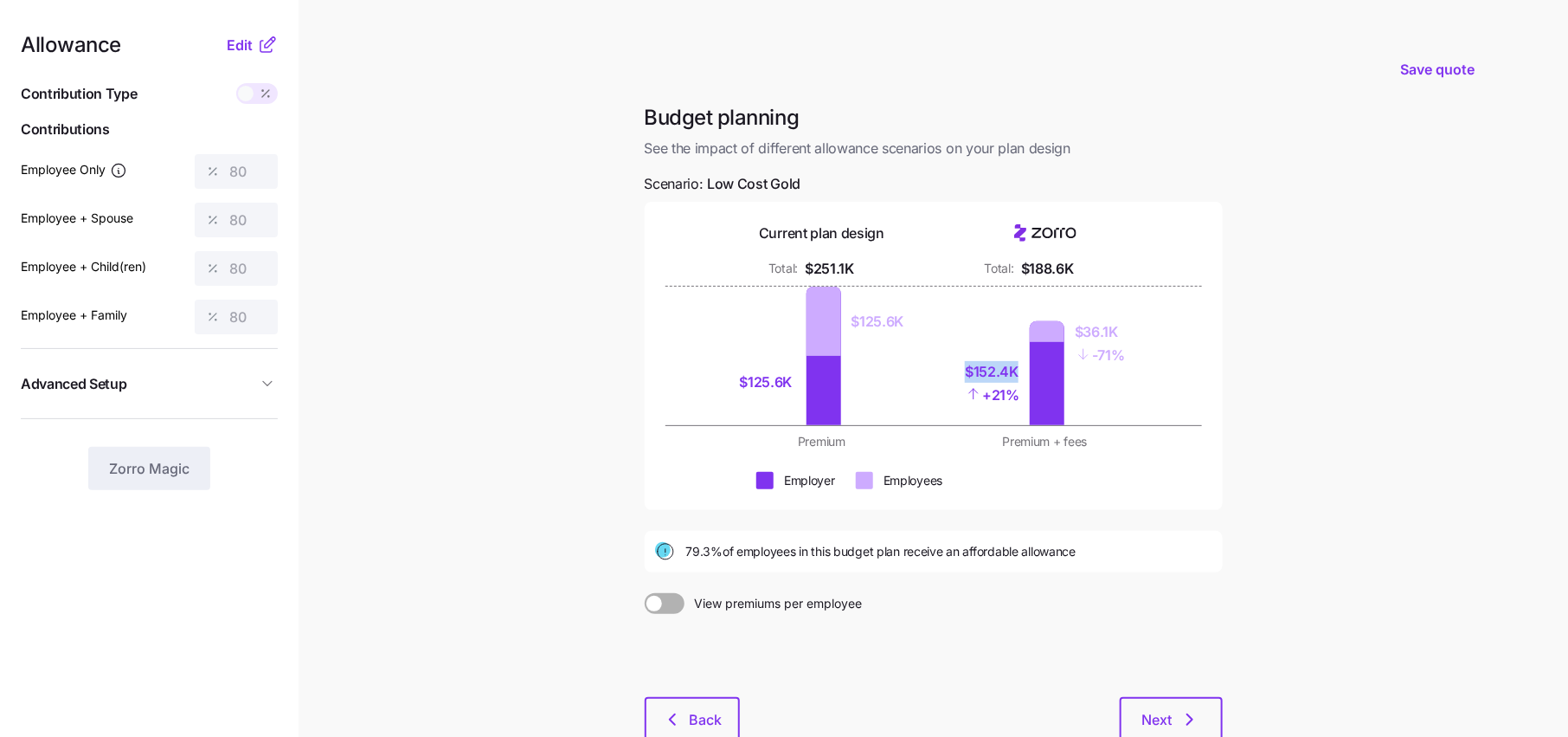
drag, startPoint x: 1027, startPoint y: 373, endPoint x: 926, endPoint y: 373, distance: 101.0
click at [926, 373] on div "$125.6K $125.6K $152.4K + 21% $36.1K - 71%" at bounding box center [933, 356] width 426 height 138
drag, startPoint x: 1155, startPoint y: 347, endPoint x: 1067, endPoint y: 318, distance: 92.7
click at [1067, 318] on div "$125.6K $125.6K $152.4K + 21% $36.1K - 71%" at bounding box center [934, 356] width 537 height 138
click at [959, 322] on div "$152.4K + 21% $36.1K - 71%" at bounding box center [1046, 356] width 203 height 138
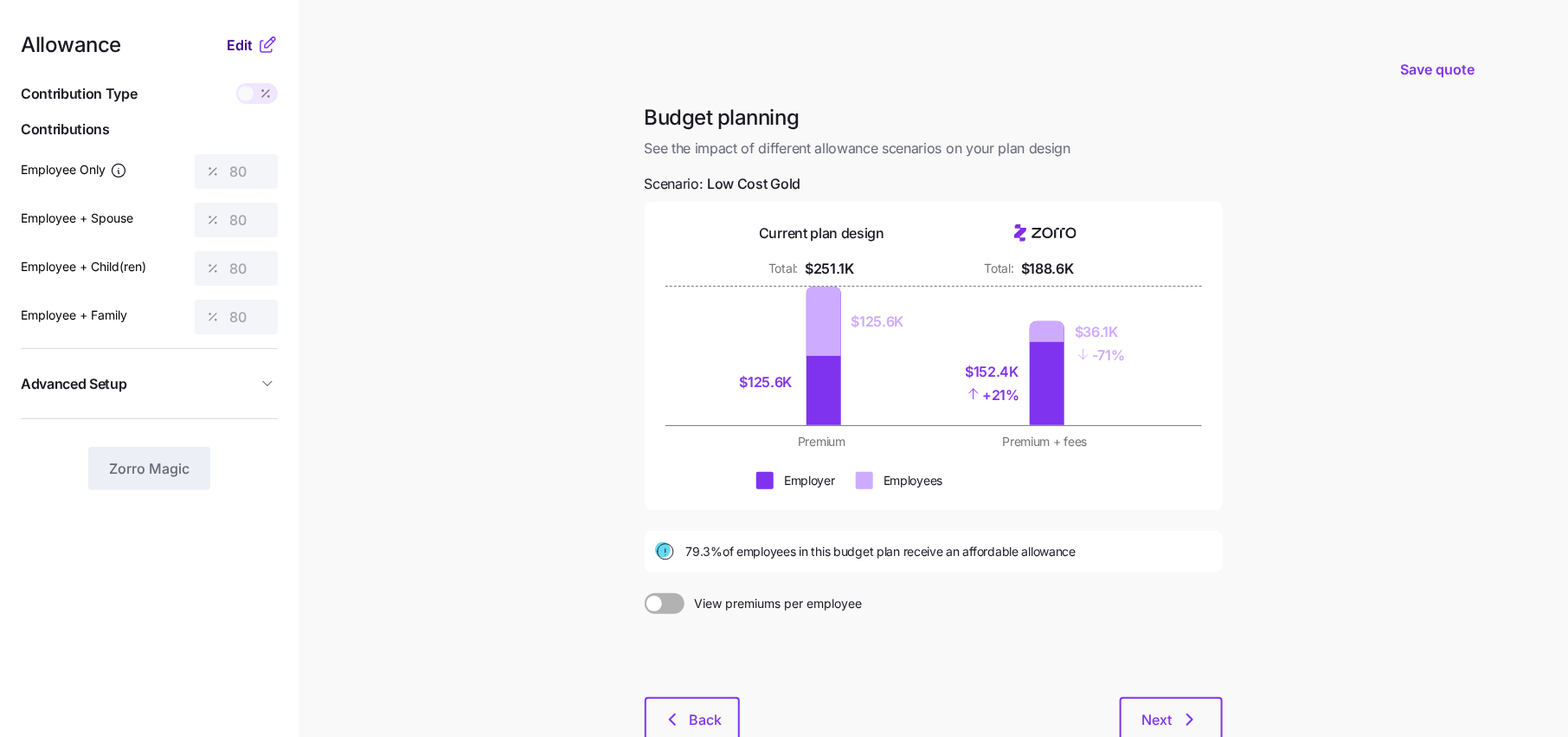
click at [227, 40] on span "Edit" at bounding box center [239, 46] width 26 height 21
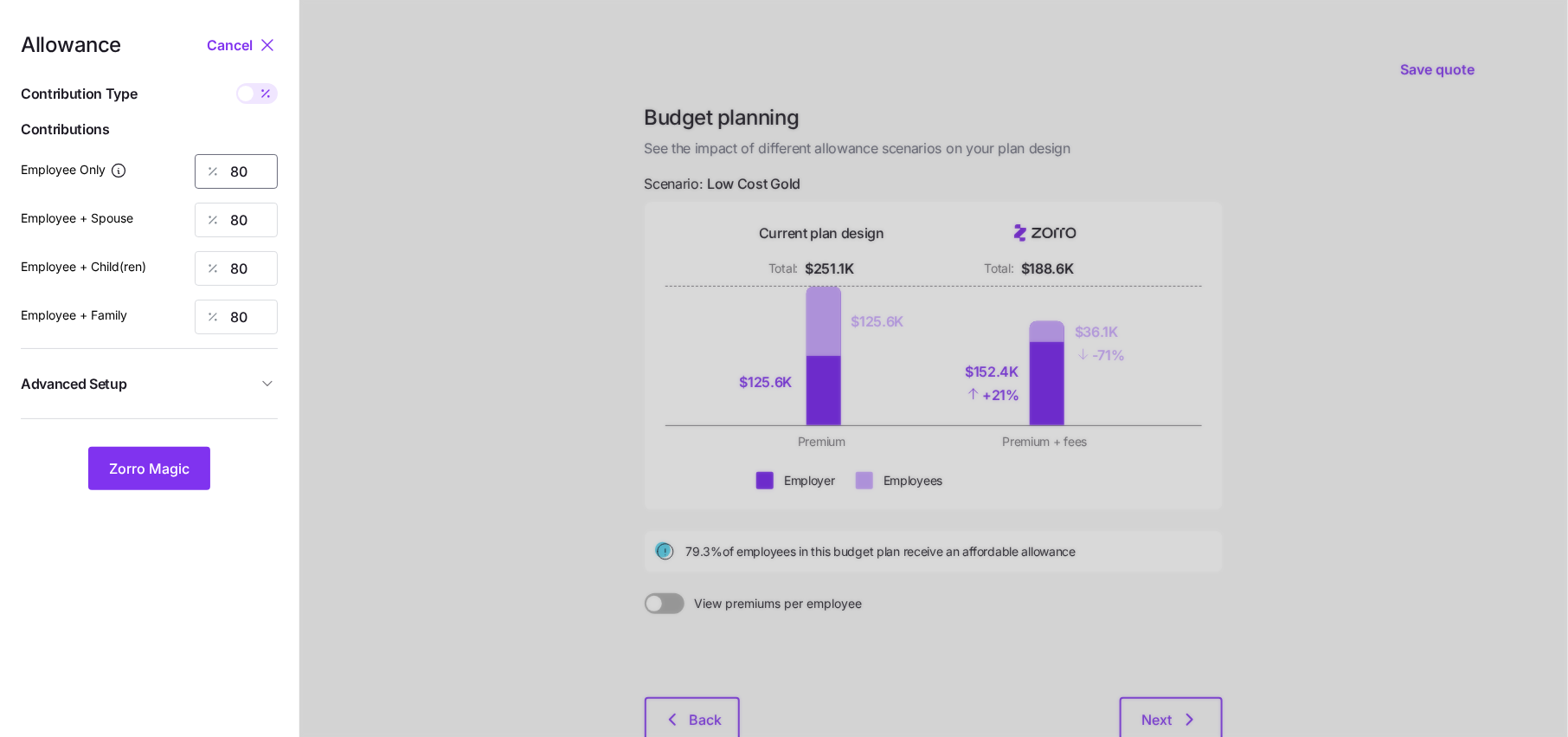
drag, startPoint x: 268, startPoint y: 169, endPoint x: 27, endPoint y: 169, distance: 241.0
click at [33, 169] on div "Employee Only 80" at bounding box center [149, 171] width 257 height 35
type input "100"
click at [253, 218] on input "80" at bounding box center [236, 220] width 83 height 35
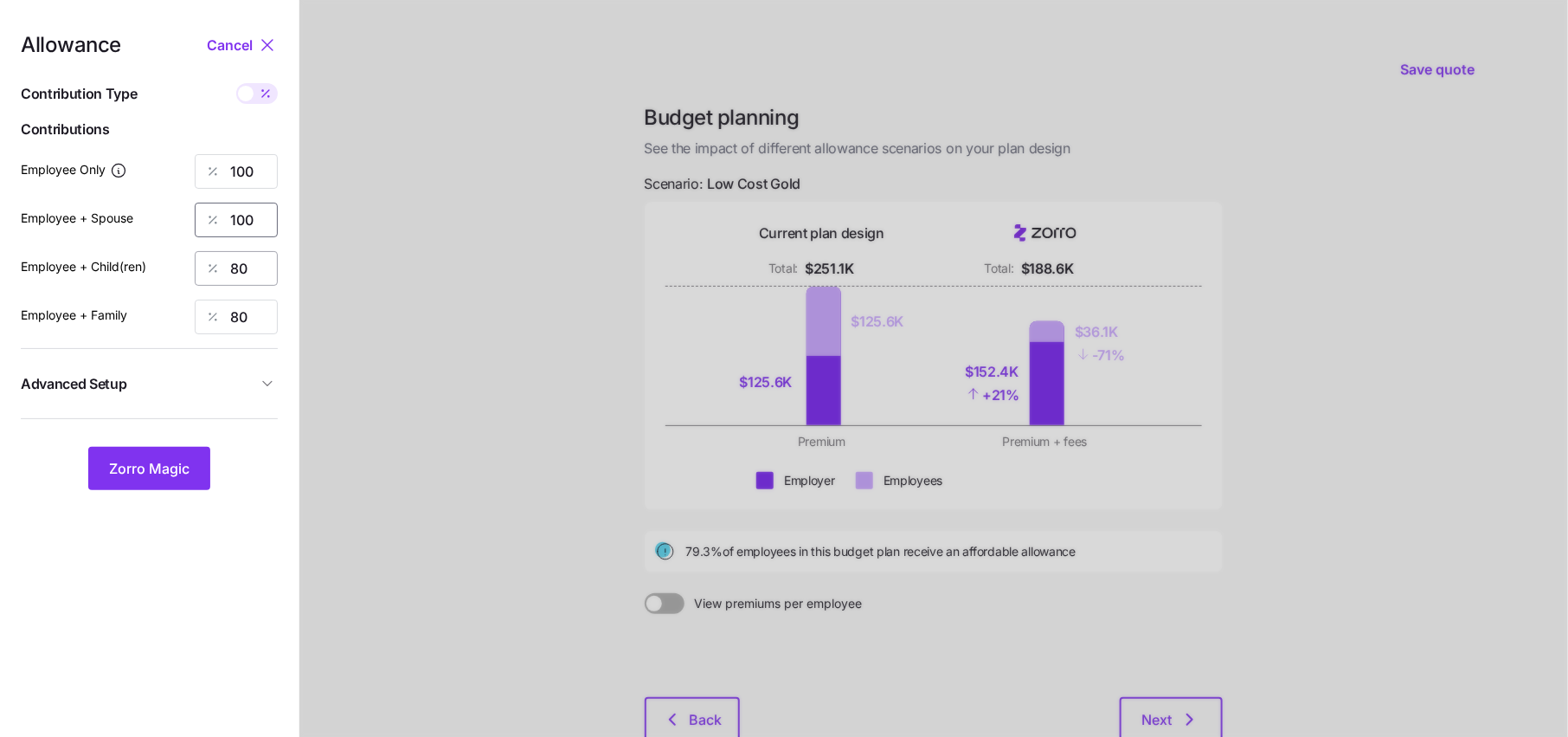
type input "100"
drag, startPoint x: 263, startPoint y: 266, endPoint x: 160, endPoint y: 266, distance: 103.0
click at [160, 266] on div "Employee + Child(ren) 80" at bounding box center [149, 268] width 257 height 35
type input "100"
drag, startPoint x: 253, startPoint y: 317, endPoint x: 195, endPoint y: 314, distance: 58.1
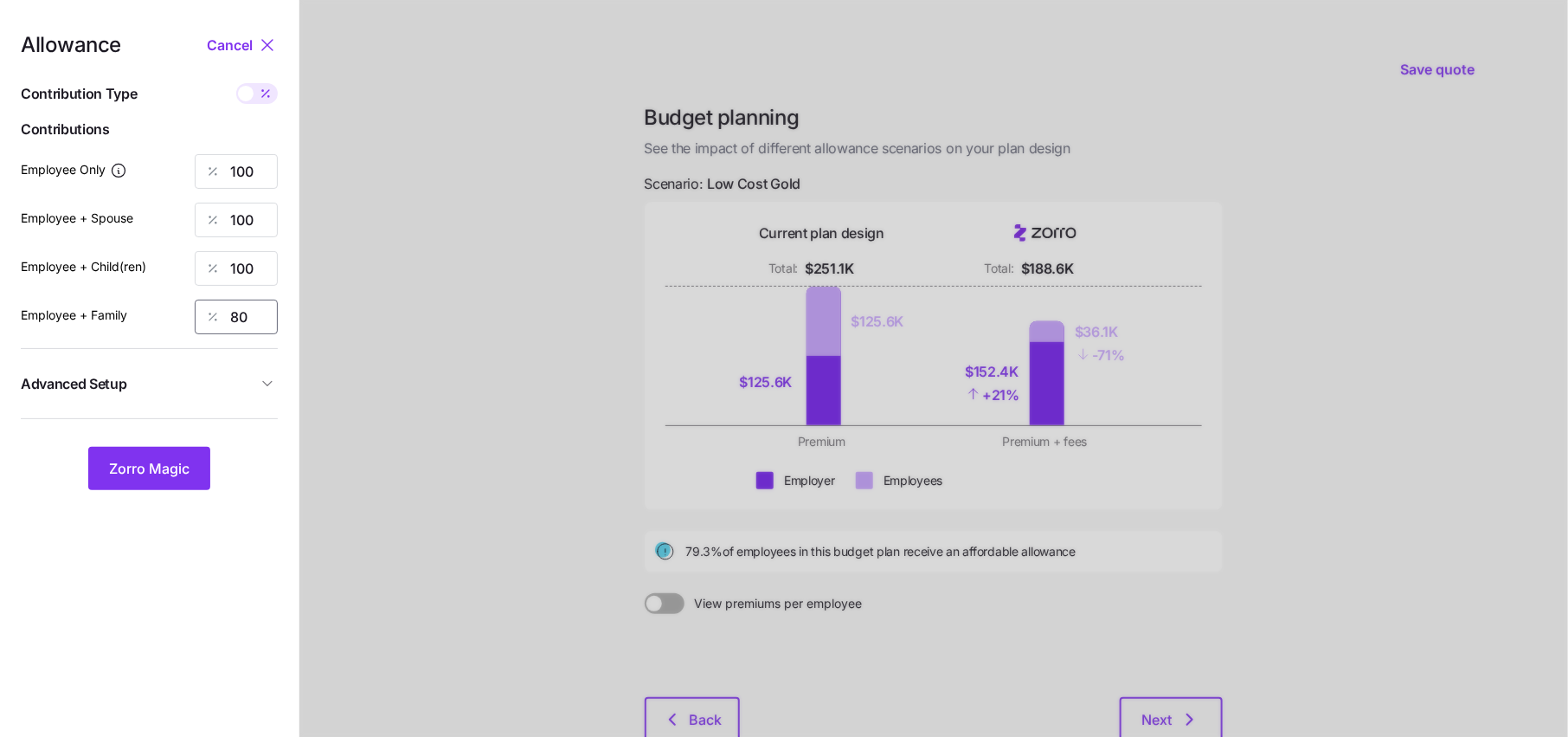
click at [204, 317] on div "80" at bounding box center [236, 317] width 83 height 35
type input "100"
click at [286, 401] on nav "Allowance Cancel Contribution Type Use classes Contributions Employee Only 100 …" at bounding box center [149, 425] width 299 height 851
click at [271, 390] on icon "button" at bounding box center [267, 383] width 17 height 17
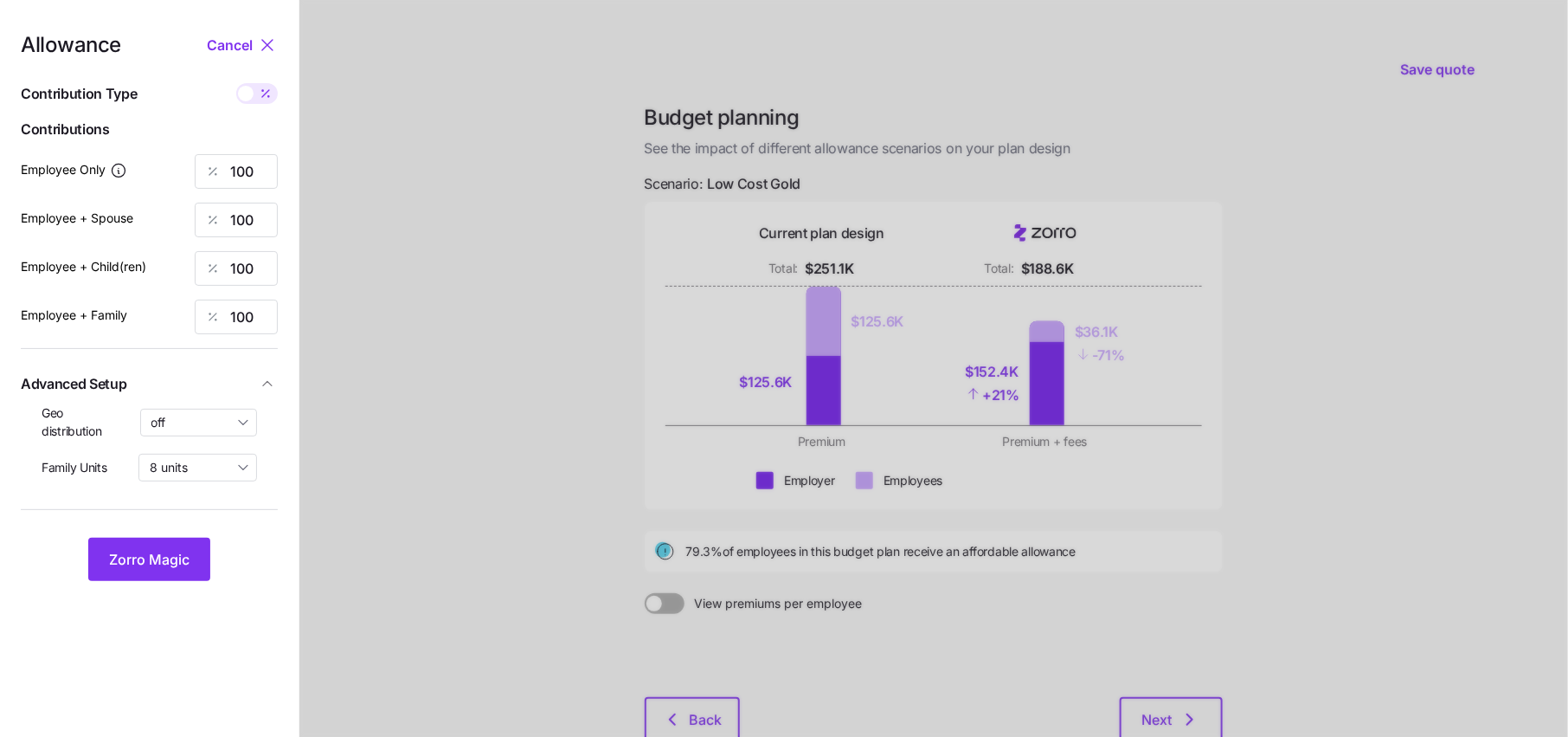
click at [209, 436] on div "Geo distribution off" at bounding box center [149, 421] width 215 height 35
click at [209, 431] on input "off" at bounding box center [199, 422] width 118 height 28
click at [201, 522] on span "By state (16)" at bounding box center [192, 523] width 72 height 19
type input "By state (16)"
click at [140, 558] on span "Zorro Magic" at bounding box center [149, 560] width 81 height 21
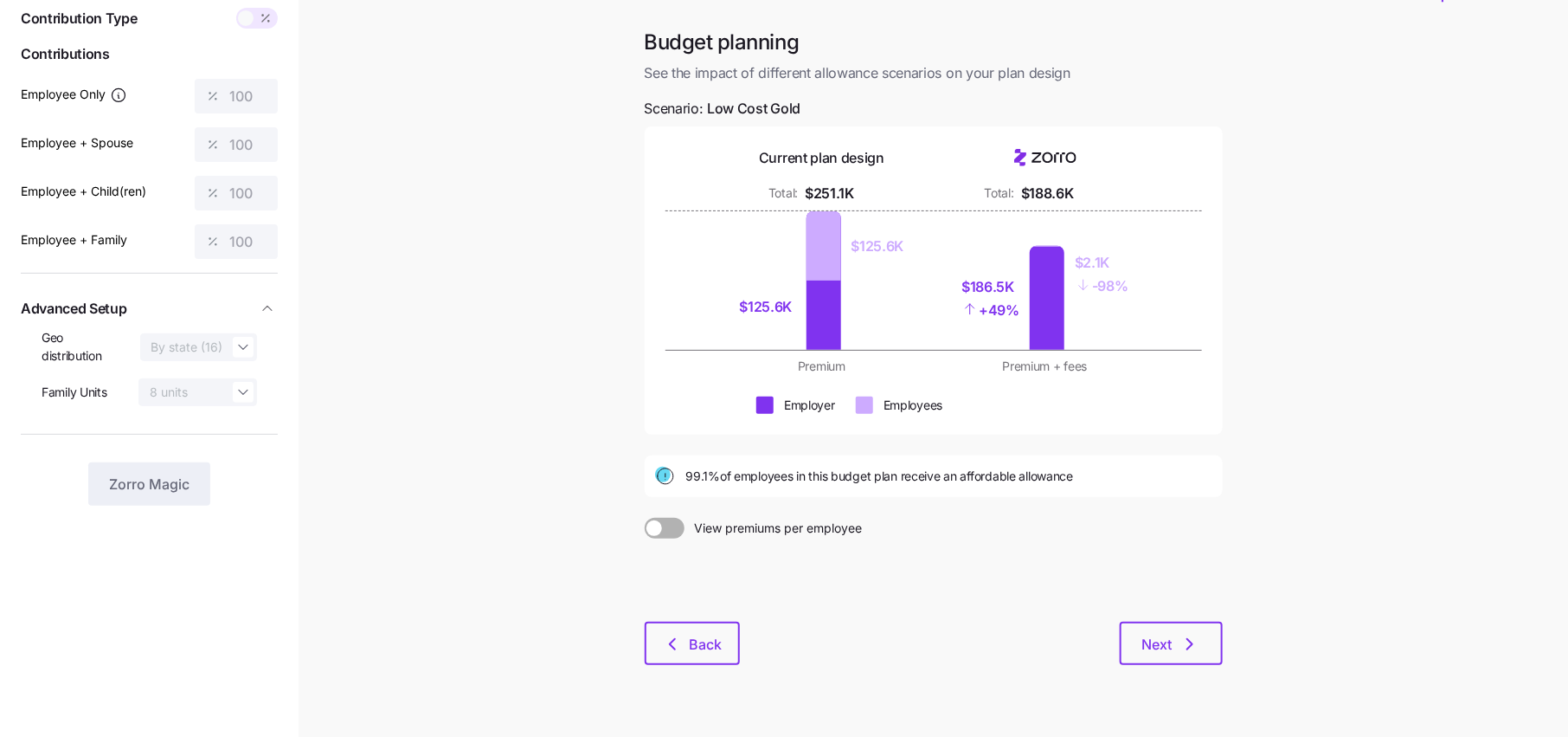
scroll to position [113, 0]
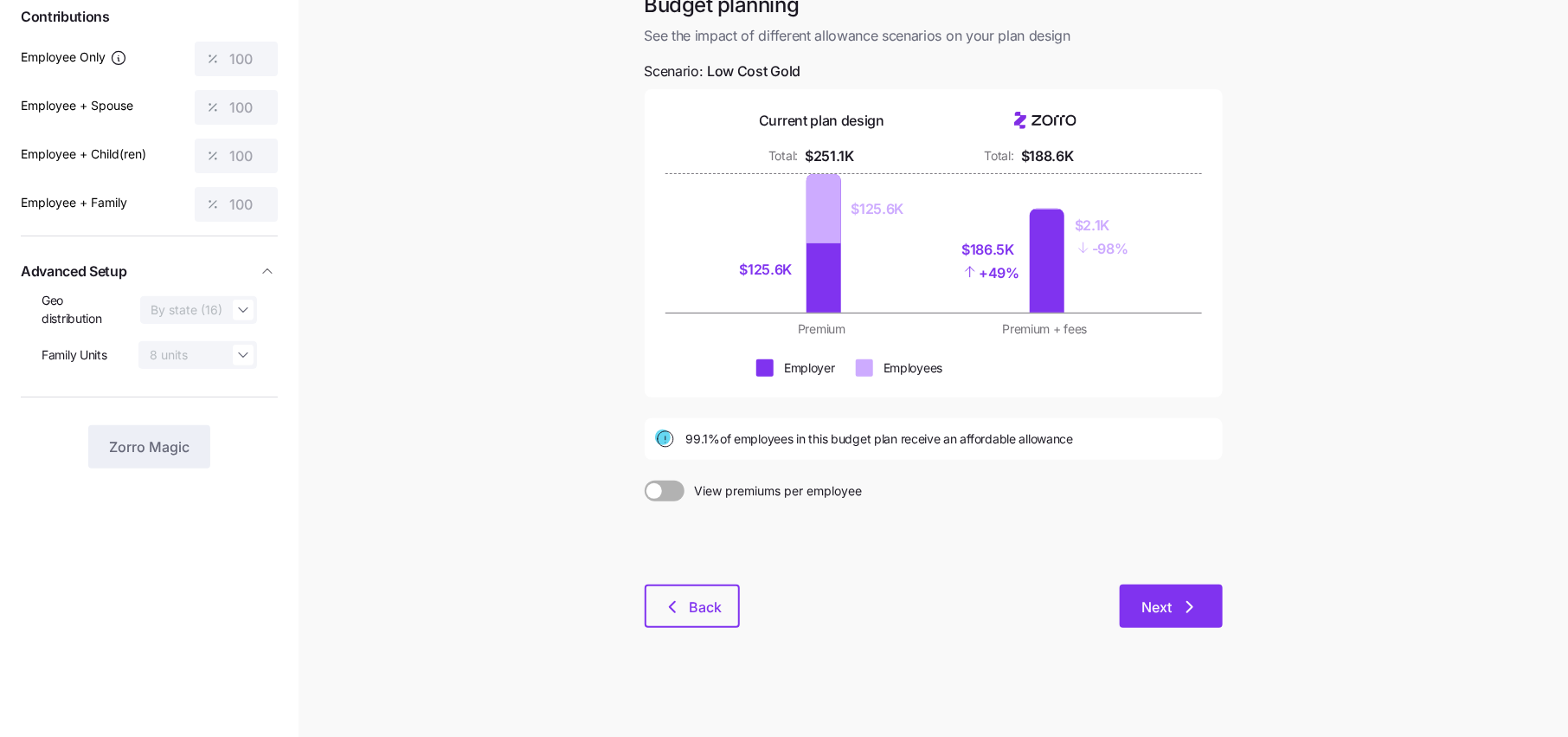
click at [1183, 590] on button "Next" at bounding box center [1171, 606] width 103 height 44
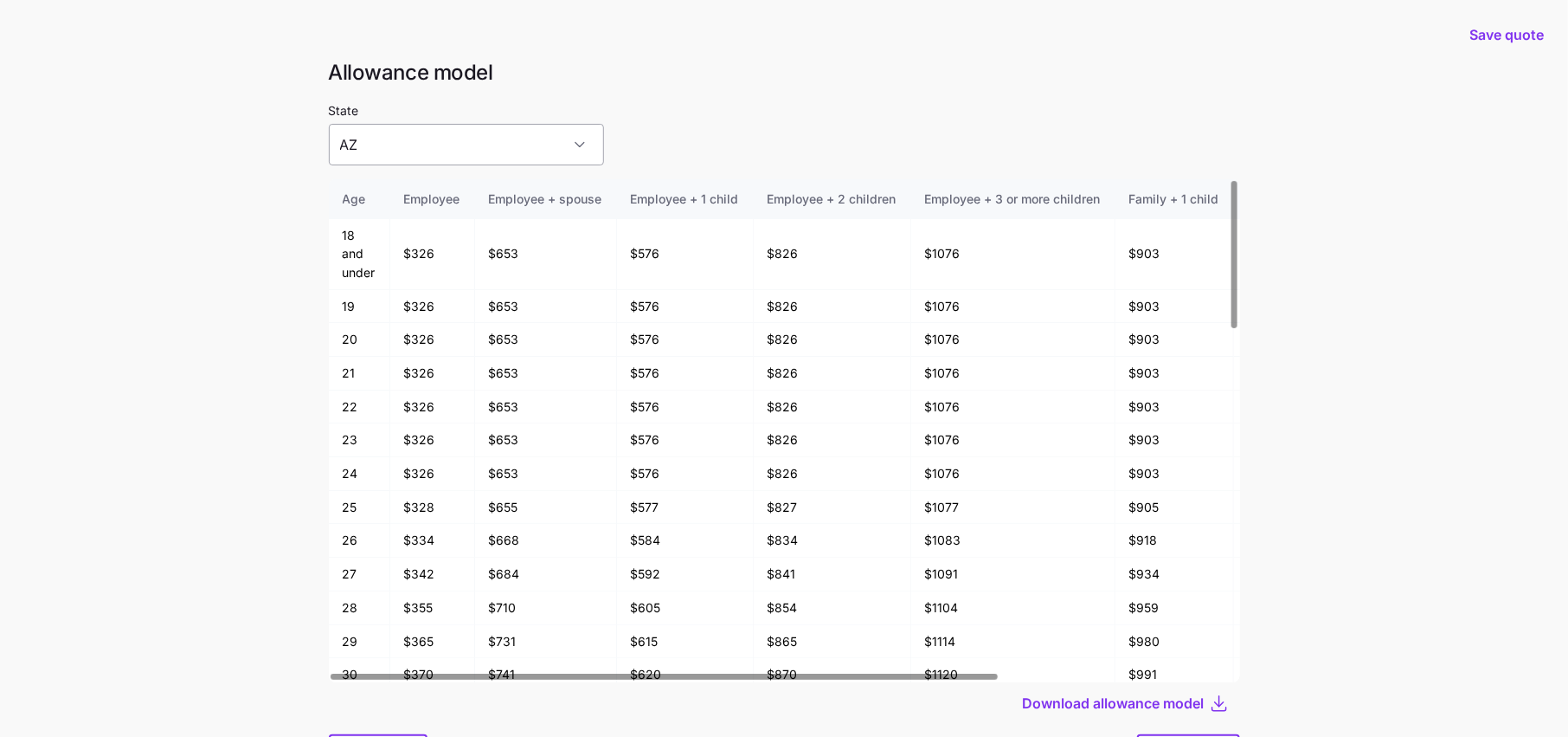
click at [405, 138] on input "AZ" at bounding box center [466, 145] width 275 height 42
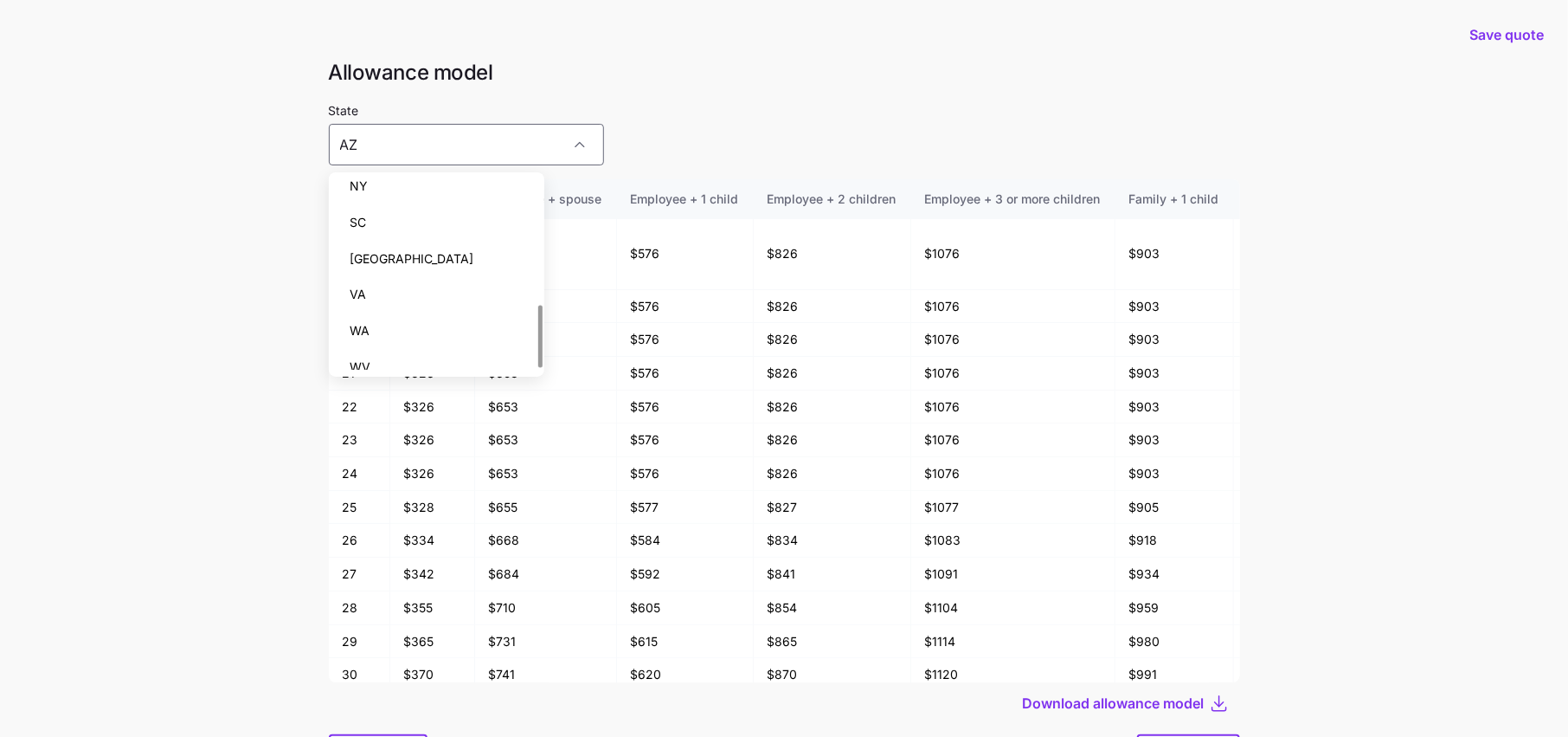
scroll to position [386, 0]
click at [563, 54] on div "Save quote" at bounding box center [784, 34] width 1547 height 48
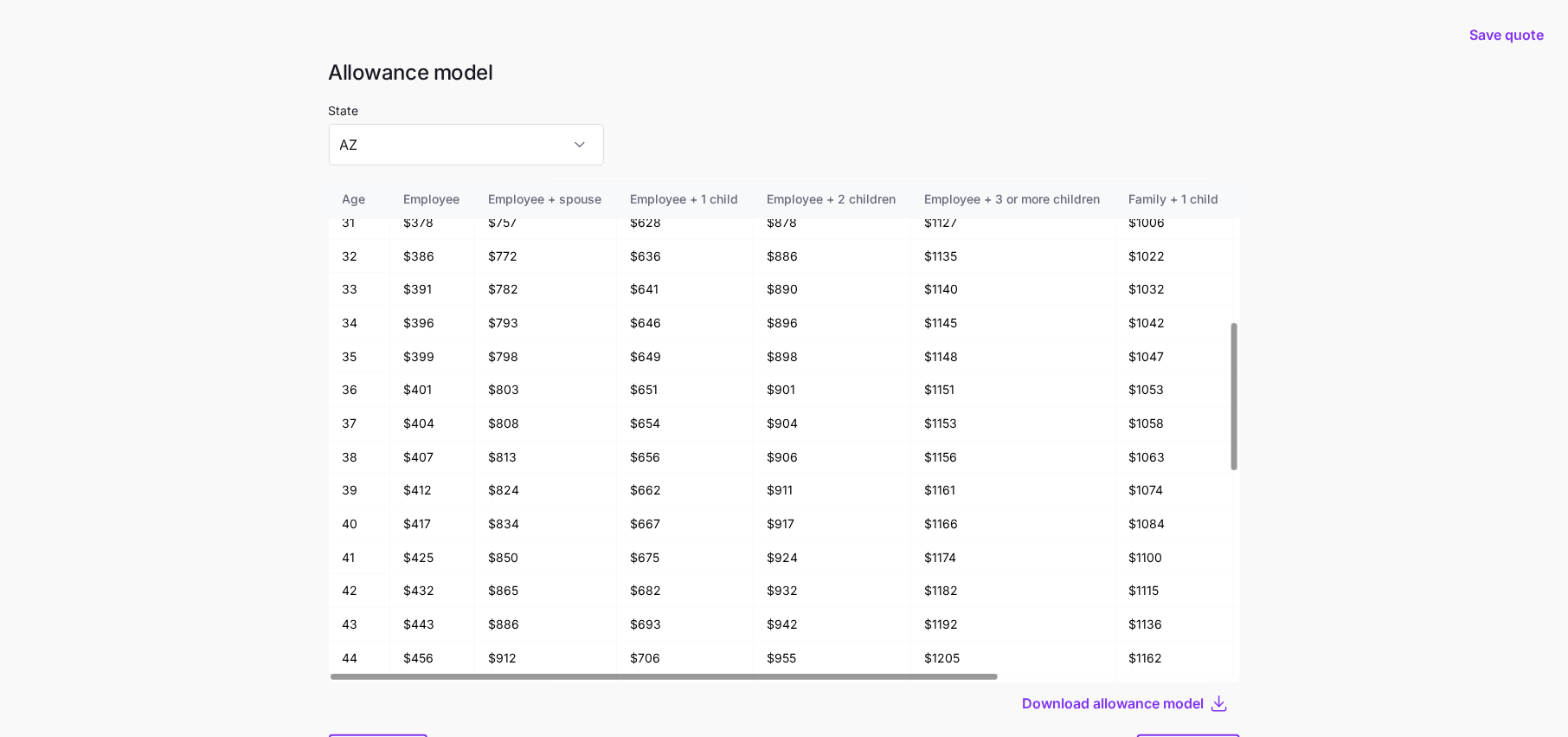
scroll to position [92, 0]
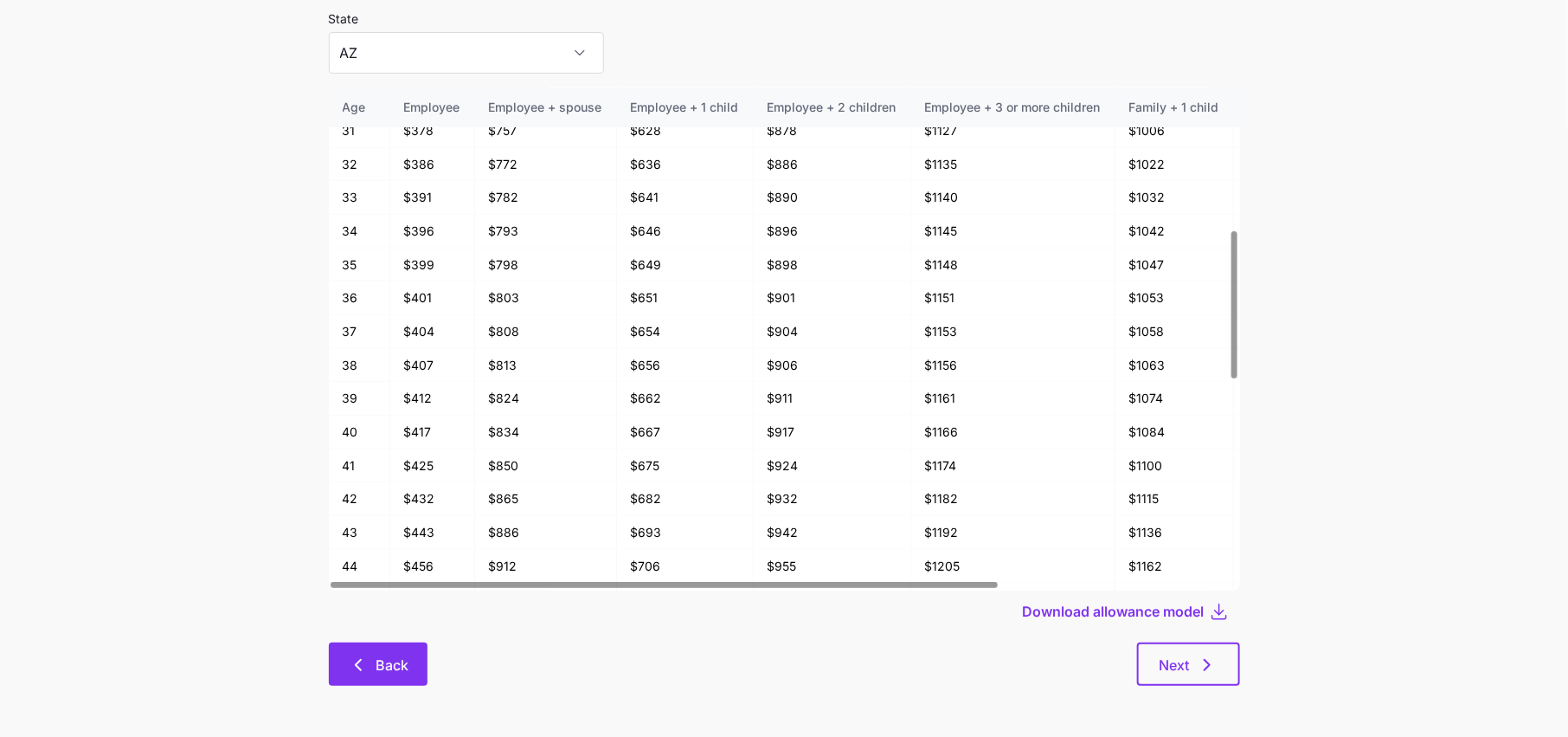
click at [352, 654] on icon "button" at bounding box center [358, 665] width 21 height 21
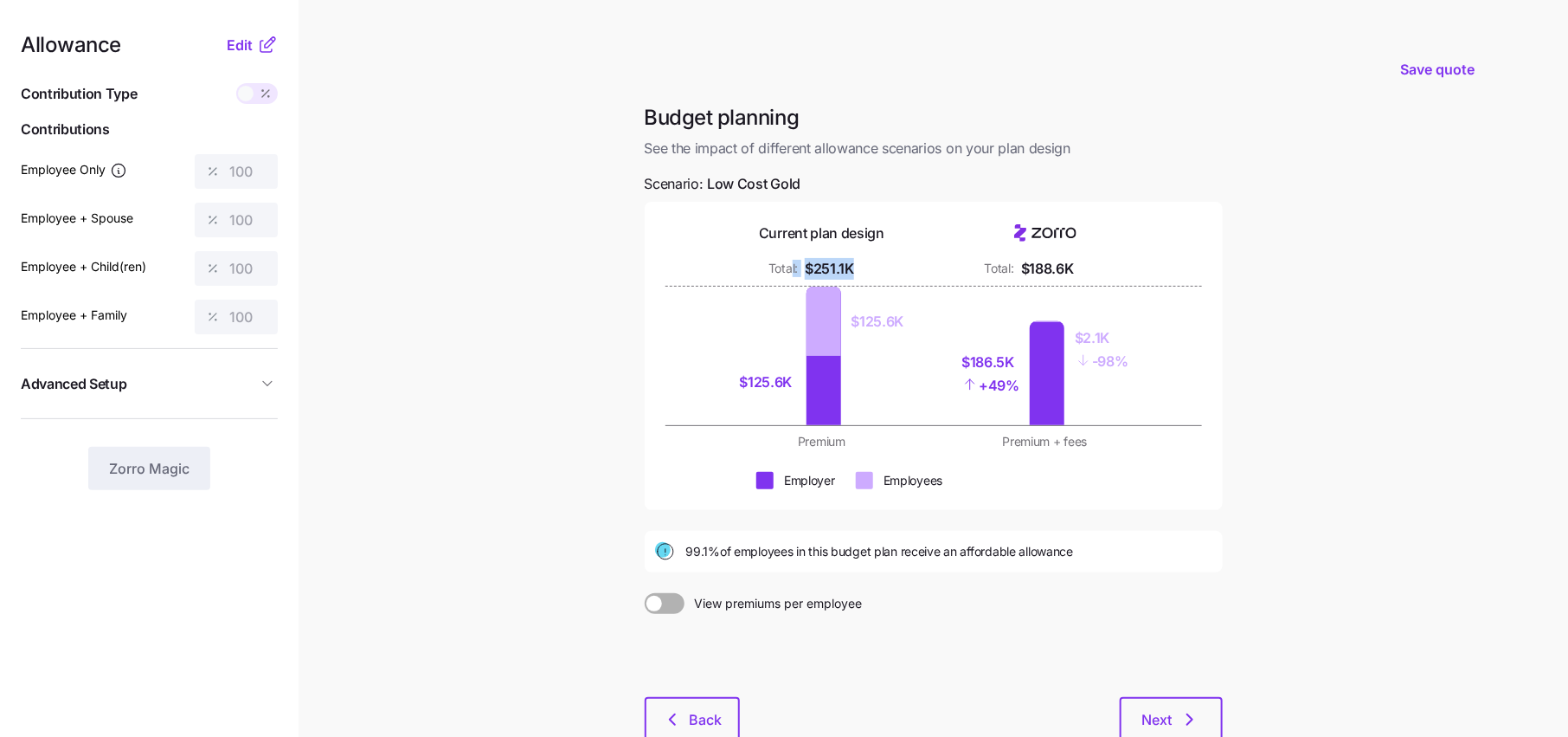
drag, startPoint x: 861, startPoint y: 264, endPoint x: 792, endPoint y: 264, distance: 69.0
click at [792, 264] on div "Total: $251.1K" at bounding box center [822, 268] width 203 height 22
click at [886, 264] on div "Total: $251.1K" at bounding box center [822, 268] width 203 height 22
drag, startPoint x: 1078, startPoint y: 272, endPoint x: 1014, endPoint y: 272, distance: 64.0
click at [1014, 272] on div "Total: $188.6K" at bounding box center [1046, 268] width 203 height 22
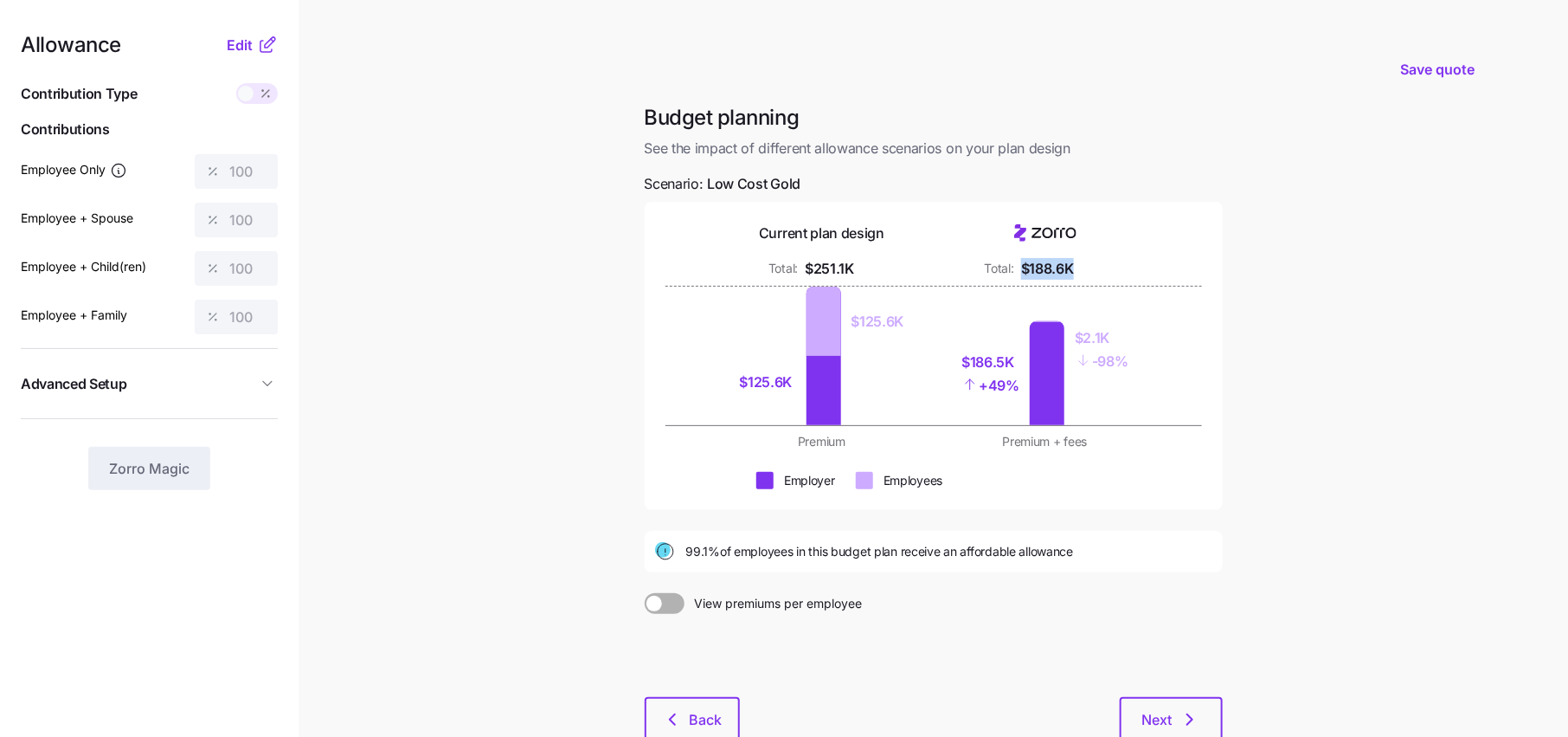
click at [1098, 262] on div "Total: $188.6K" at bounding box center [1046, 268] width 203 height 22
click at [249, 44] on span "Edit" at bounding box center [239, 46] width 26 height 21
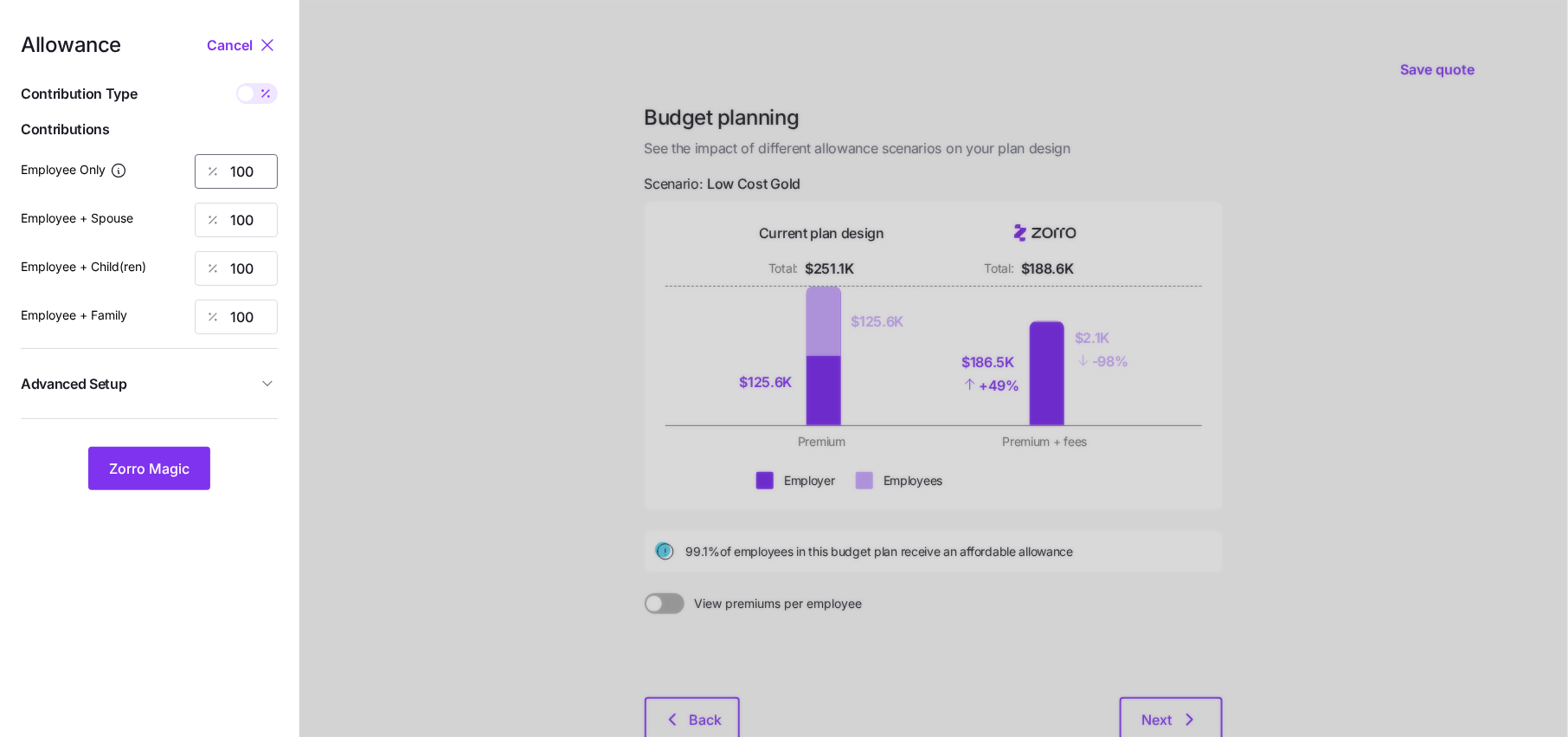
click at [249, 174] on input "100" at bounding box center [236, 171] width 83 height 35
type input "80"
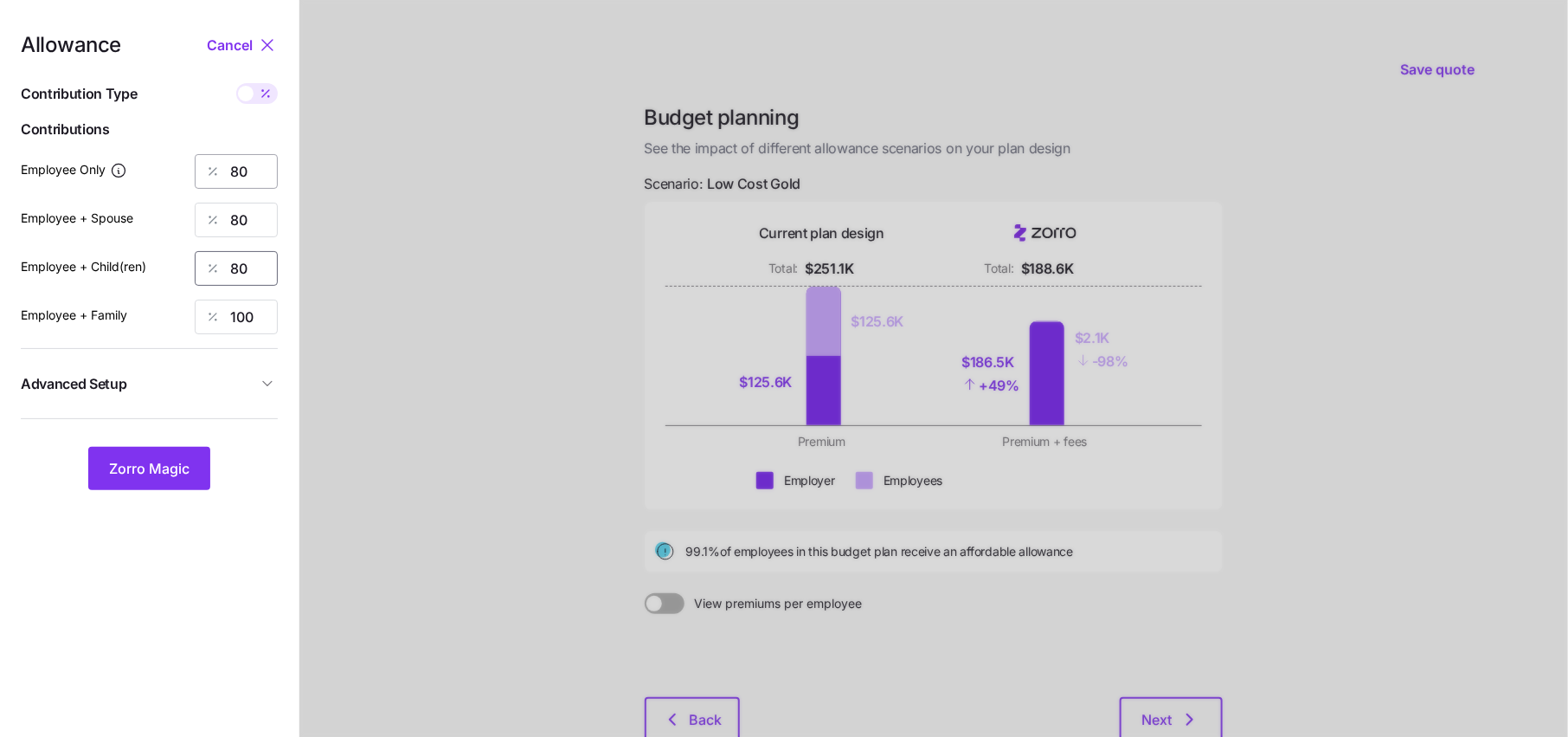
type input "80"
click at [260, 367] on button "Advanced Setup" at bounding box center [149, 383] width 257 height 43
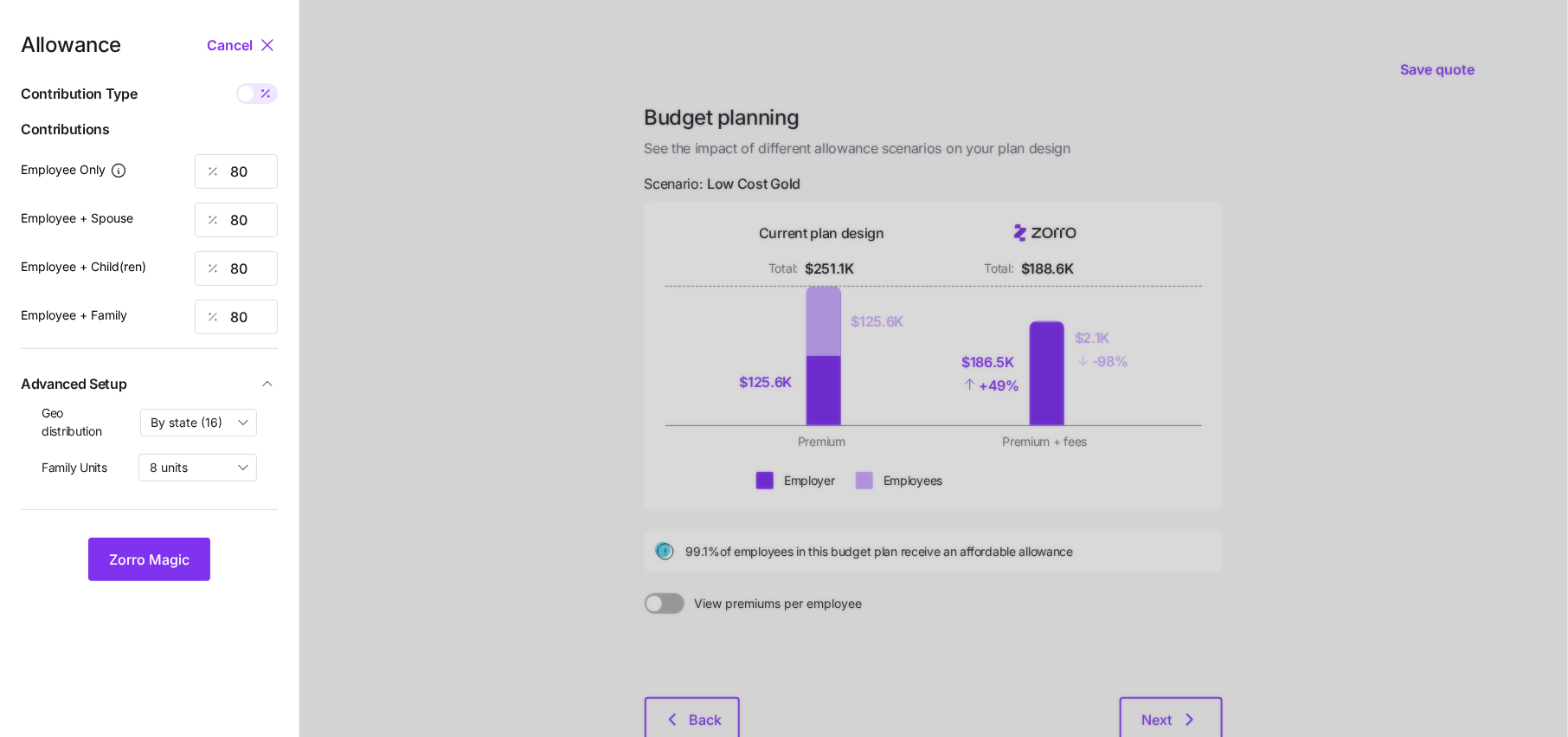
click at [175, 581] on nav "Allowance Cancel Contribution Type Use classes Contributions Employee Only 80 E…" at bounding box center [149, 425] width 299 height 851
click at [175, 557] on span "Zorro Magic" at bounding box center [149, 560] width 81 height 21
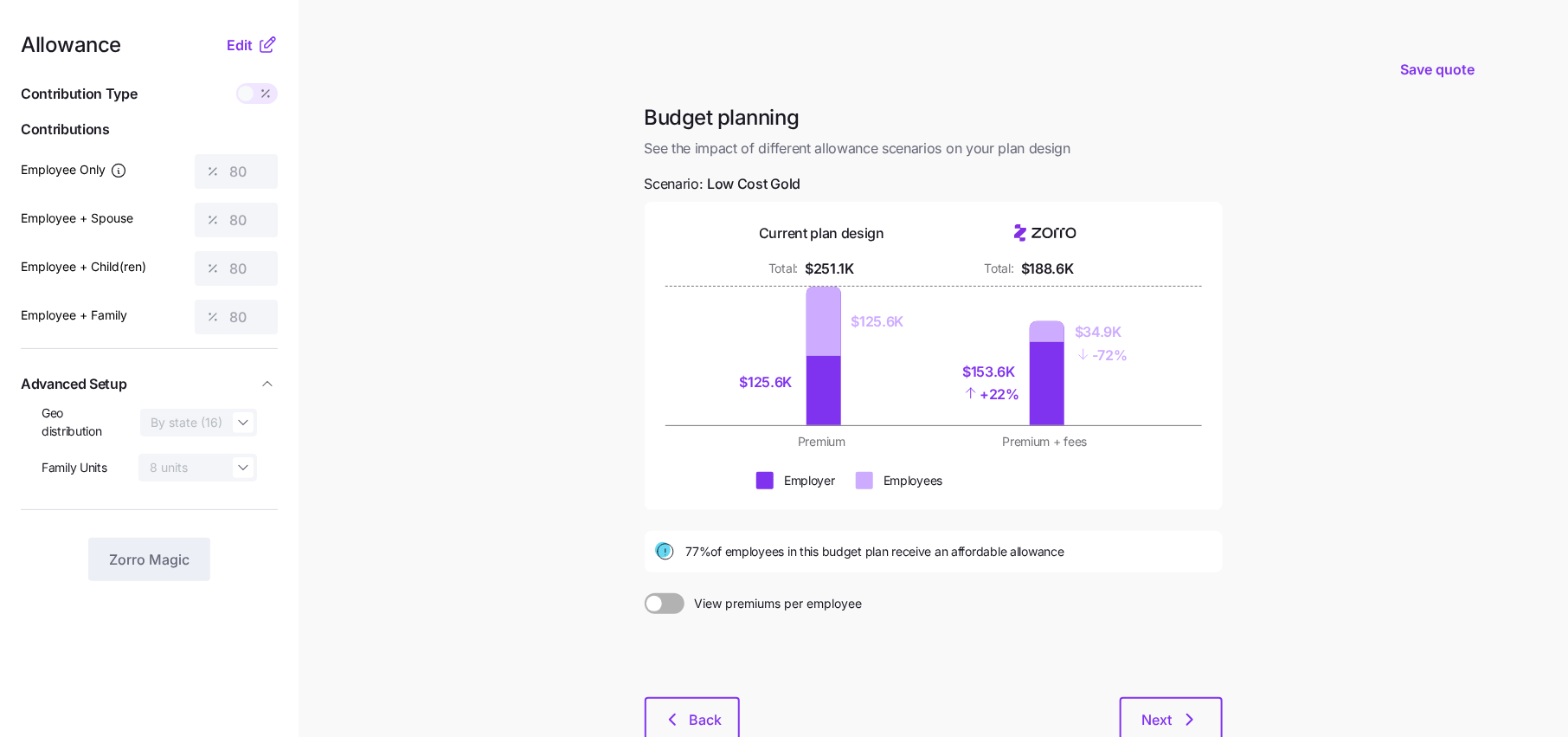
scroll to position [30, 0]
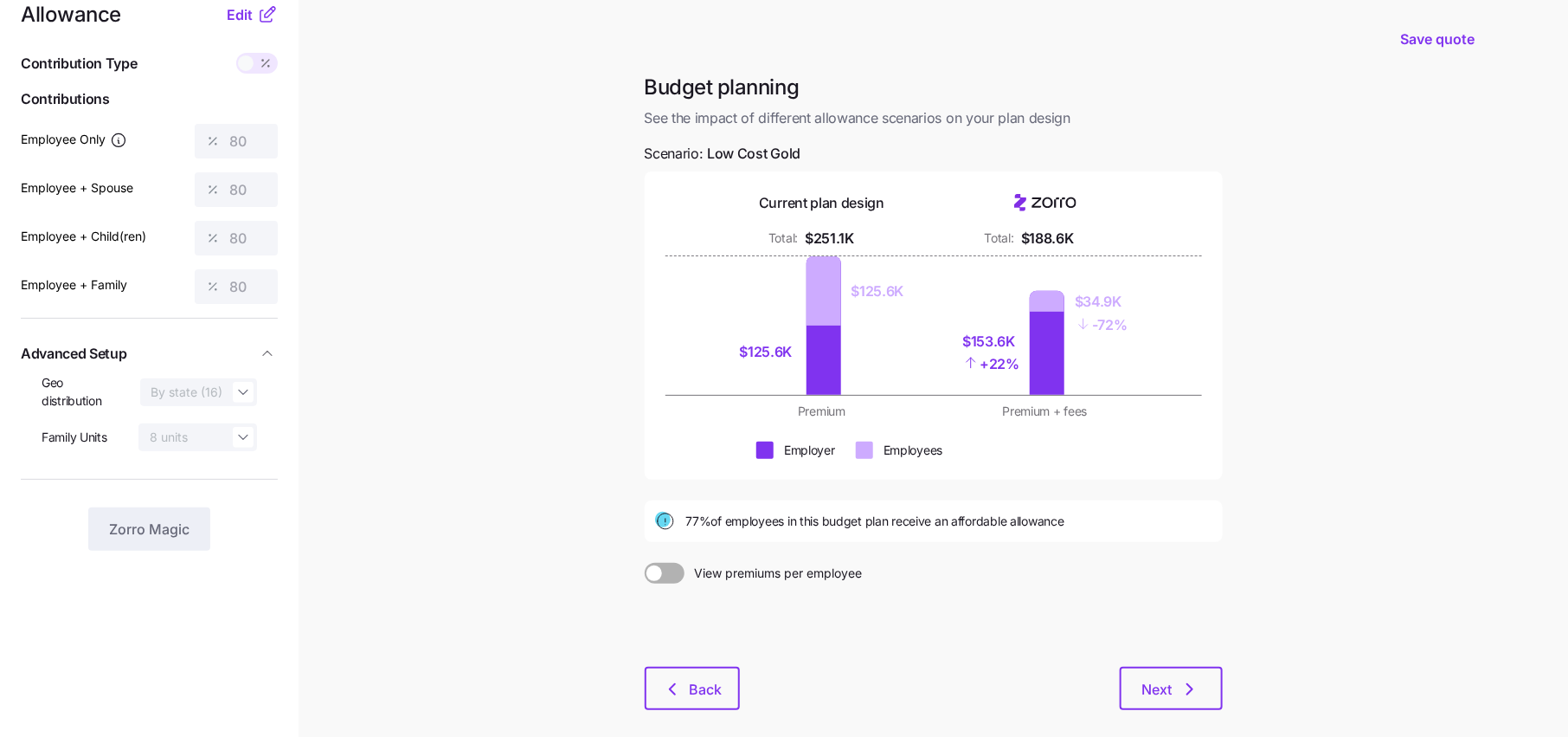
click at [1195, 197] on div "Current plan design Total: $251.1K Total: $188.6K" at bounding box center [934, 221] width 537 height 57
drag, startPoint x: 1021, startPoint y: 365, endPoint x: 935, endPoint y: 319, distance: 97.5
click at [935, 319] on div "$125.6K $125.6K $153.6K + 22% $34.9K - 72%" at bounding box center [933, 325] width 426 height 138
click at [808, 291] on div at bounding box center [824, 290] width 35 height 69
